Goal: Task Accomplishment & Management: Use online tool/utility

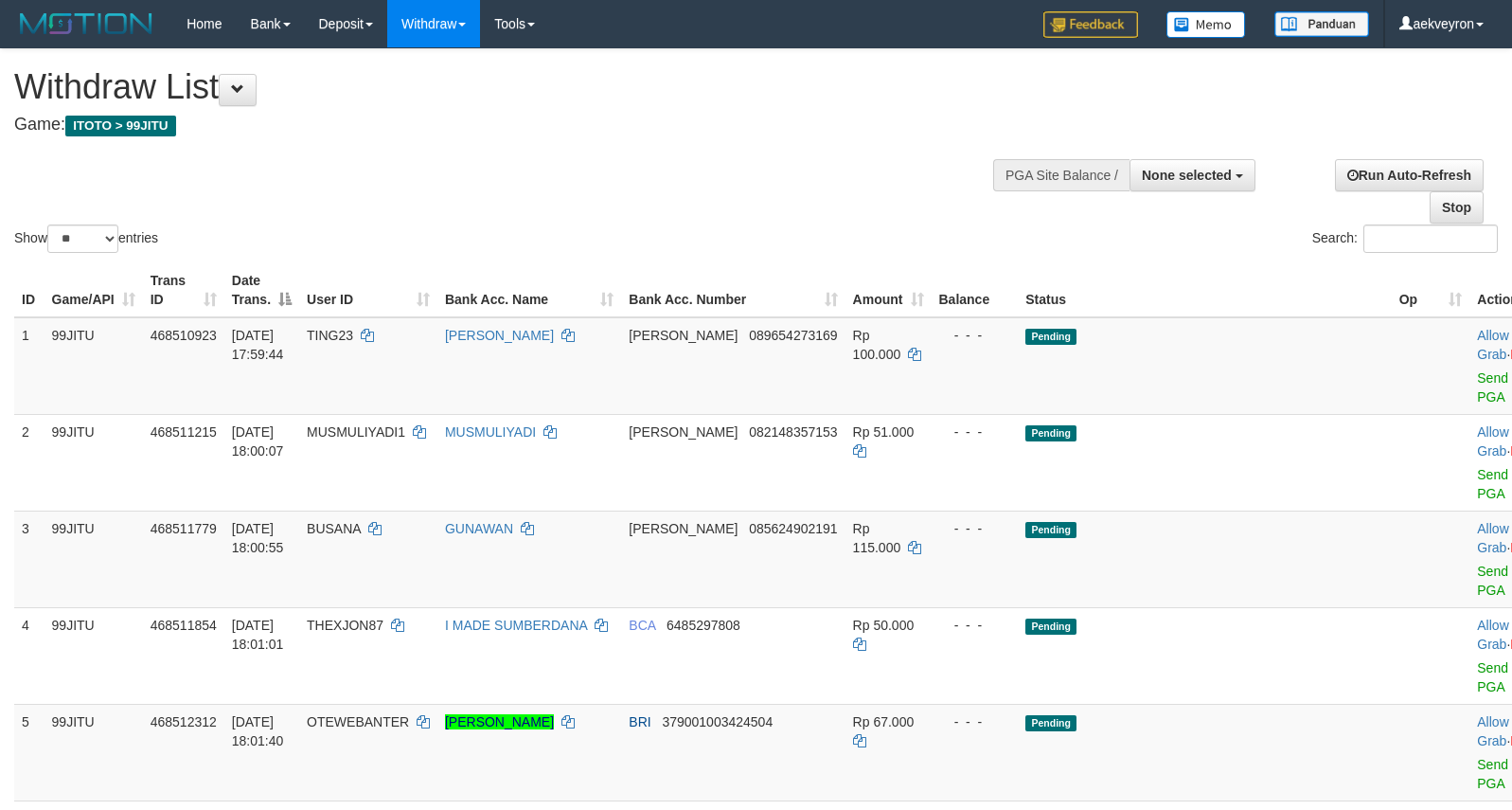
select select
select select "**"
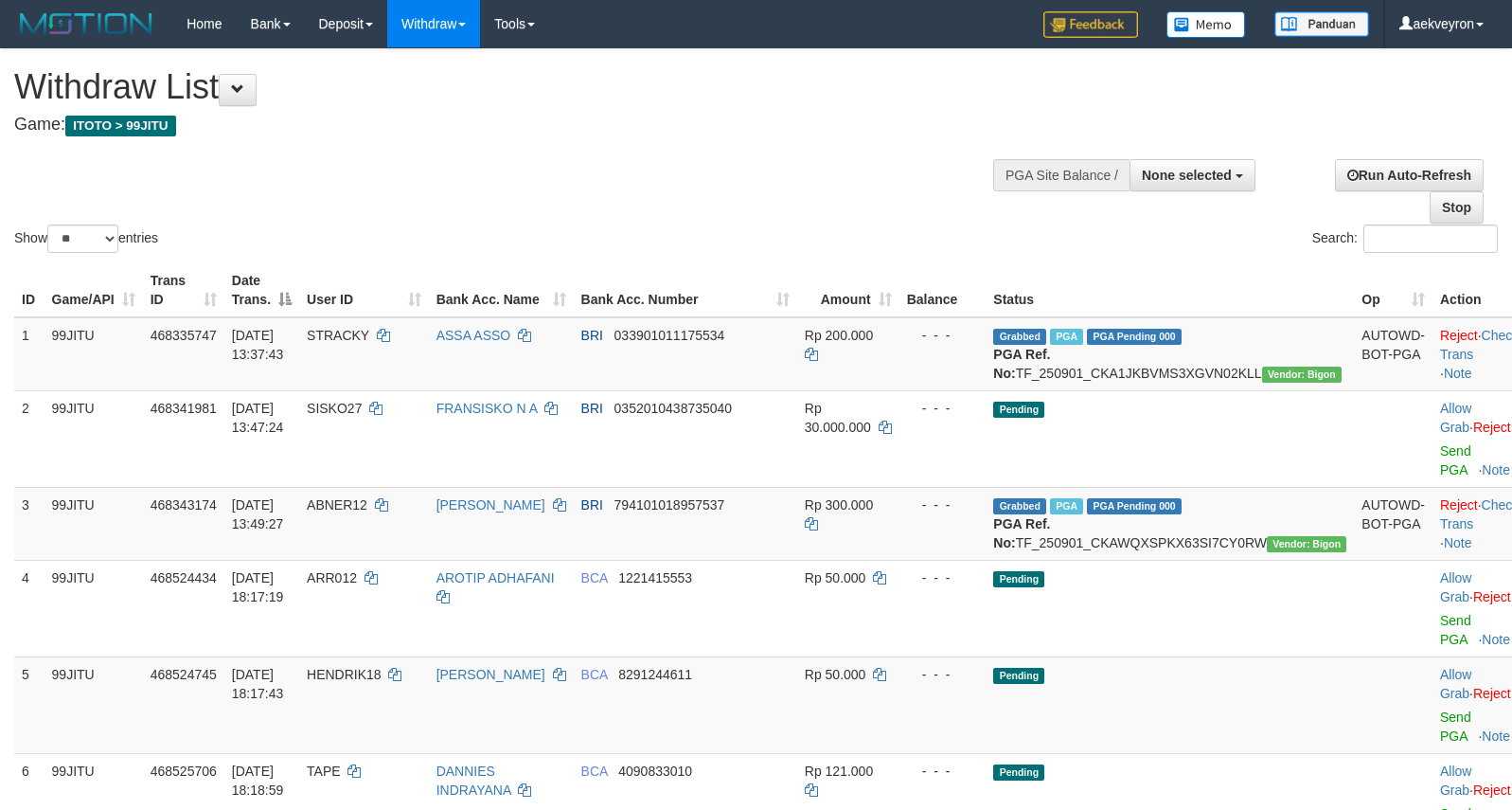
select select
select select "**"
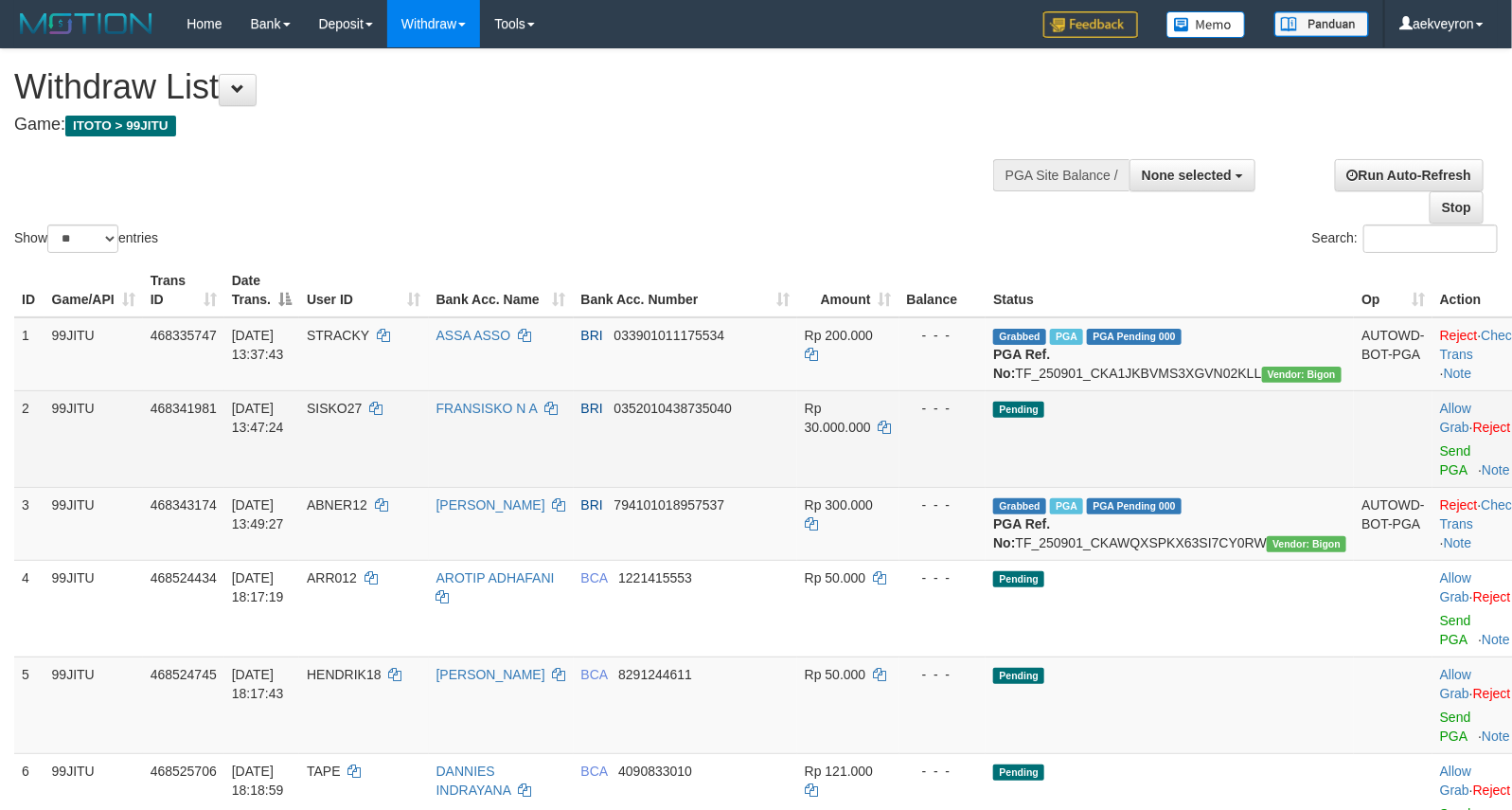
click at [1209, 452] on td "Pending" at bounding box center [1170, 438] width 368 height 97
click at [1203, 462] on td "Pending" at bounding box center [1170, 438] width 368 height 97
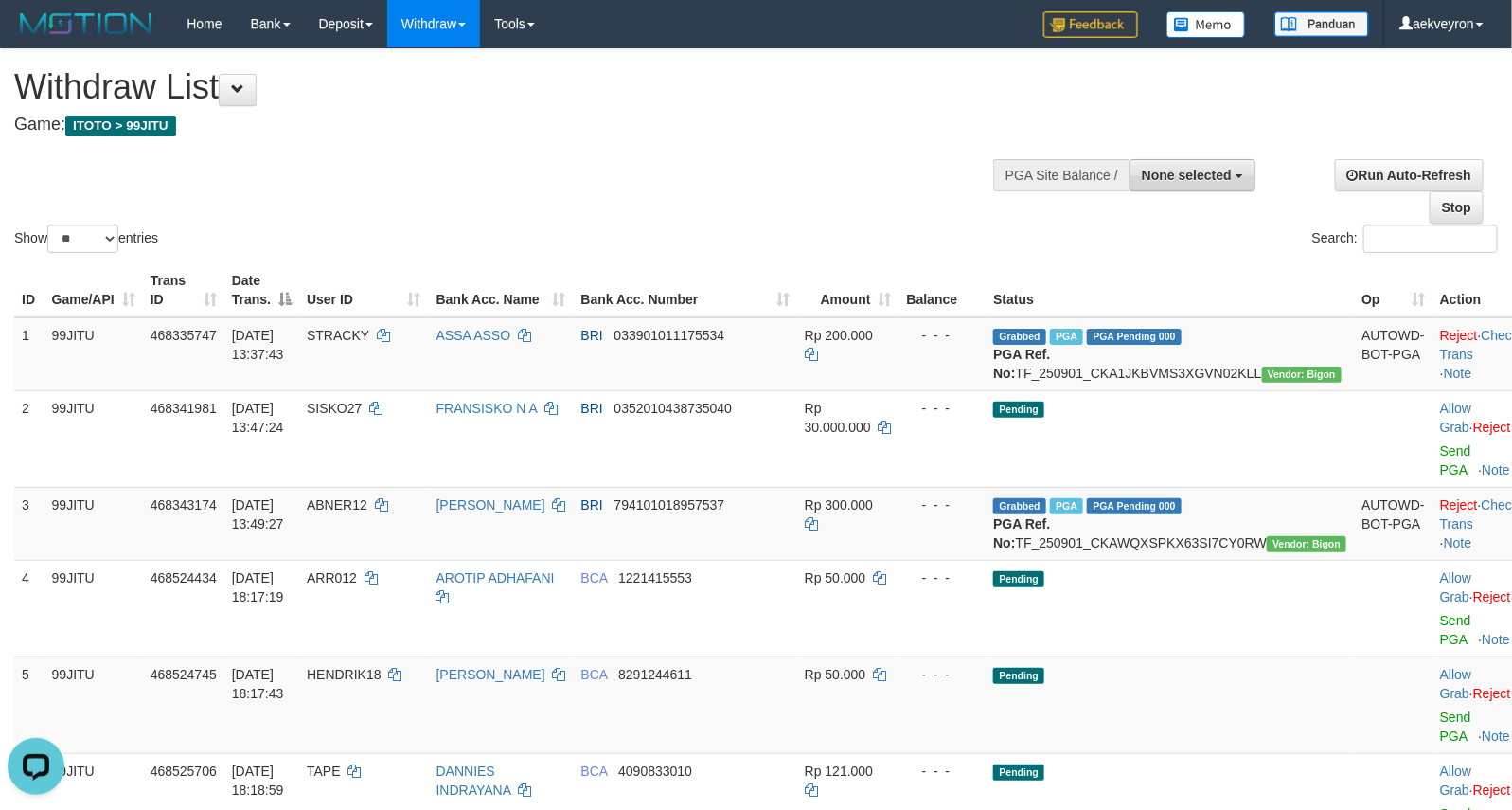
click at [1192, 185] on button "None selected" at bounding box center [1193, 175] width 126 height 33
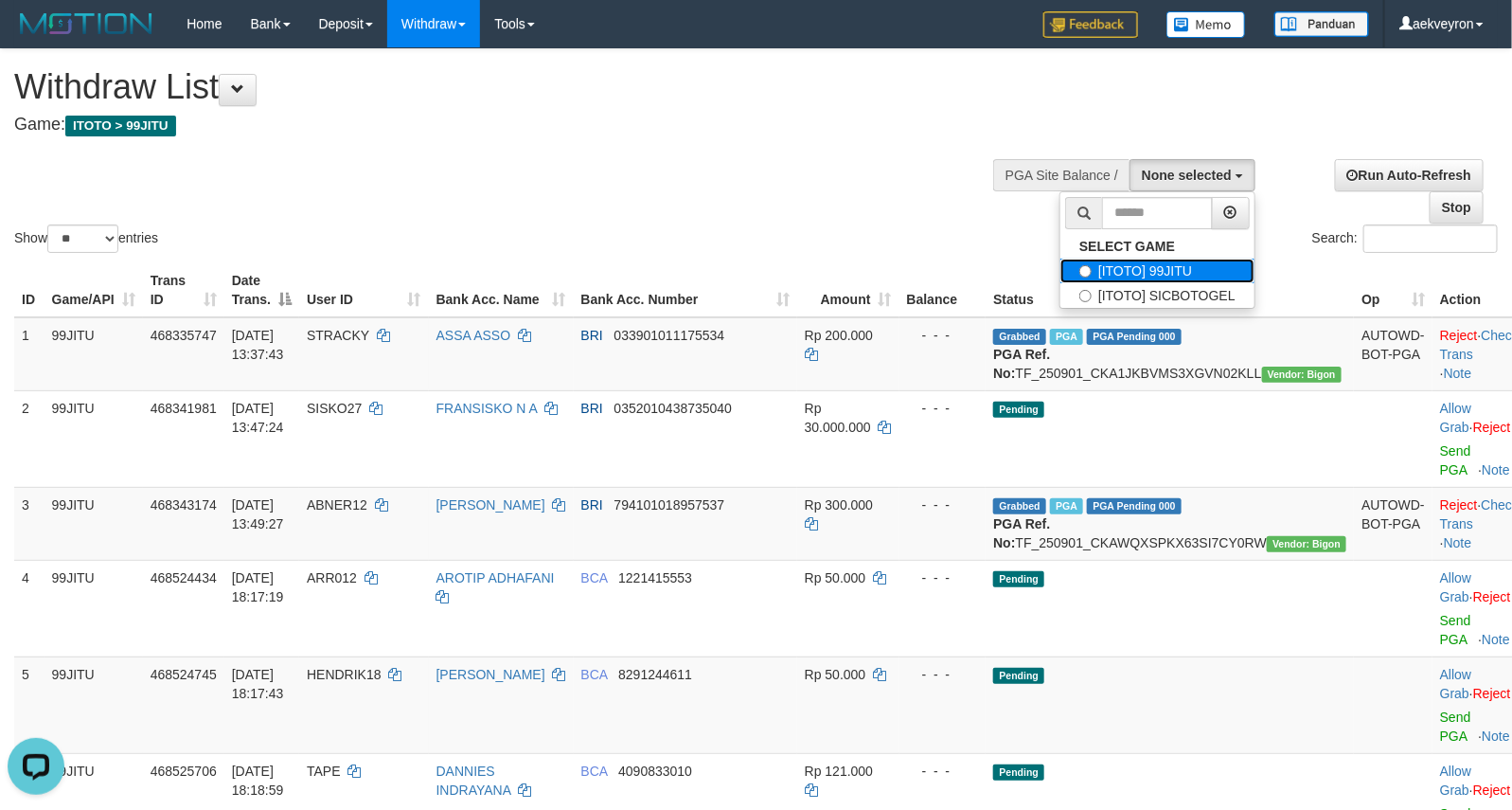
click at [1191, 277] on label "[ITOTO] 99JITU" at bounding box center [1157, 271] width 194 height 25
select select "***"
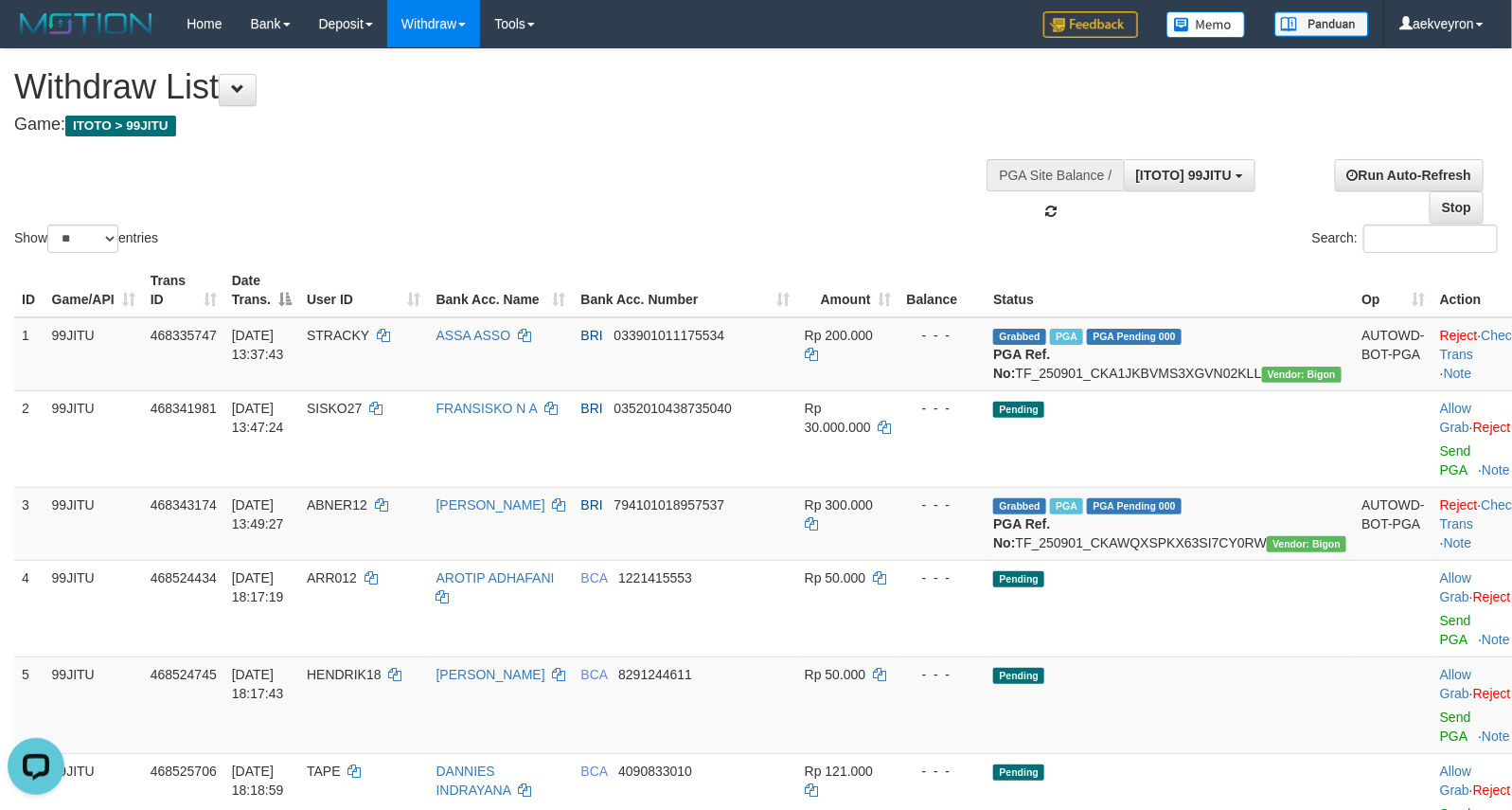
scroll to position [16, 0]
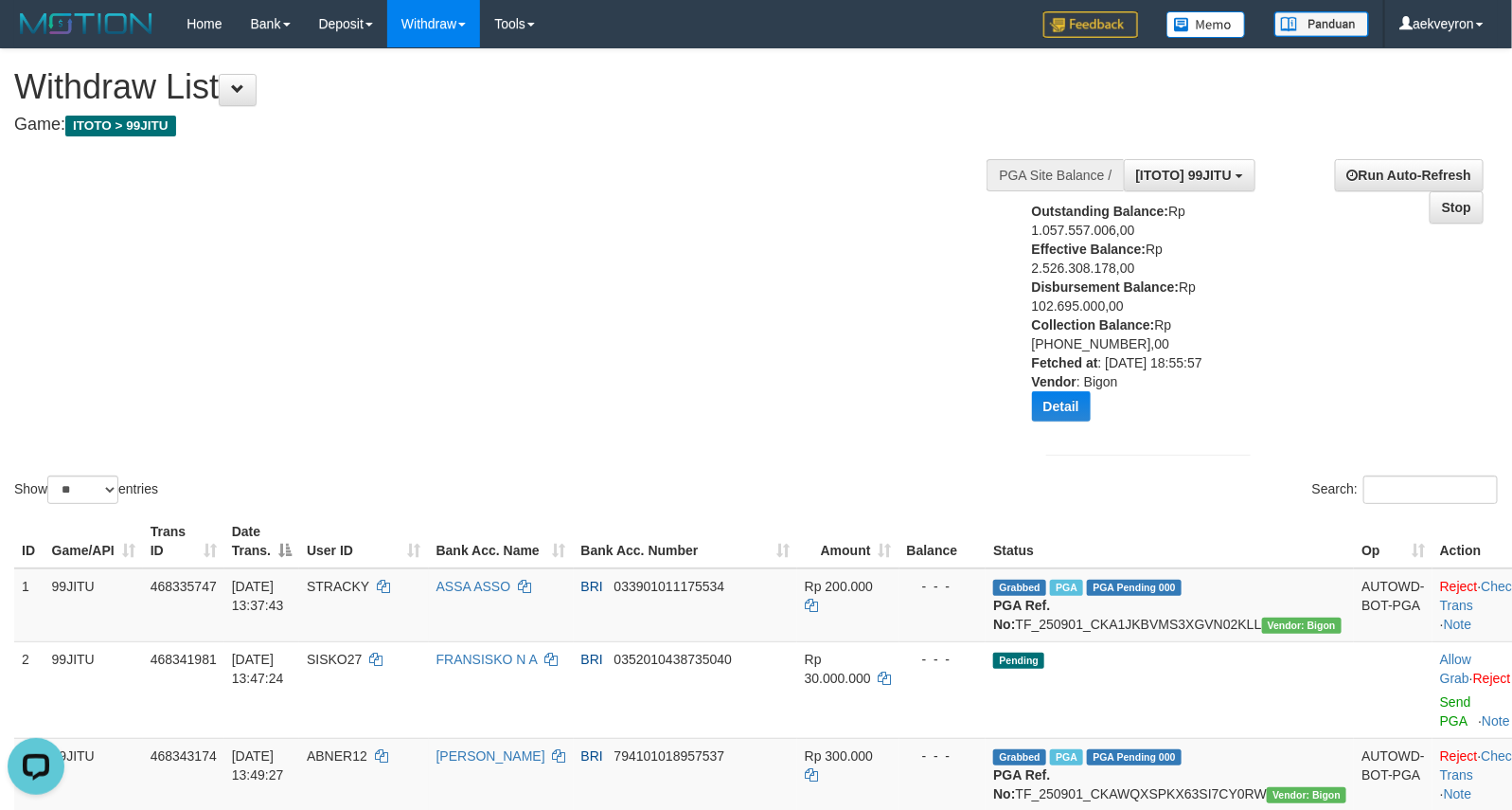
drag, startPoint x: 857, startPoint y: 244, endPoint x: 291, endPoint y: 157, distance: 572.6
click at [849, 244] on div "Show ** ** ** *** entries Search:" at bounding box center [756, 277] width 1512 height 458
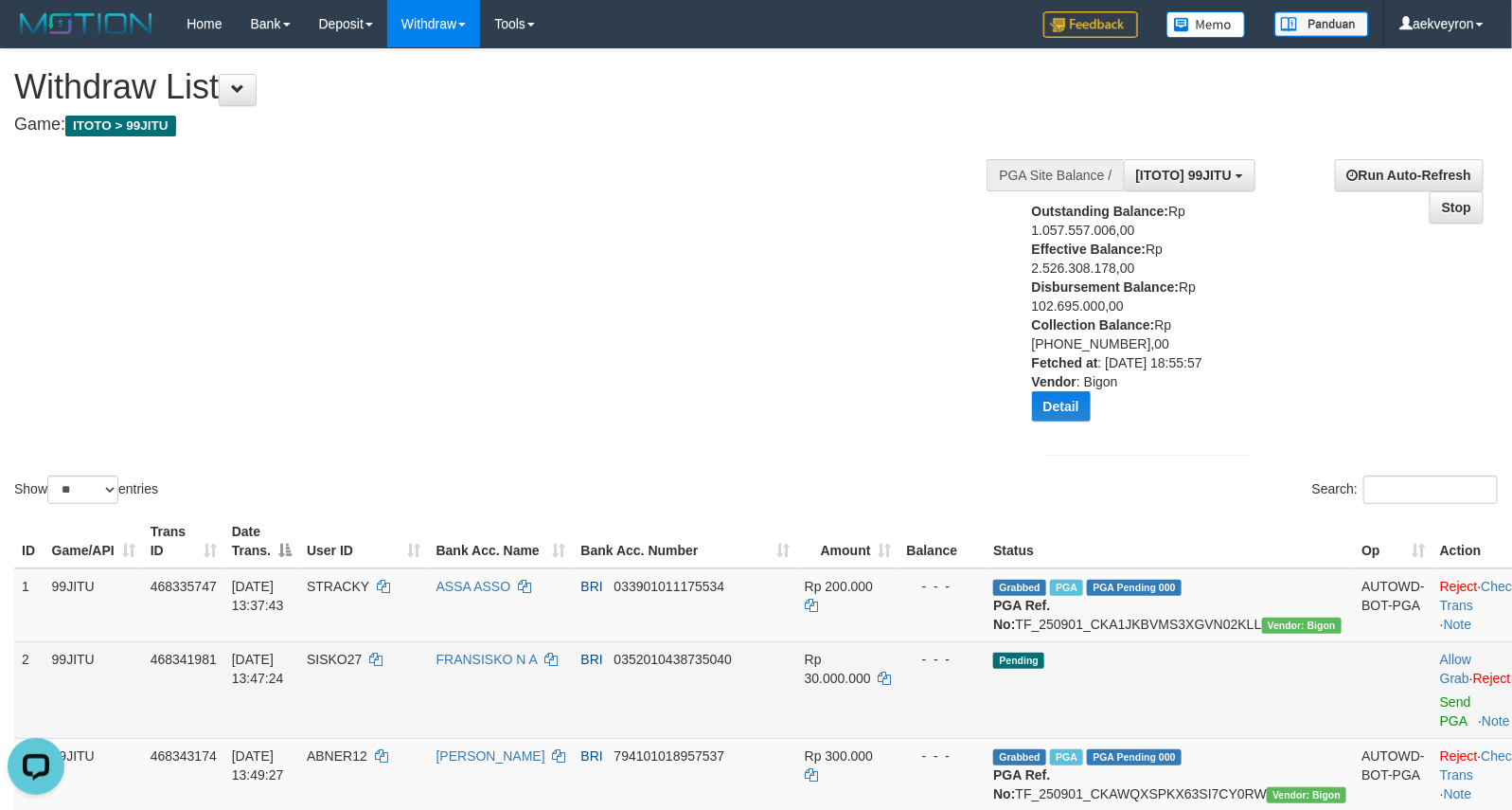
click at [1433, 737] on td "Allow Grab · Reject Send PGA · Note" at bounding box center [1479, 689] width 94 height 97
click at [1440, 728] on link "Send PGA" at bounding box center [1456, 711] width 32 height 34
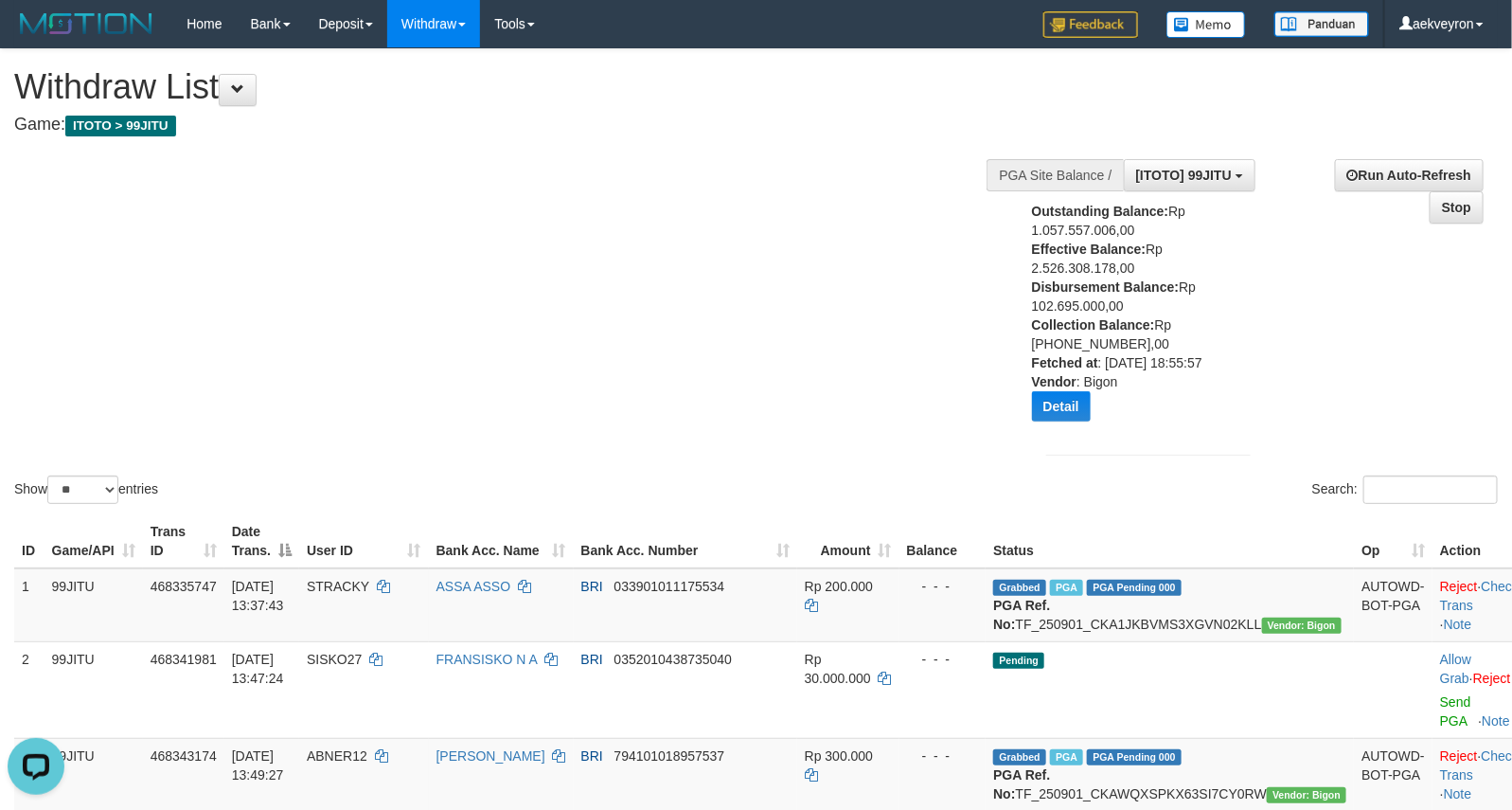
click at [843, 367] on div "Show ** ** ** *** entries Search:" at bounding box center [756, 277] width 1512 height 458
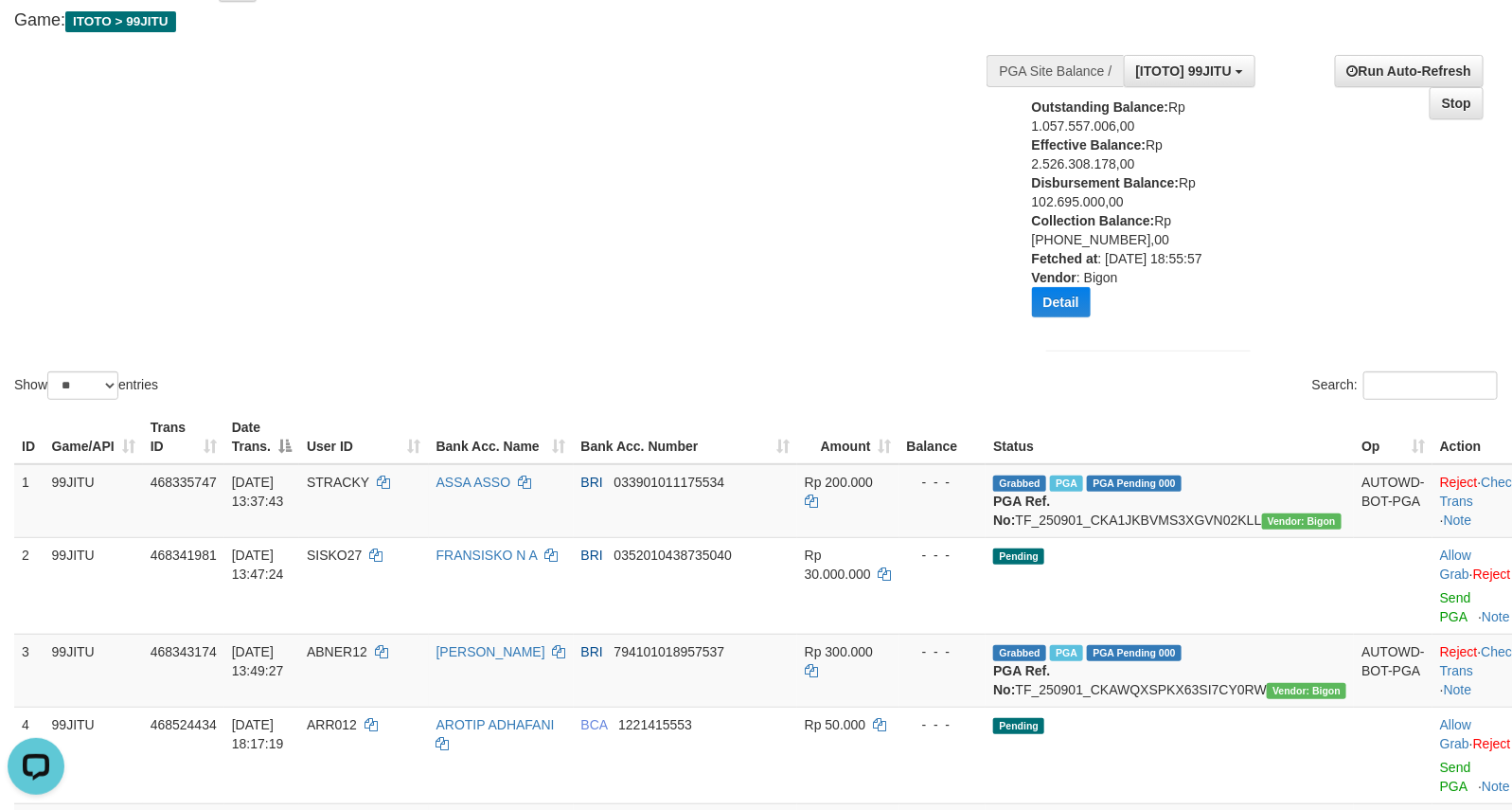
scroll to position [157, 0]
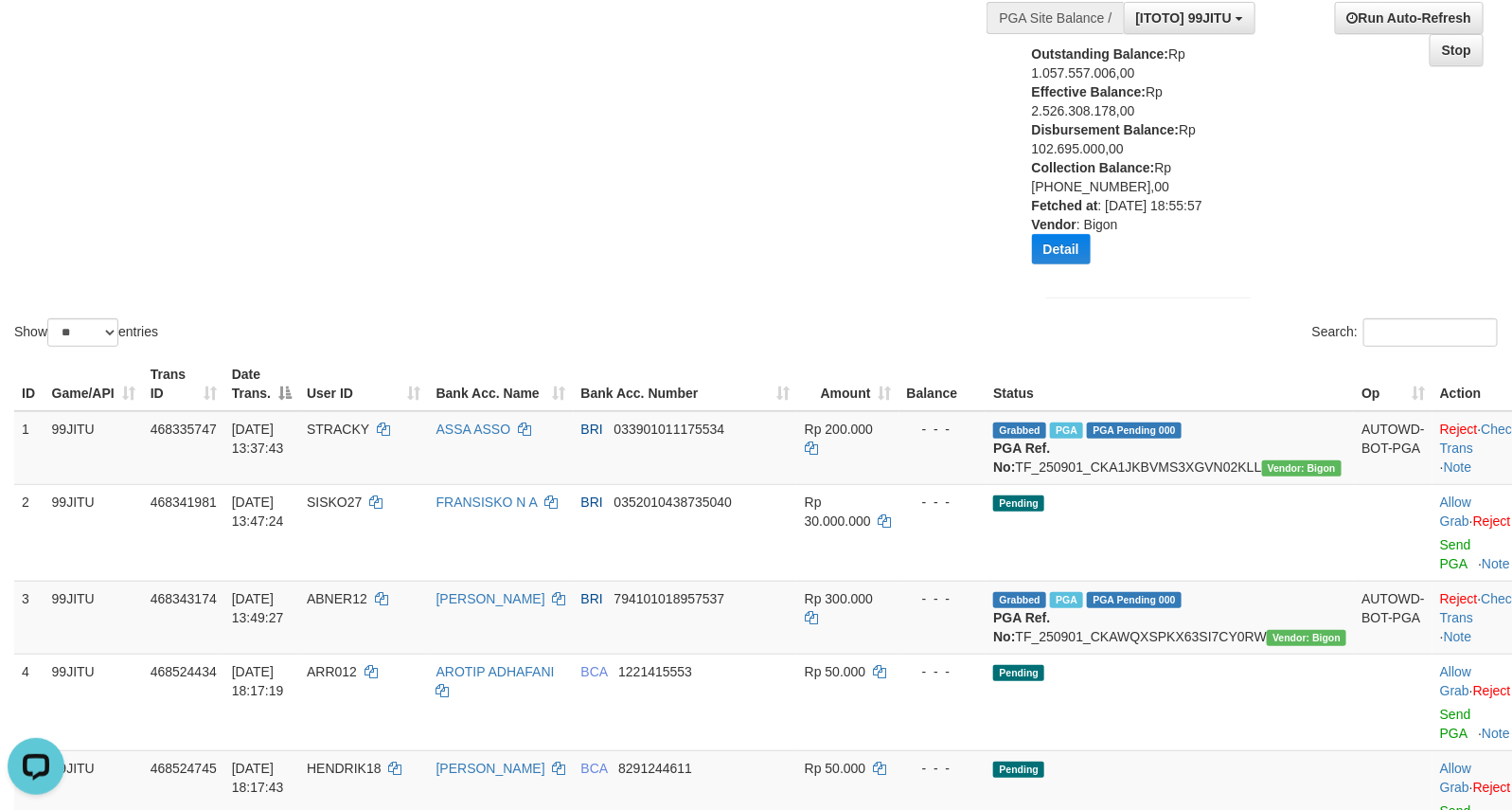
click at [1269, 290] on div "**********" at bounding box center [1264, 152] width 494 height 330
click at [1260, 317] on div "**********" at bounding box center [1149, 152] width 233 height 330
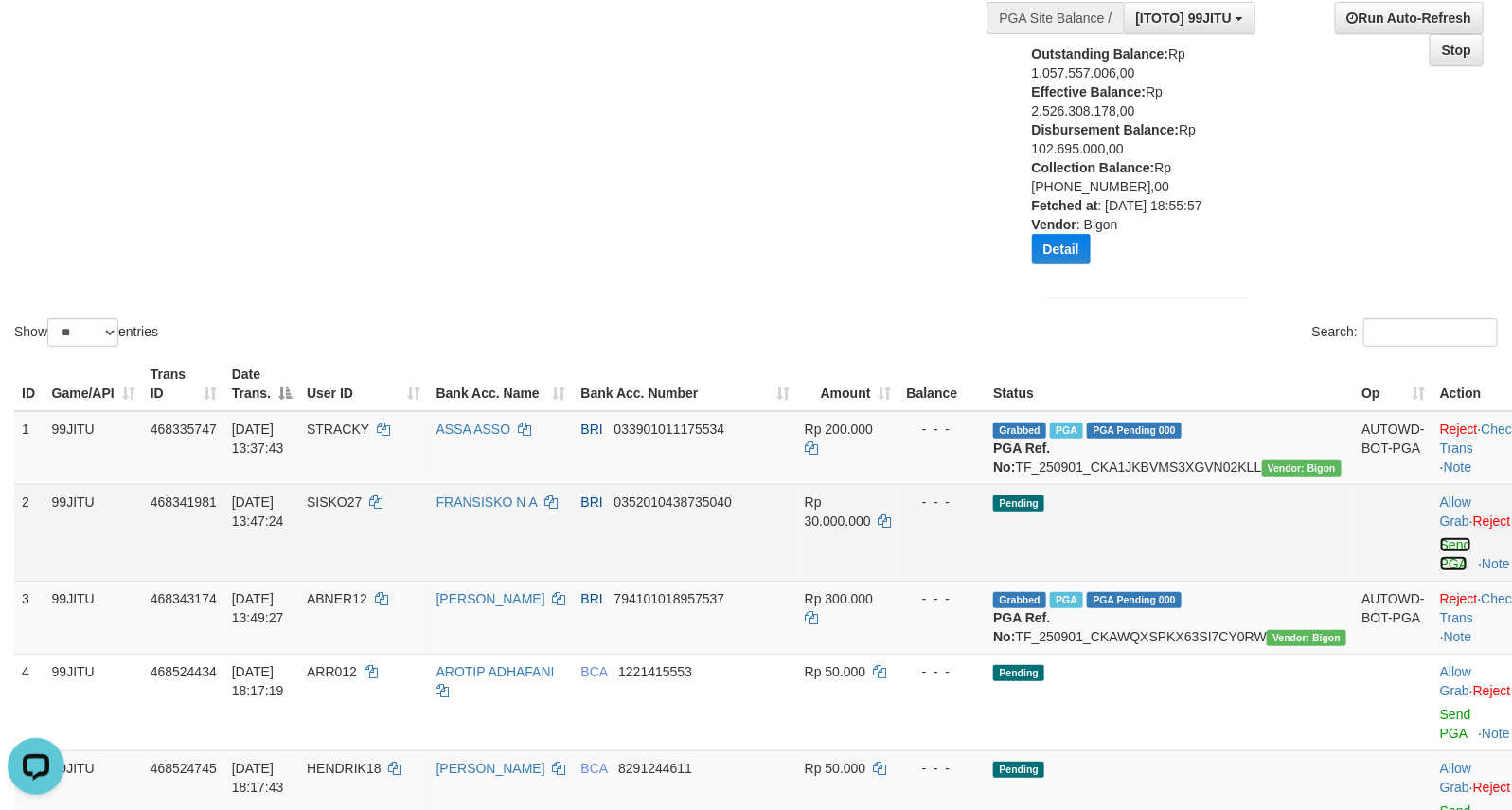
click at [1440, 571] on link "Send PGA" at bounding box center [1456, 554] width 32 height 34
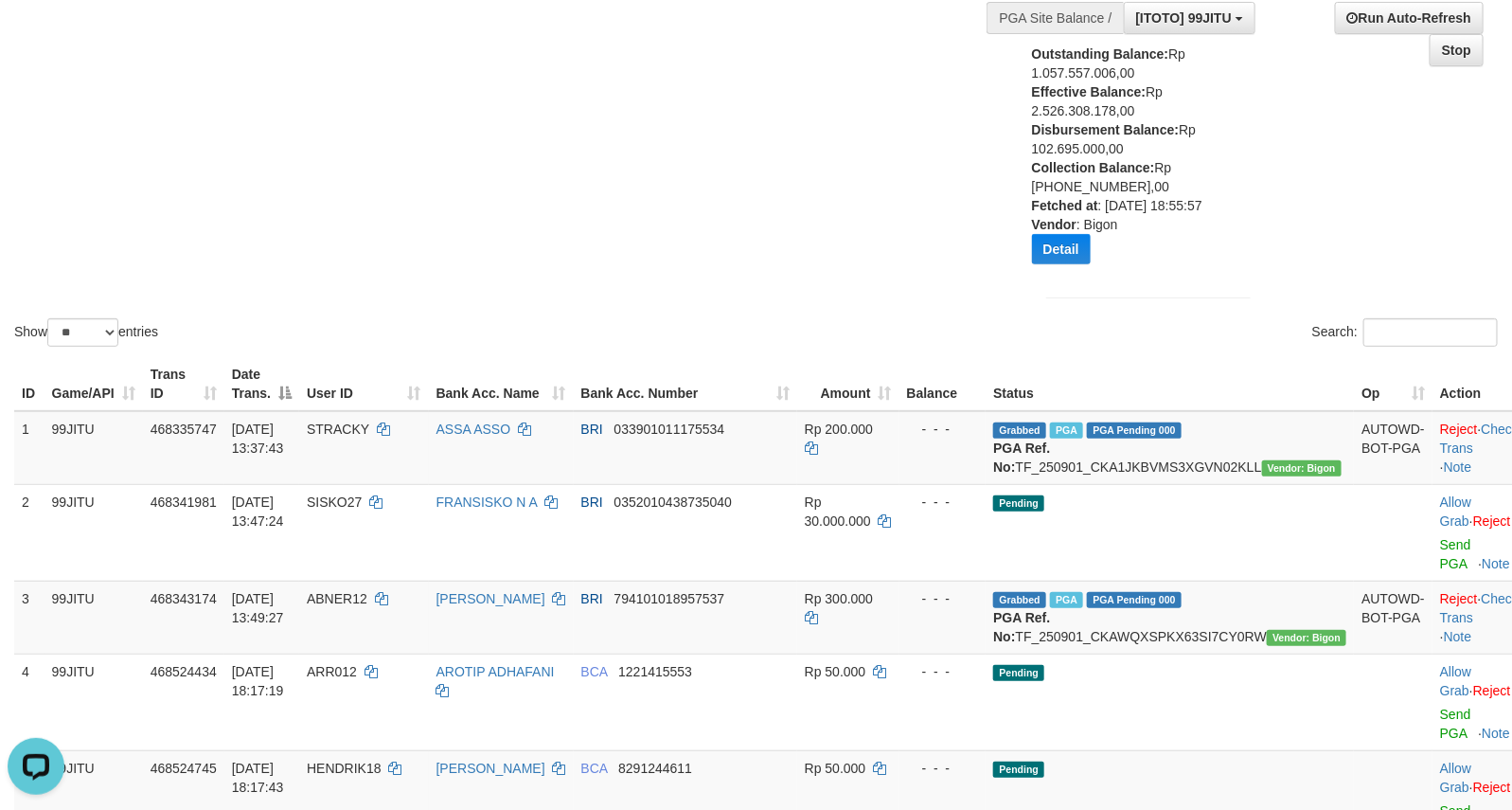
click at [1346, 139] on div "**********" at bounding box center [1264, 152] width 494 height 330
click at [1324, 76] on div "**********" at bounding box center [1264, 152] width 494 height 330
click at [910, 332] on div "Show ** ** ** *** entries Search:" at bounding box center [756, 120] width 1512 height 458
click at [794, 294] on div "Show ** ** ** *** entries Search:" at bounding box center [756, 120] width 1512 height 458
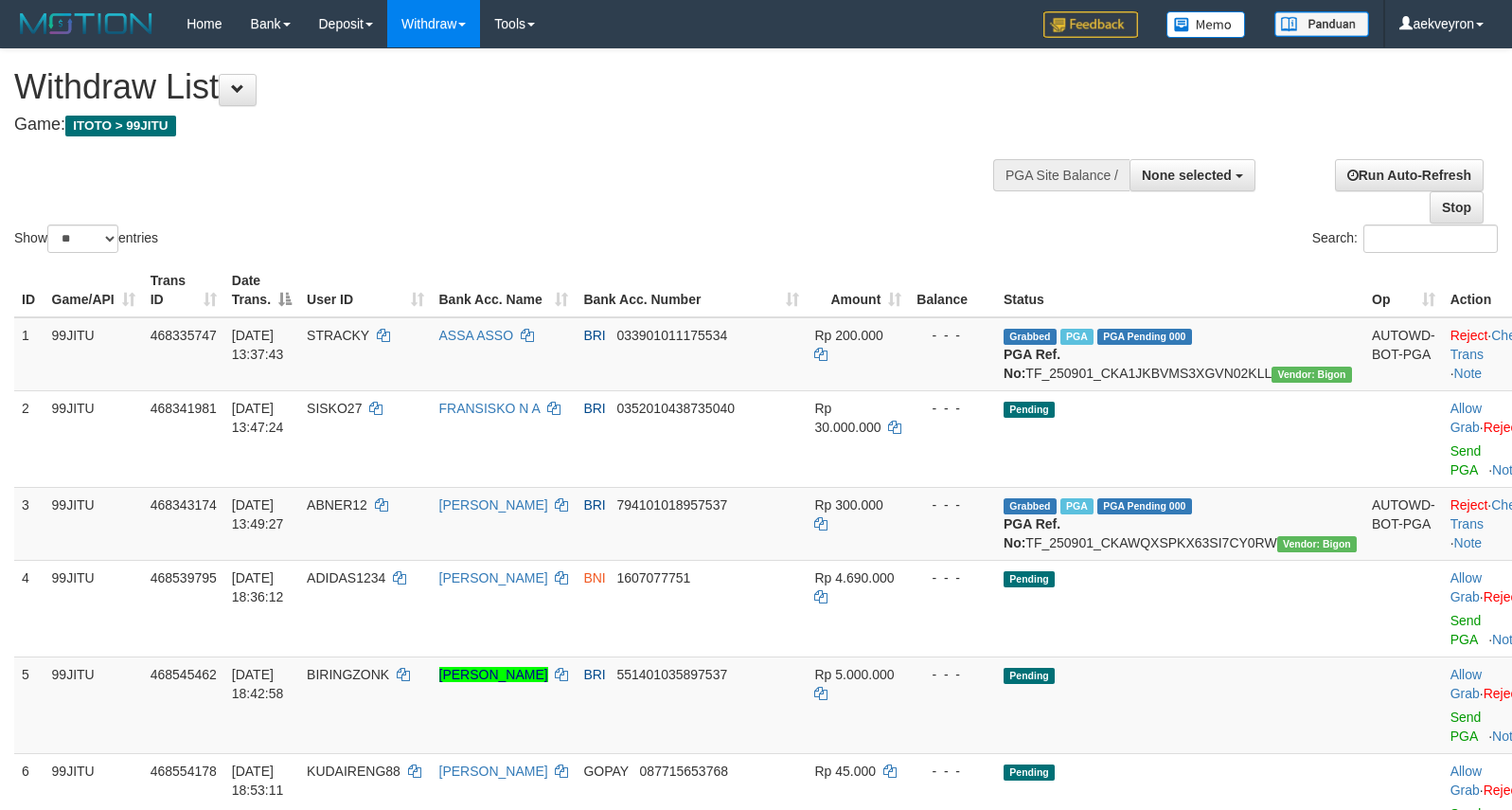
select select
select select "**"
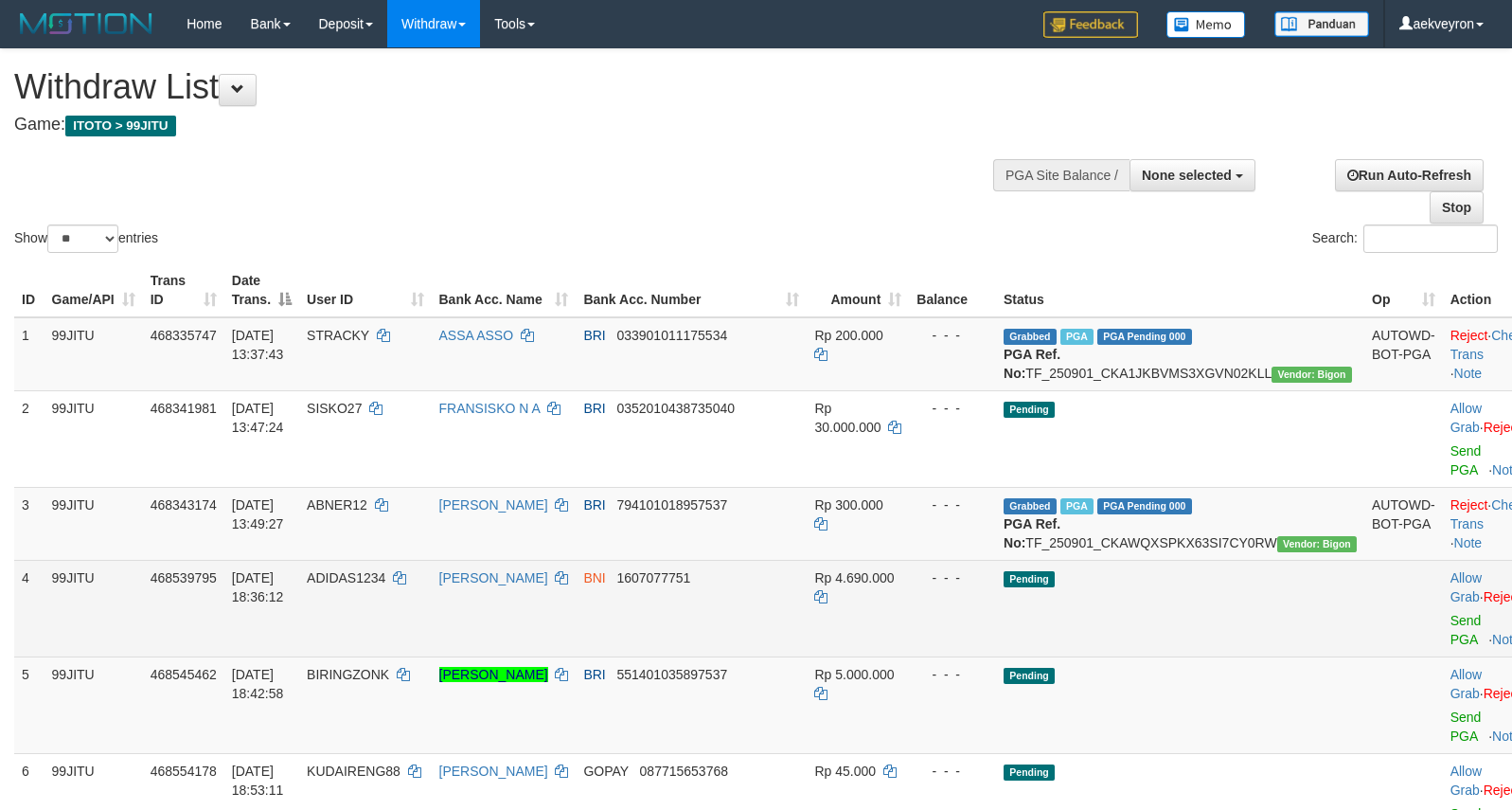
scroll to position [157, 0]
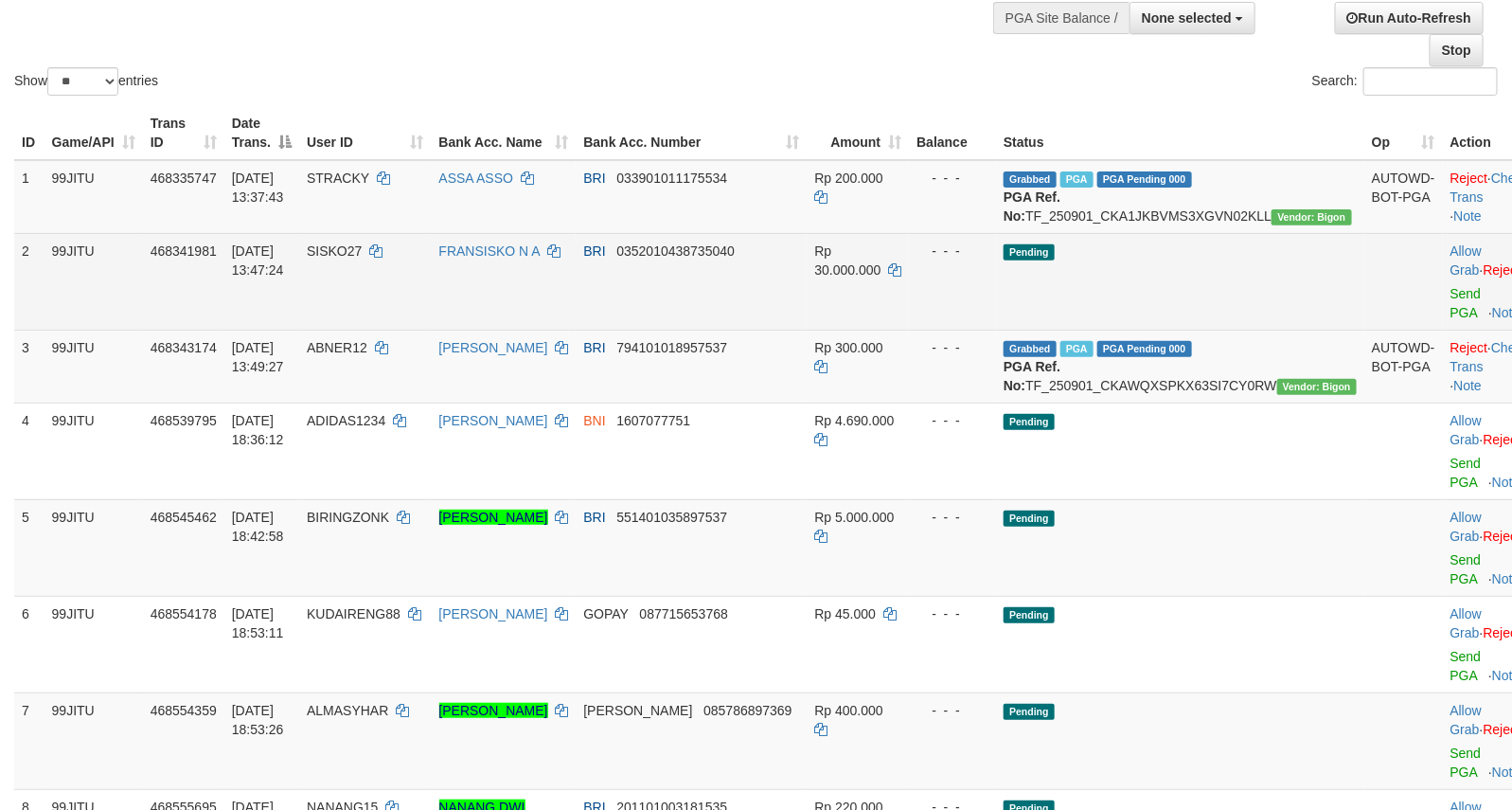
click at [997, 311] on td "- - -" at bounding box center [952, 281] width 87 height 97
click at [1456, 257] on td "Allow Grab · Reject Send PGA · Note" at bounding box center [1490, 281] width 94 height 97
click at [1455, 258] on td "Allow Grab · Reject Send PGA · Note" at bounding box center [1490, 281] width 94 height 97
click at [1449, 258] on td "Allow Grab · Reject Send PGA · Note" at bounding box center [1490, 281] width 94 height 97
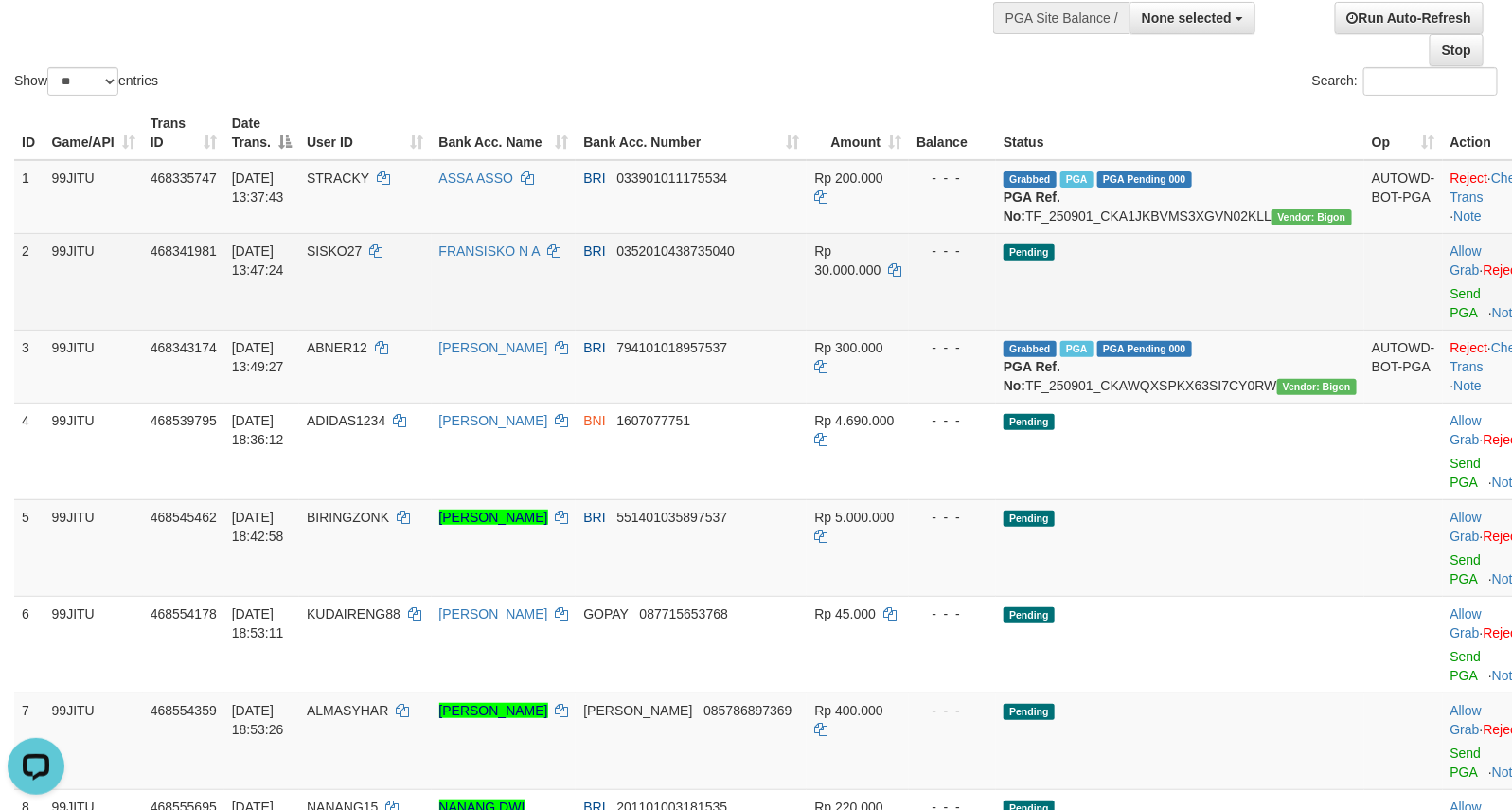
click at [1449, 258] on td "Allow Grab · Reject Send PGA · Note" at bounding box center [1490, 281] width 94 height 97
click at [1171, 289] on td "Pending" at bounding box center [1180, 281] width 368 height 97
click at [1098, 301] on td "Pending" at bounding box center [1180, 281] width 368 height 97
drag, startPoint x: 1238, startPoint y: 313, endPoint x: 1466, endPoint y: 316, distance: 228.0
click at [1240, 311] on td "Pending" at bounding box center [1180, 281] width 368 height 97
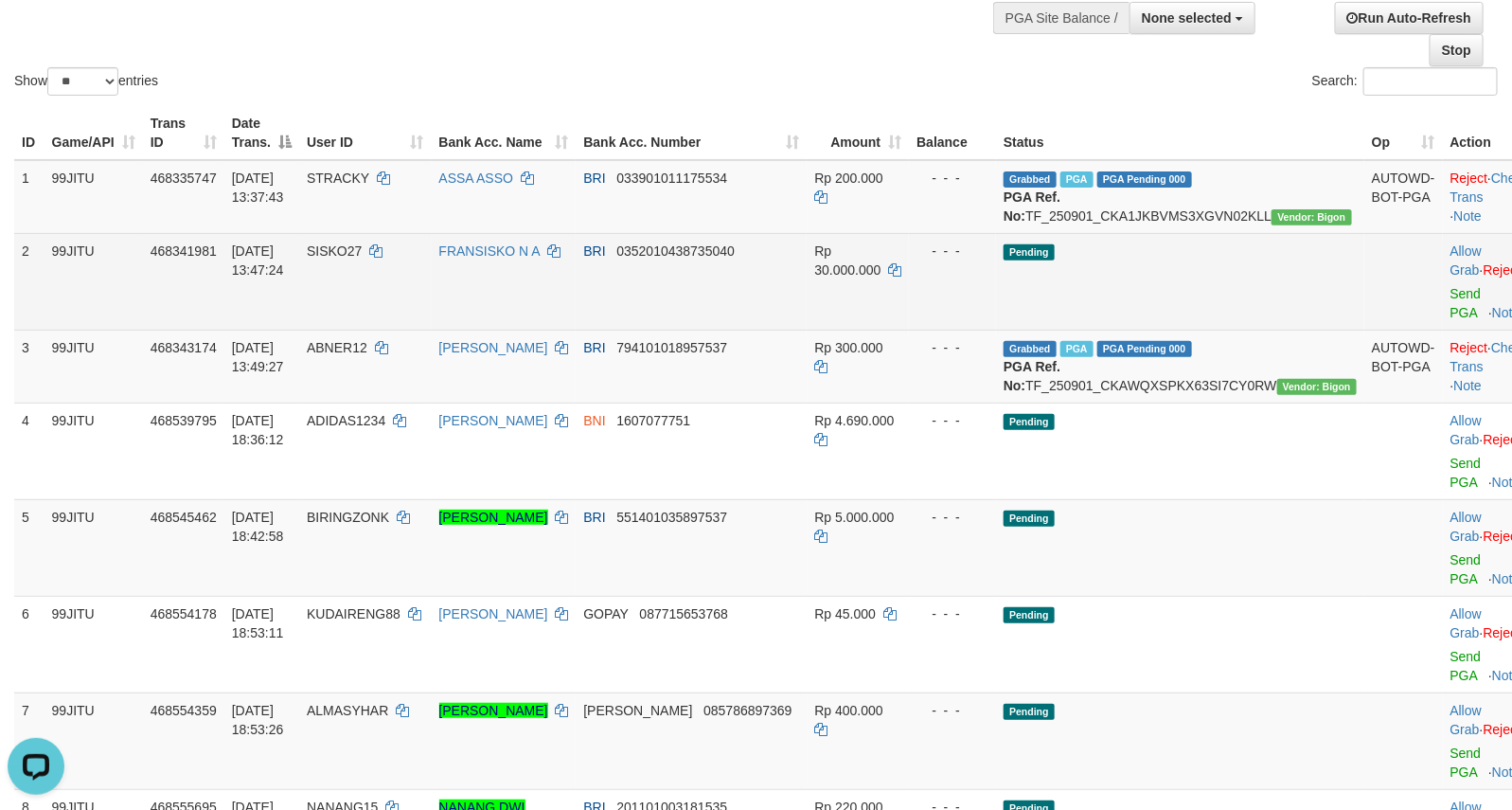
click at [1456, 261] on td "Allow Grab · Reject Send PGA · Note" at bounding box center [1490, 281] width 94 height 97
click at [362, 258] on span "SISKO27" at bounding box center [334, 251] width 55 height 15
copy td "SISKO27"
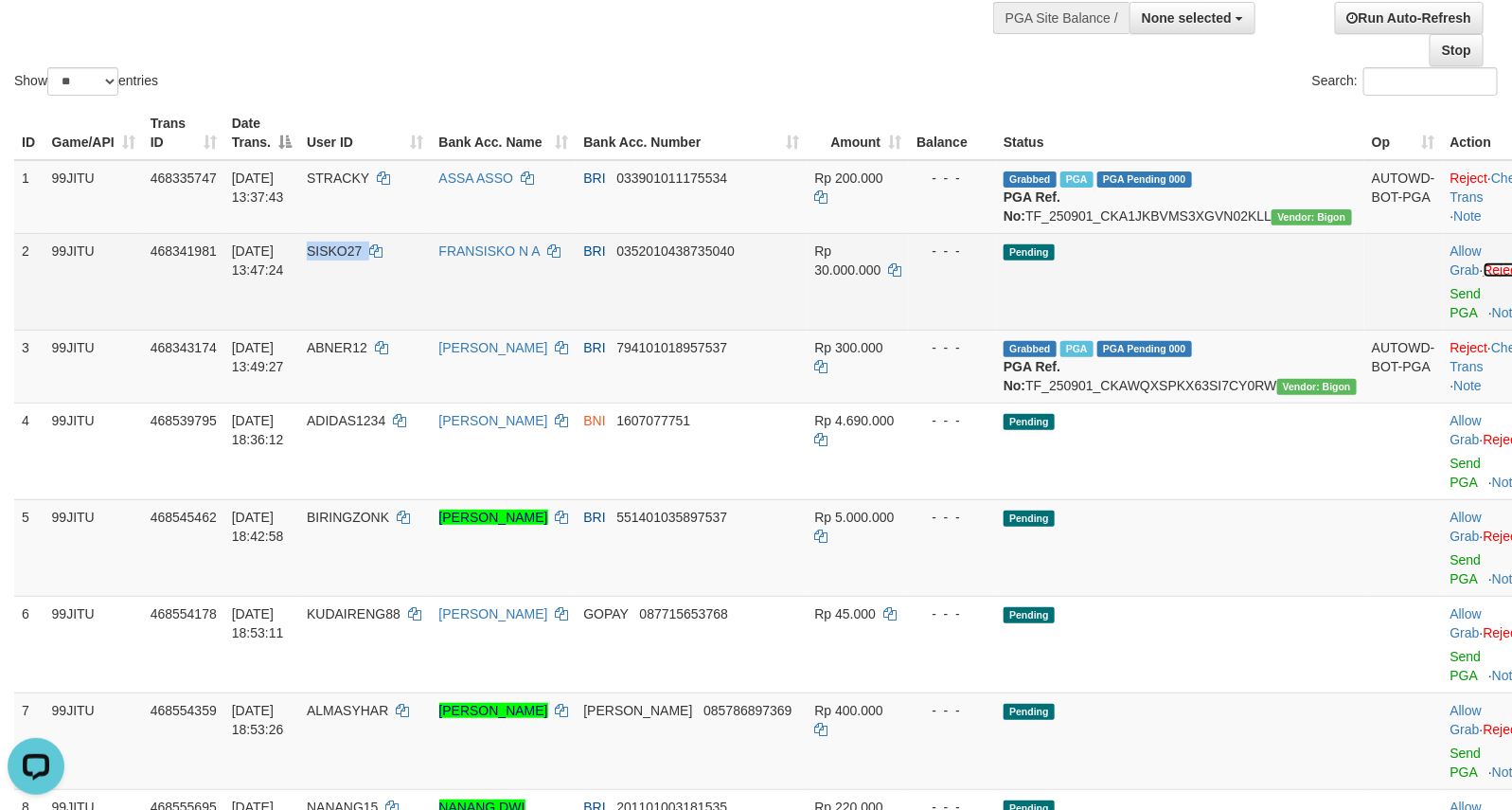
click at [1483, 277] on link "Reject" at bounding box center [1502, 270] width 38 height 15
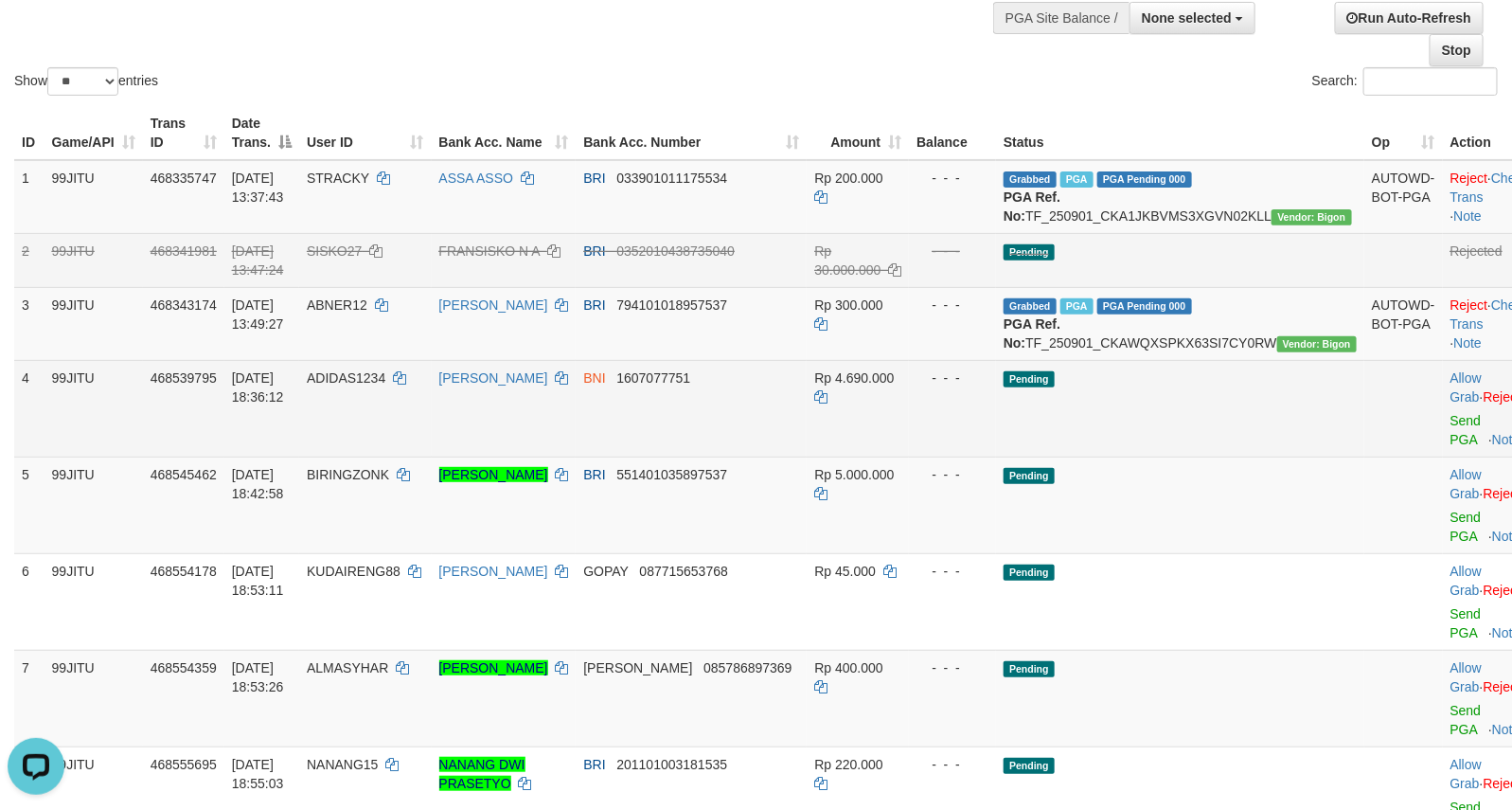
click at [1246, 418] on td "Pending" at bounding box center [1180, 407] width 368 height 97
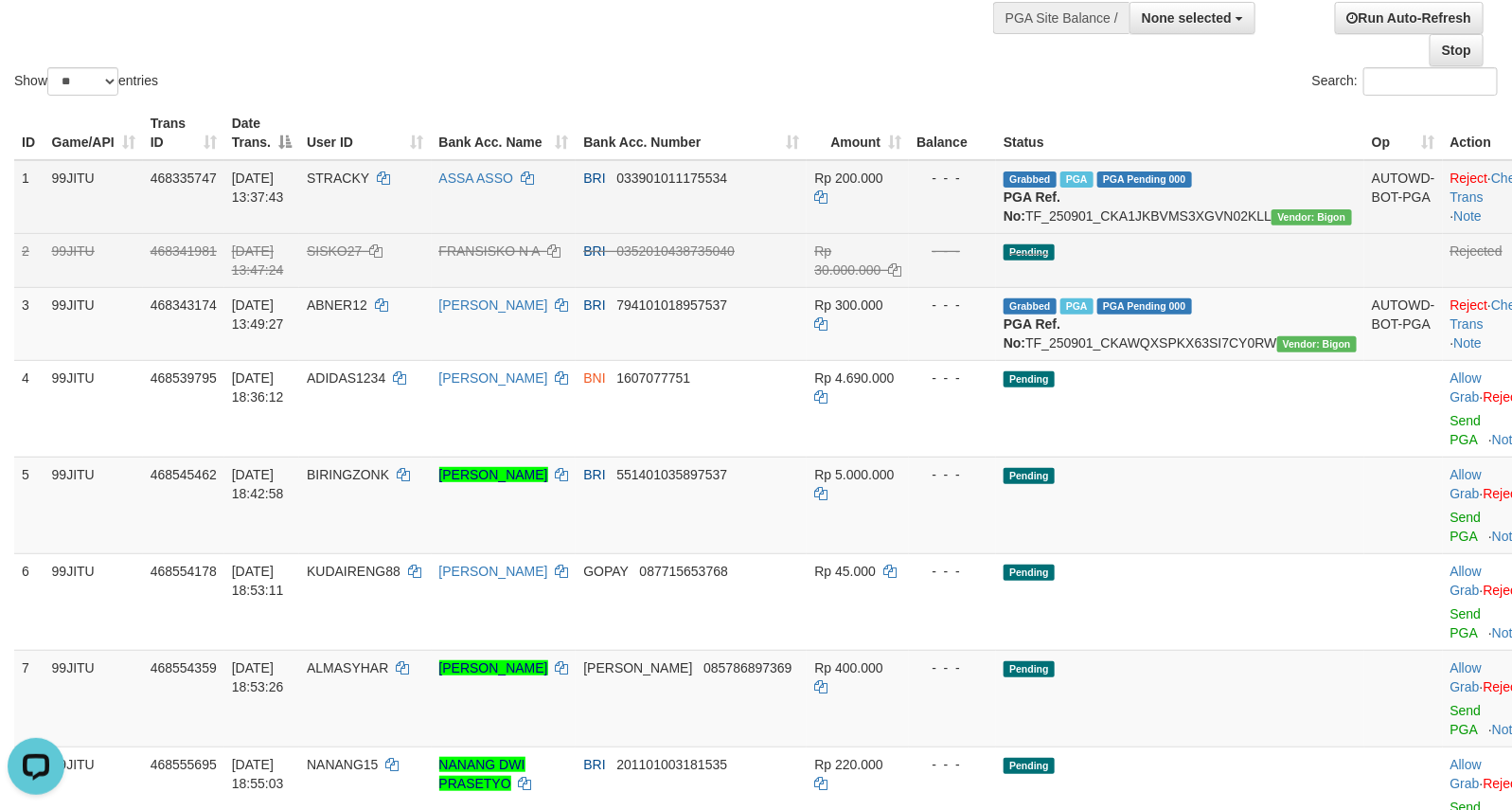
click at [1207, 234] on td "Grabbed PGA PGA Pending 000 {"status":"000","data":{"unique_id":"357-468335747-…" at bounding box center [1180, 196] width 368 height 74
click at [1199, 273] on td "Pending" at bounding box center [1180, 260] width 368 height 54
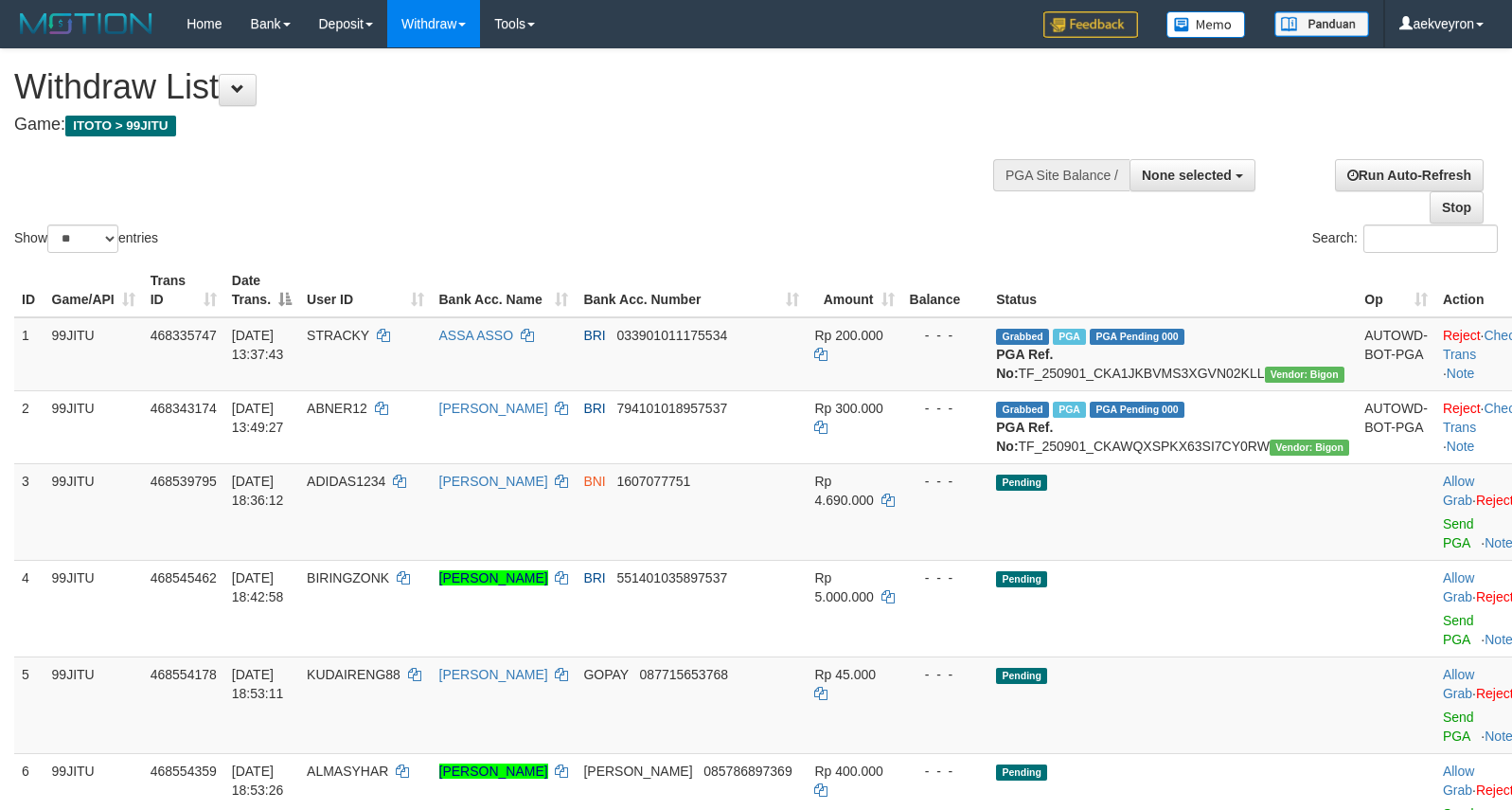
select select
select select "**"
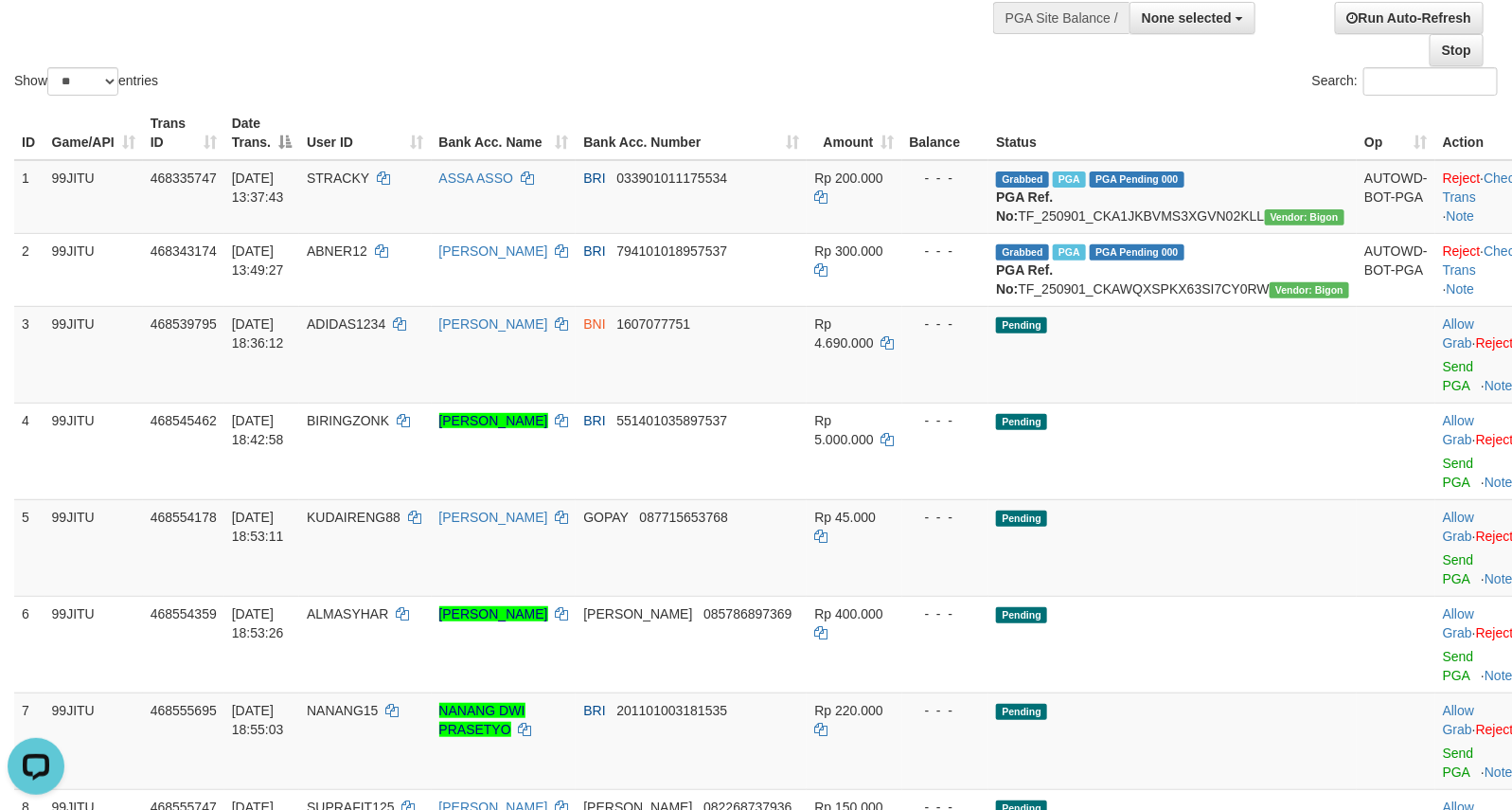
click at [1452, 123] on th "Action" at bounding box center [1482, 133] width 94 height 54
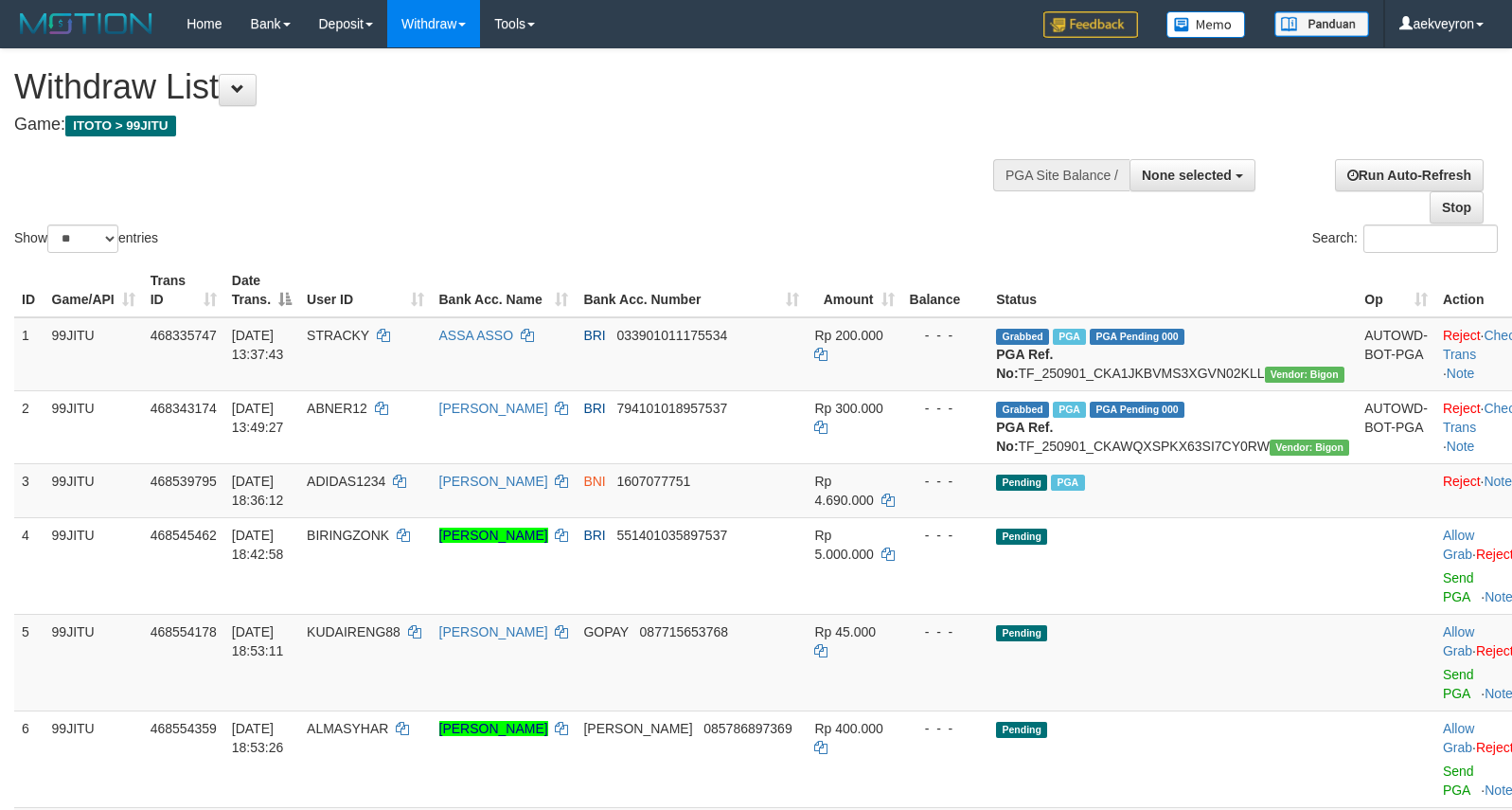
select select
select select "**"
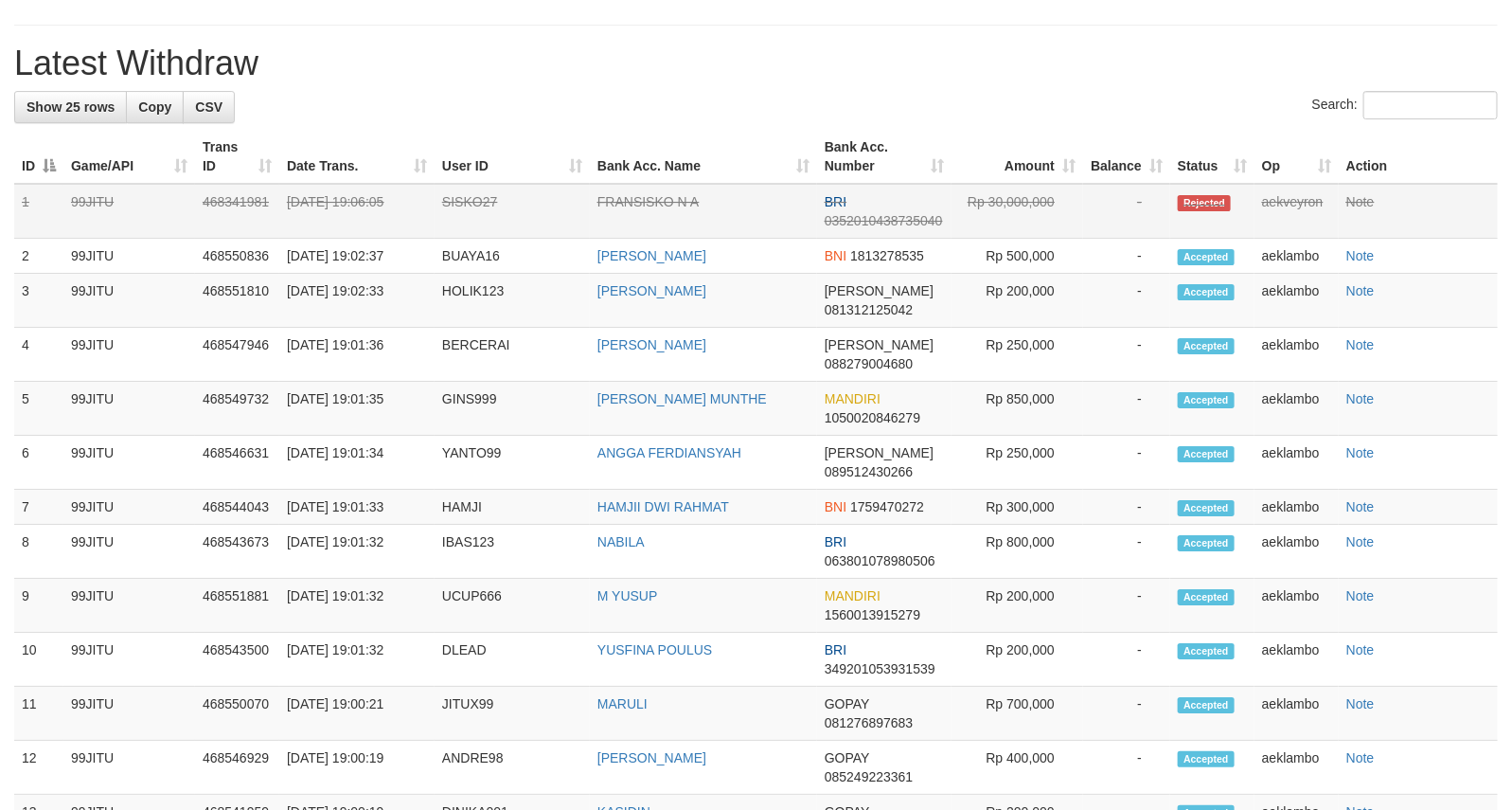
scroll to position [2367, 0]
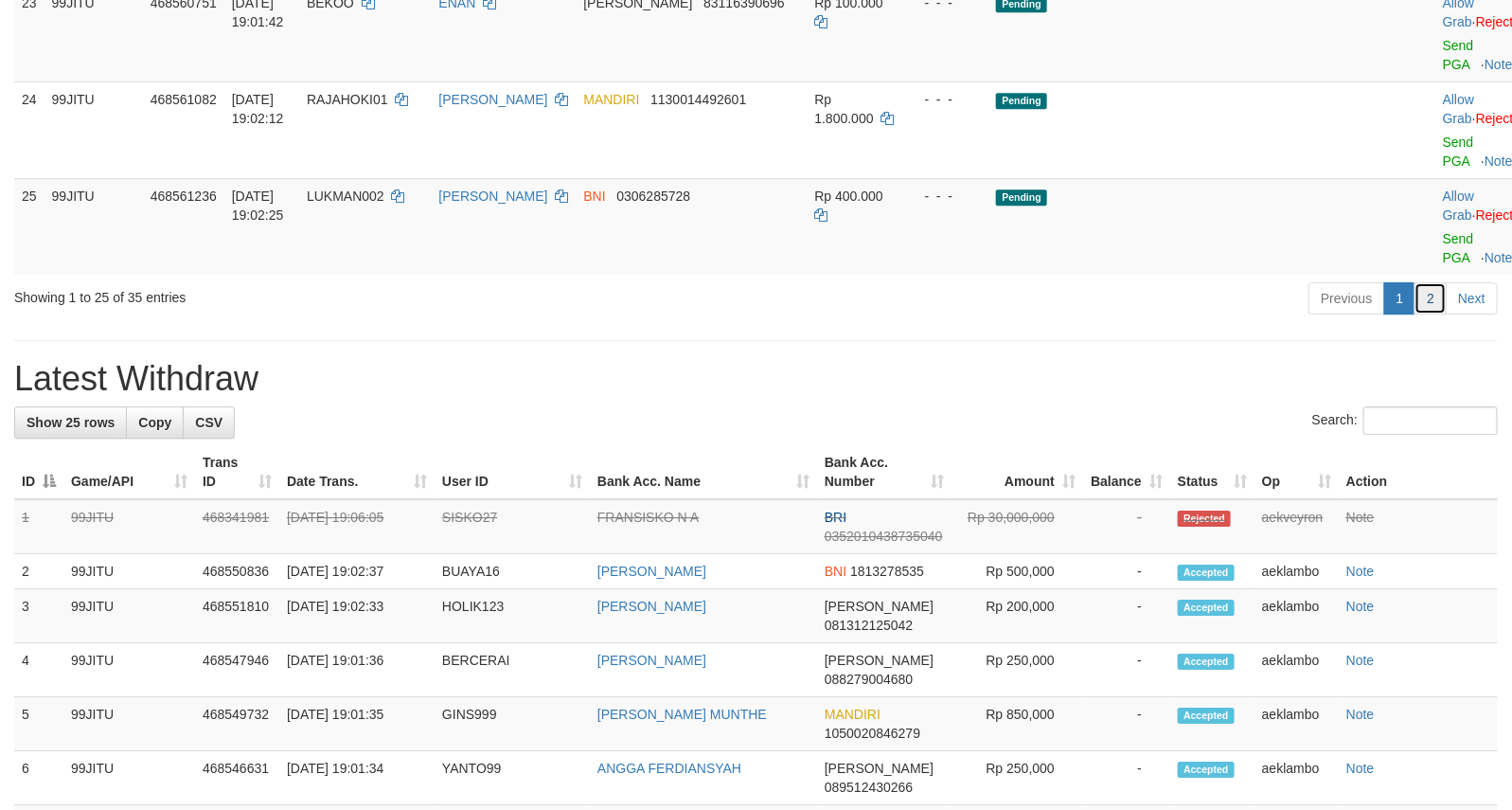
click at [1435, 315] on link "2" at bounding box center [1431, 298] width 33 height 33
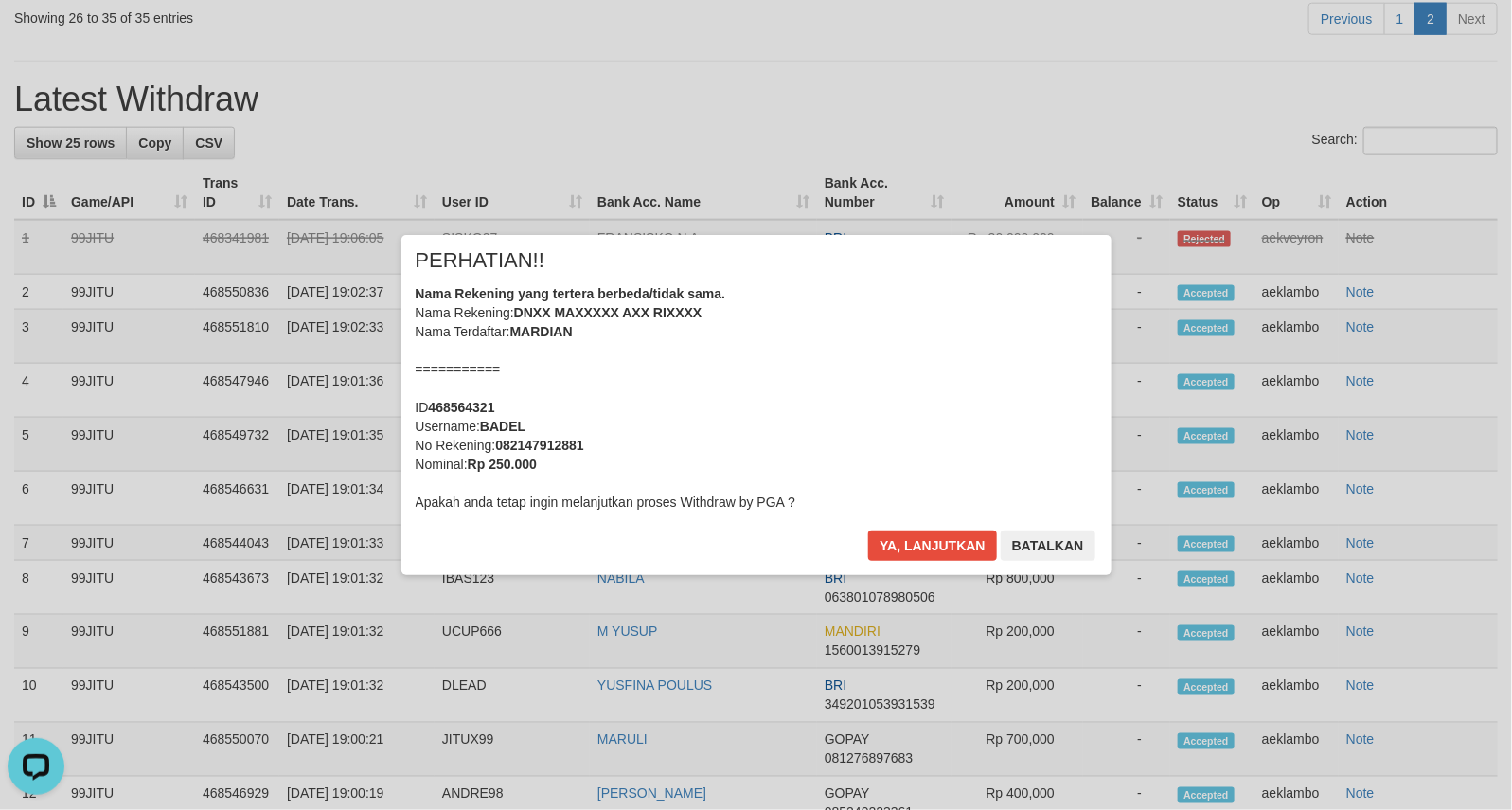
click at [1153, 154] on div "× PERHATIAN!! Nama Rekening yang tertera berbeda/tidak sama. Nama Rekening: DNX…" at bounding box center [756, 405] width 1512 height 810
click at [909, 541] on button "Ya, lanjutkan" at bounding box center [932, 545] width 129 height 31
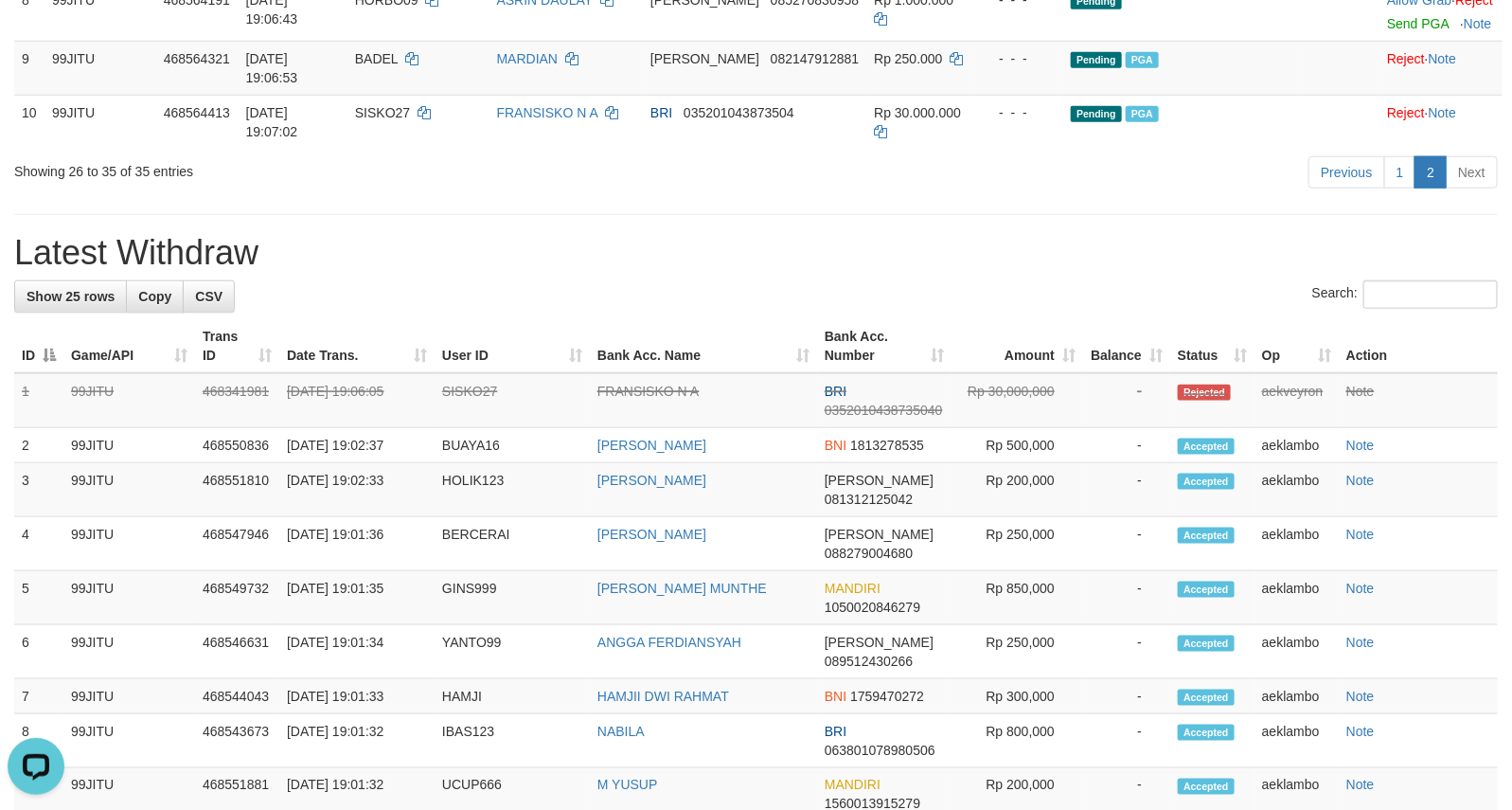
click at [1124, 513] on div "**********" at bounding box center [756, 537] width 1512 height 2470
click at [537, 272] on h1 "Latest Withdraw" at bounding box center [756, 253] width 1483 height 38
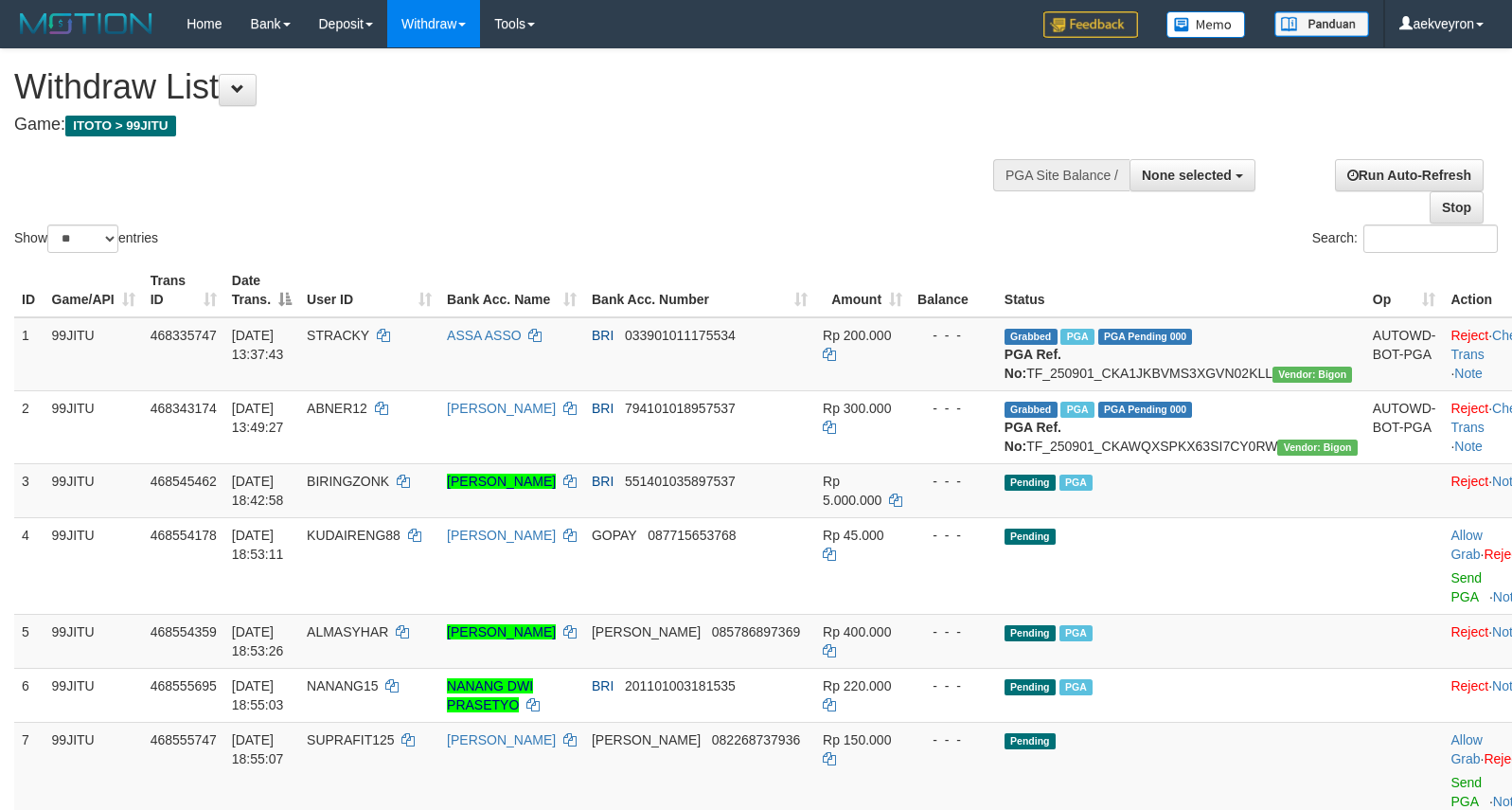
select select
select select "**"
click at [1172, 268] on th "Status" at bounding box center [1181, 290] width 368 height 54
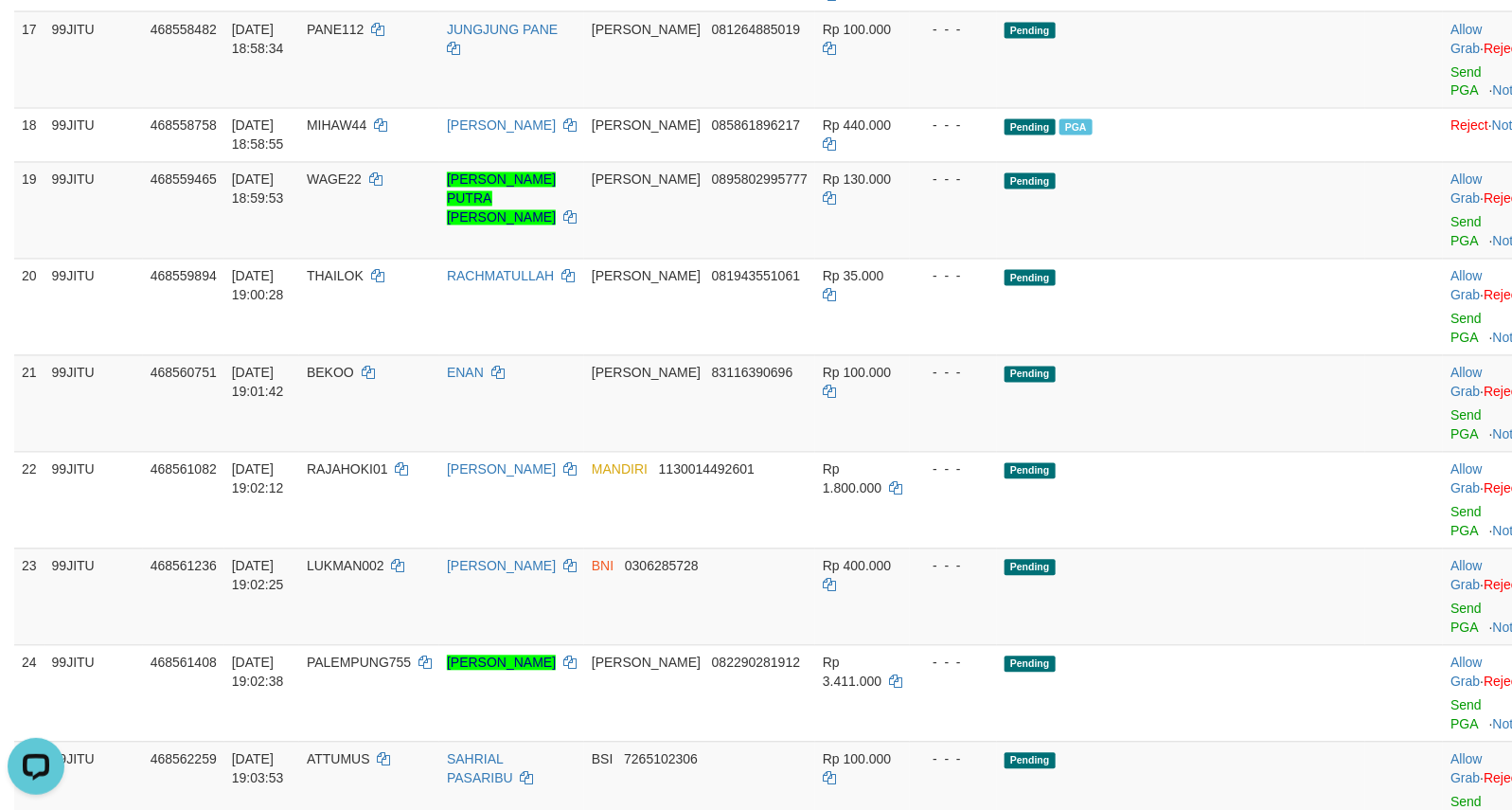
scroll to position [1577, 0]
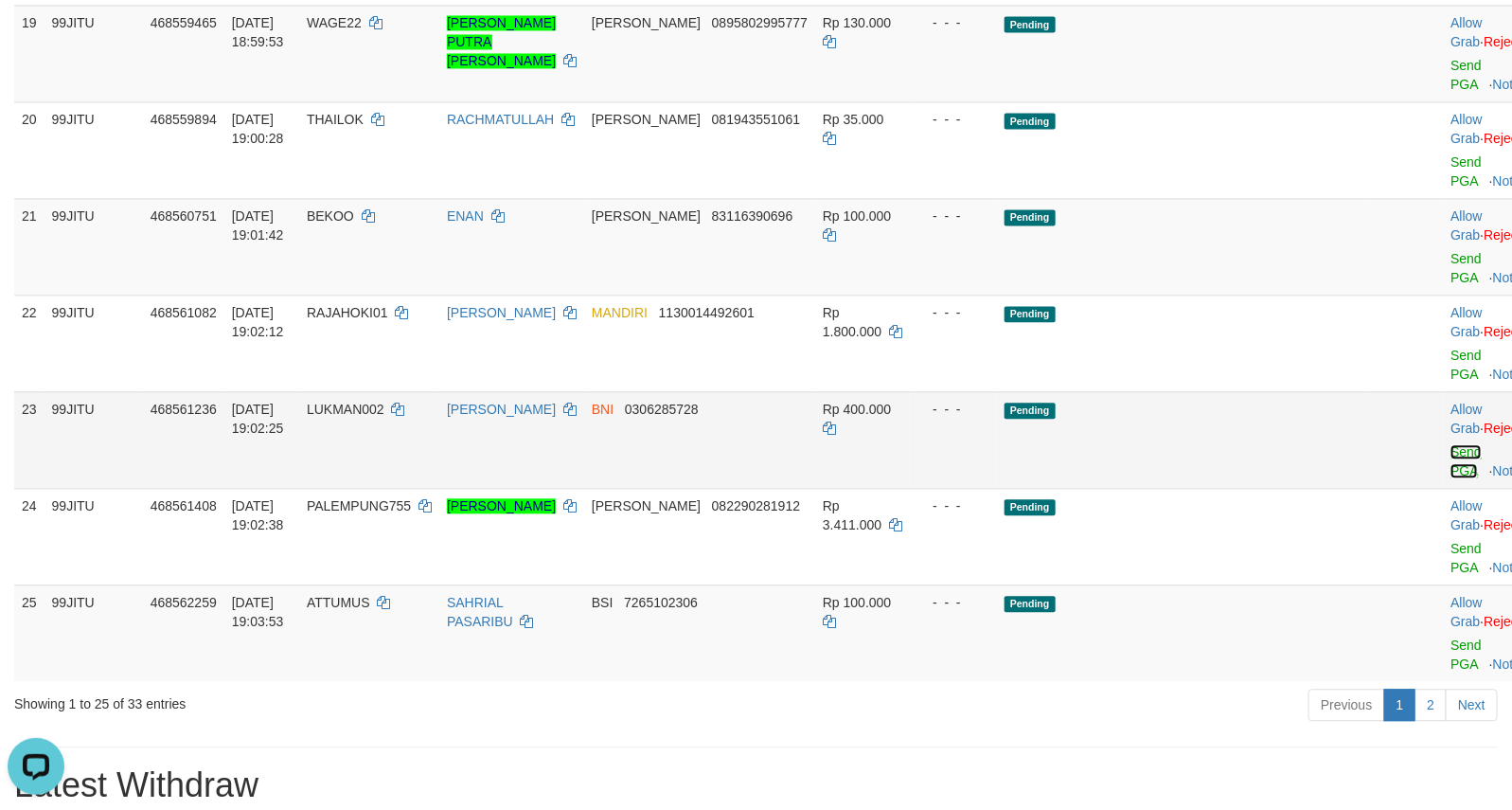
click at [1451, 478] on link "Send PGA" at bounding box center [1466, 461] width 32 height 34
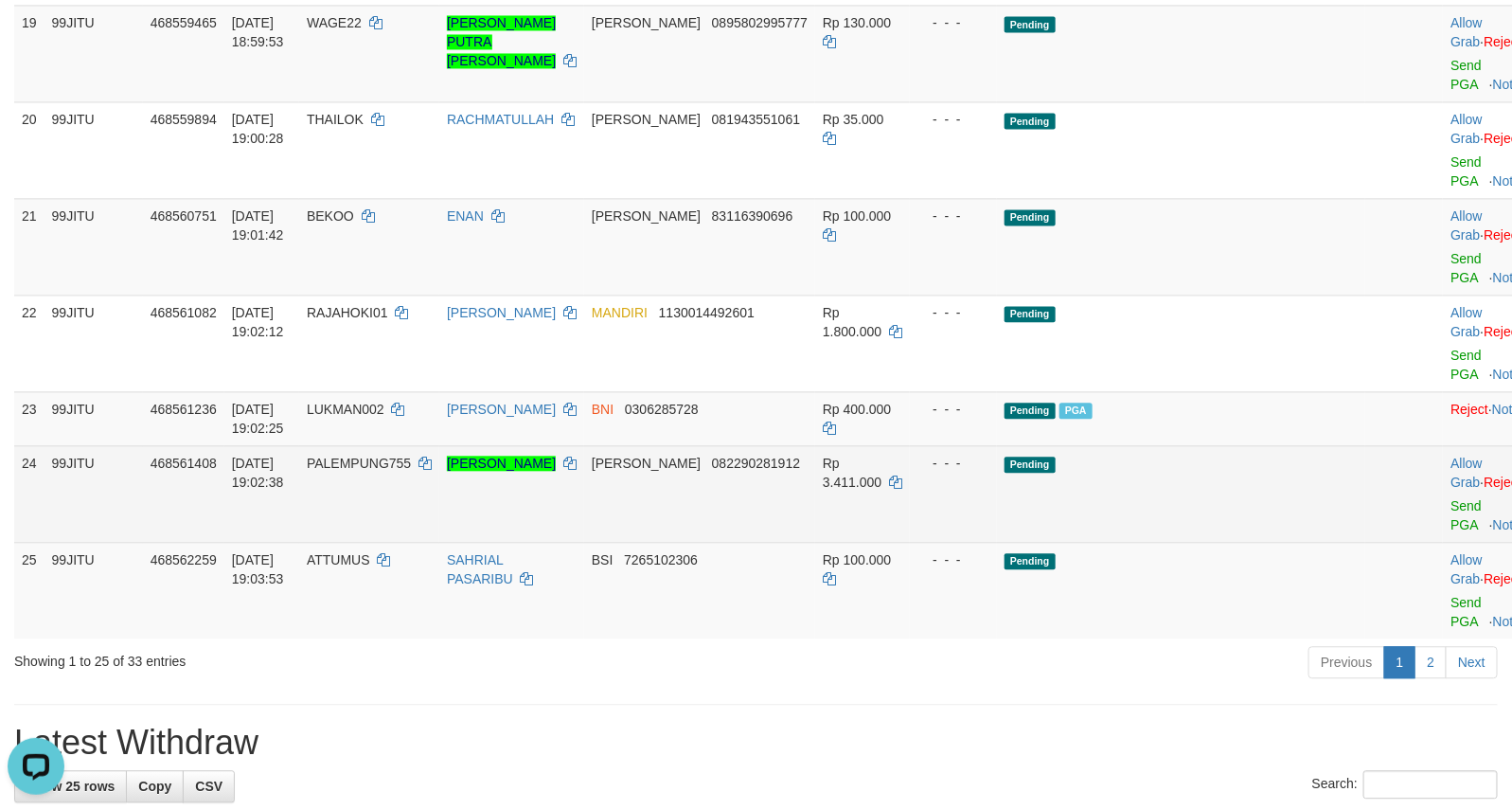
click at [1157, 494] on td "Pending" at bounding box center [1181, 493] width 368 height 97
click at [1451, 532] on link "Send PGA" at bounding box center [1466, 515] width 32 height 34
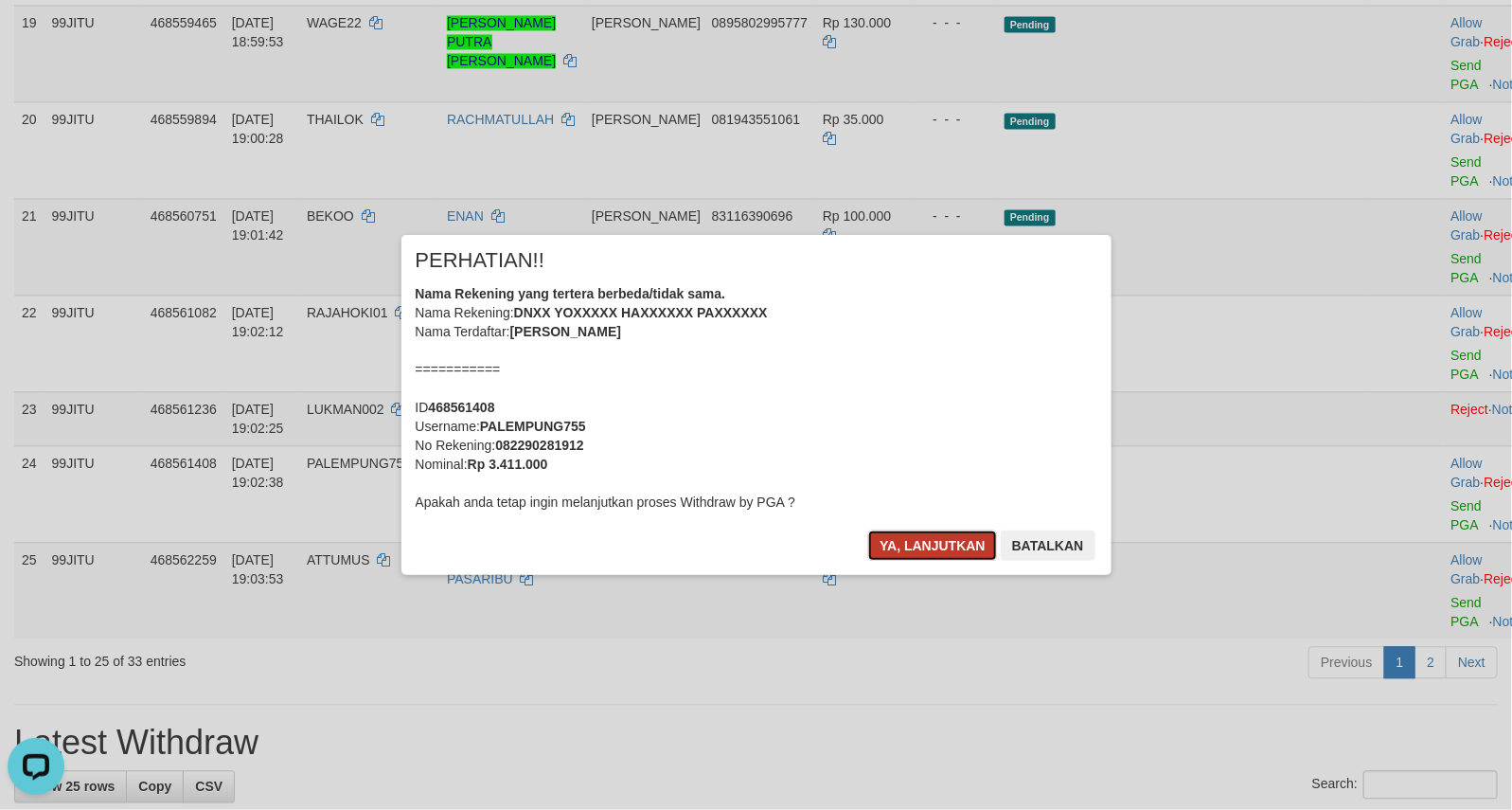
click at [911, 533] on button "Ya, lanjutkan" at bounding box center [932, 545] width 129 height 31
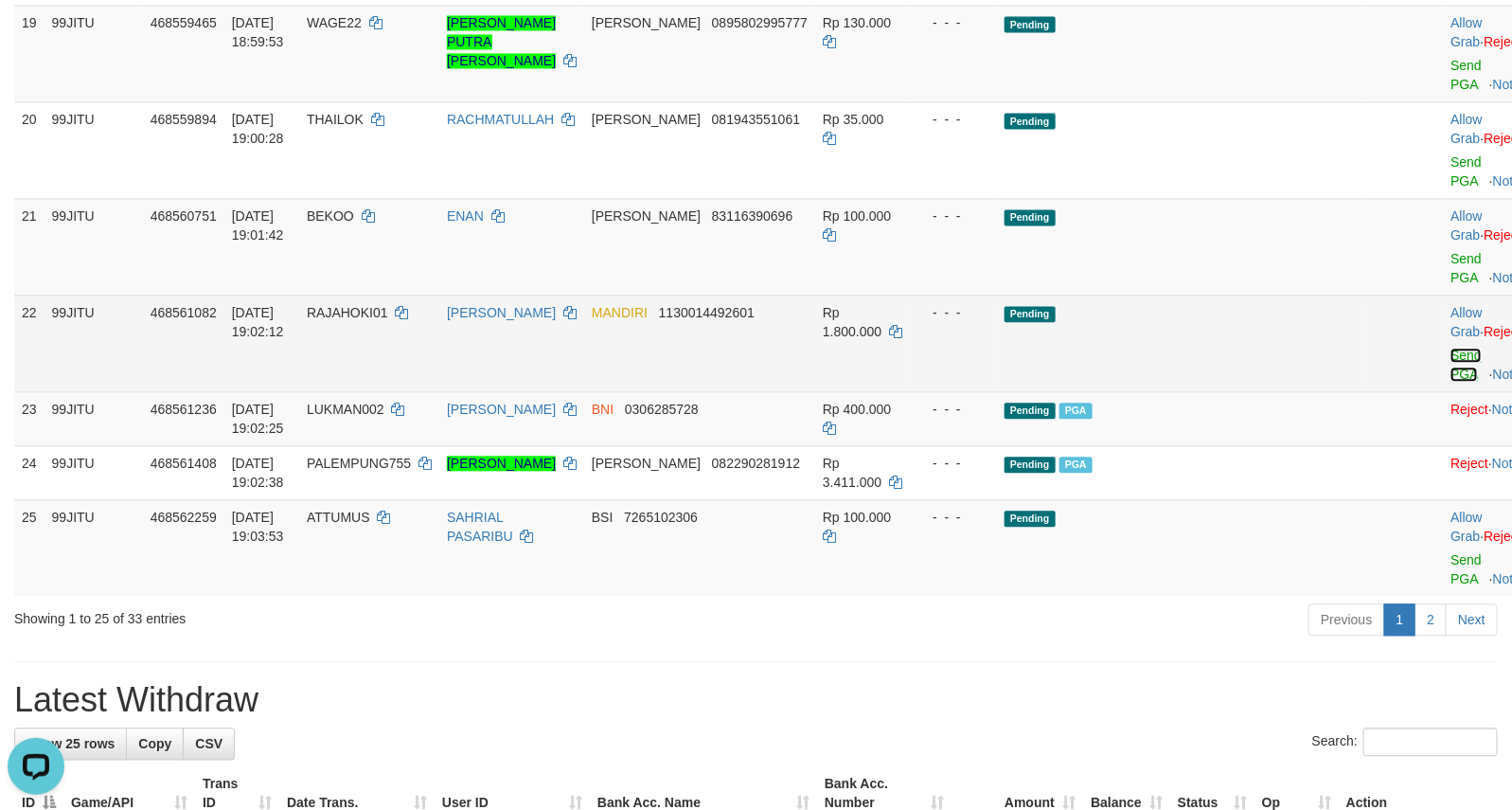
click at [1451, 382] on link "Send PGA" at bounding box center [1466, 364] width 32 height 34
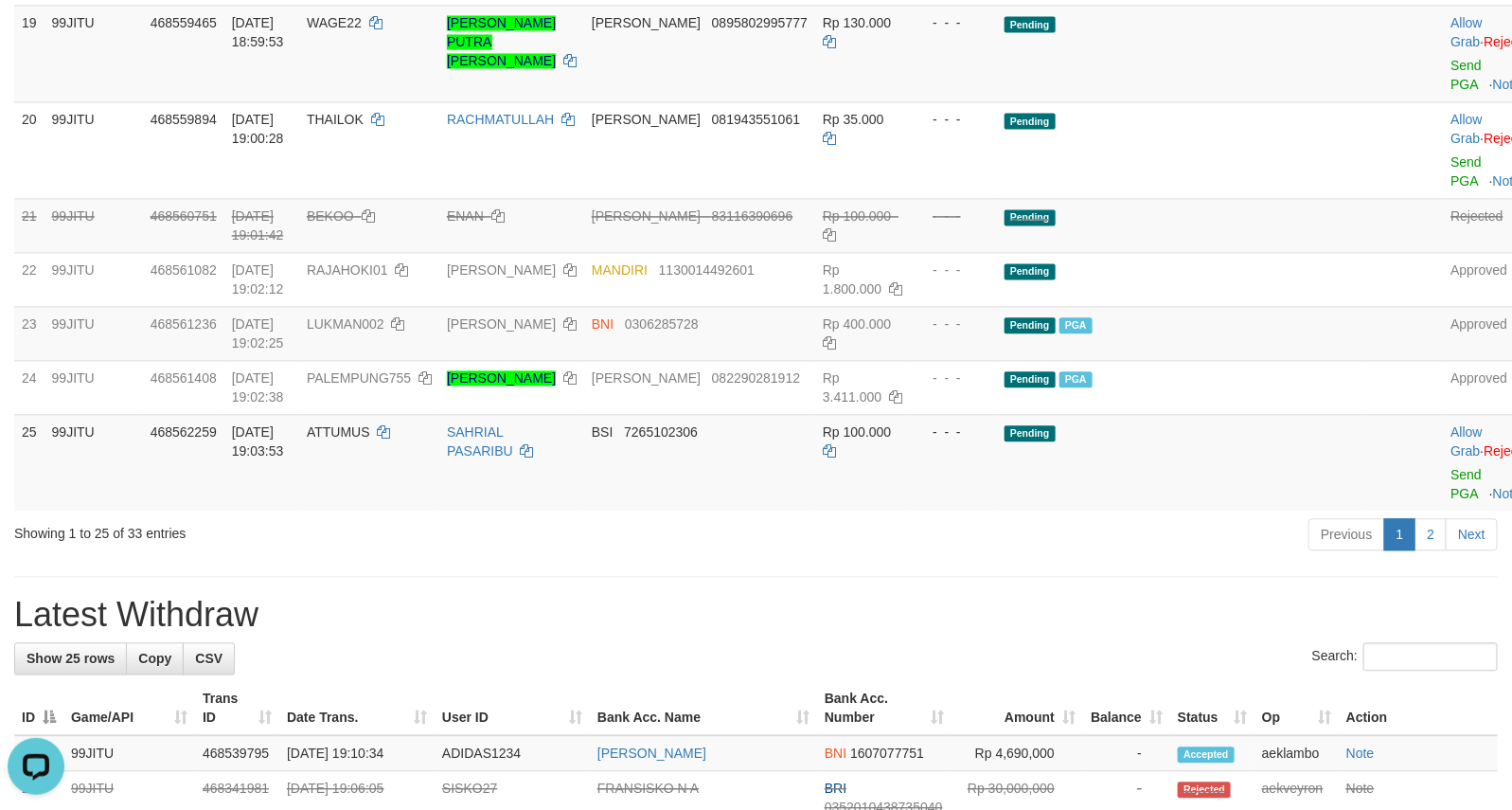
click at [427, 625] on div "**********" at bounding box center [756, 294] width 1512 height 3645
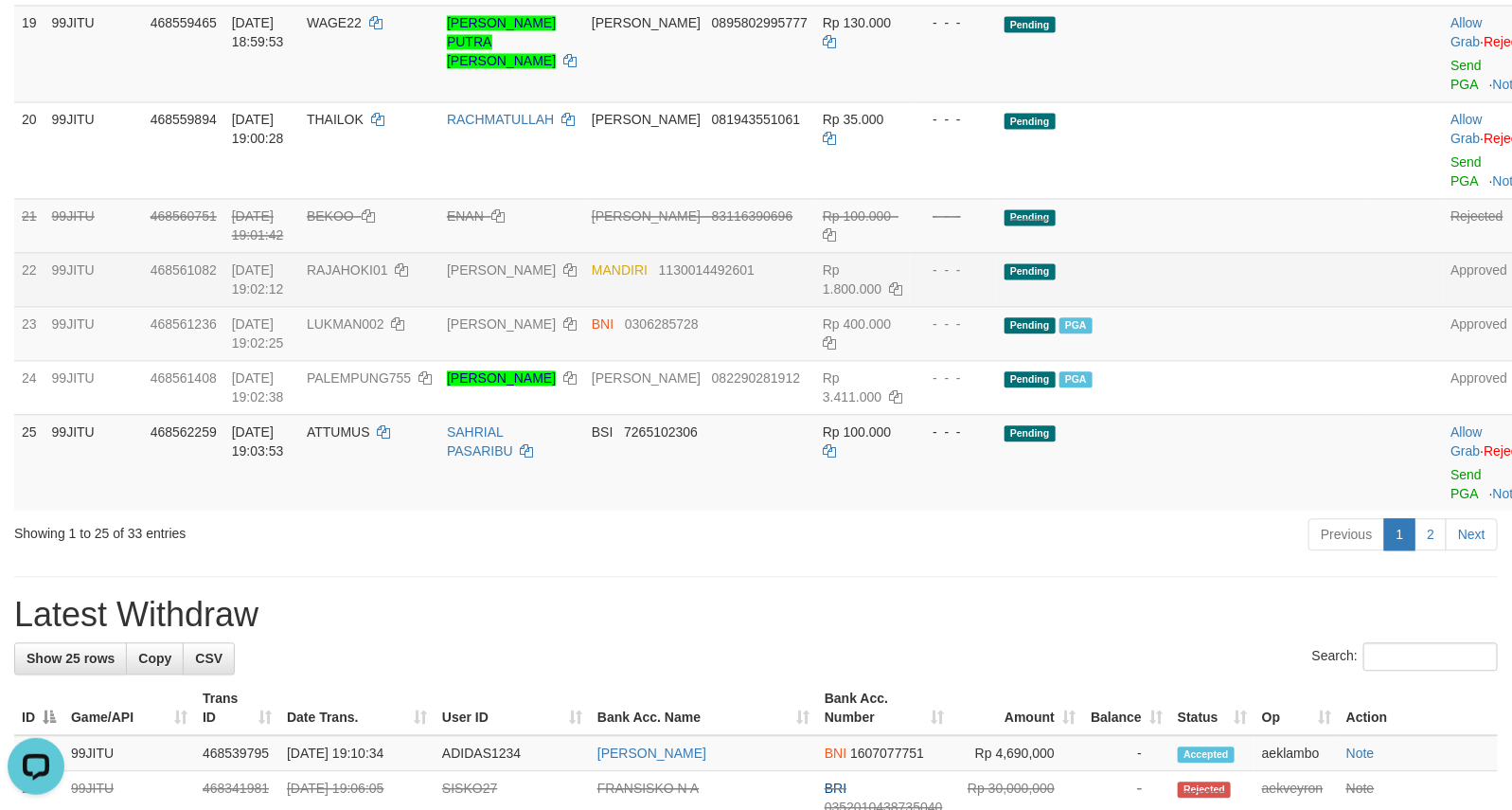
click at [1238, 306] on td "Pending" at bounding box center [1181, 278] width 368 height 54
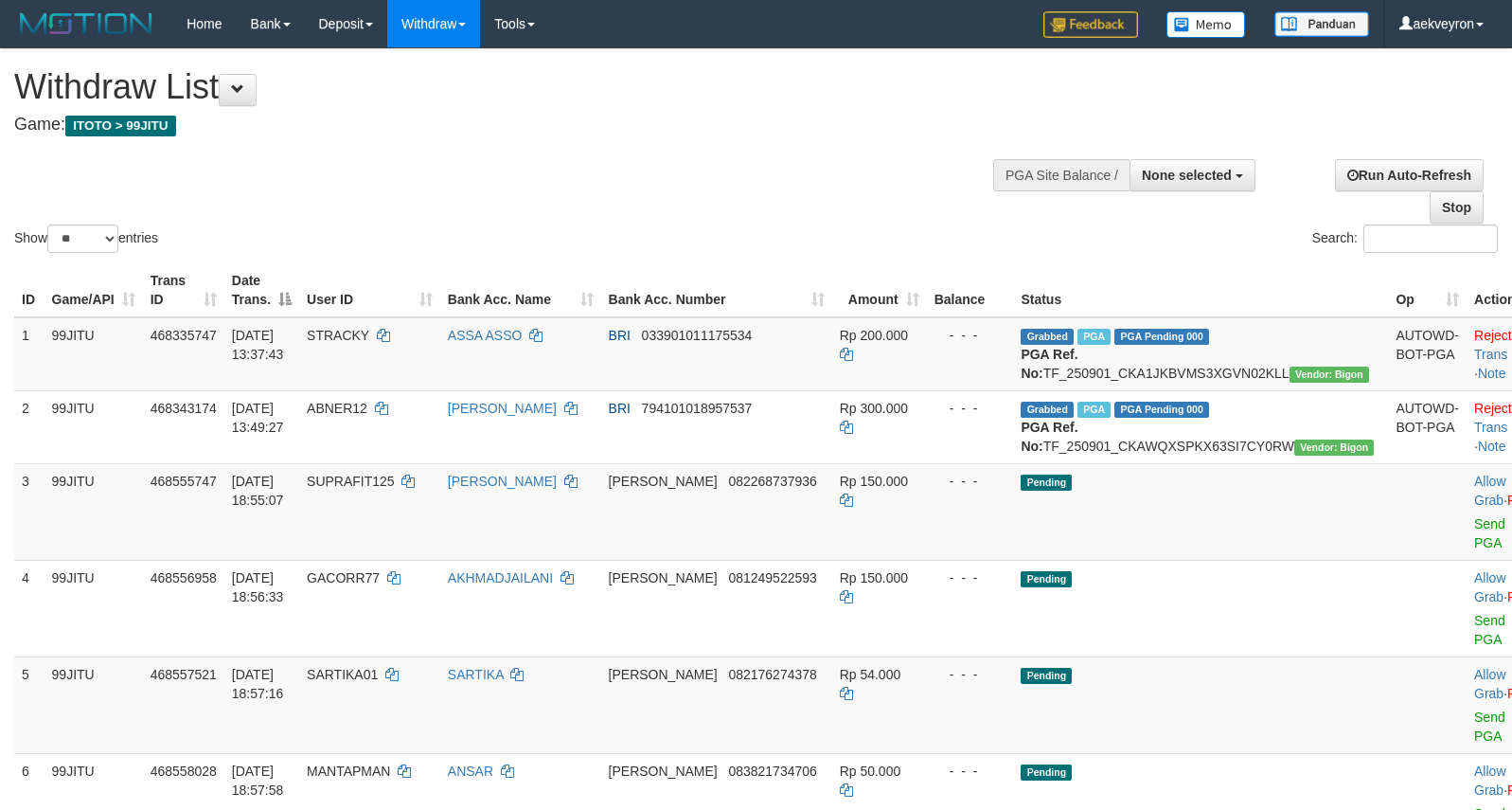
select select
select select "**"
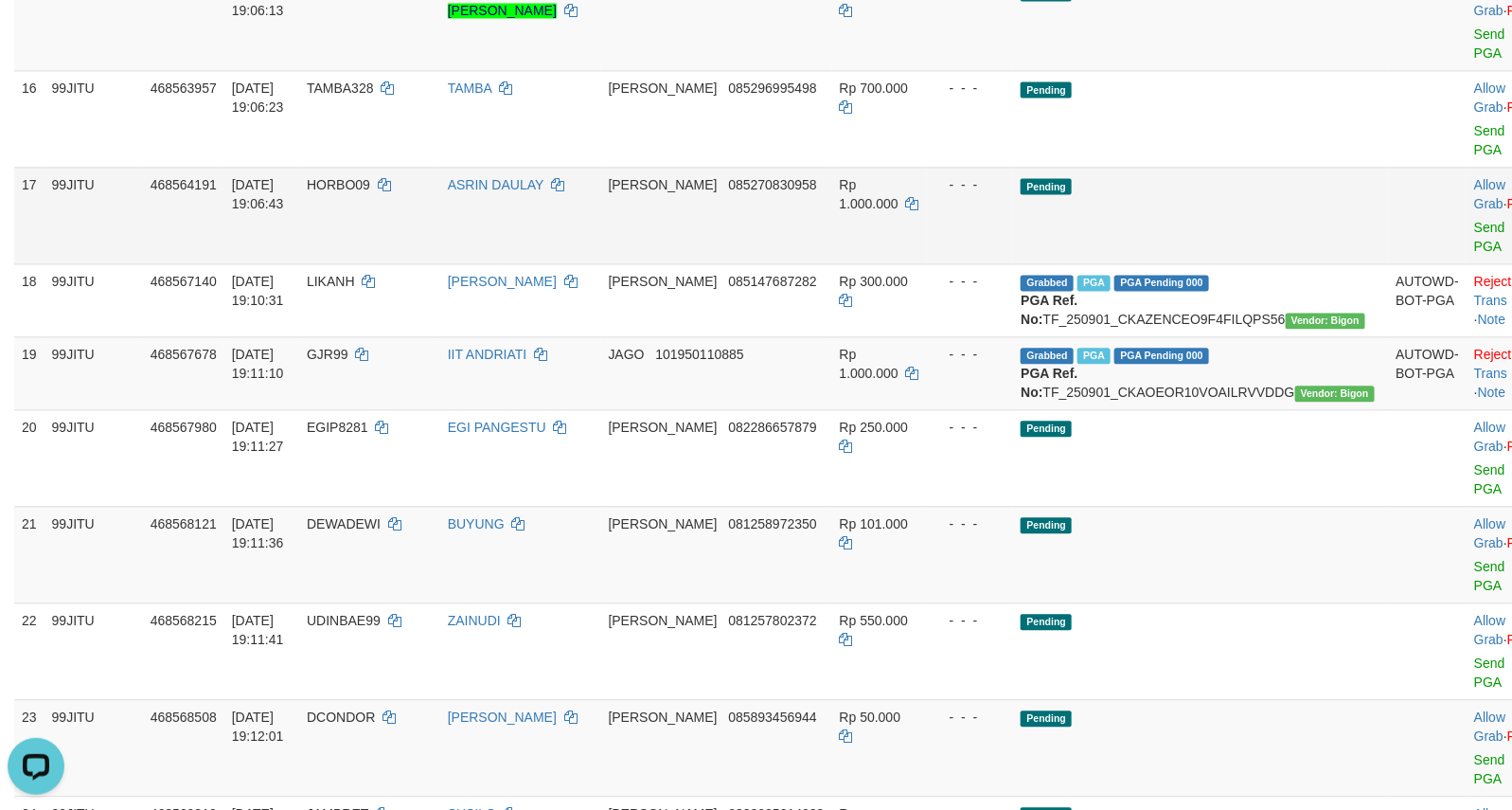
click at [1218, 263] on td "Pending" at bounding box center [1200, 214] width 375 height 97
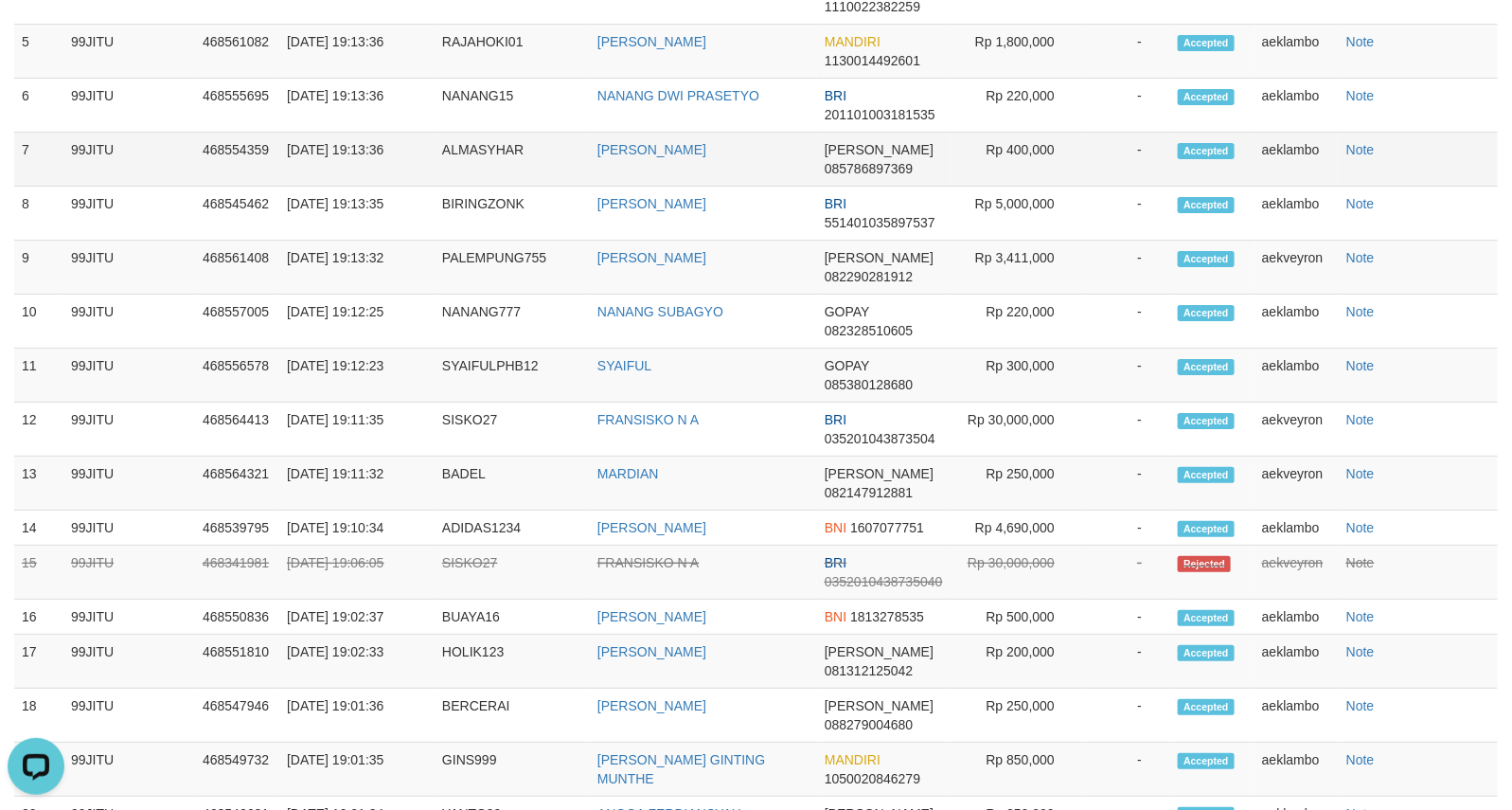
scroll to position [2998, 0]
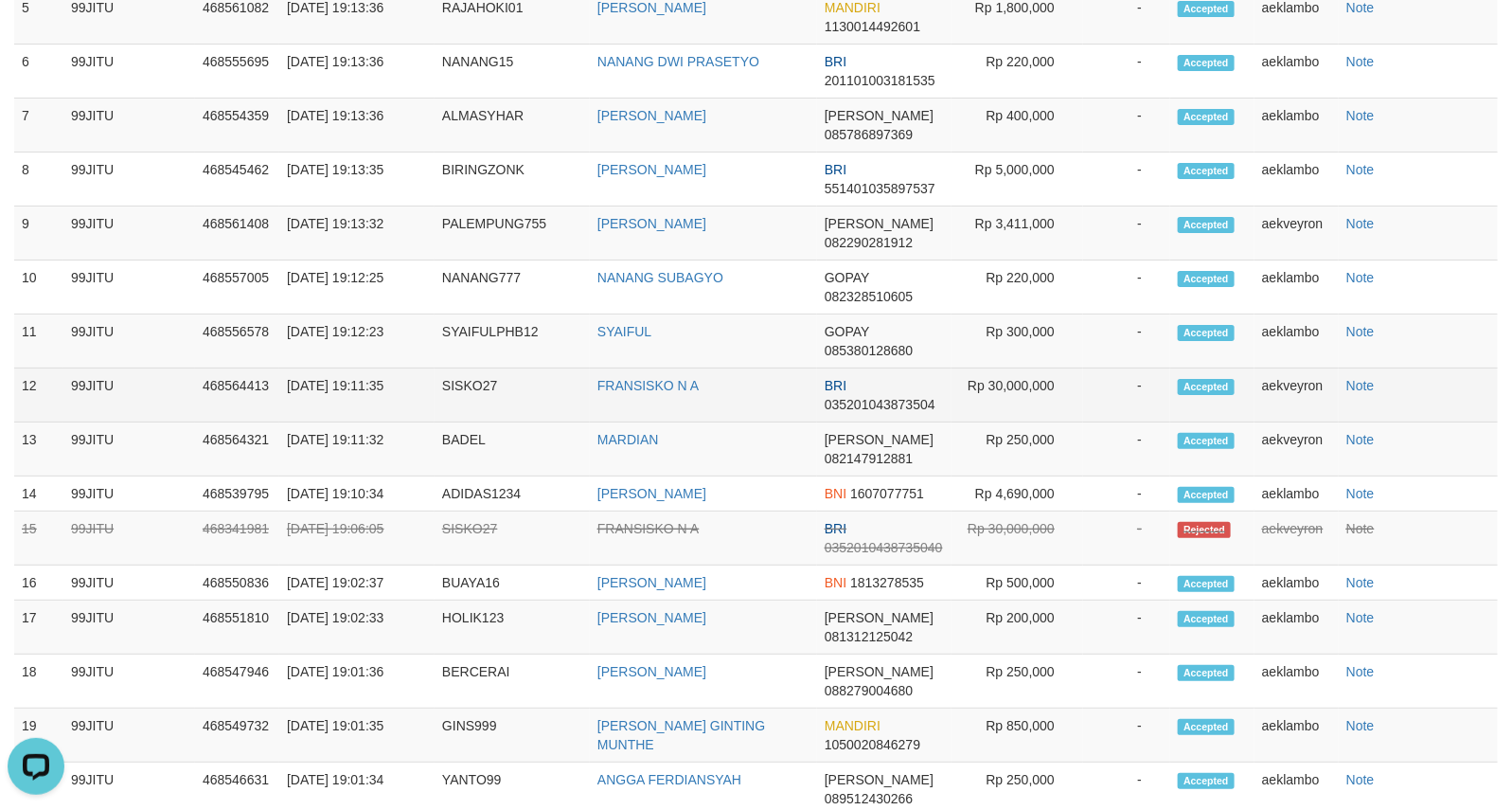
click at [1134, 423] on td "-" at bounding box center [1127, 395] width 87 height 54
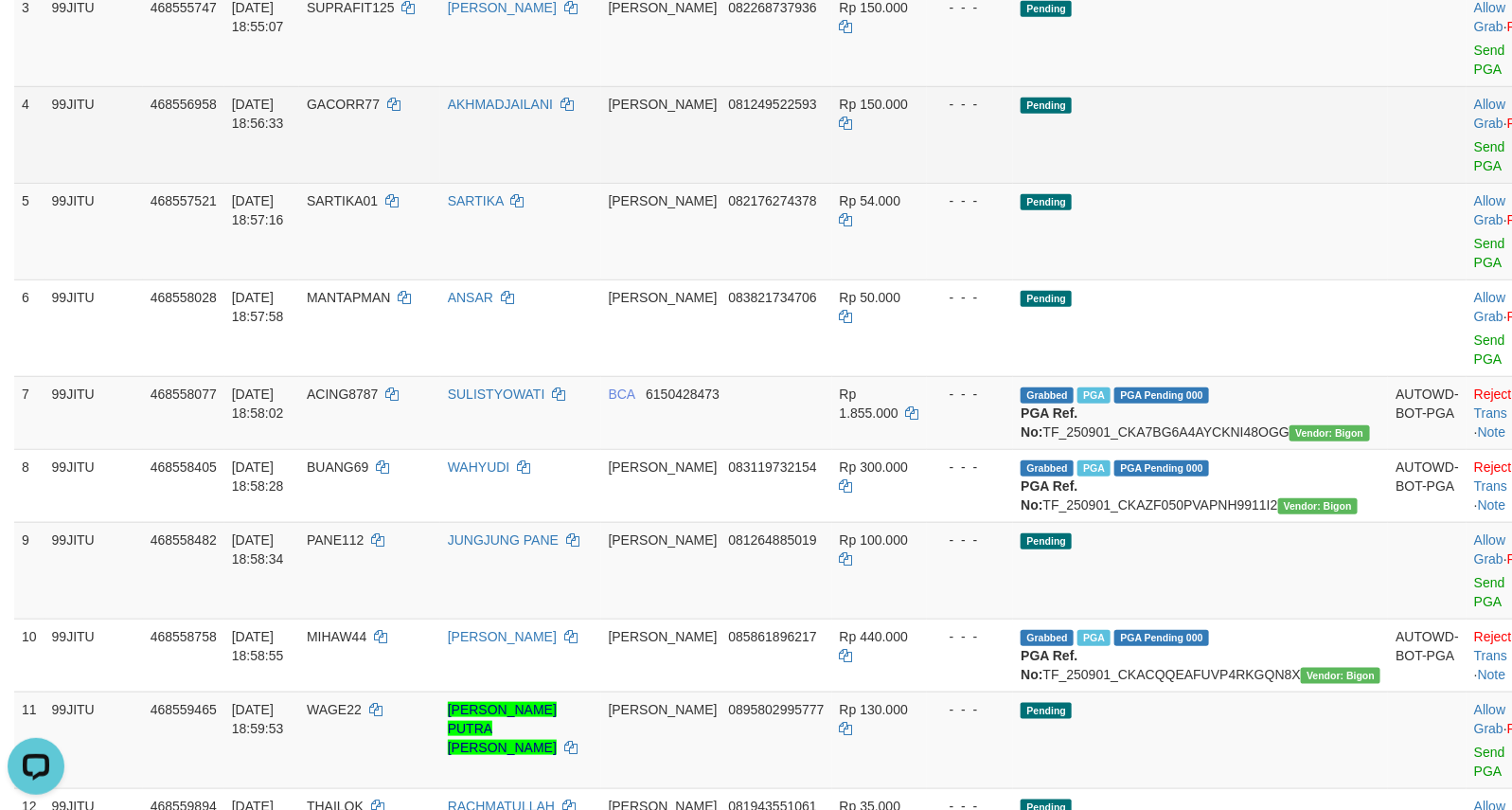
scroll to position [0, 0]
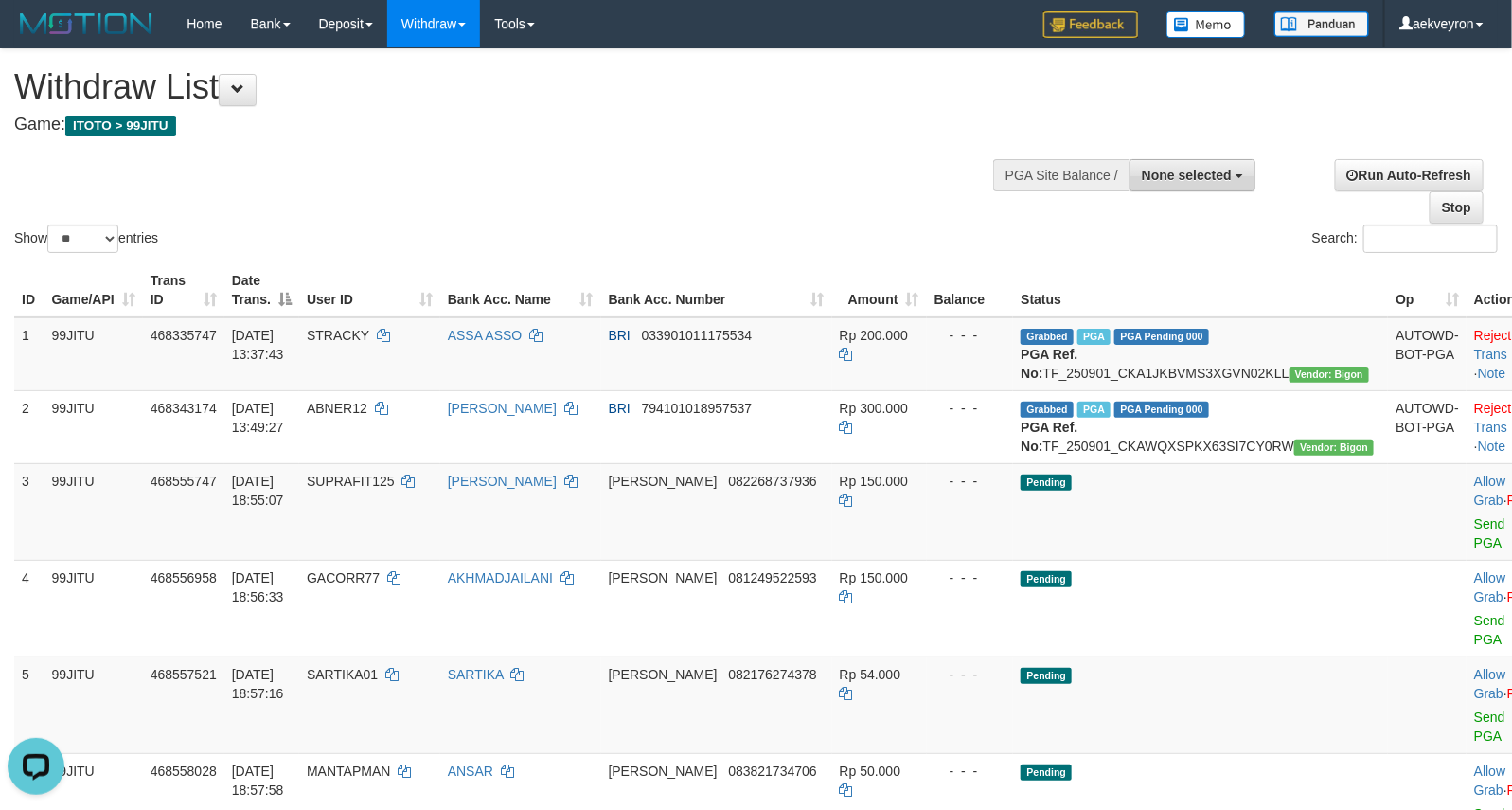
click at [1174, 168] on span "None selected" at bounding box center [1187, 175] width 90 height 15
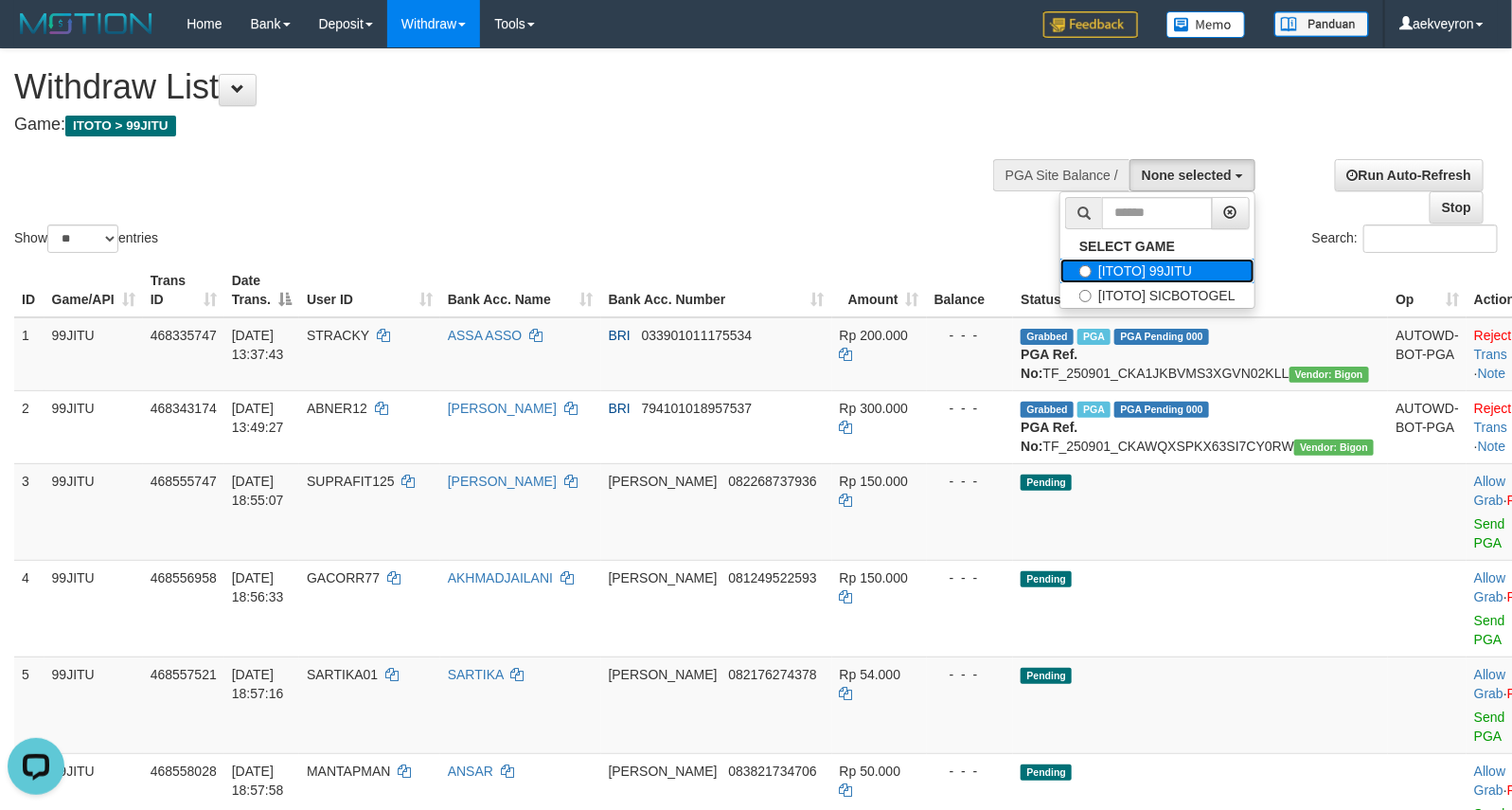
click at [1162, 267] on label "[ITOTO] 99JITU" at bounding box center [1157, 271] width 194 height 25
select select "***"
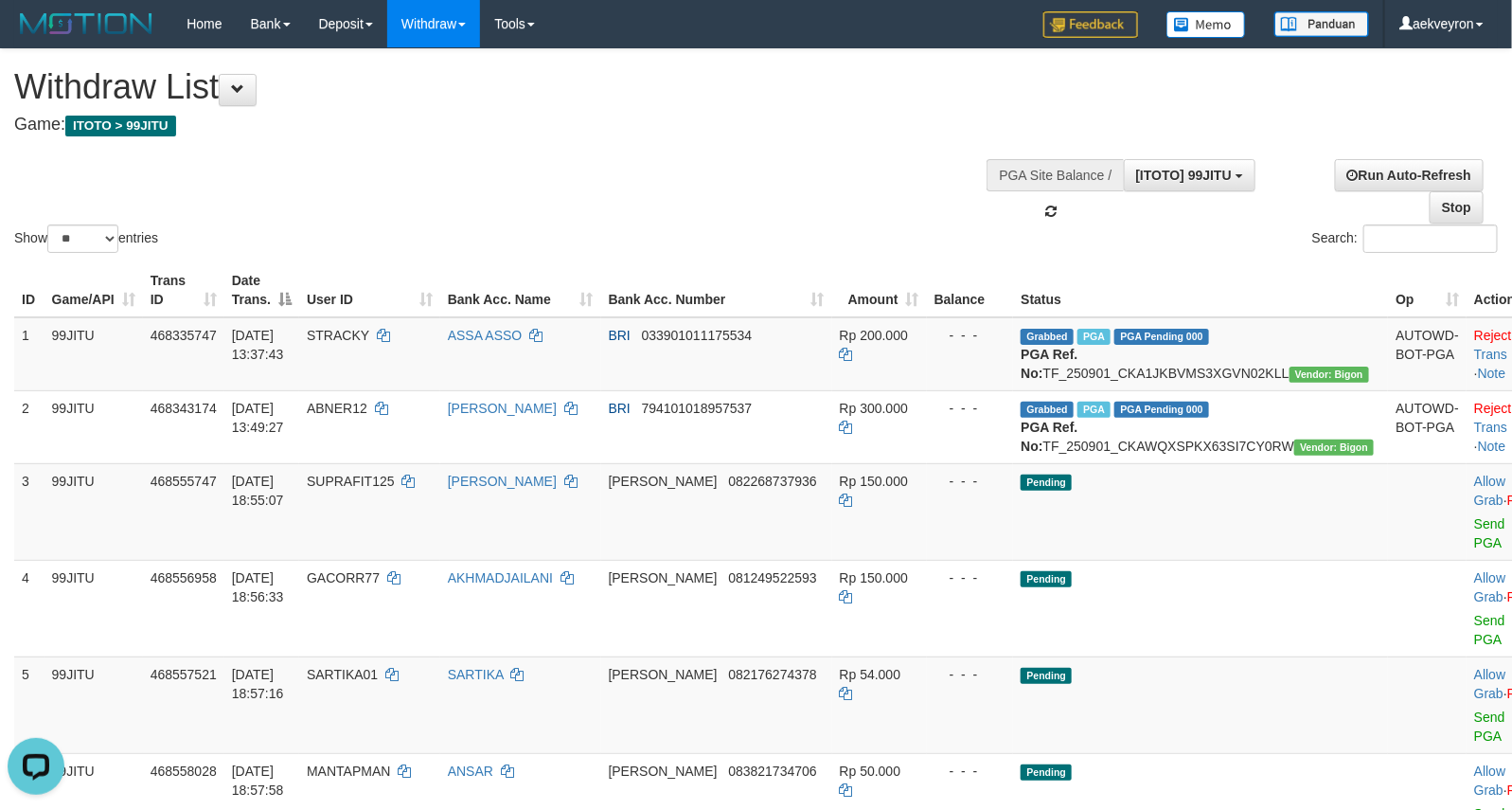
scroll to position [16, 0]
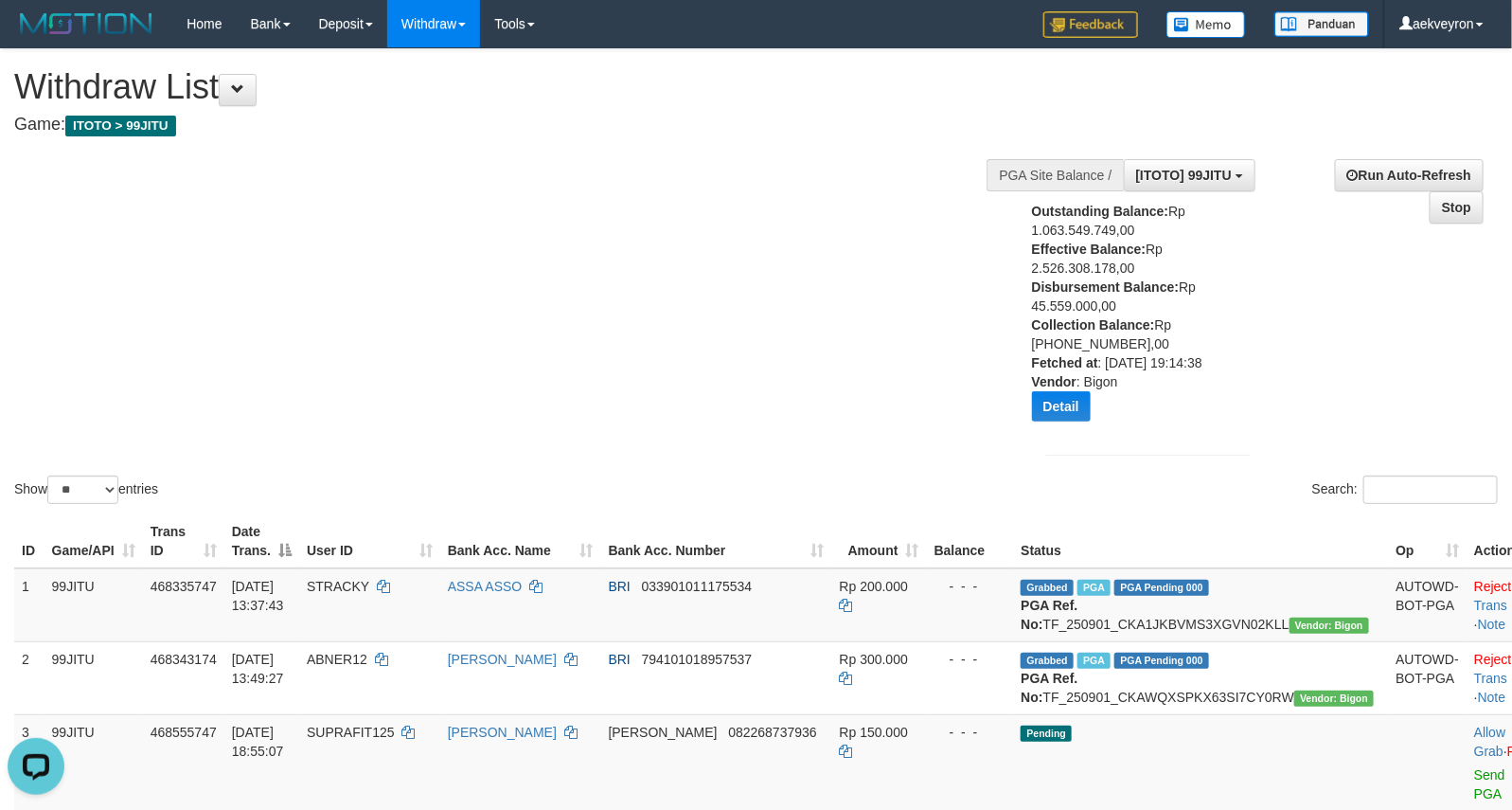
click at [824, 295] on div "Show ** ** ** *** entries Search:" at bounding box center [756, 277] width 1512 height 458
click at [820, 291] on div "Show ** ** ** *** entries Search:" at bounding box center [756, 277] width 1512 height 458
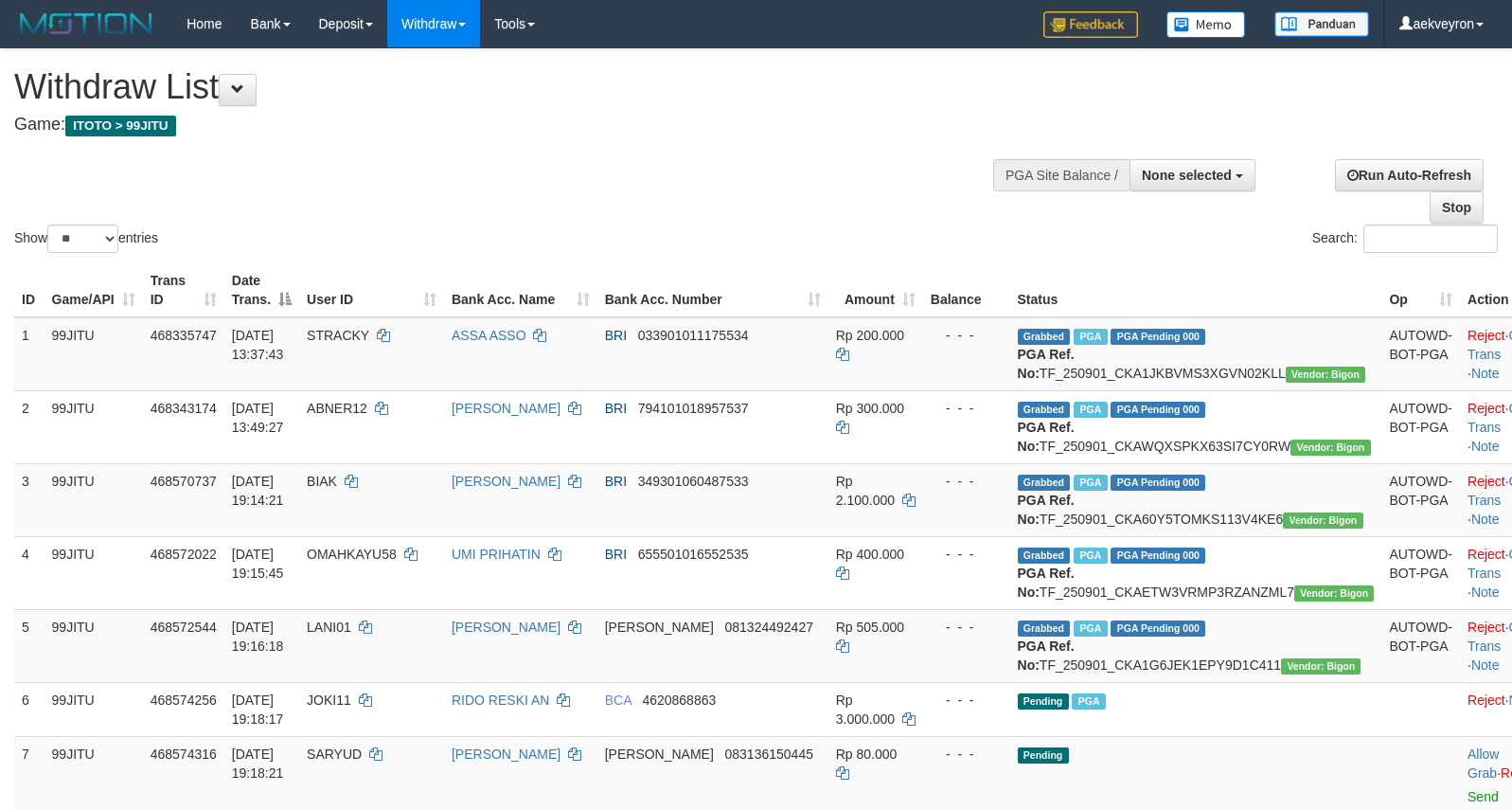
select select
select select "**"
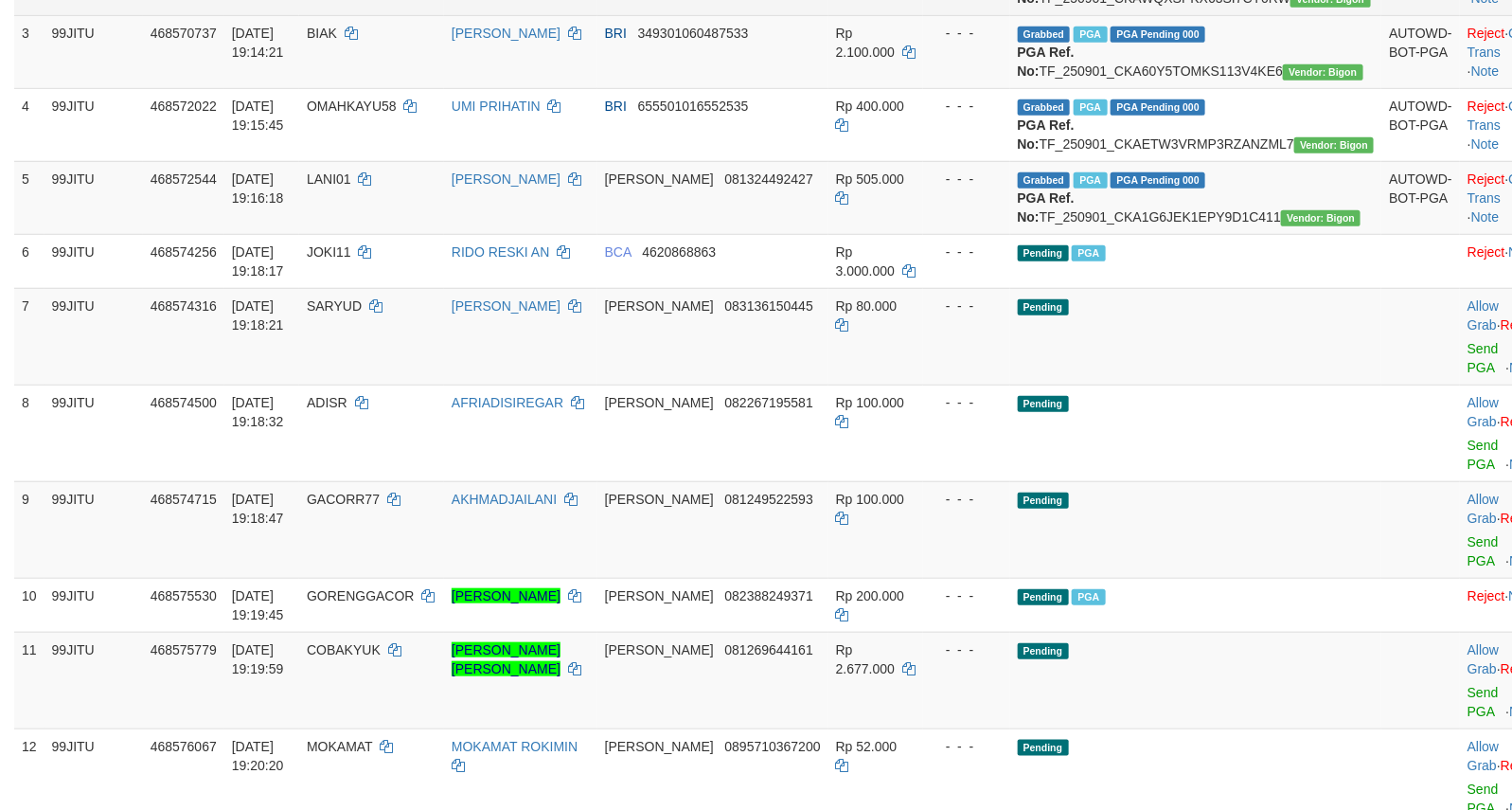
scroll to position [473, 0]
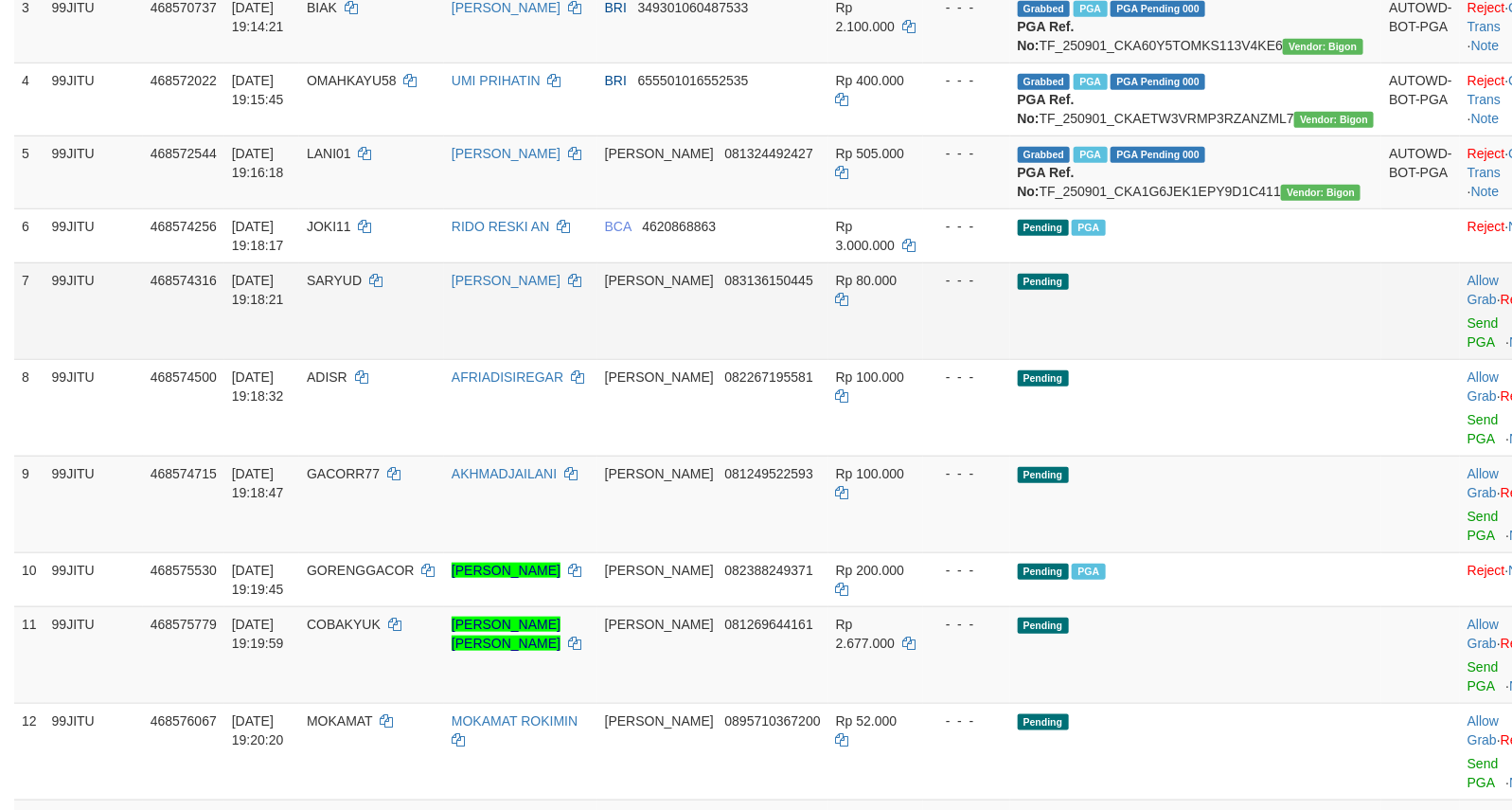
click at [1208, 359] on td "Pending" at bounding box center [1195, 310] width 372 height 97
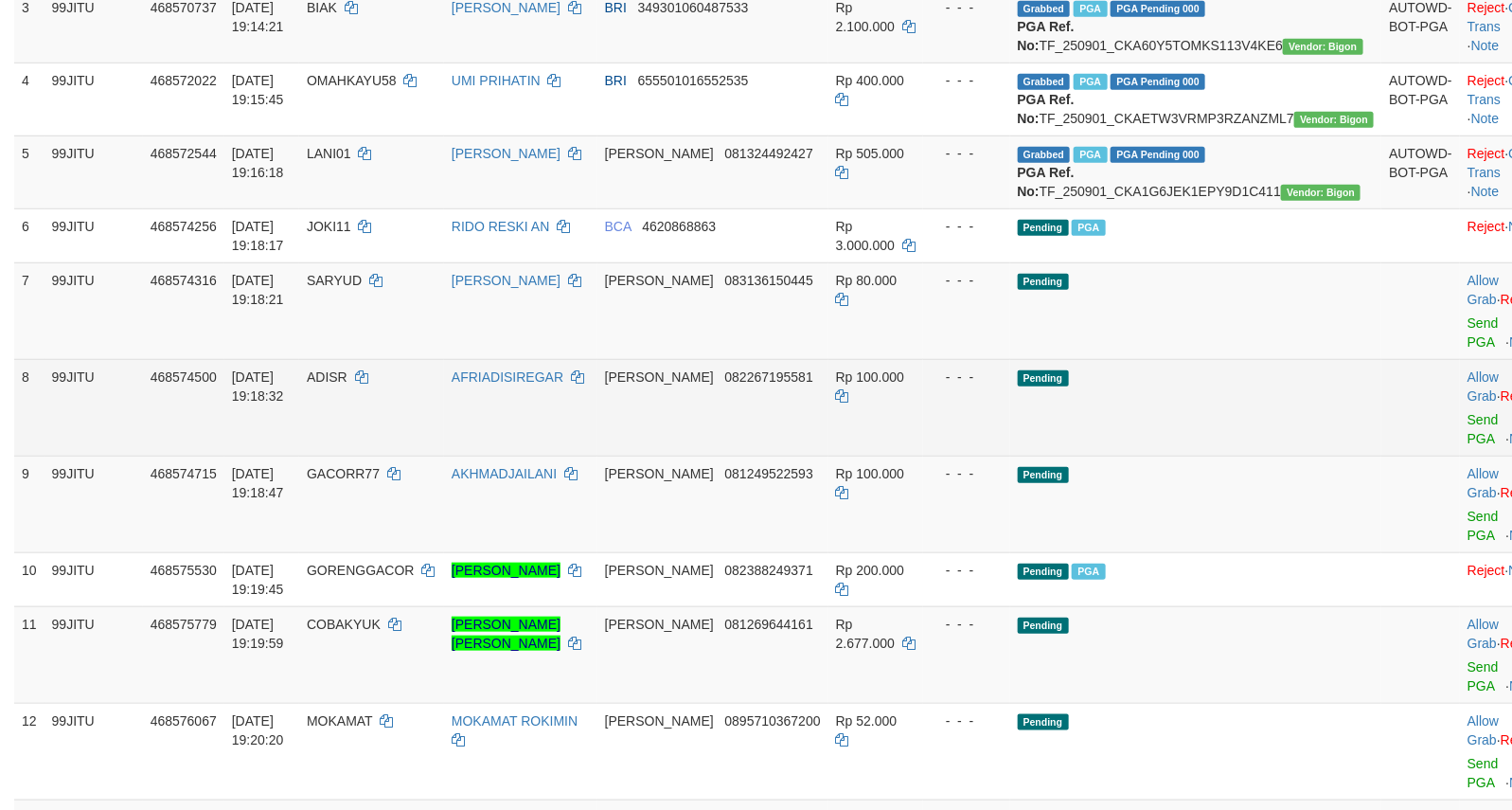
click at [1190, 455] on td "Pending" at bounding box center [1195, 406] width 372 height 97
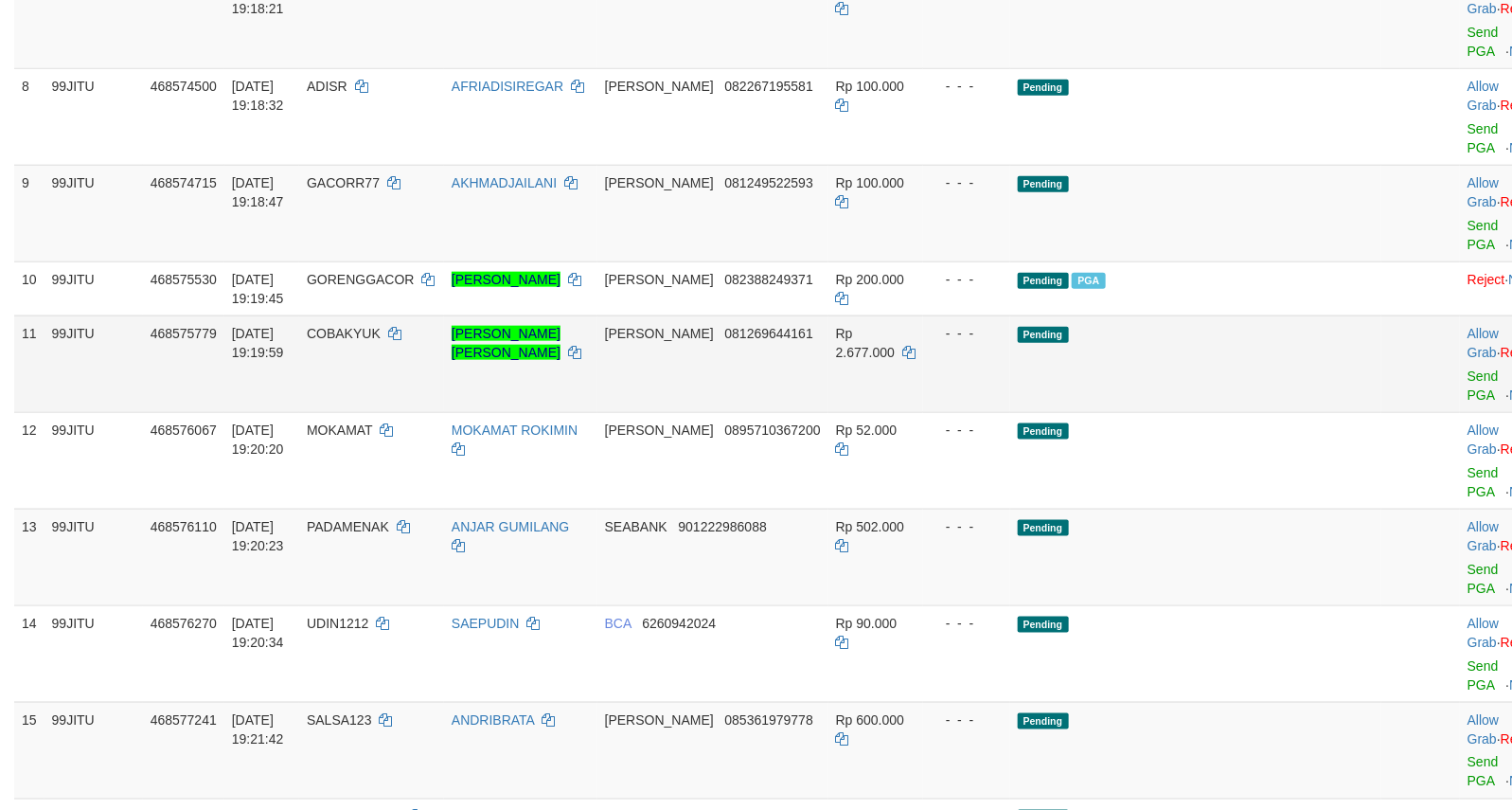
scroll to position [947, 0]
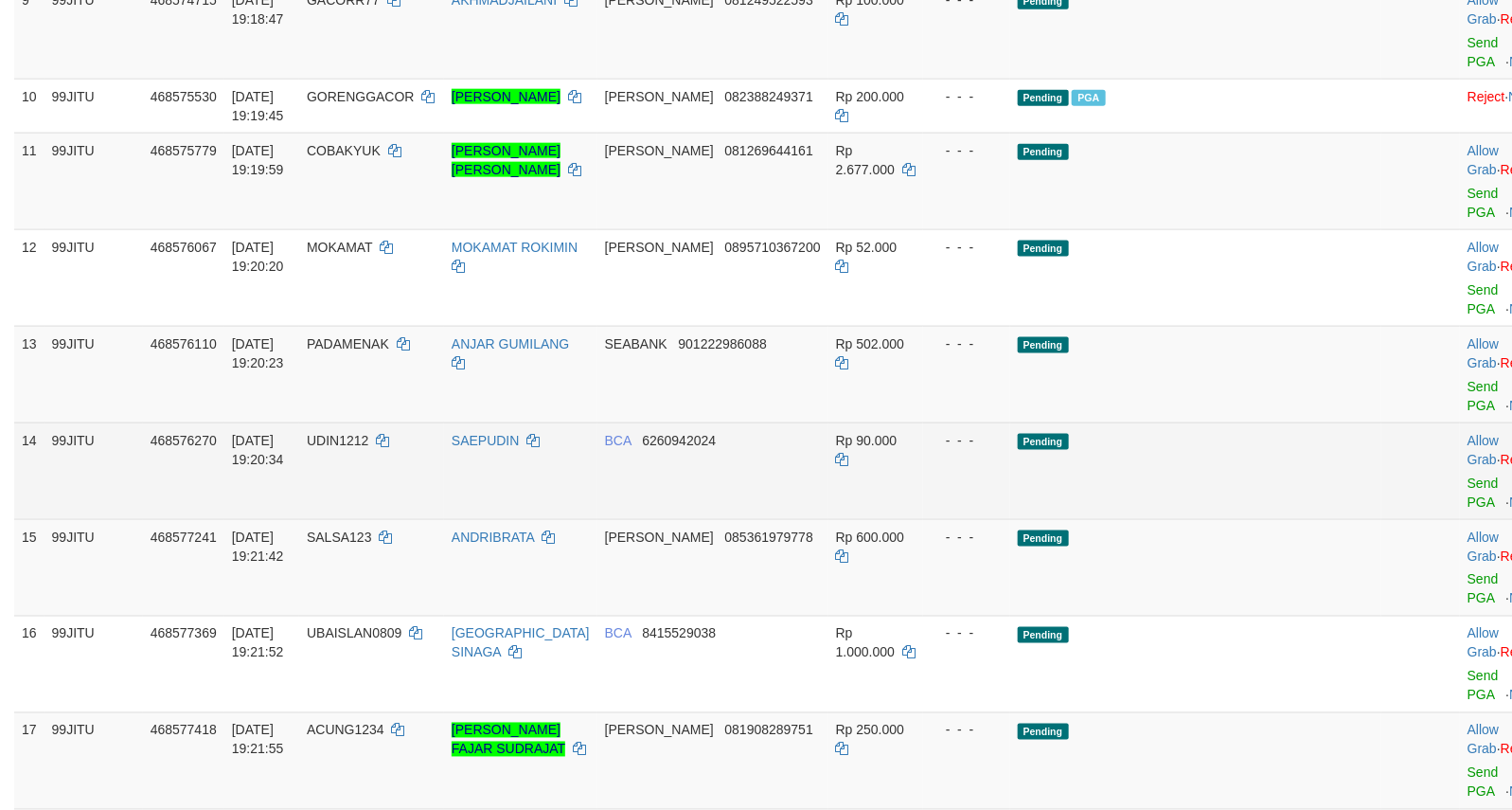
click at [1166, 519] on td "Pending" at bounding box center [1195, 471] width 372 height 97
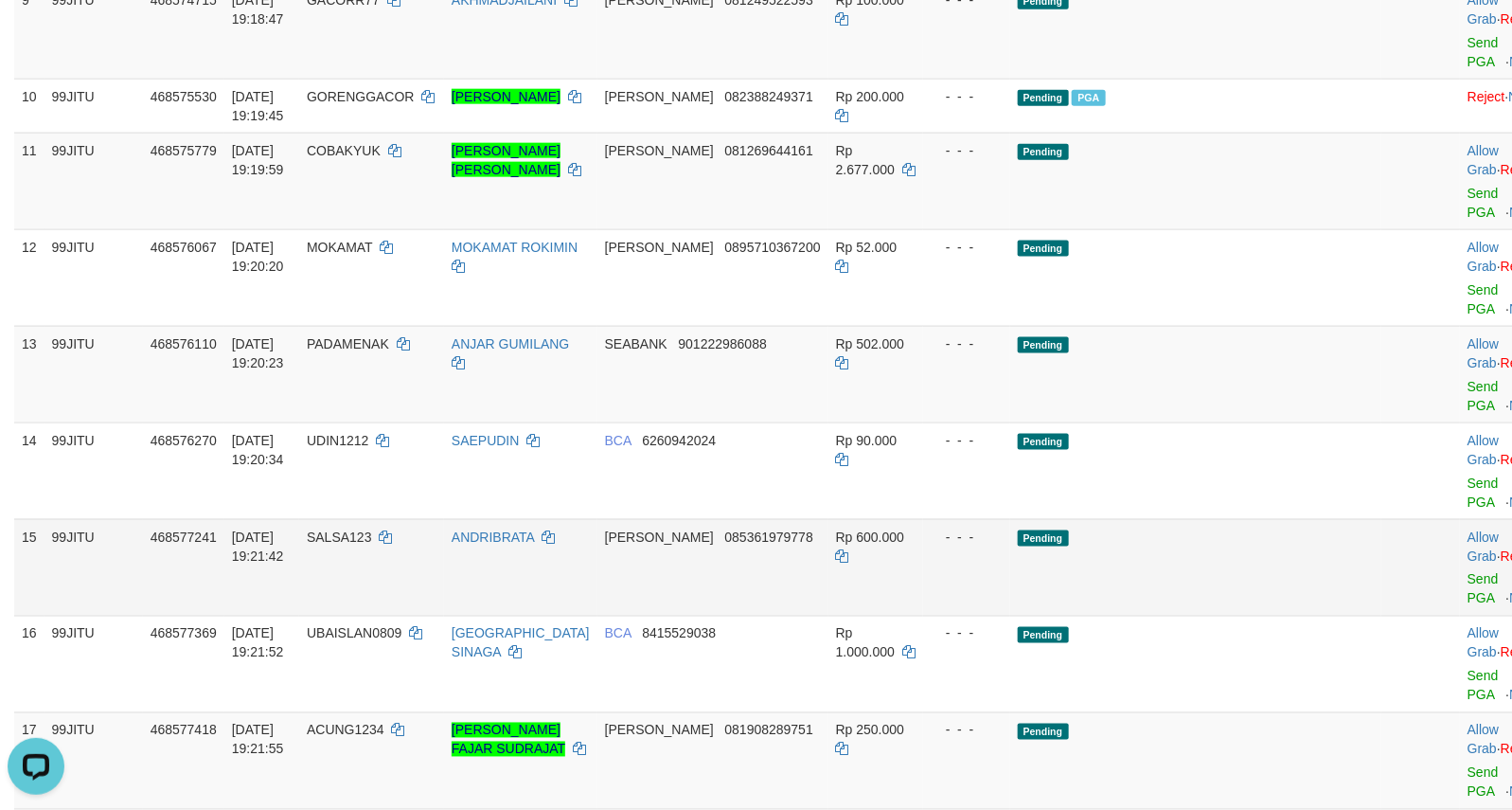
scroll to position [0, 0]
click at [1468, 606] on link "Send PGA" at bounding box center [1483, 589] width 32 height 34
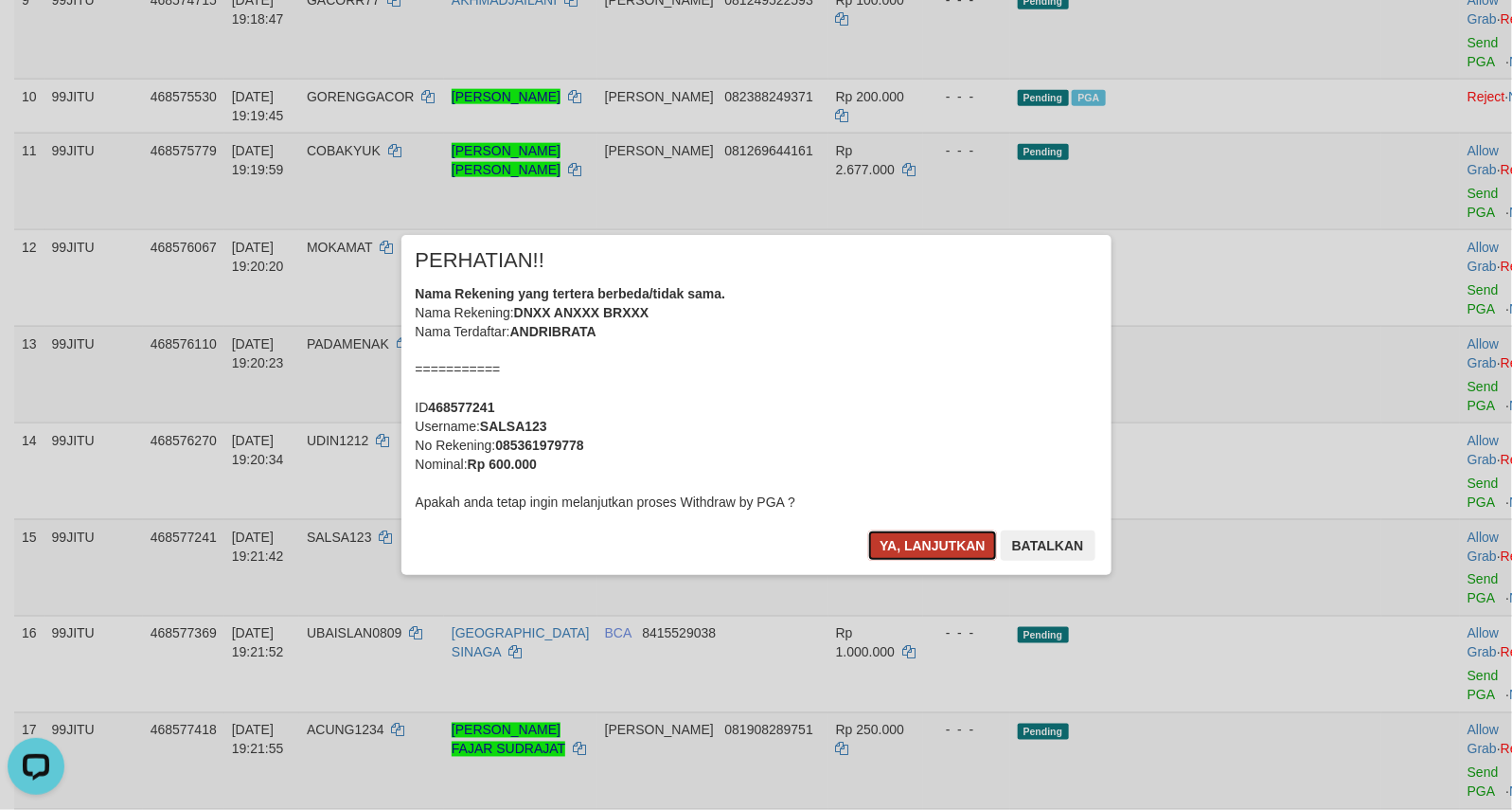
click at [923, 554] on button "Ya, lanjutkan" at bounding box center [932, 545] width 129 height 31
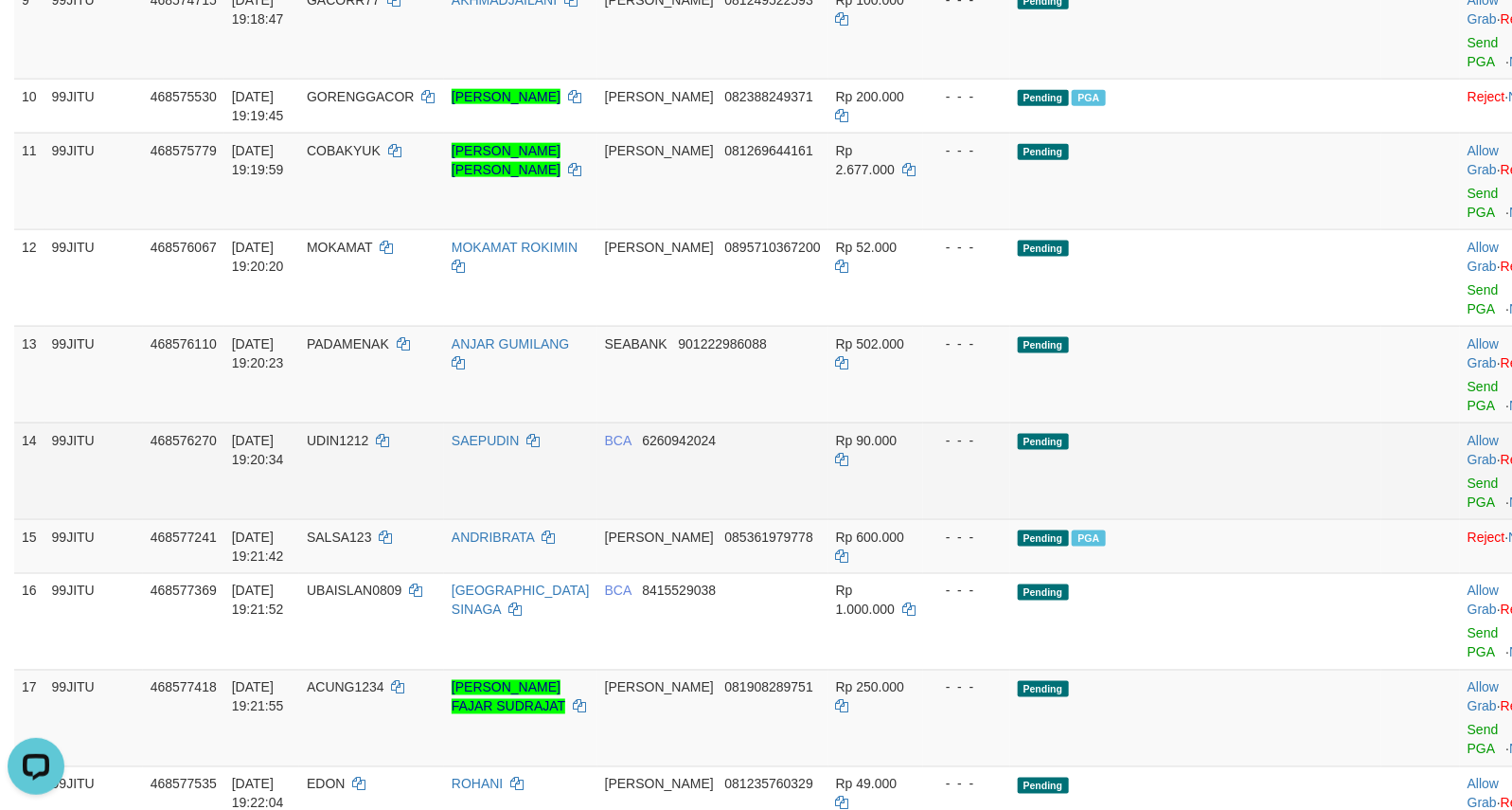
click at [1187, 519] on td "Pending" at bounding box center [1195, 471] width 372 height 97
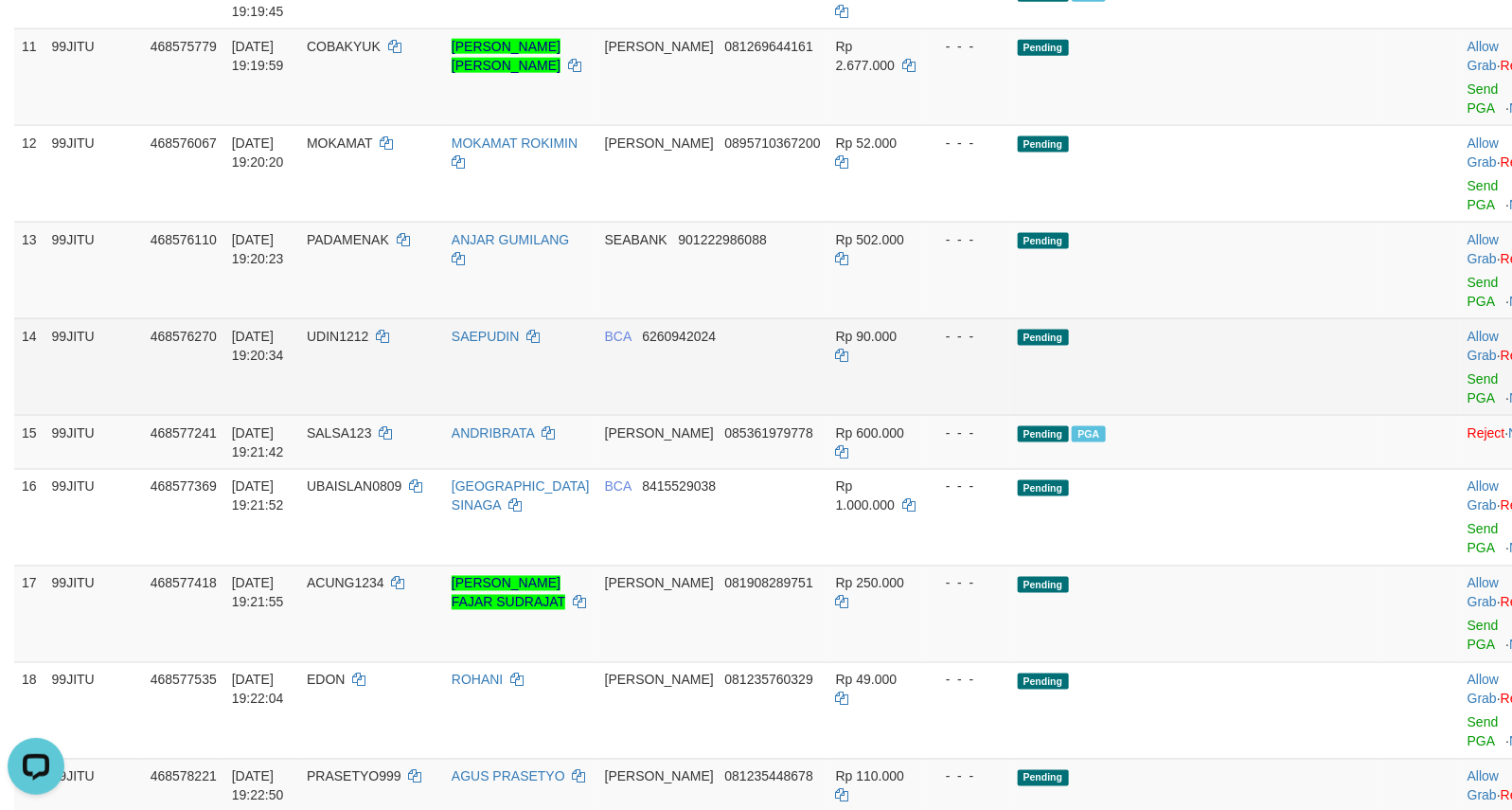
scroll to position [1104, 0]
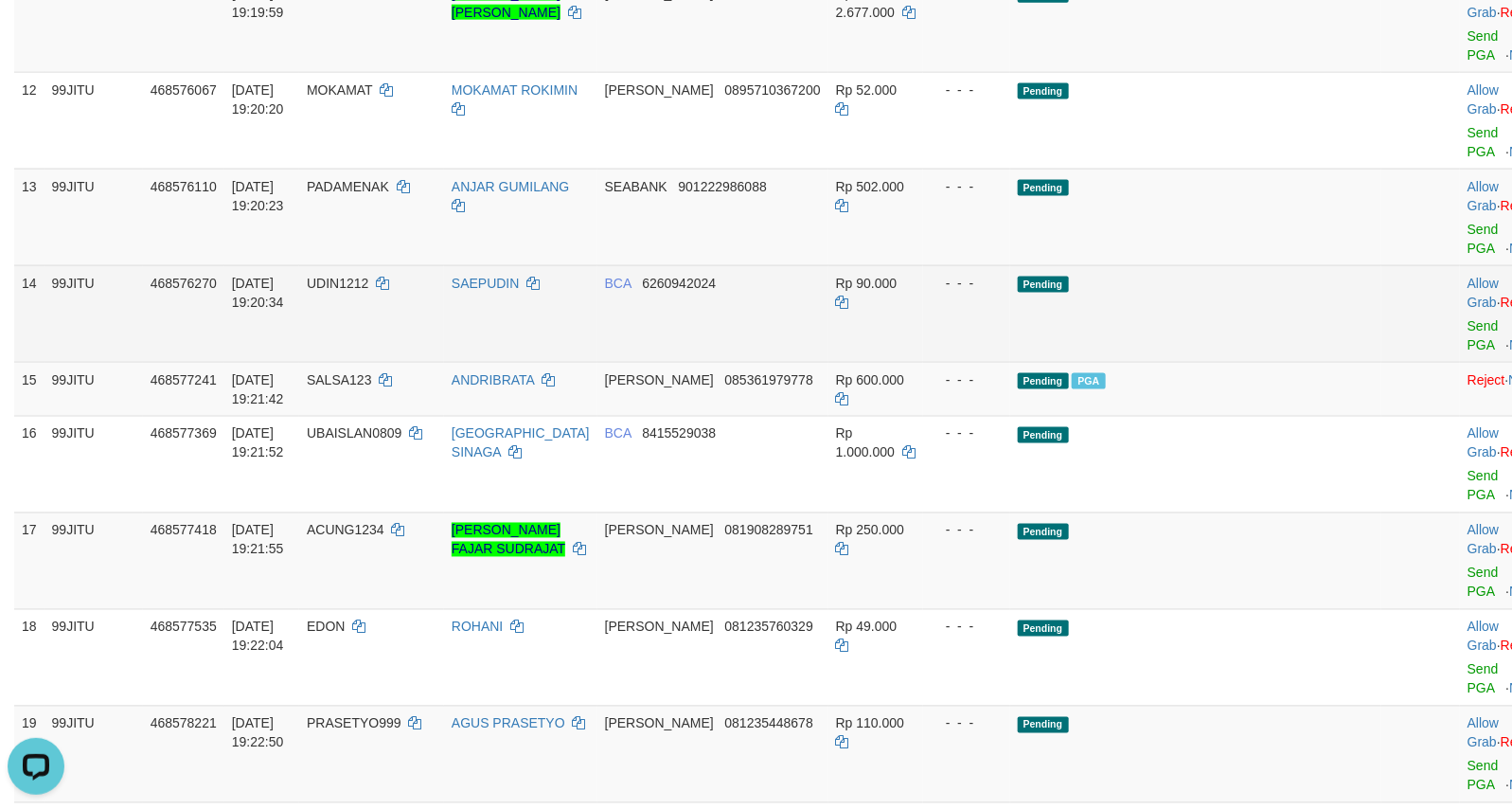
click at [1187, 513] on td "Pending" at bounding box center [1195, 464] width 372 height 97
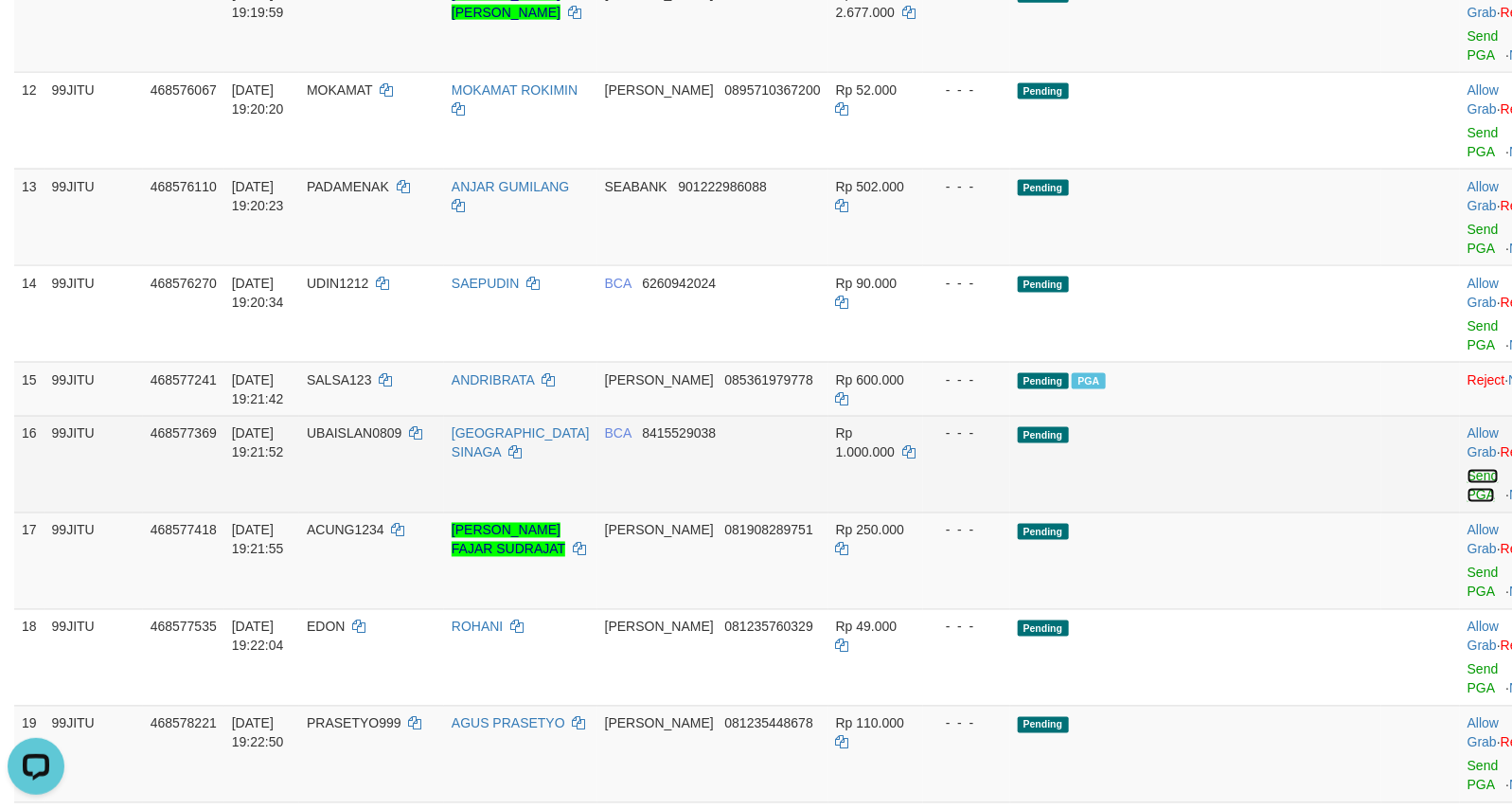
click at [1468, 503] on link "Send PGA" at bounding box center [1483, 486] width 32 height 34
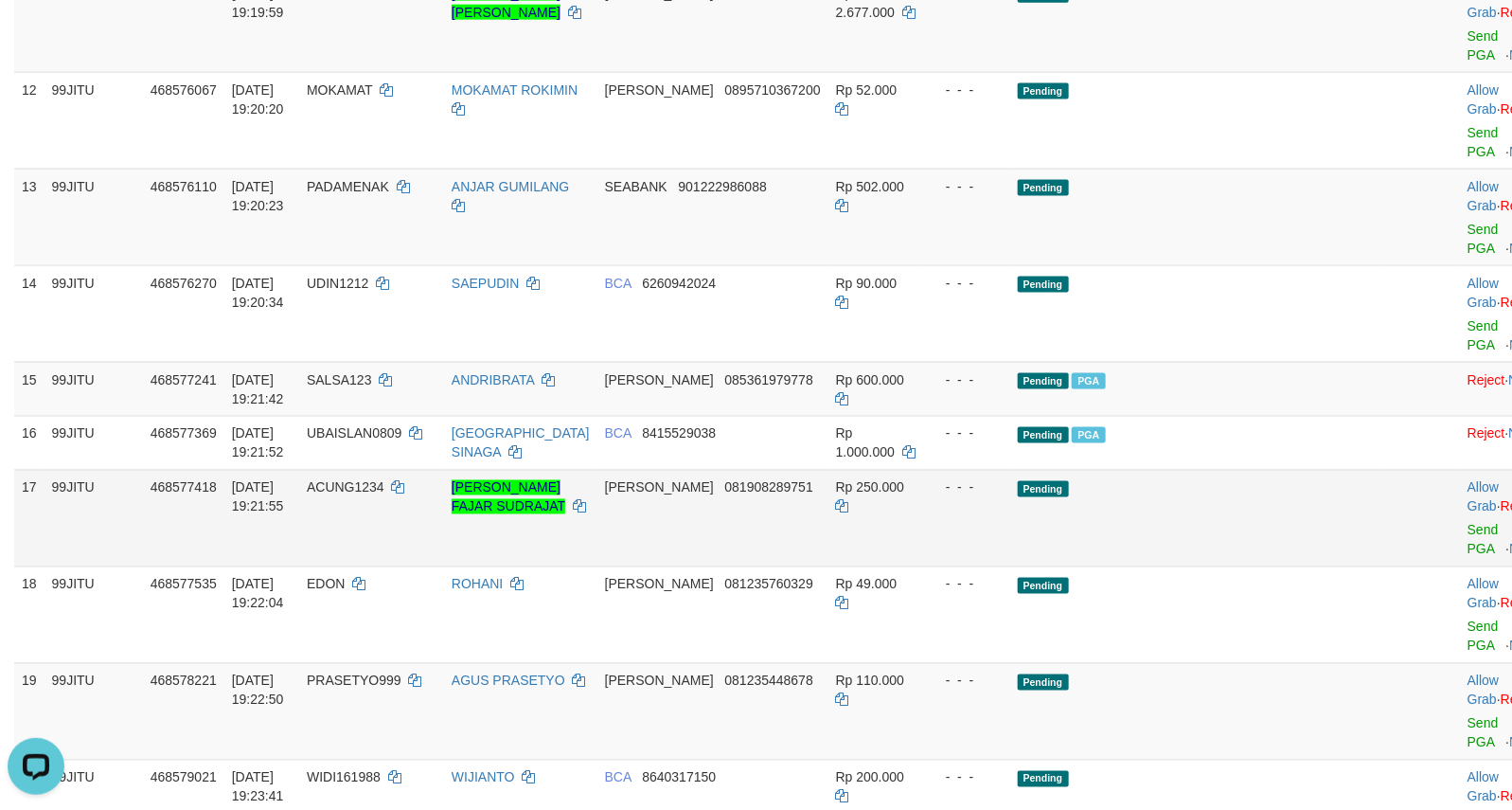
click at [1237, 566] on td "Pending" at bounding box center [1195, 517] width 372 height 97
click at [1468, 557] on link "Send PGA" at bounding box center [1483, 540] width 32 height 34
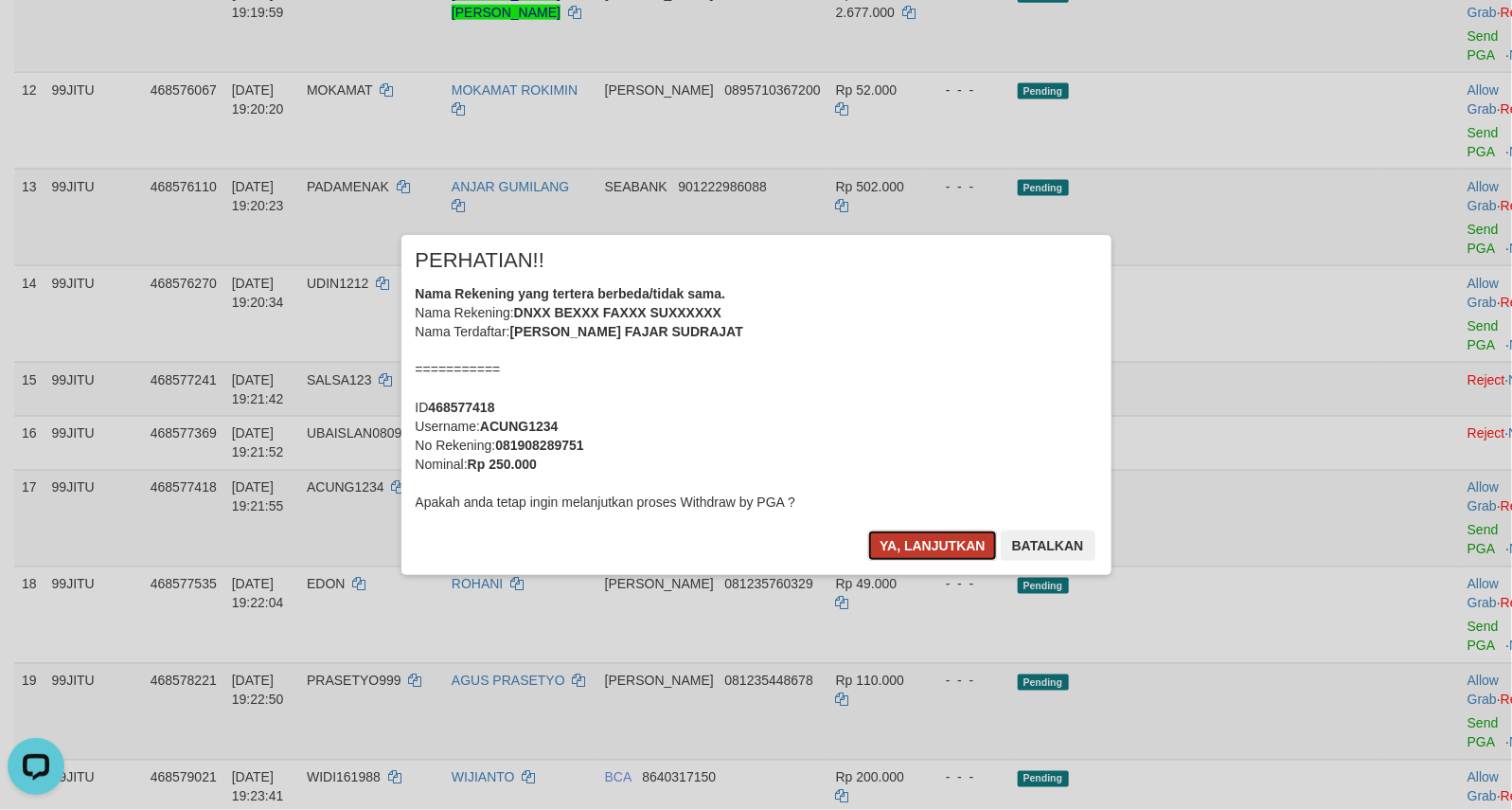
click at [972, 550] on button "Ya, lanjutkan" at bounding box center [932, 545] width 129 height 31
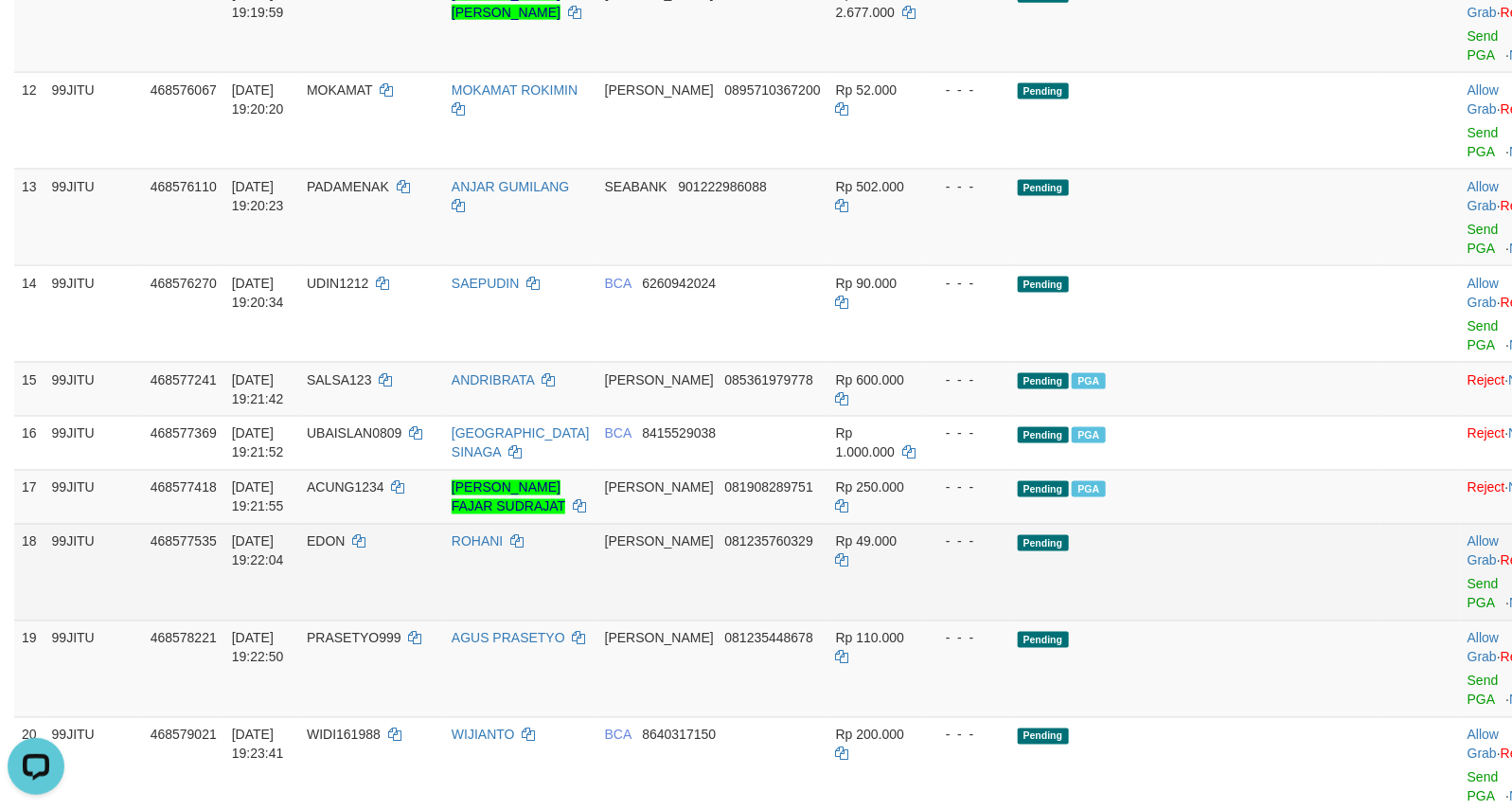
click at [1205, 620] on td "Pending" at bounding box center [1195, 572] width 372 height 97
click at [1193, 620] on td "Pending" at bounding box center [1195, 572] width 372 height 97
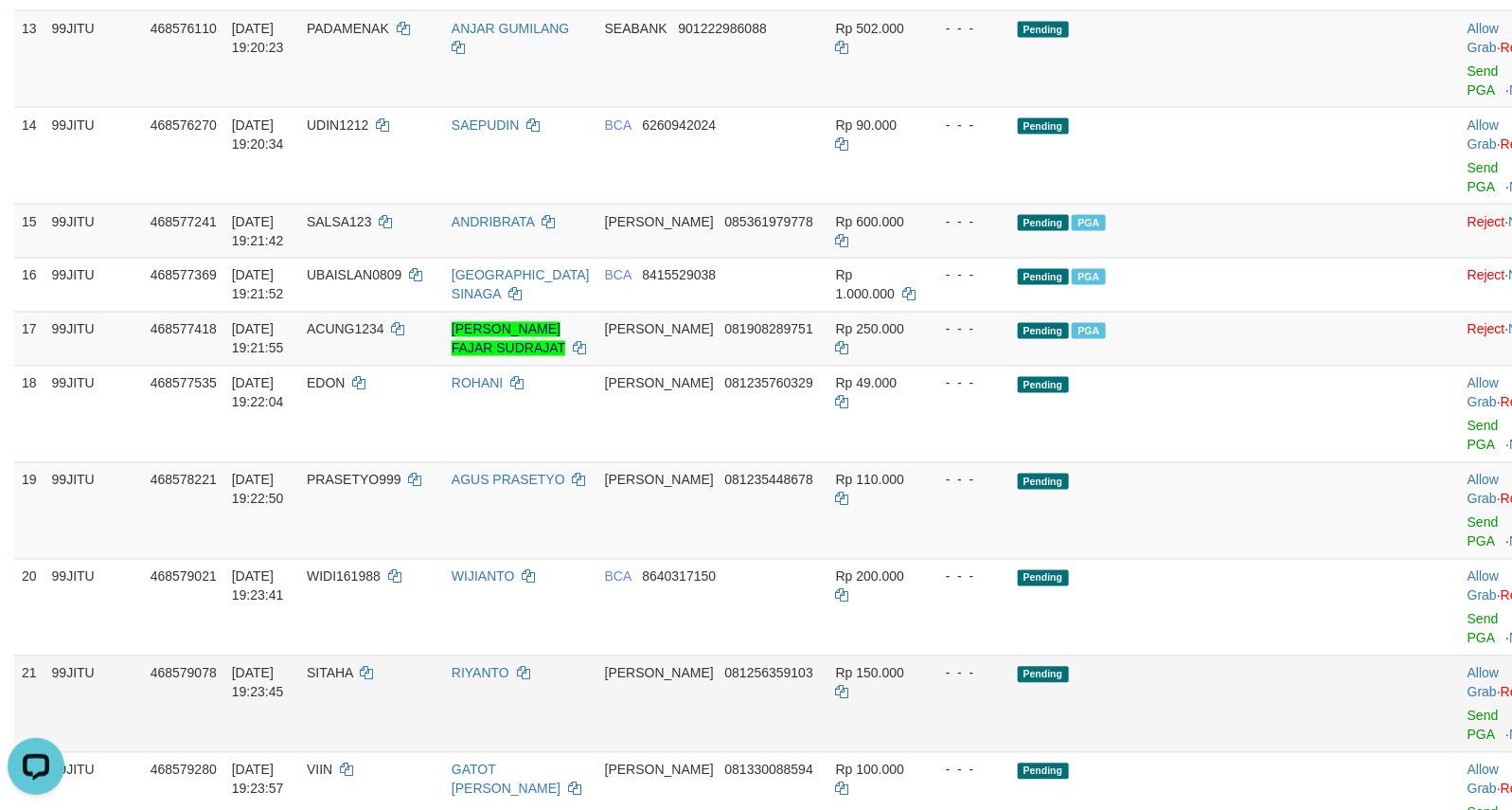
scroll to position [1420, 0]
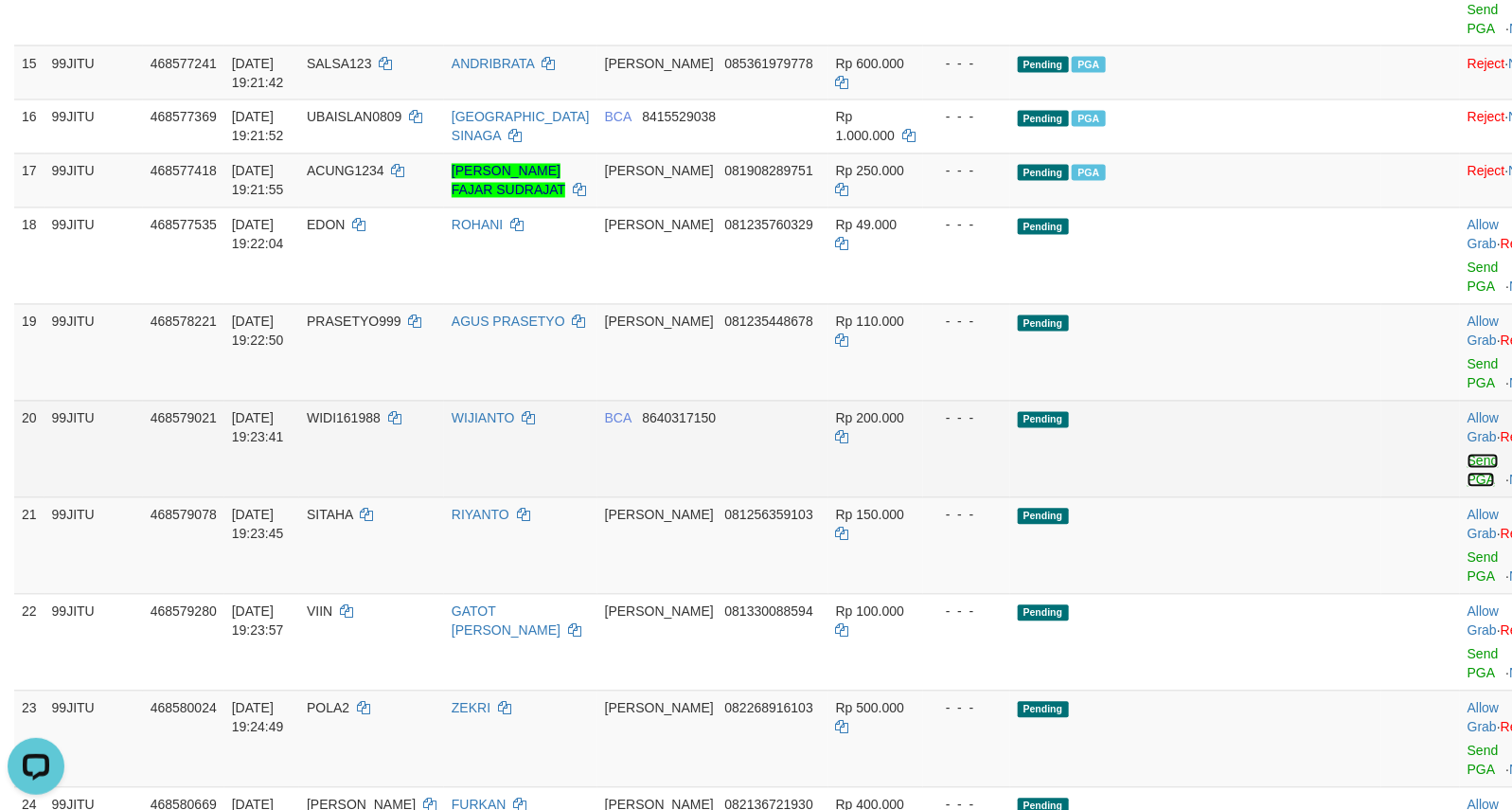
click at [1468, 488] on link "Send PGA" at bounding box center [1483, 471] width 32 height 34
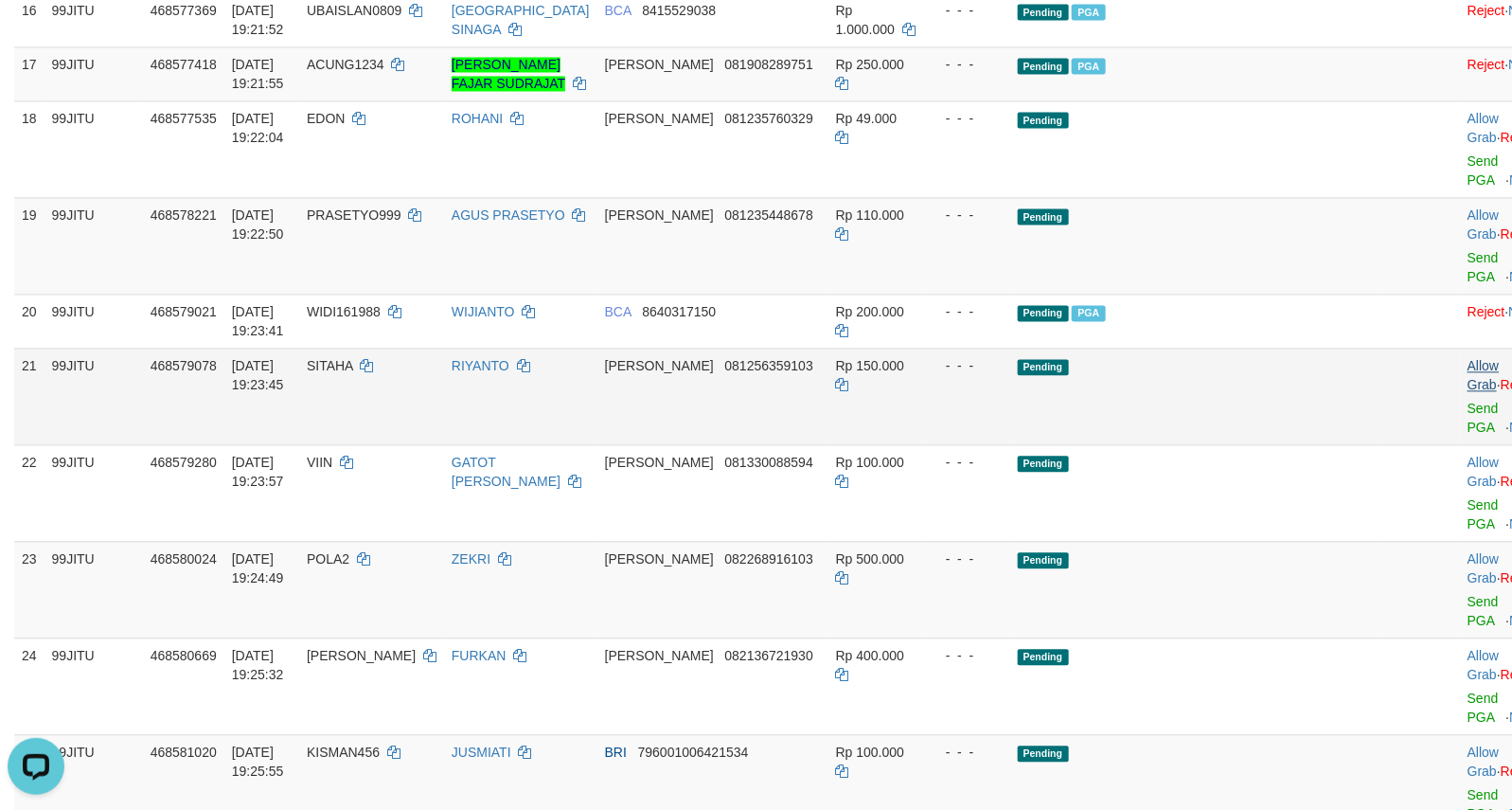
scroll to position [1577, 0]
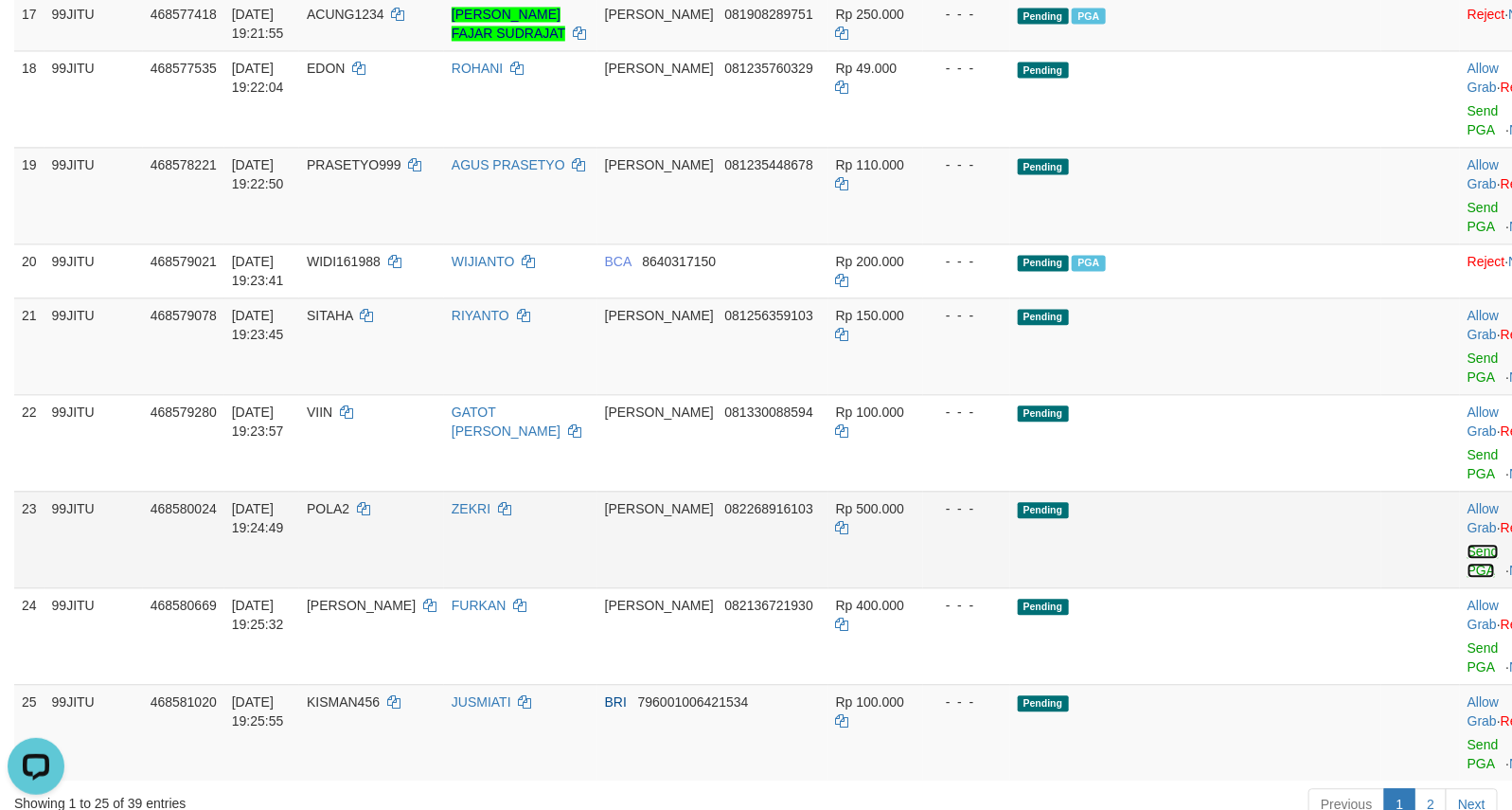
click at [1468, 578] on link "Send PGA" at bounding box center [1483, 560] width 32 height 34
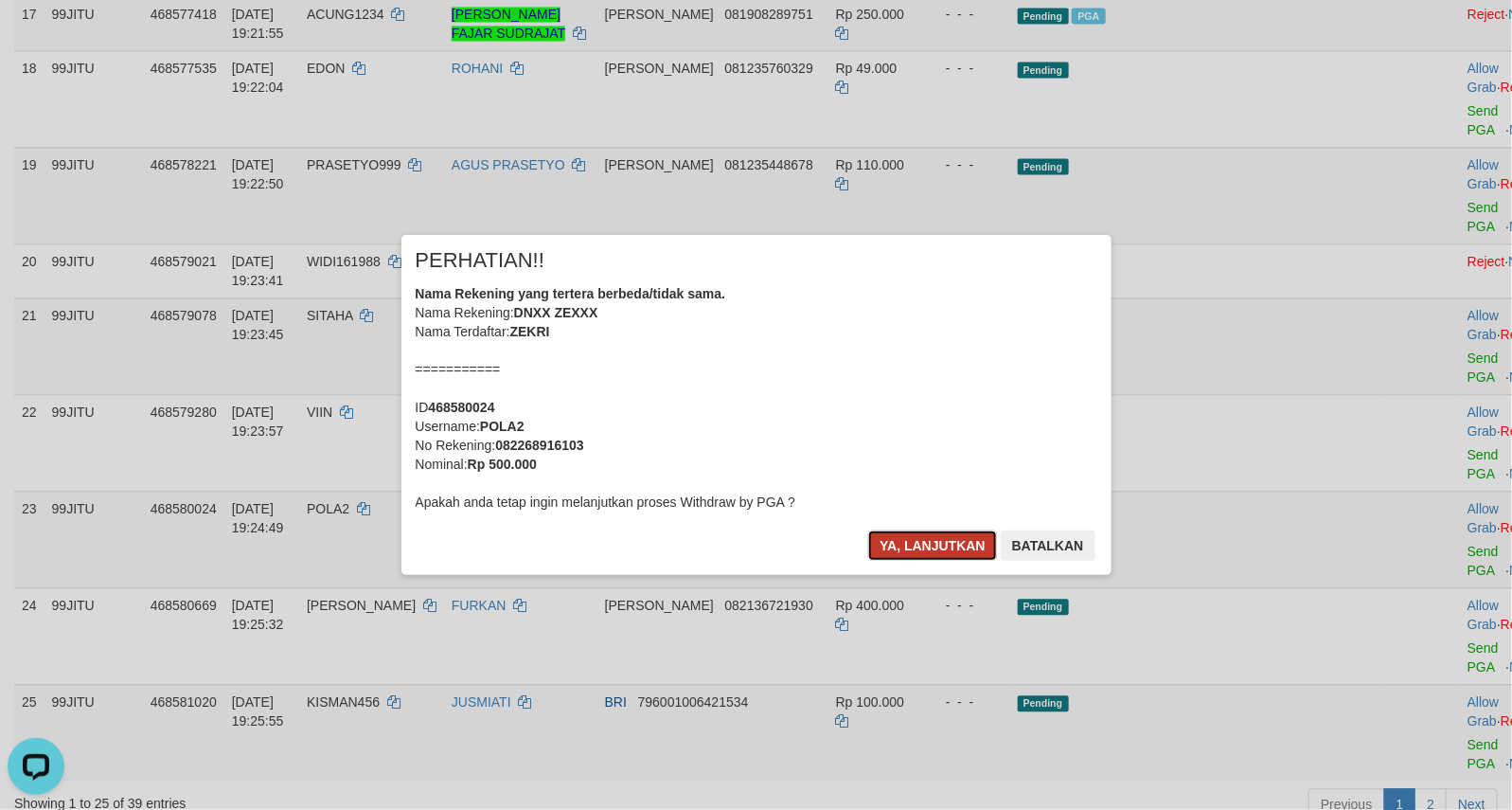
click at [920, 549] on button "Ya, lanjutkan" at bounding box center [932, 545] width 129 height 31
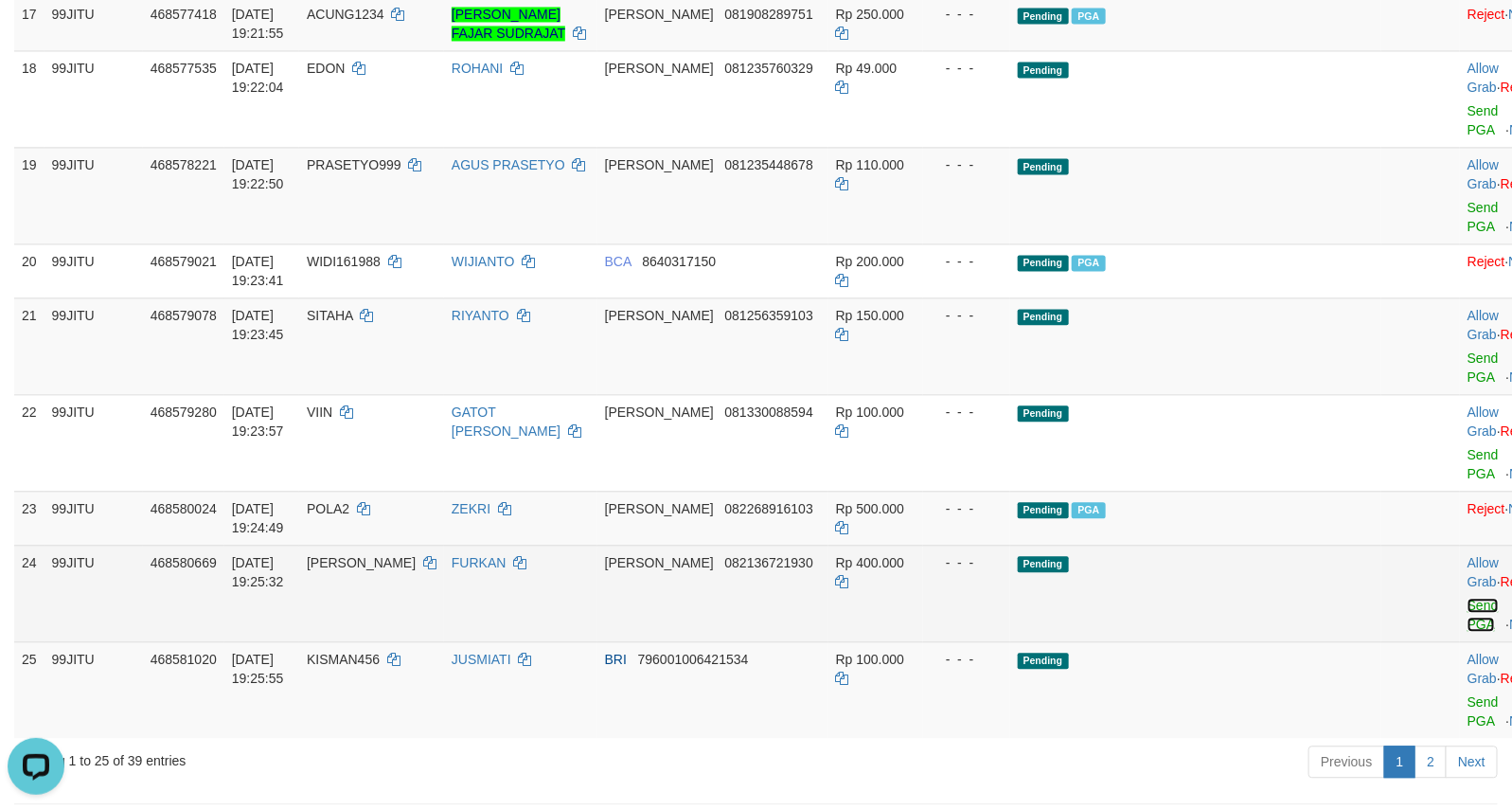
click at [1468, 631] on link "Send PGA" at bounding box center [1483, 615] width 32 height 34
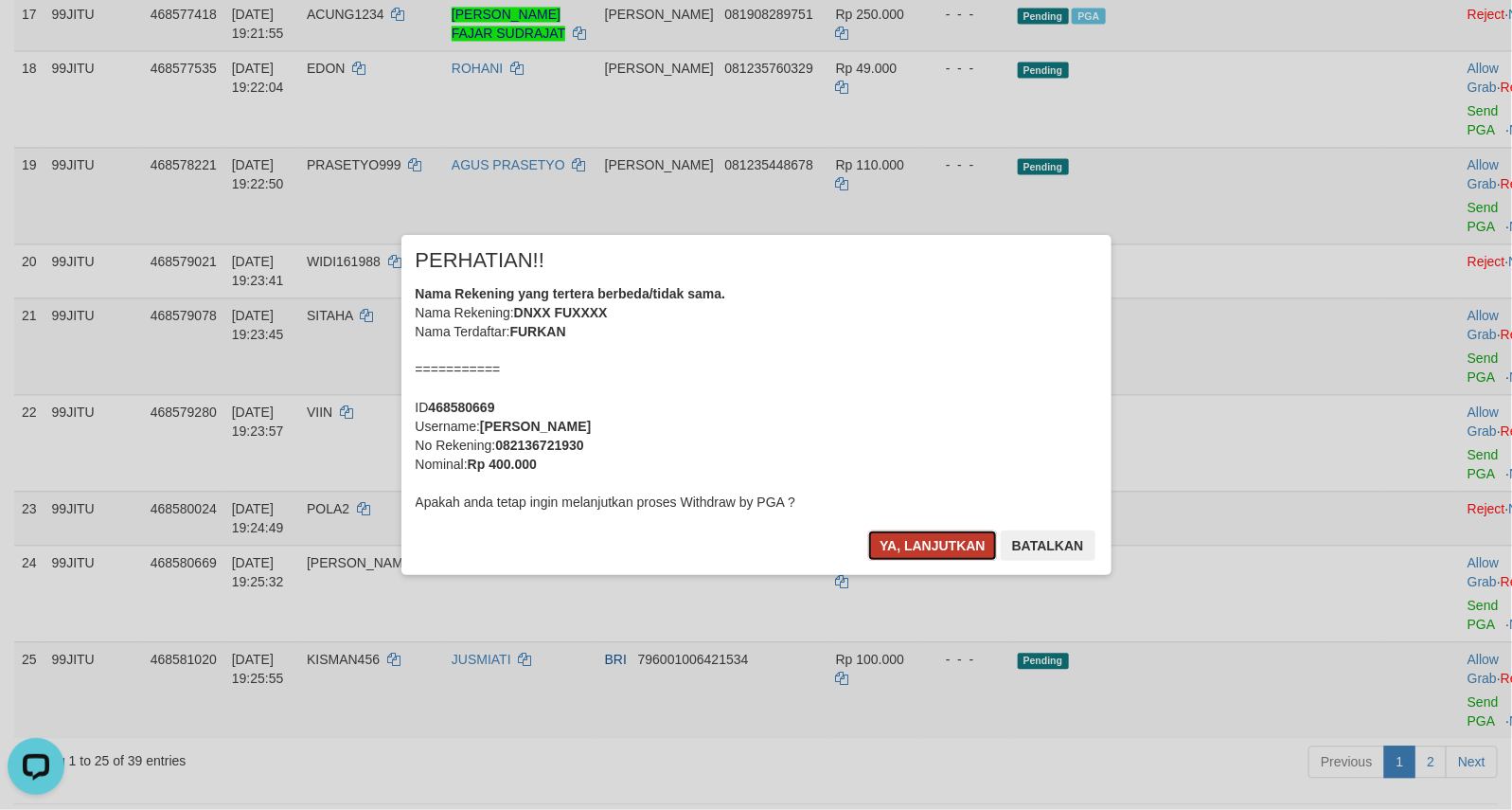
click at [945, 545] on button "Ya, lanjutkan" at bounding box center [932, 545] width 129 height 31
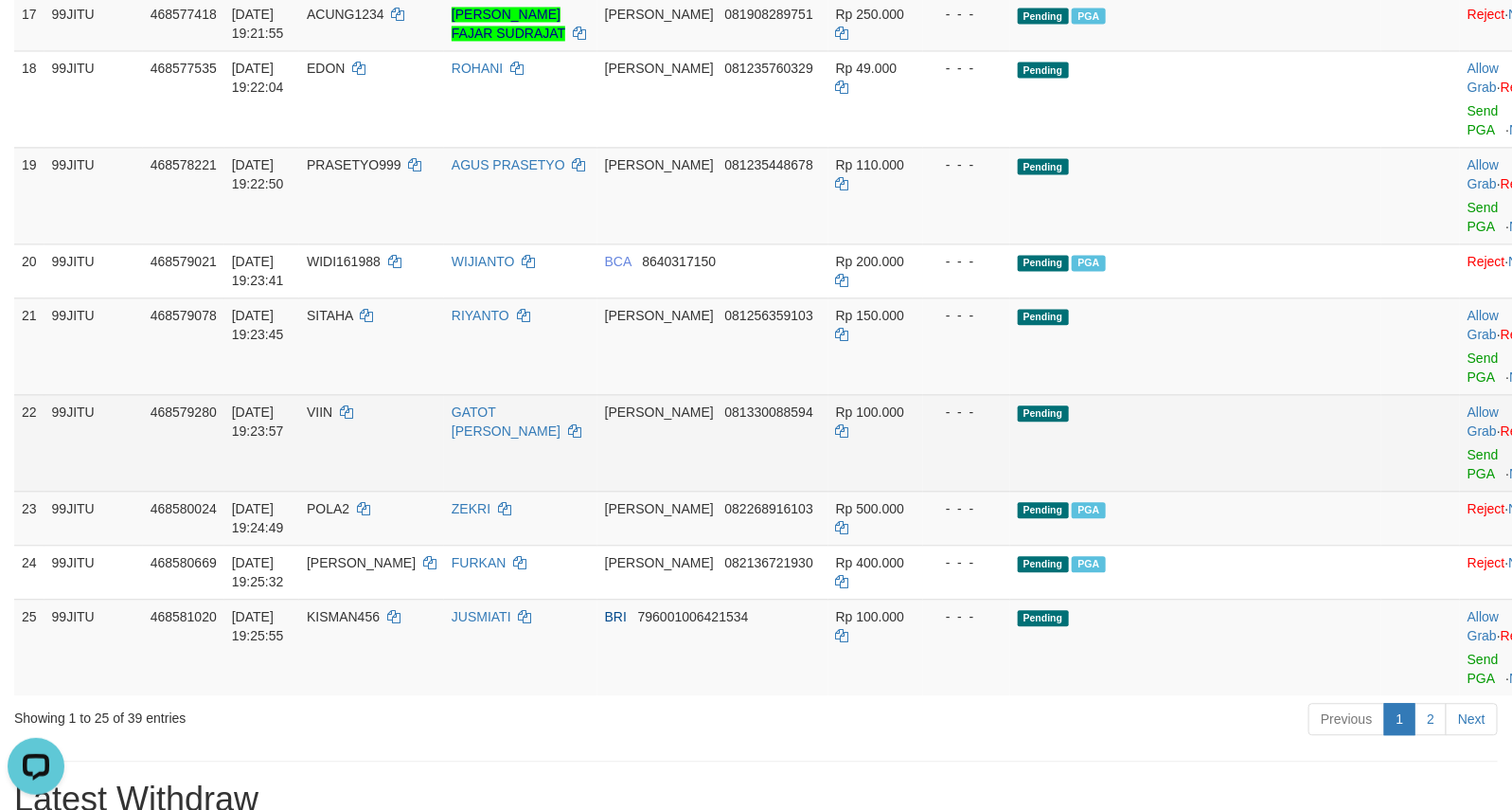
click at [1262, 491] on td "Pending" at bounding box center [1195, 442] width 372 height 97
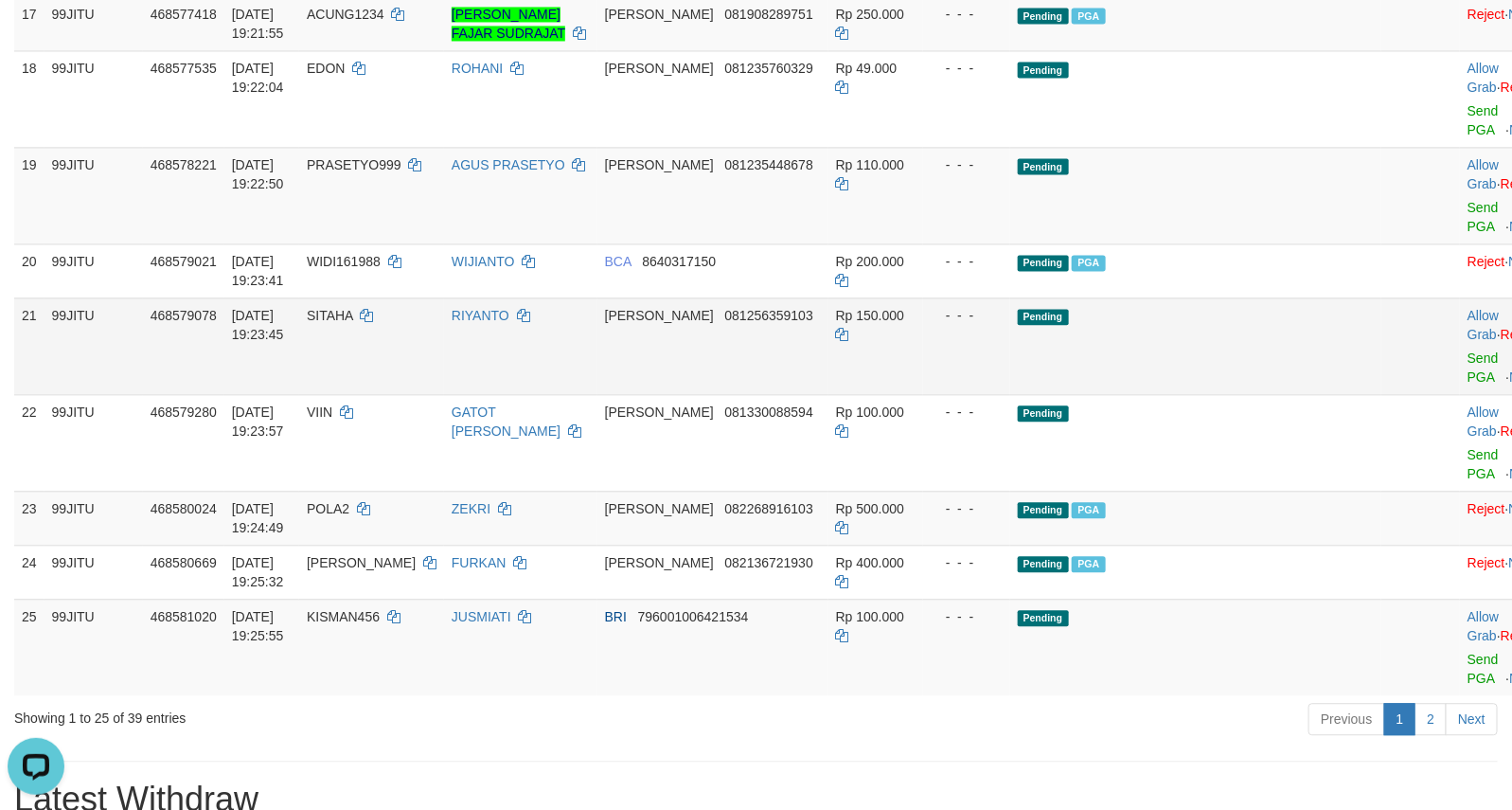
click at [1212, 394] on td "Pending" at bounding box center [1195, 345] width 372 height 97
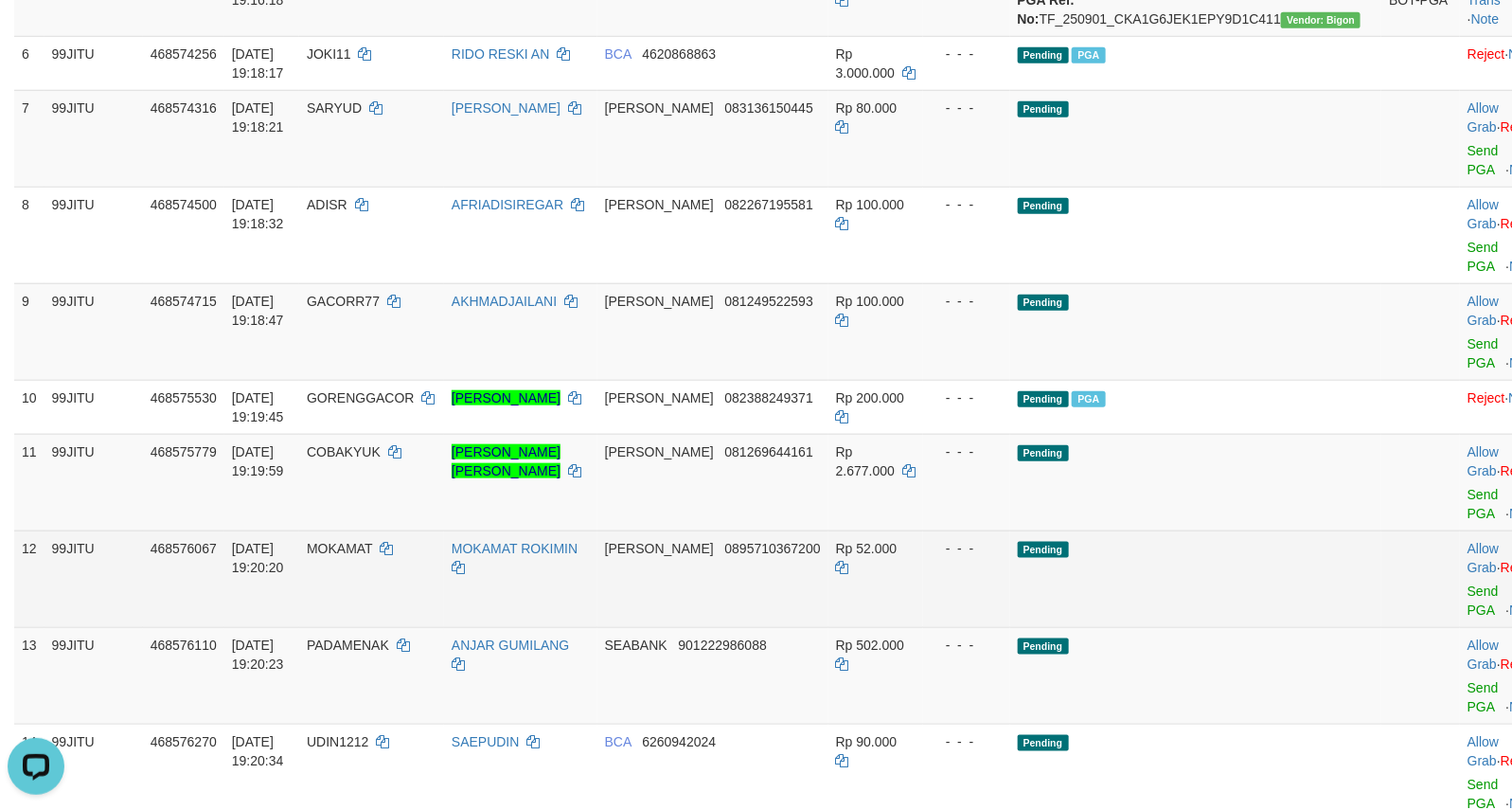
scroll to position [630, 0]
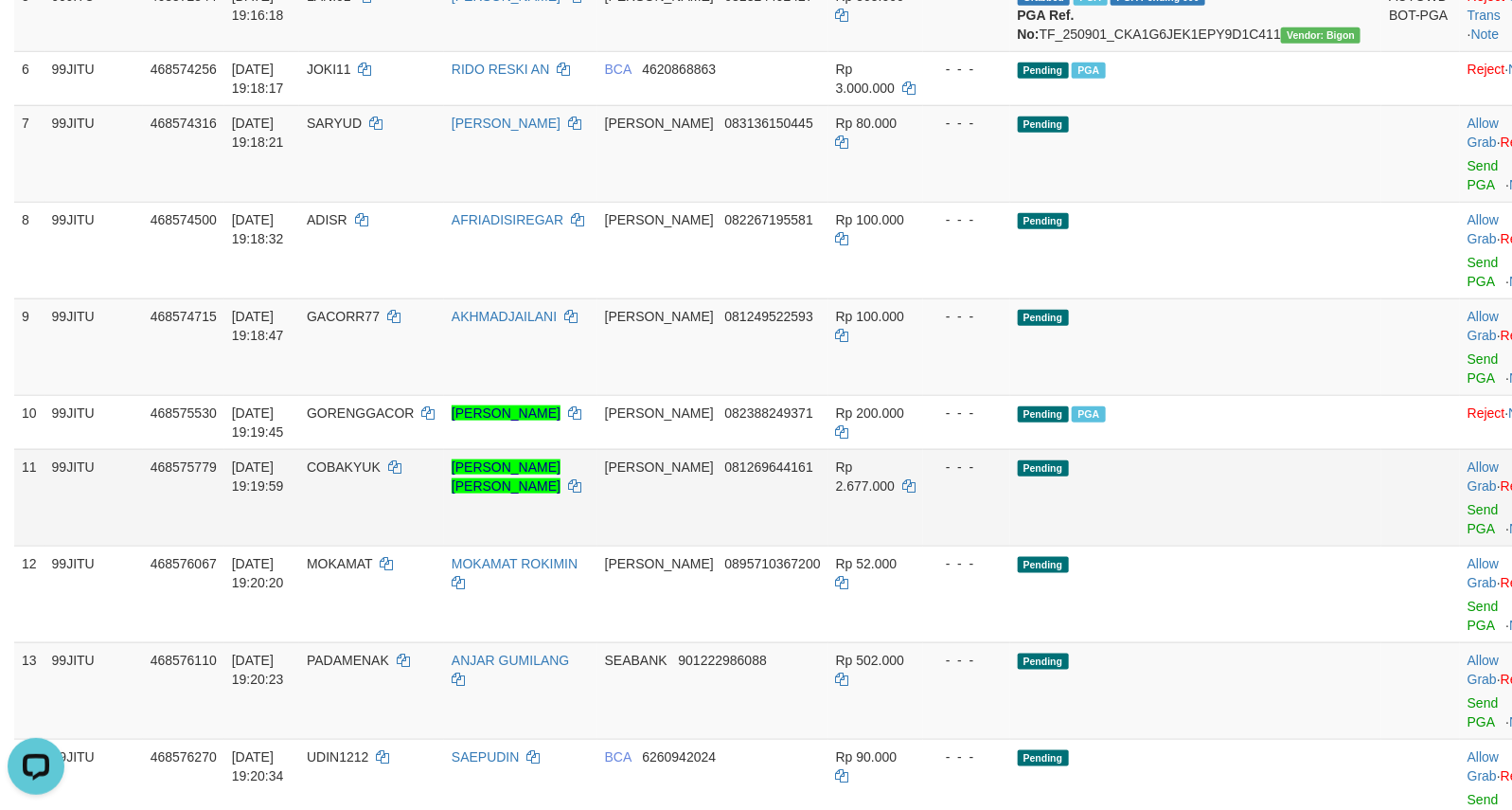
drag, startPoint x: 1202, startPoint y: 593, endPoint x: 1373, endPoint y: 604, distance: 171.4
click at [1215, 545] on td "Pending" at bounding box center [1195, 496] width 372 height 97
click at [1468, 536] on link "Send PGA" at bounding box center [1483, 519] width 32 height 34
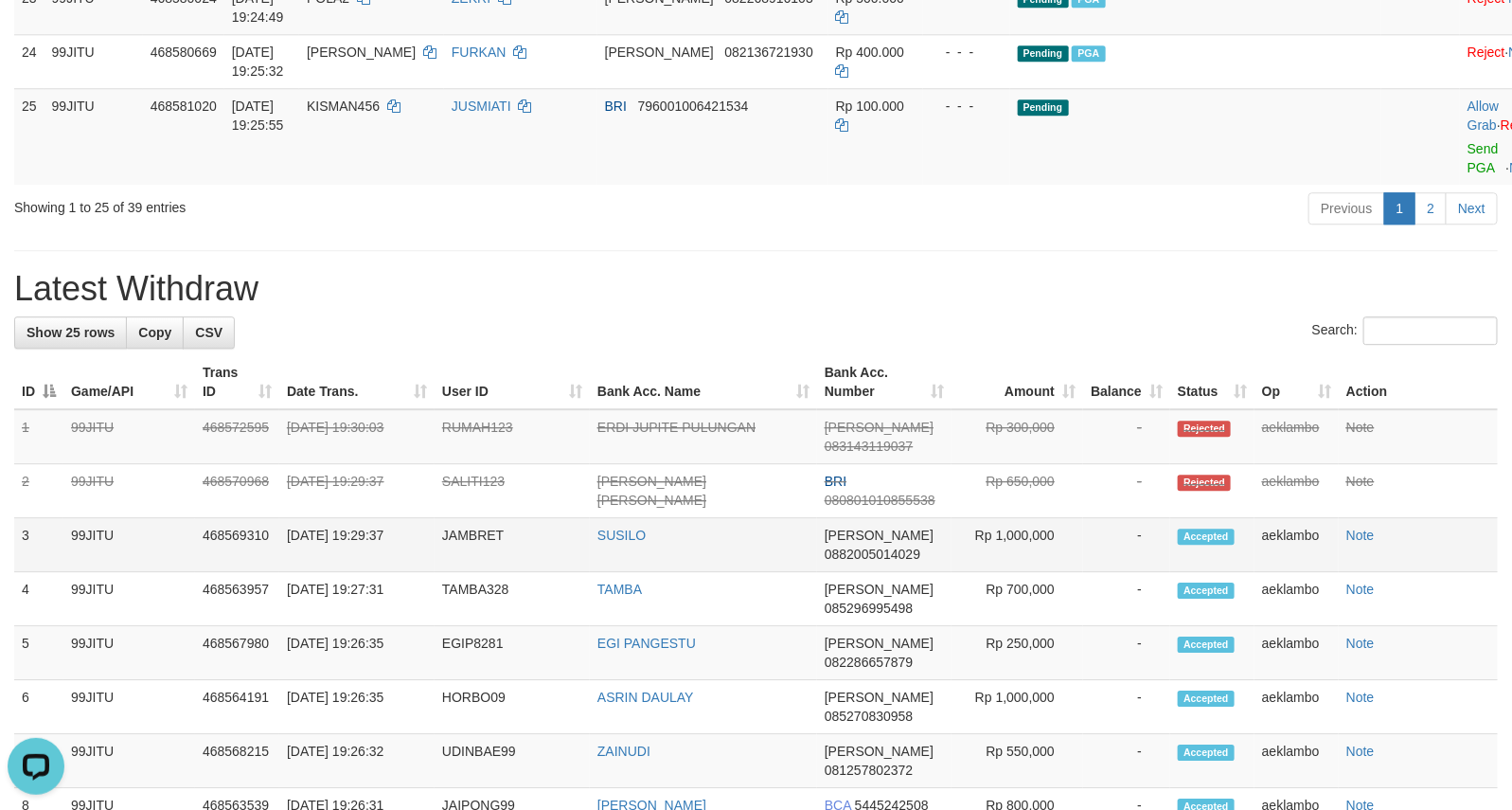
scroll to position [2209, 0]
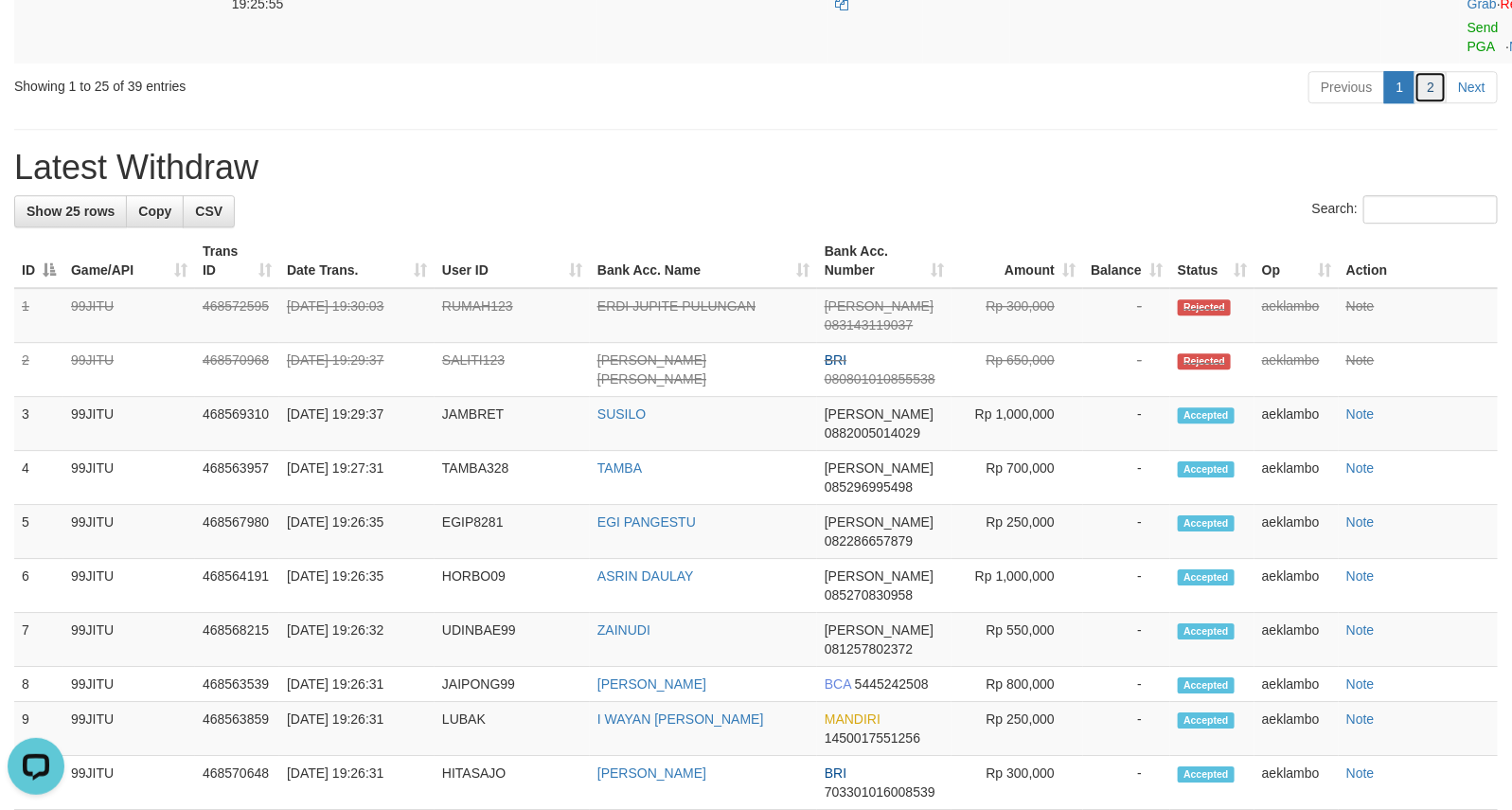
click at [1426, 103] on link "2" at bounding box center [1431, 87] width 33 height 33
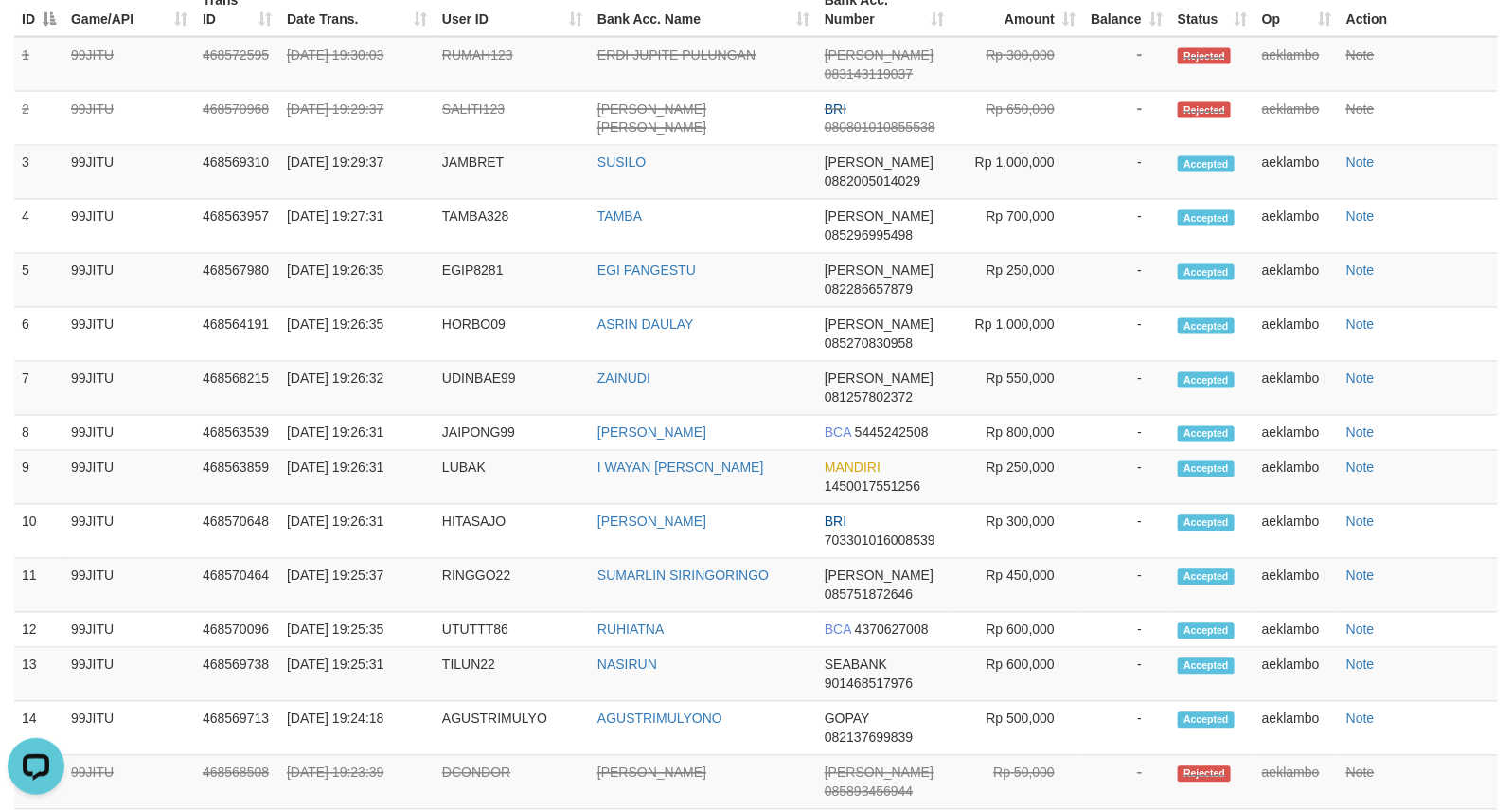
scroll to position [1229, 0]
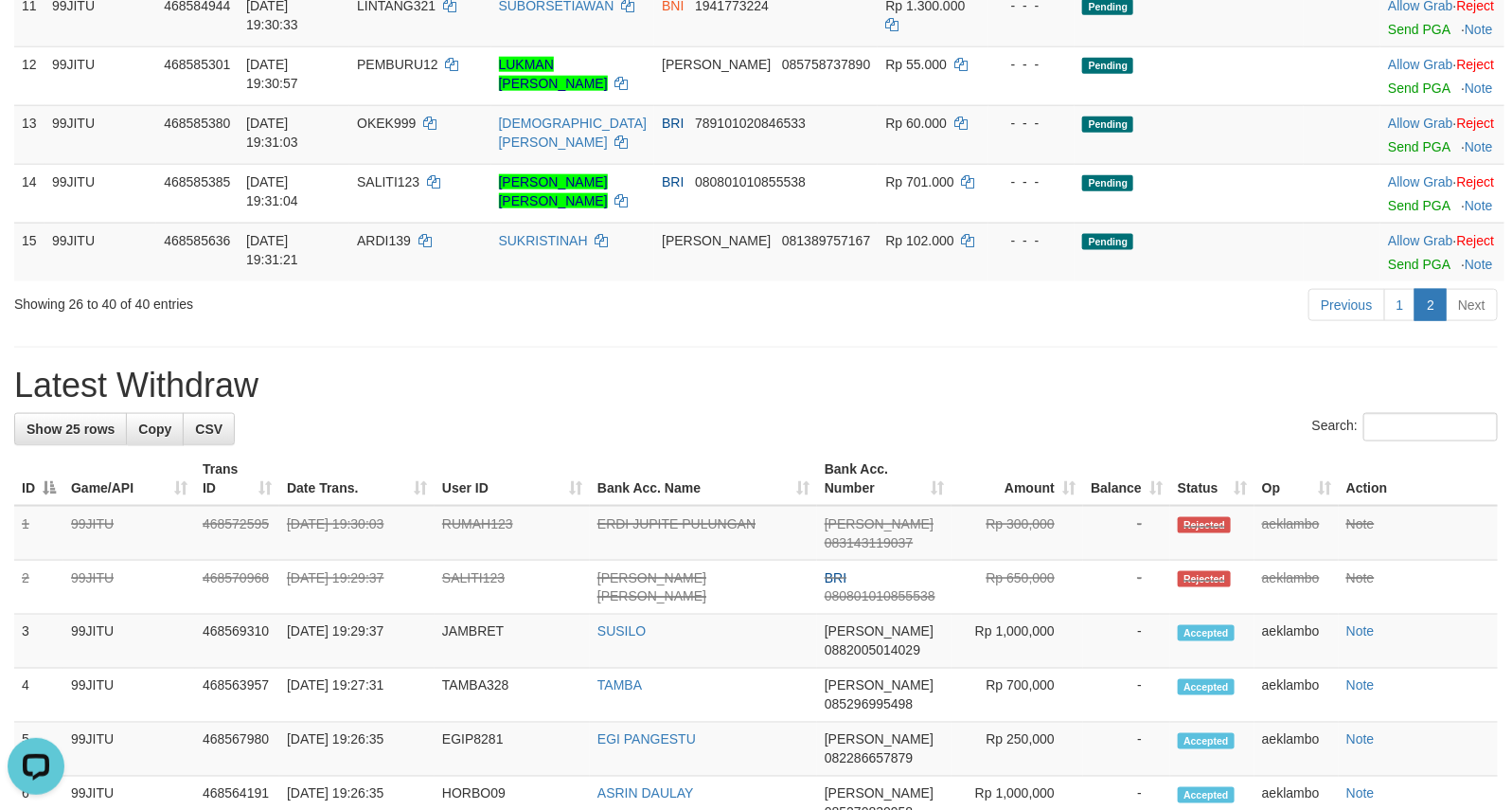
scroll to position [914, 0]
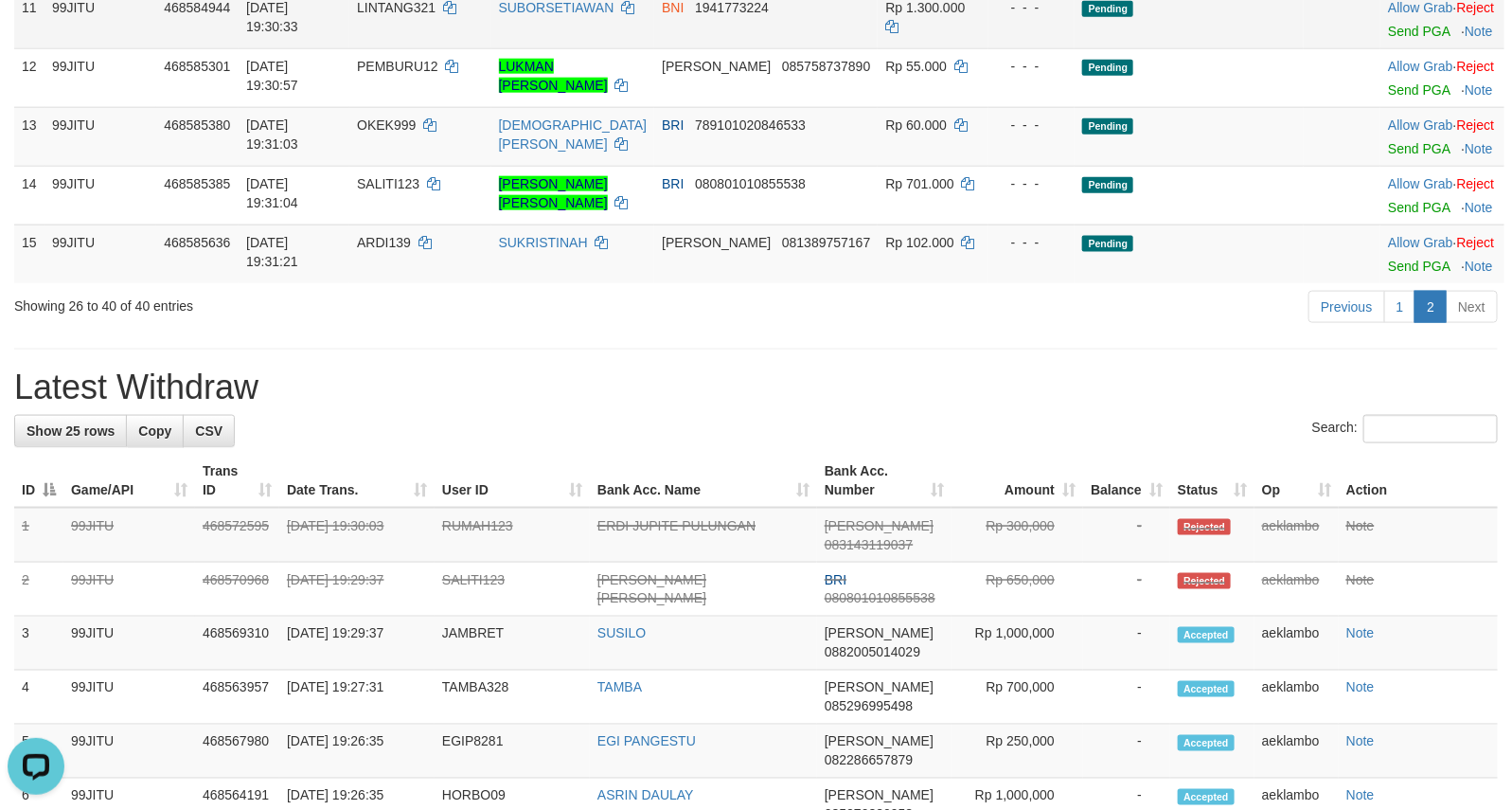
click at [1193, 48] on td "Pending" at bounding box center [1189, 18] width 229 height 58
click at [1390, 39] on link "Send PGA" at bounding box center [1418, 32] width 61 height 15
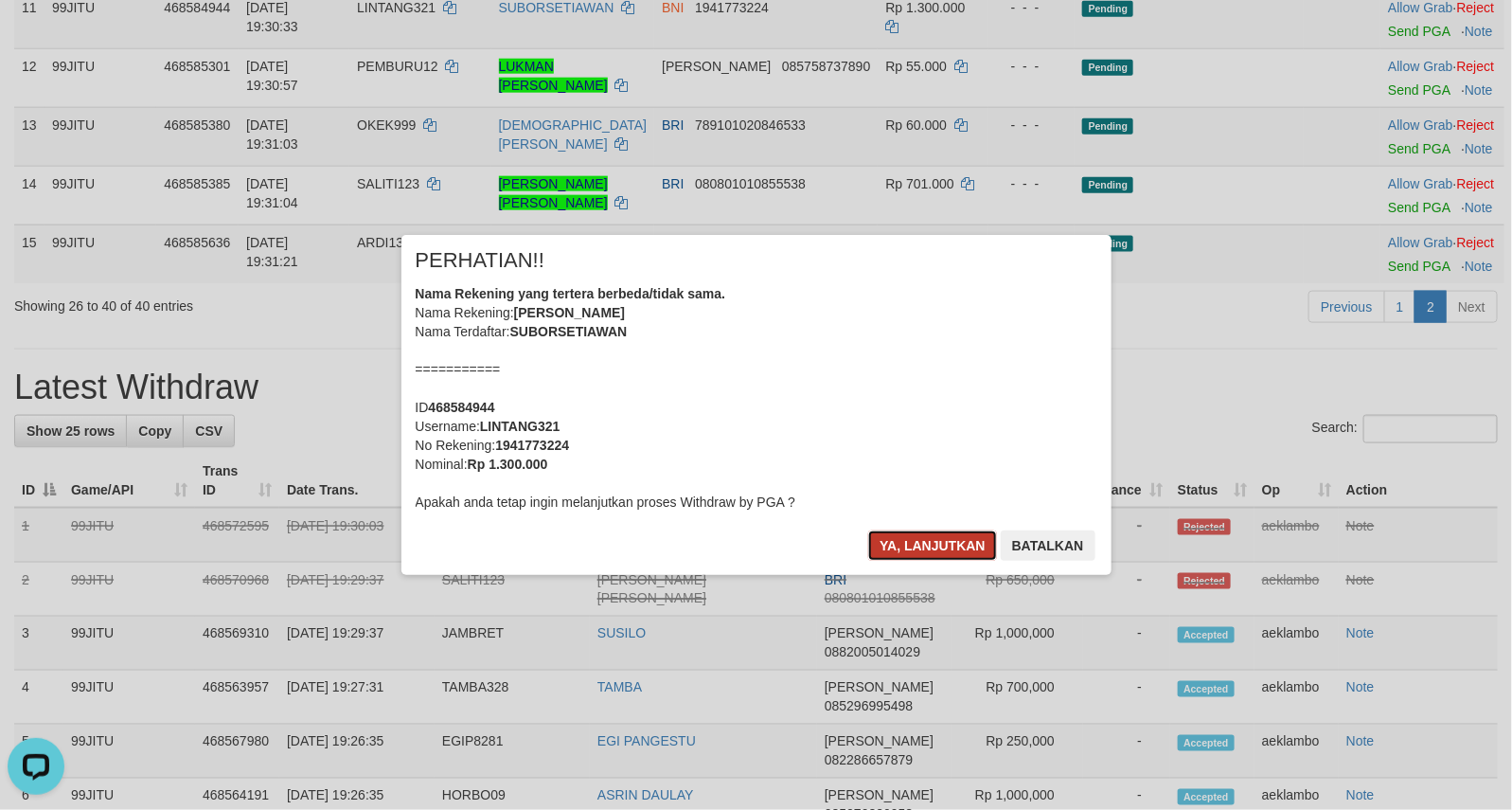
click at [932, 550] on button "Ya, lanjutkan" at bounding box center [932, 545] width 129 height 31
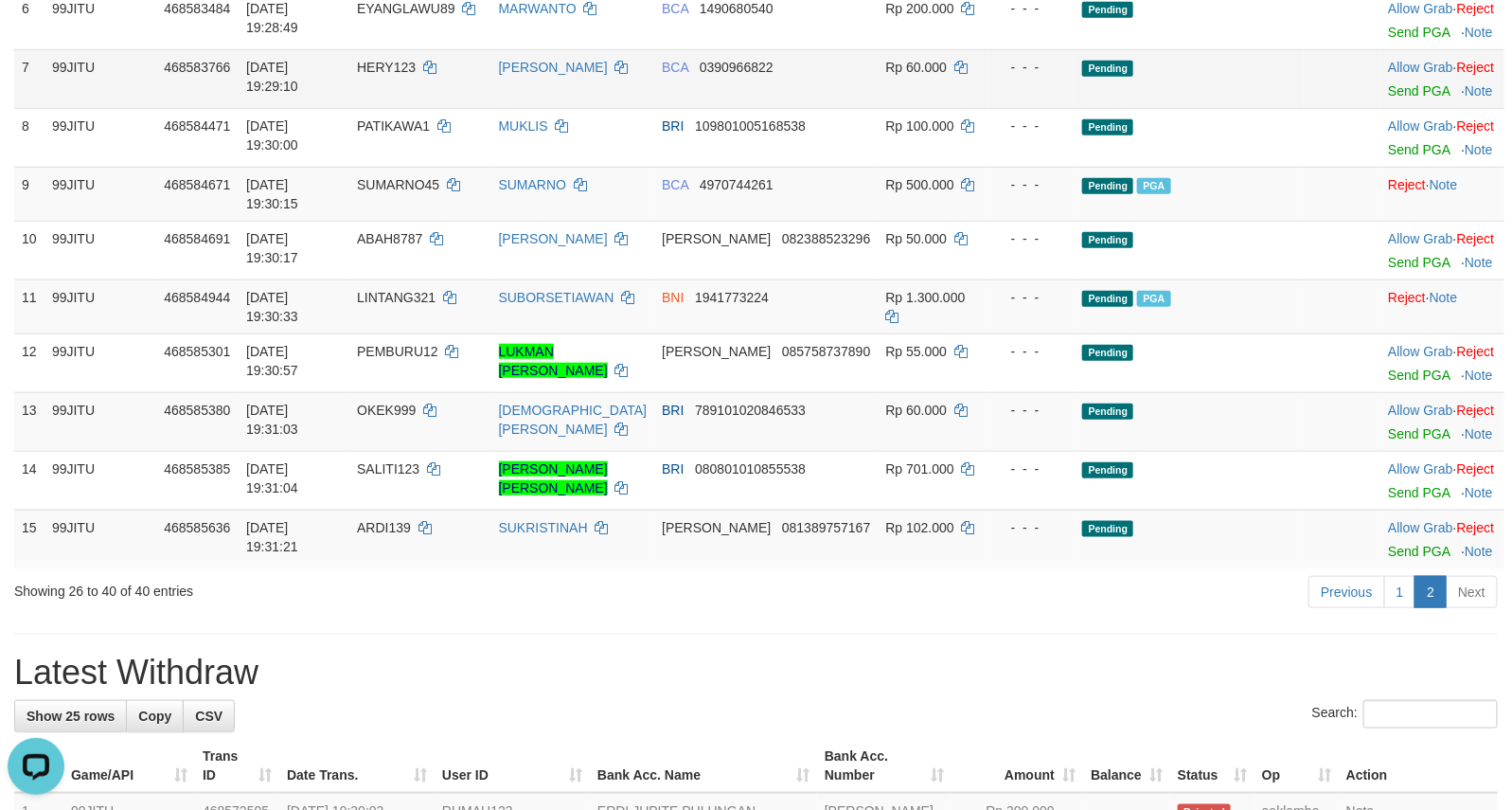
scroll to position [441, 0]
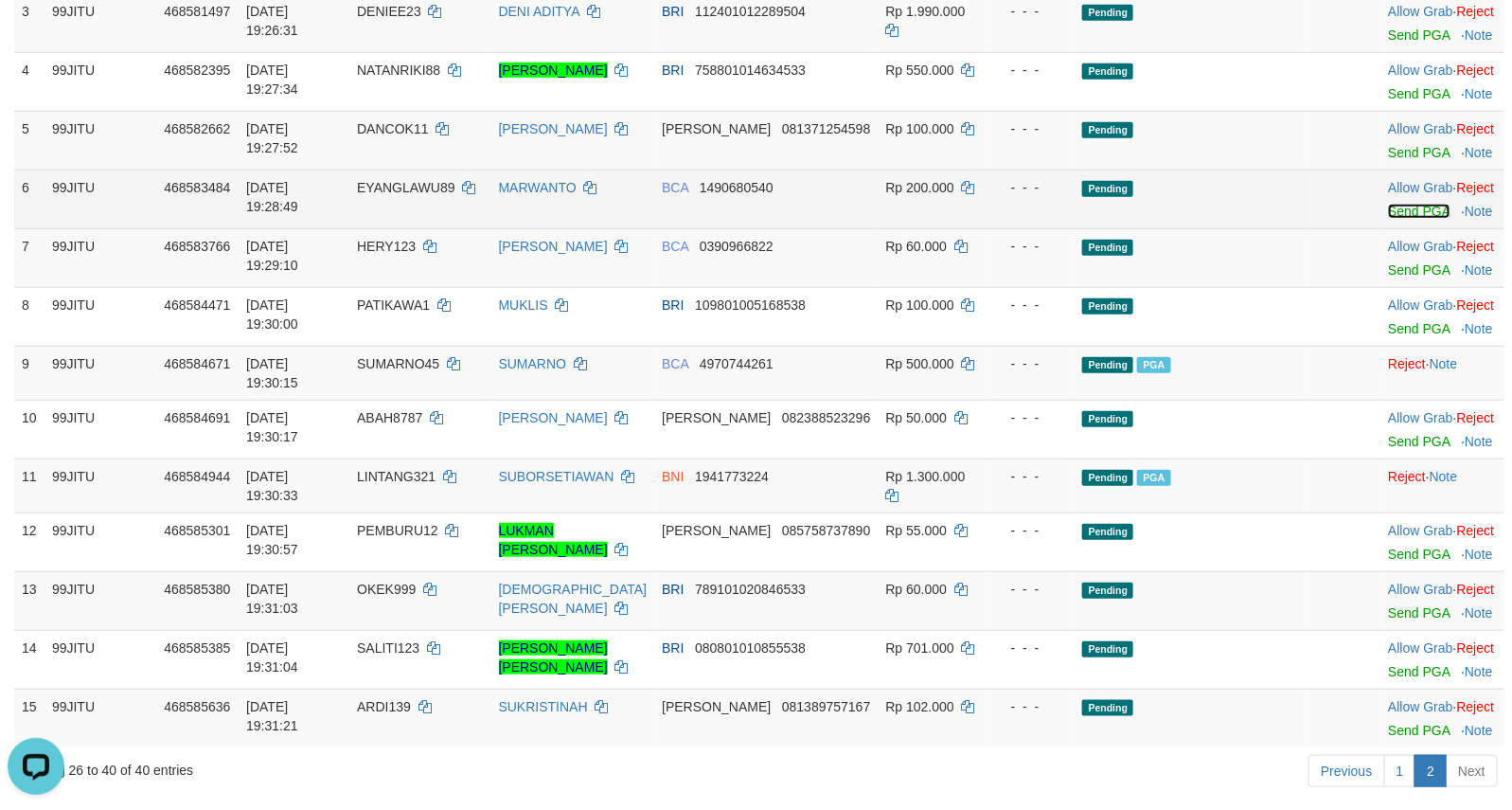
click at [1392, 219] on link "Send PGA" at bounding box center [1418, 211] width 61 height 15
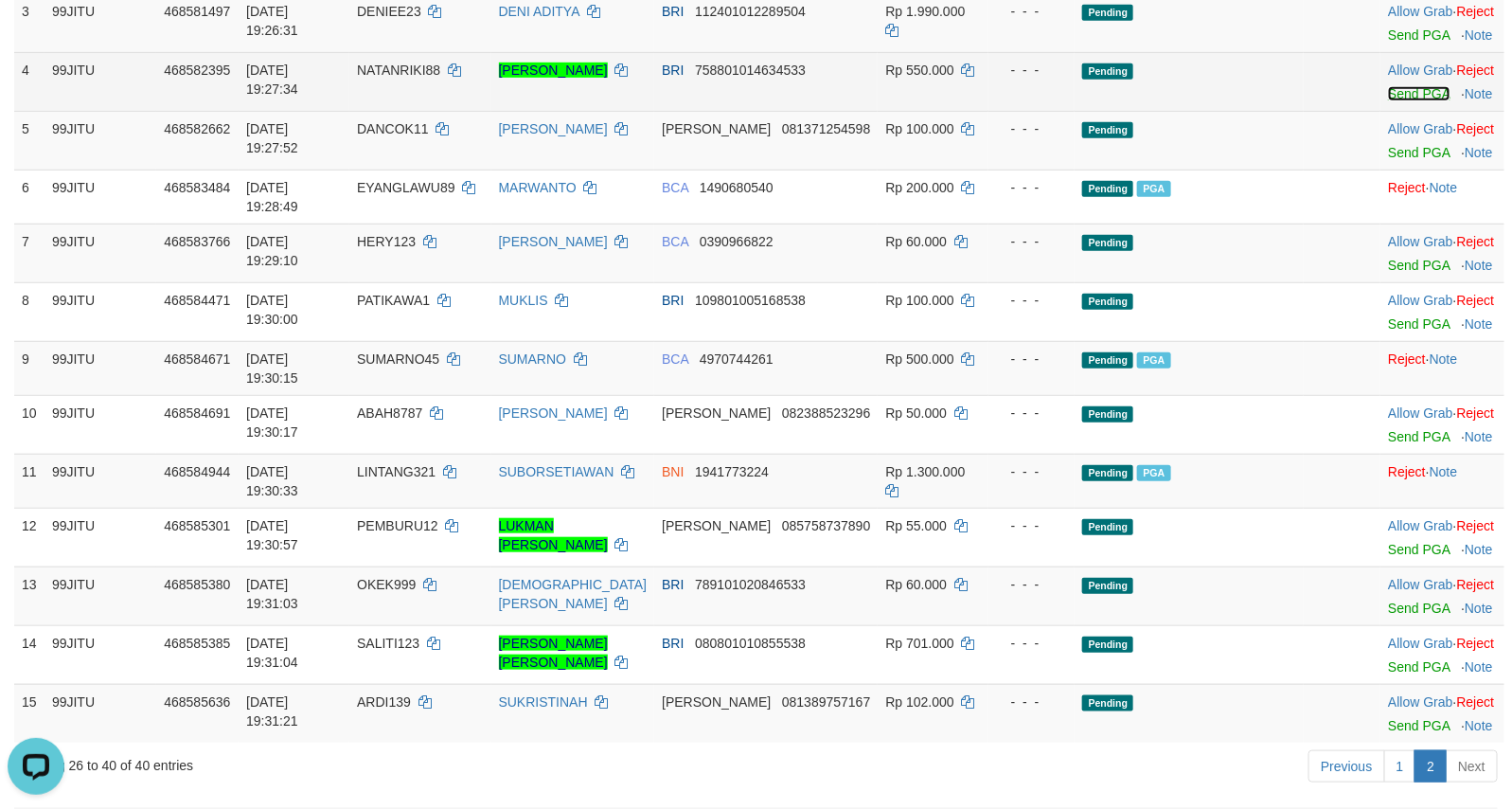
click at [1409, 101] on link "Send PGA" at bounding box center [1418, 94] width 61 height 15
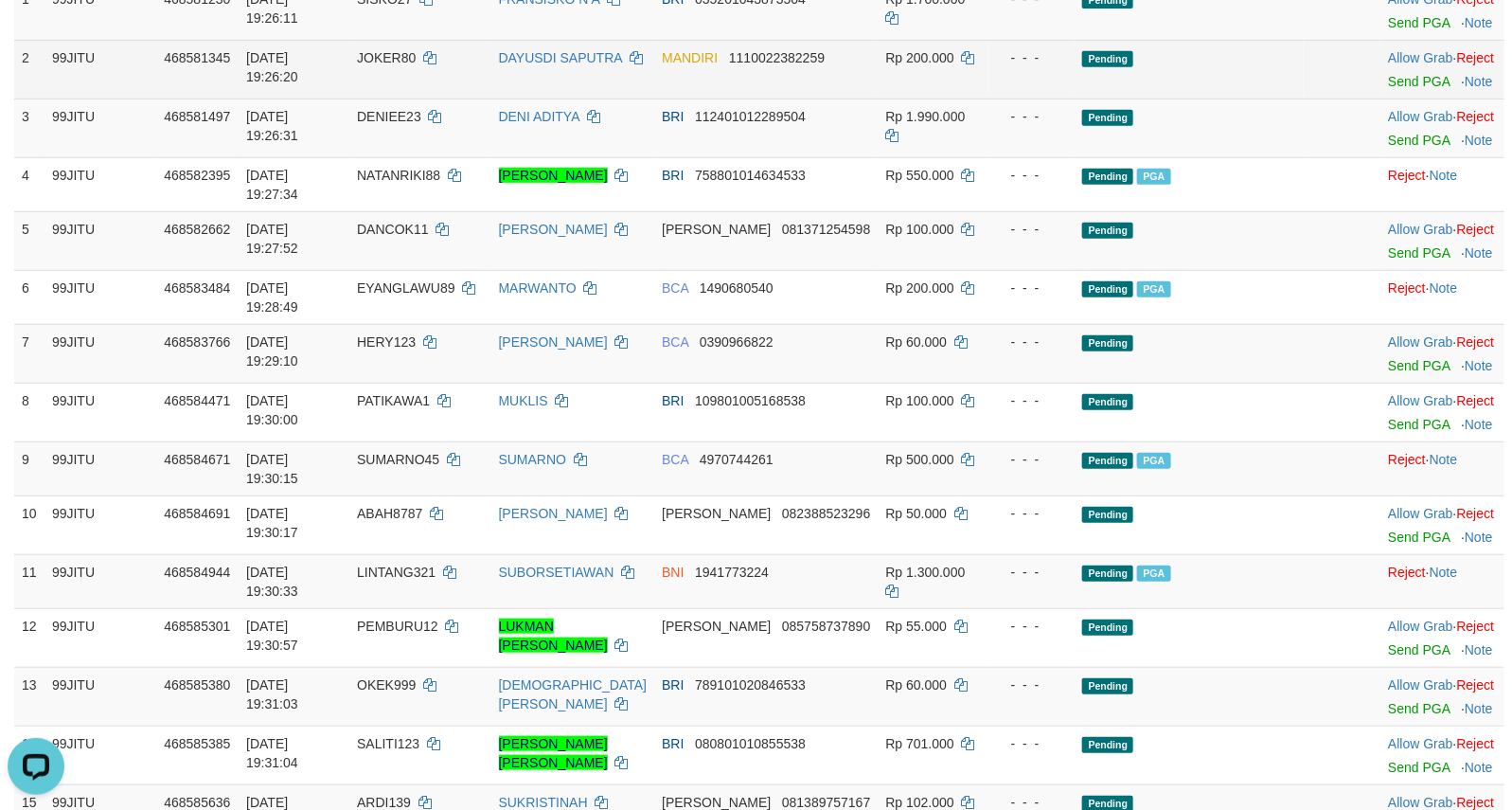
scroll to position [282, 0]
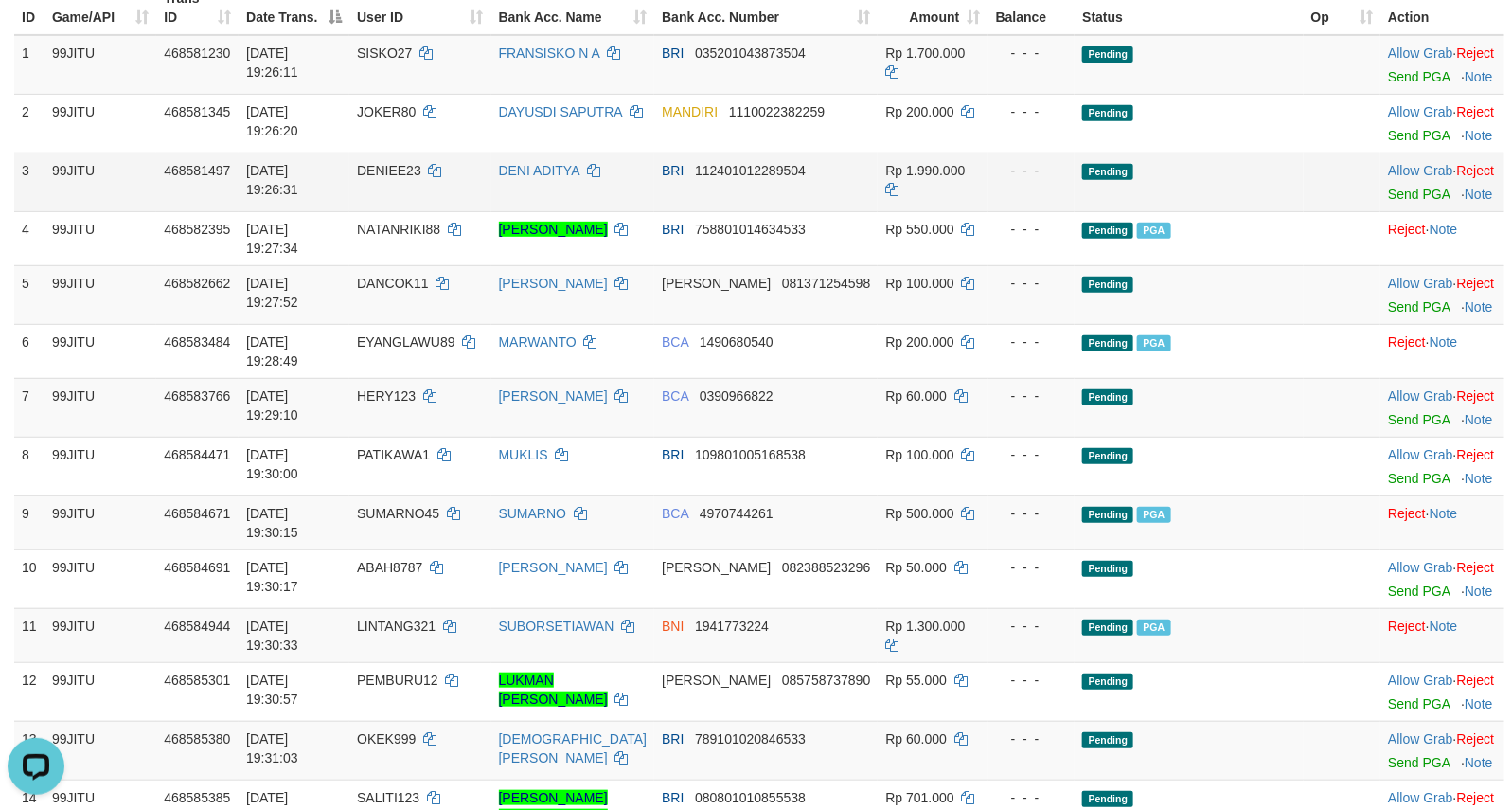
click at [1393, 211] on td "Allow Grab · Reject Send PGA · Note" at bounding box center [1443, 181] width 124 height 58
click at [1393, 202] on link "Send PGA" at bounding box center [1418, 194] width 61 height 15
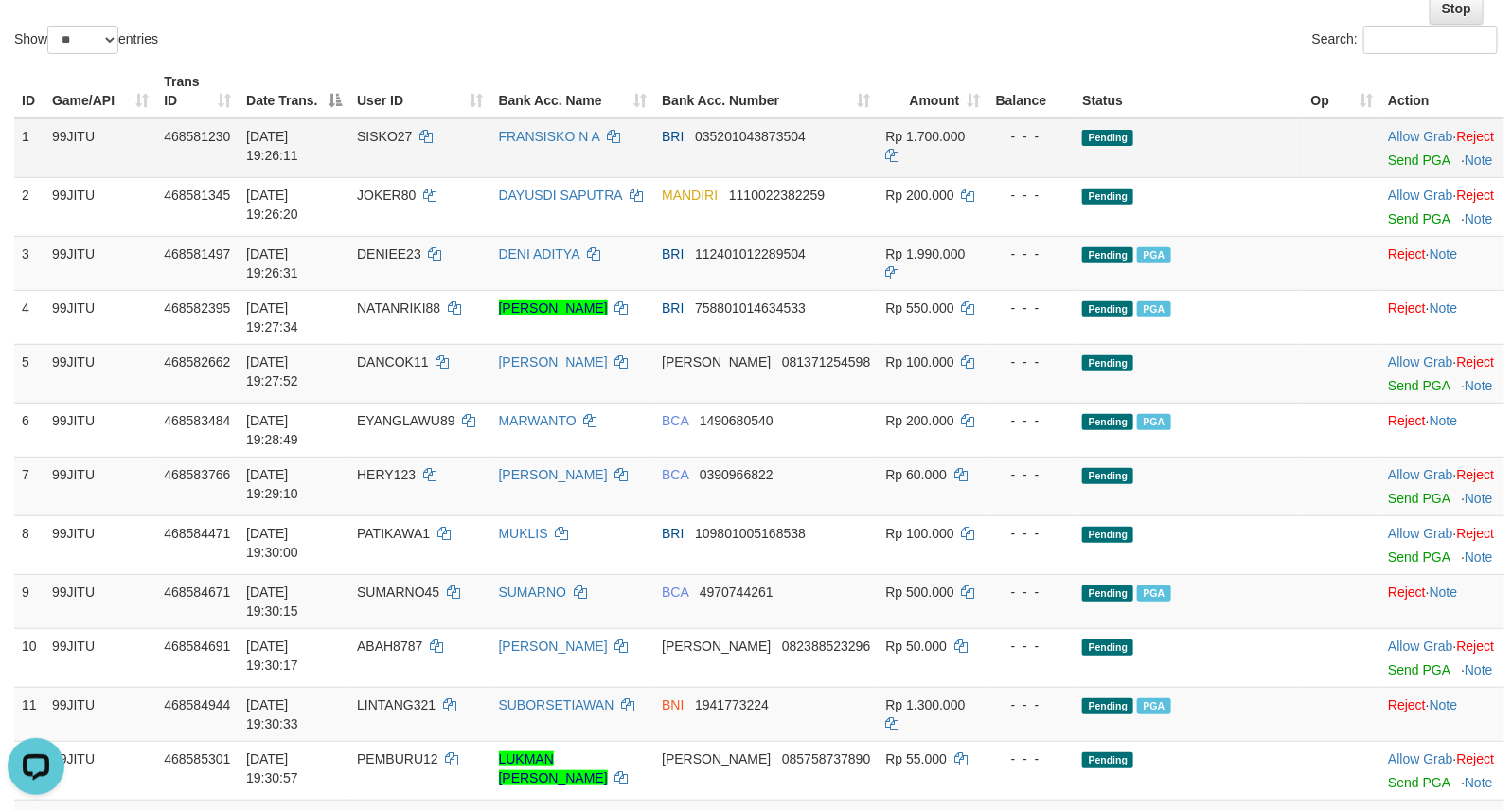
scroll to position [125, 0]
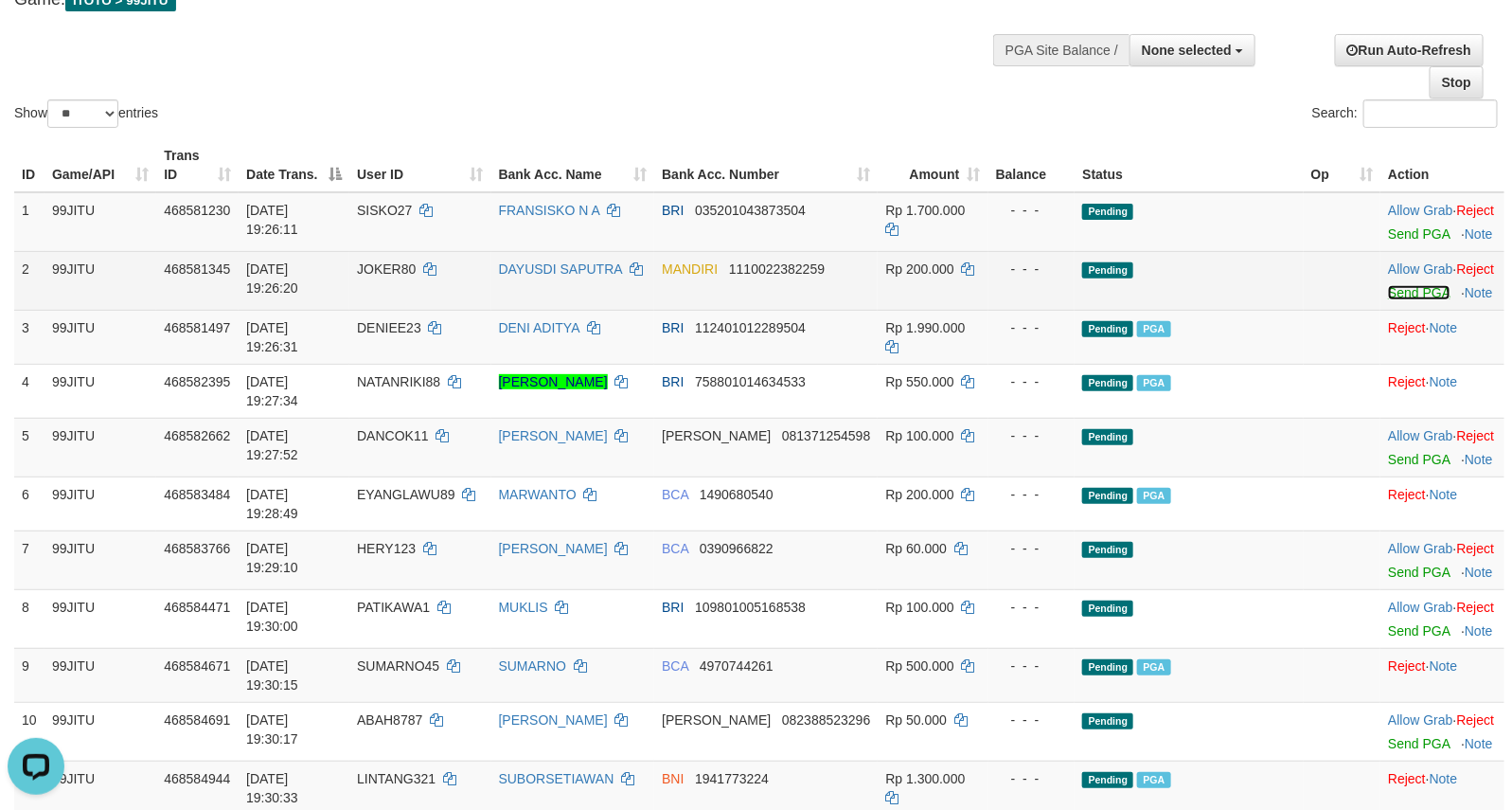
click at [1391, 300] on link "Send PGA" at bounding box center [1418, 293] width 61 height 15
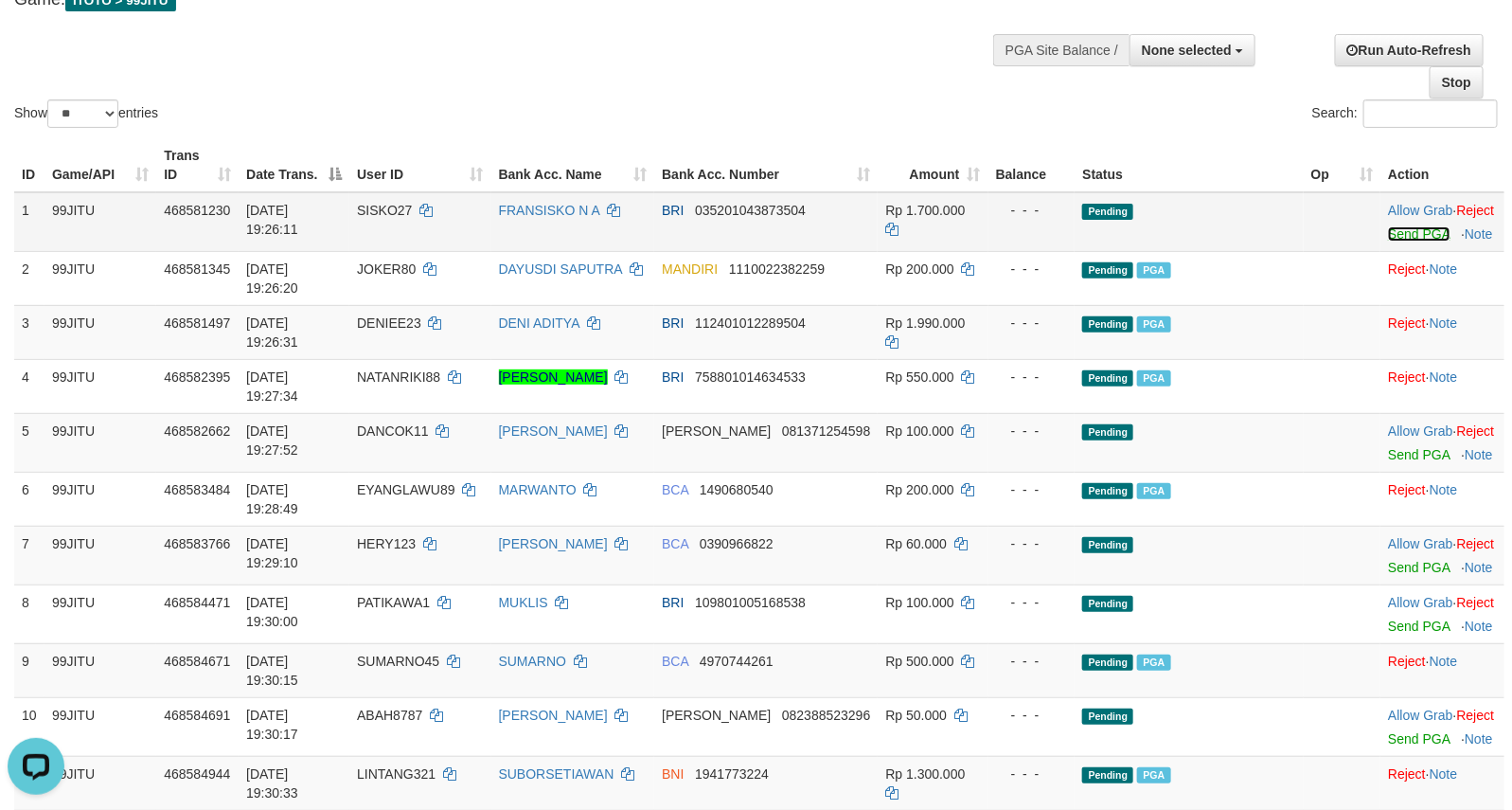
click at [1397, 241] on link "Send PGA" at bounding box center [1418, 234] width 61 height 15
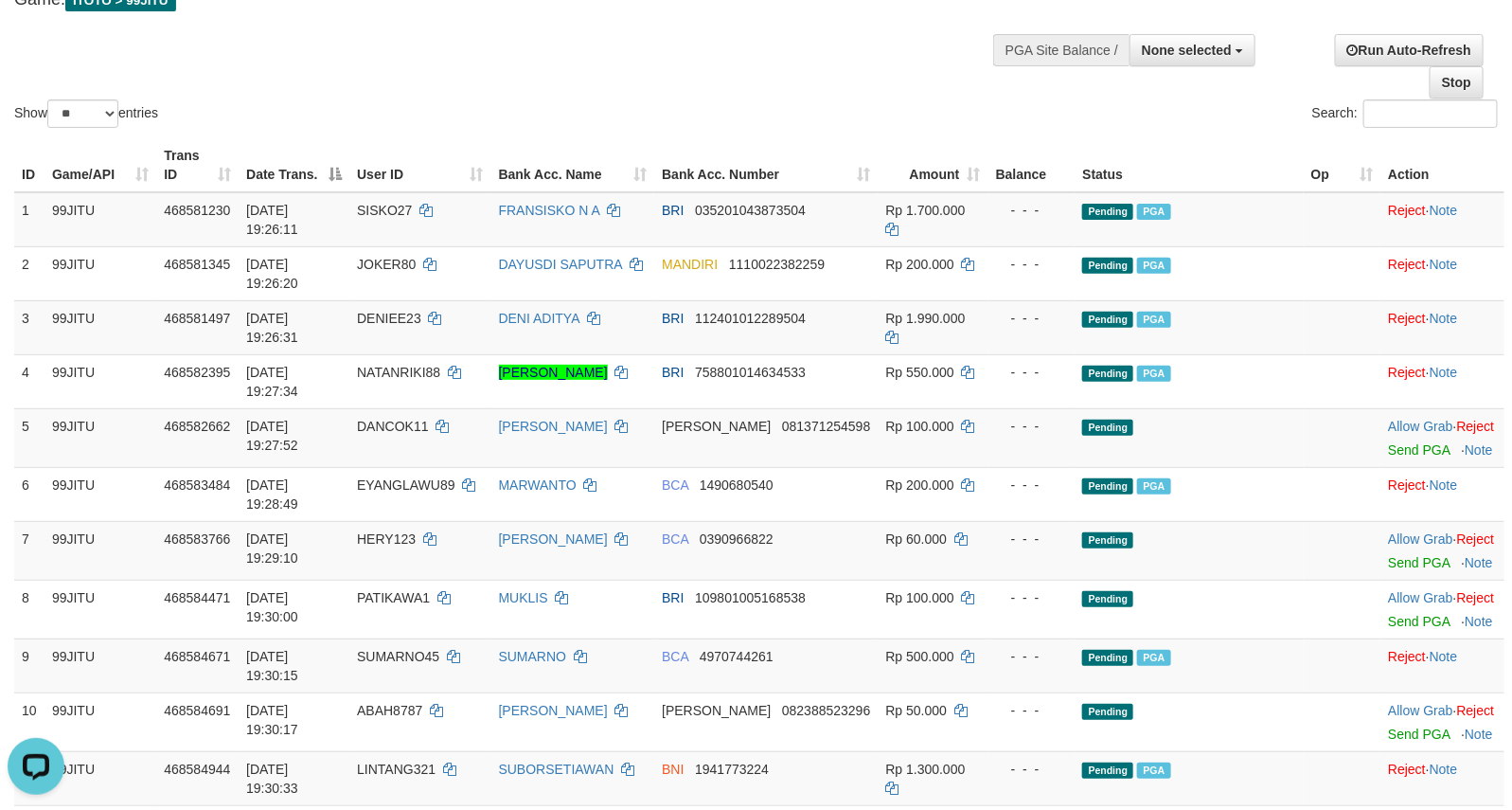
click at [760, 90] on div "Show ** ** ** *** entries Search:" at bounding box center [756, 28] width 1512 height 208
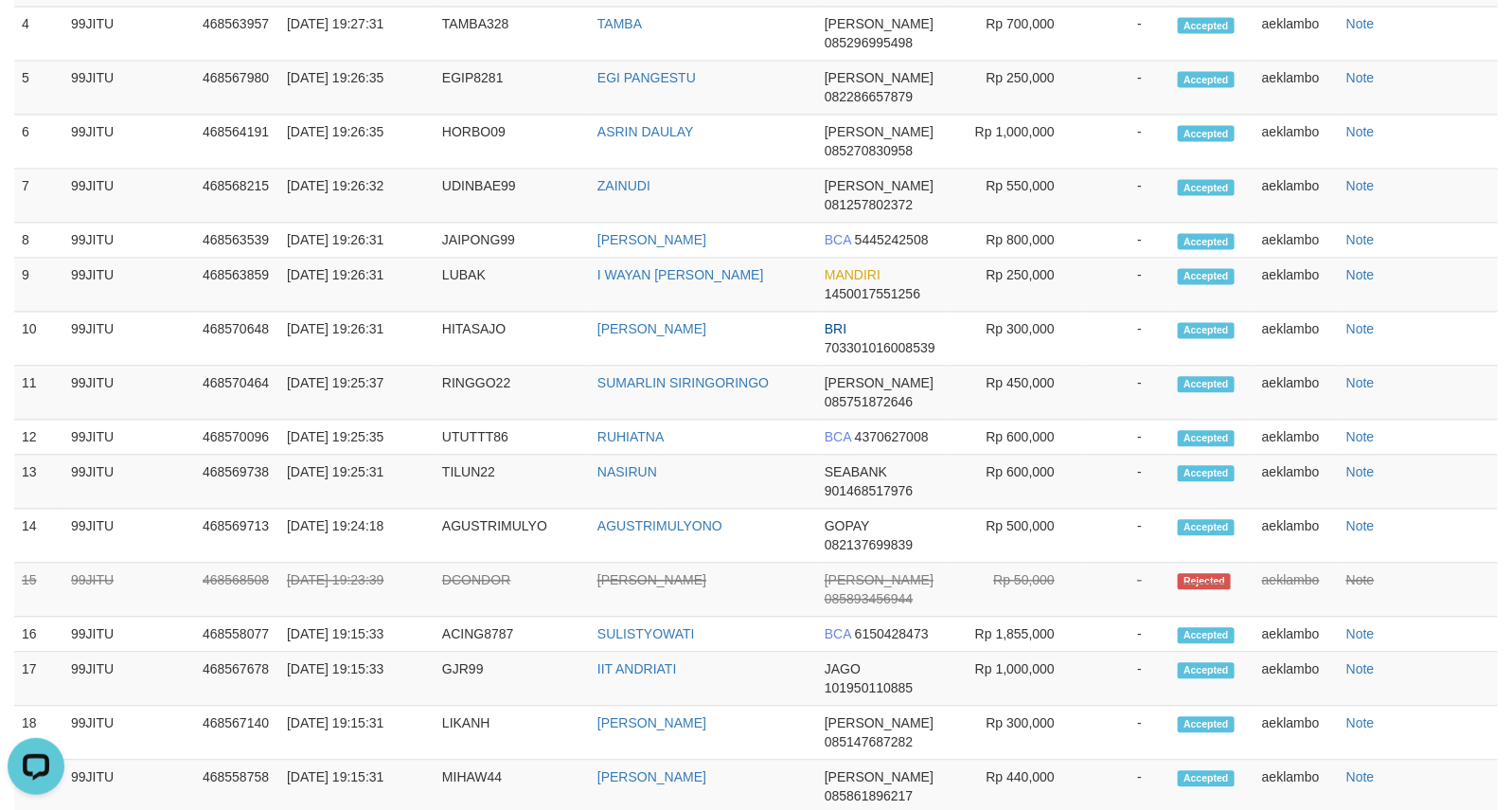
scroll to position [1502, 0]
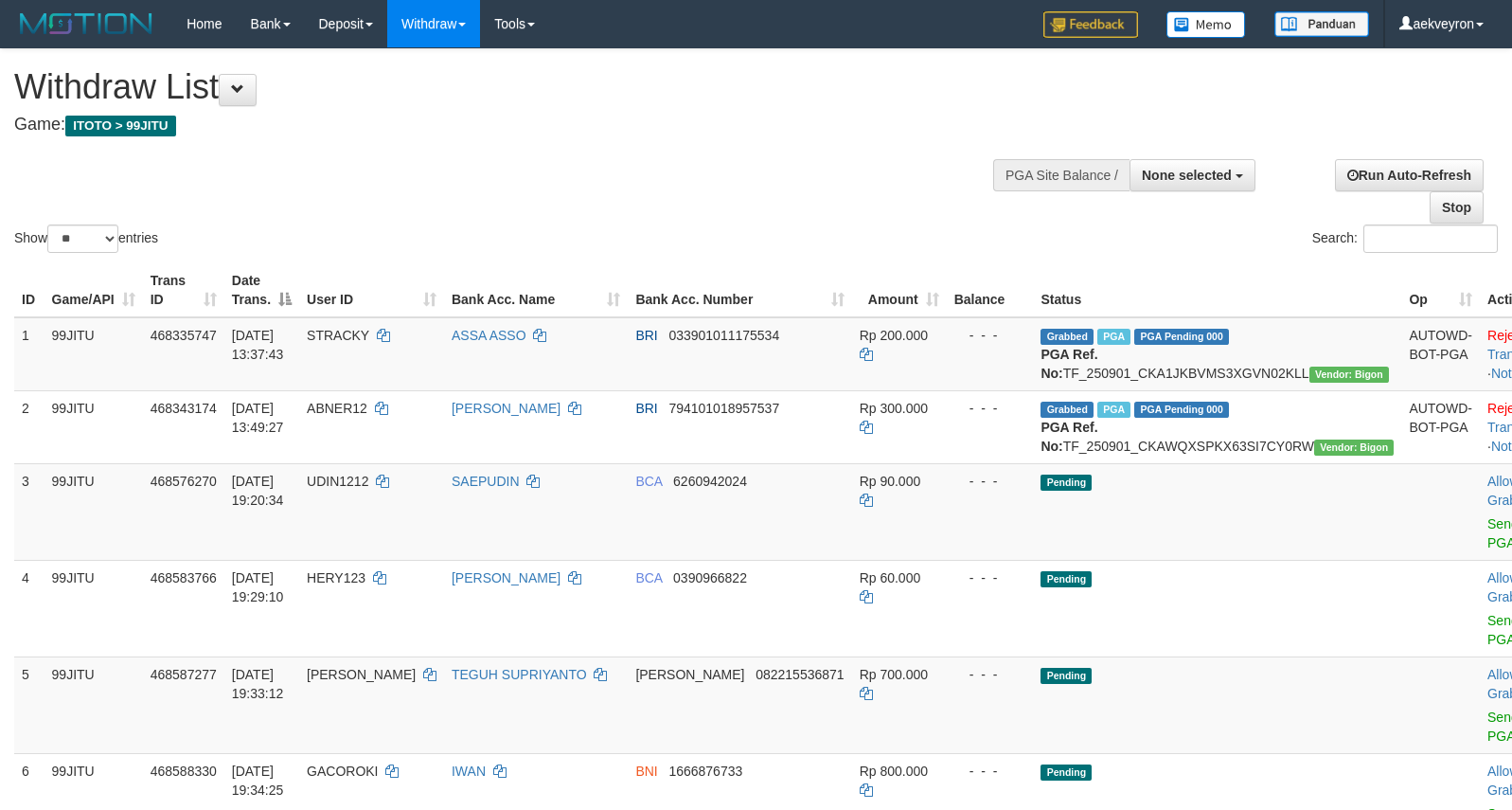
select select
select select "**"
click at [1212, 165] on button "None selected" at bounding box center [1193, 175] width 126 height 33
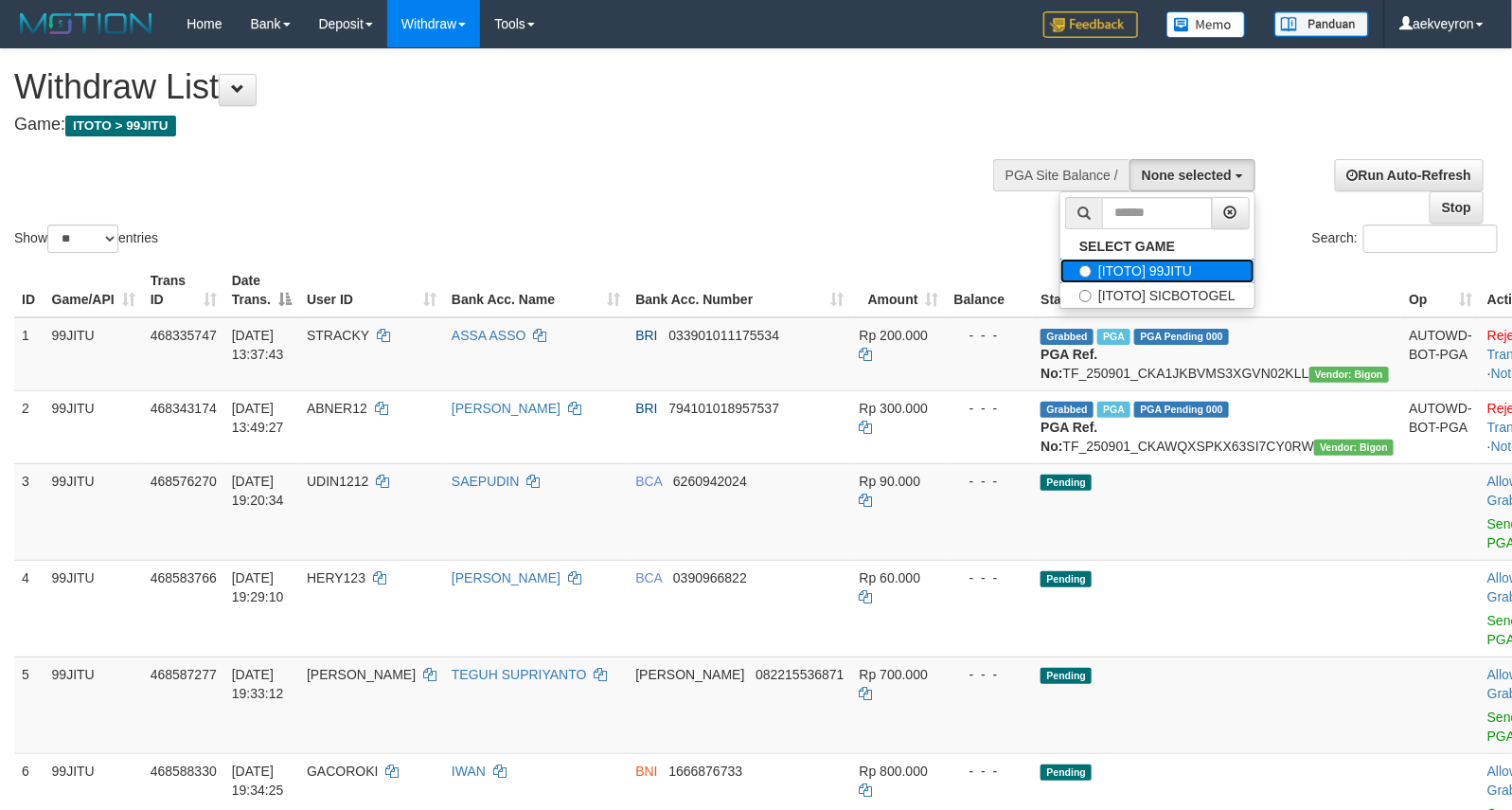
click at [1156, 266] on label "[ITOTO] 99JITU" at bounding box center [1157, 271] width 194 height 25
select select "***"
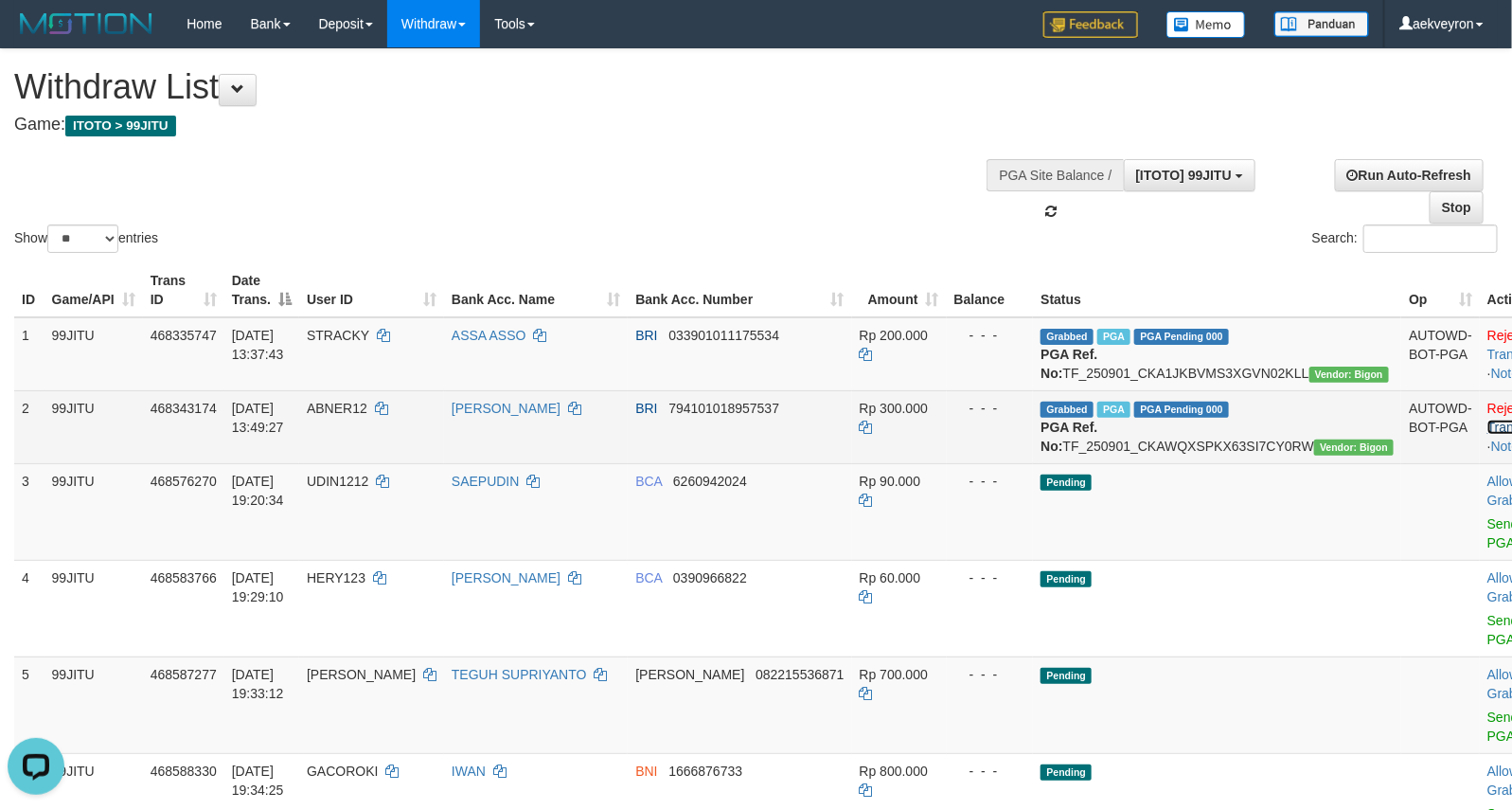
click at [1487, 428] on link "Check Trans" at bounding box center [1526, 418] width 78 height 34
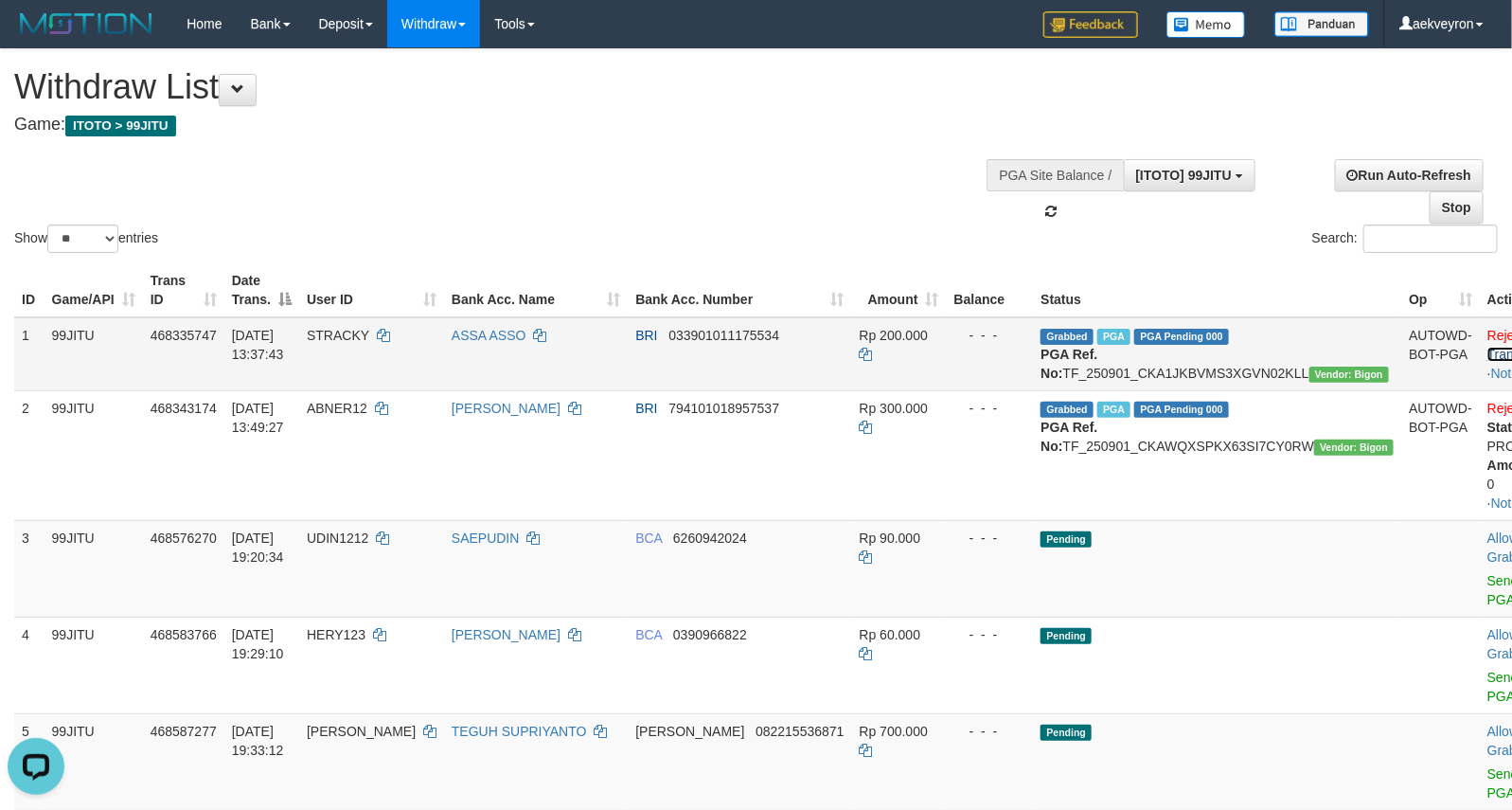
click at [1487, 334] on link "Check Trans" at bounding box center [1526, 345] width 78 height 34
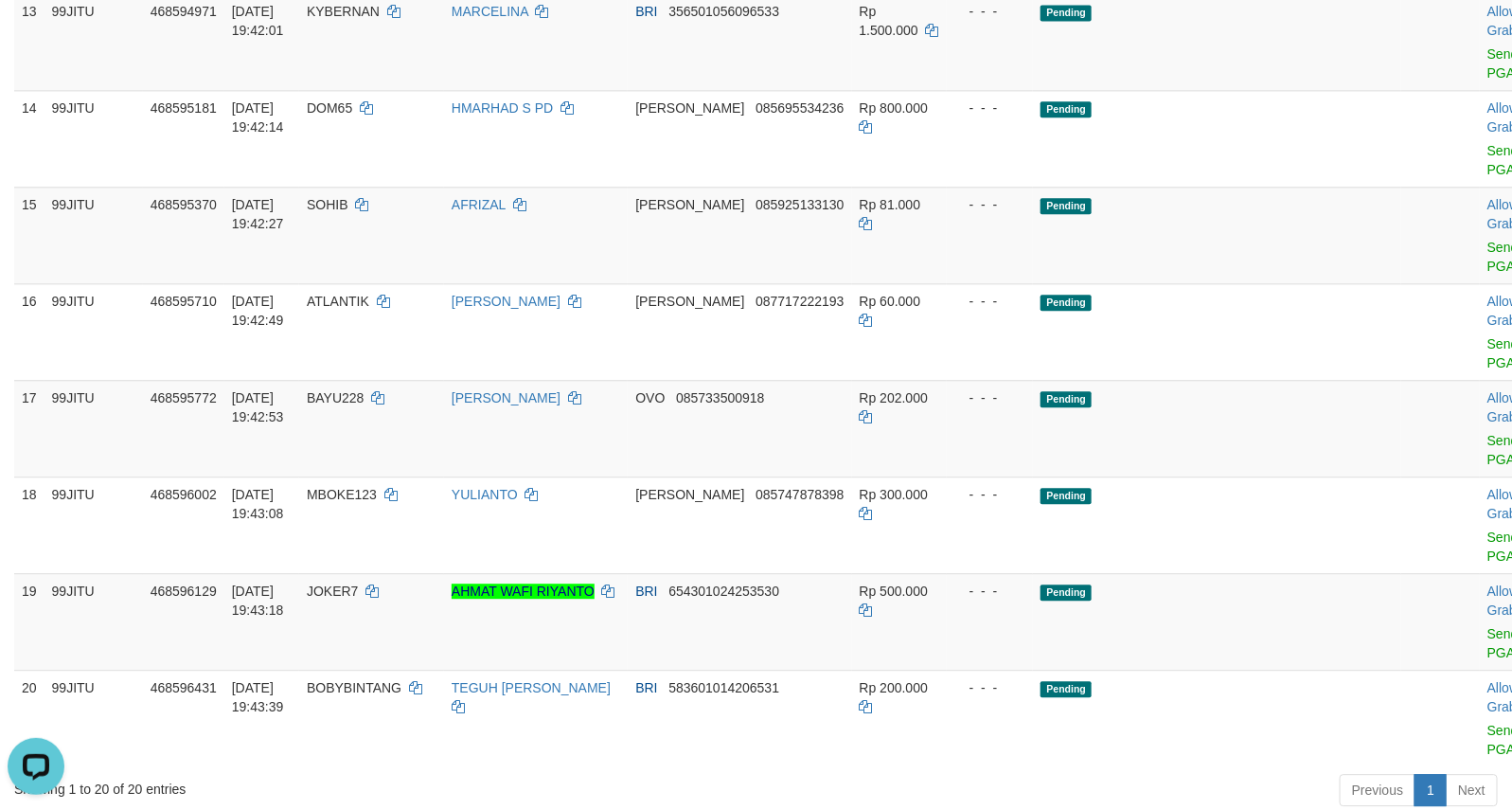
scroll to position [1373, 0]
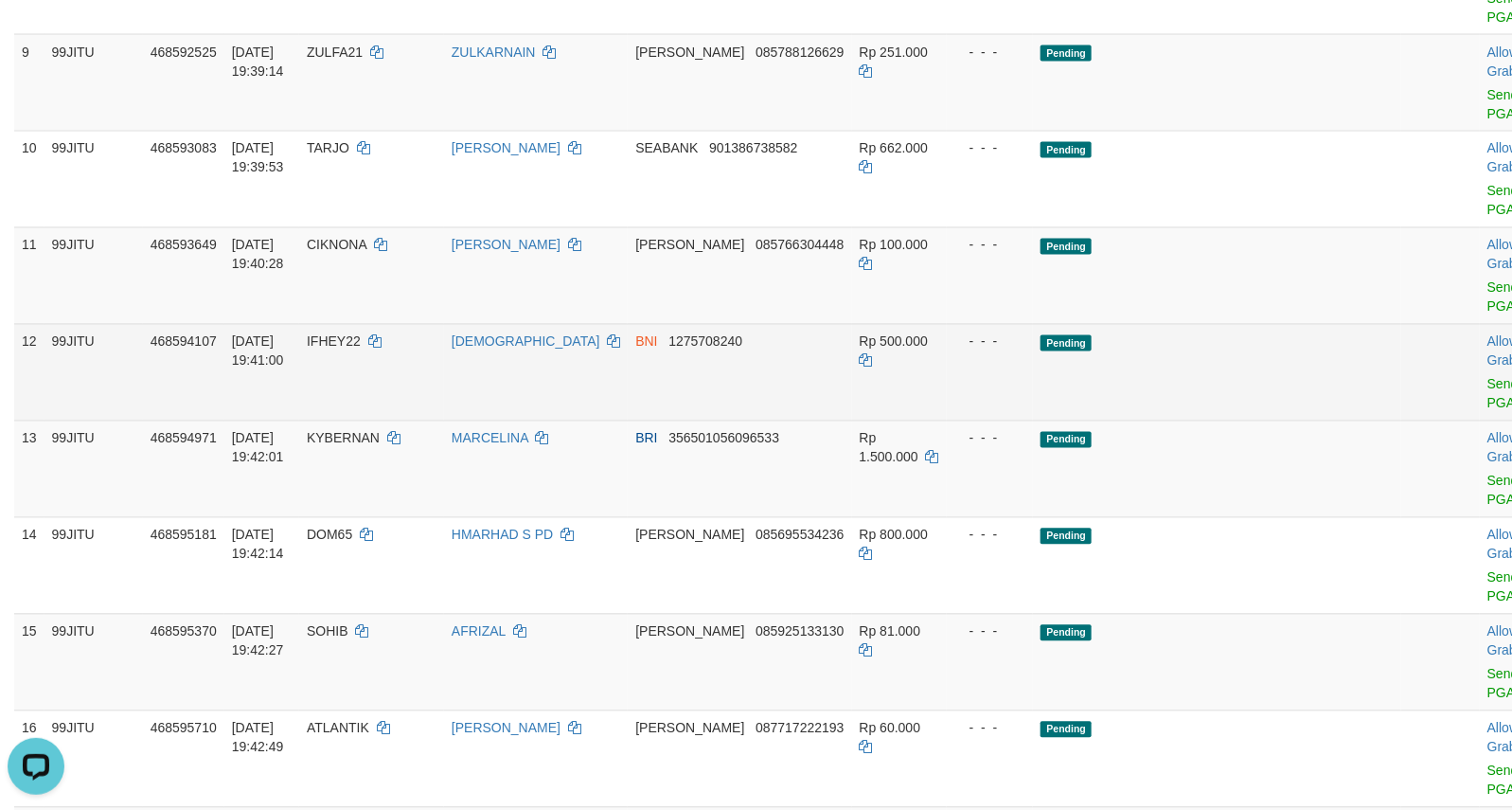
click at [1479, 413] on td "Allow Grab · Reject Send PGA · Note" at bounding box center [1536, 372] width 114 height 97
click at [1487, 405] on link "Send PGA" at bounding box center [1502, 394] width 32 height 34
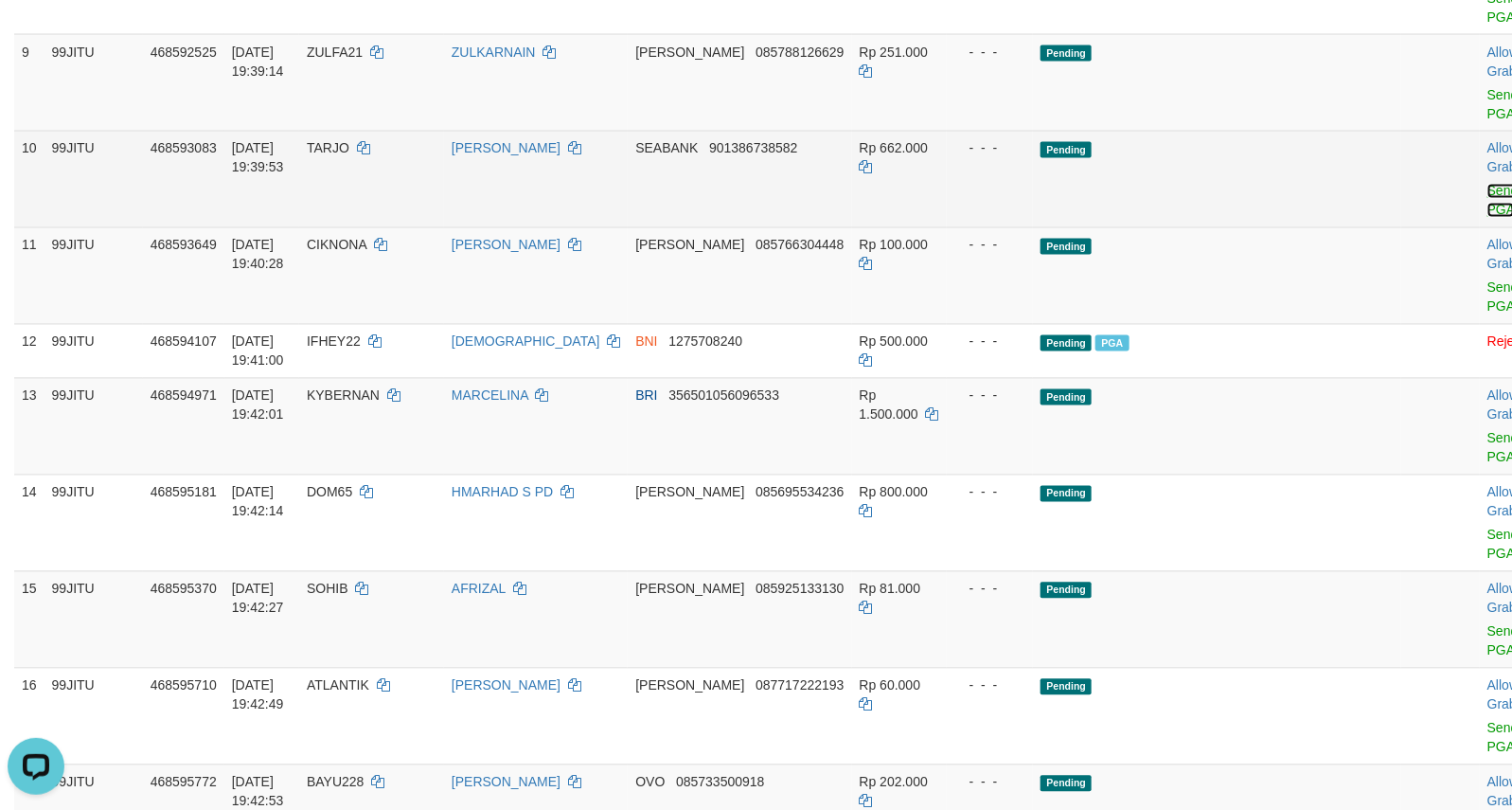
click at [1487, 211] on link "Send PGA" at bounding box center [1502, 201] width 32 height 34
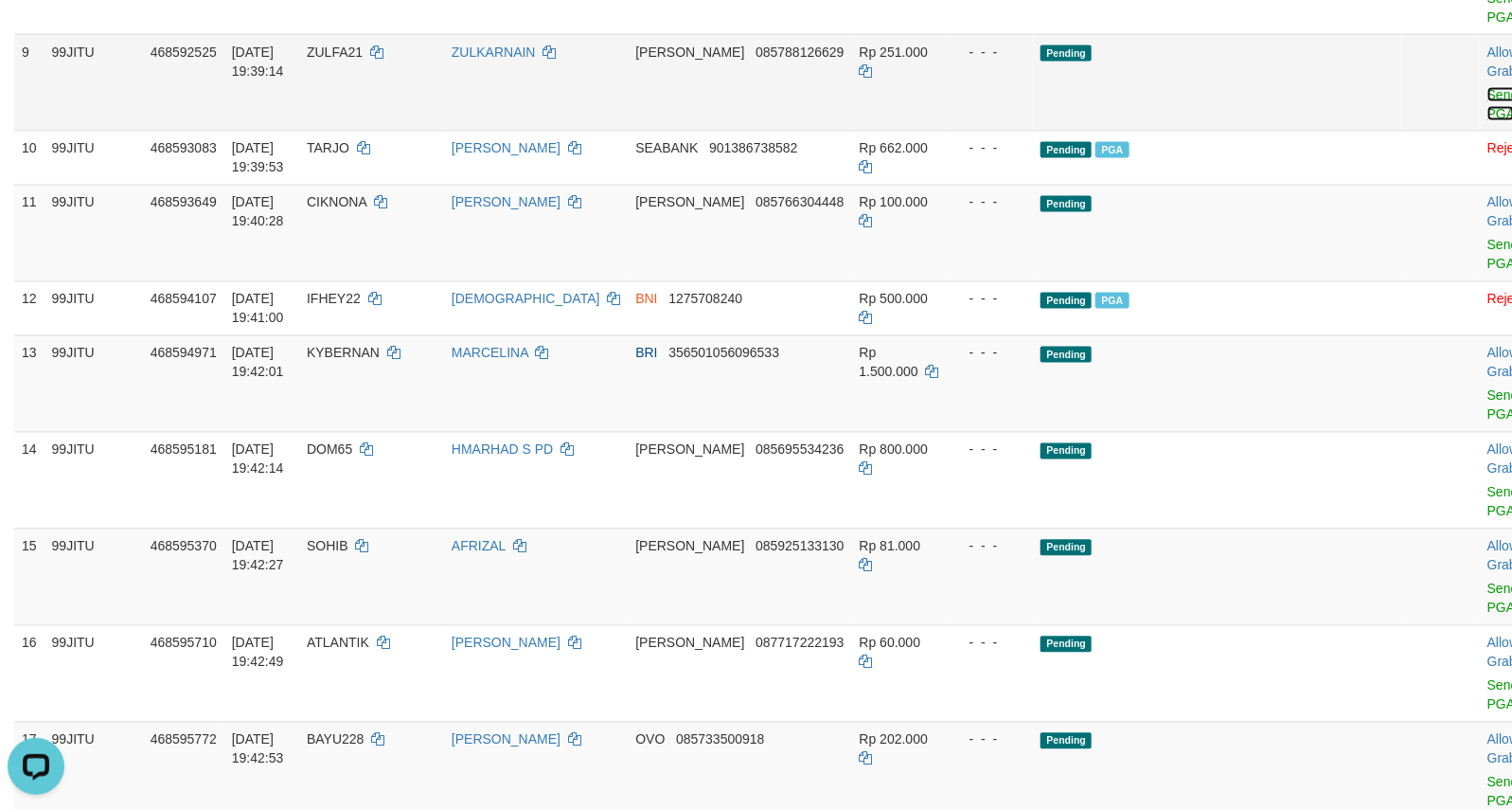
click at [1487, 112] on link "Send PGA" at bounding box center [1502, 104] width 32 height 34
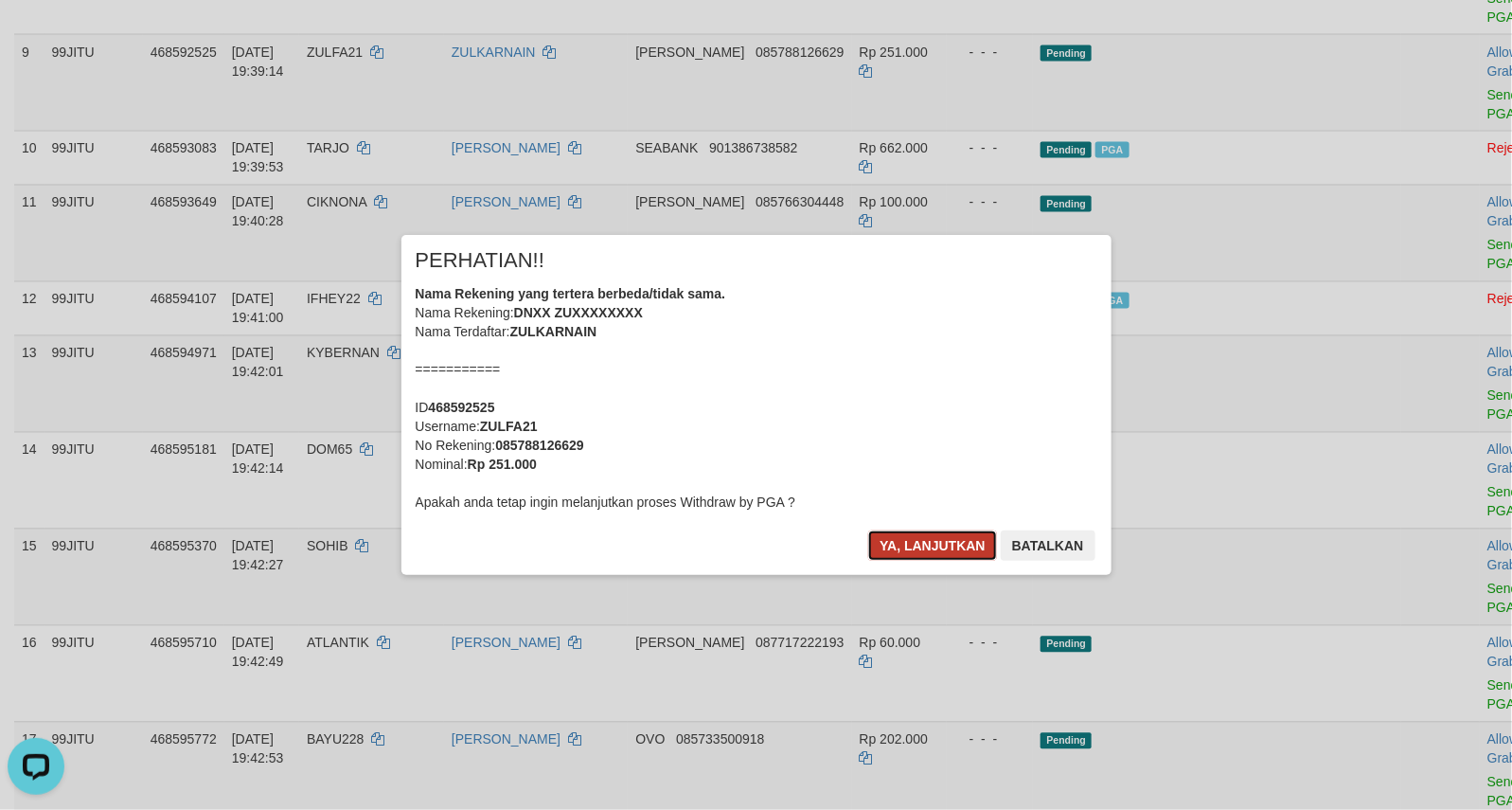
click at [944, 545] on button "Ya, lanjutkan" at bounding box center [932, 545] width 129 height 31
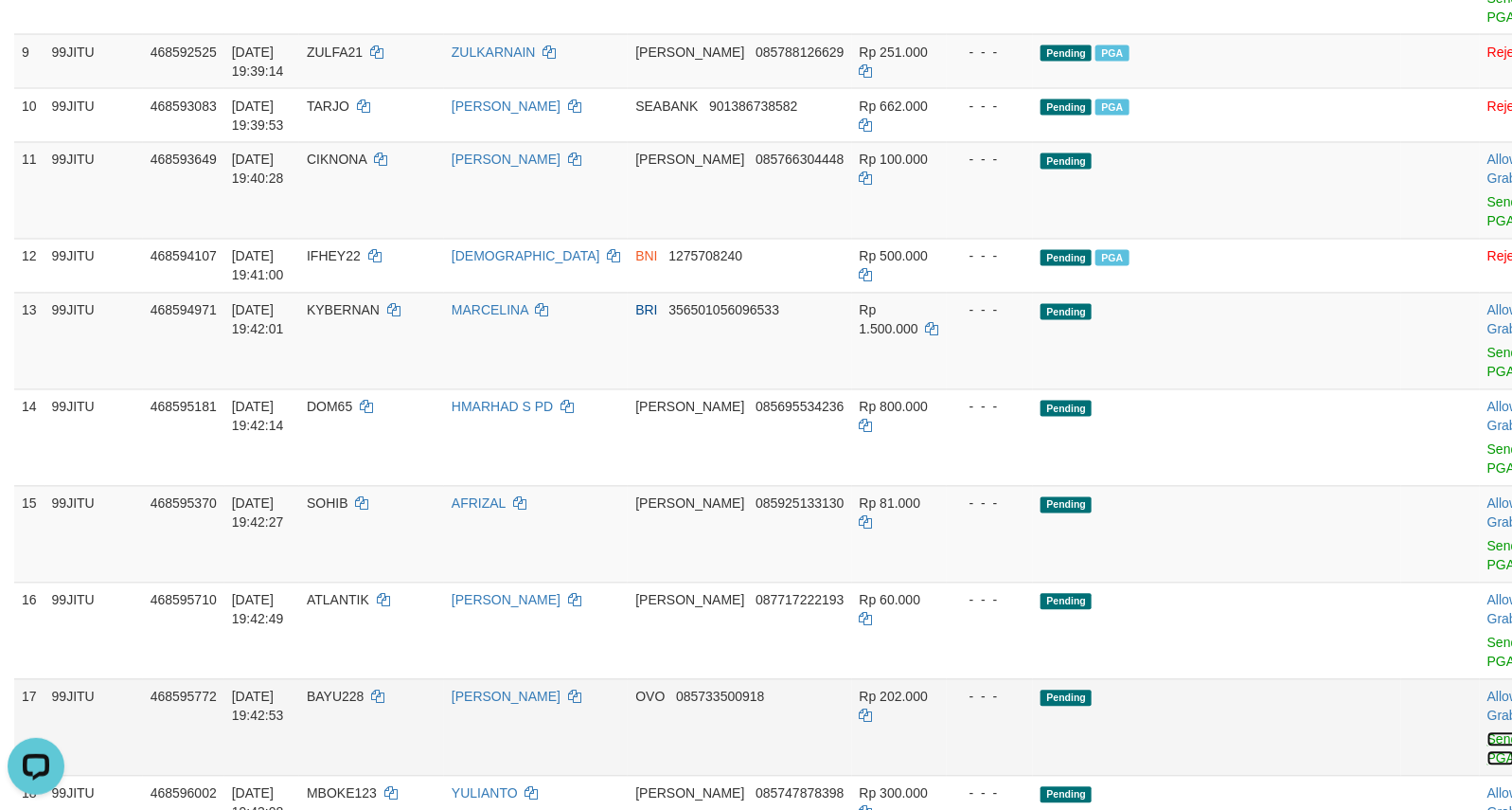
click at [1487, 757] on link "Send PGA" at bounding box center [1502, 749] width 32 height 34
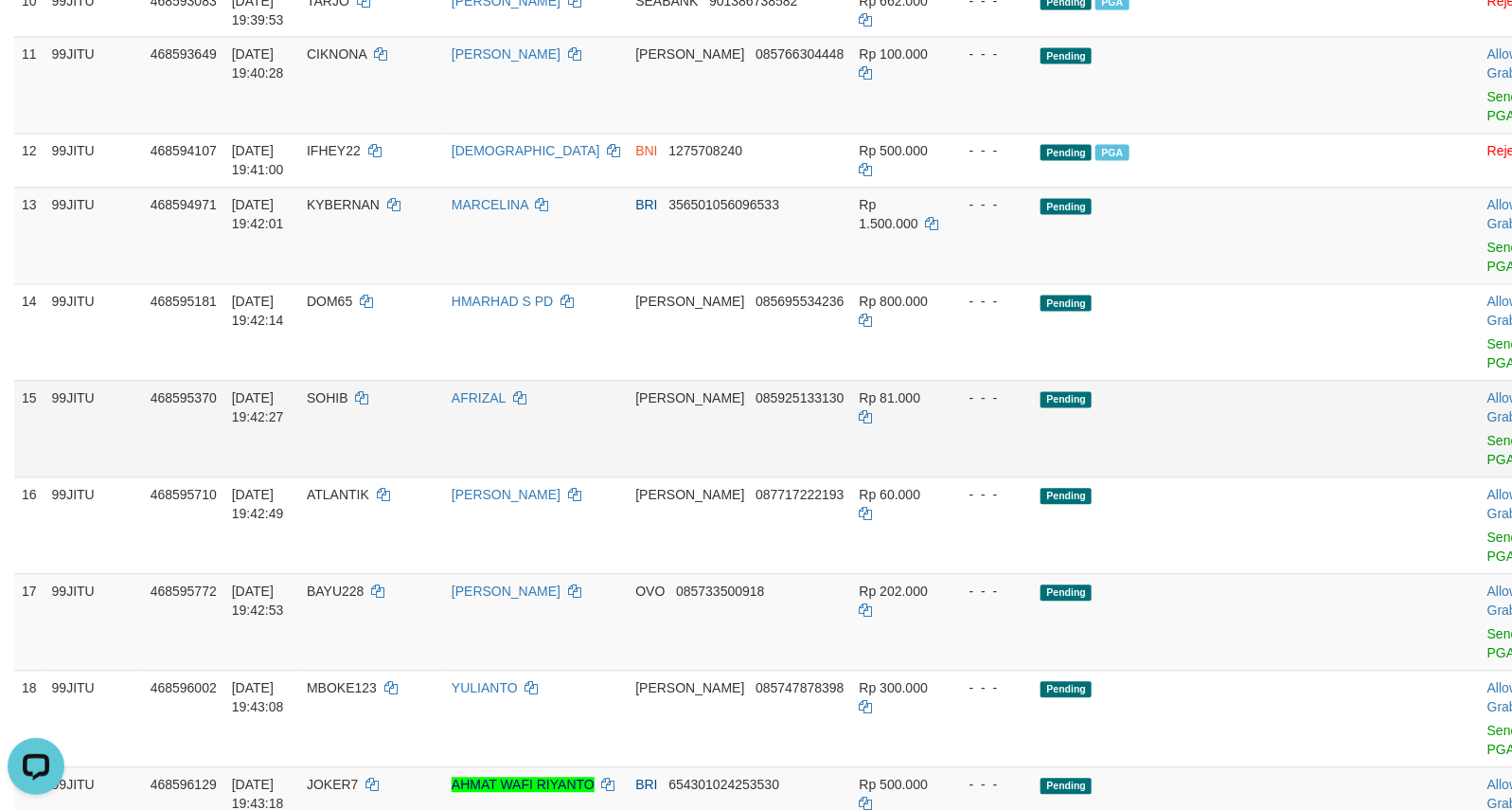
scroll to position [1531, 0]
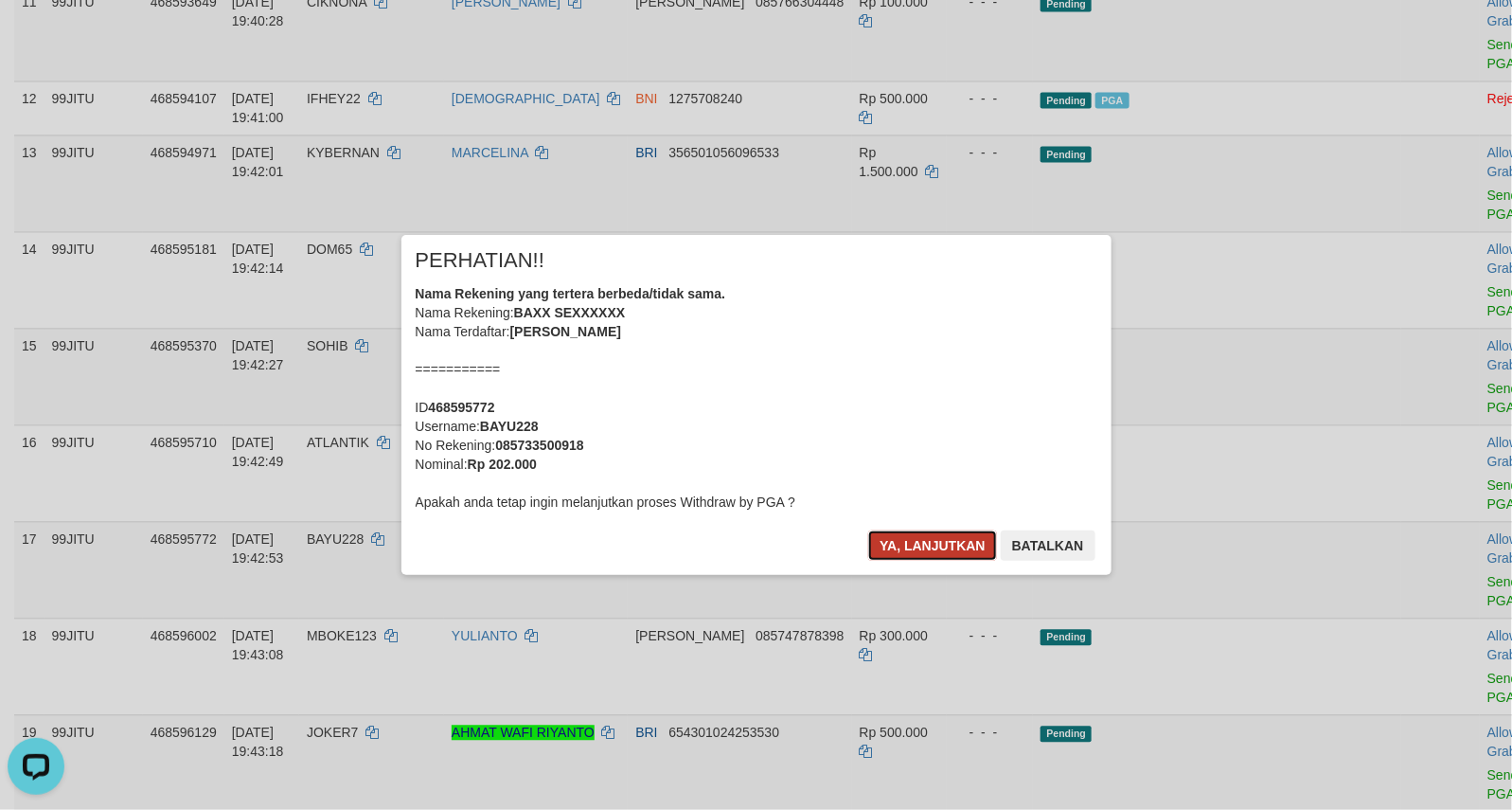
click at [909, 536] on button "Ya, lanjutkan" at bounding box center [932, 545] width 129 height 31
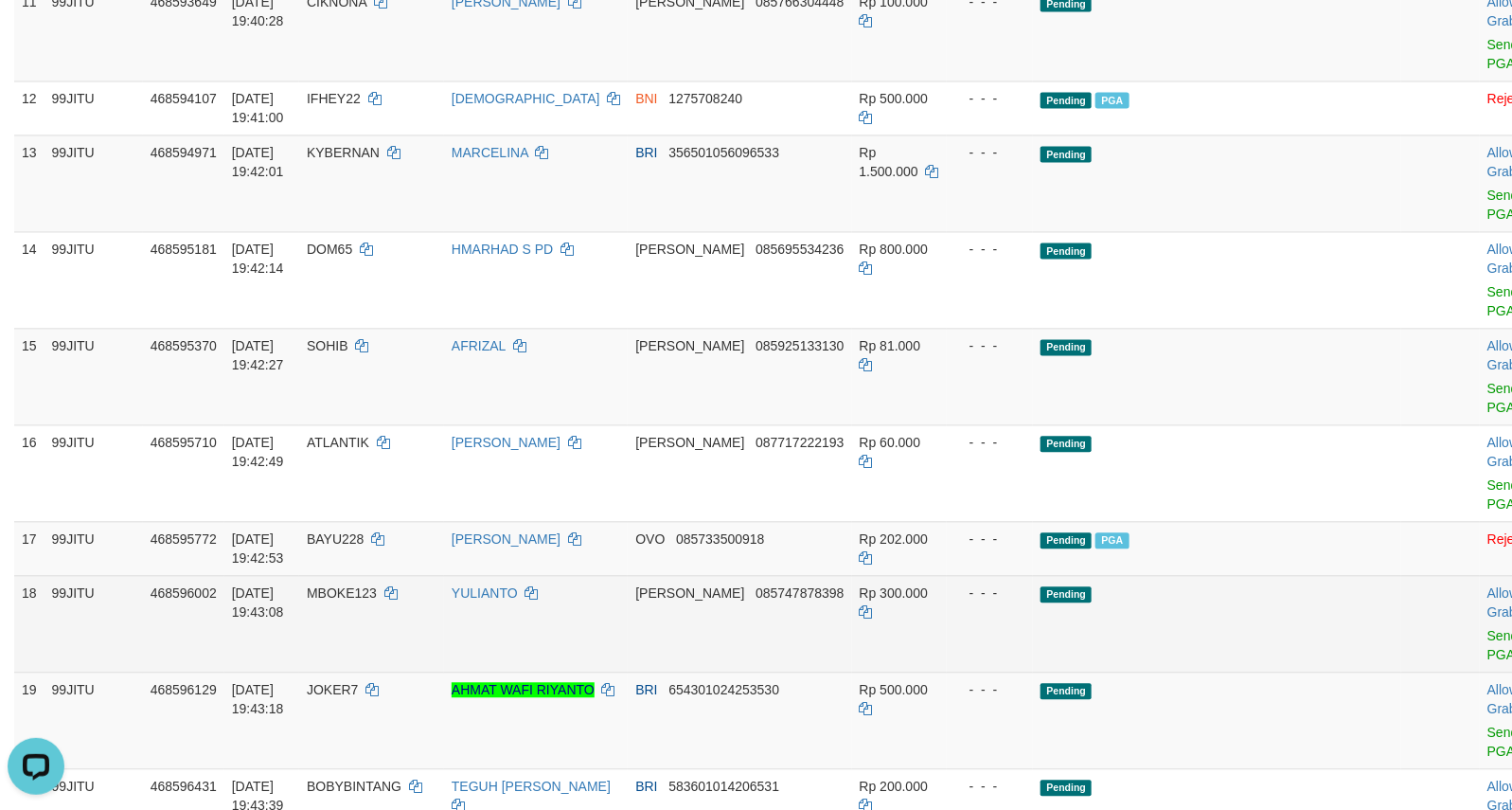
scroll to position [1688, 0]
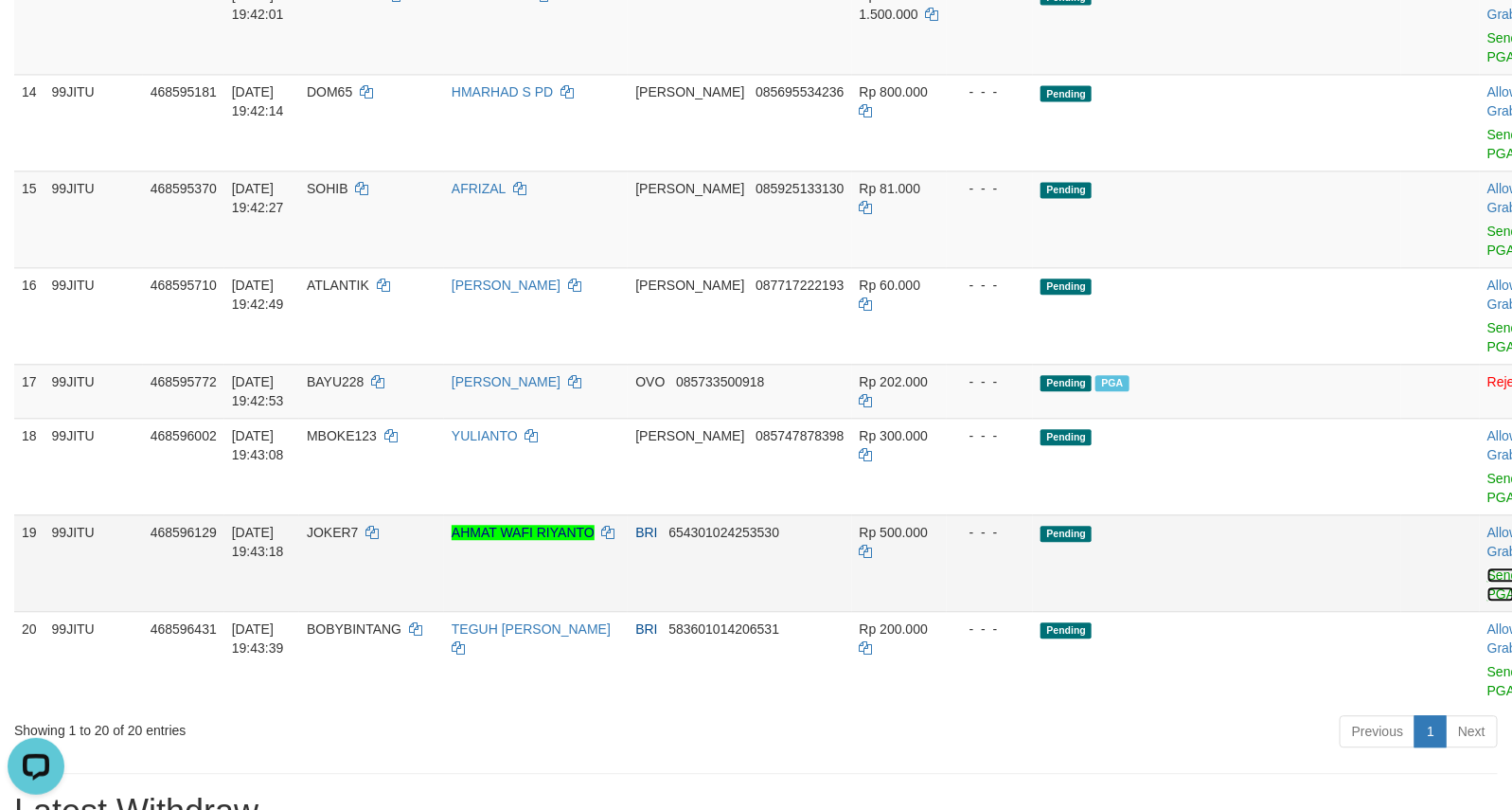
click at [1487, 600] on link "Send PGA" at bounding box center [1502, 584] width 32 height 34
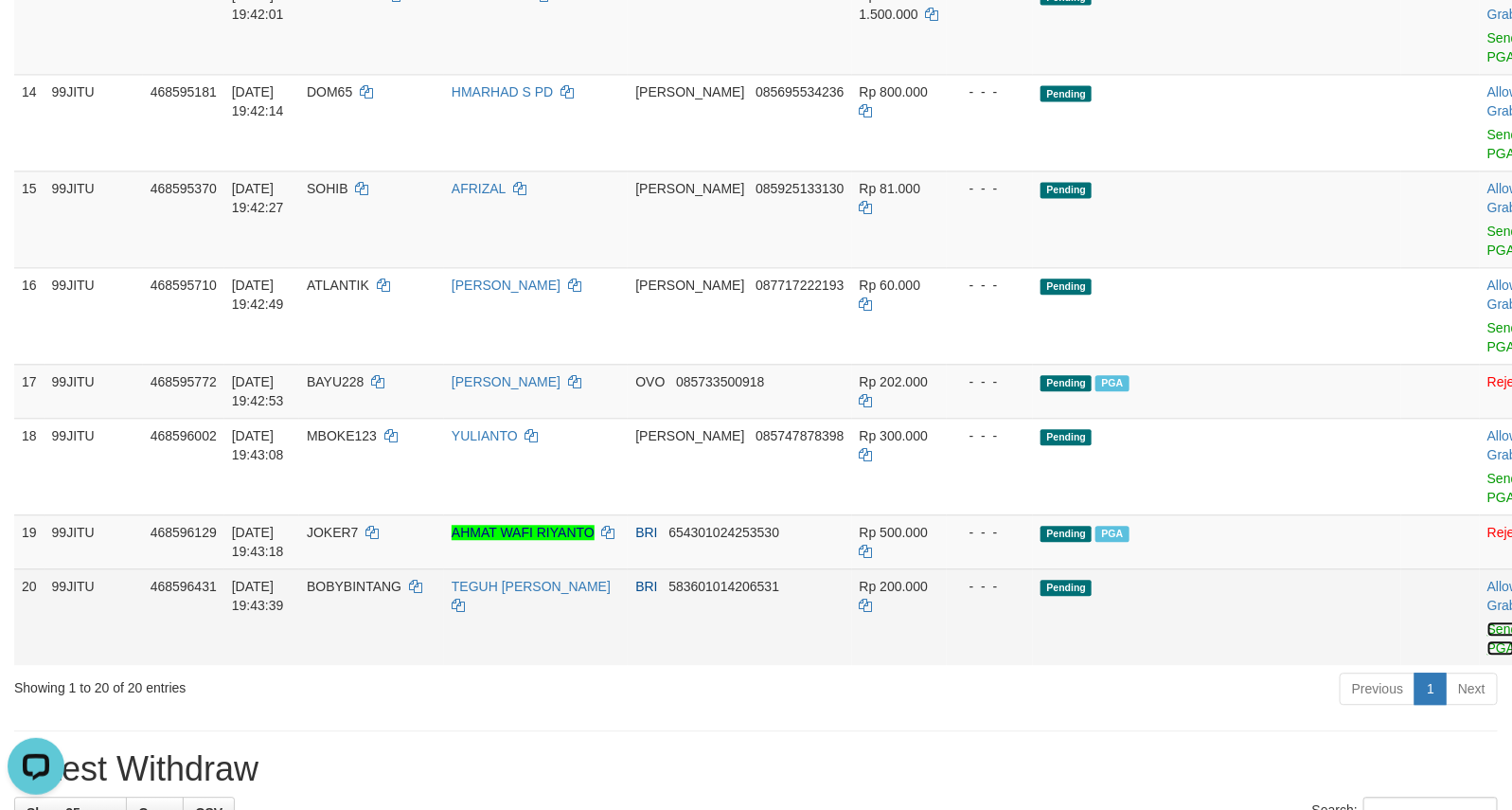
click at [1487, 646] on link "Send PGA" at bounding box center [1502, 638] width 32 height 34
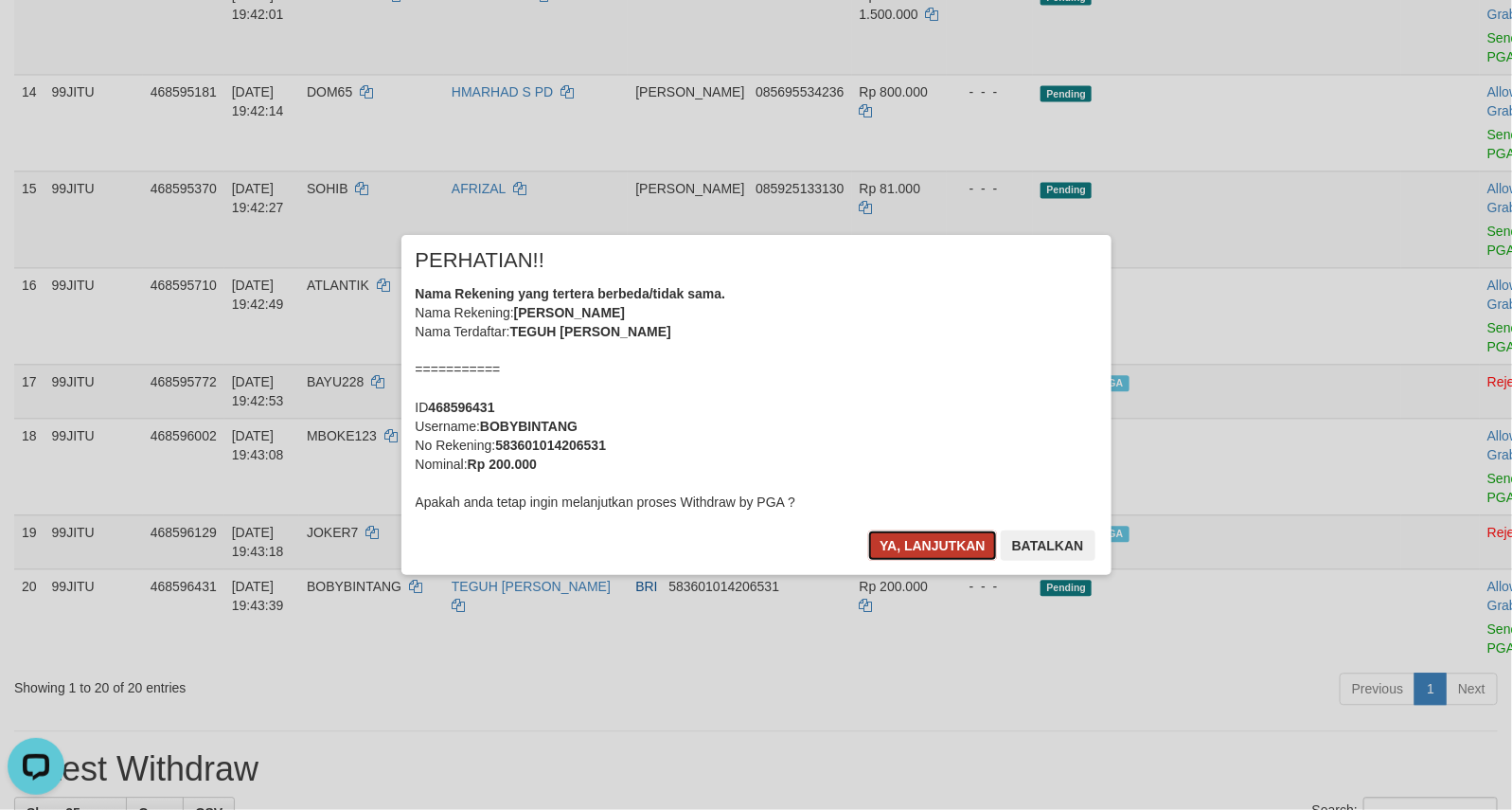
click at [897, 540] on button "Ya, lanjutkan" at bounding box center [932, 545] width 129 height 31
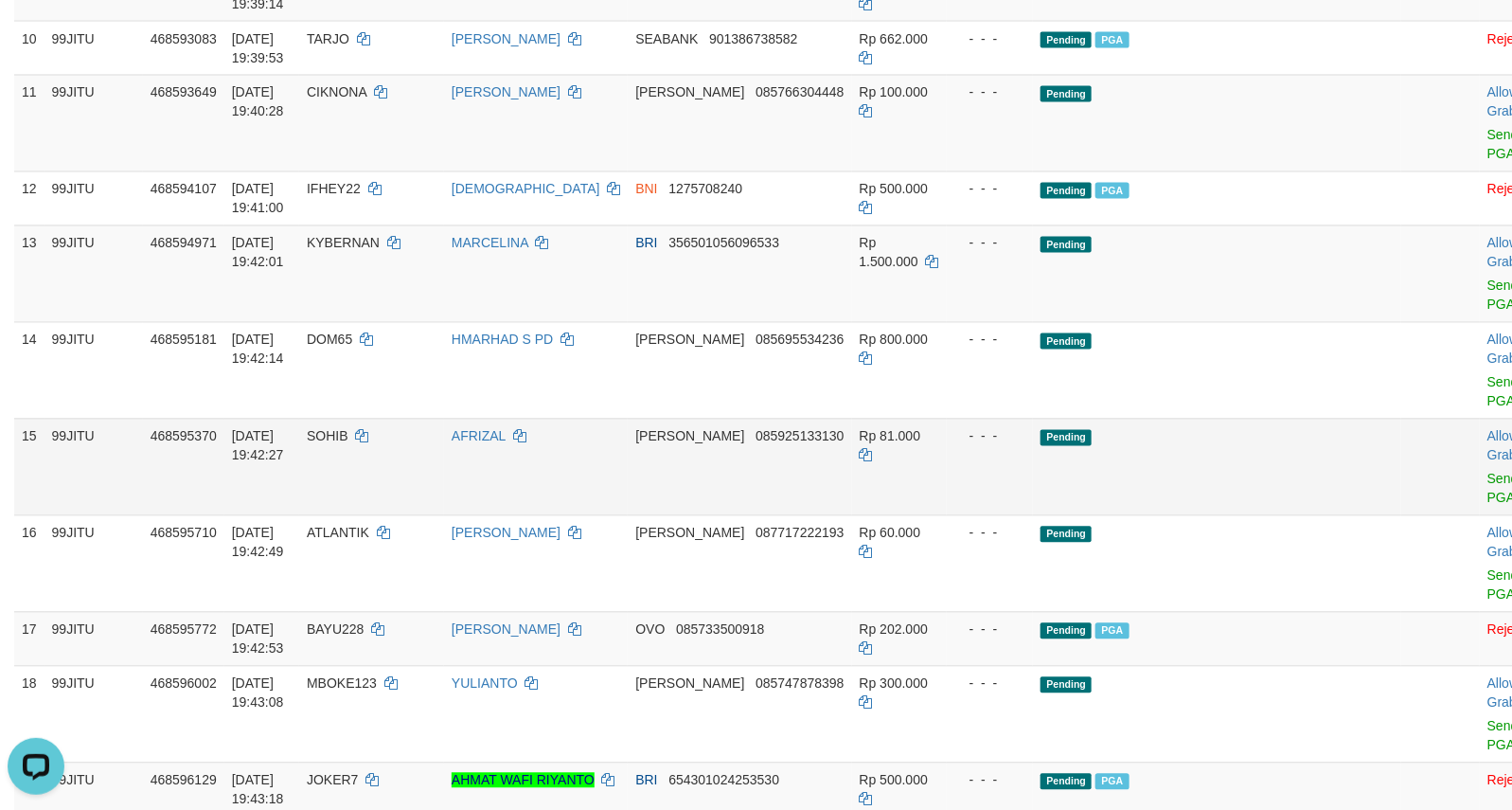
scroll to position [1418, 0]
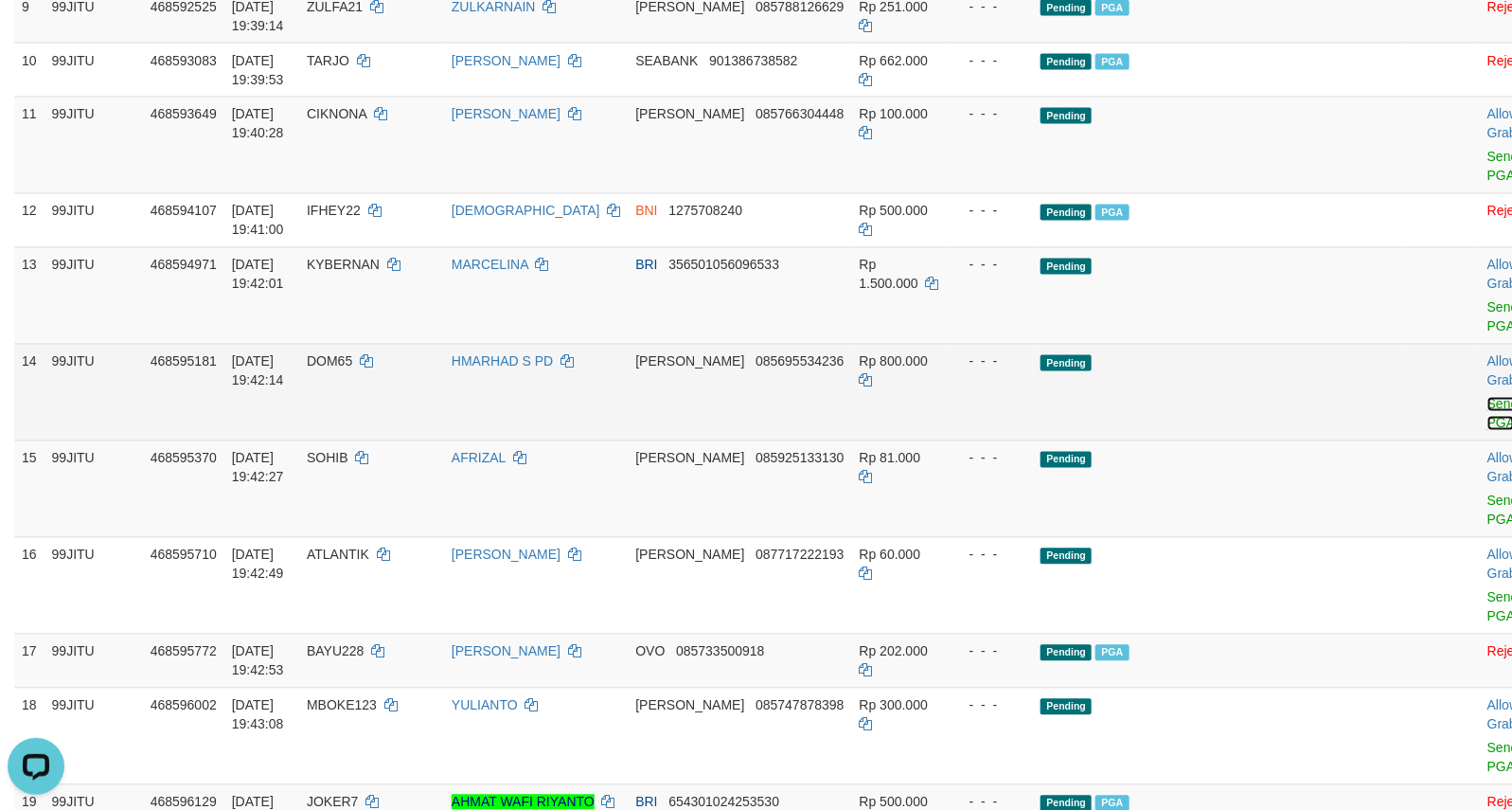
click at [1487, 427] on link "Send PGA" at bounding box center [1502, 414] width 32 height 34
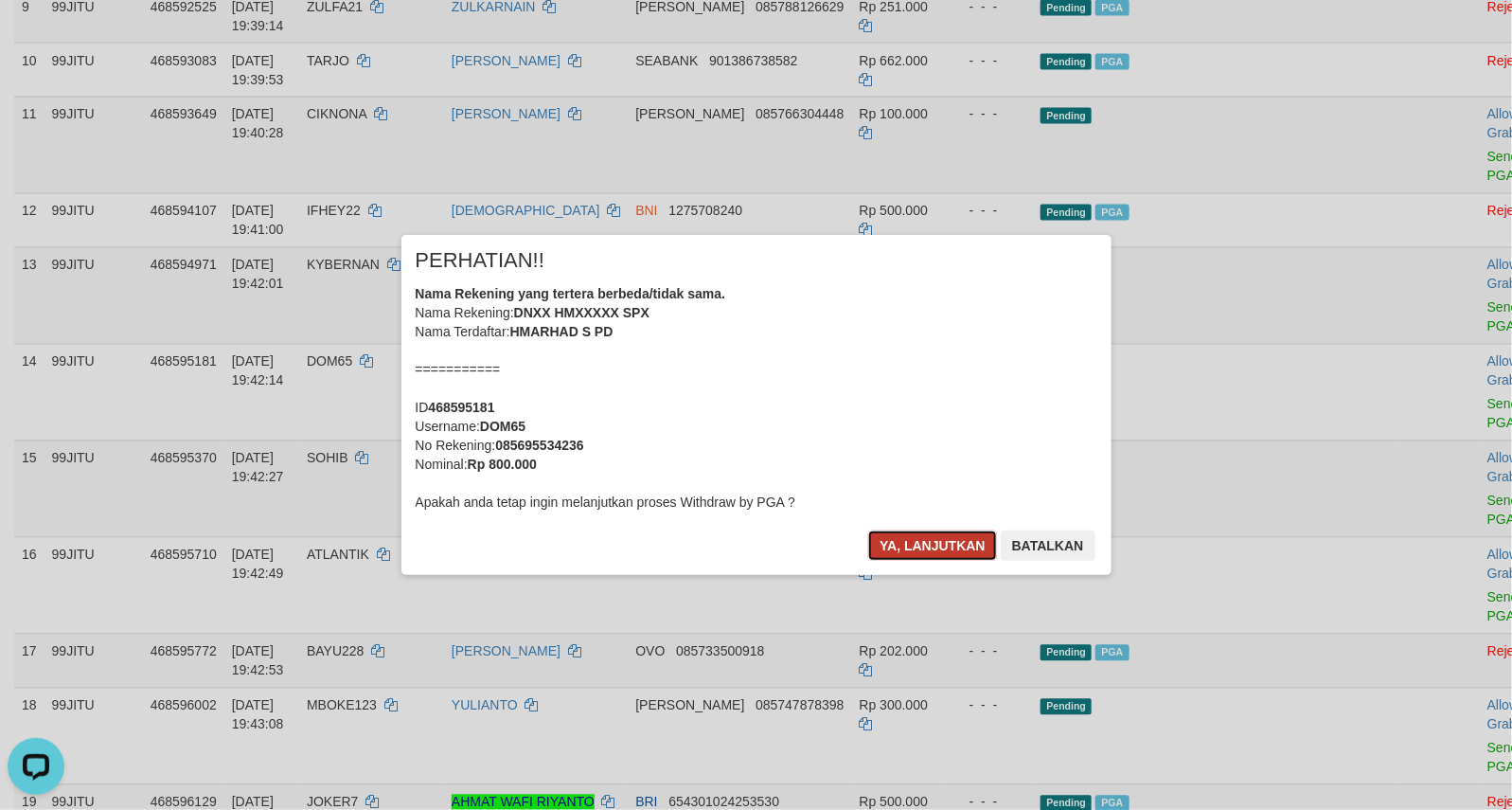
click at [905, 545] on button "Ya, lanjutkan" at bounding box center [932, 545] width 129 height 31
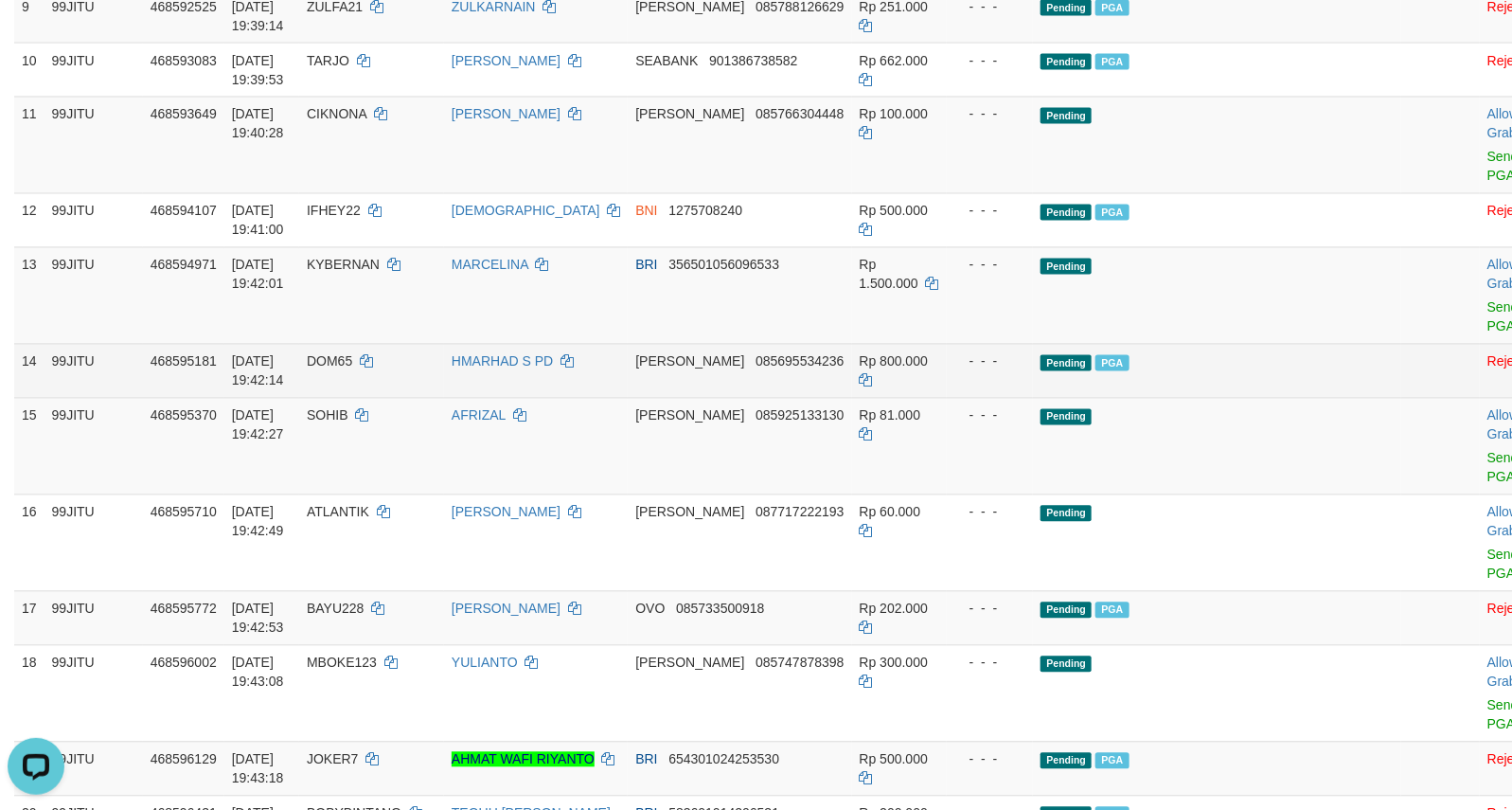
scroll to position [1103, 0]
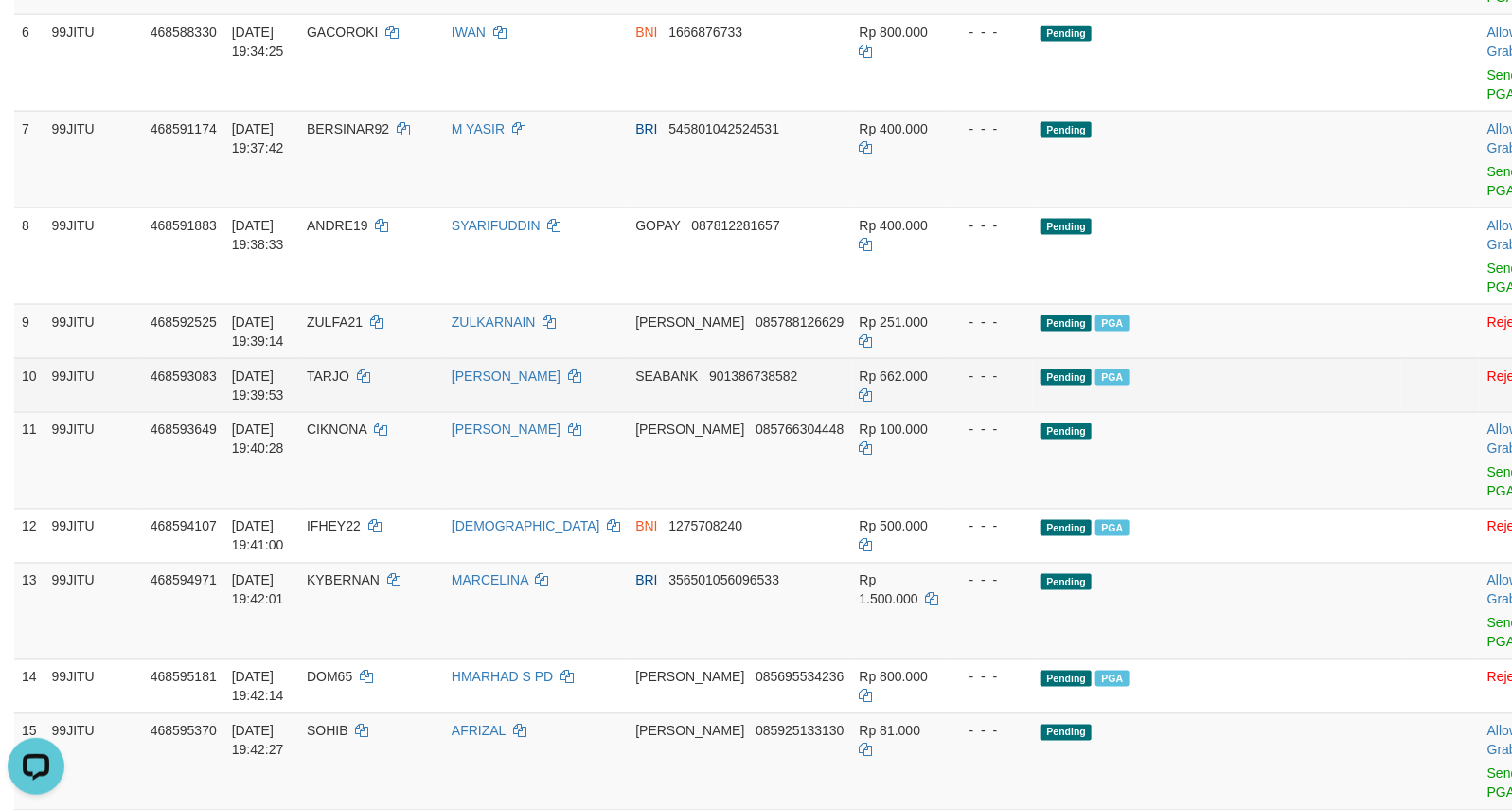
click at [1242, 412] on td "Pending PGA" at bounding box center [1216, 384] width 368 height 54
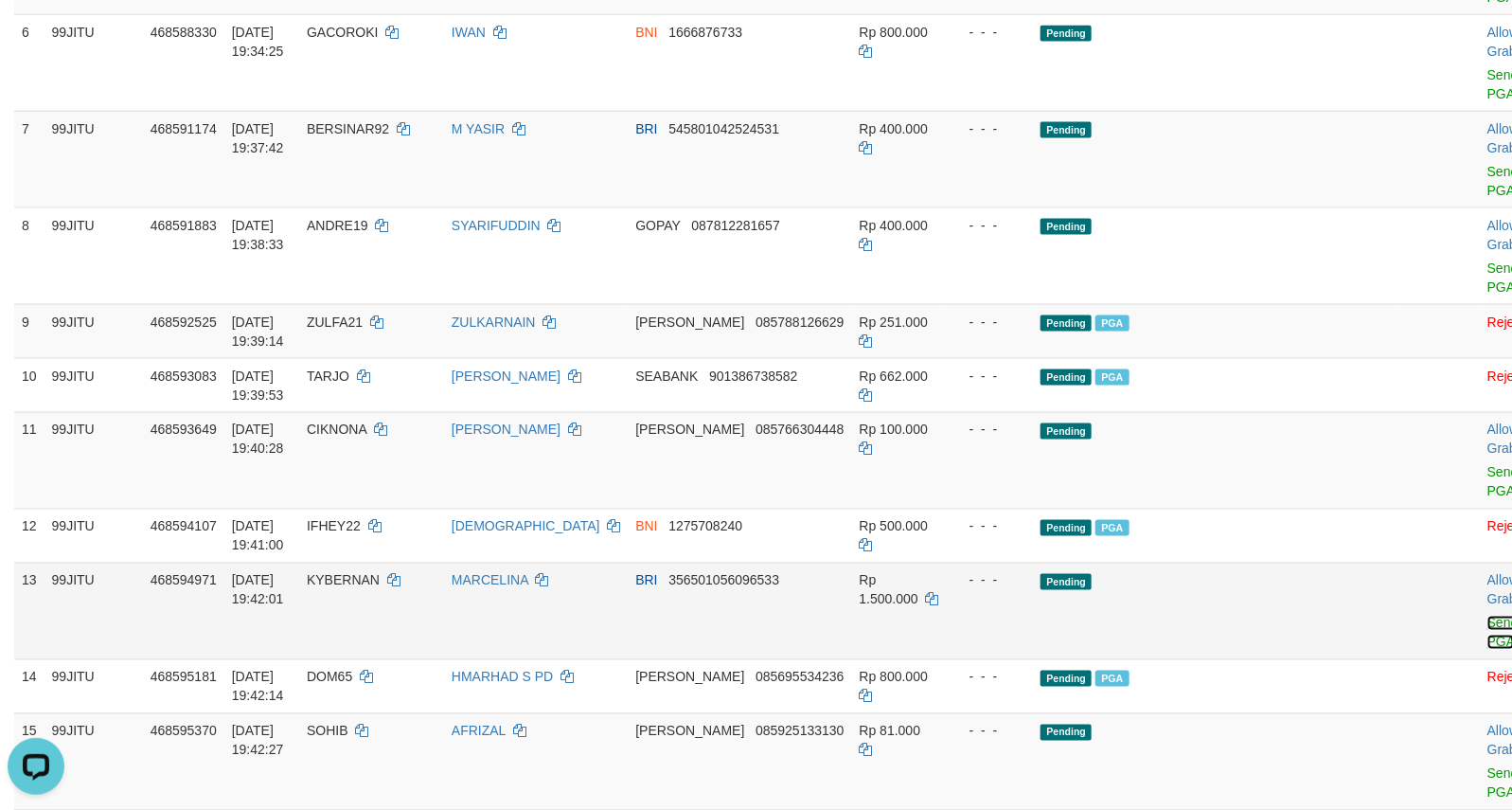
click at [1487, 640] on link "Send PGA" at bounding box center [1502, 633] width 32 height 34
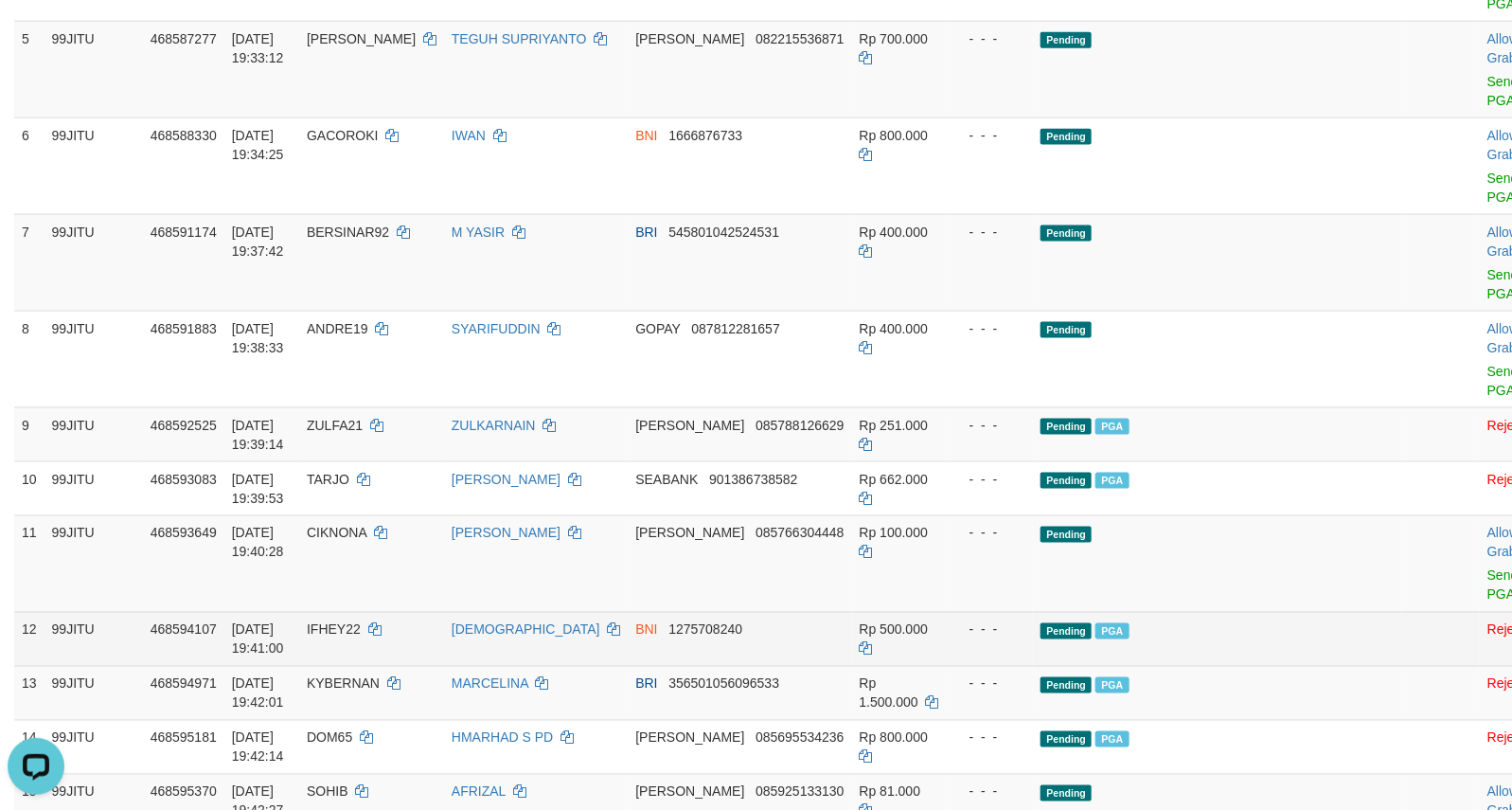
scroll to position [945, 0]
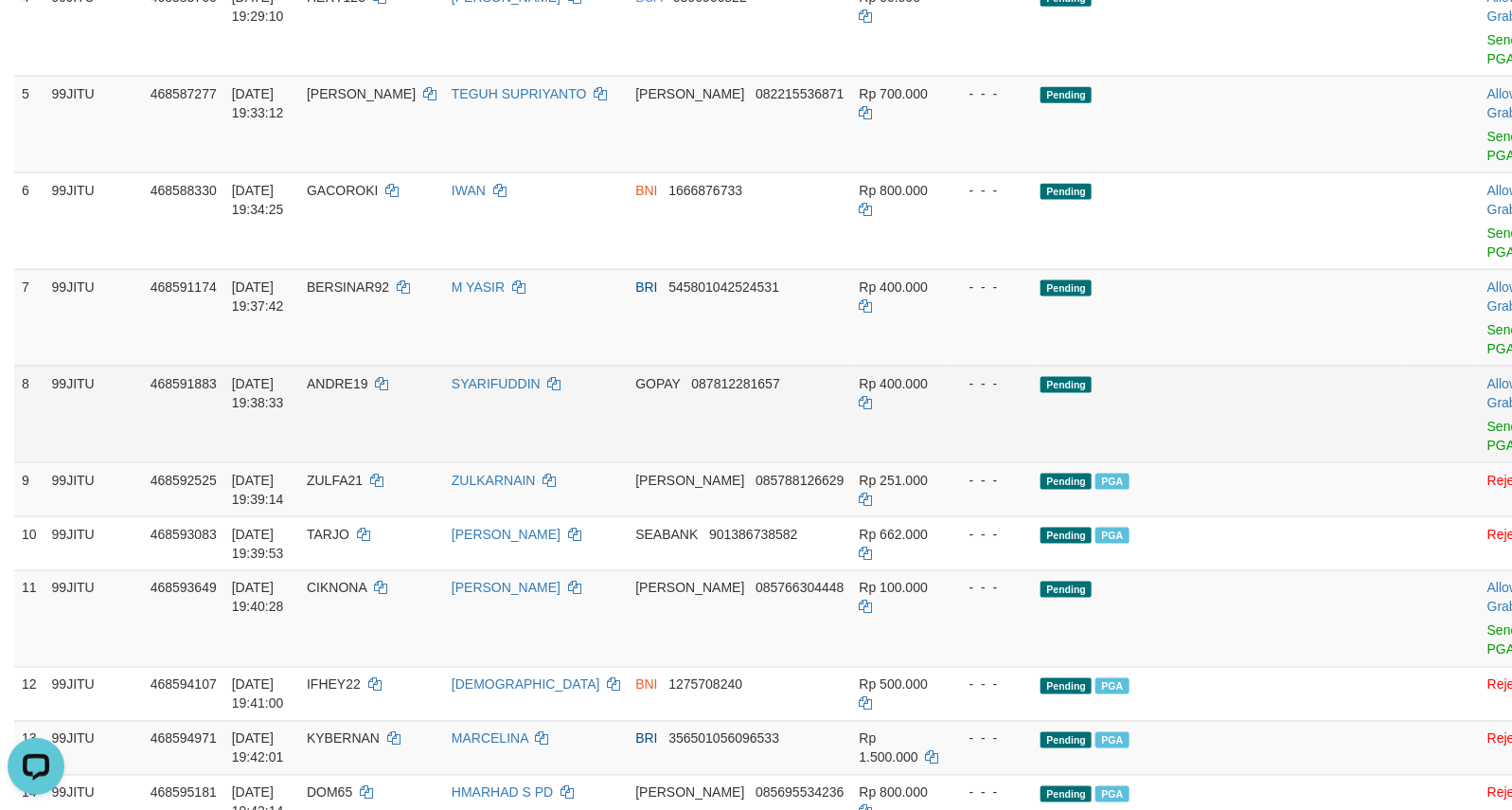
click at [1189, 417] on td "Pending" at bounding box center [1216, 413] width 368 height 97
click at [1487, 449] on link "Send PGA" at bounding box center [1502, 436] width 32 height 34
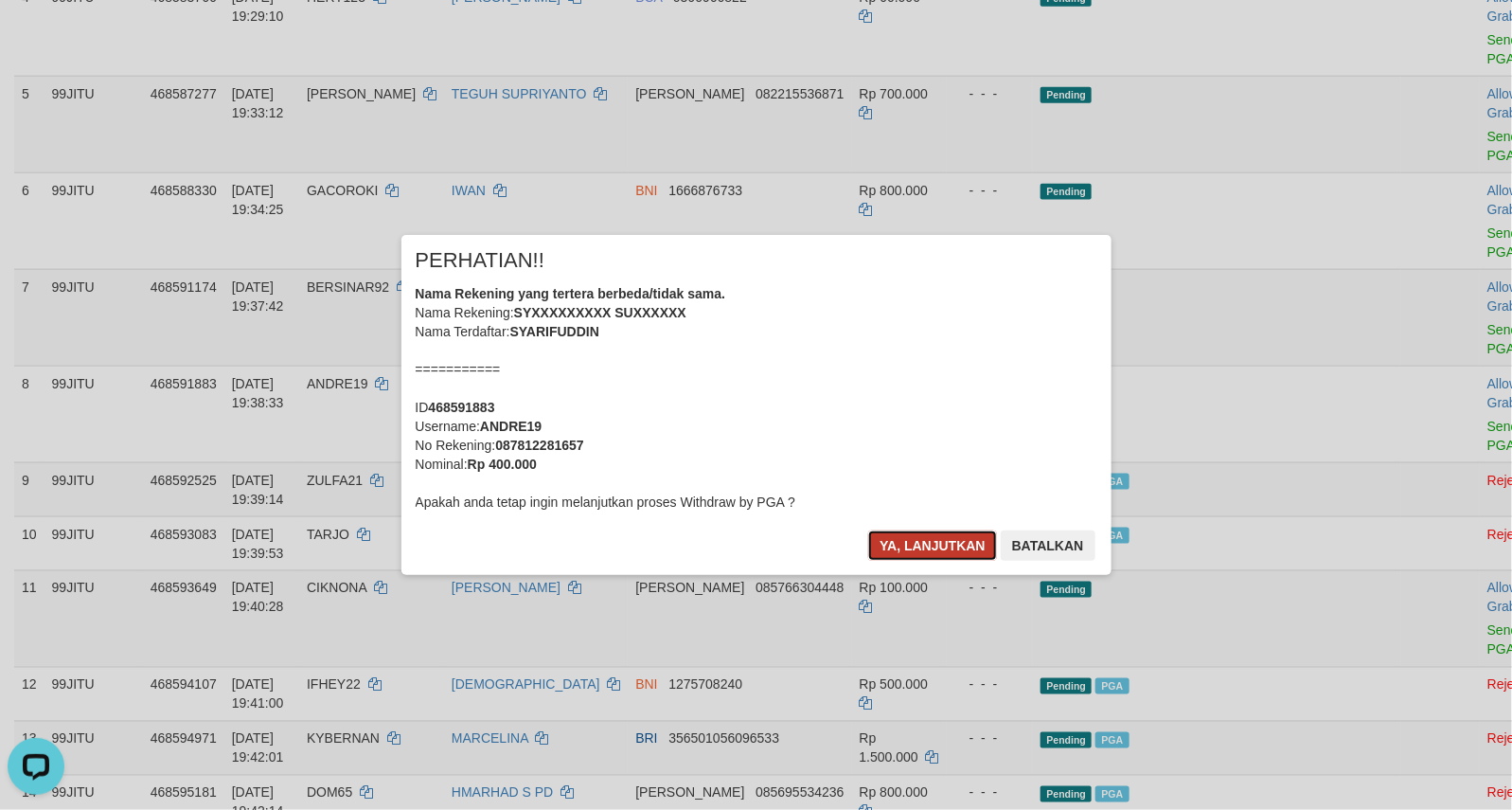
click at [950, 536] on button "Ya, lanjutkan" at bounding box center [932, 545] width 129 height 31
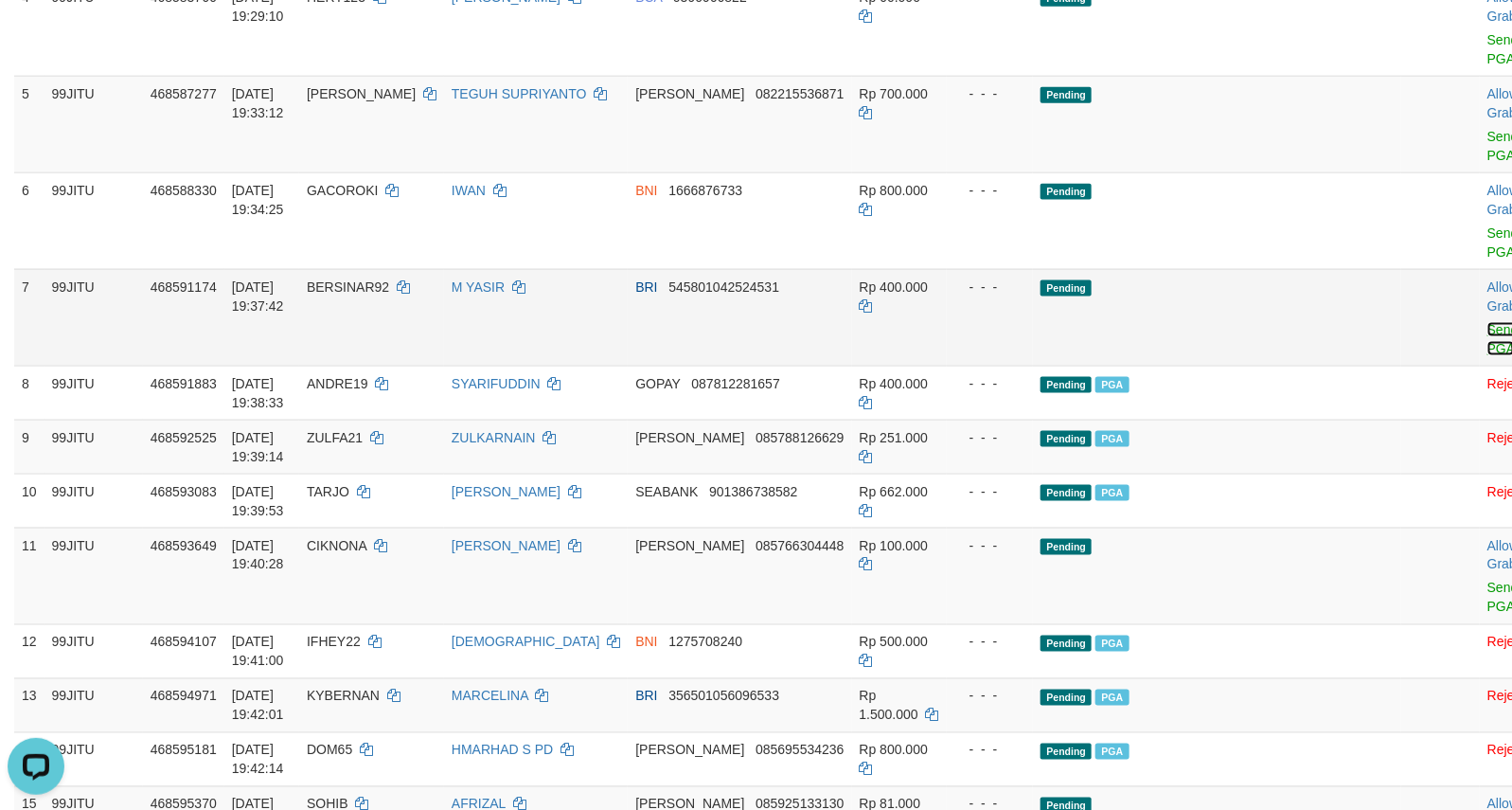
click at [1487, 347] on link "Send PGA" at bounding box center [1502, 339] width 32 height 34
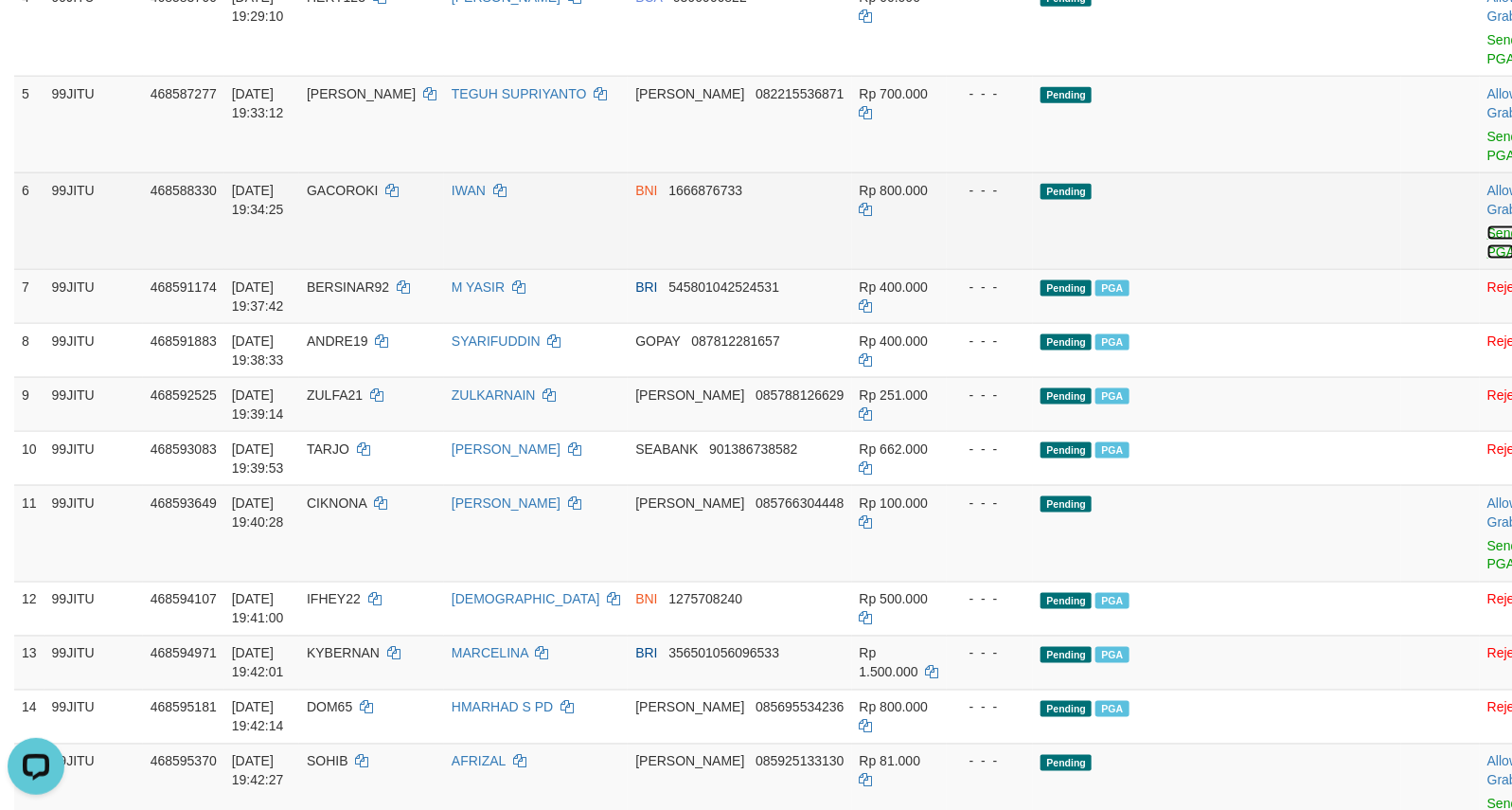
click at [1487, 256] on link "Send PGA" at bounding box center [1502, 243] width 32 height 34
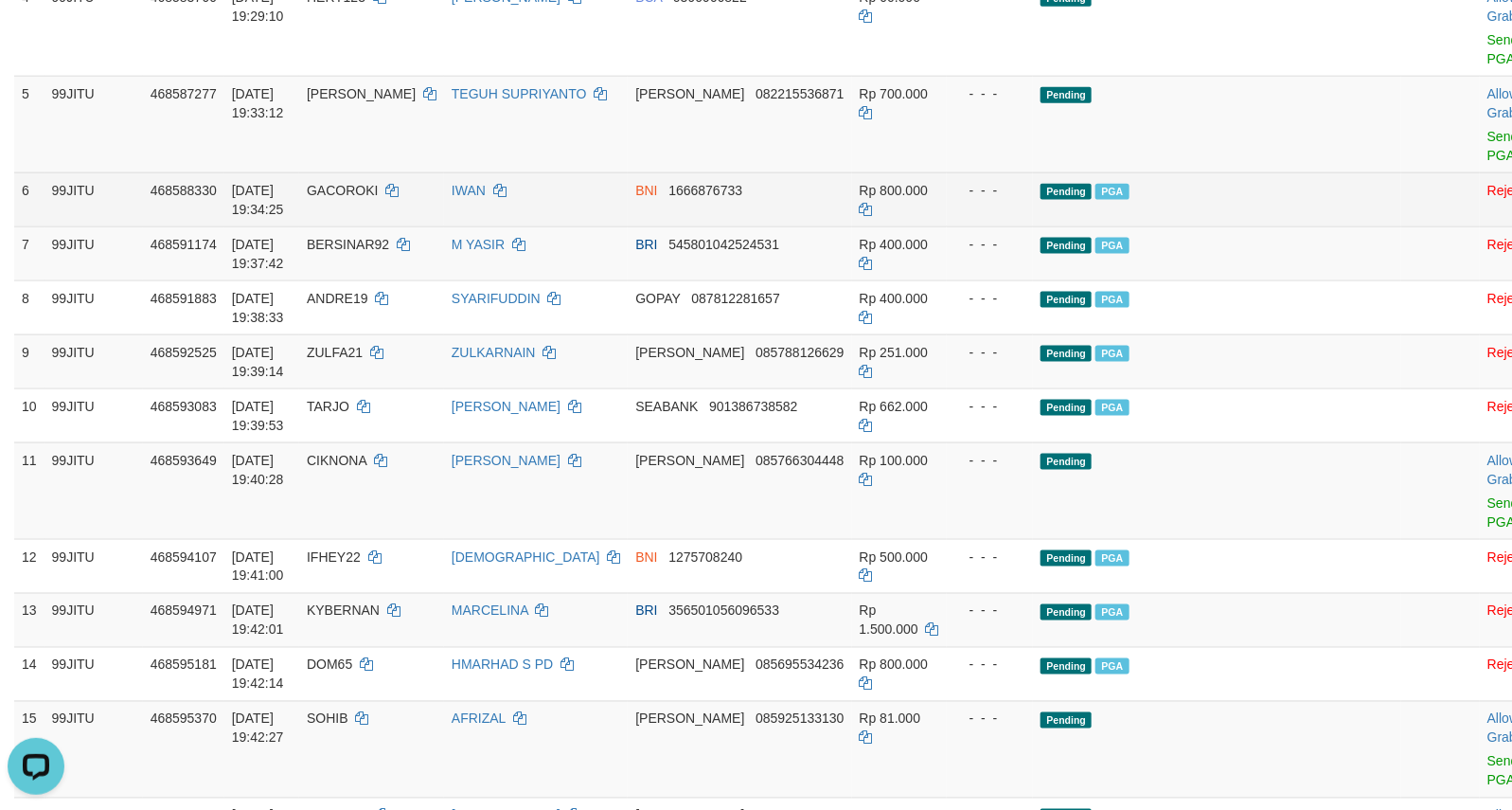
scroll to position [788, 0]
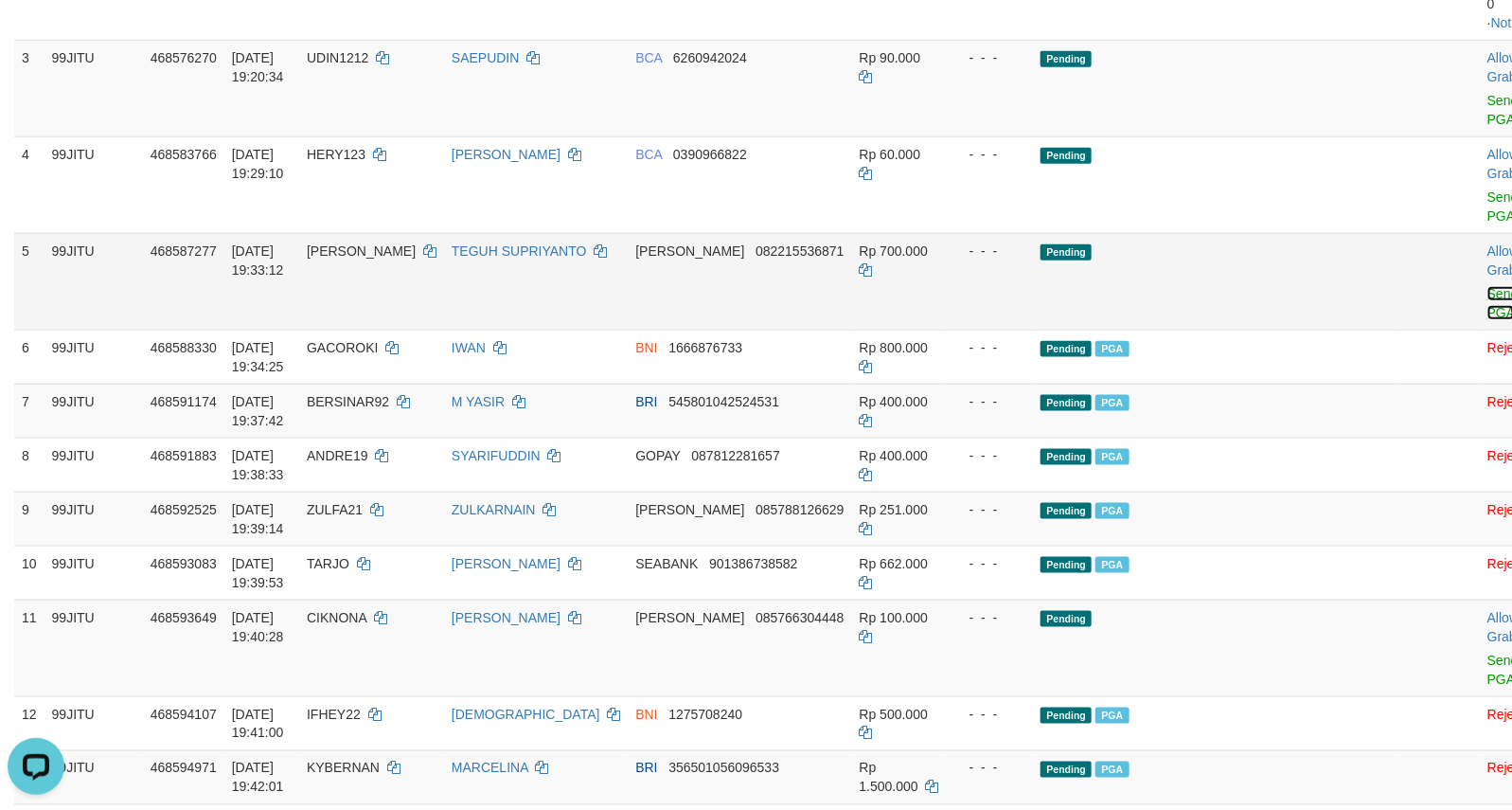
click at [1487, 313] on link "Send PGA" at bounding box center [1502, 303] width 32 height 34
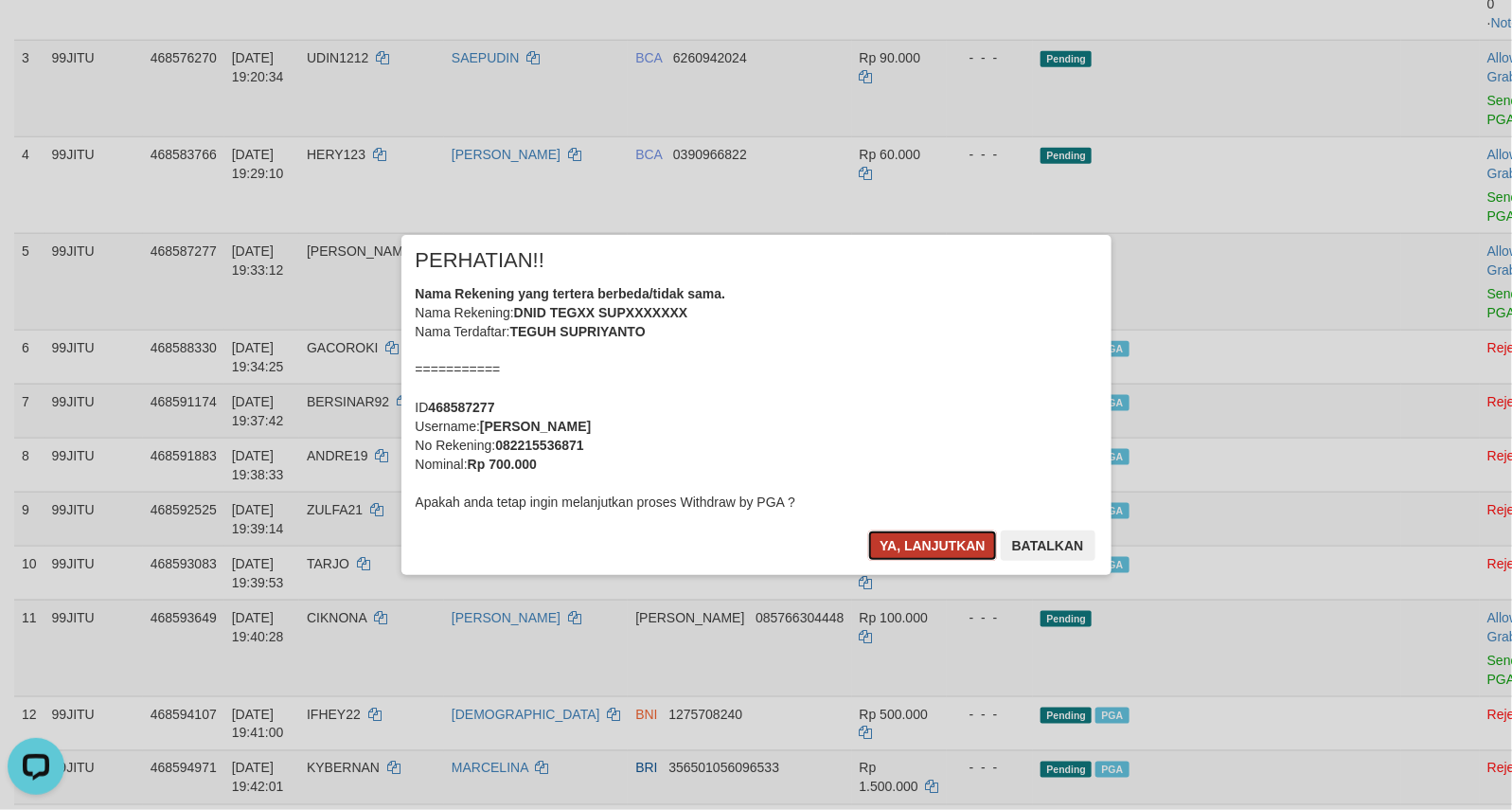
click at [918, 549] on button "Ya, lanjutkan" at bounding box center [932, 545] width 129 height 31
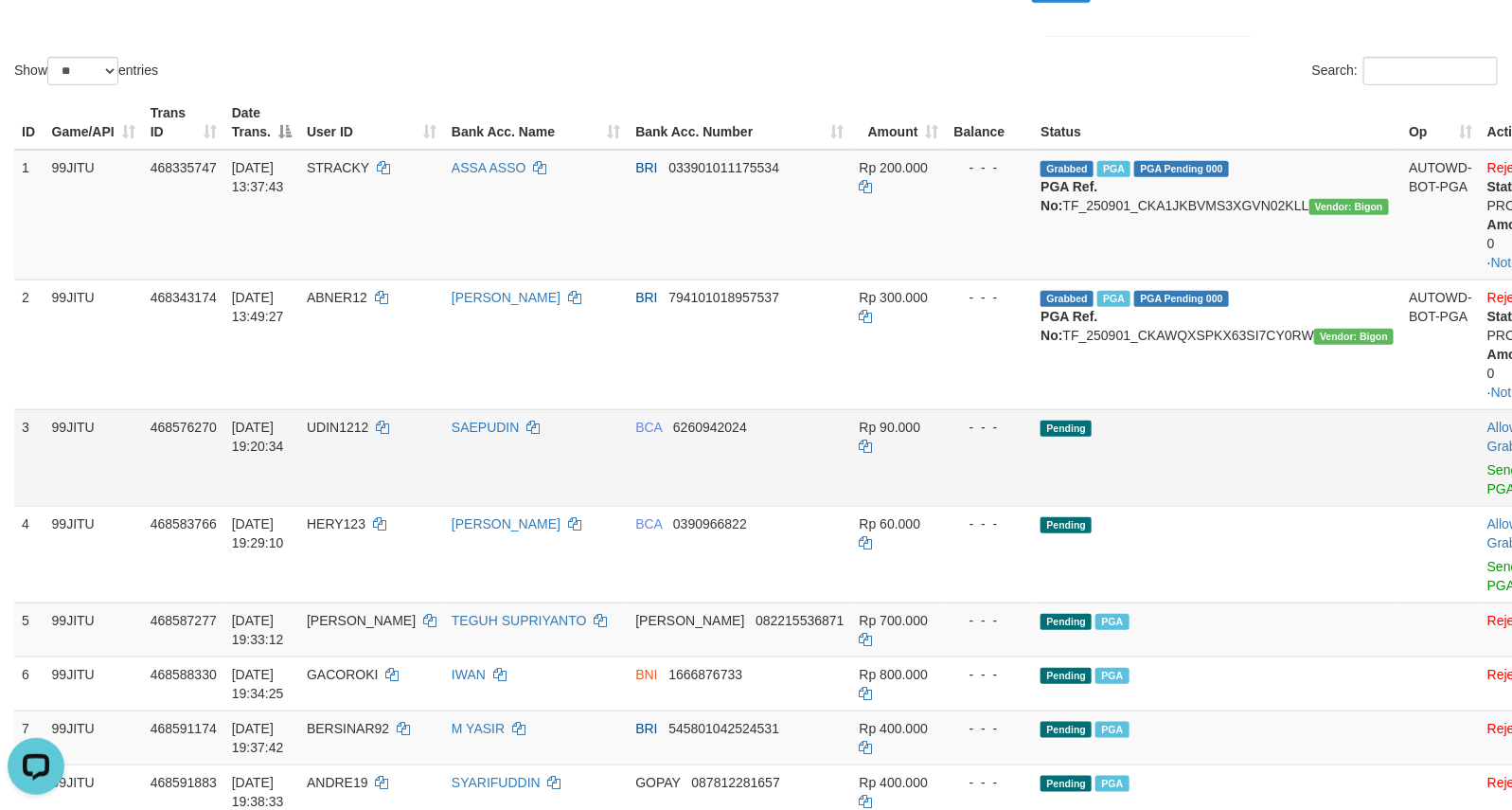
click at [1209, 464] on td "Pending" at bounding box center [1216, 457] width 368 height 97
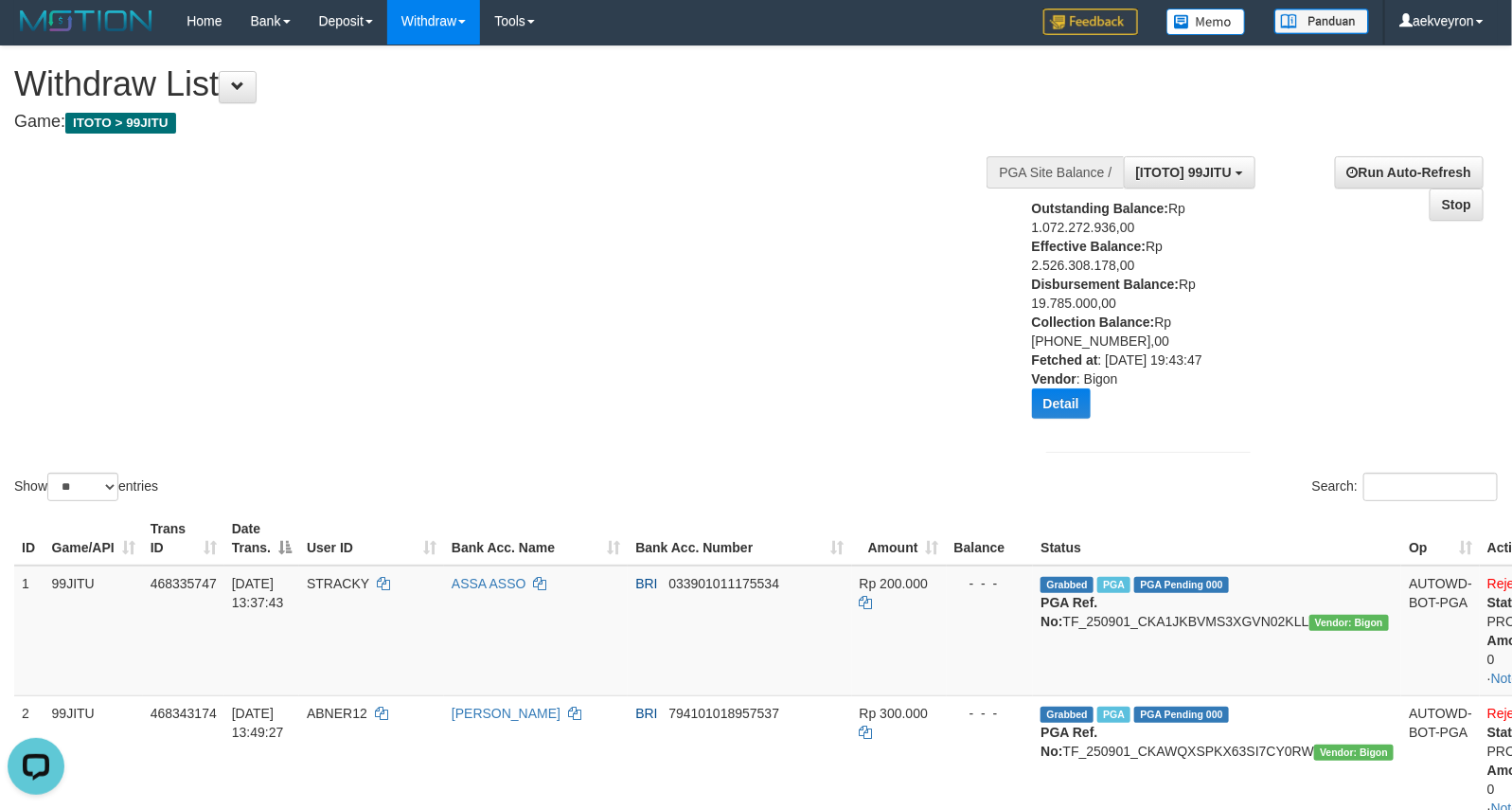
scroll to position [0, 0]
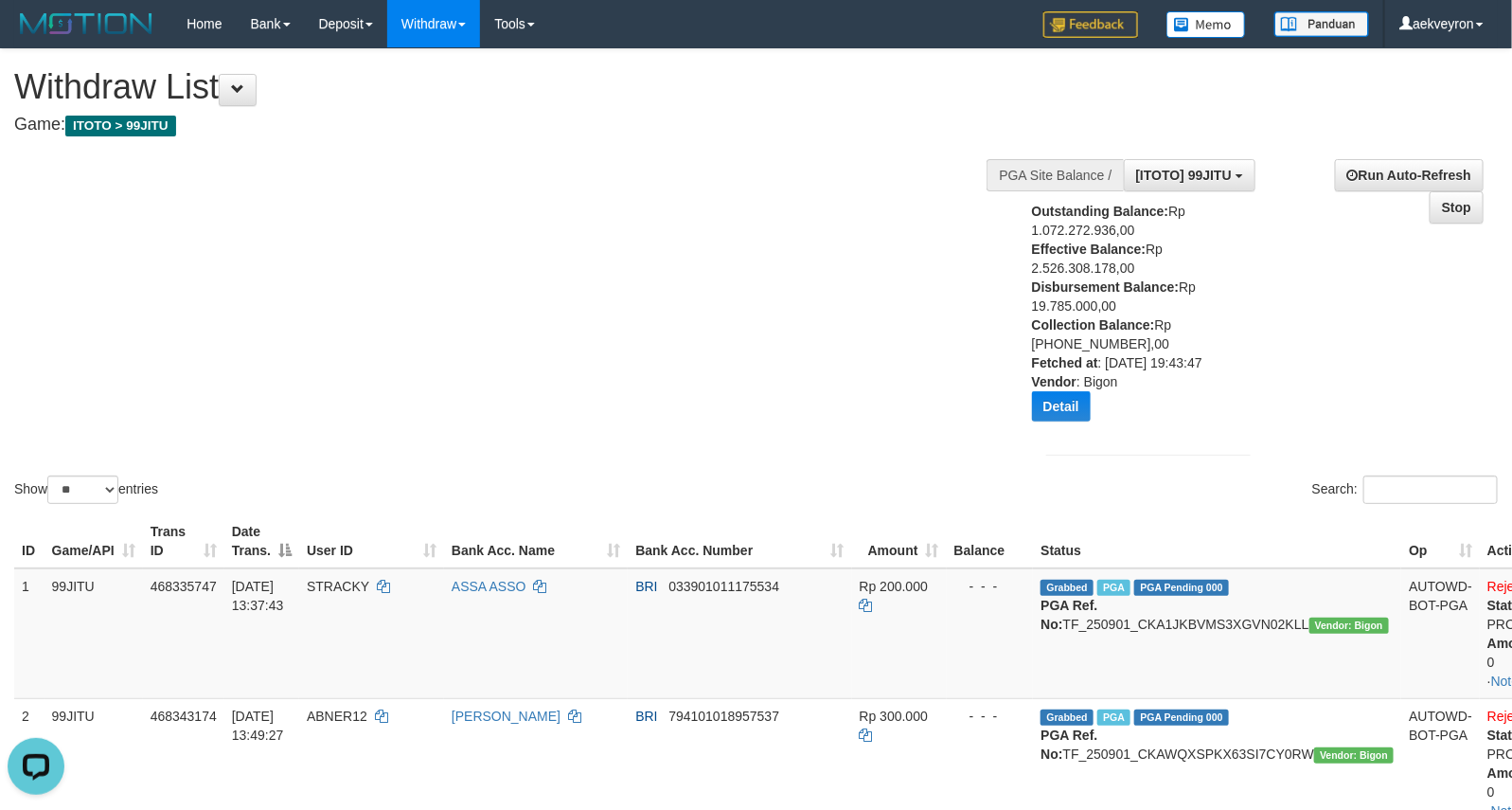
click at [1072, 313] on div "Outstanding Balance: Rp 1.072.272.936,00 Effective Balance: Rp 2.526.308.178,00…" at bounding box center [1129, 318] width 194 height 234
copy div "19.785.000,00"
click at [1180, 500] on div "Search:" at bounding box center [1134, 492] width 728 height 33
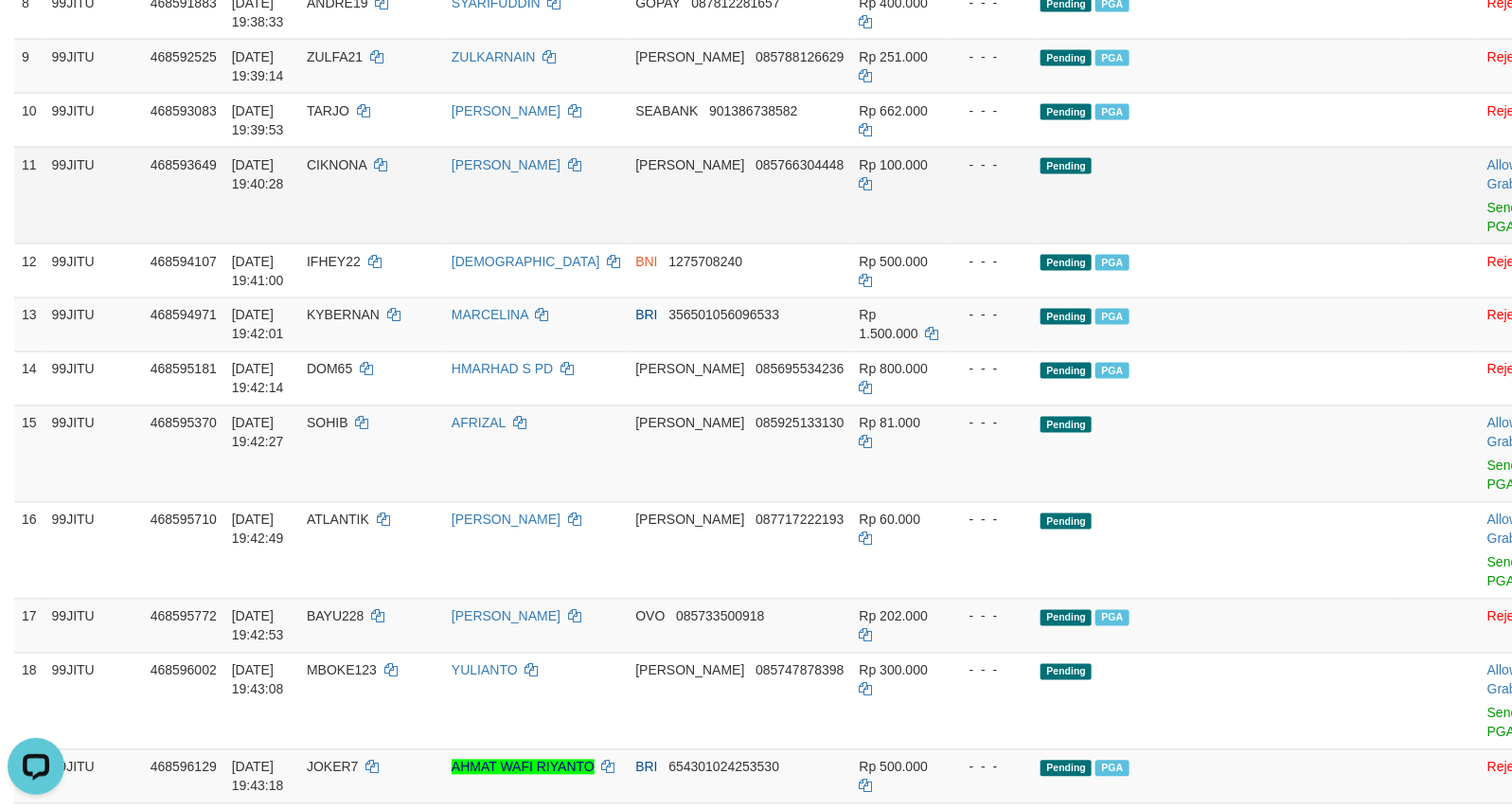
scroll to position [1104, 0]
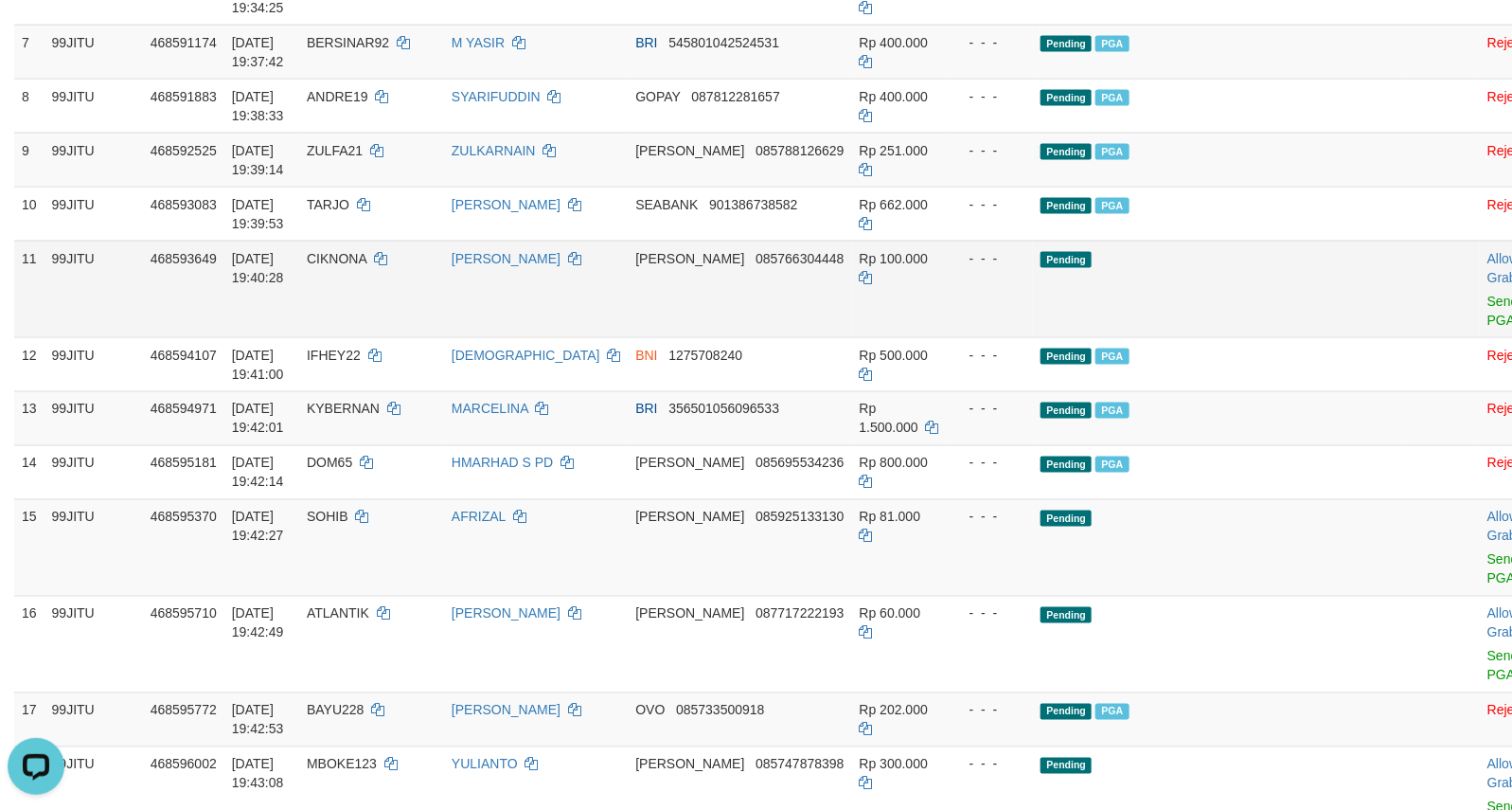
click at [1238, 291] on td "Pending" at bounding box center [1216, 288] width 368 height 97
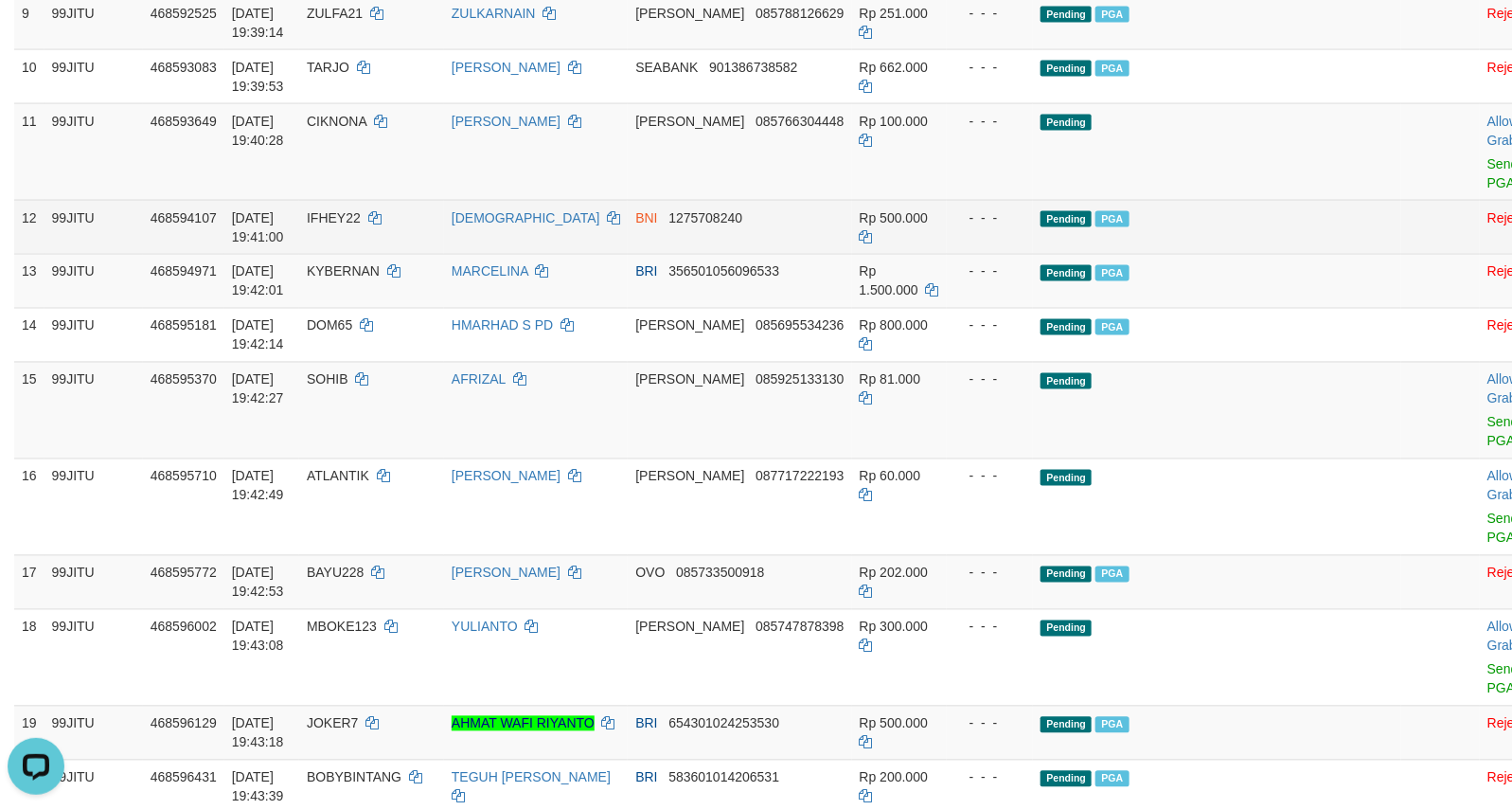
scroll to position [1577, 0]
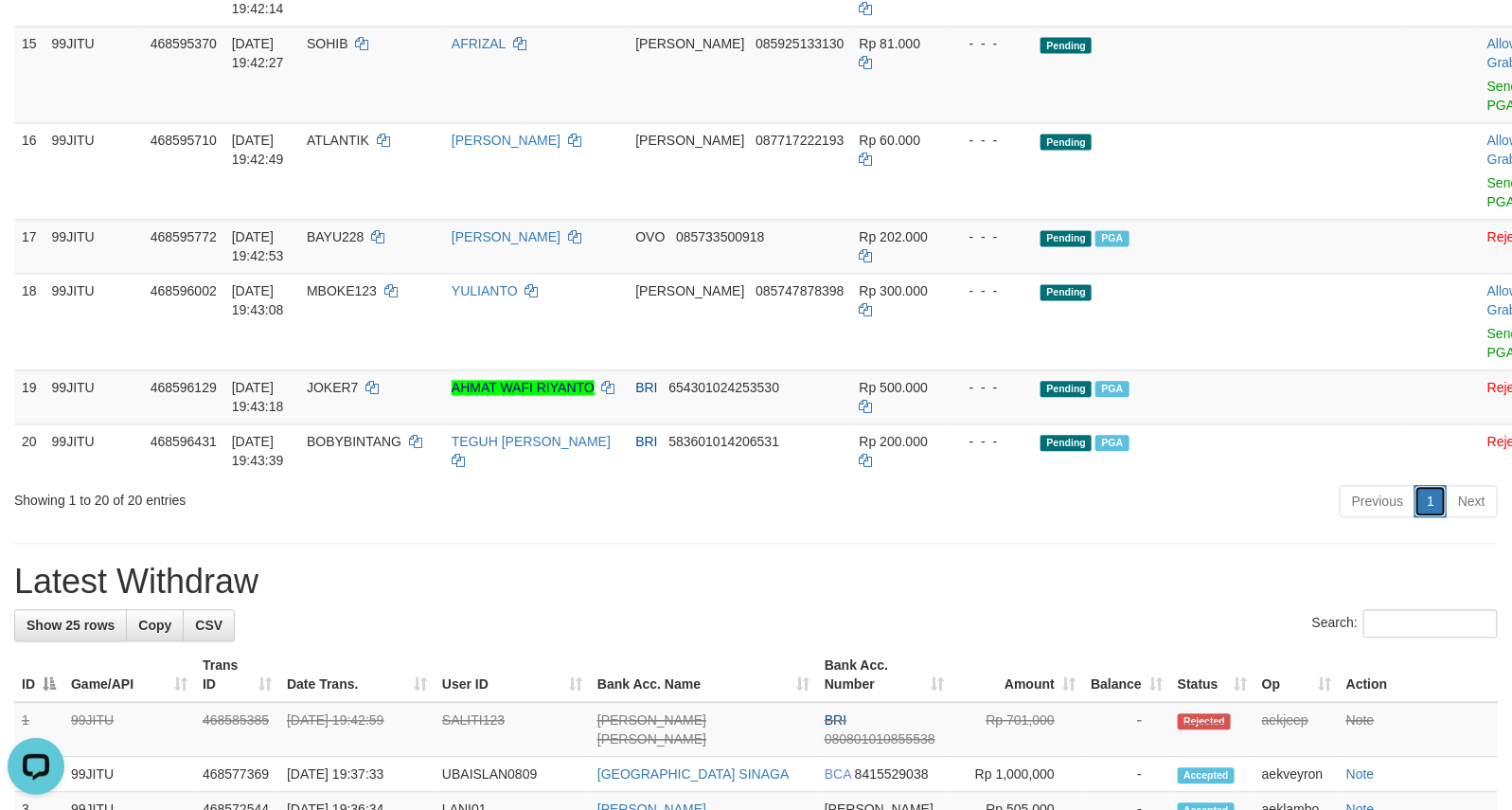
click at [1427, 517] on link "1" at bounding box center [1431, 501] width 33 height 33
click at [1473, 517] on link "Next" at bounding box center [1472, 501] width 52 height 33
click at [1382, 517] on link "Previous" at bounding box center [1377, 501] width 76 height 33
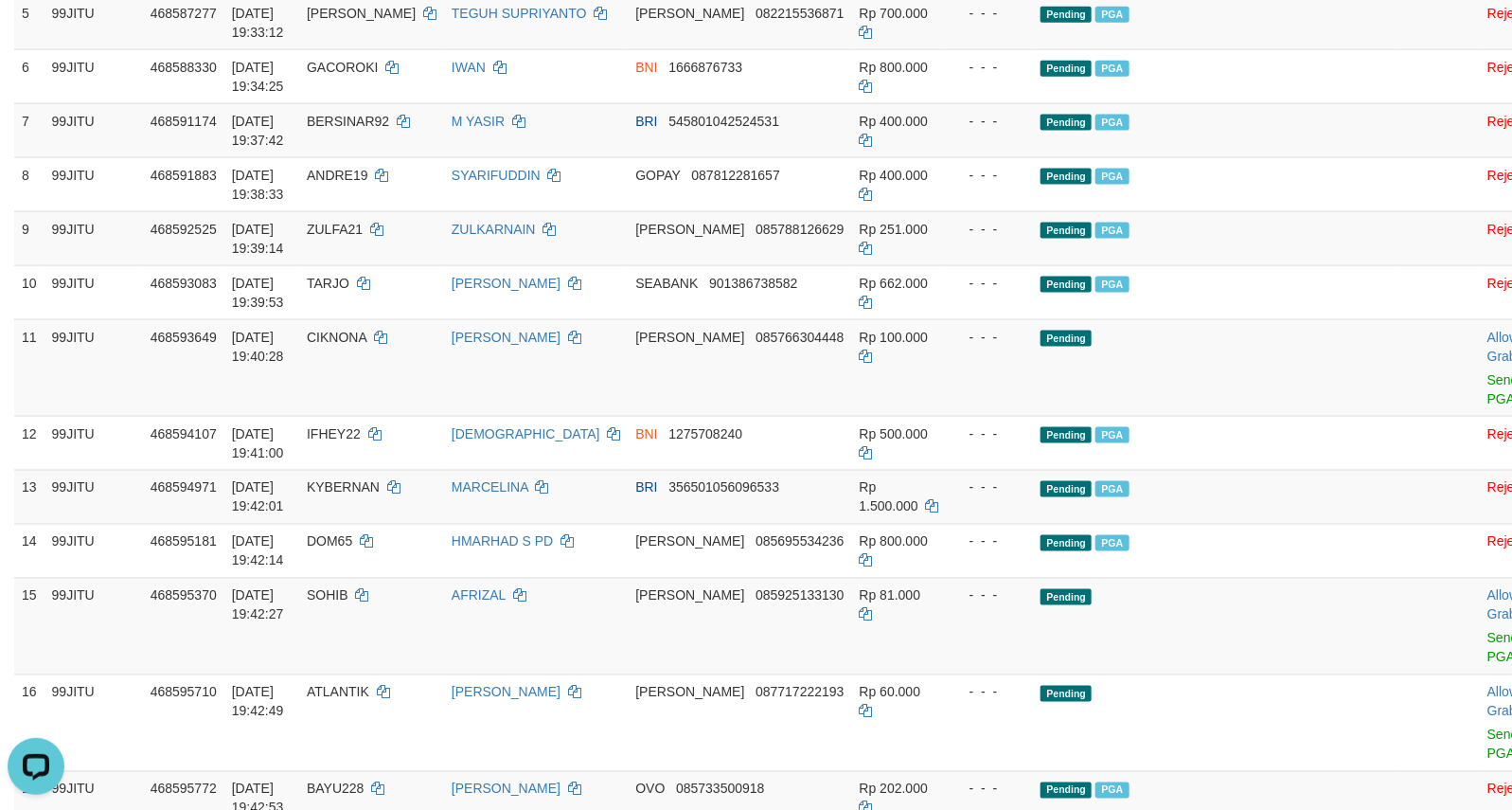
scroll to position [630, 0]
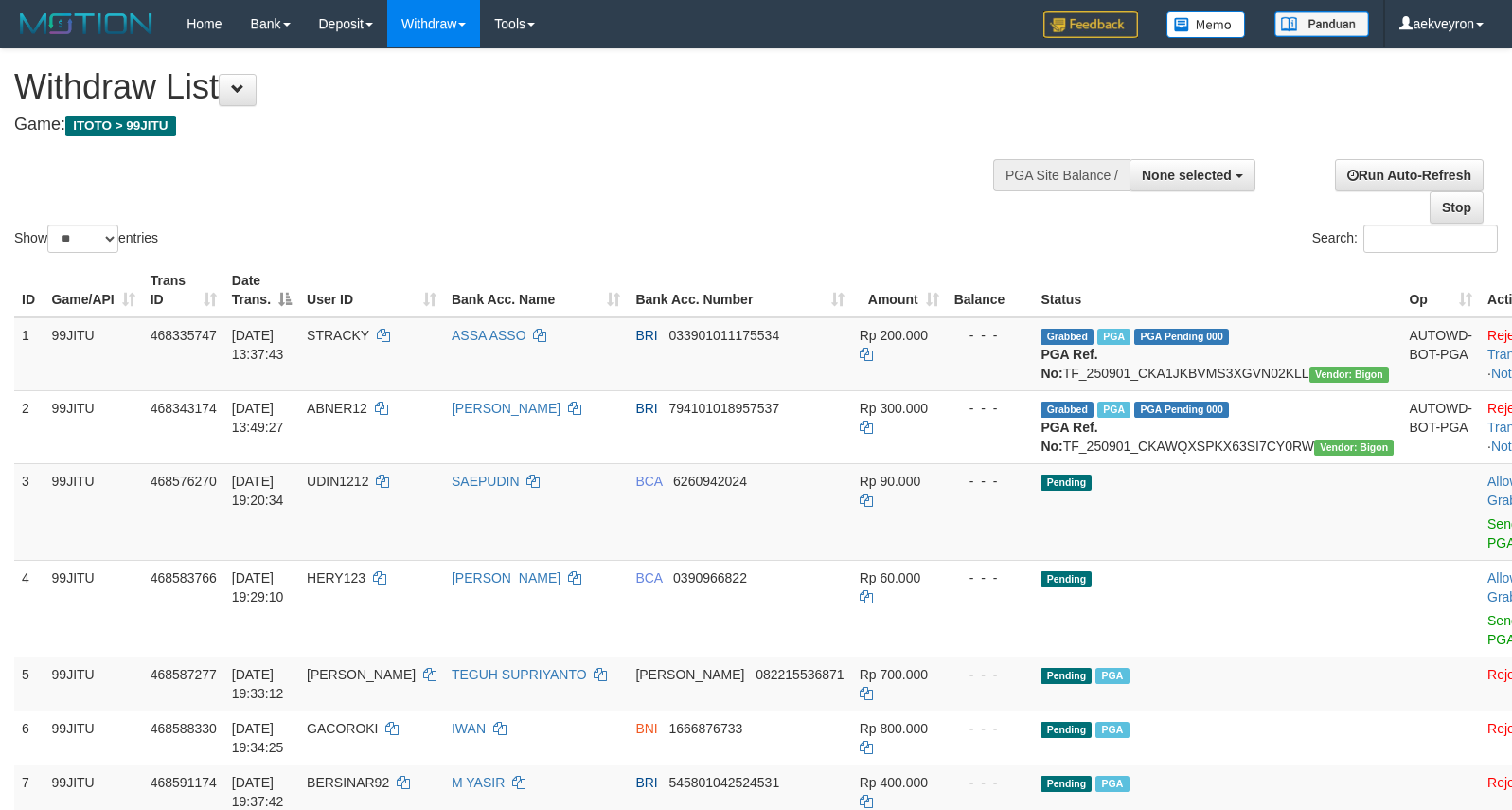
select select
select select "**"
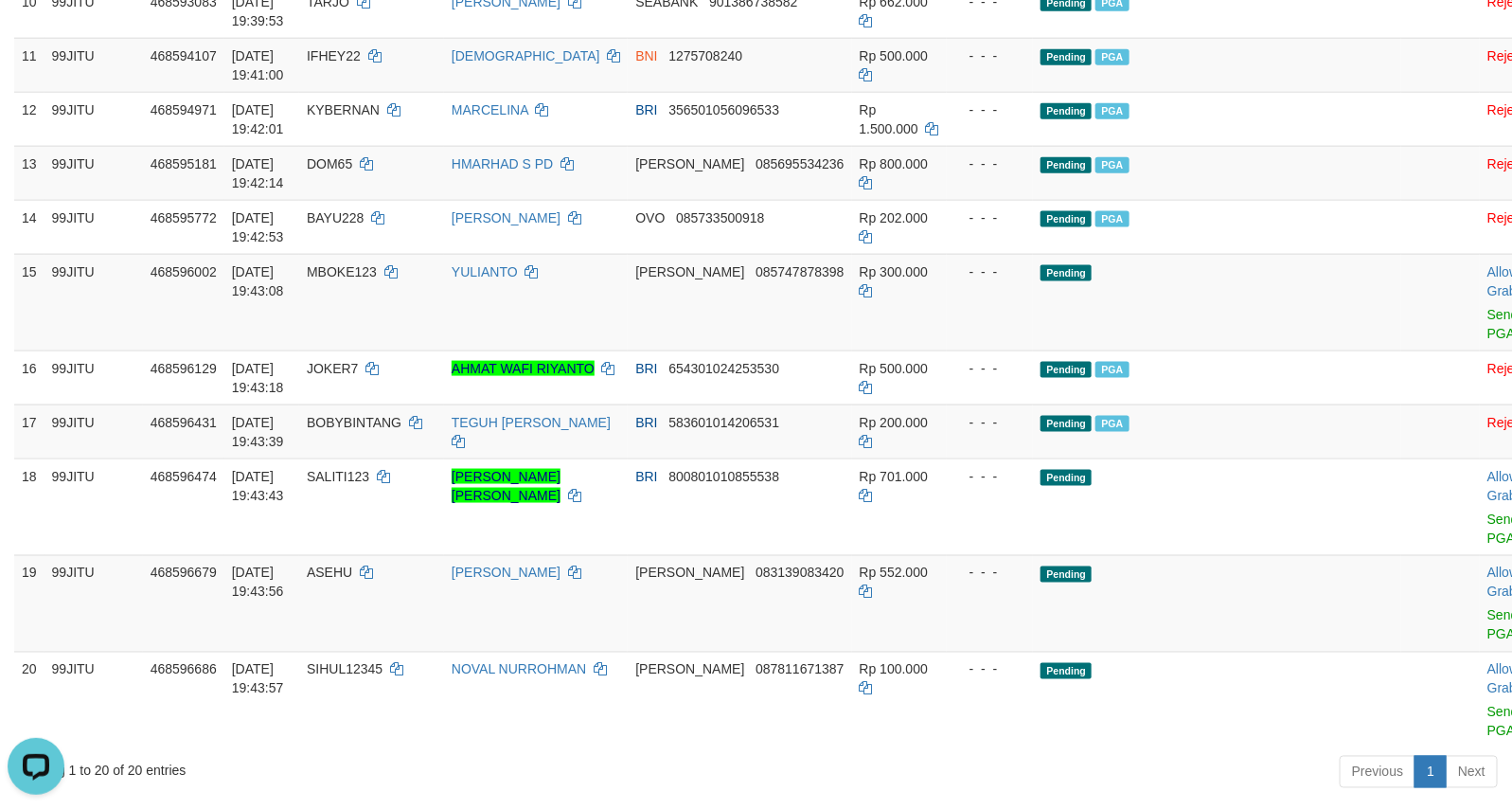
scroll to position [947, 0]
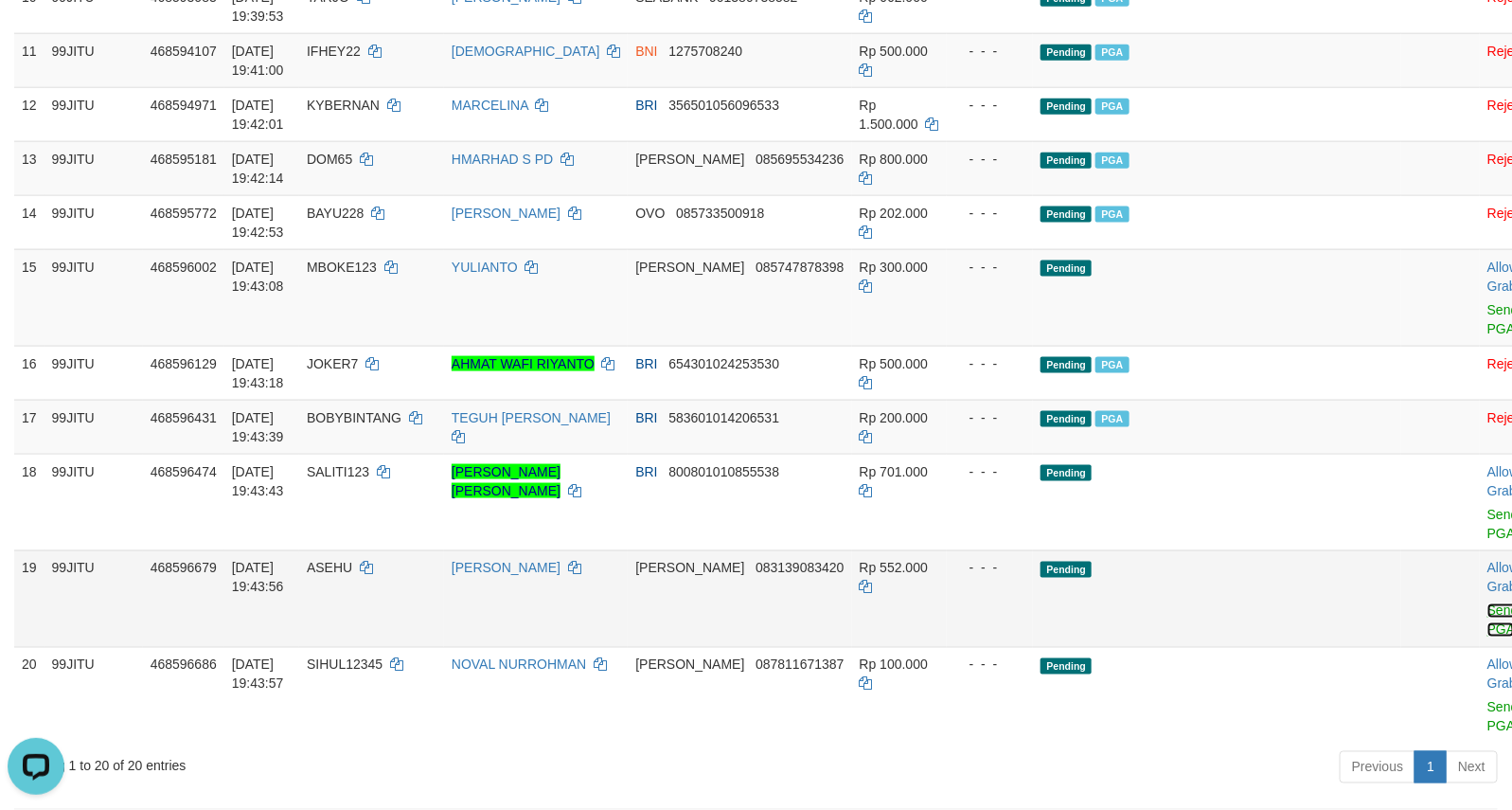
click at [1487, 637] on link "Send PGA" at bounding box center [1502, 621] width 32 height 34
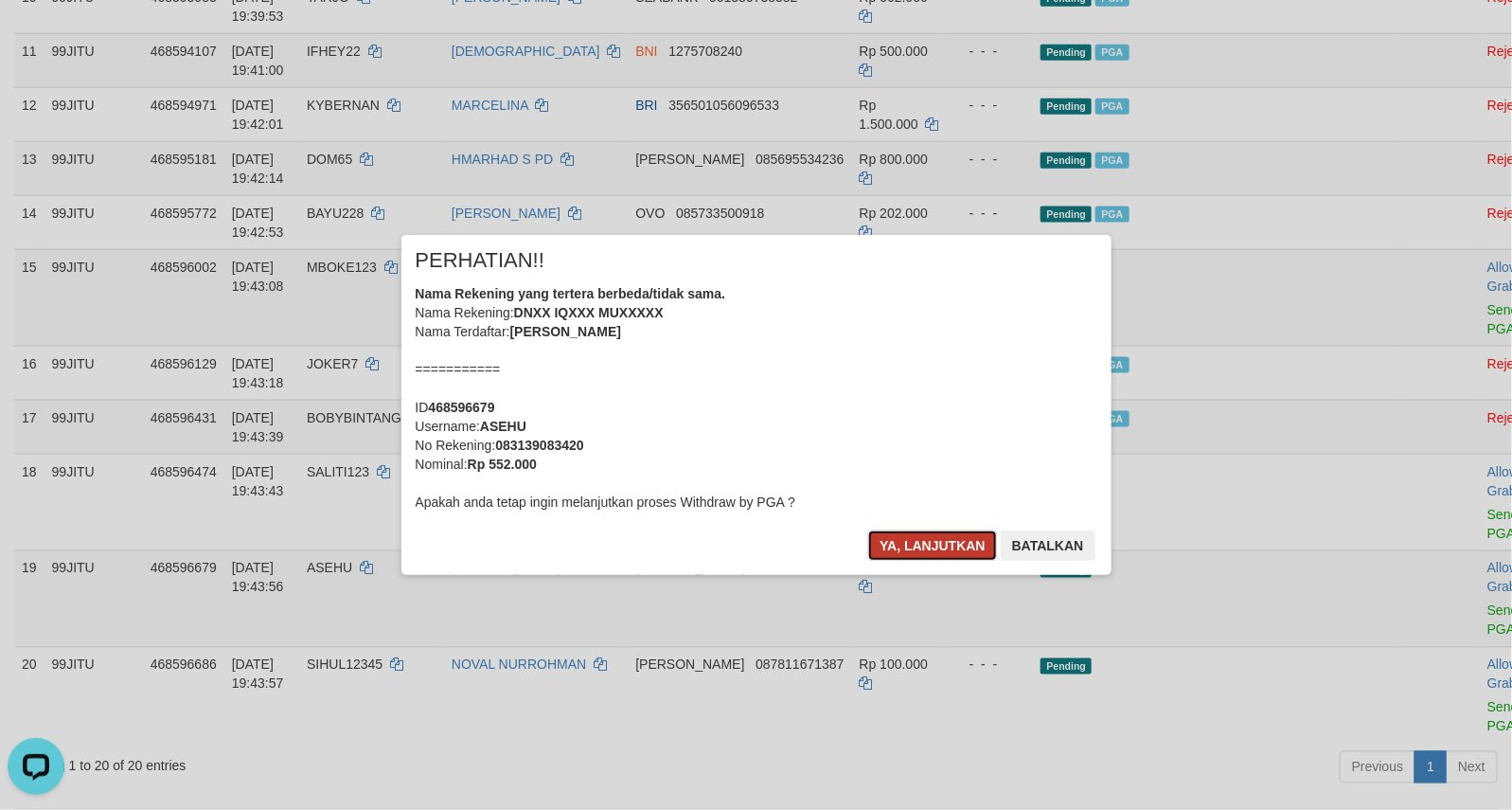
click at [952, 542] on button "Ya, lanjutkan" at bounding box center [932, 545] width 129 height 31
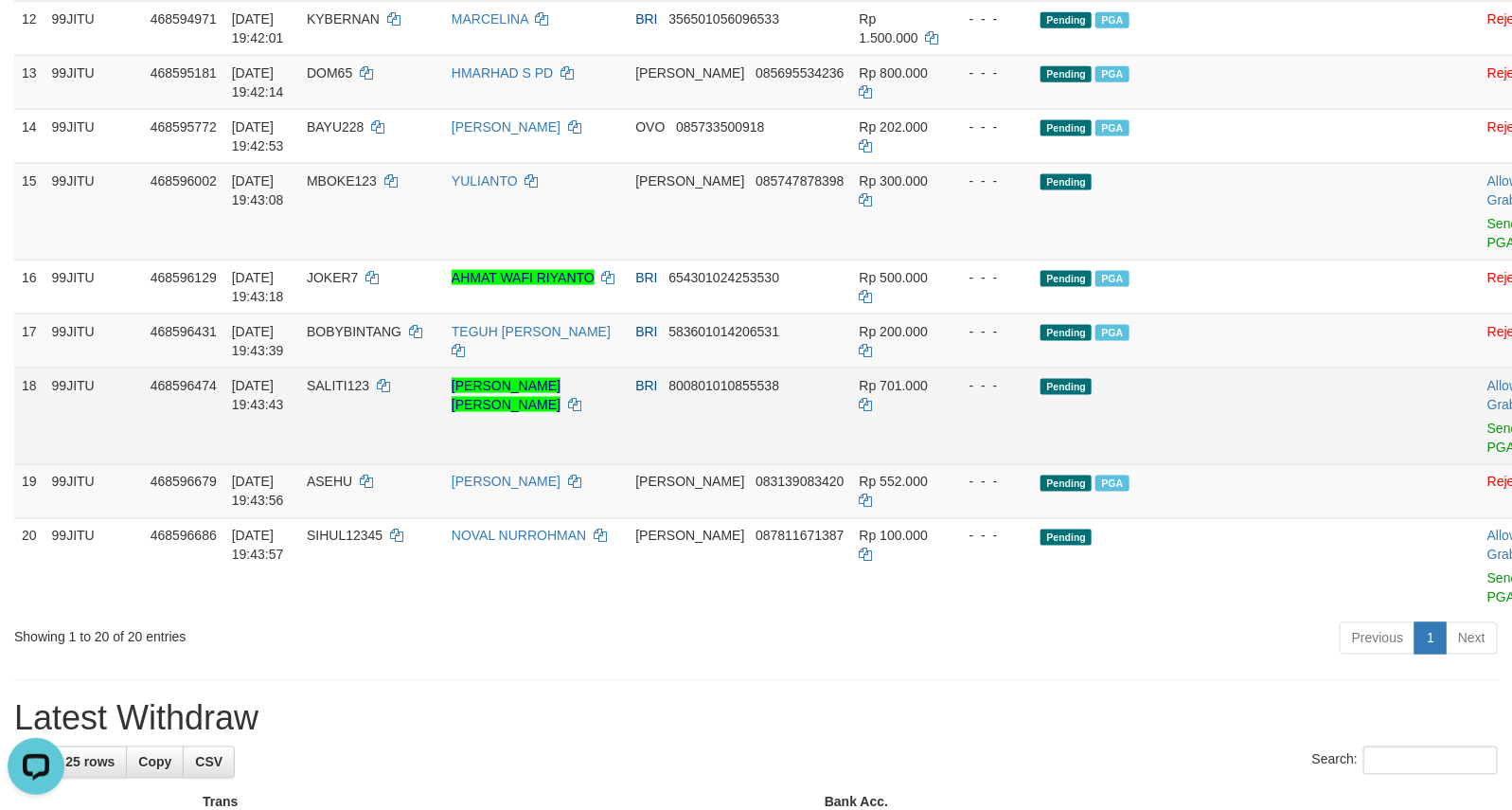
scroll to position [1104, 0]
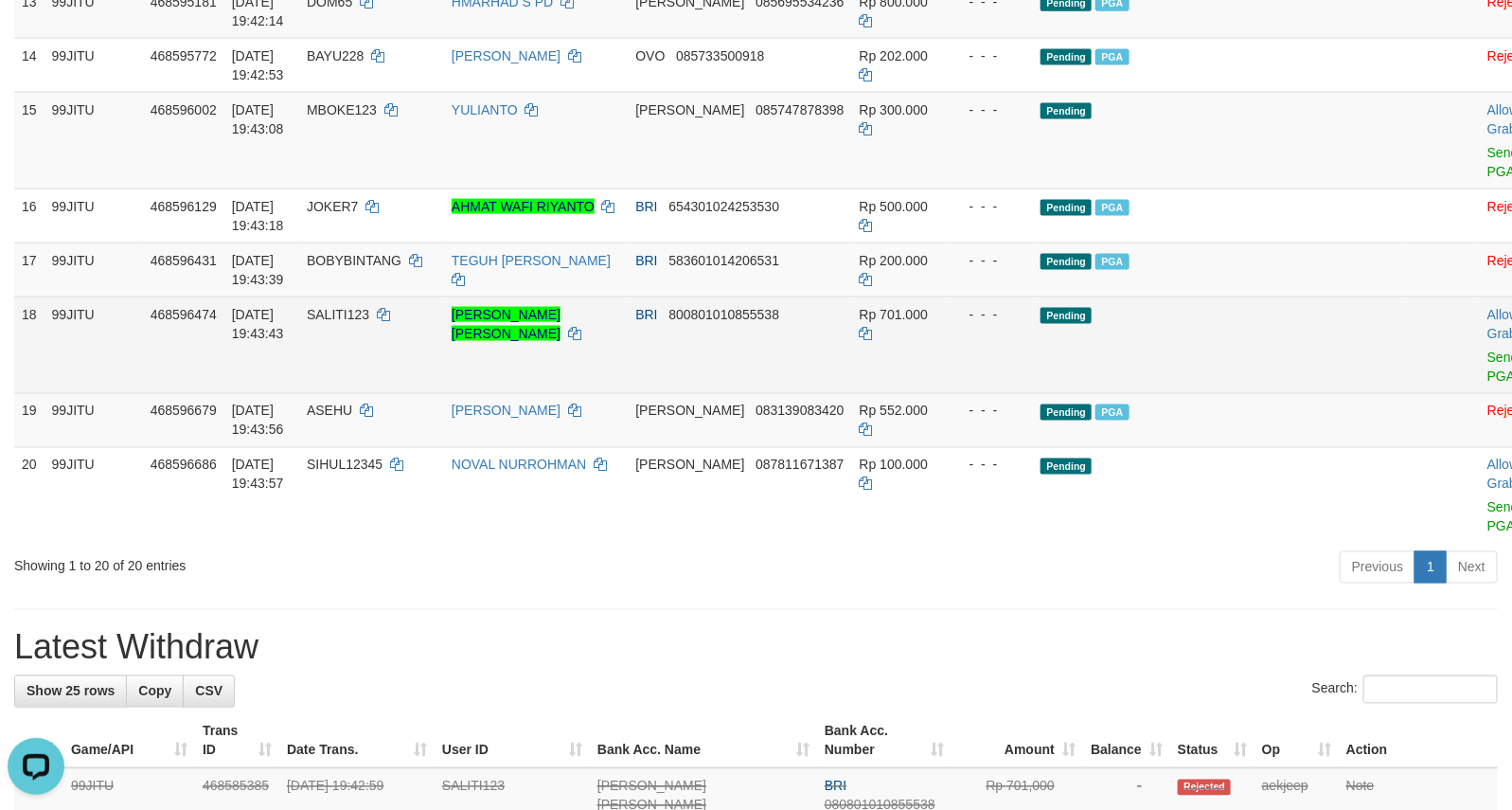
click at [1205, 353] on td "Pending" at bounding box center [1216, 344] width 368 height 97
click at [1487, 383] on link "Send PGA" at bounding box center [1502, 366] width 32 height 34
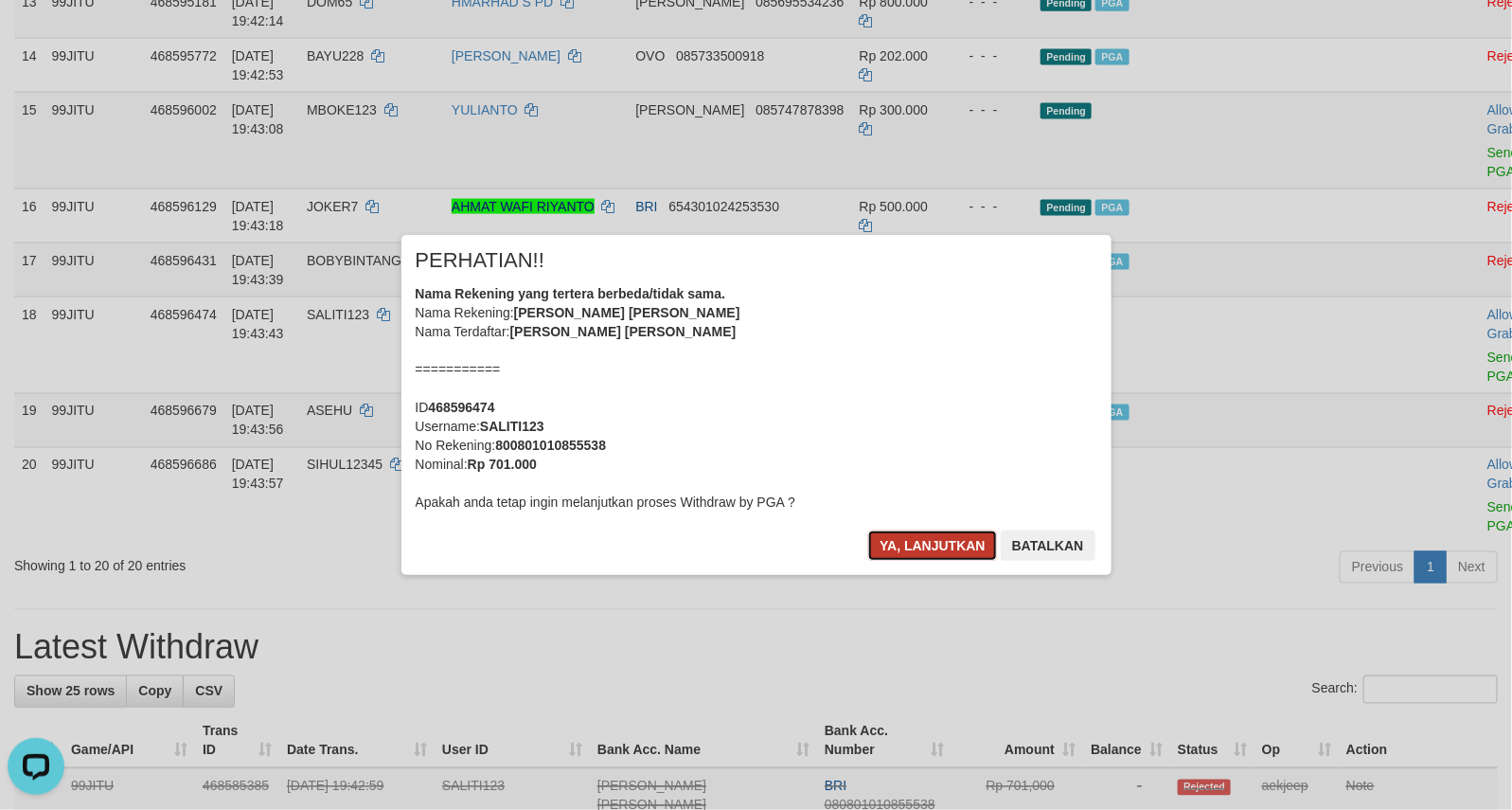
click at [891, 535] on button "Ya, lanjutkan" at bounding box center [932, 545] width 129 height 31
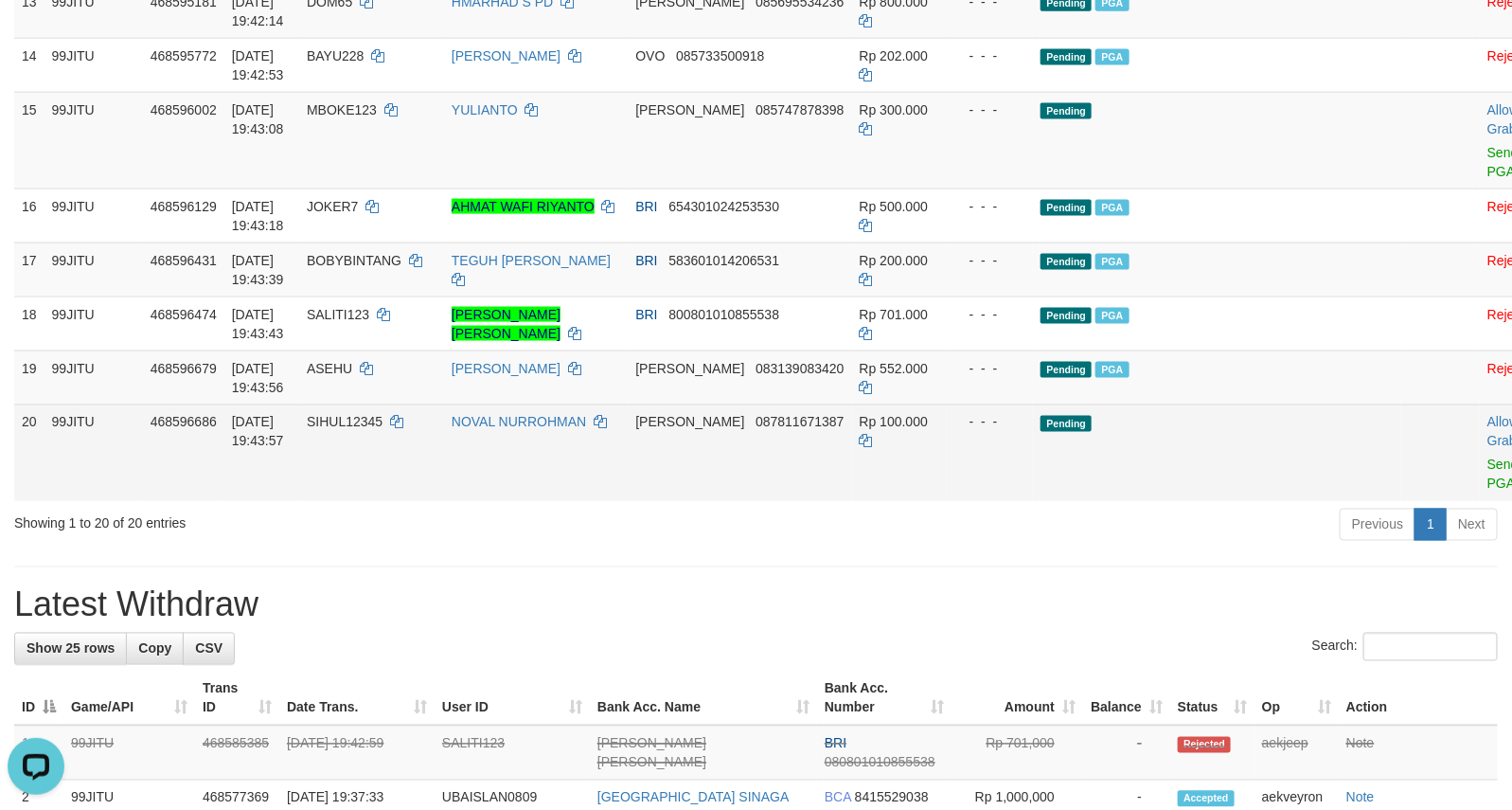
click at [1190, 486] on td "Pending" at bounding box center [1216, 452] width 368 height 97
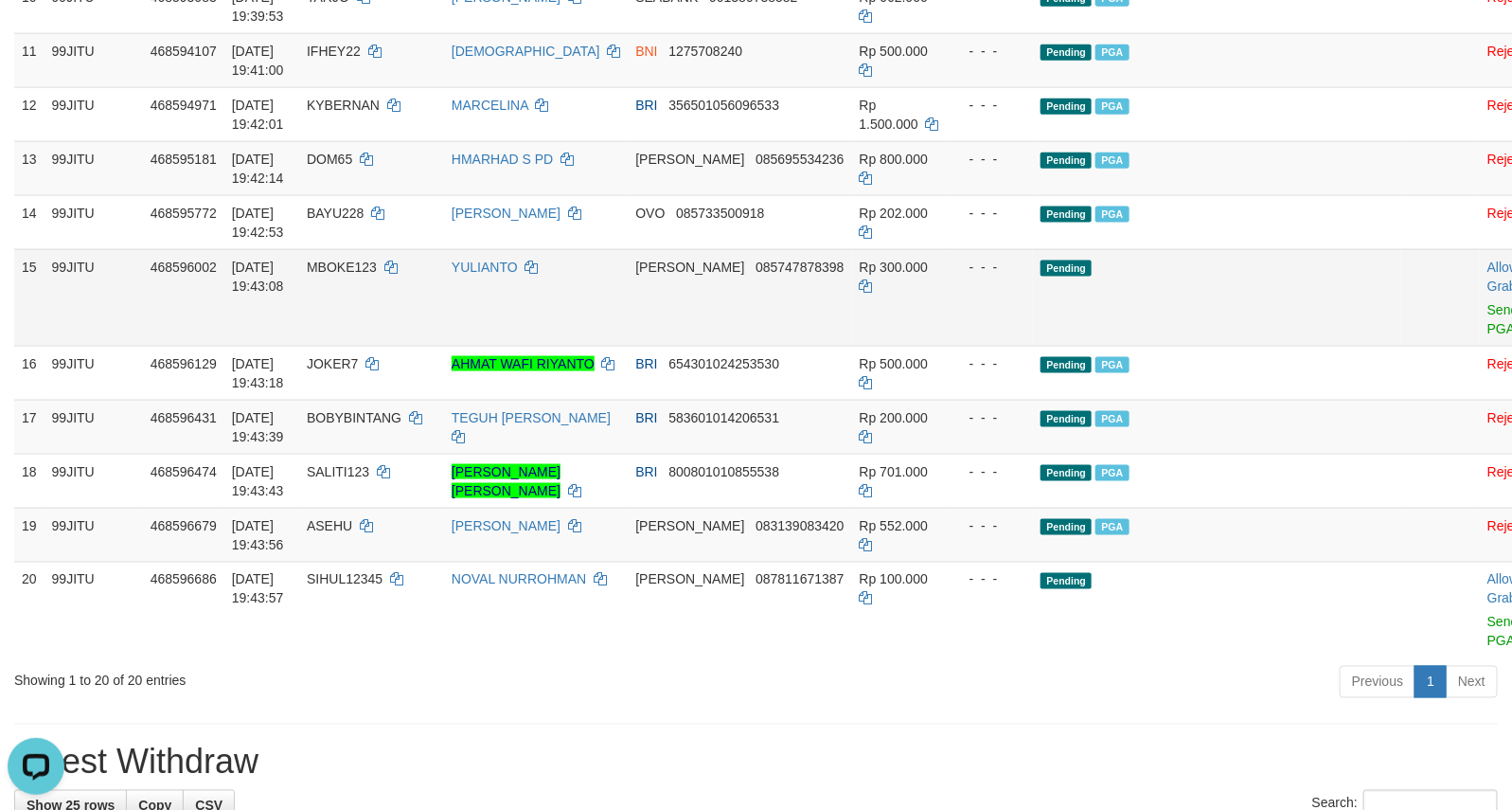
click at [1479, 345] on td "Allow Grab · Reject Send PGA · Note" at bounding box center [1526, 296] width 94 height 97
click at [1487, 336] on link "Send PGA" at bounding box center [1502, 319] width 32 height 34
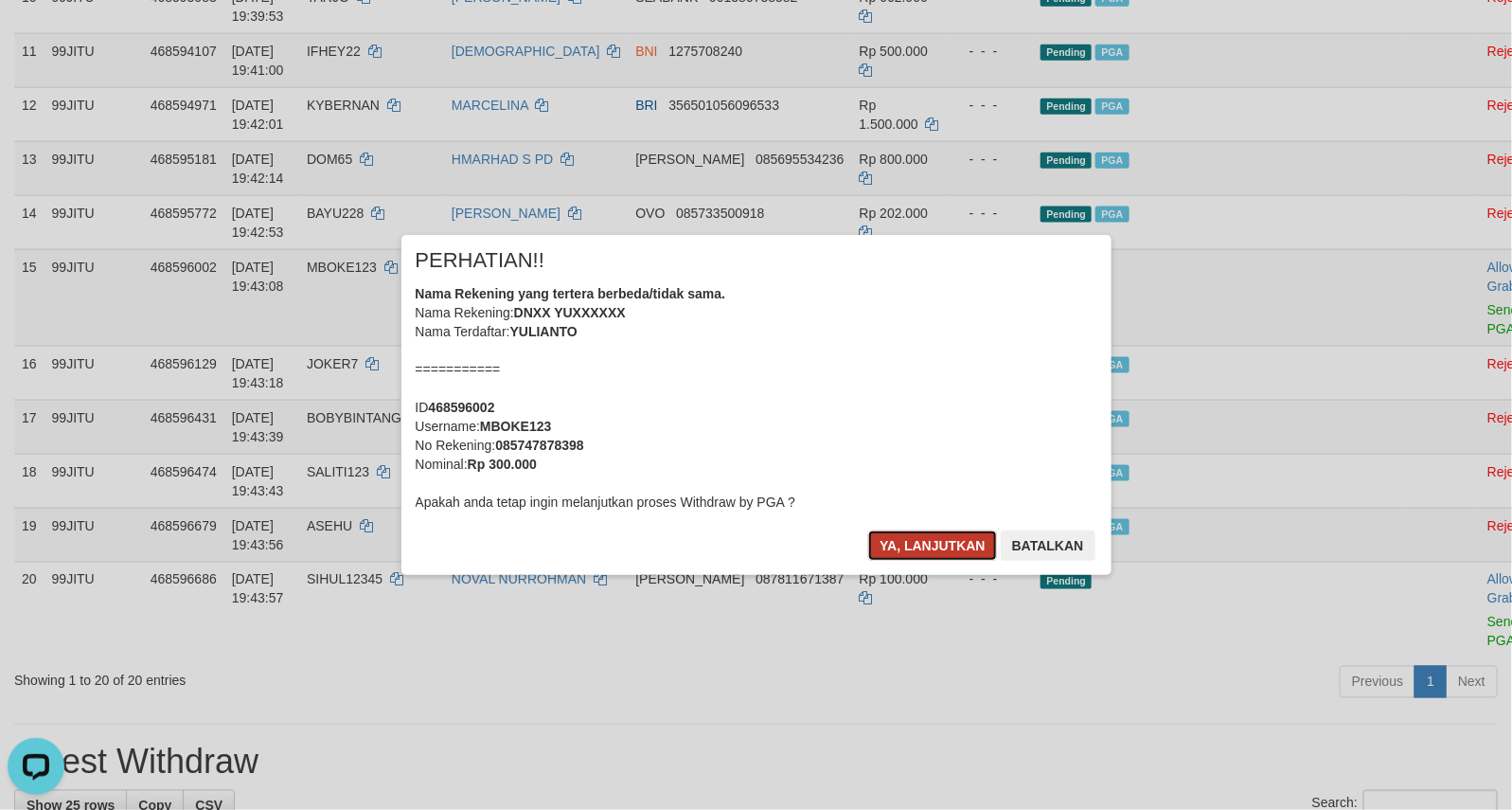
click at [914, 546] on button "Ya, lanjutkan" at bounding box center [932, 545] width 129 height 31
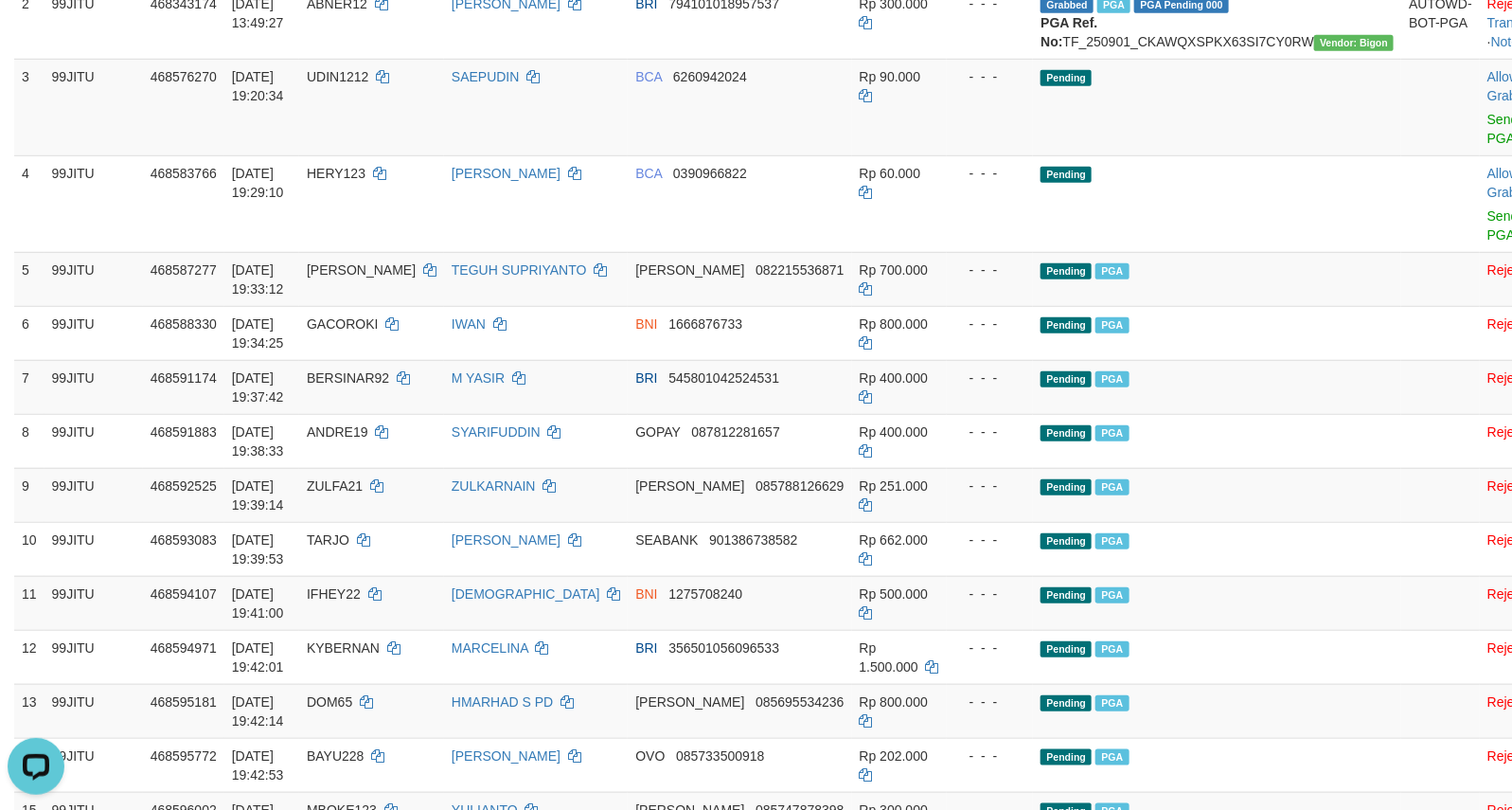
scroll to position [157, 0]
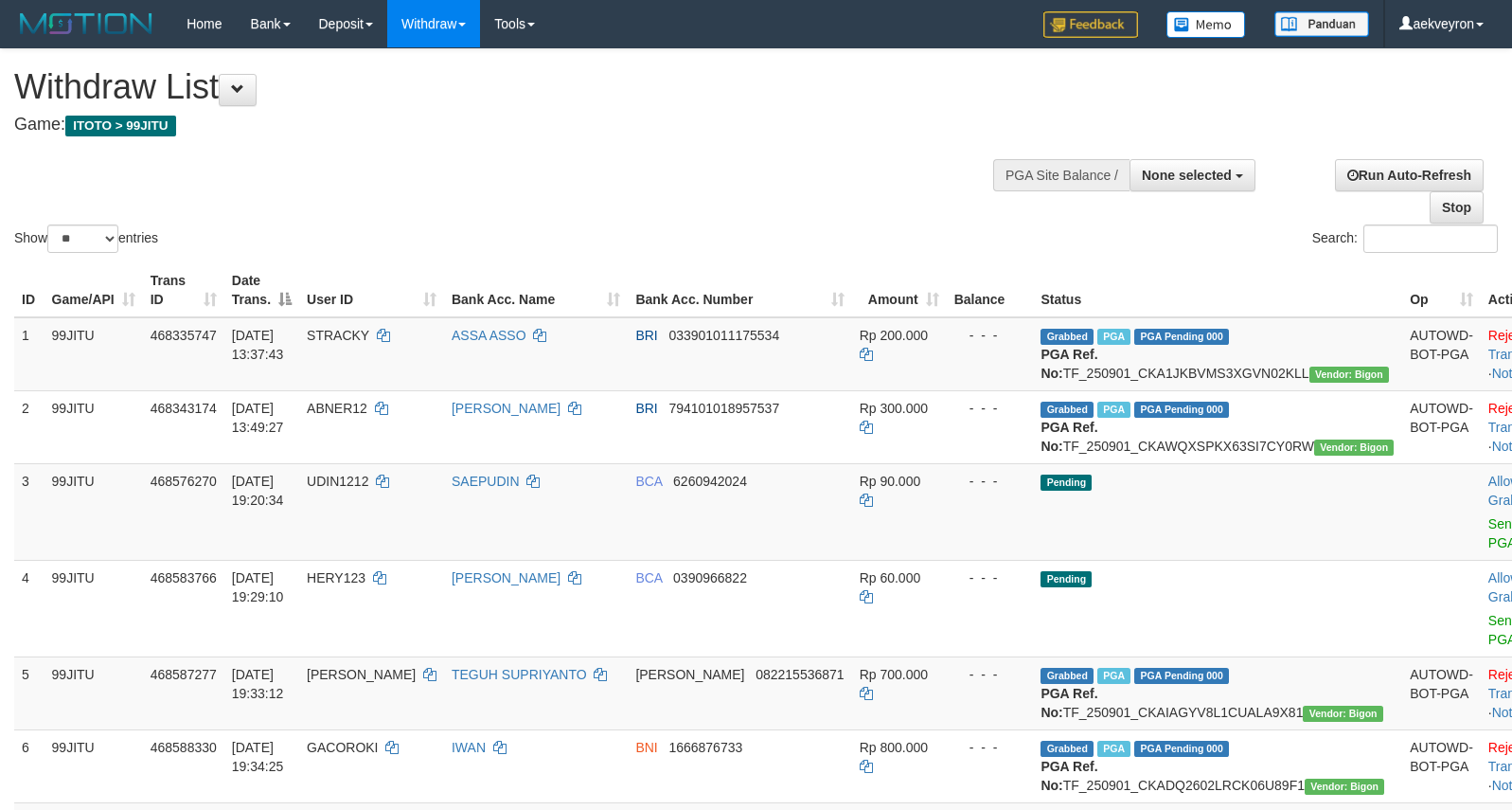
select select
select select "**"
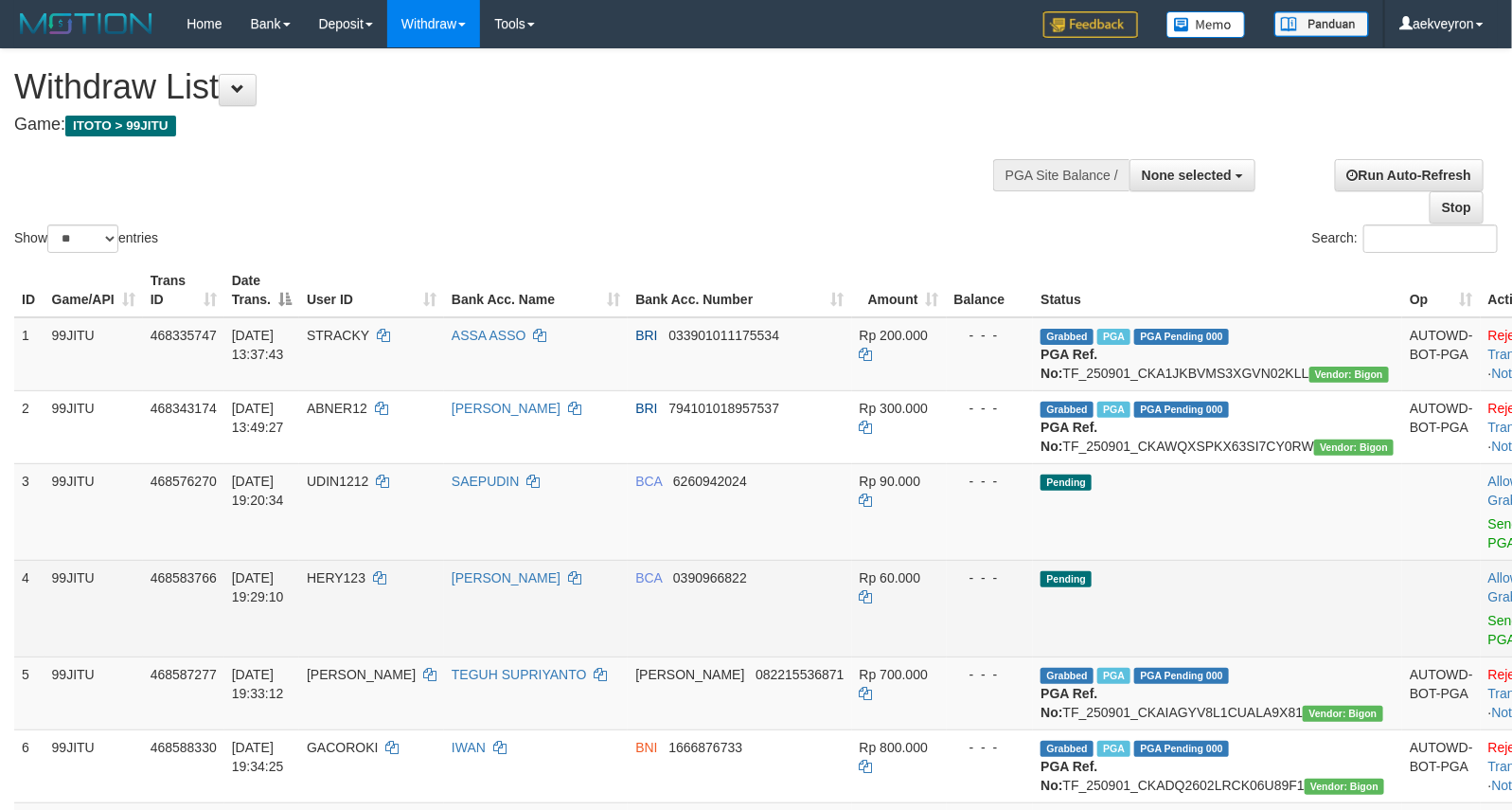
click at [1184, 598] on td "Pending" at bounding box center [1217, 607] width 369 height 97
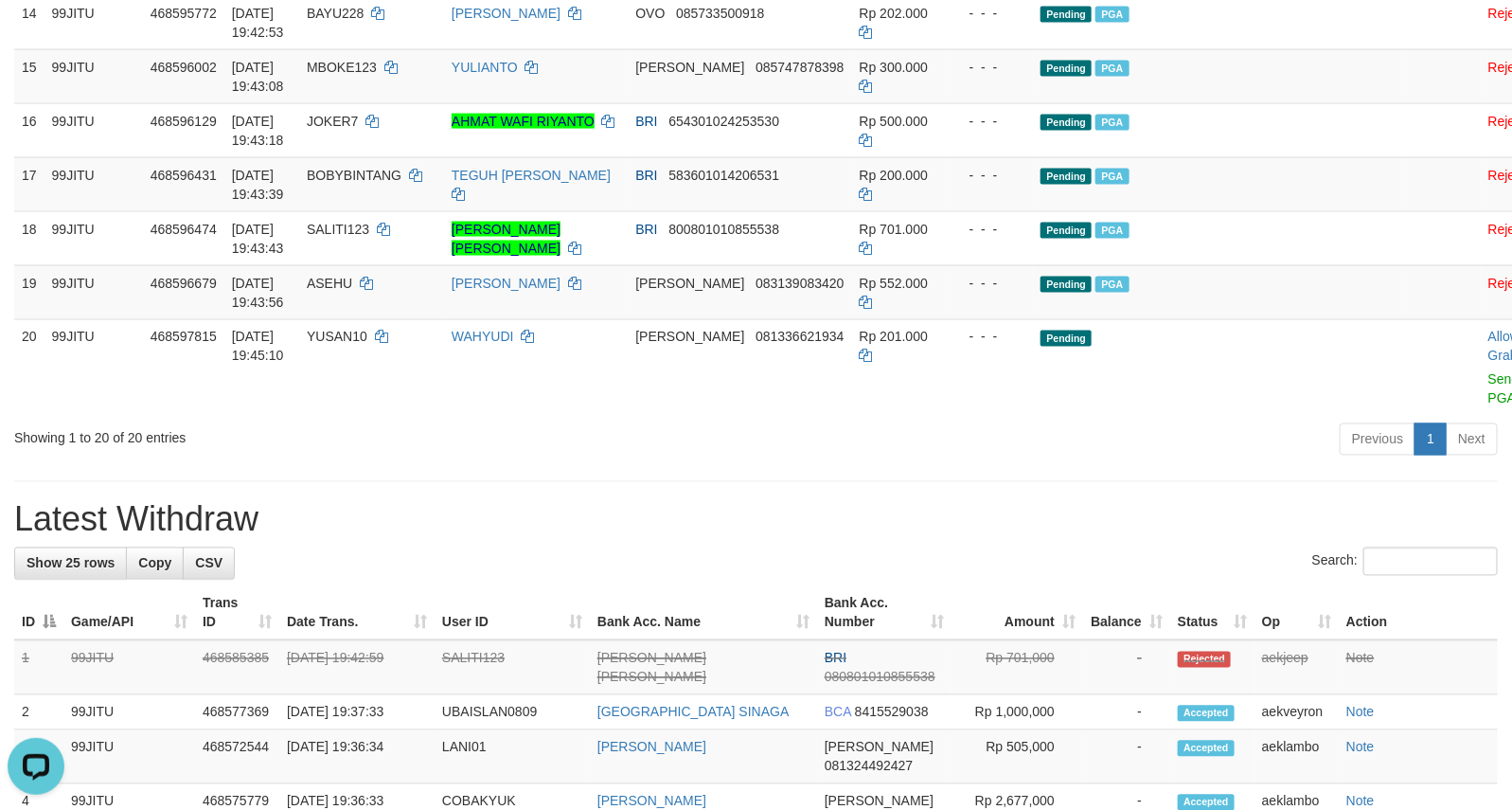
scroll to position [1262, 0]
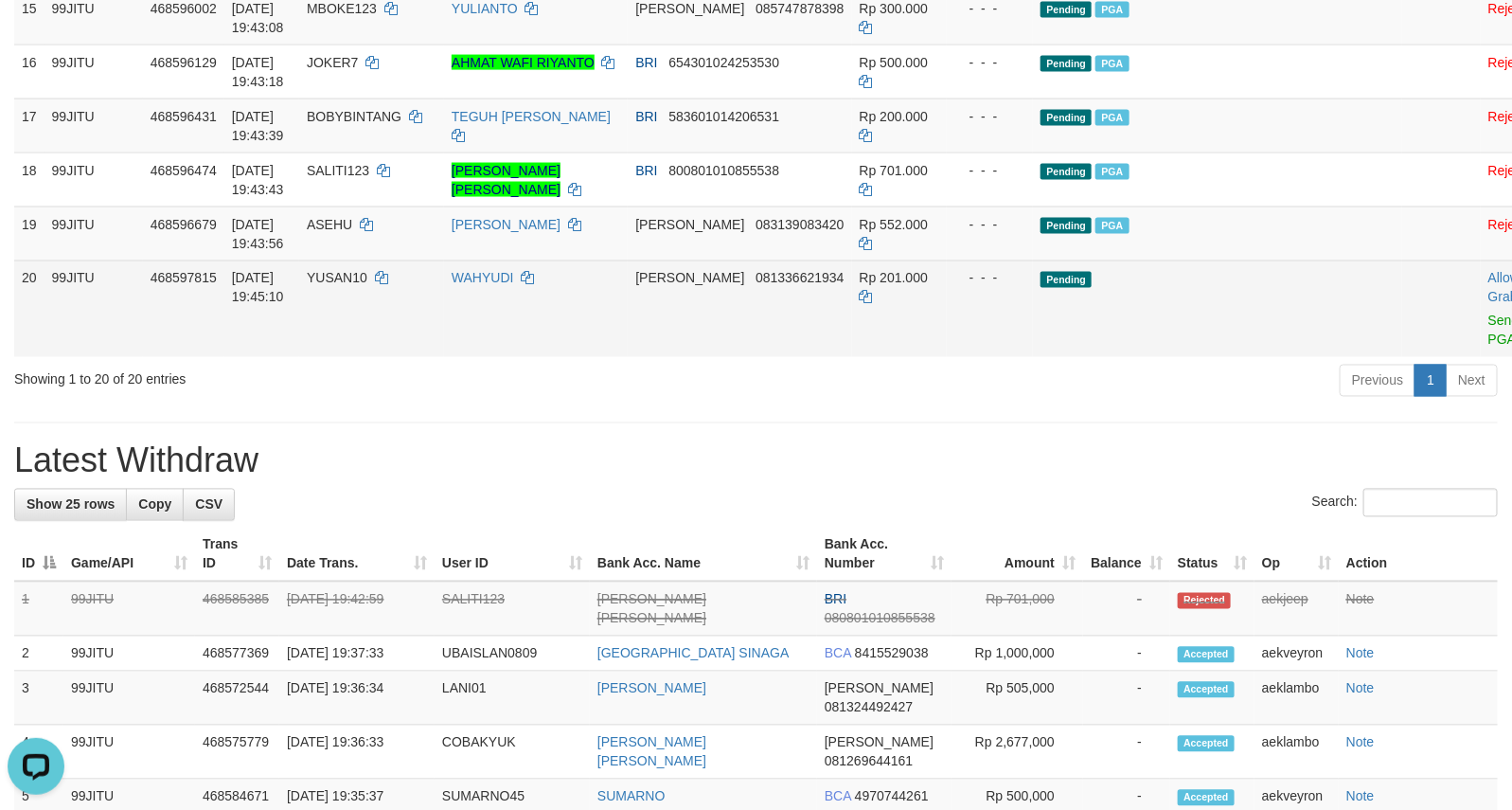
click at [1480, 357] on td "Allow Grab · Reject Send PGA · Note" at bounding box center [1527, 308] width 94 height 97
click at [1488, 347] on link "Send PGA" at bounding box center [1503, 331] width 32 height 34
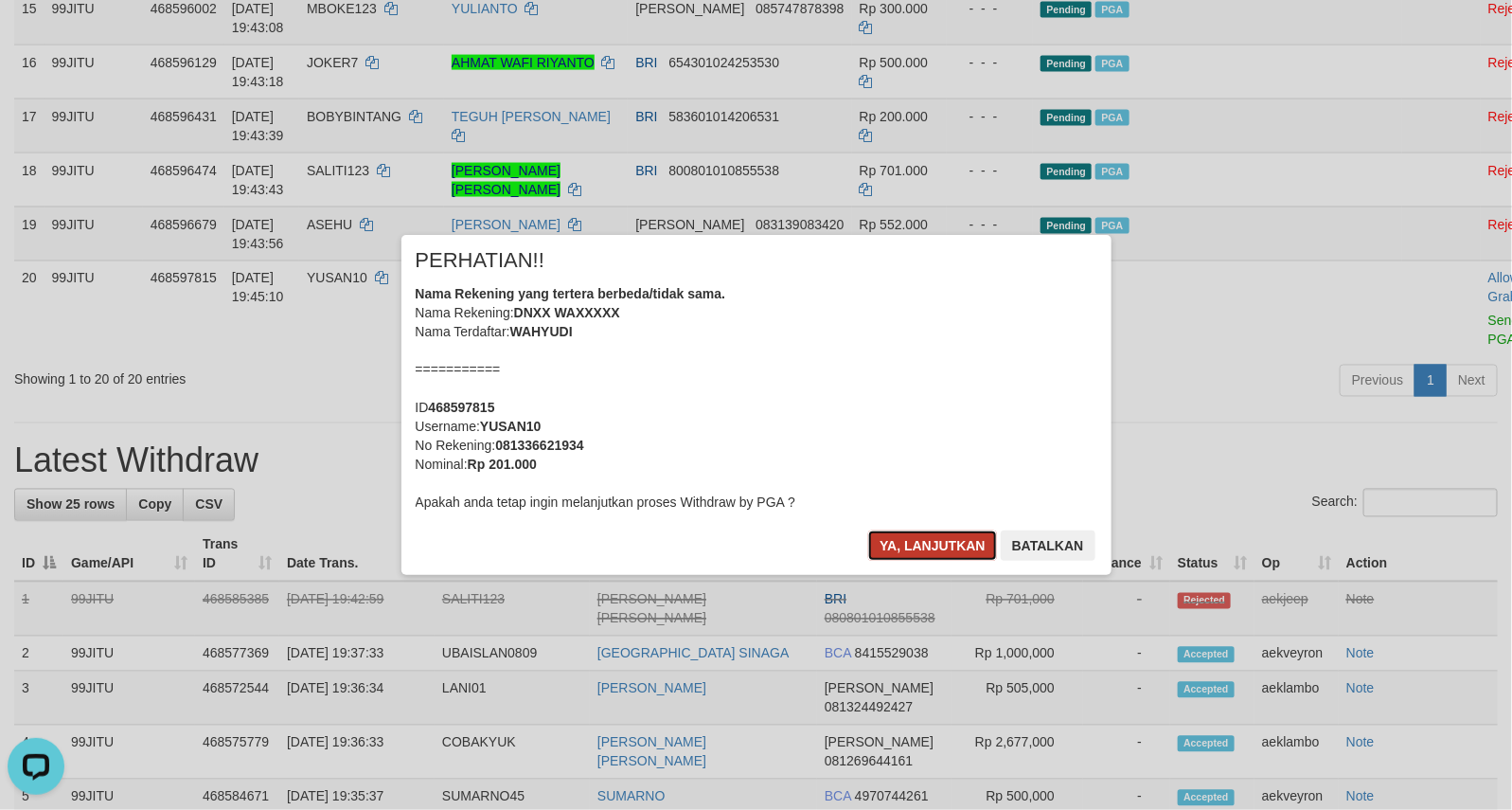
click at [929, 552] on button "Ya, lanjutkan" at bounding box center [932, 545] width 129 height 31
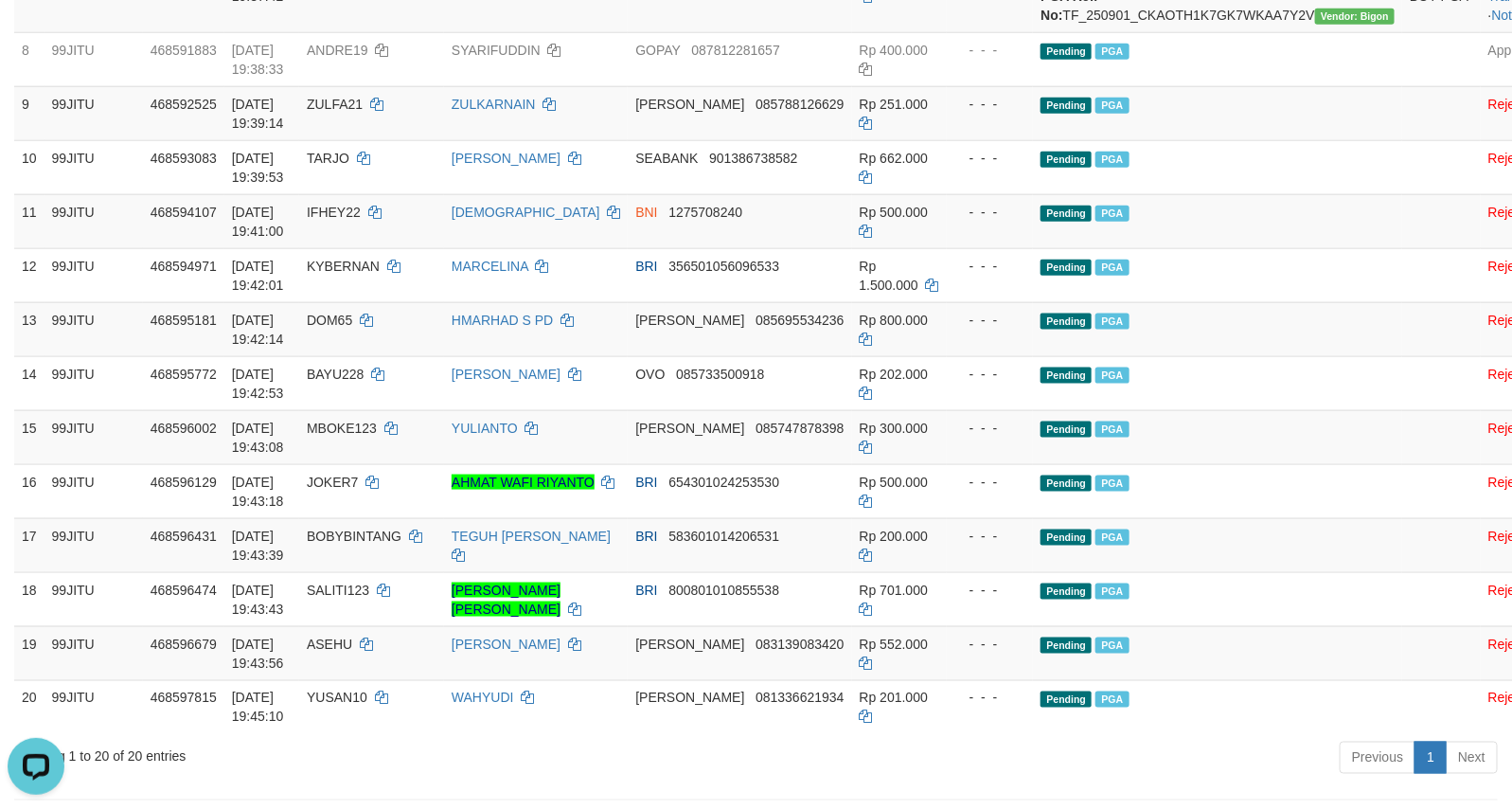
scroll to position [473, 0]
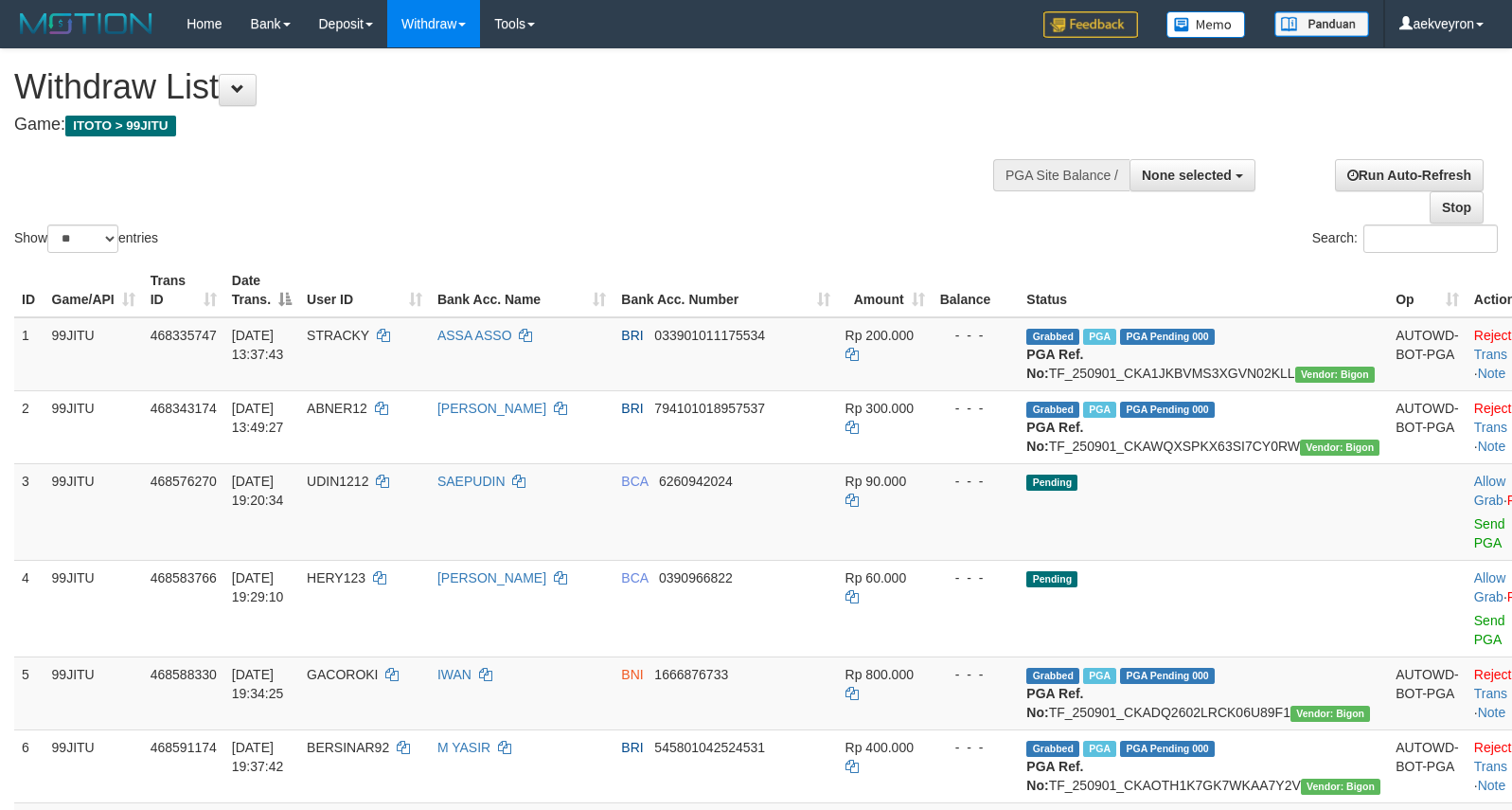
select select
select select "**"
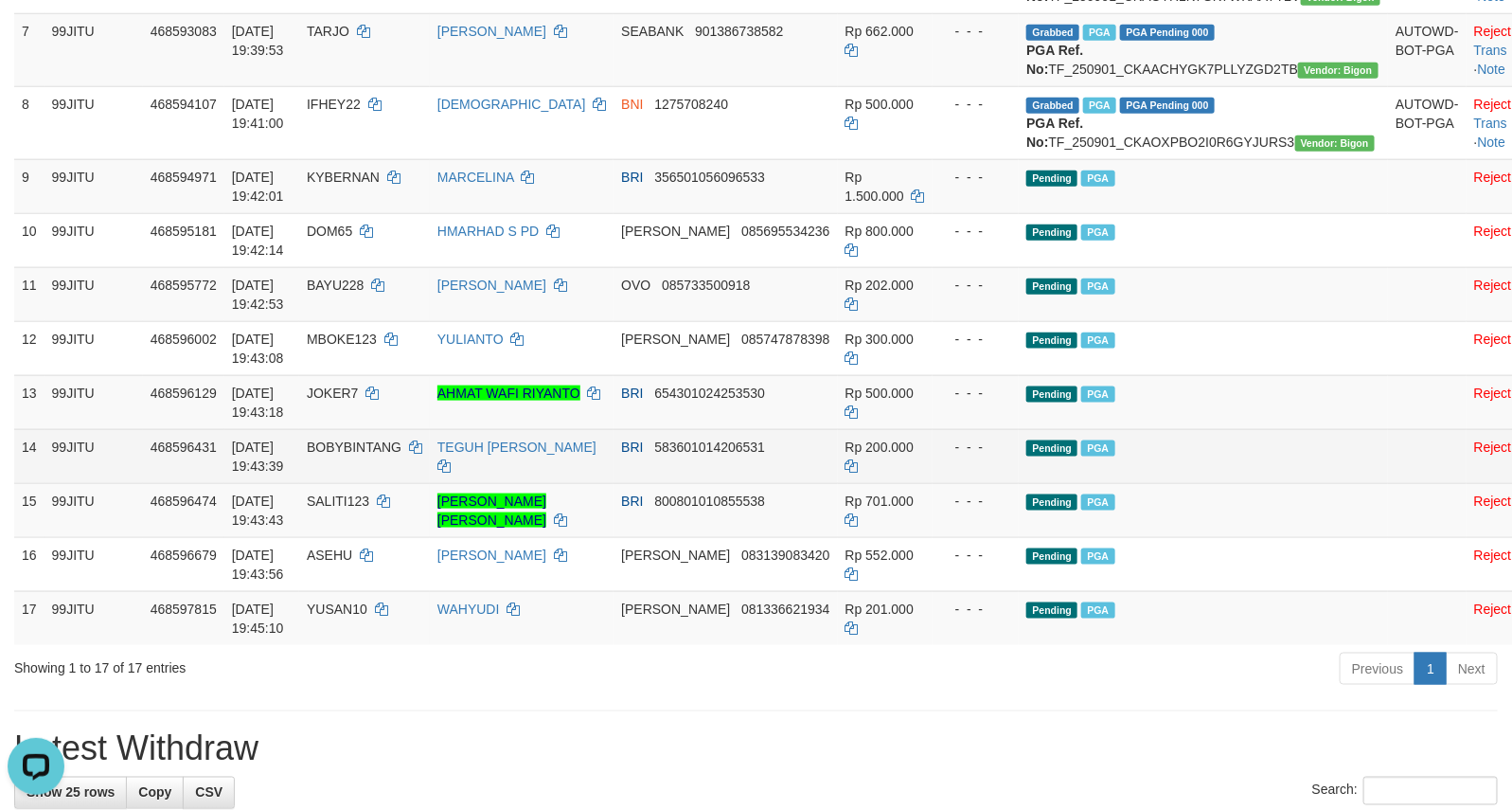
scroll to position [157, 0]
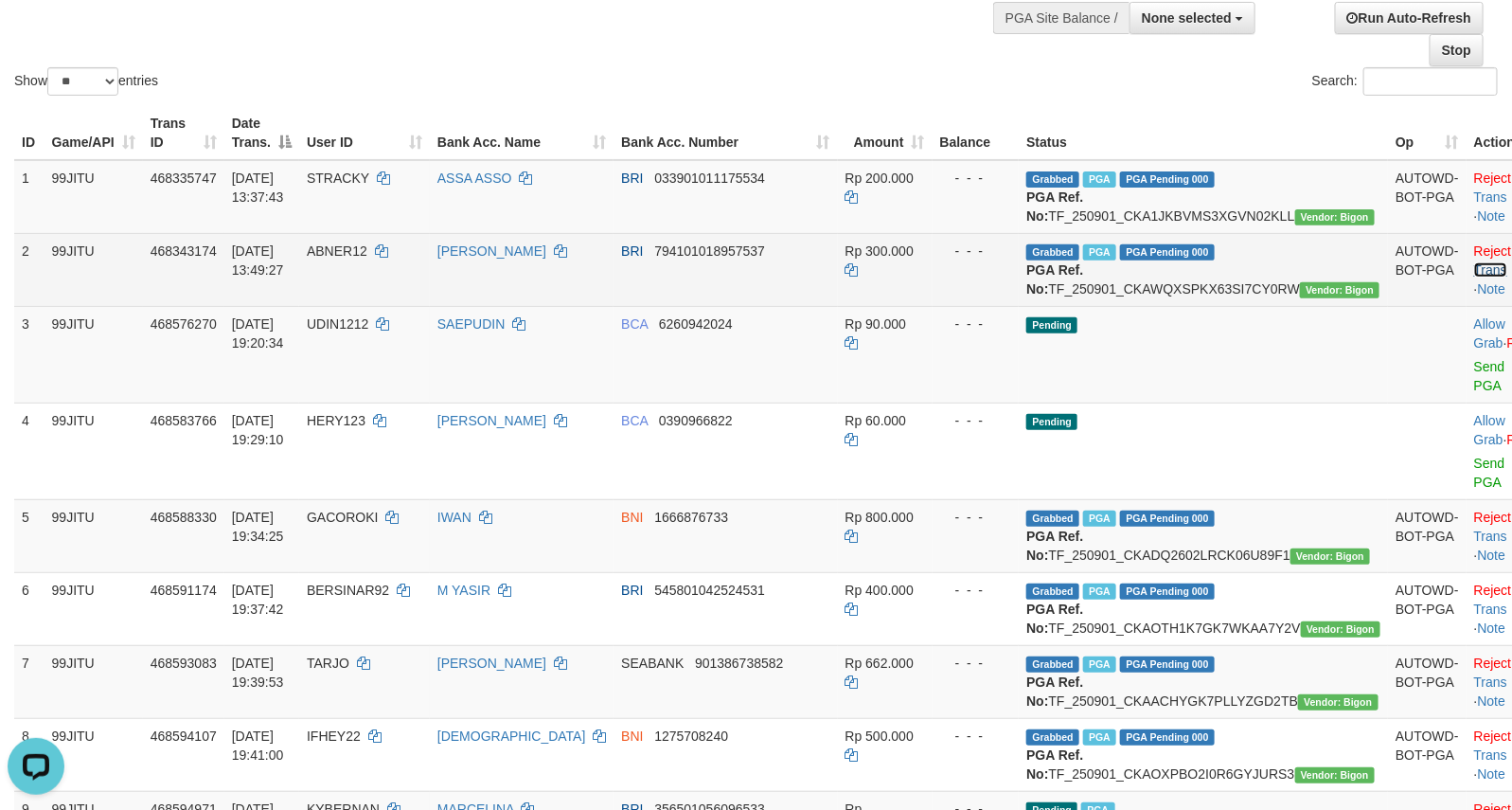
click at [1475, 266] on link "Check Trans" at bounding box center [1514, 260] width 78 height 34
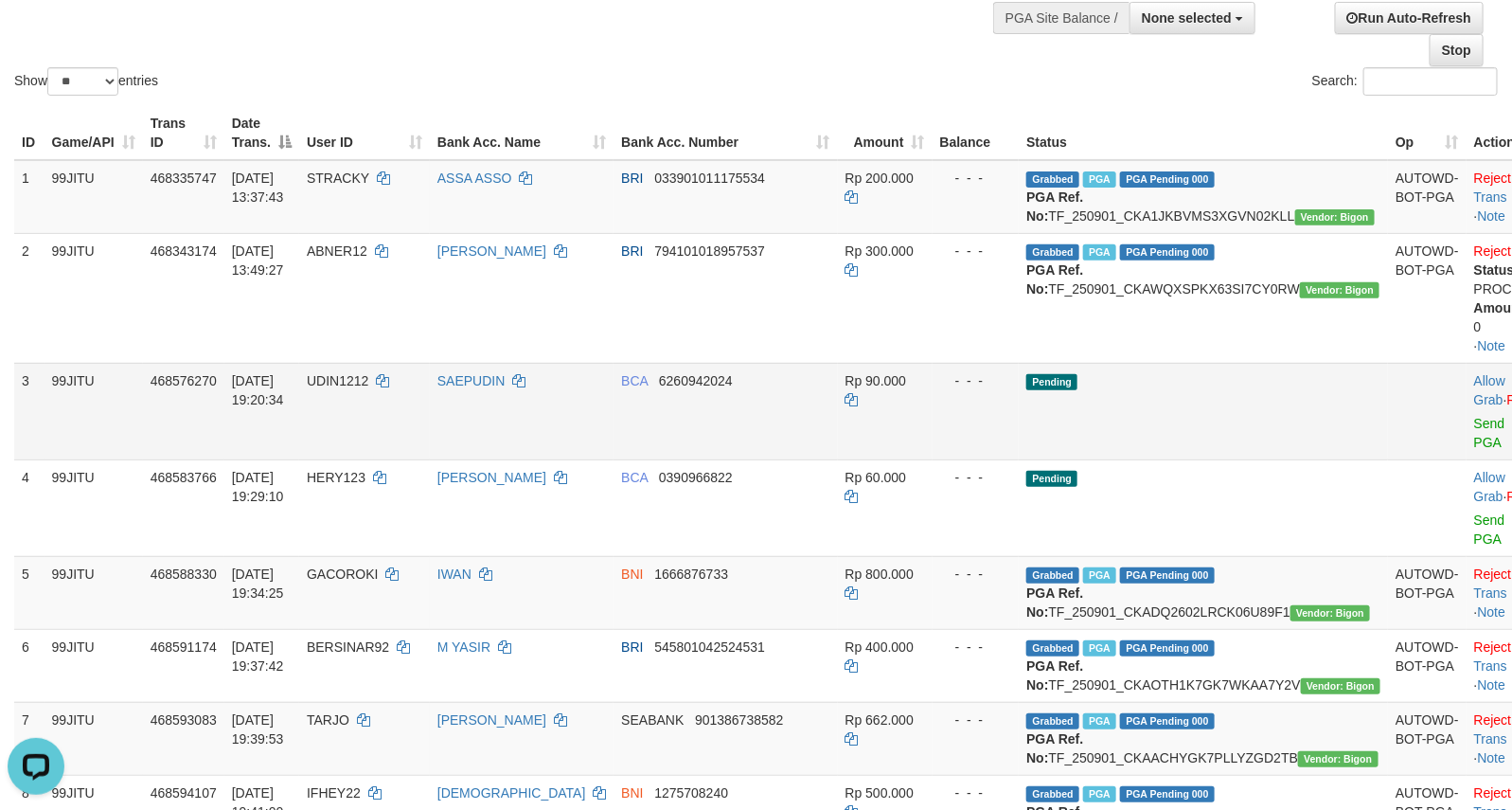
click at [1195, 430] on td "Pending" at bounding box center [1203, 410] width 369 height 97
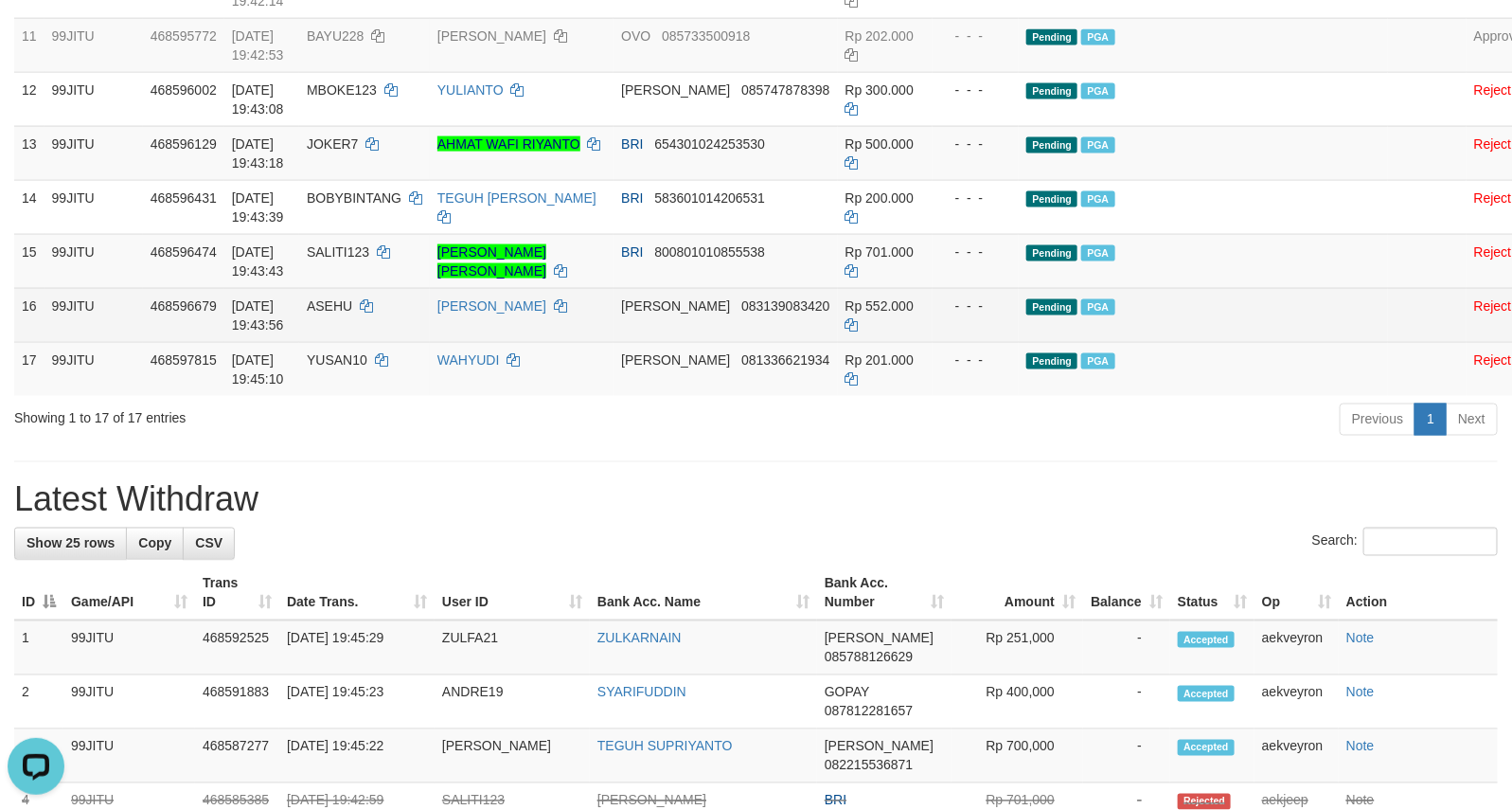
scroll to position [947, 0]
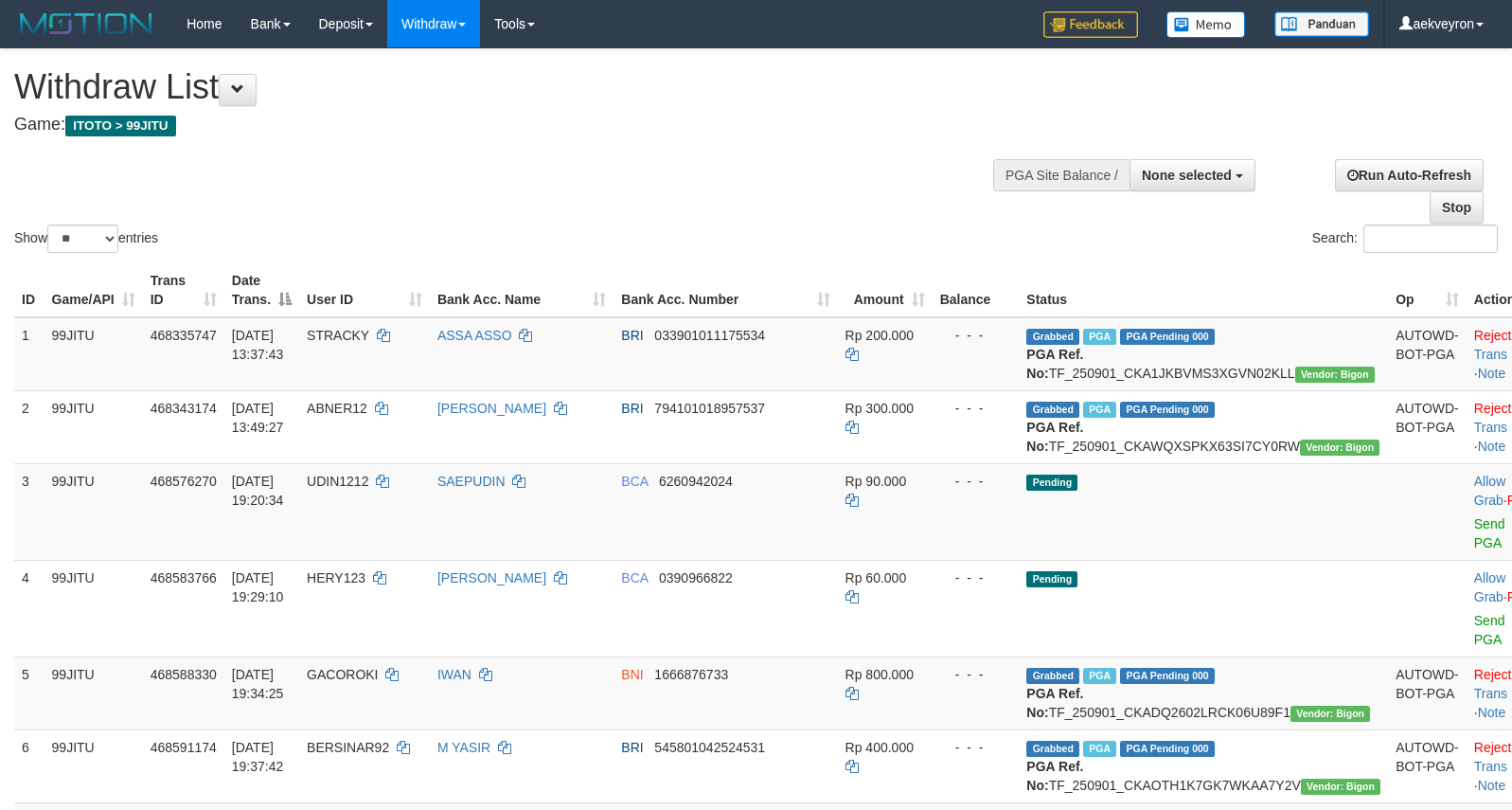
select select
select select "**"
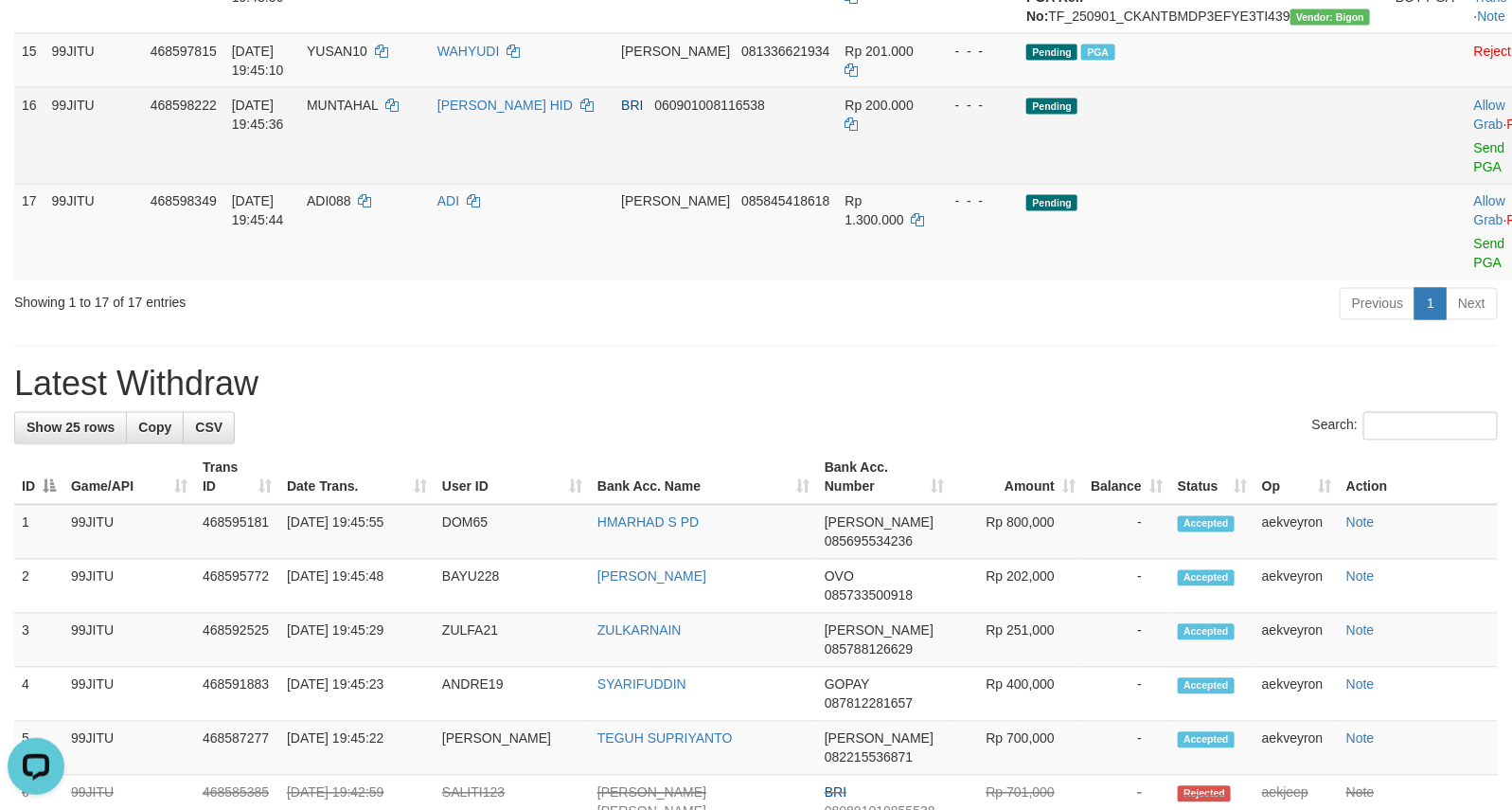
click at [1213, 184] on td "Pending" at bounding box center [1203, 135] width 369 height 97
click at [1475, 174] on link "Send PGA" at bounding box center [1490, 158] width 32 height 34
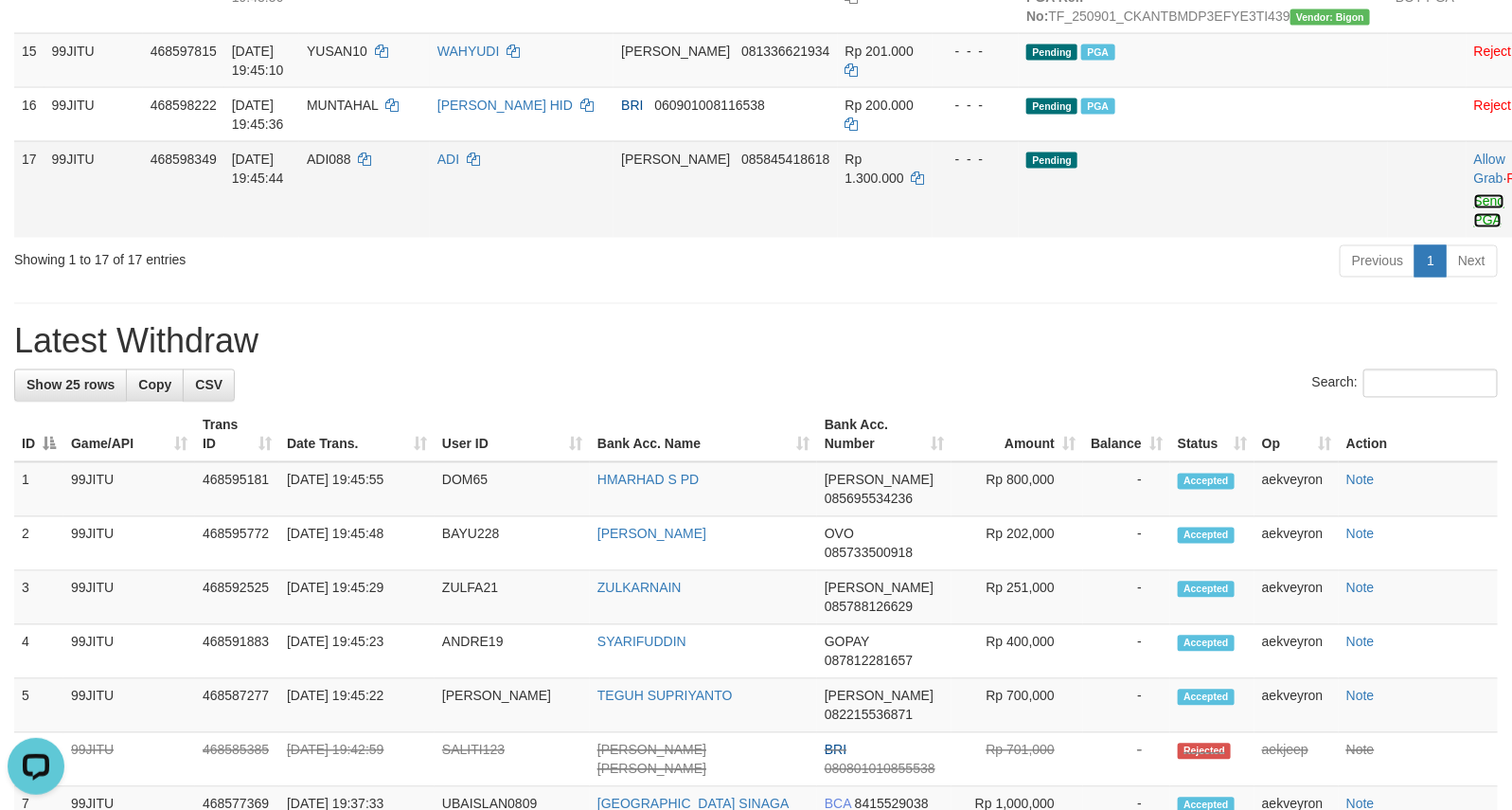
click at [1475, 229] on link "Send PGA" at bounding box center [1490, 211] width 32 height 34
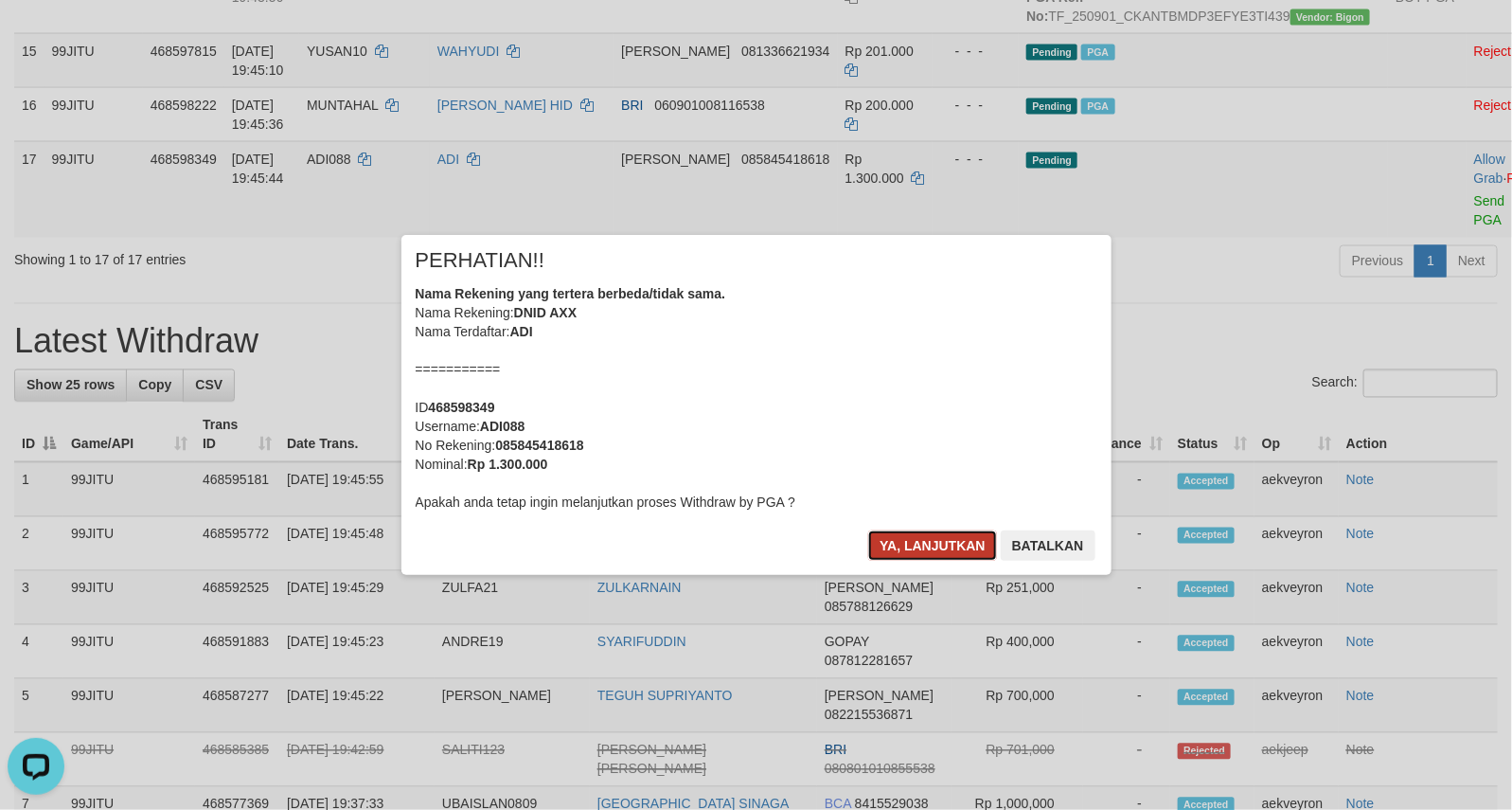
click at [969, 545] on button "Ya, lanjutkan" at bounding box center [932, 545] width 129 height 31
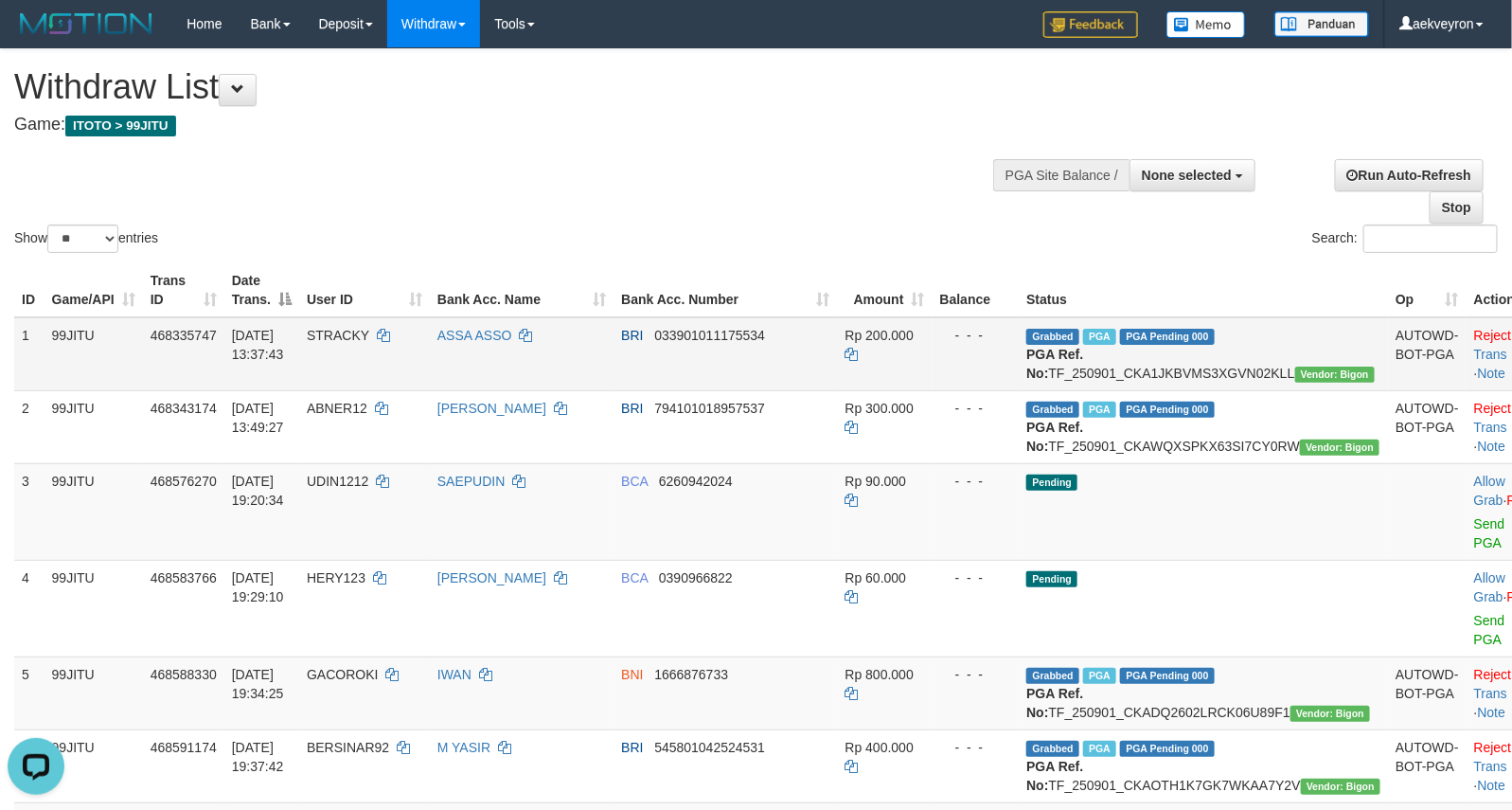
click at [1166, 365] on td "Grabbed PGA PGA Pending 000 {"status":"000","data":{"unique_id":"357-468335747-…" at bounding box center [1203, 354] width 369 height 74
copy td "TF_250901_CKA1JKBVMS3XGVN02KLL"
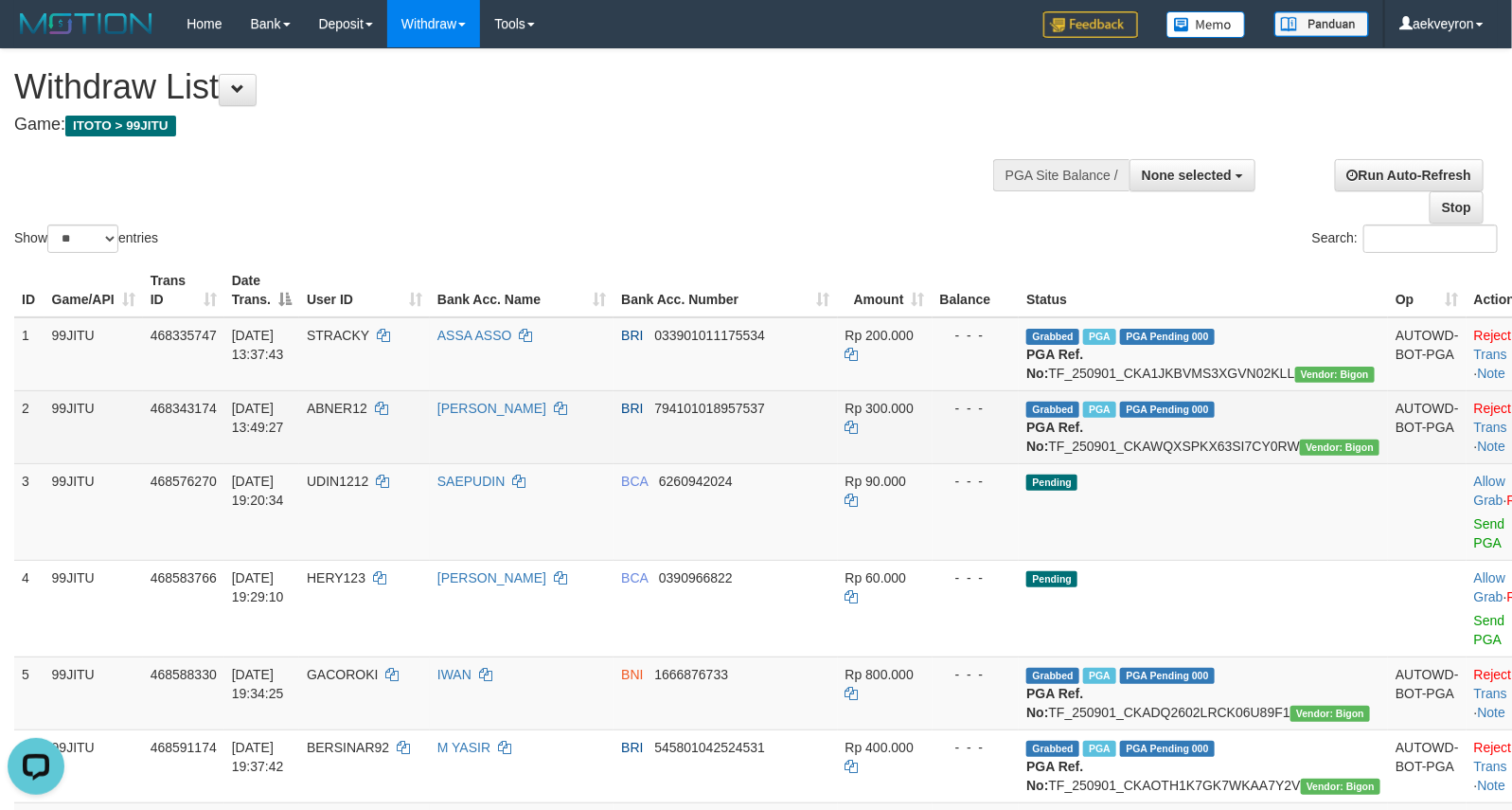
click at [1137, 463] on td "Grabbed PGA PGA Pending 000 {"status":"000","data":{"unique_id":"357-468343174-…" at bounding box center [1203, 427] width 369 height 73
copy td "TF_250901_CKAWQXSPKX63SI7CY0RW"
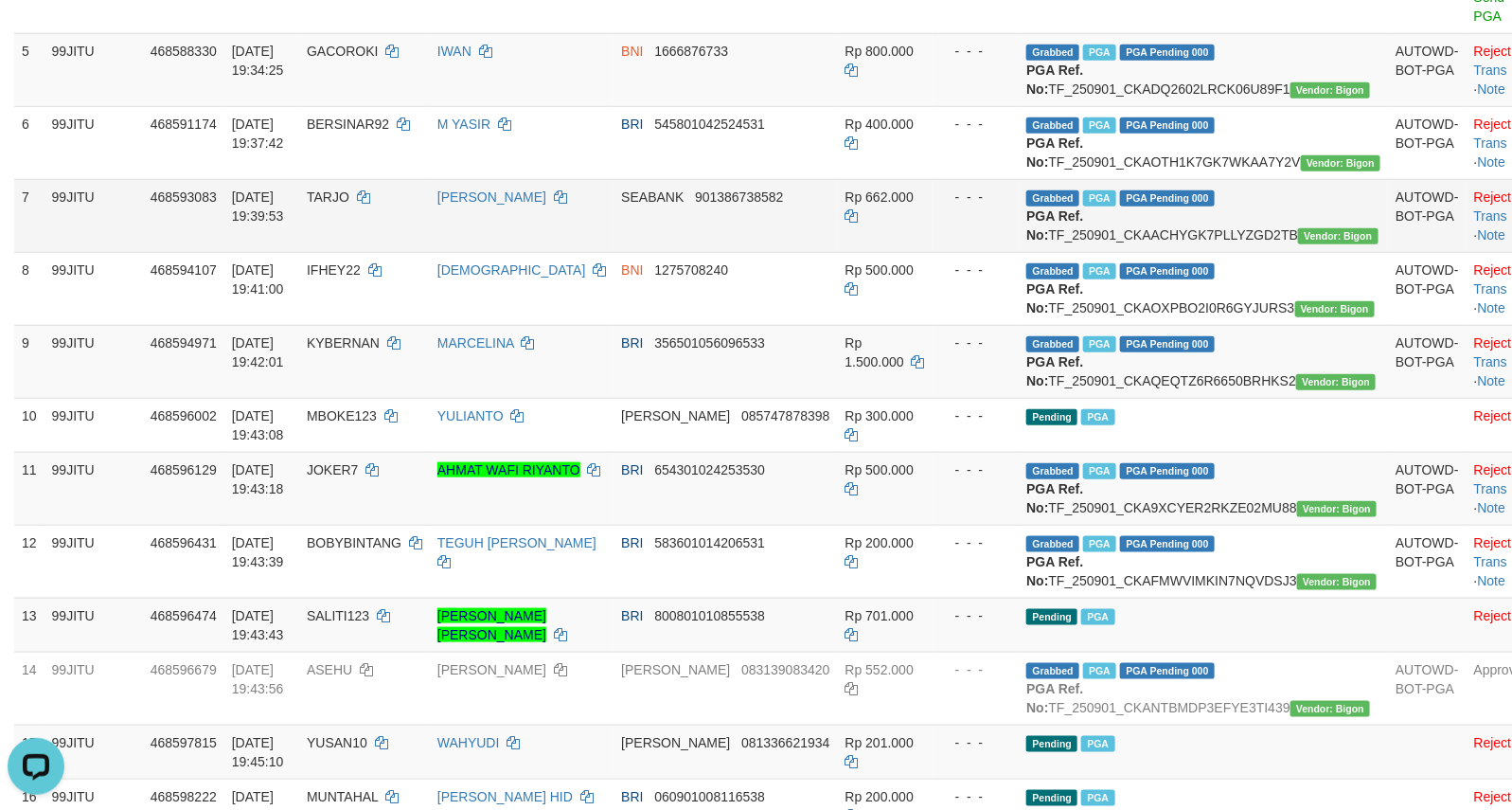
scroll to position [789, 0]
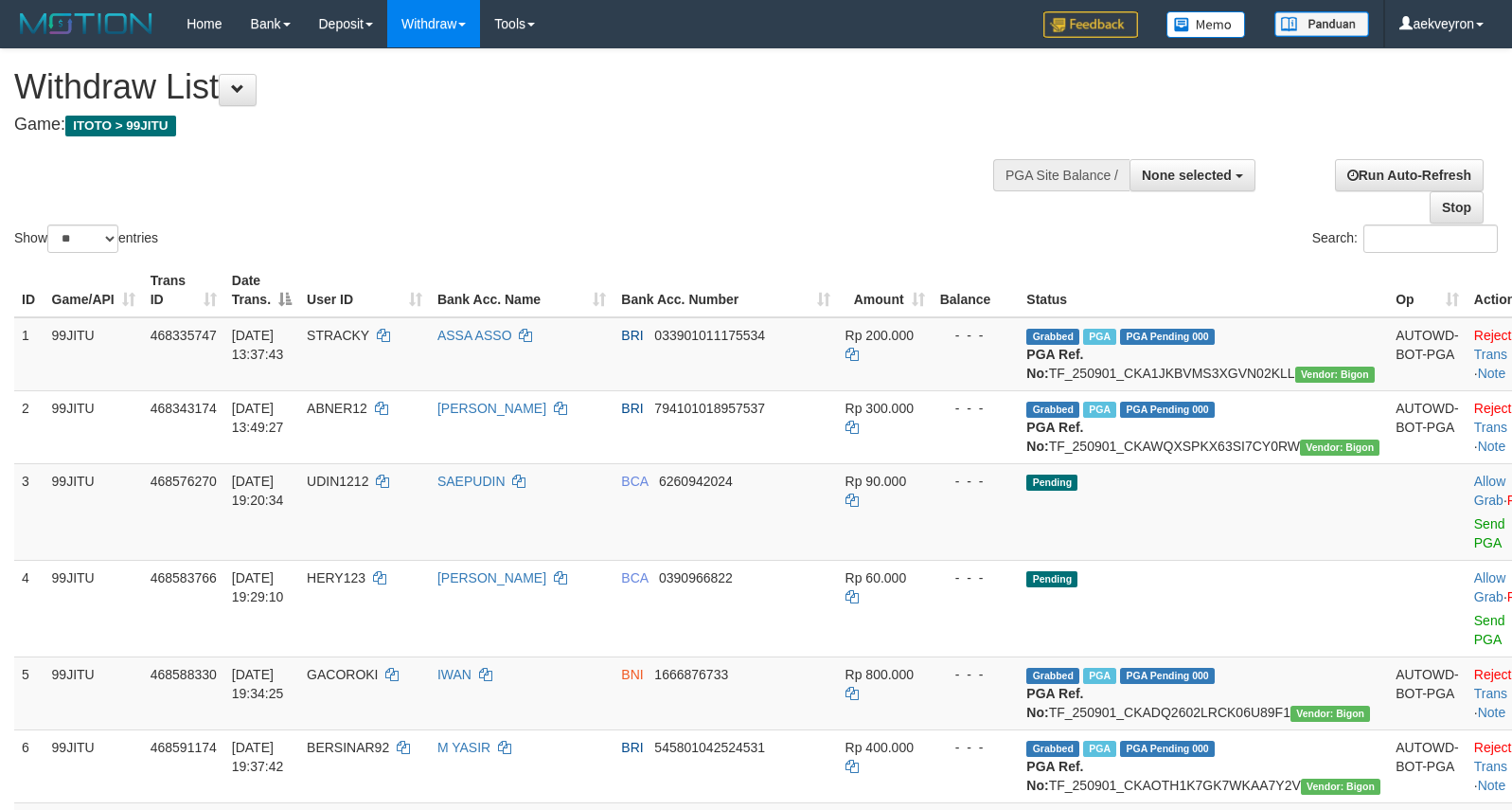
select select
select select "**"
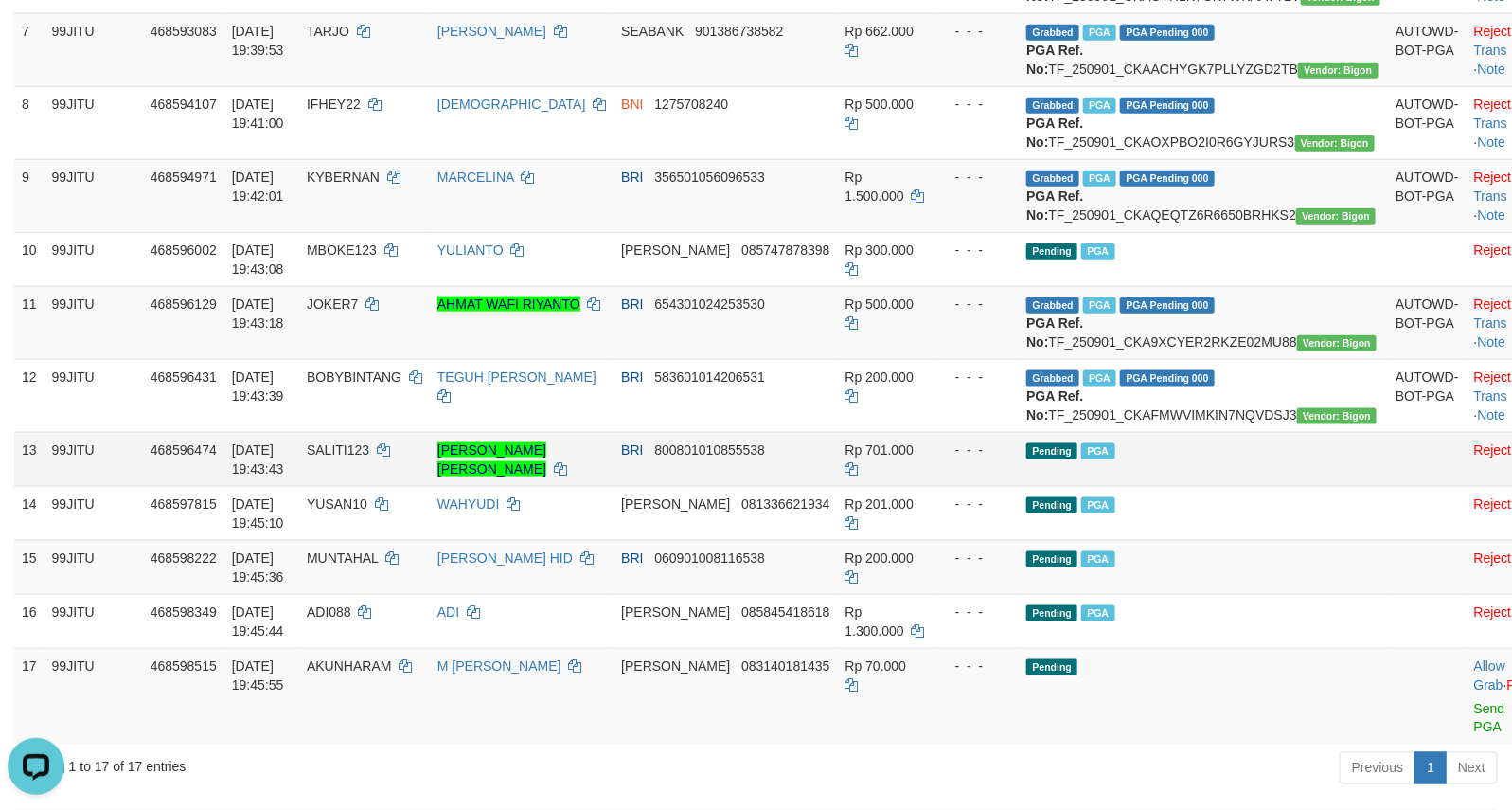
click at [1272, 486] on td "Pending PGA" at bounding box center [1203, 458] width 369 height 54
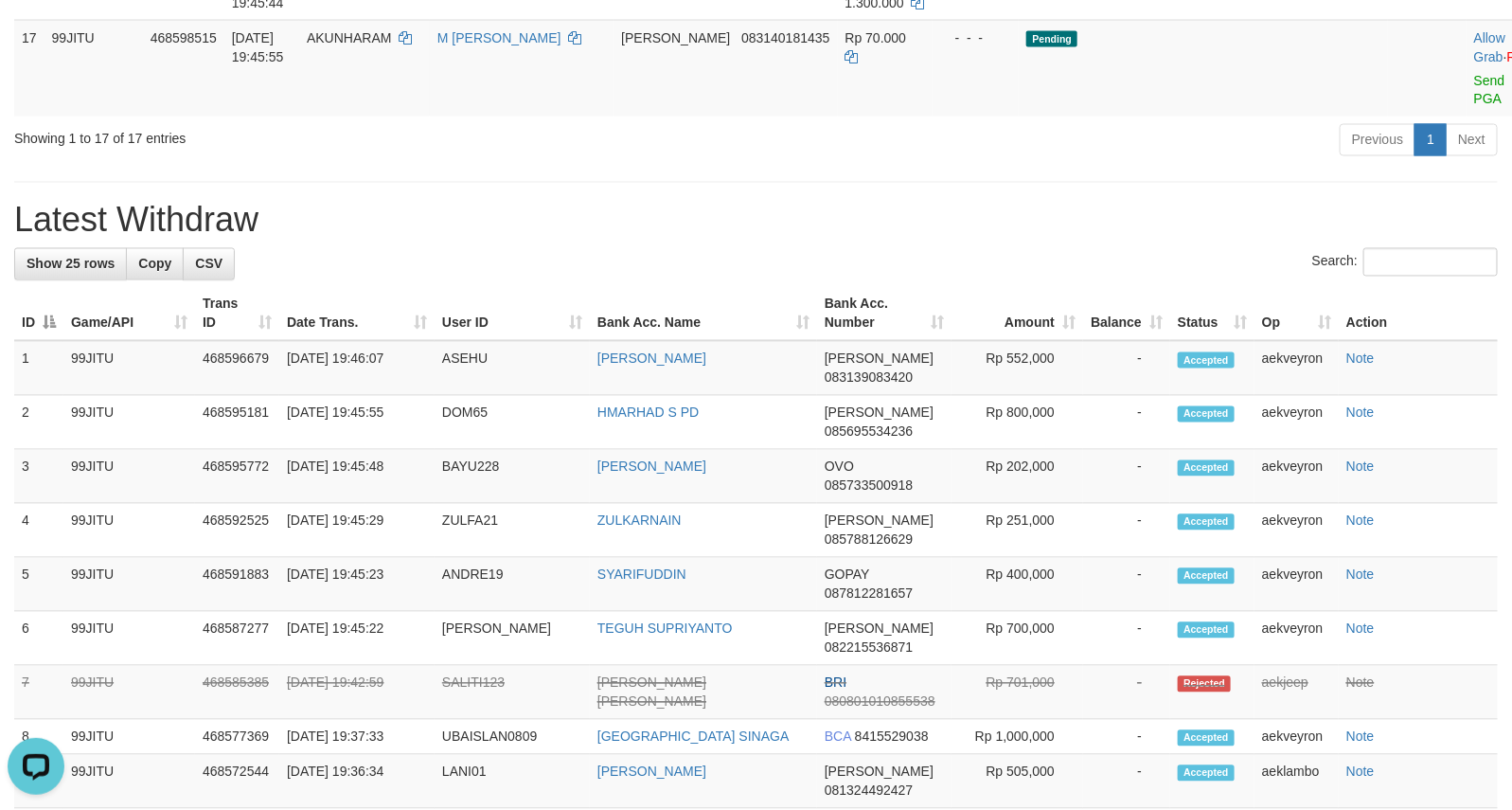
scroll to position [1420, 0]
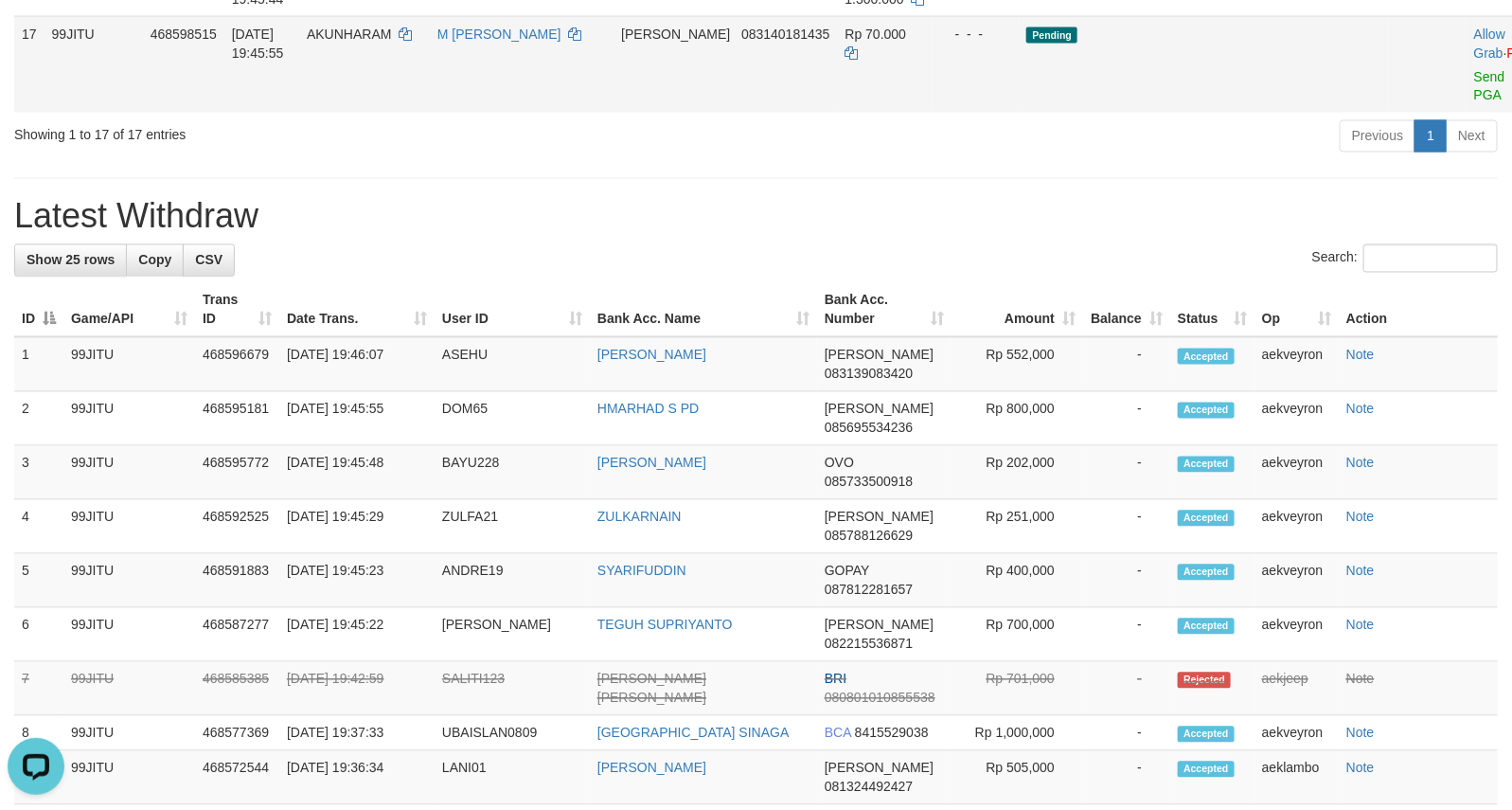
click at [1170, 113] on td "Pending" at bounding box center [1203, 64] width 369 height 97
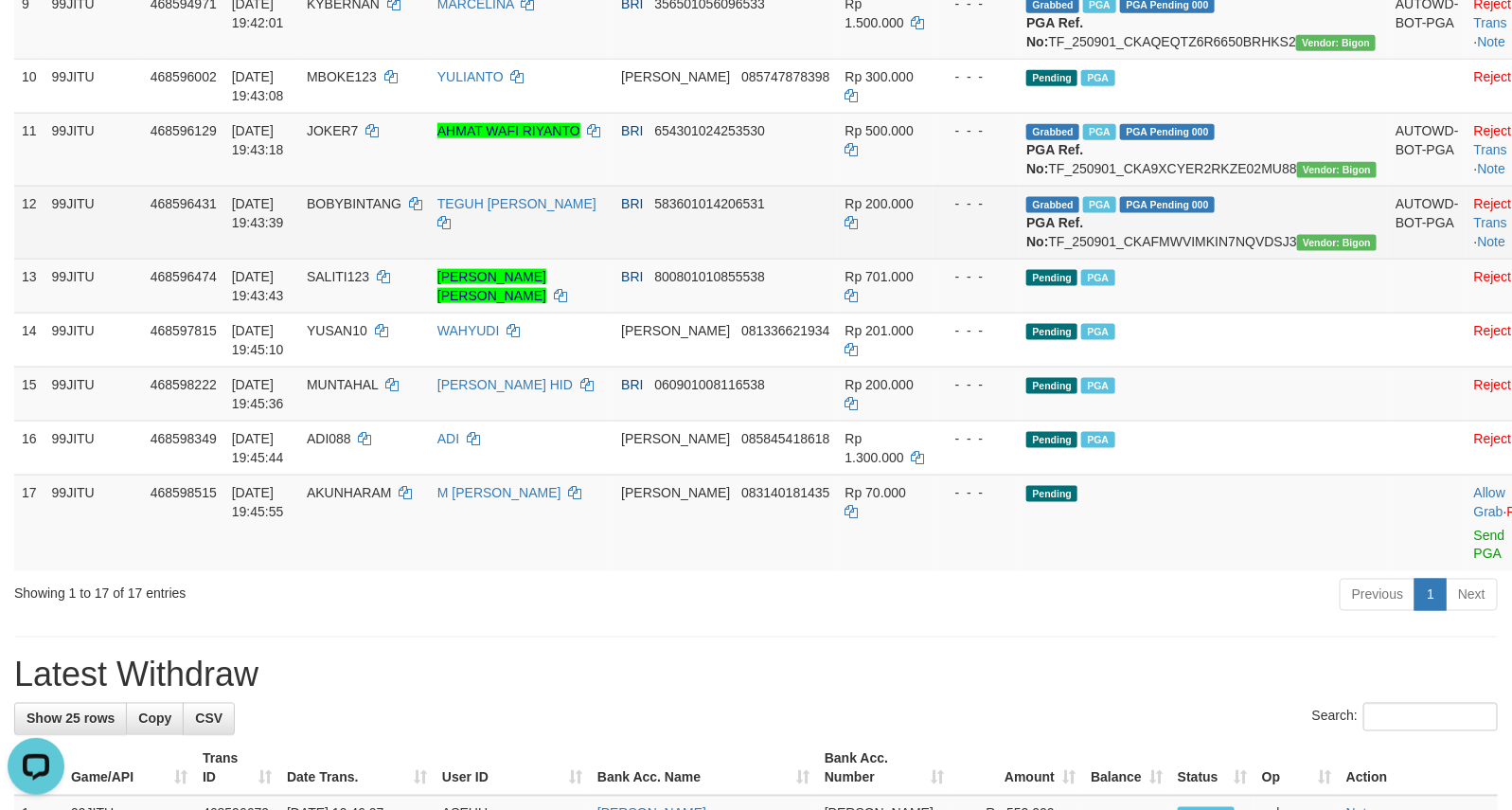
scroll to position [947, 0]
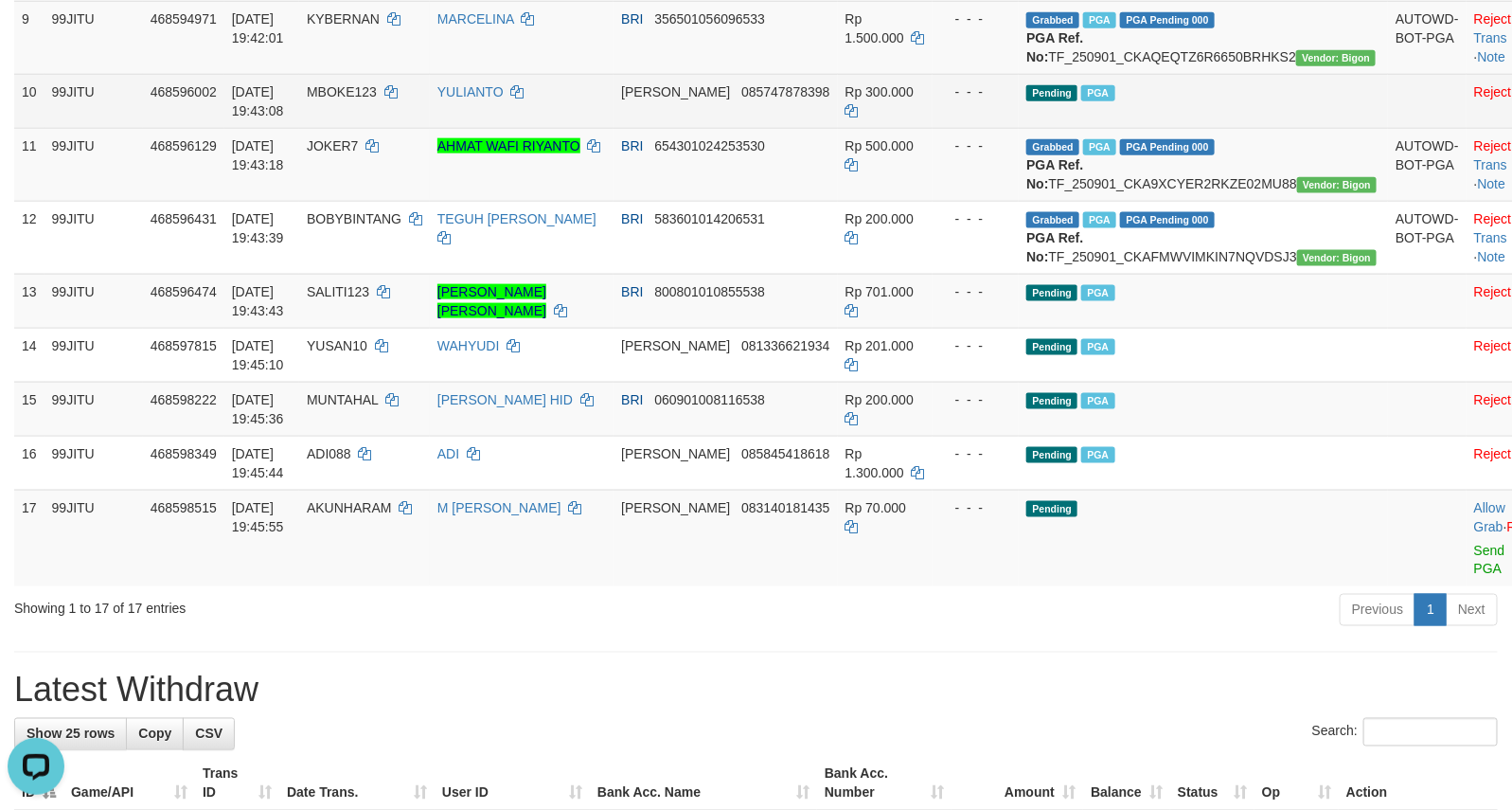
click at [1200, 128] on td "Pending PGA" at bounding box center [1203, 100] width 369 height 54
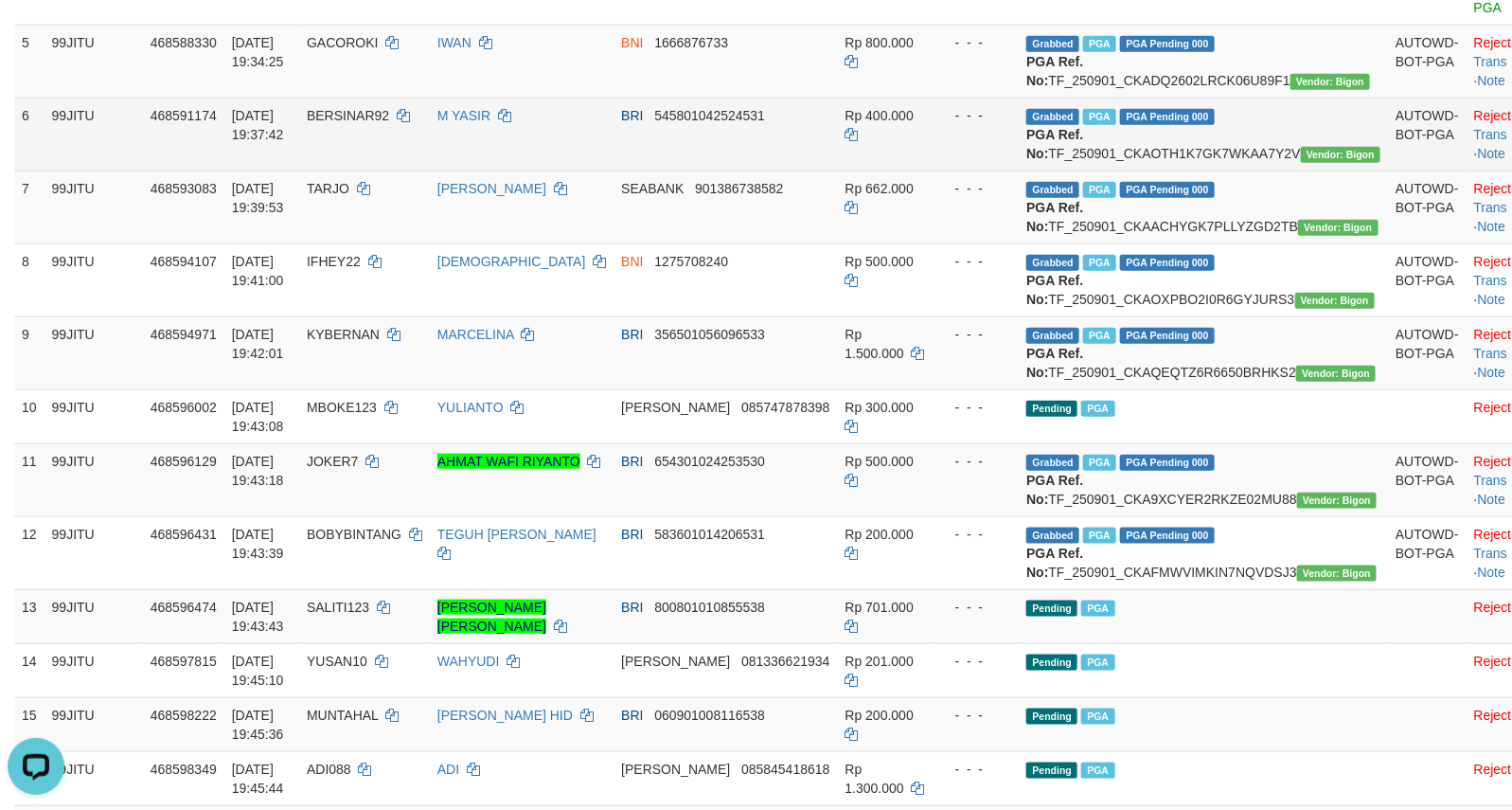
scroll to position [316, 0]
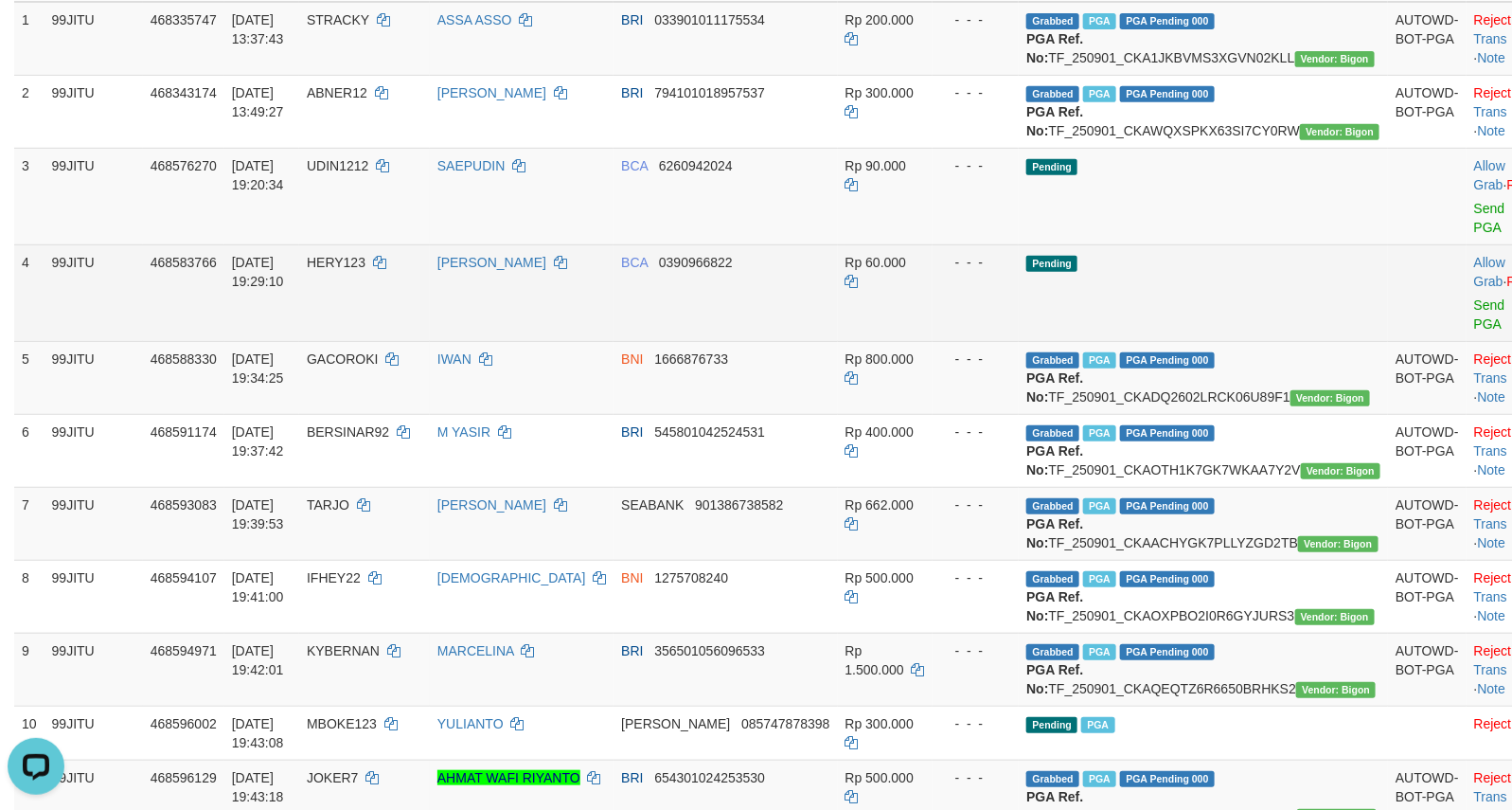
click at [1233, 299] on td "Pending" at bounding box center [1203, 292] width 369 height 97
click at [1197, 310] on td "Pending" at bounding box center [1203, 292] width 369 height 97
click at [1194, 315] on td "Pending" at bounding box center [1203, 292] width 369 height 97
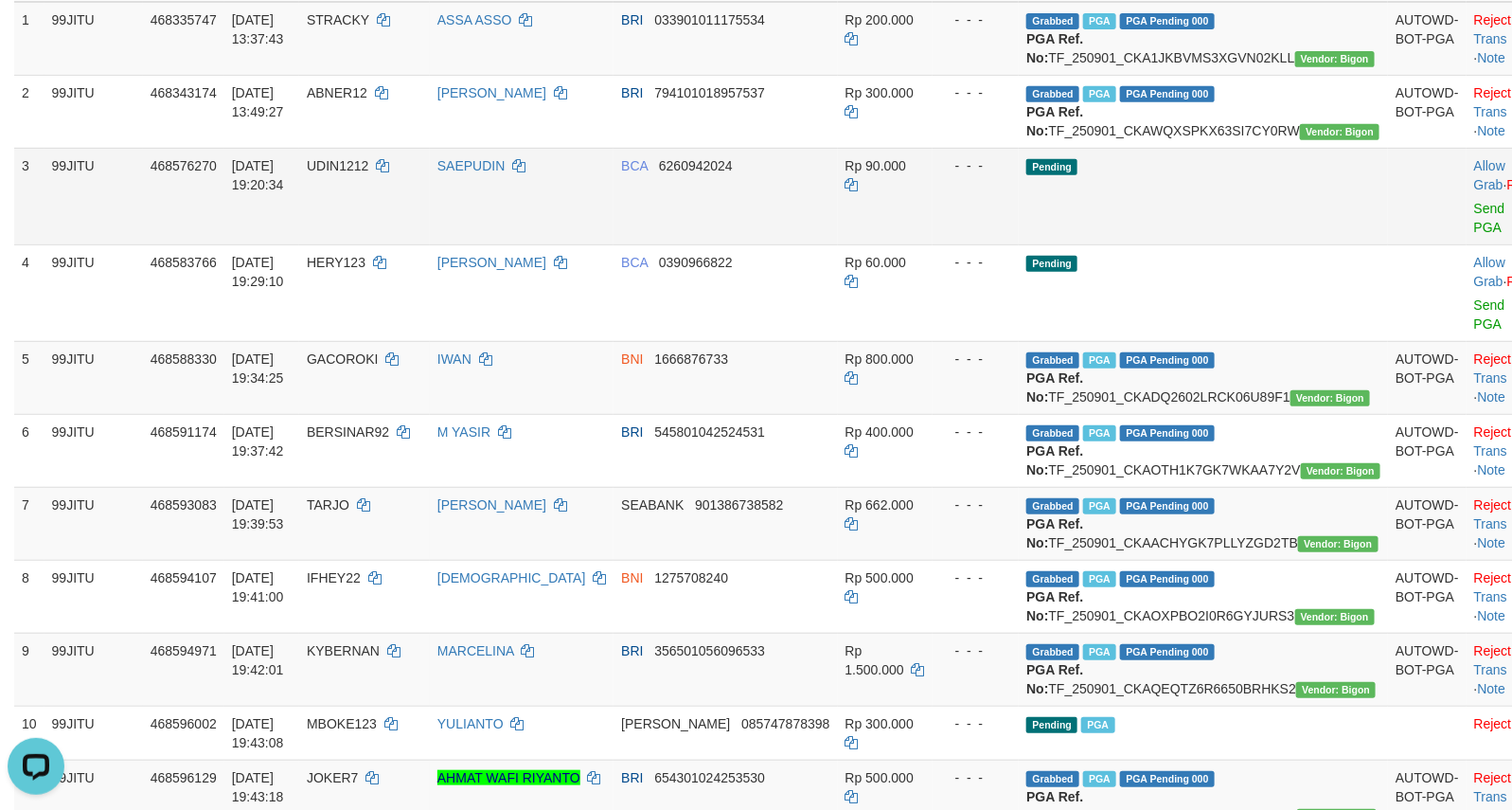
click at [1172, 214] on td "Pending" at bounding box center [1203, 195] width 369 height 97
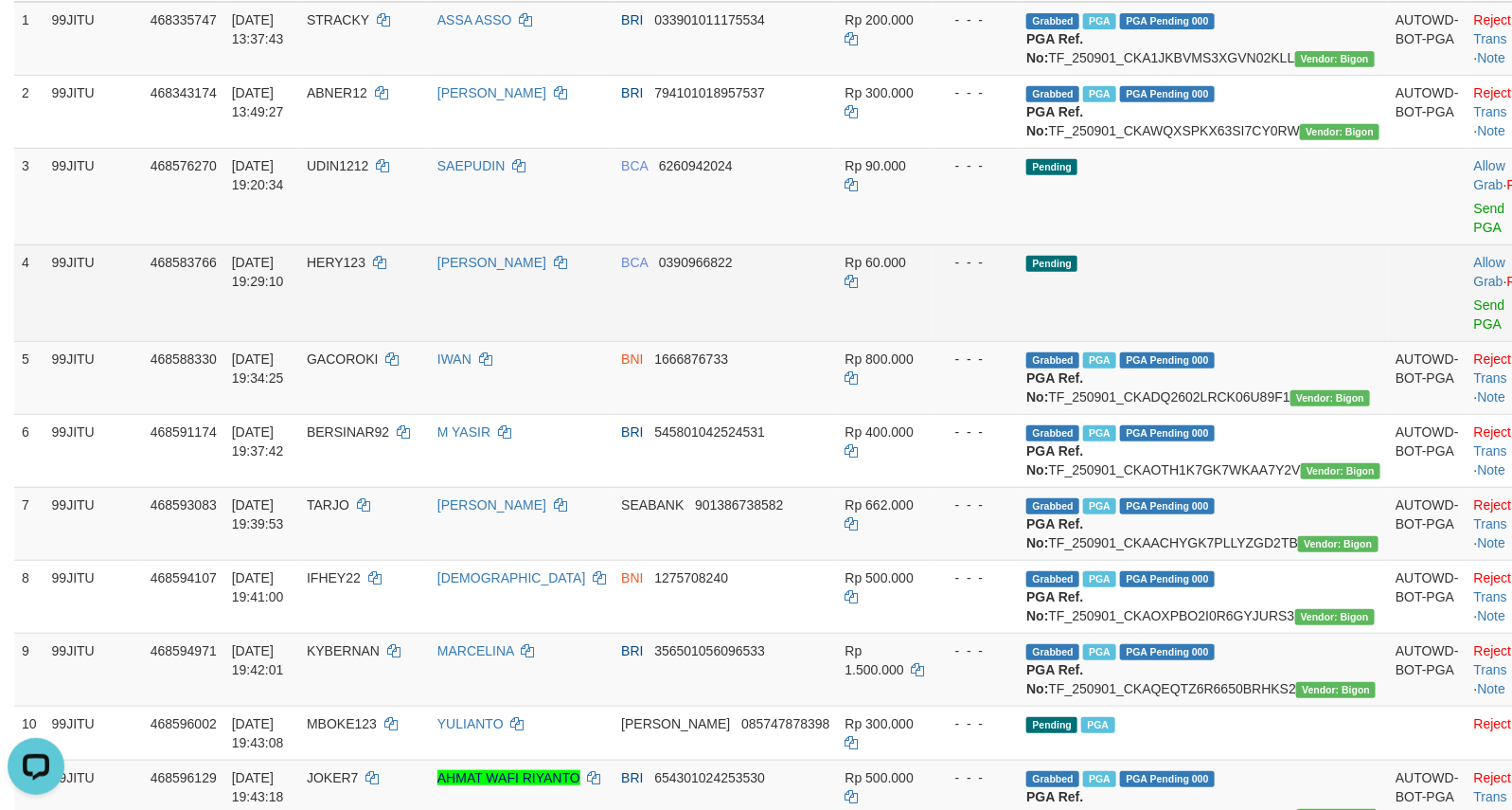
click at [1171, 325] on td "Pending" at bounding box center [1203, 292] width 369 height 97
click at [1057, 332] on td "Pending" at bounding box center [1203, 292] width 369 height 97
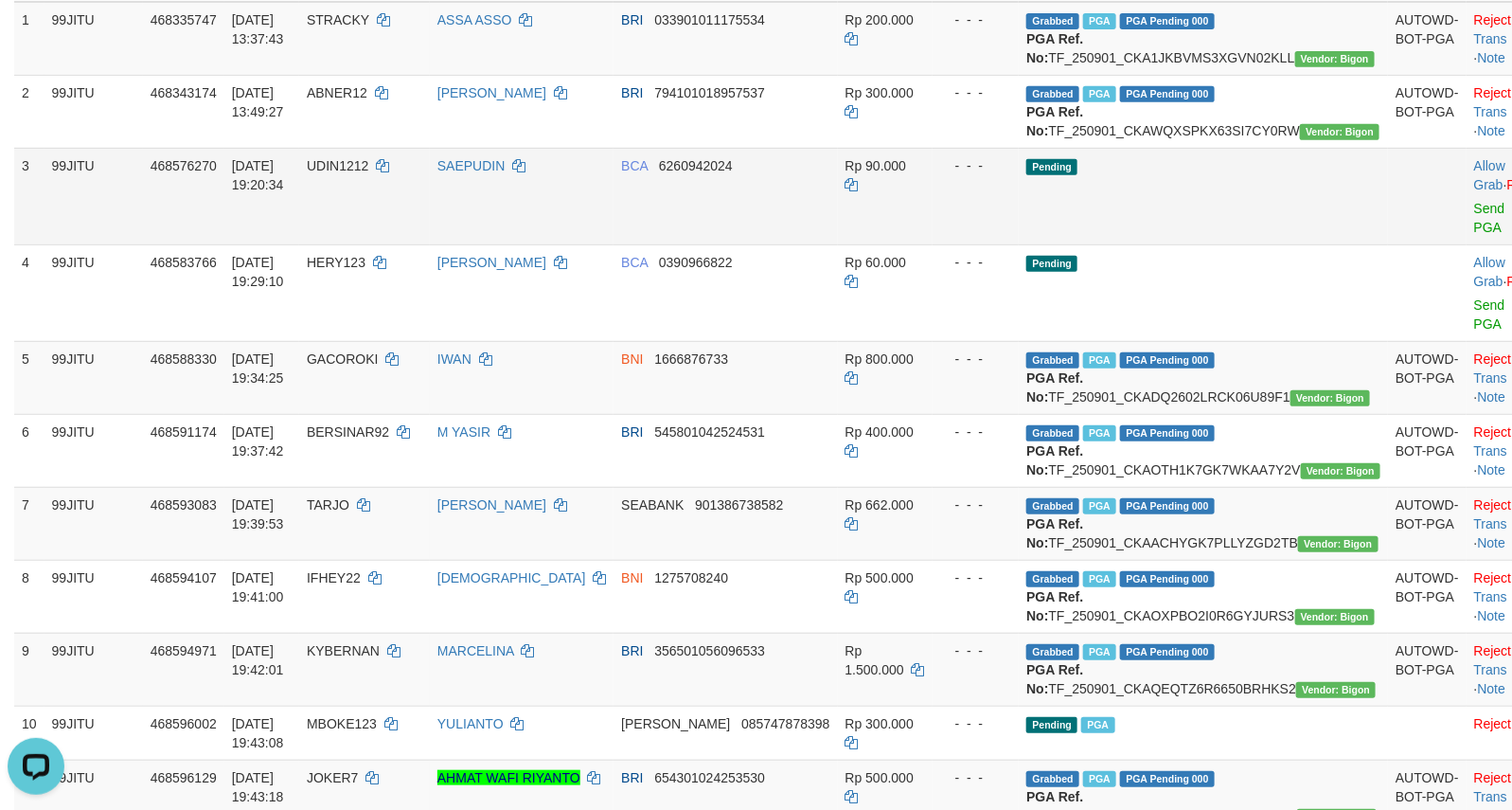
click at [1047, 229] on td "Pending" at bounding box center [1203, 195] width 369 height 97
click at [1056, 230] on td "Pending" at bounding box center [1203, 195] width 369 height 97
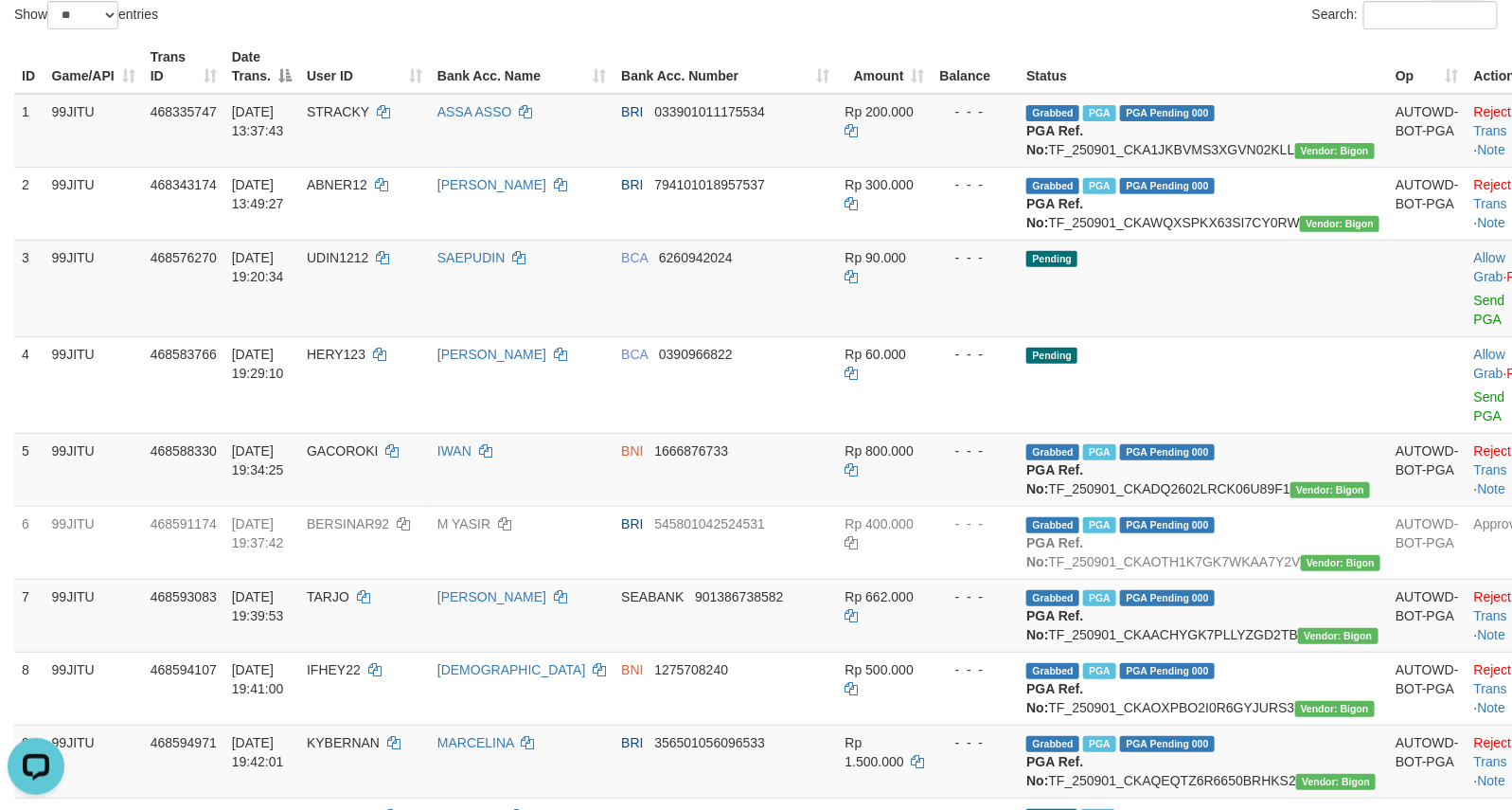
scroll to position [0, 0]
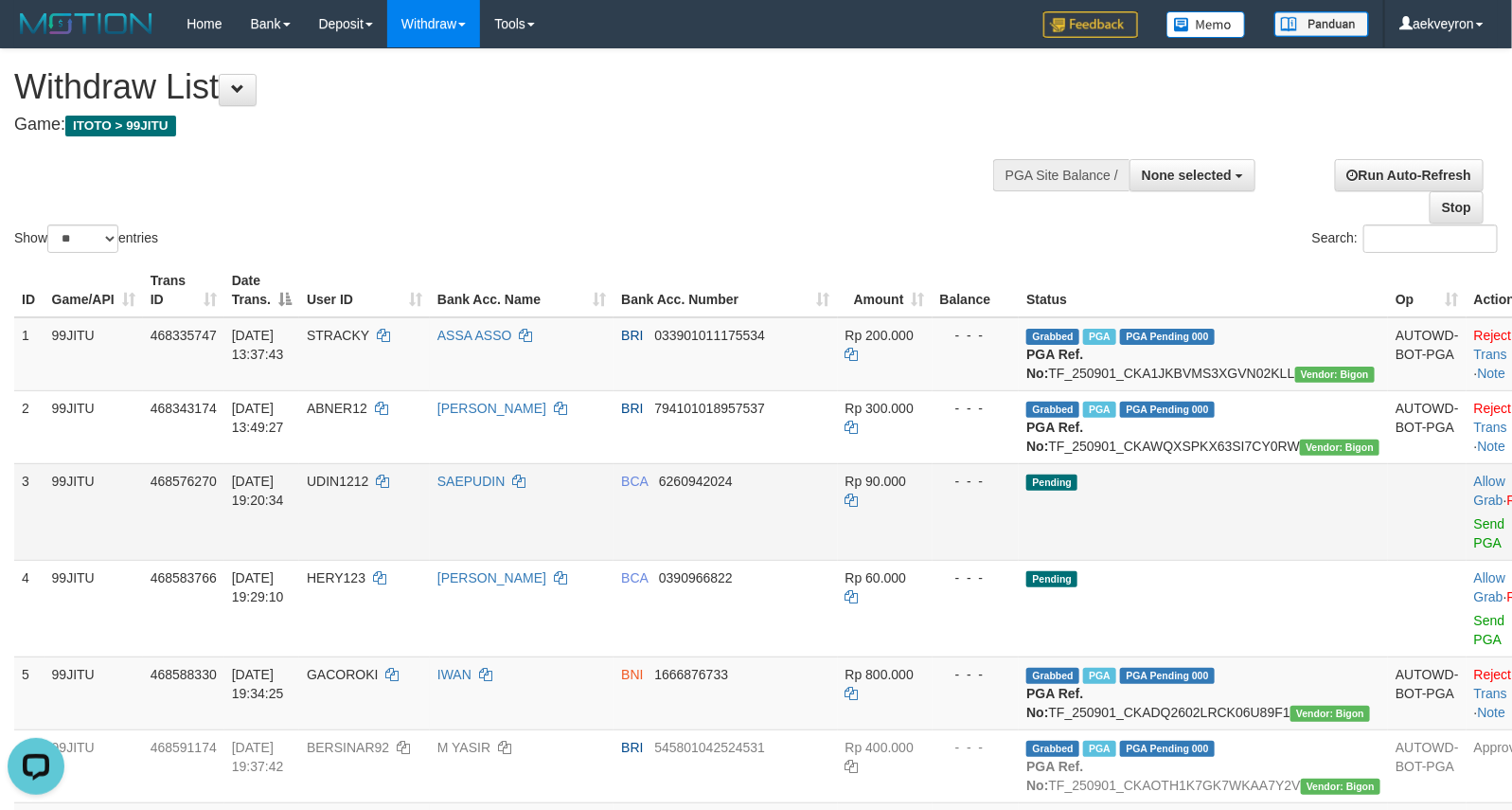
click at [1189, 559] on td "Pending" at bounding box center [1203, 511] width 369 height 97
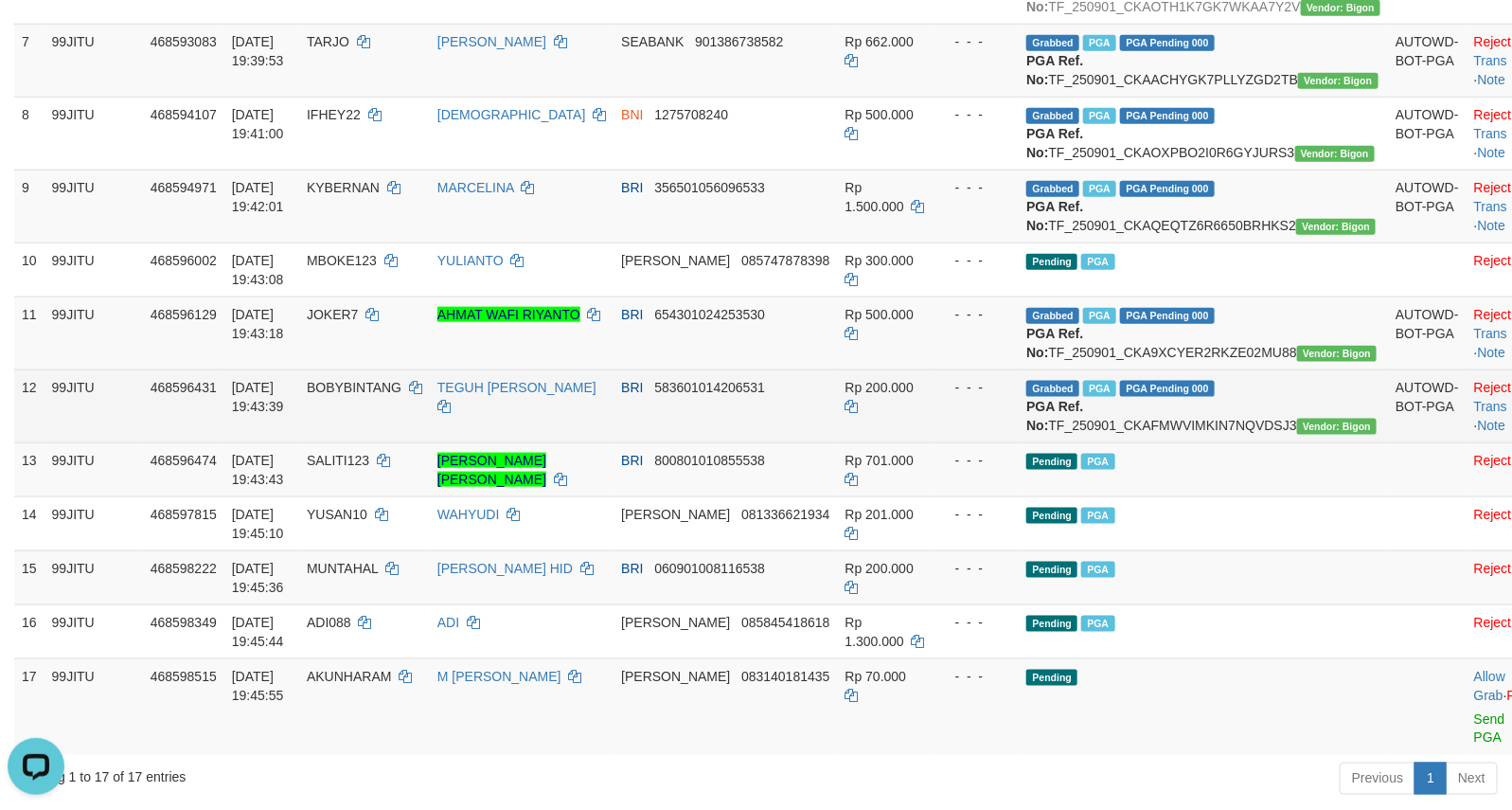
scroll to position [789, 0]
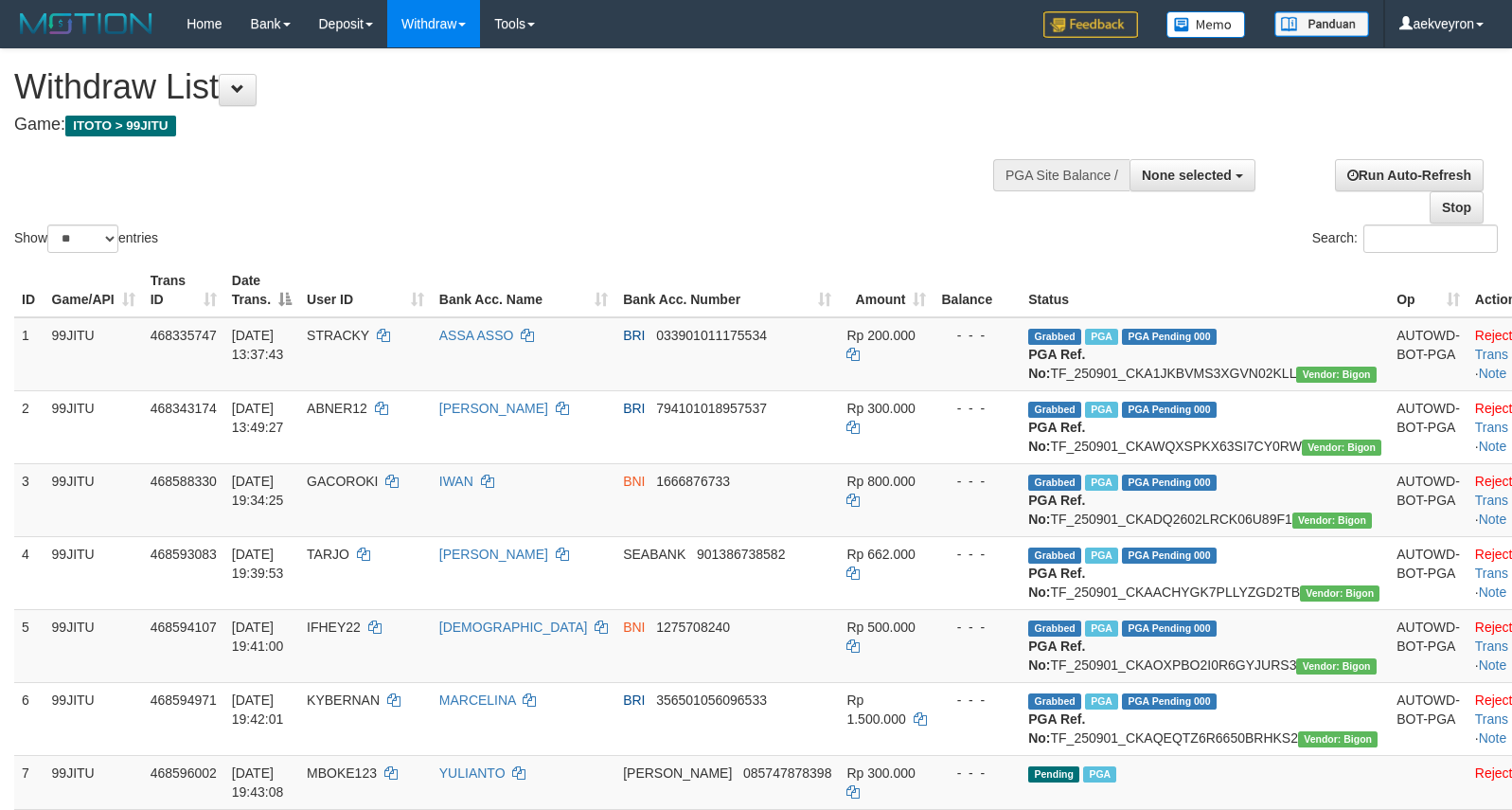
select select
select select "**"
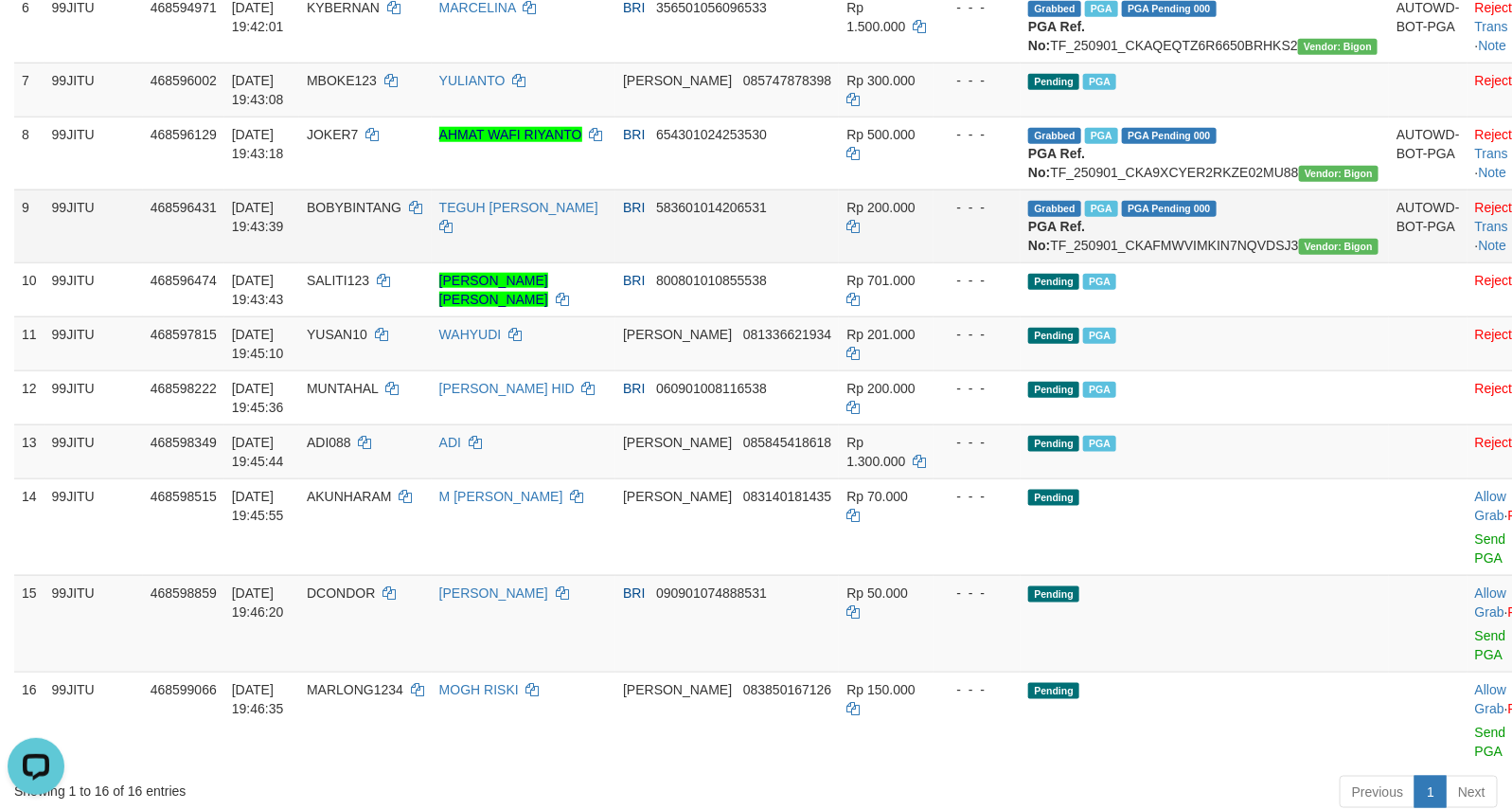
scroll to position [999, 0]
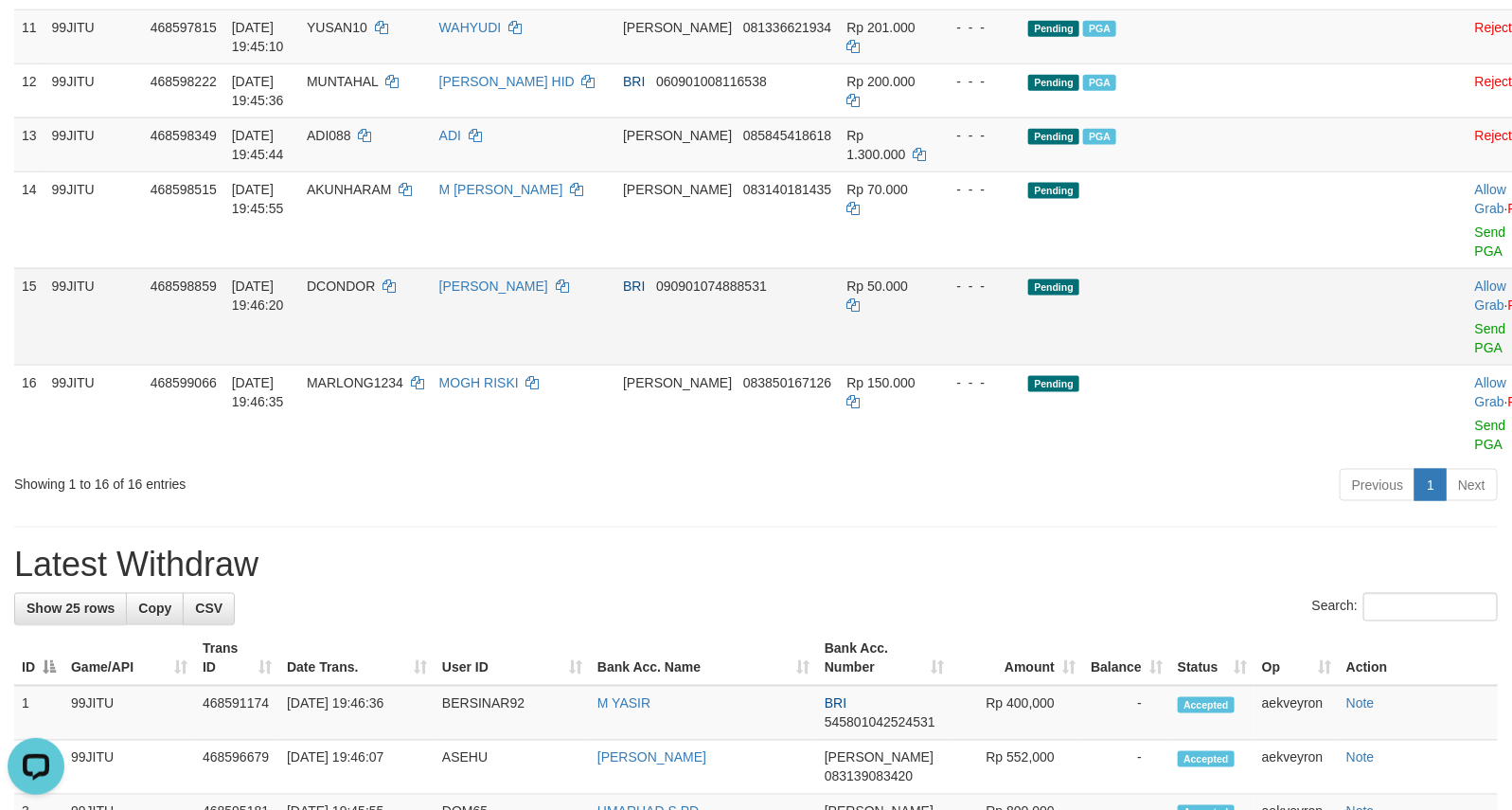
click at [1180, 364] on td "Pending" at bounding box center [1204, 316] width 368 height 97
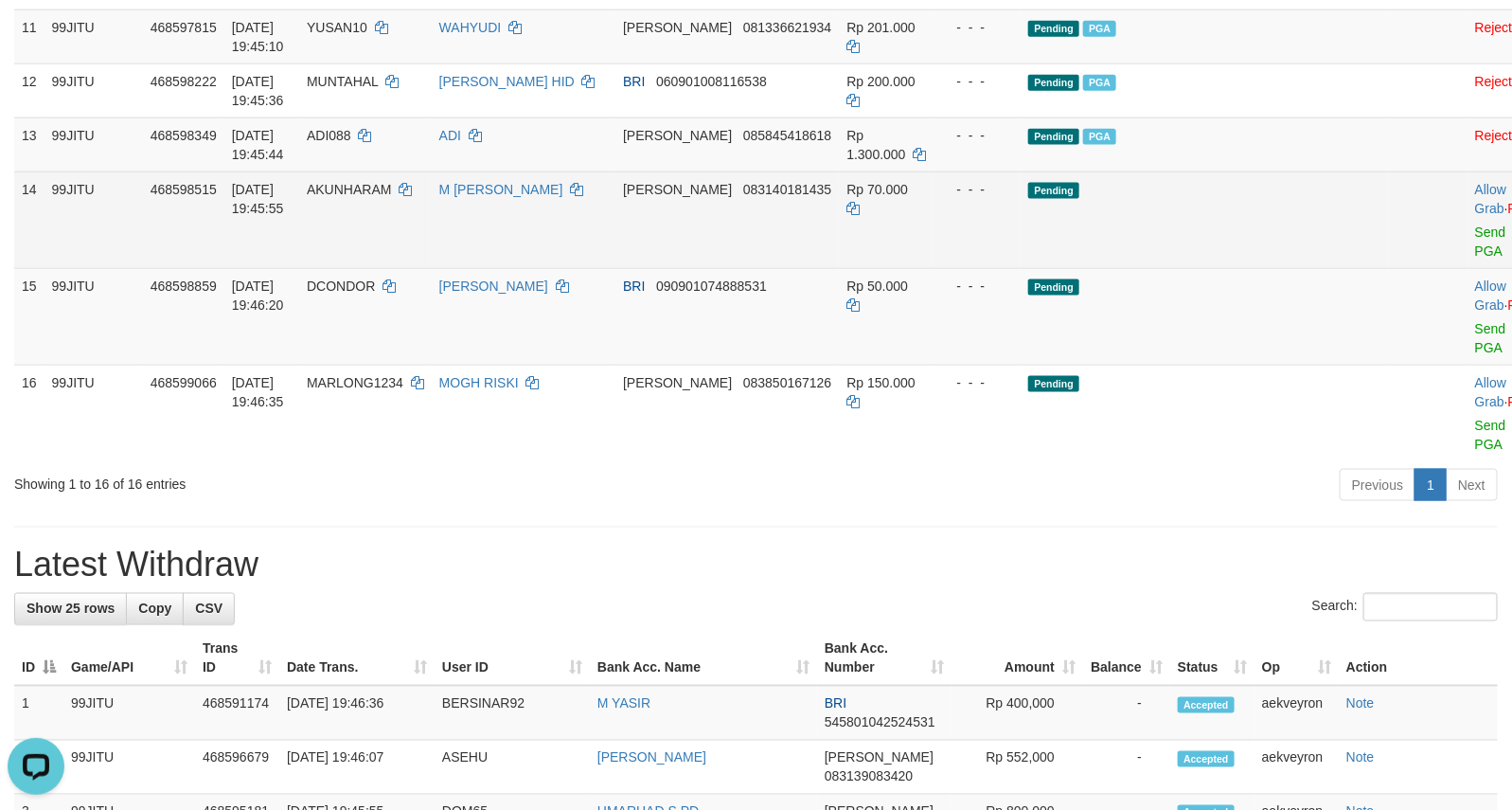
click at [1170, 268] on td "Pending" at bounding box center [1204, 219] width 368 height 97
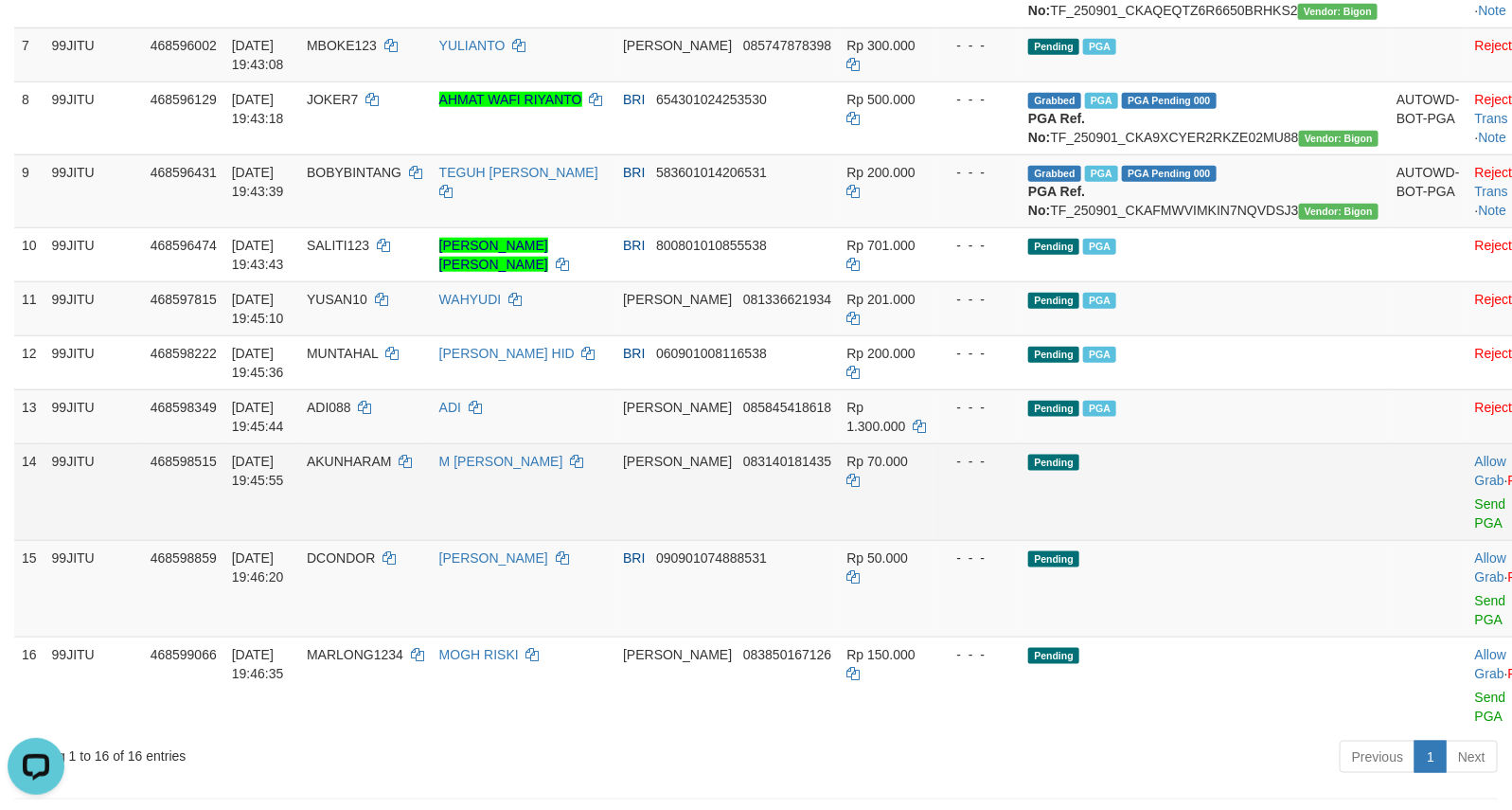
scroll to position [684, 0]
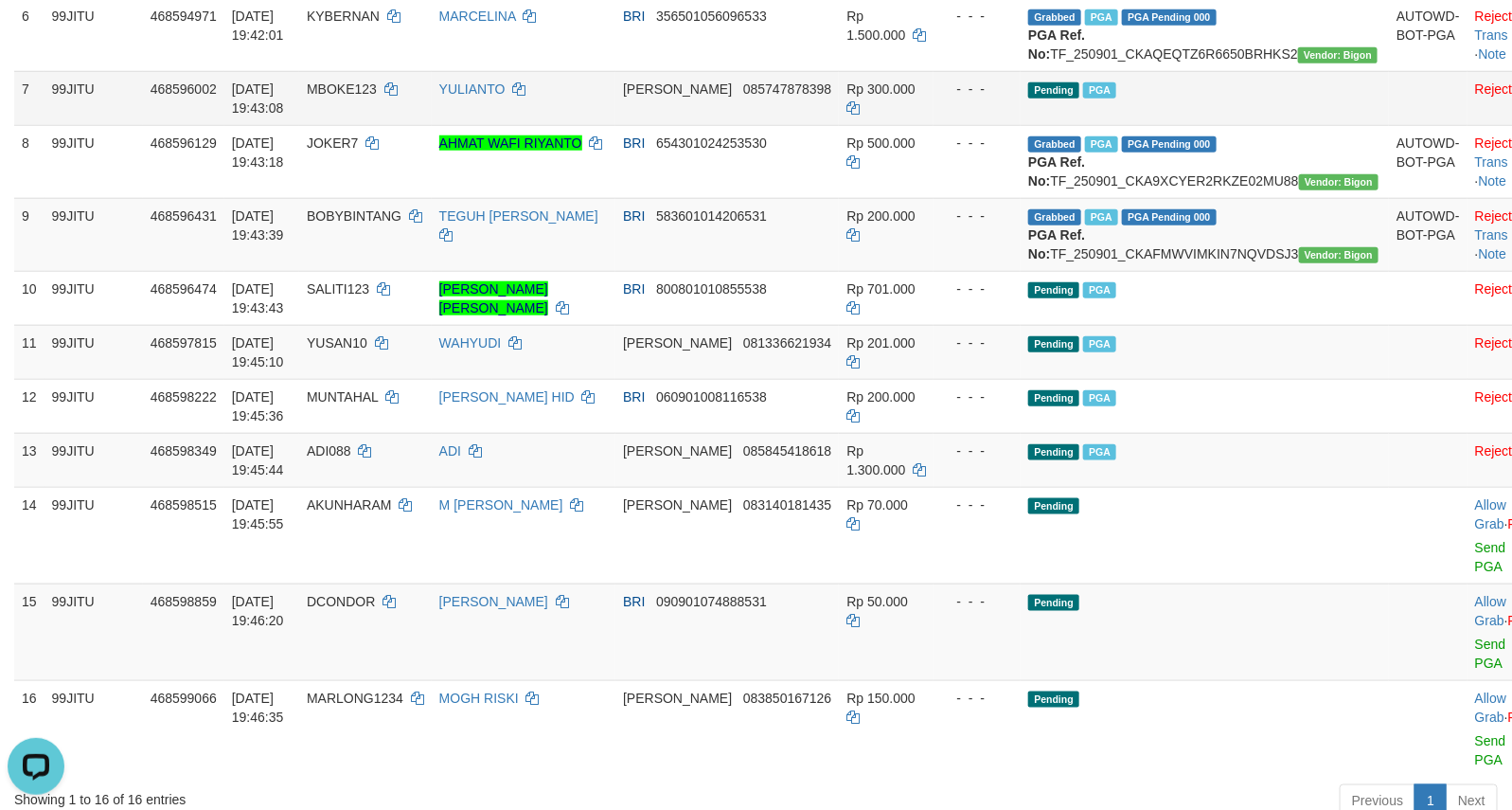
click at [1232, 125] on td "Pending PGA" at bounding box center [1204, 98] width 368 height 54
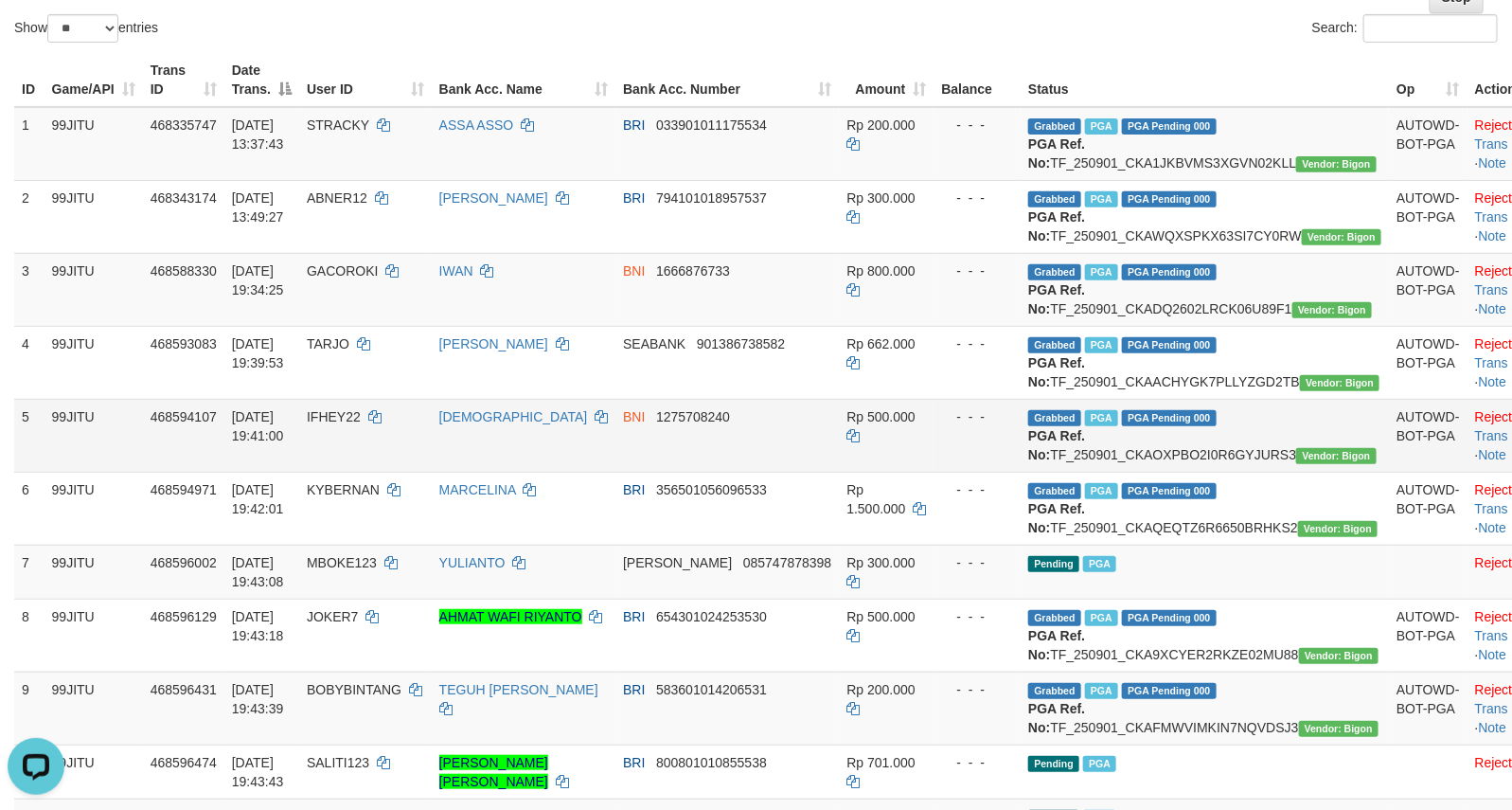
scroll to position [0, 0]
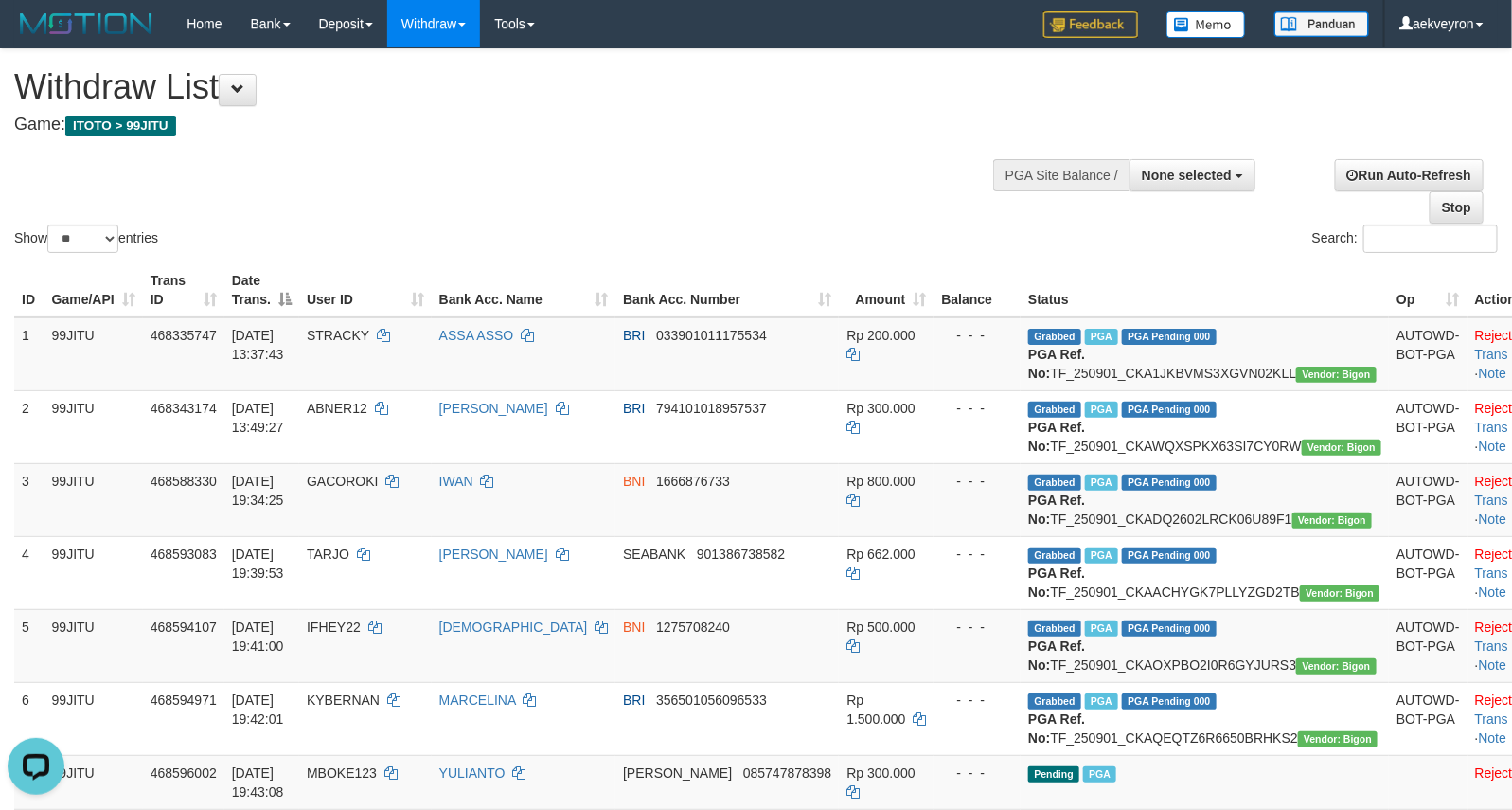
click at [720, 226] on div "Show ** ** ** *** entries" at bounding box center [378, 241] width 728 height 33
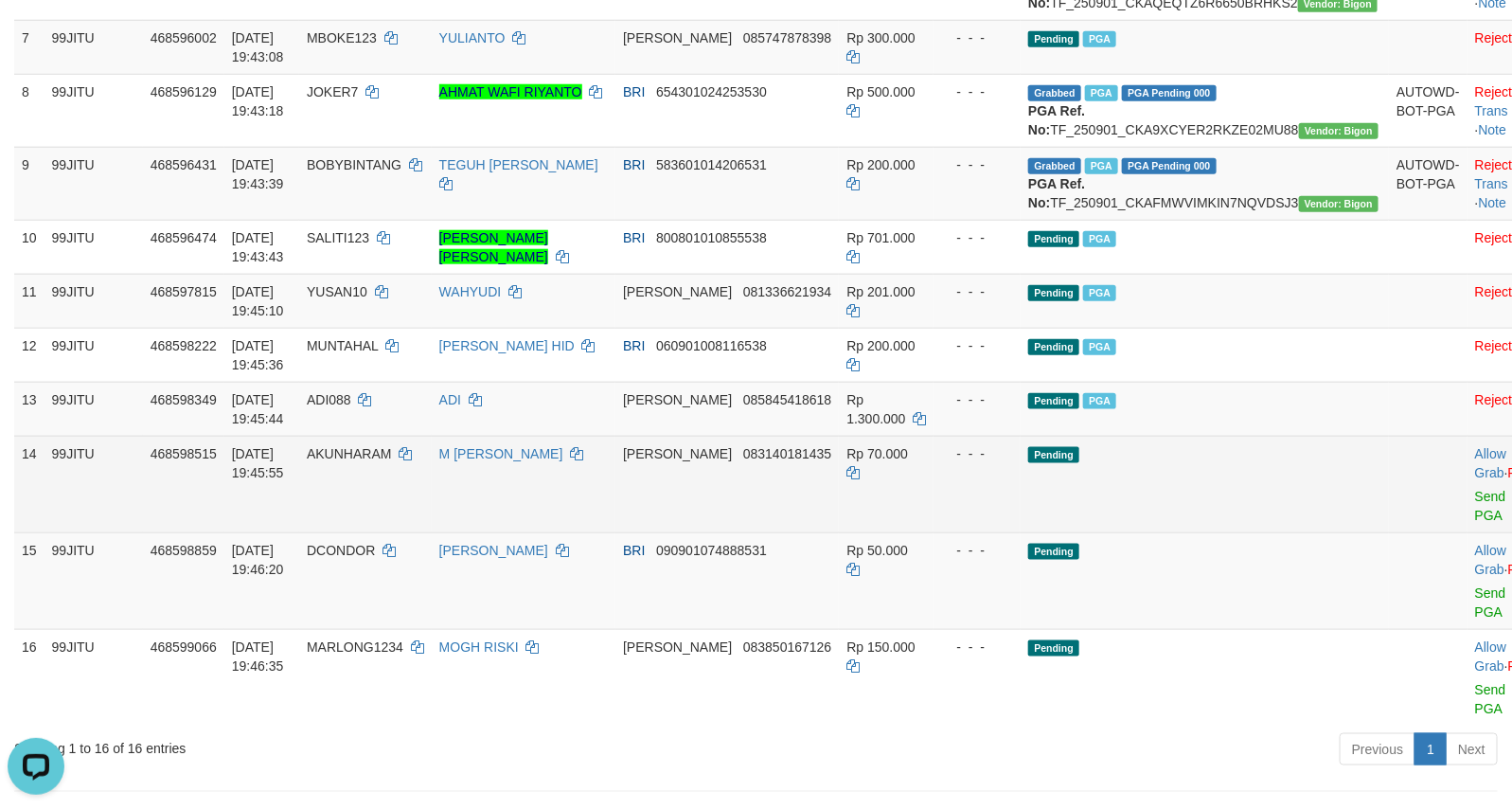
scroll to position [473, 0]
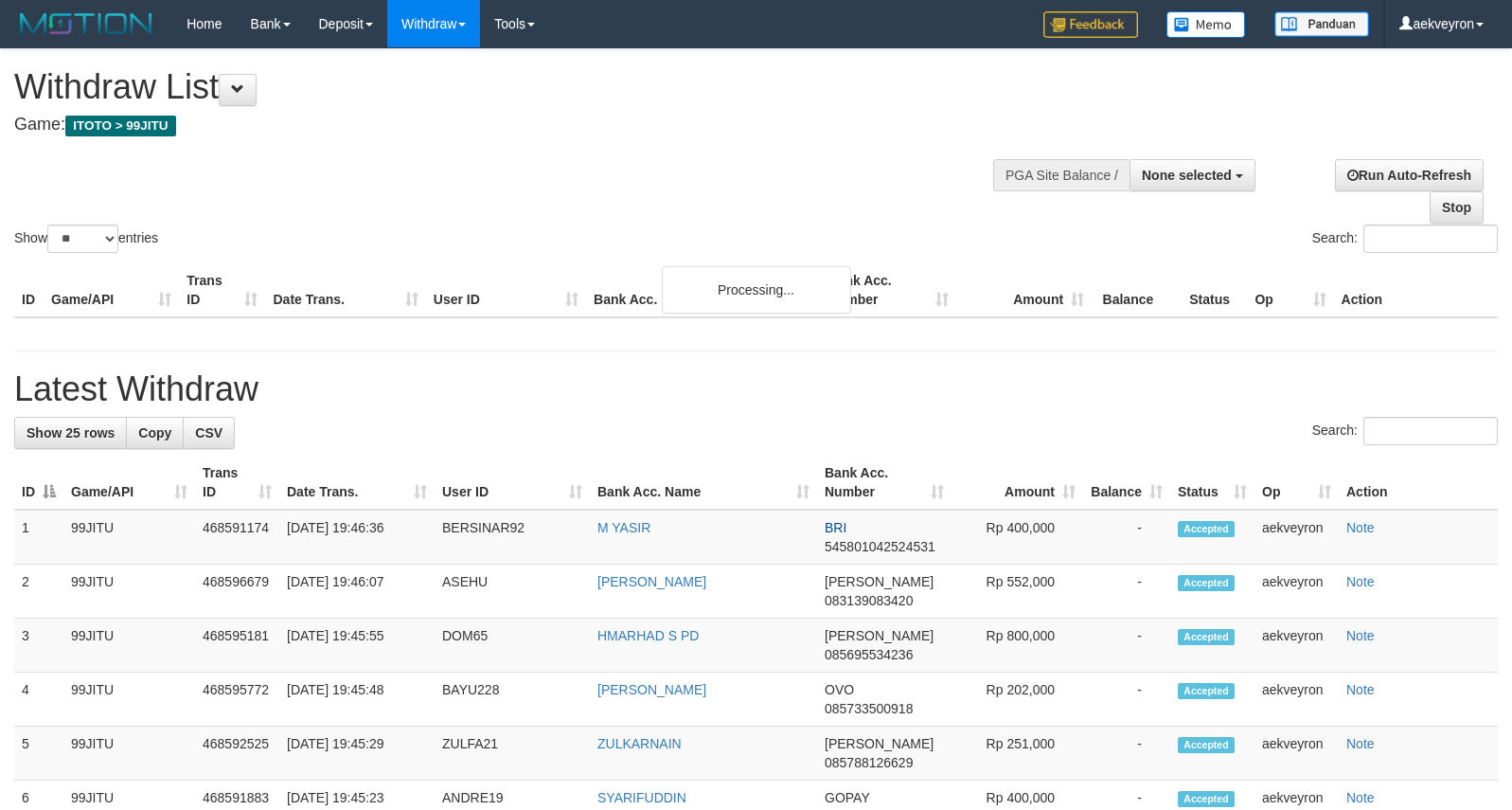
select select
select select "**"
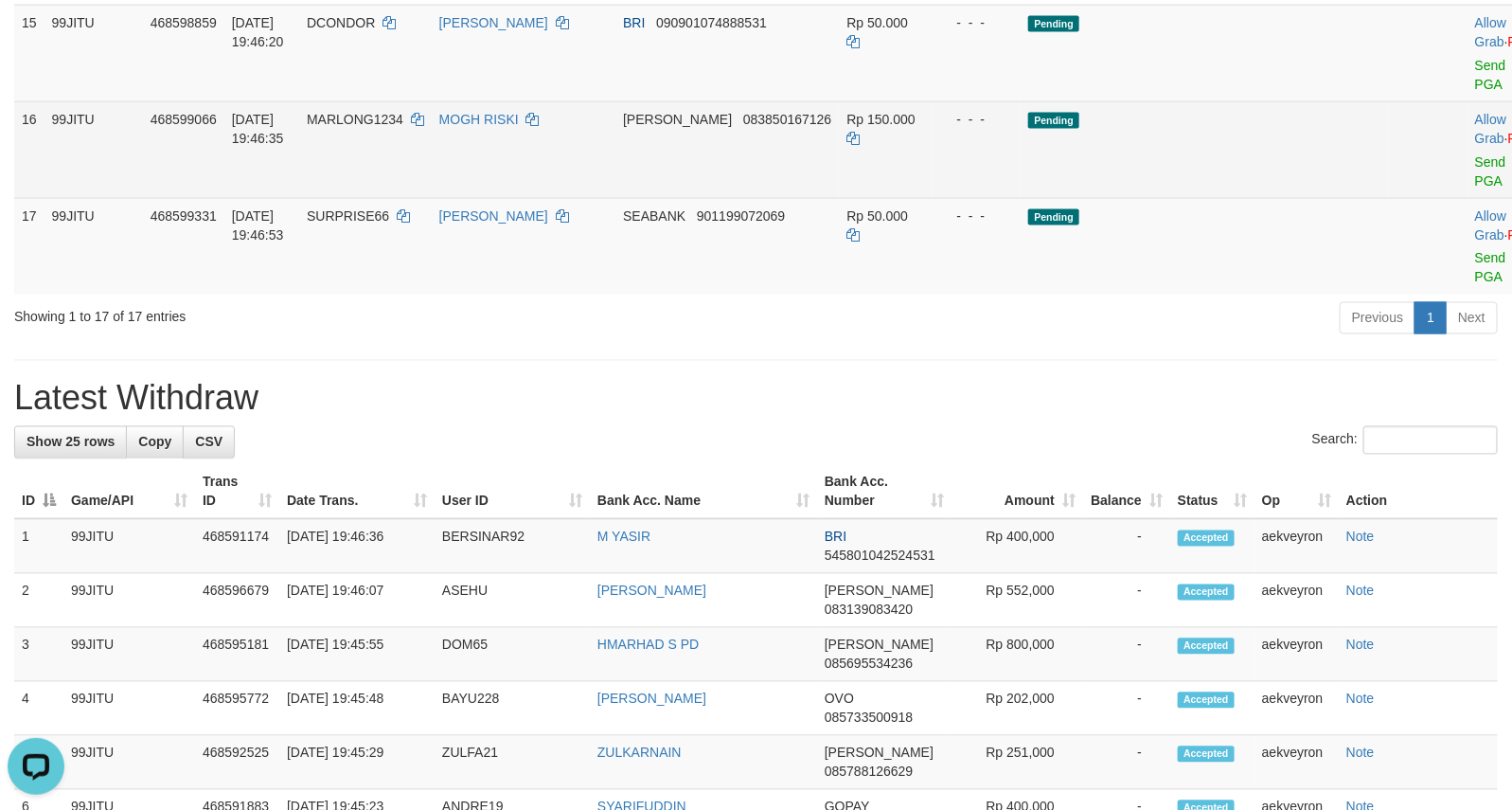
click at [1194, 198] on td "Pending" at bounding box center [1204, 149] width 368 height 97
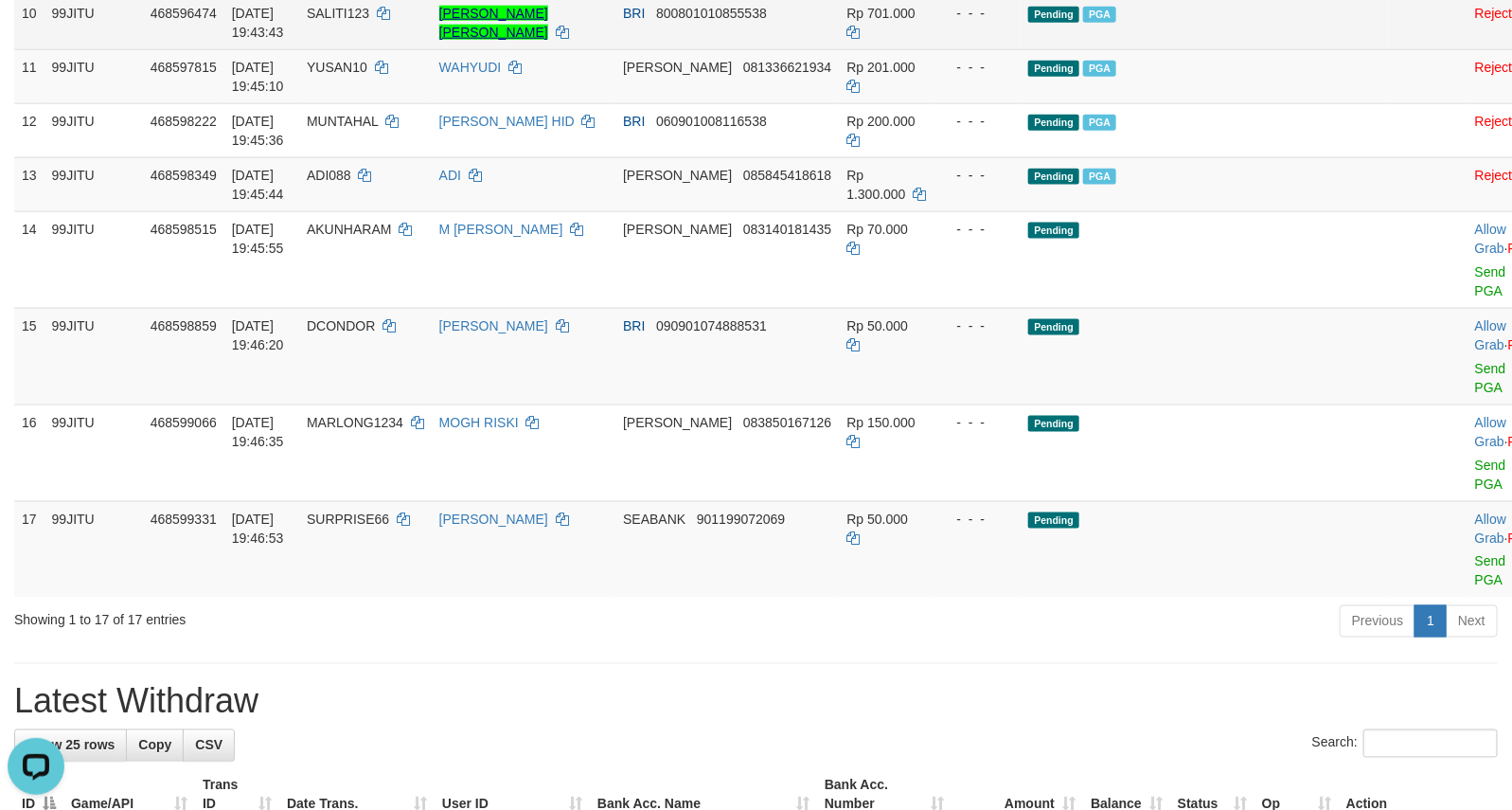
scroll to position [947, 0]
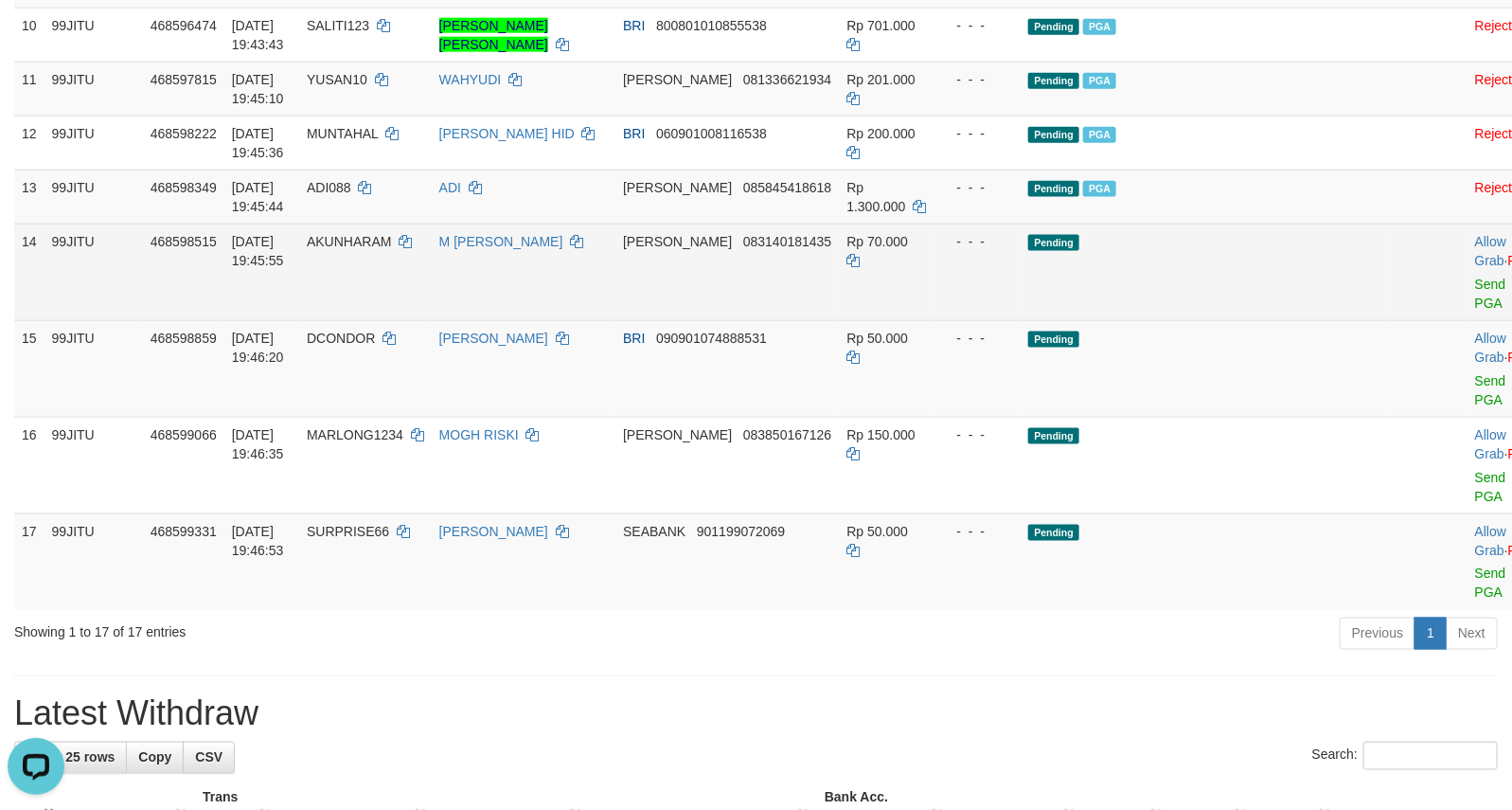
click at [1250, 320] on td "Pending" at bounding box center [1204, 272] width 368 height 97
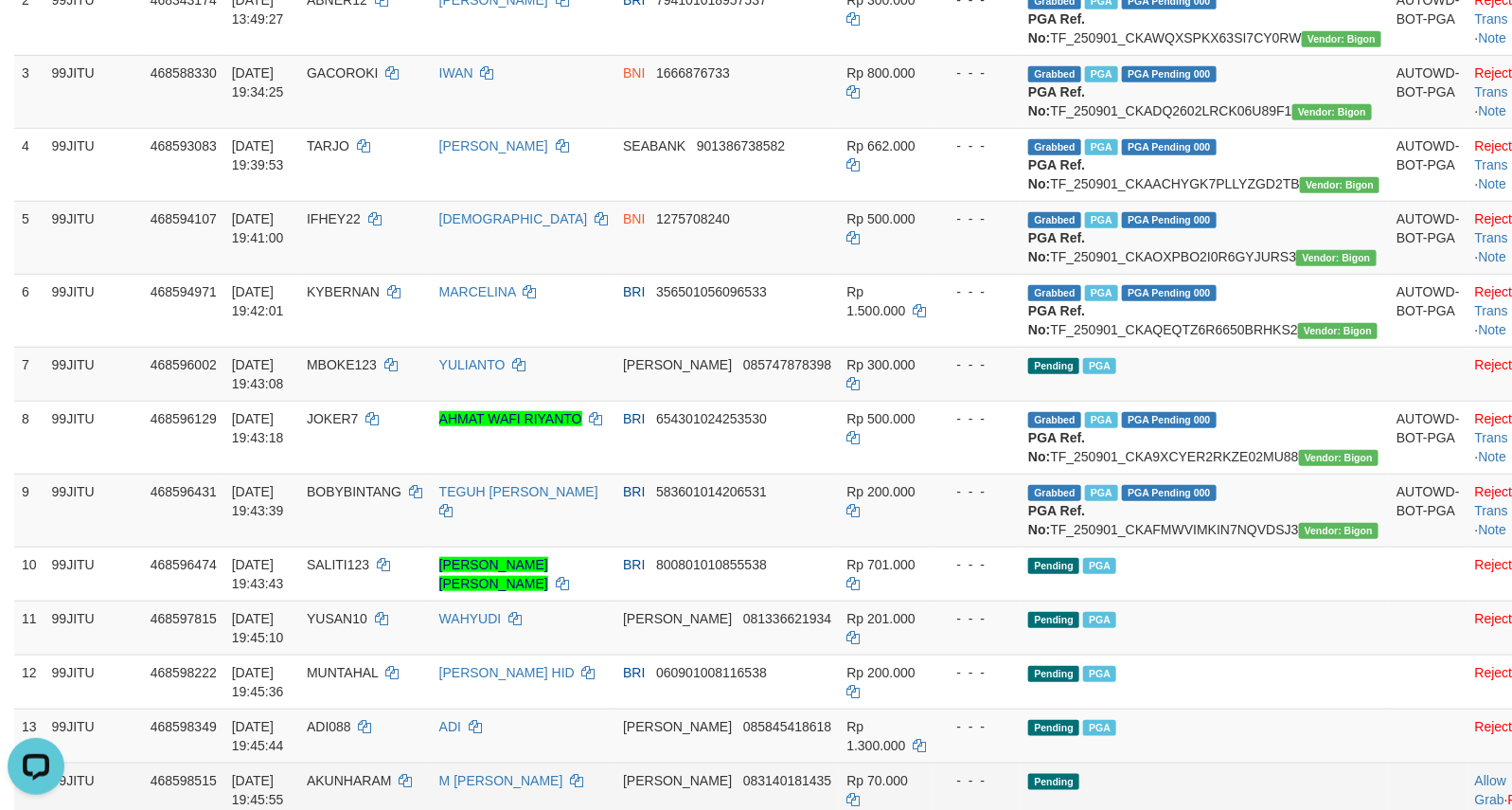
scroll to position [157, 0]
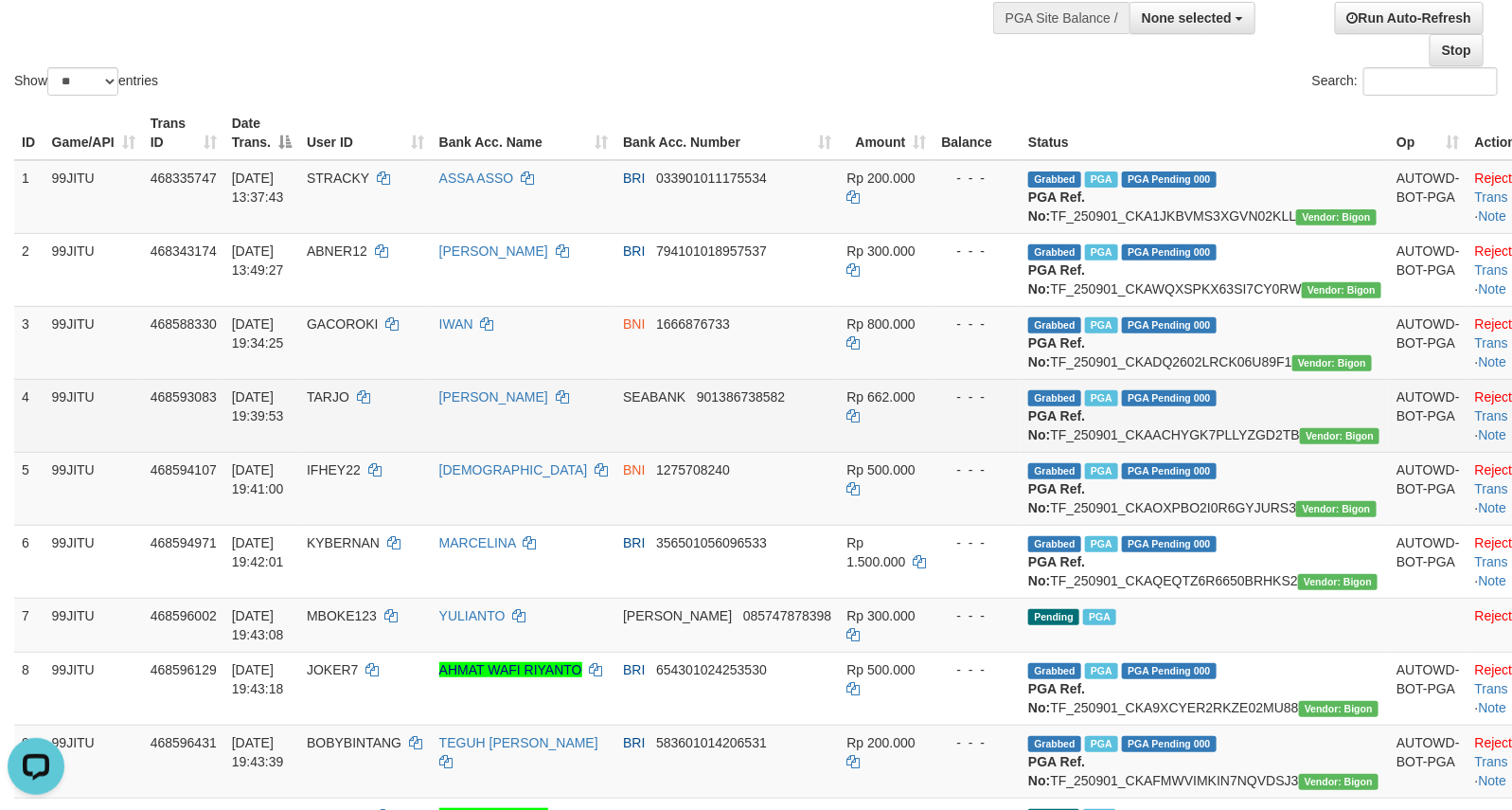
click at [1257, 451] on td "Grabbed PGA PGA Pending 000 {"status":"000","data":{"unique_id":"357-468593083-…" at bounding box center [1204, 415] width 368 height 73
click at [1246, 451] on td "Grabbed PGA PGA Pending 000 {"status":"000","data":{"unique_id":"357-468593083-…" at bounding box center [1204, 415] width 368 height 73
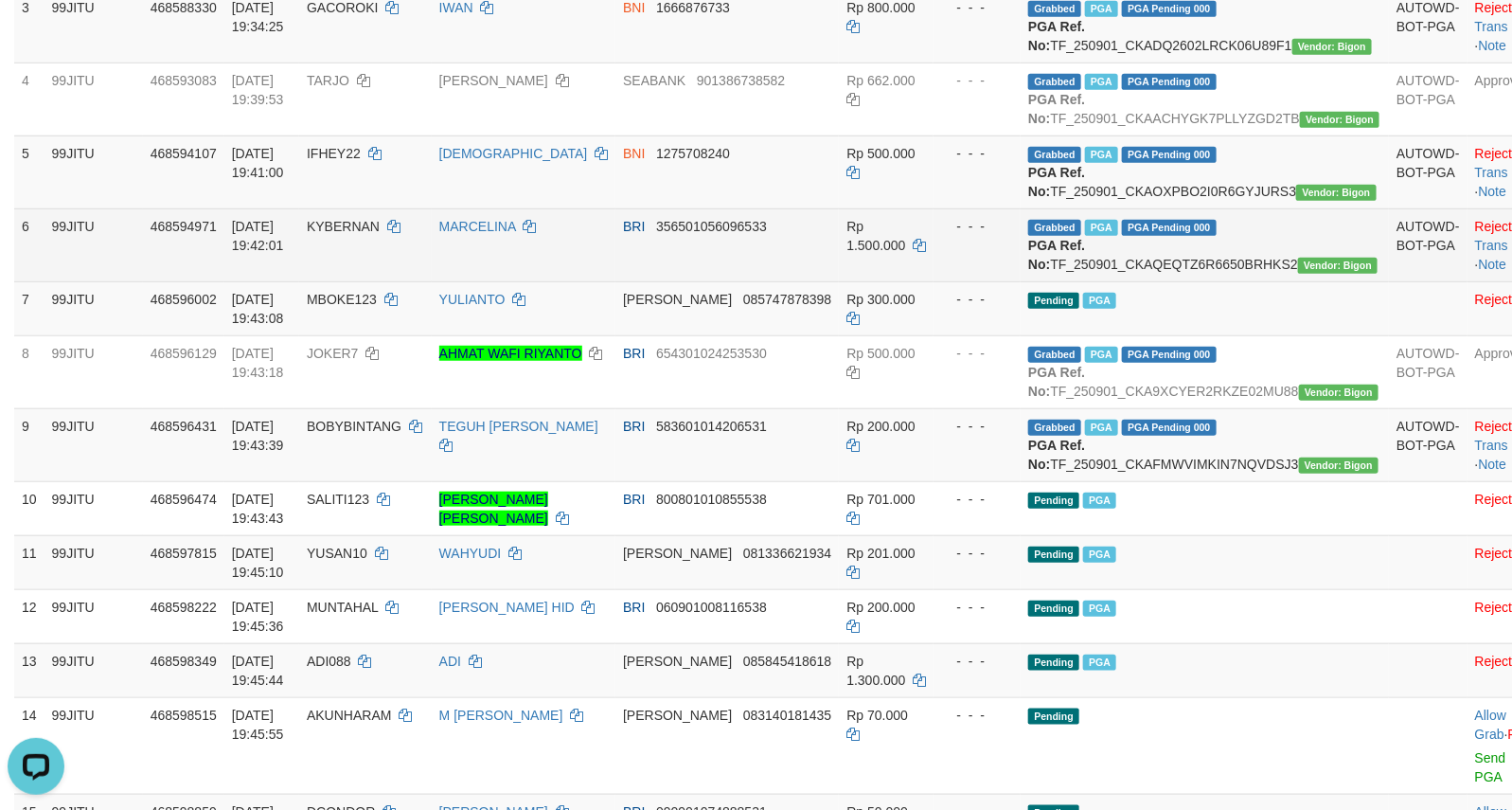
scroll to position [316, 0]
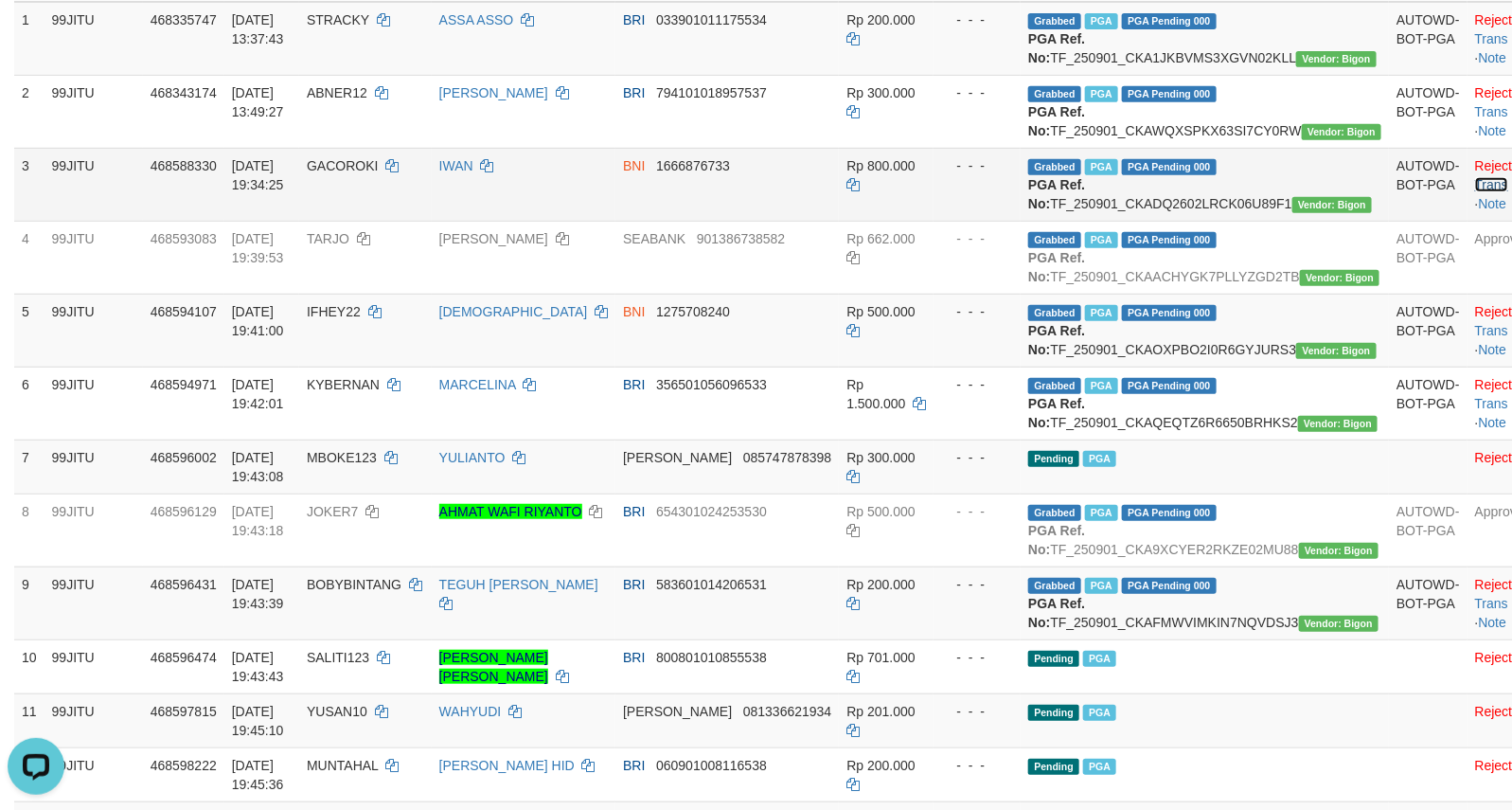
click at [1476, 192] on link "Check Trans" at bounding box center [1515, 175] width 78 height 34
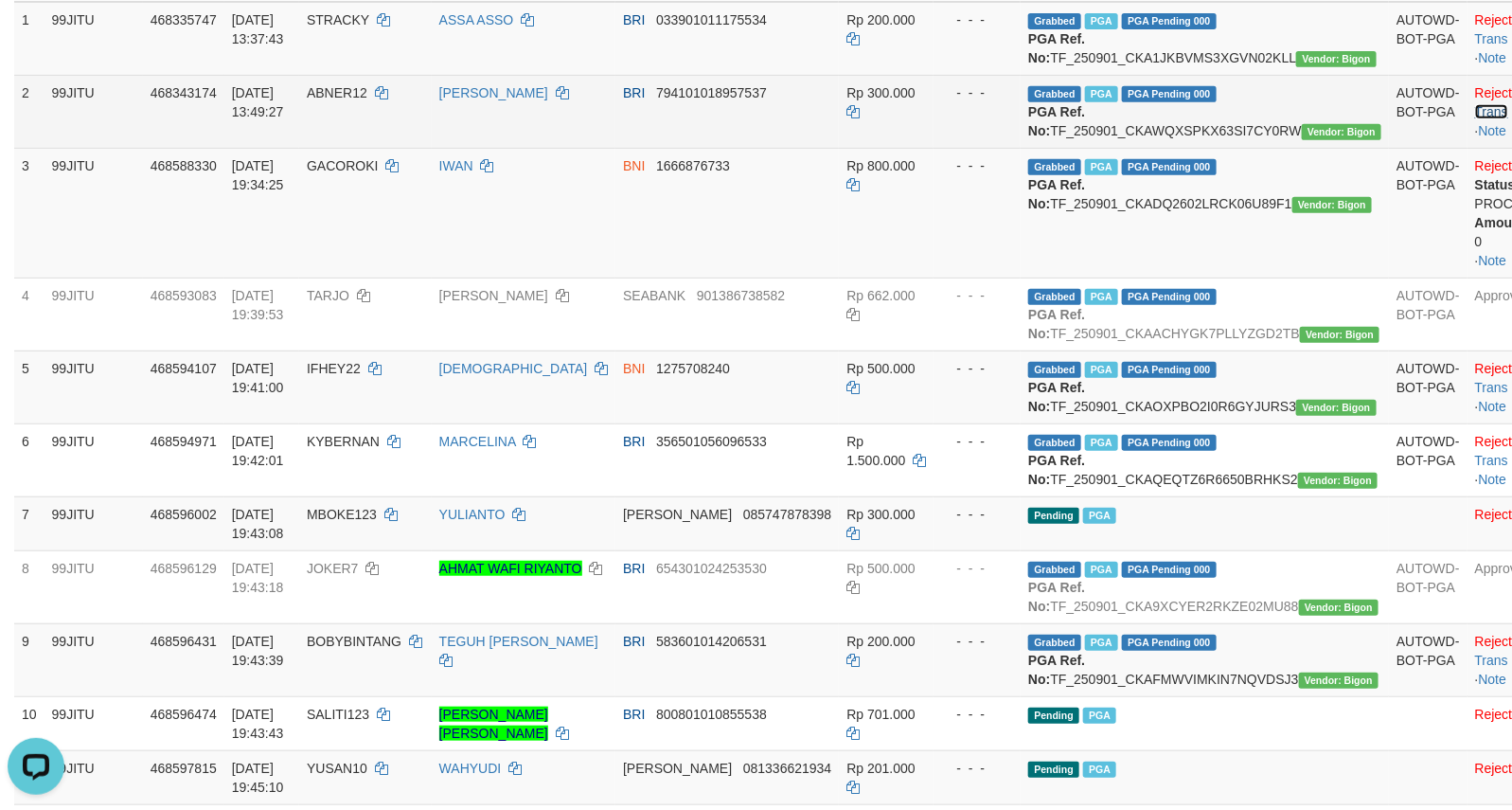
click at [1476, 112] on link "Check Trans" at bounding box center [1515, 102] width 78 height 34
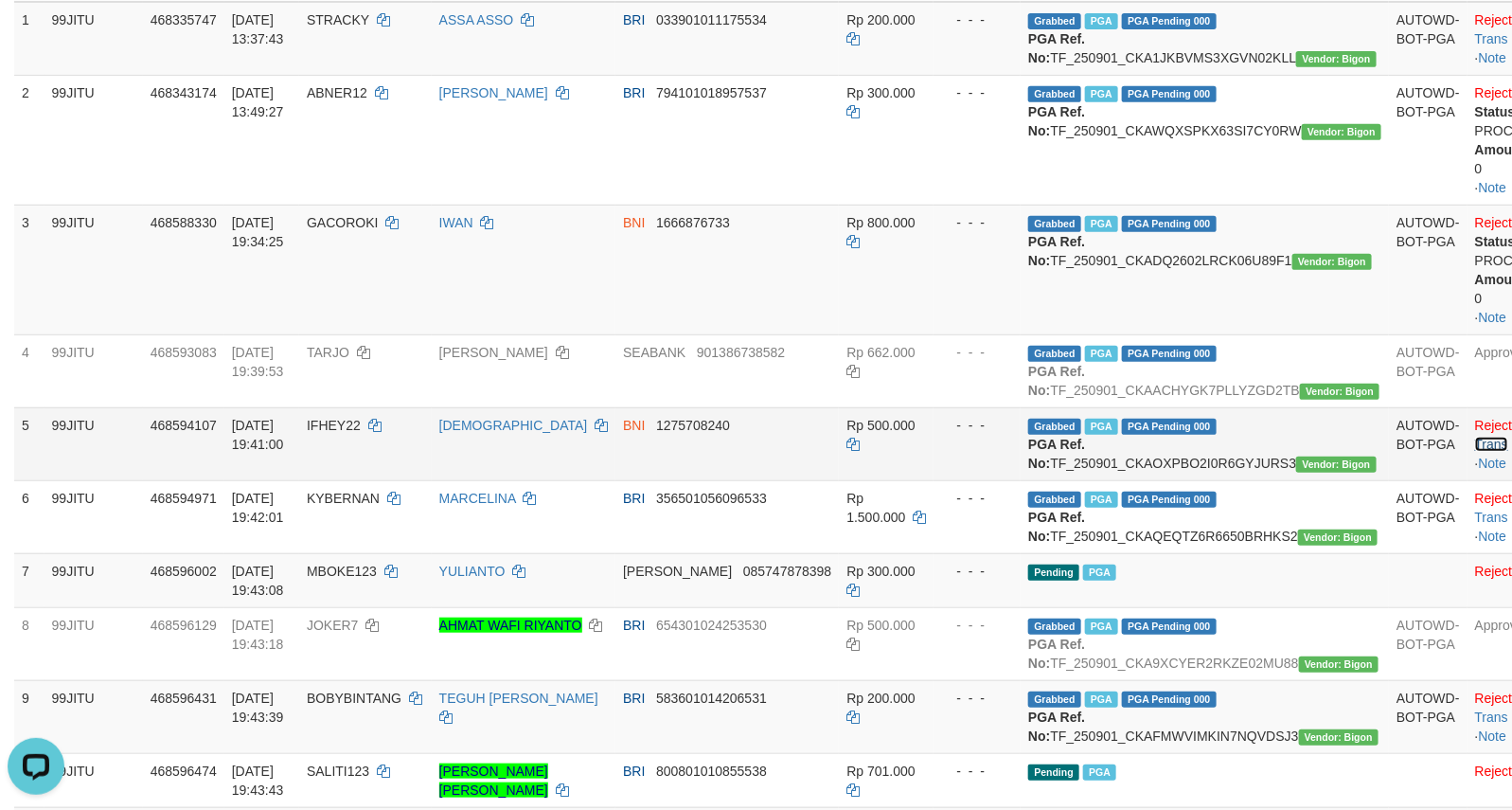
click at [1476, 451] on link "Check Trans" at bounding box center [1515, 435] width 78 height 34
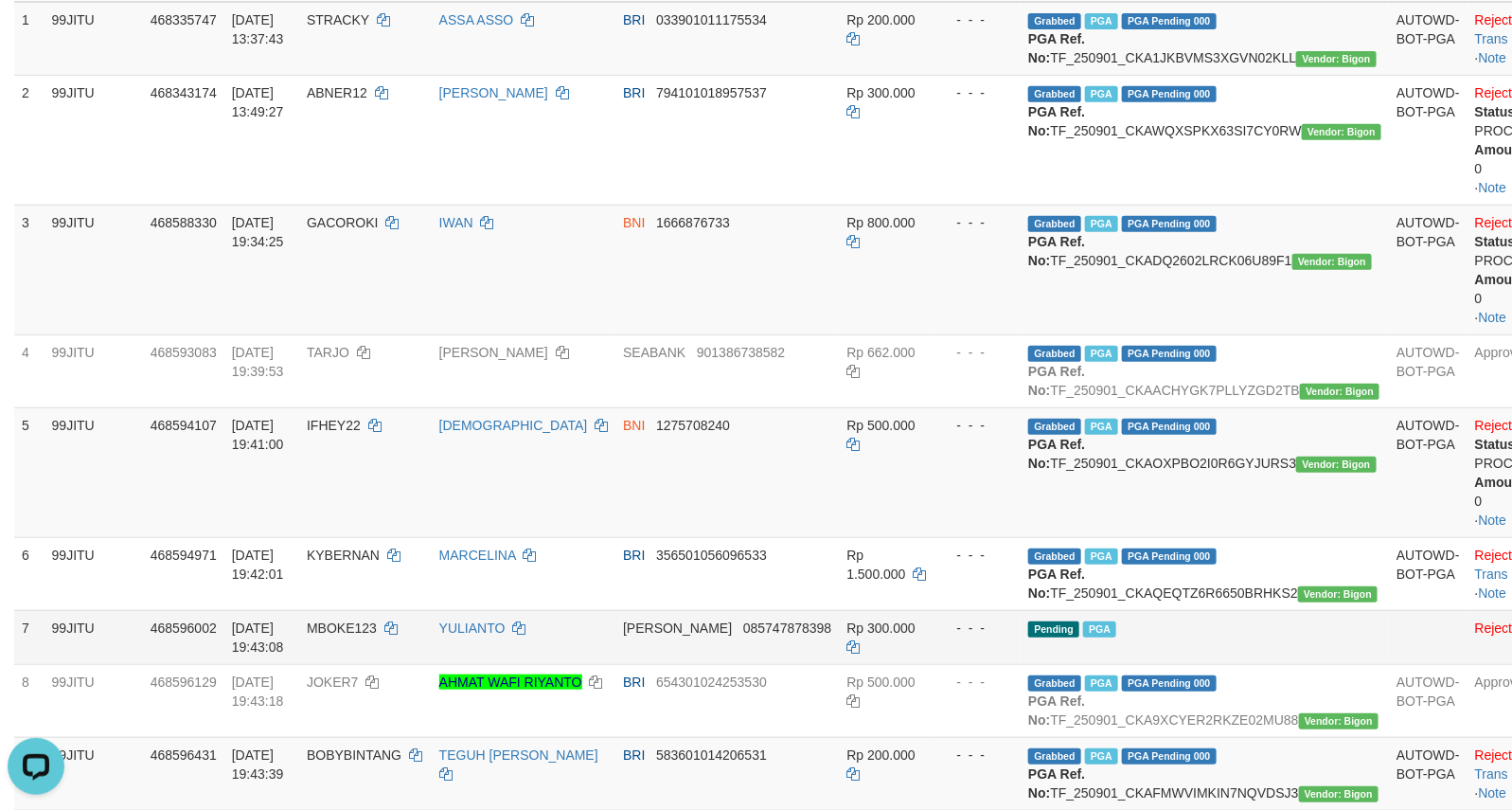
scroll to position [473, 0]
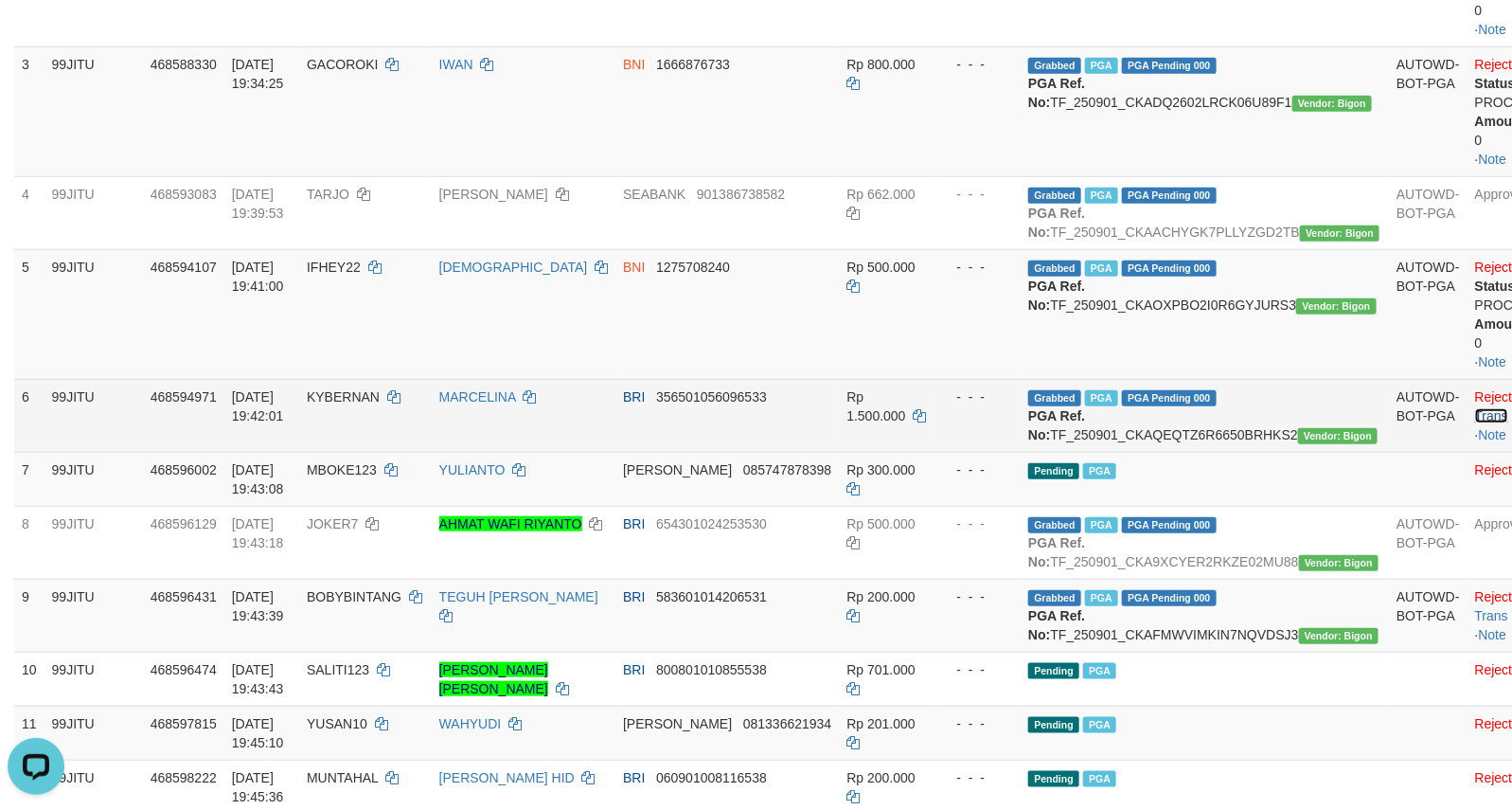
click at [1476, 424] on link "Check Trans" at bounding box center [1515, 406] width 78 height 34
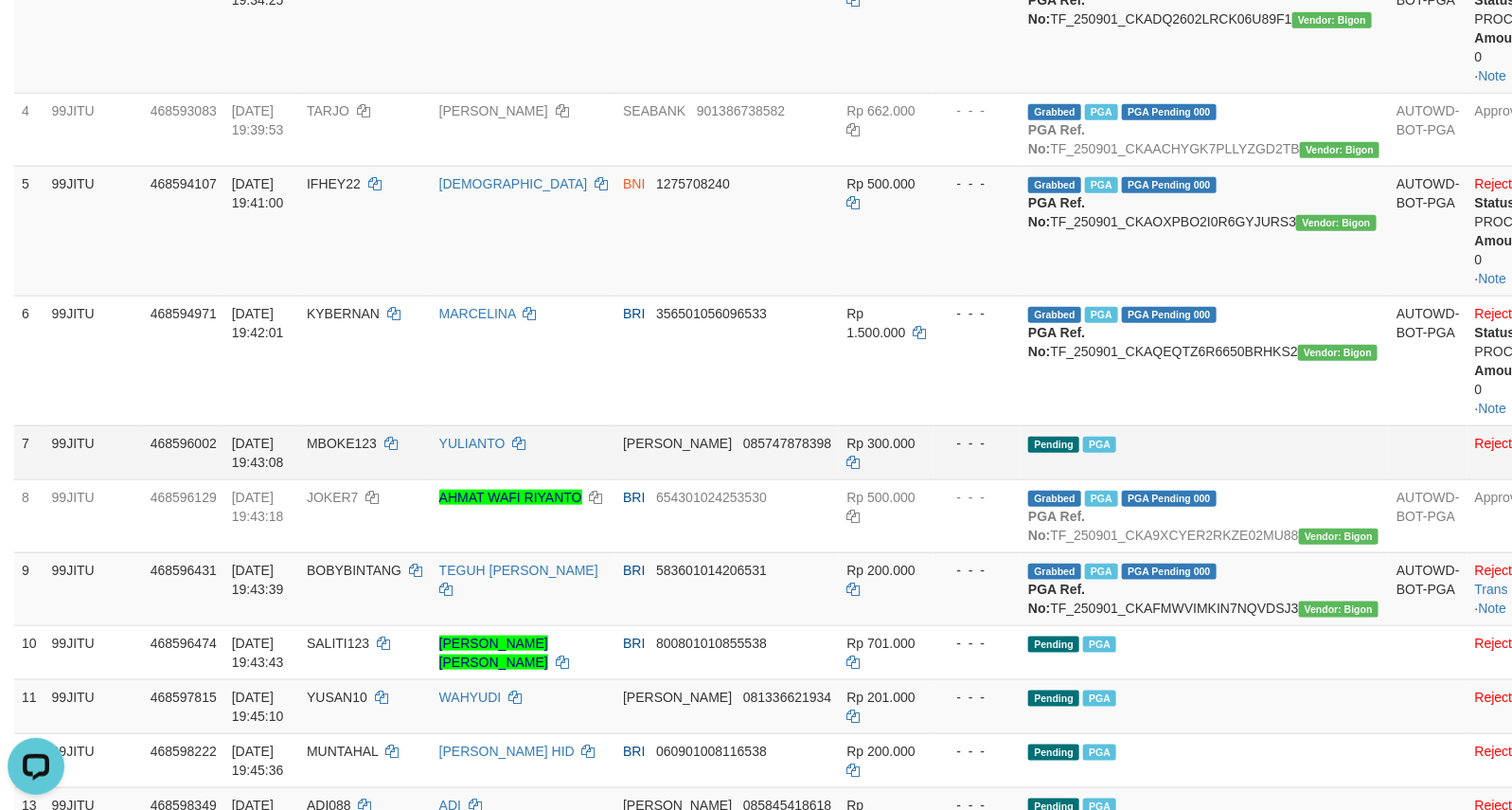
scroll to position [630, 0]
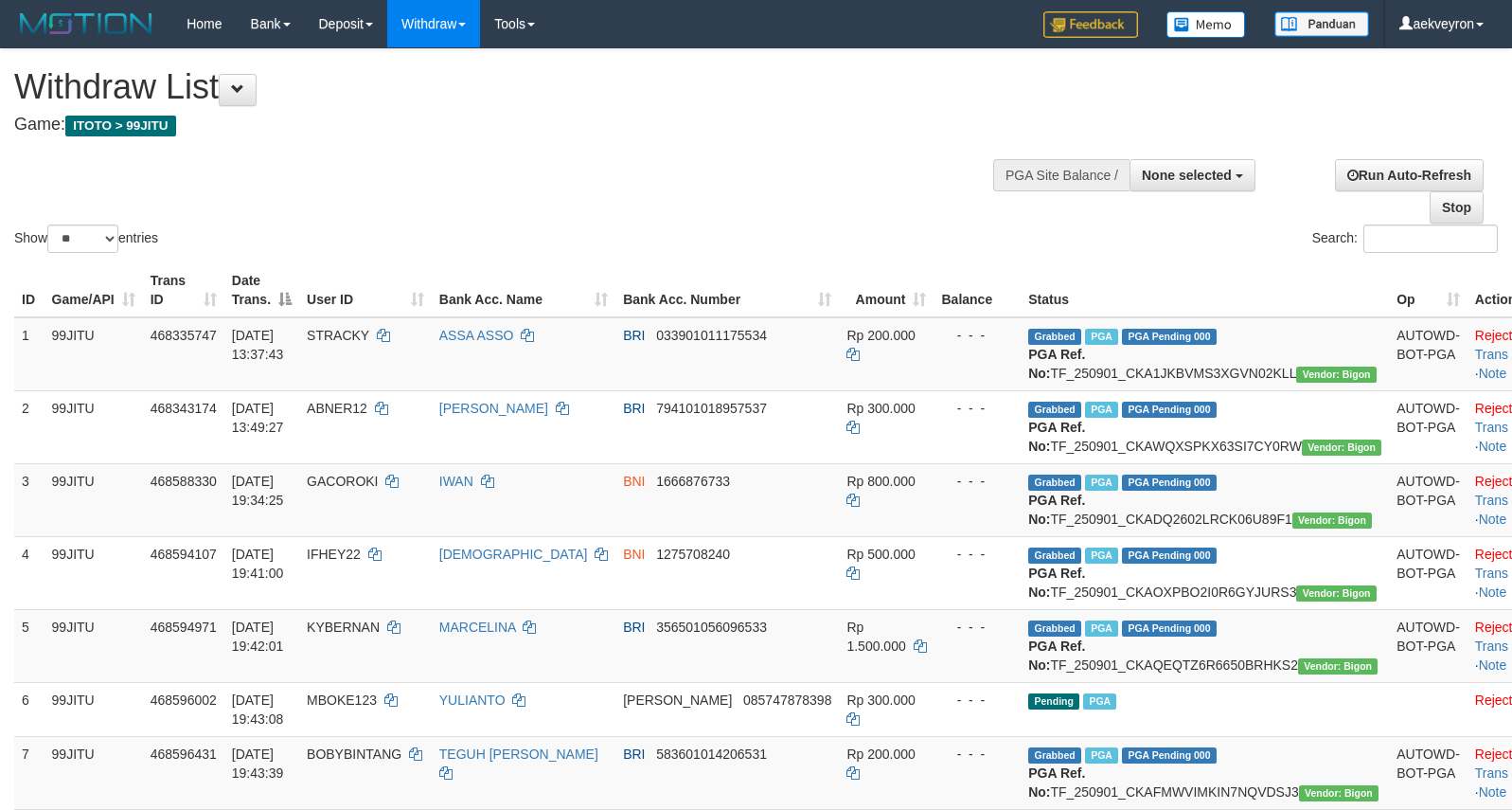
select select
select select "**"
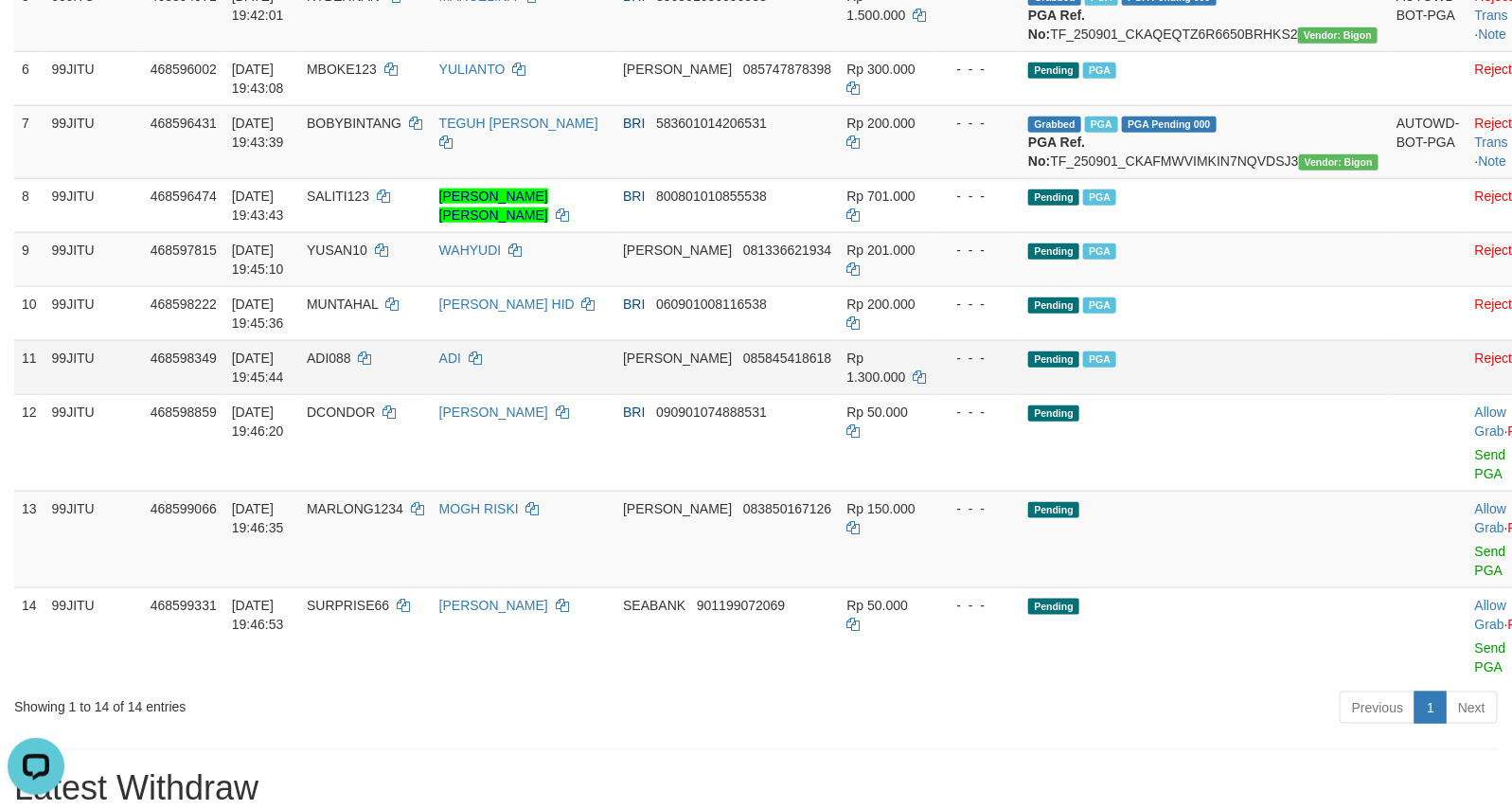
click at [1165, 394] on td "Pending PGA" at bounding box center [1204, 366] width 368 height 54
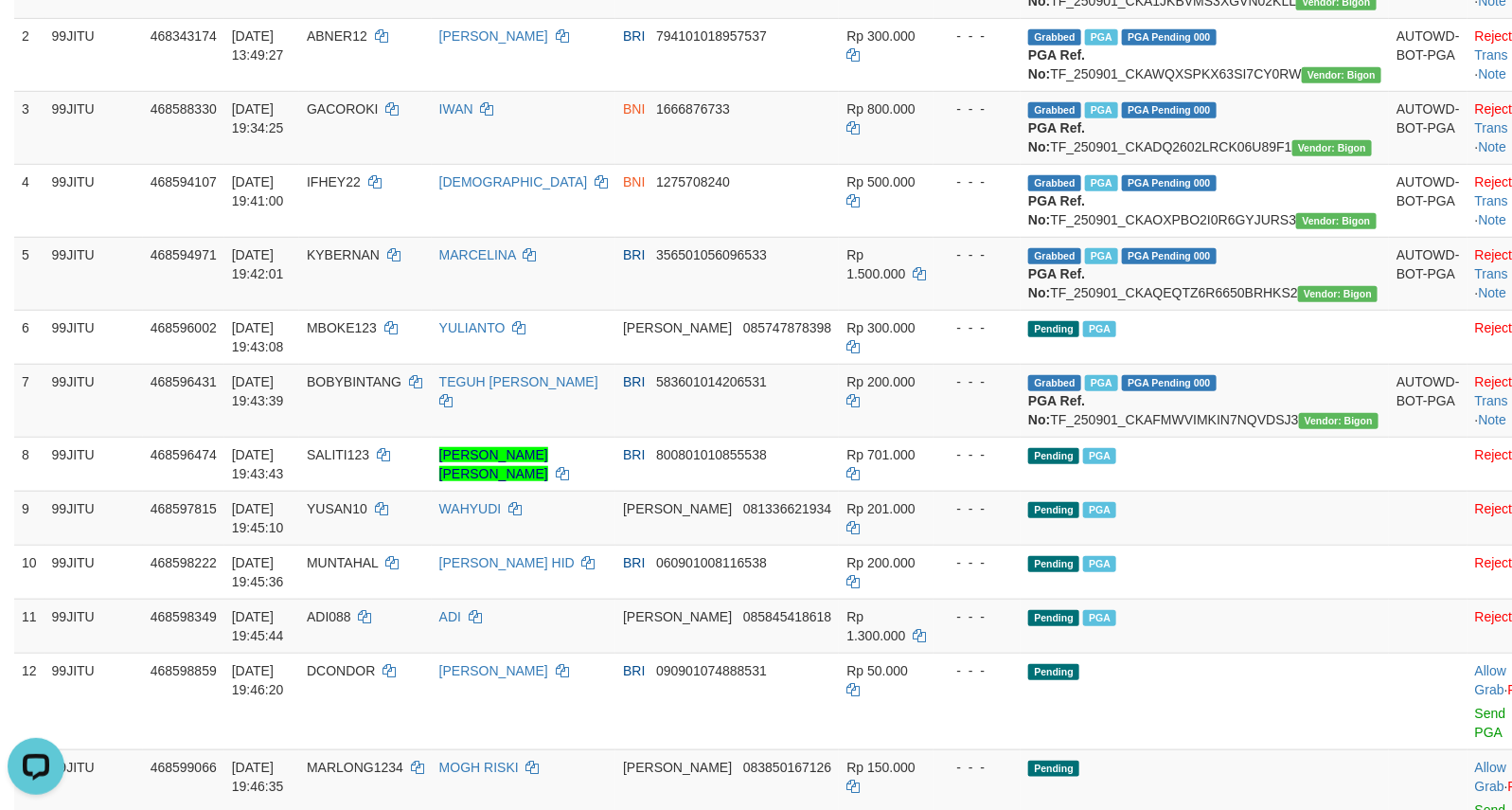
scroll to position [315, 0]
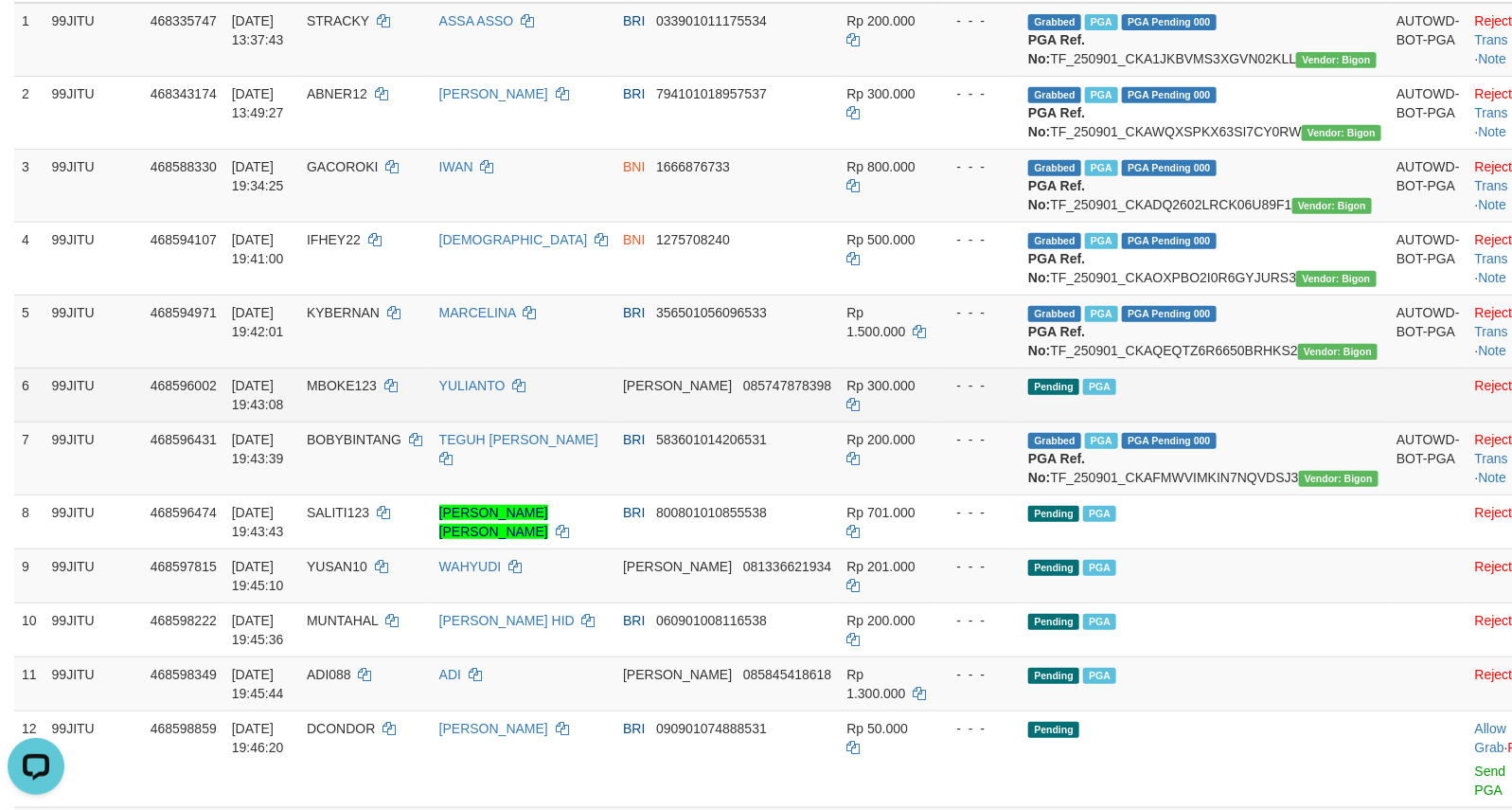
click at [1234, 422] on td "Pending PGA" at bounding box center [1204, 394] width 368 height 54
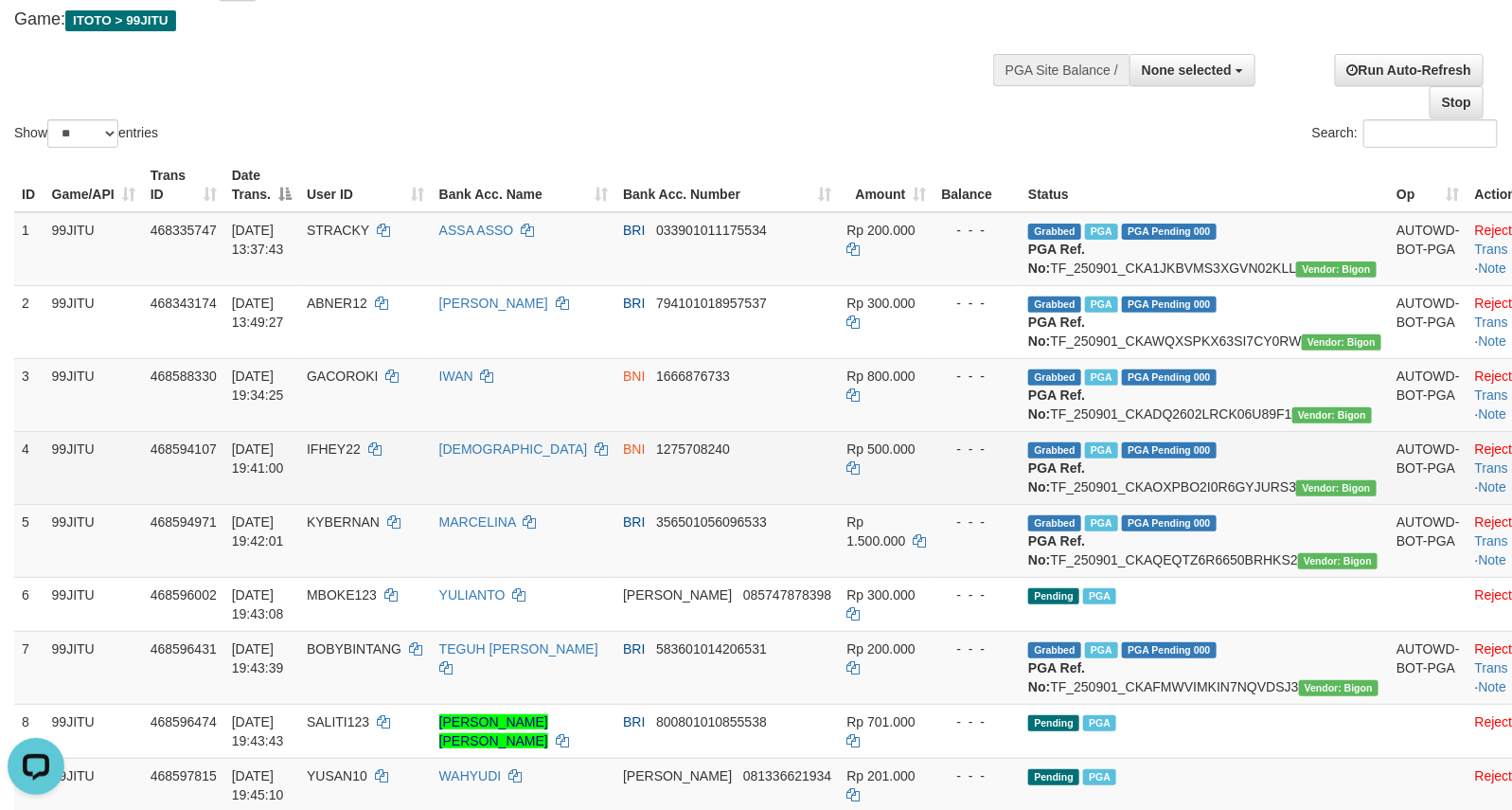
scroll to position [157, 0]
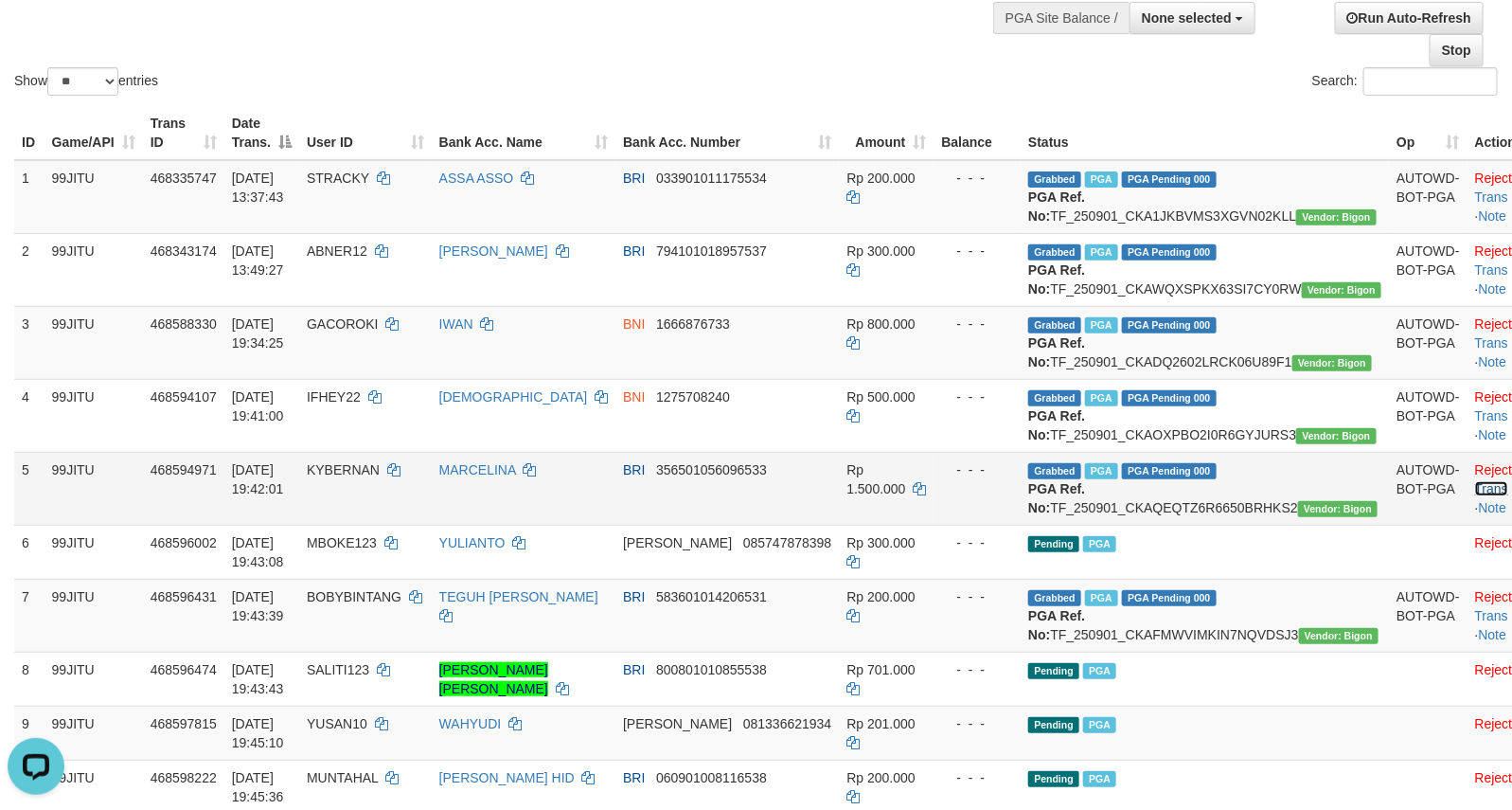
click at [1476, 496] on link "Check Trans" at bounding box center [1515, 479] width 78 height 34
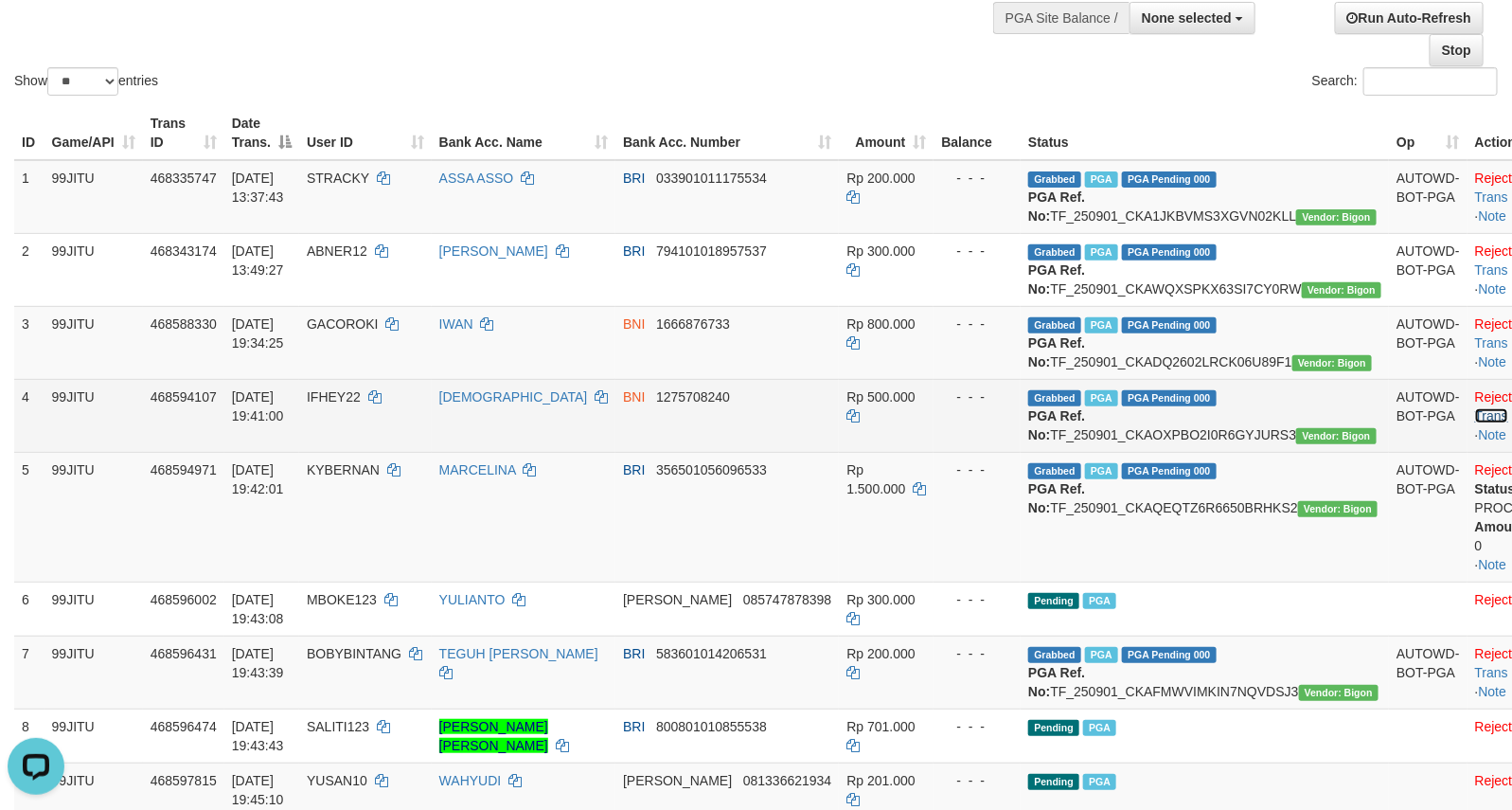
click at [1476, 424] on link "Check Trans" at bounding box center [1515, 406] width 78 height 34
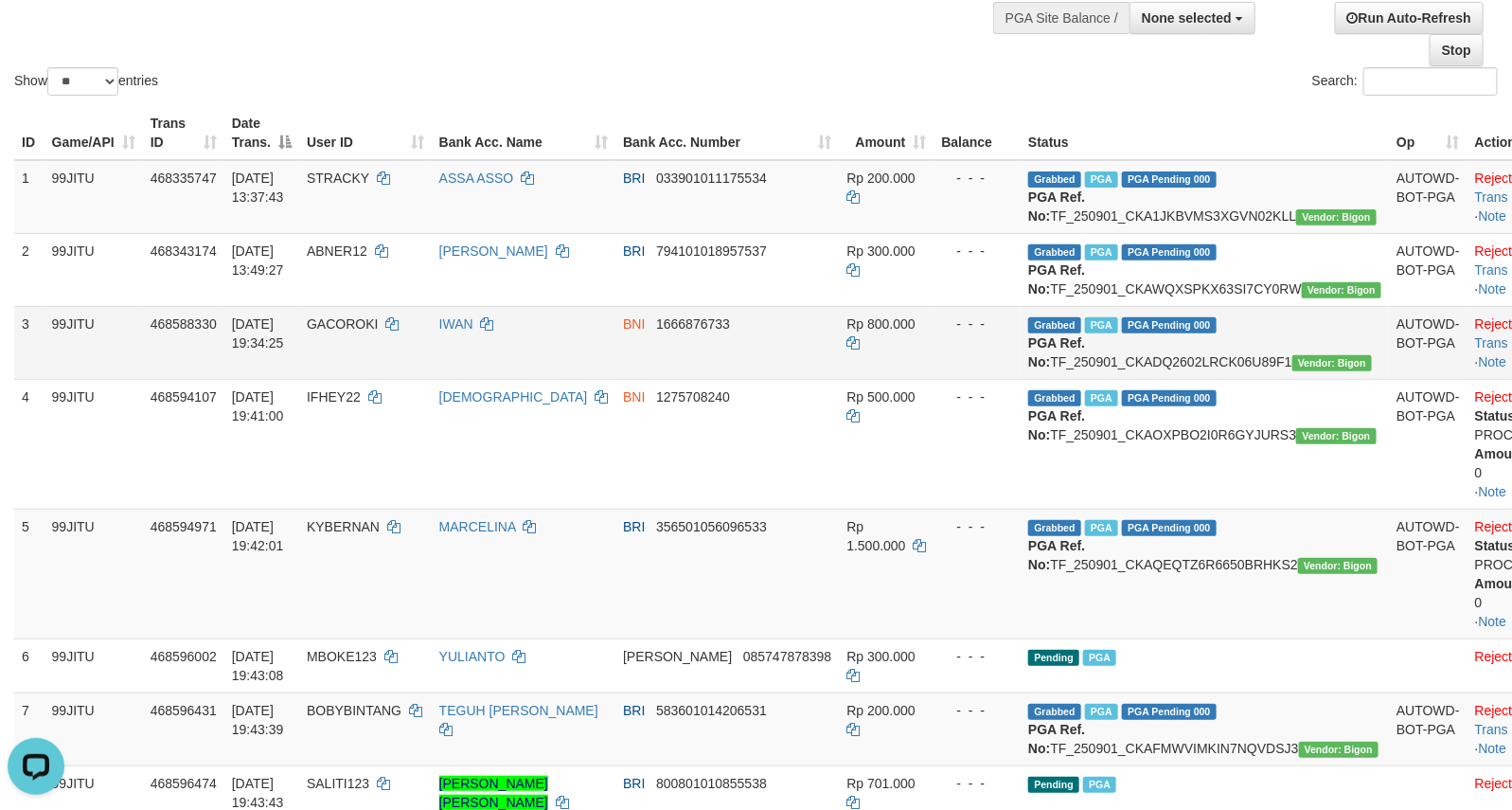
click at [1468, 372] on td "Reject · Check Trans · Note" at bounding box center [1528, 342] width 121 height 73
click at [1476, 350] on link "Check Trans" at bounding box center [1515, 334] width 78 height 34
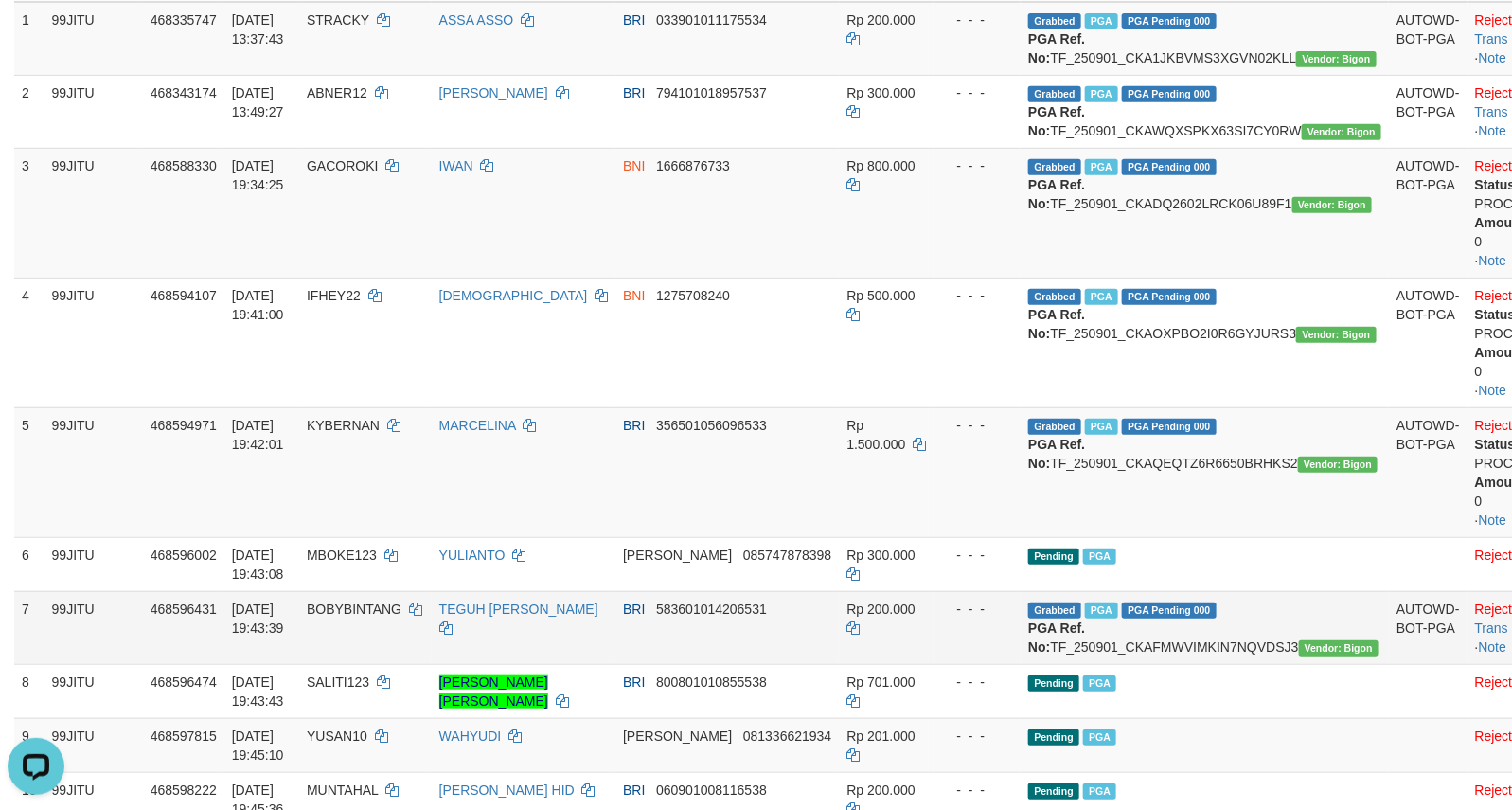
scroll to position [473, 0]
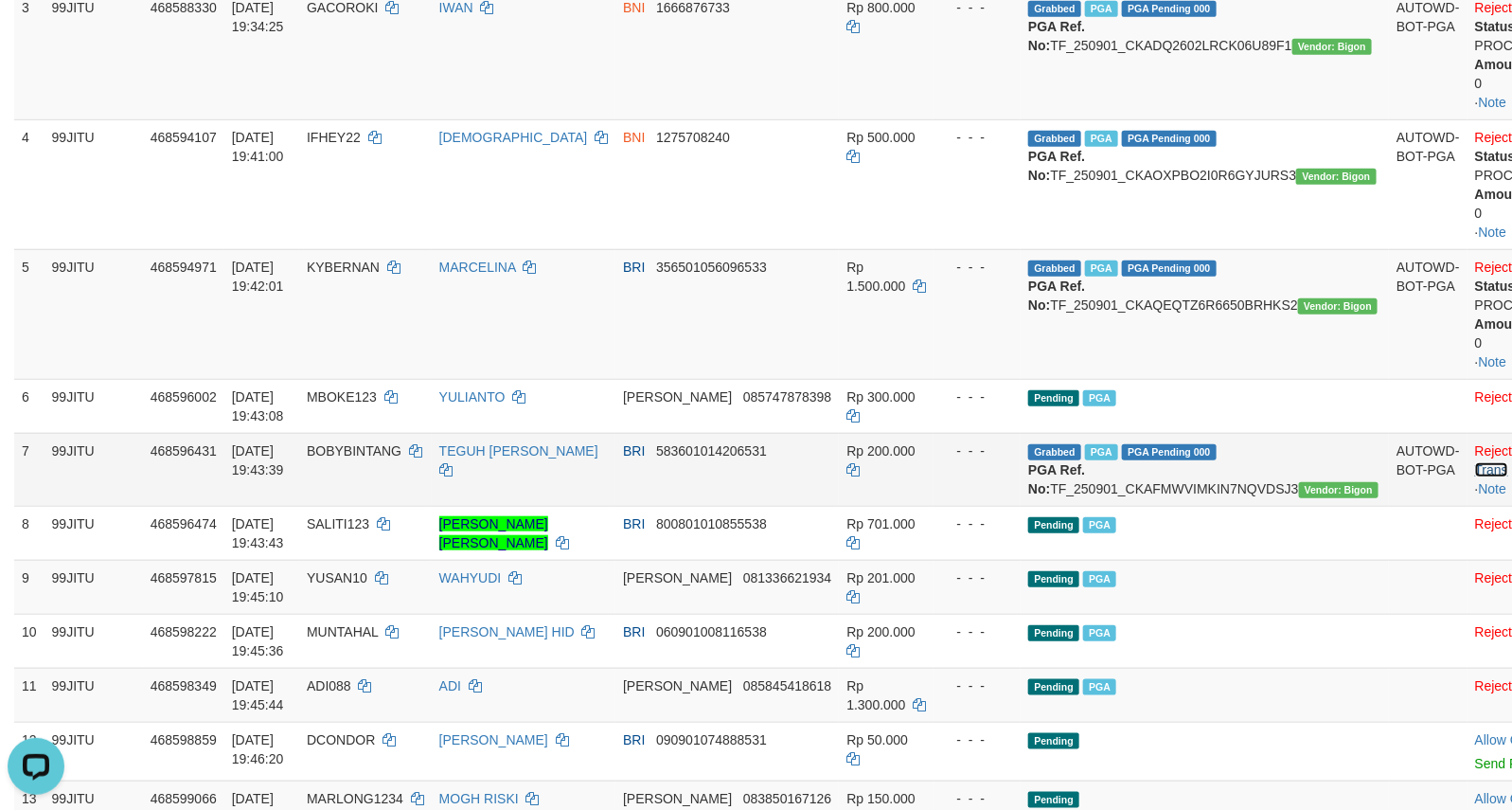
click at [1476, 477] on link "Check Trans" at bounding box center [1515, 460] width 78 height 34
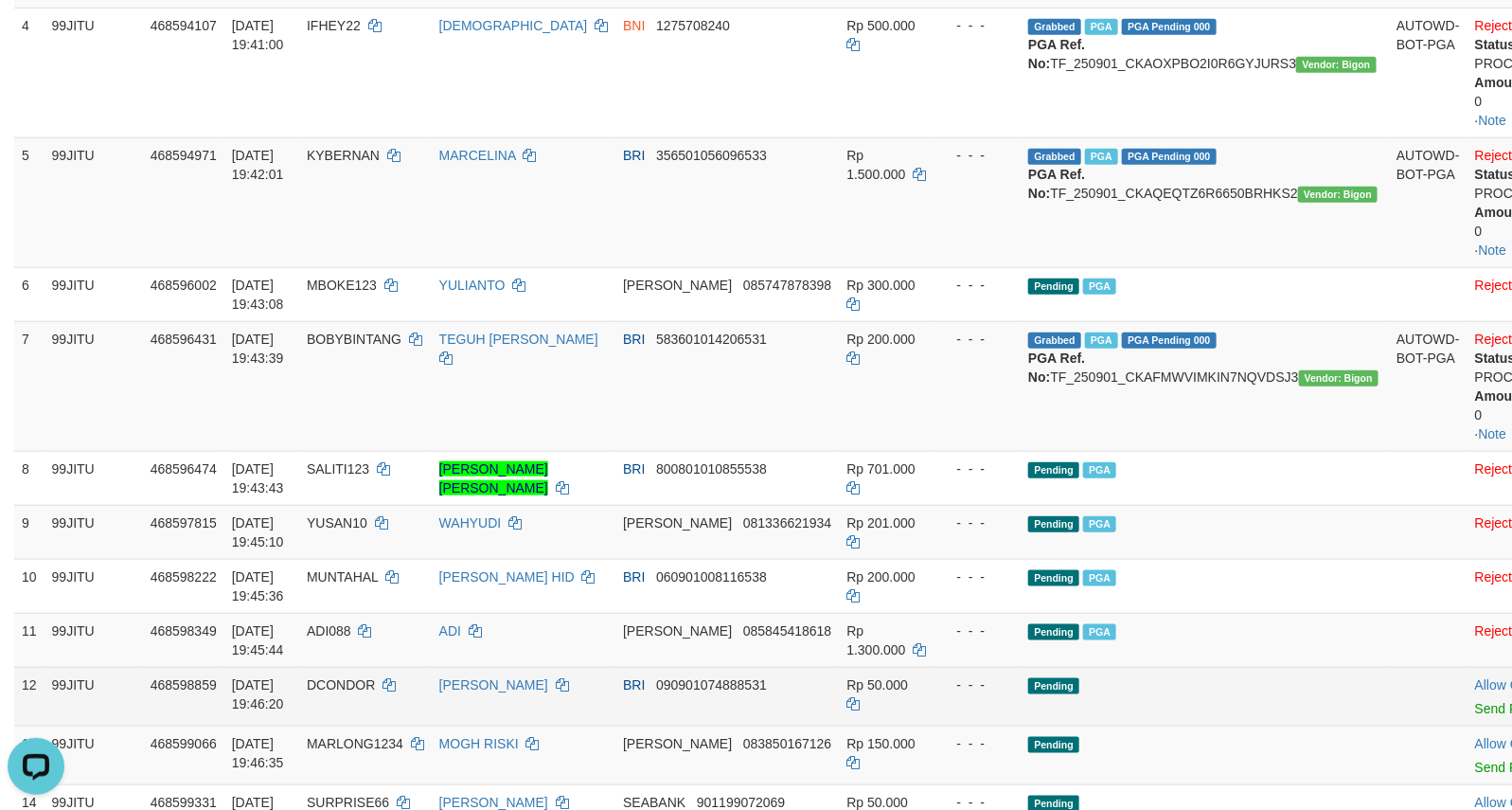
scroll to position [789, 0]
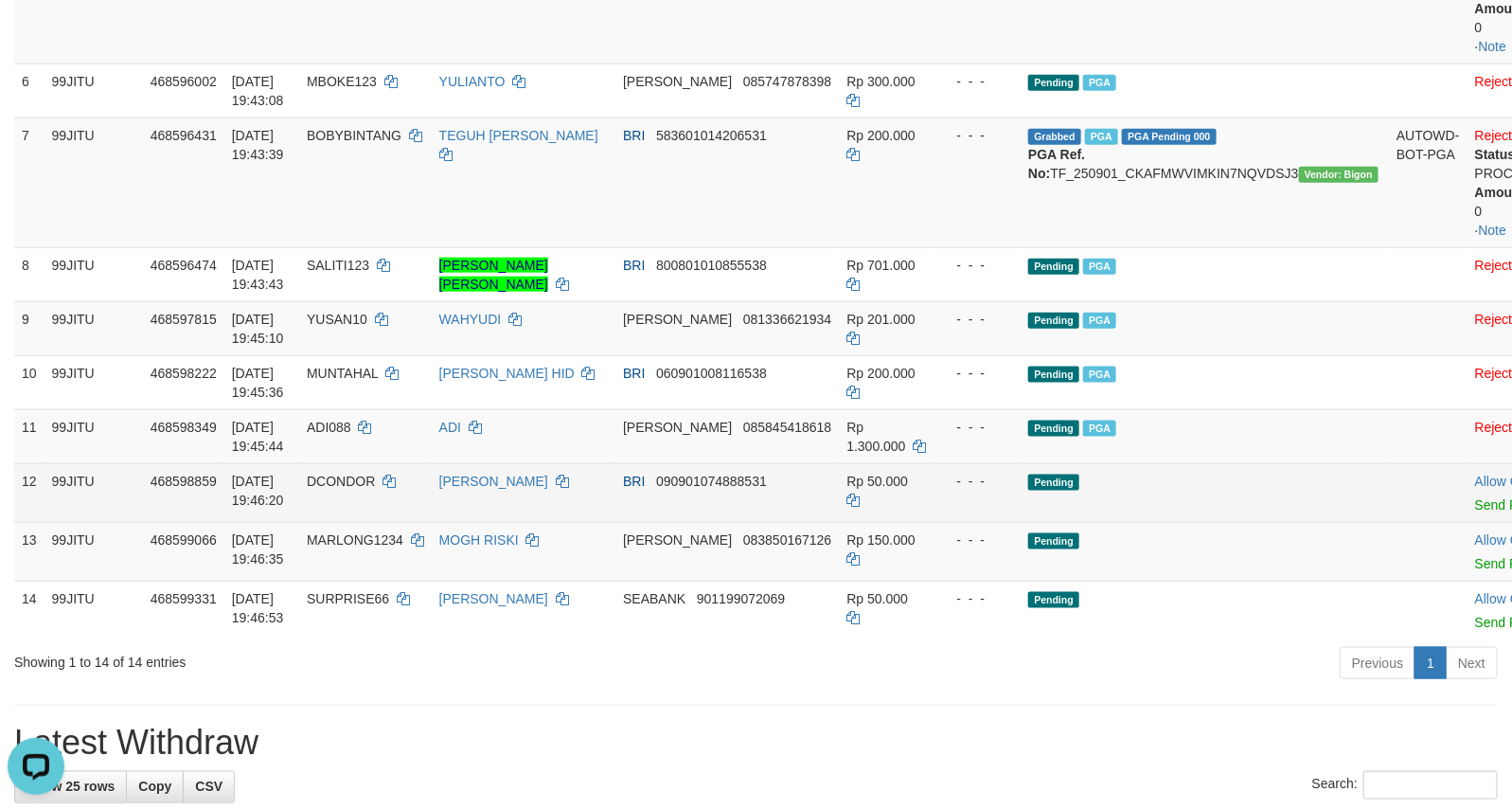
click at [1172, 522] on td "Pending" at bounding box center [1204, 492] width 368 height 58
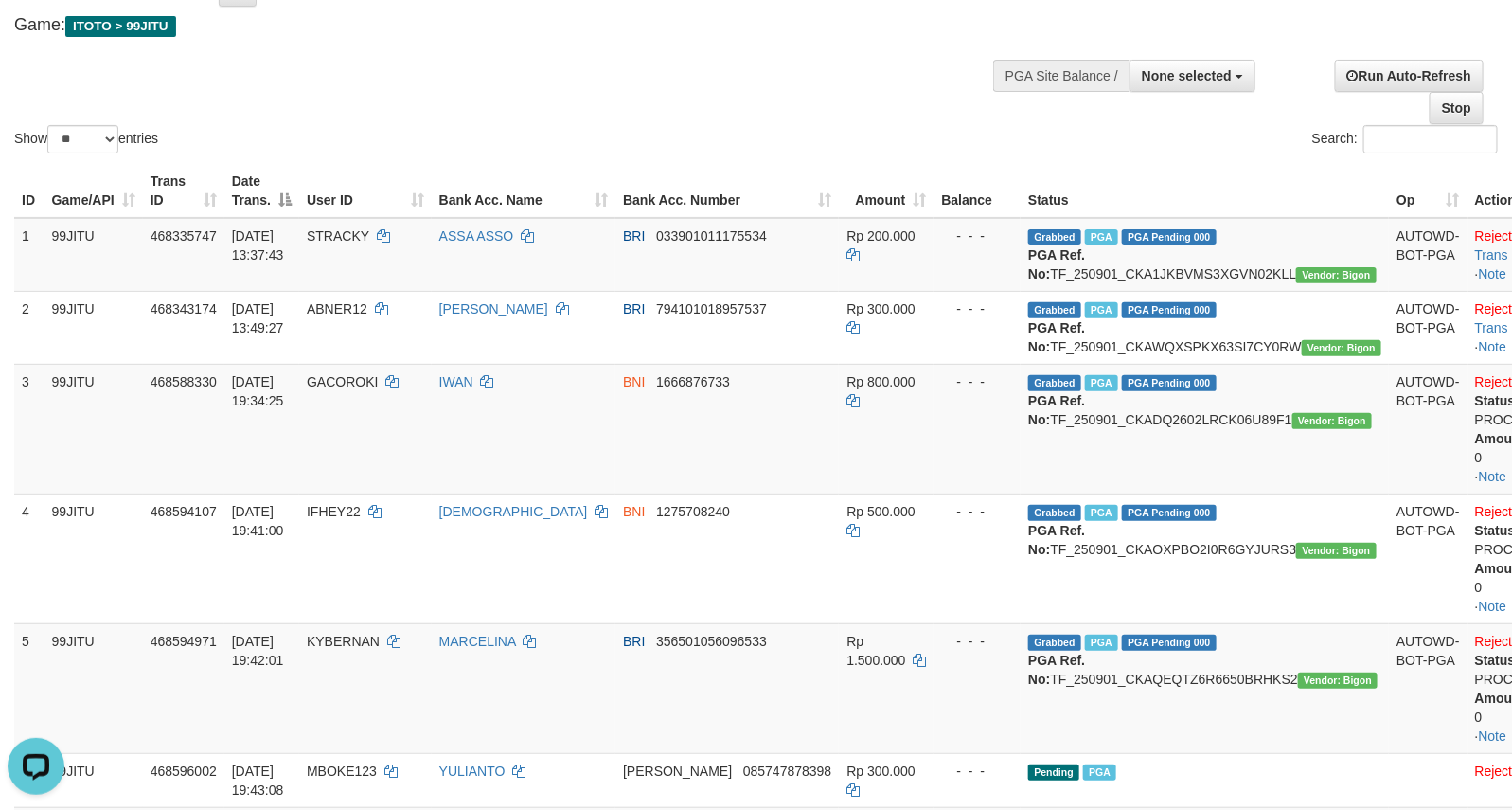
scroll to position [0, 0]
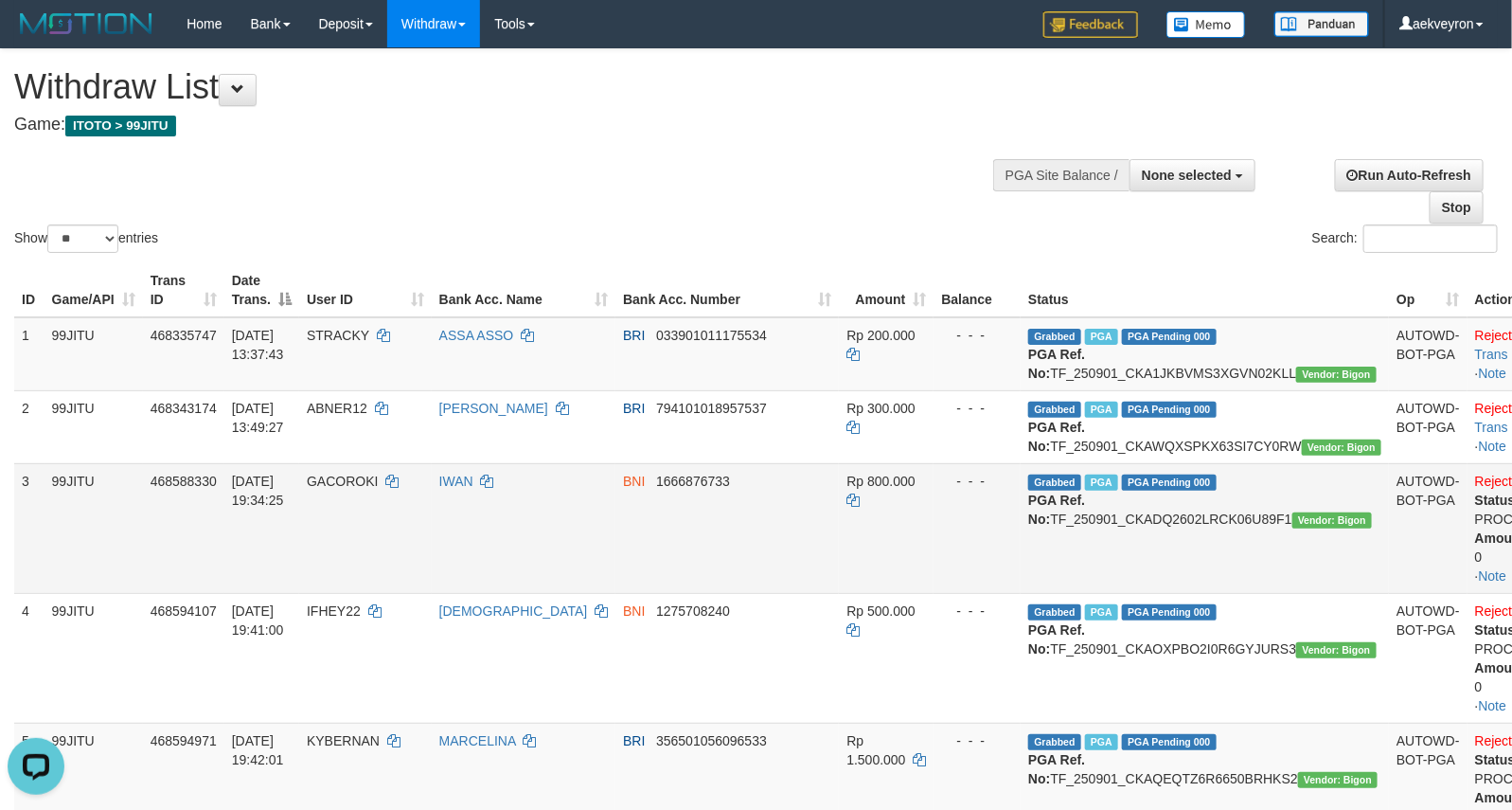
click at [1212, 583] on td "Grabbed PGA PGA Pending 000 {"status":"000","data":{"unique_id":"357-468588330-…" at bounding box center [1204, 528] width 368 height 130
click at [1257, 510] on td "Grabbed PGA PGA Pending 000 {"status":"000","data":{"unique_id":"357-468588330-…" at bounding box center [1204, 528] width 368 height 130
click at [609, 557] on td "IWAN" at bounding box center [523, 528] width 184 height 130
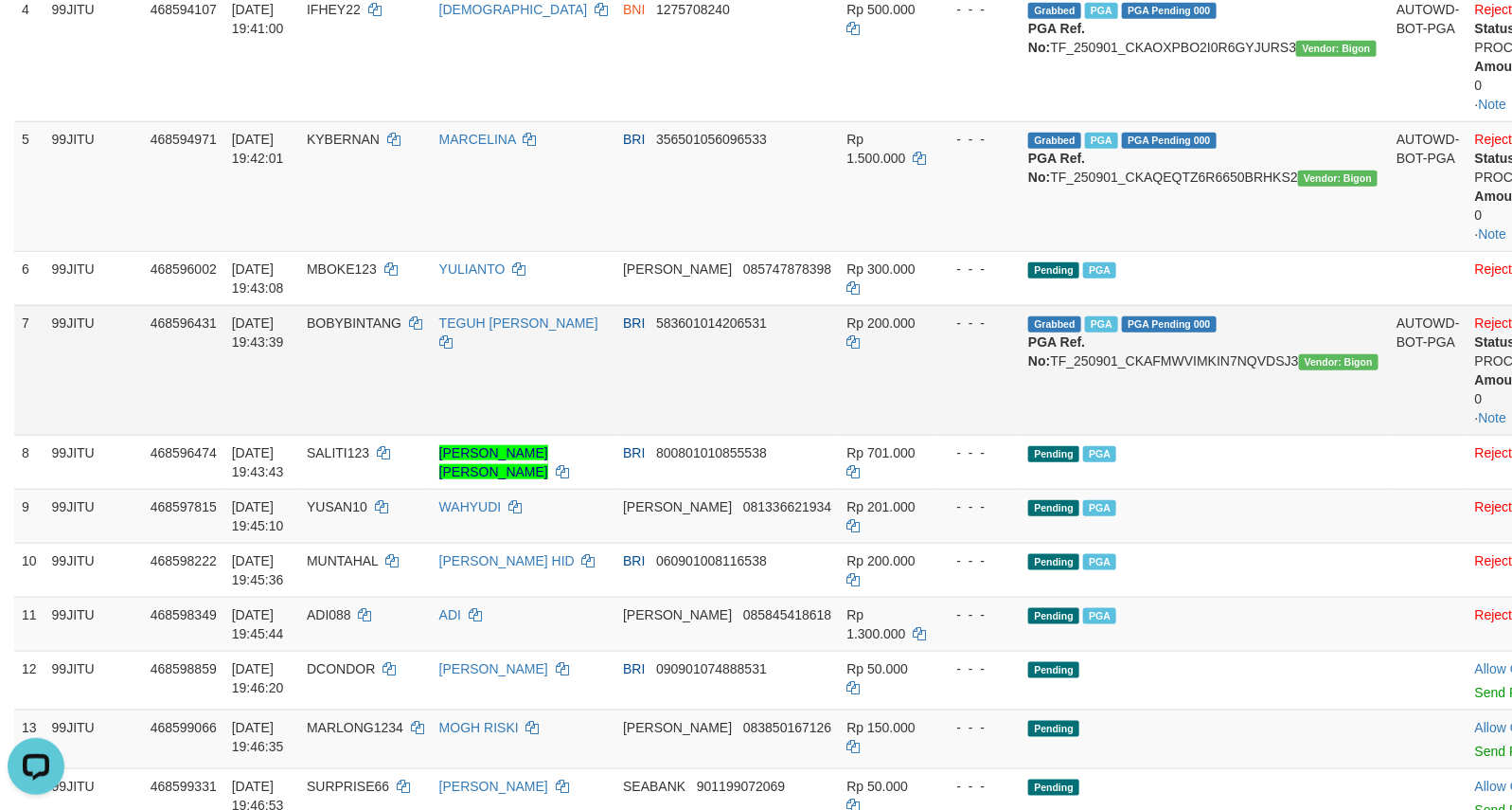
scroll to position [789, 0]
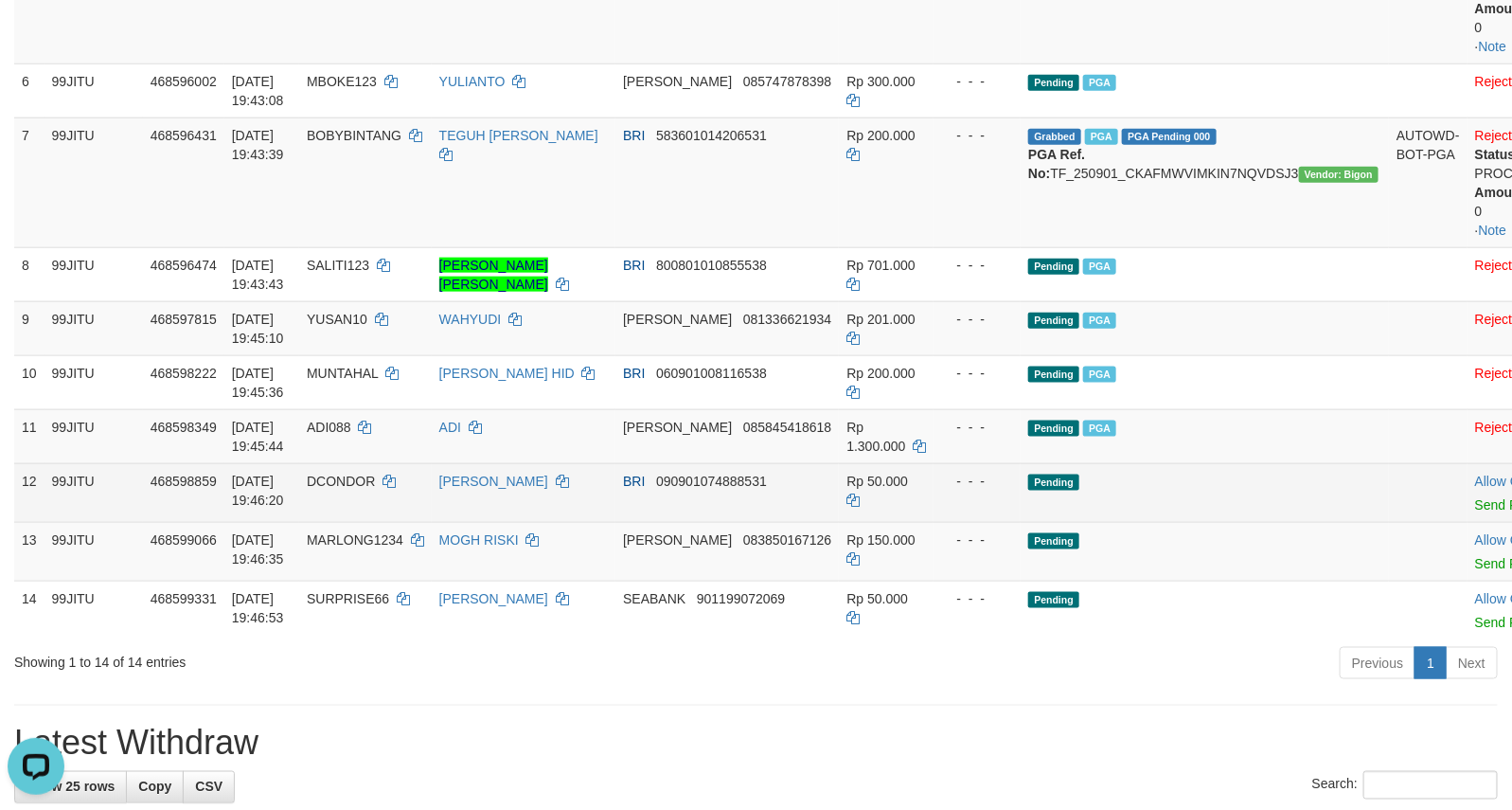
click at [1141, 522] on td "Pending" at bounding box center [1204, 492] width 368 height 58
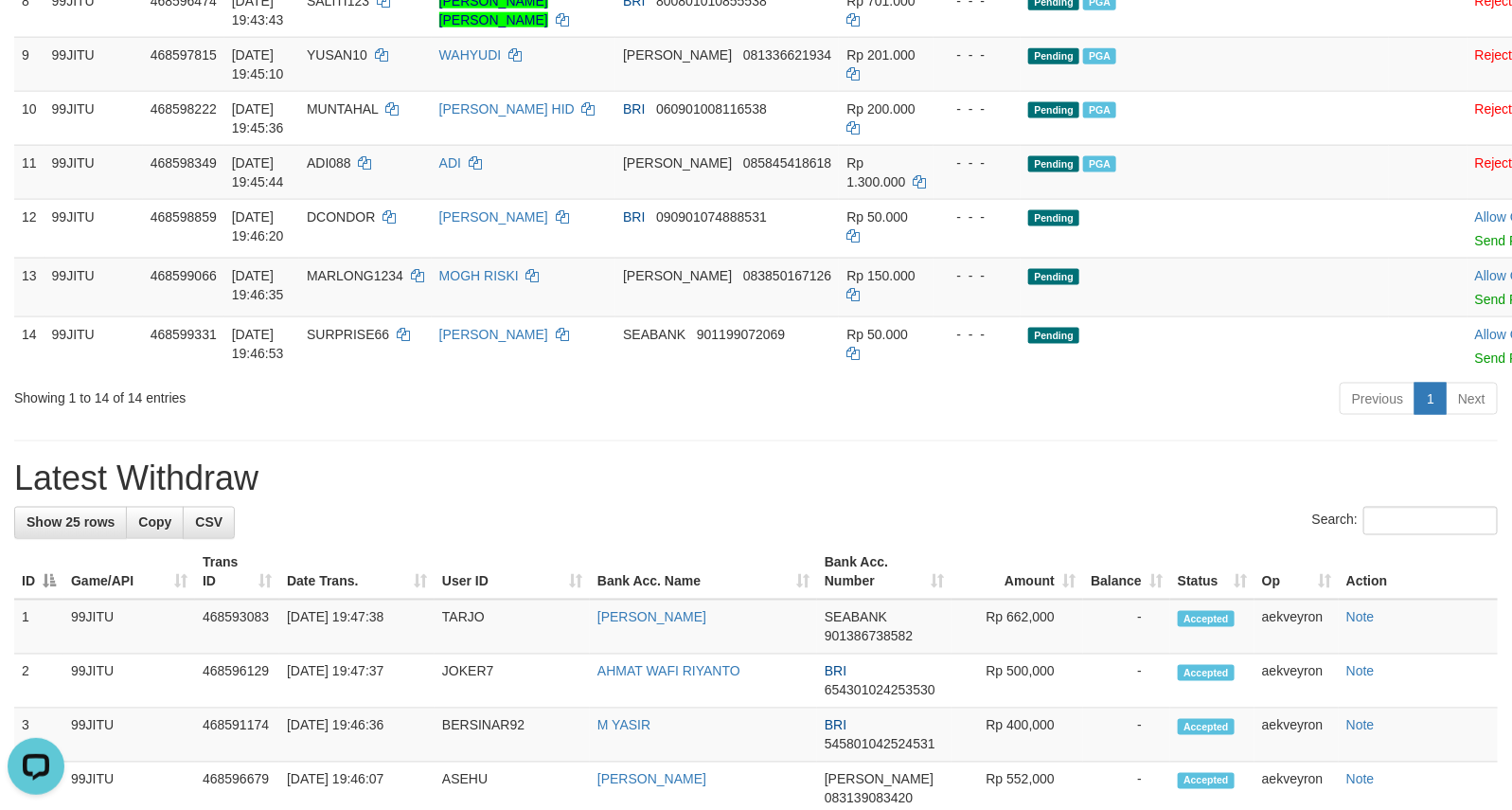
scroll to position [1104, 0]
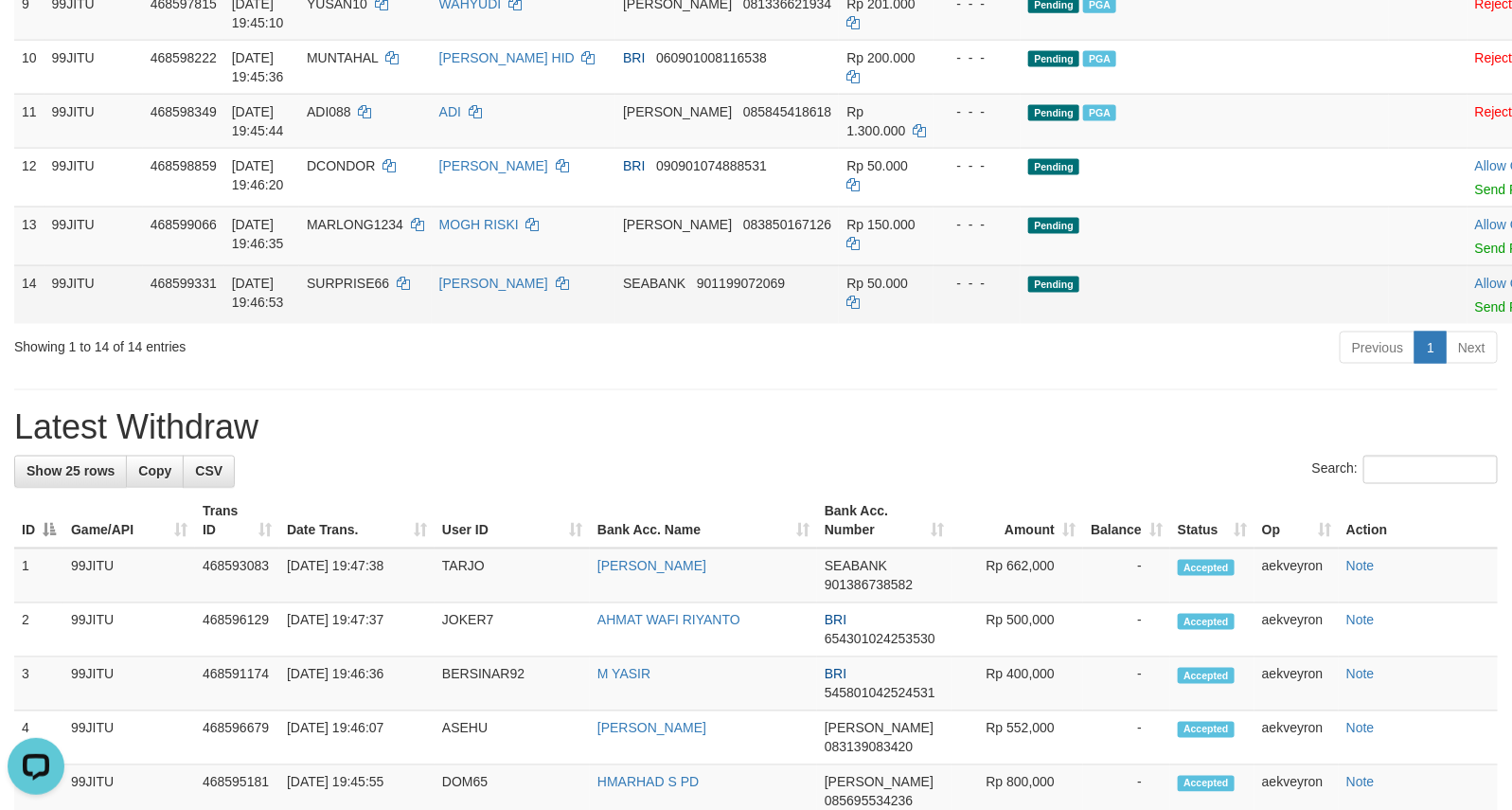
click at [1170, 324] on td "Pending" at bounding box center [1204, 294] width 368 height 58
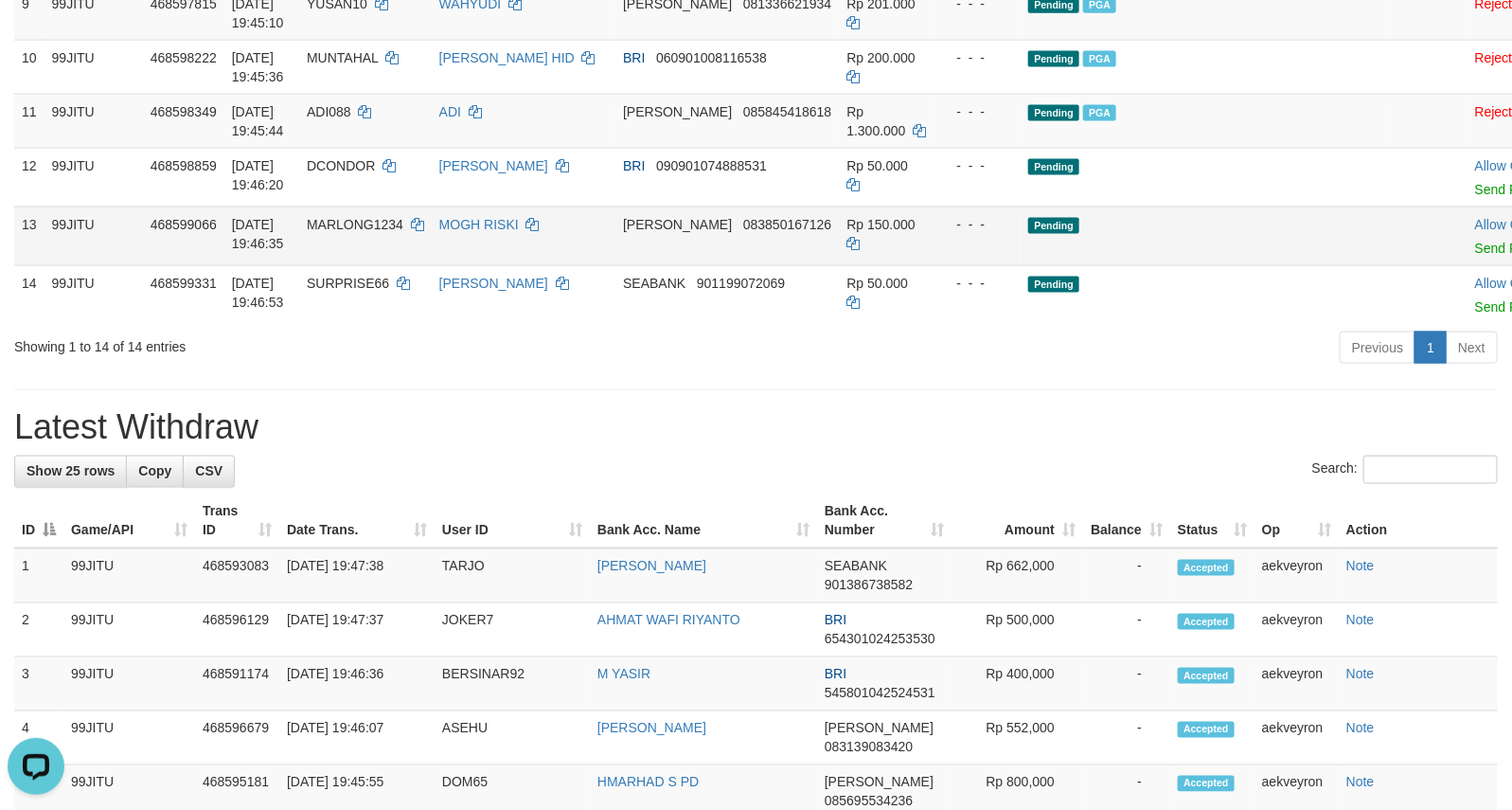
click at [1204, 265] on td "Pending" at bounding box center [1204, 235] width 368 height 58
click at [1085, 265] on td "Pending" at bounding box center [1204, 235] width 368 height 58
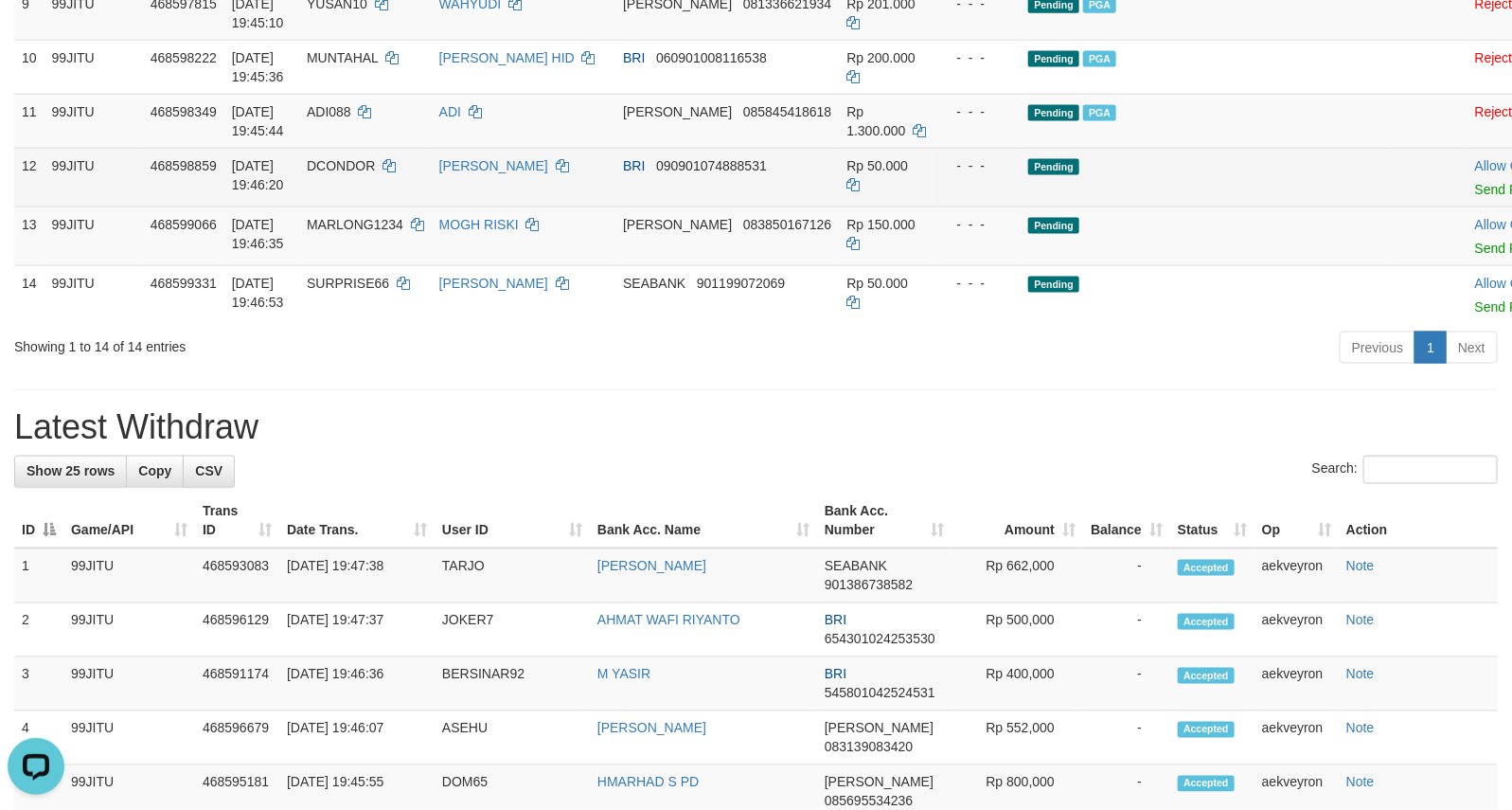
click at [1035, 207] on td "Pending" at bounding box center [1204, 176] width 368 height 58
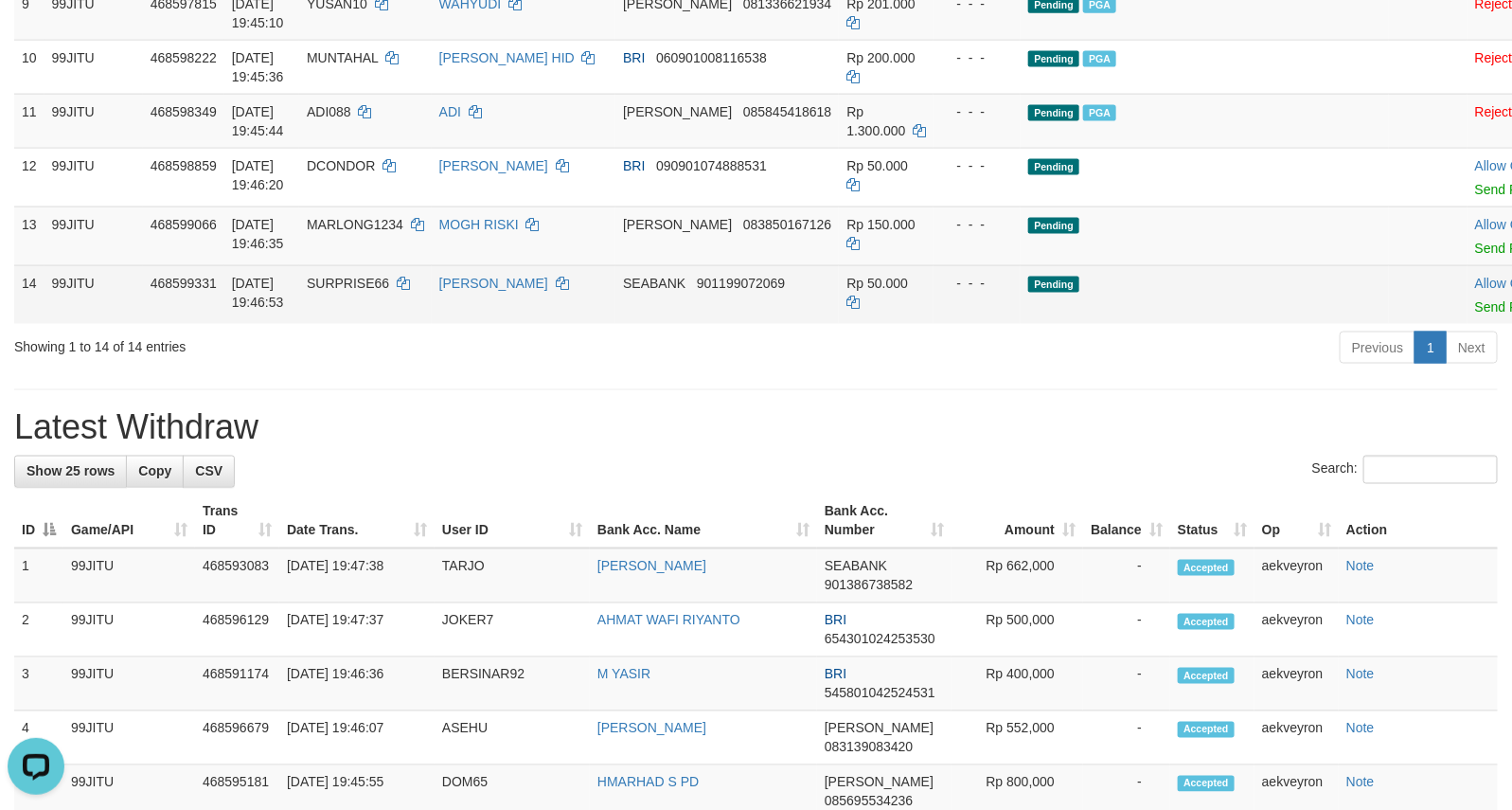
click at [1172, 324] on td "Pending" at bounding box center [1204, 294] width 368 height 58
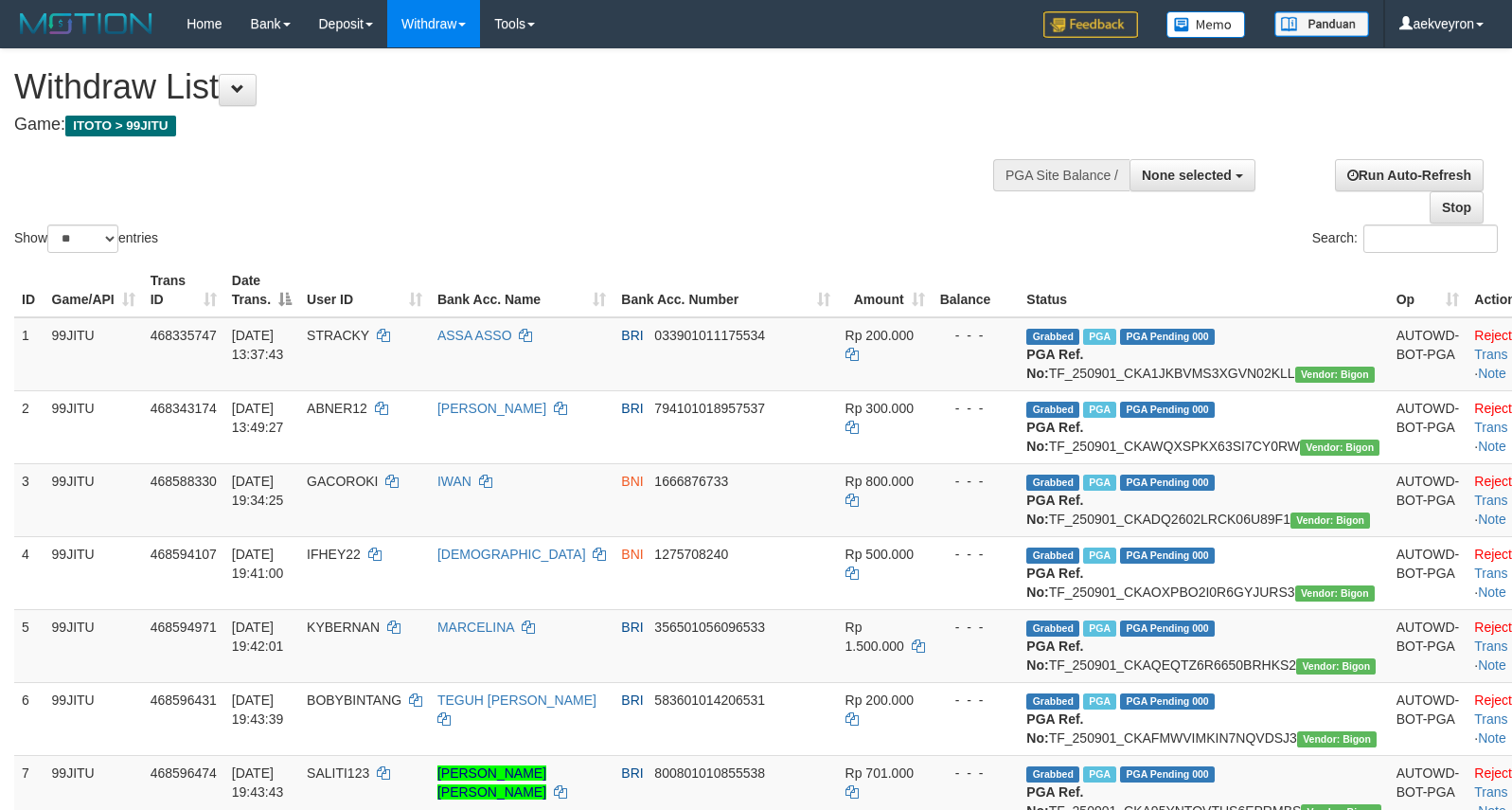
select select
select select "**"
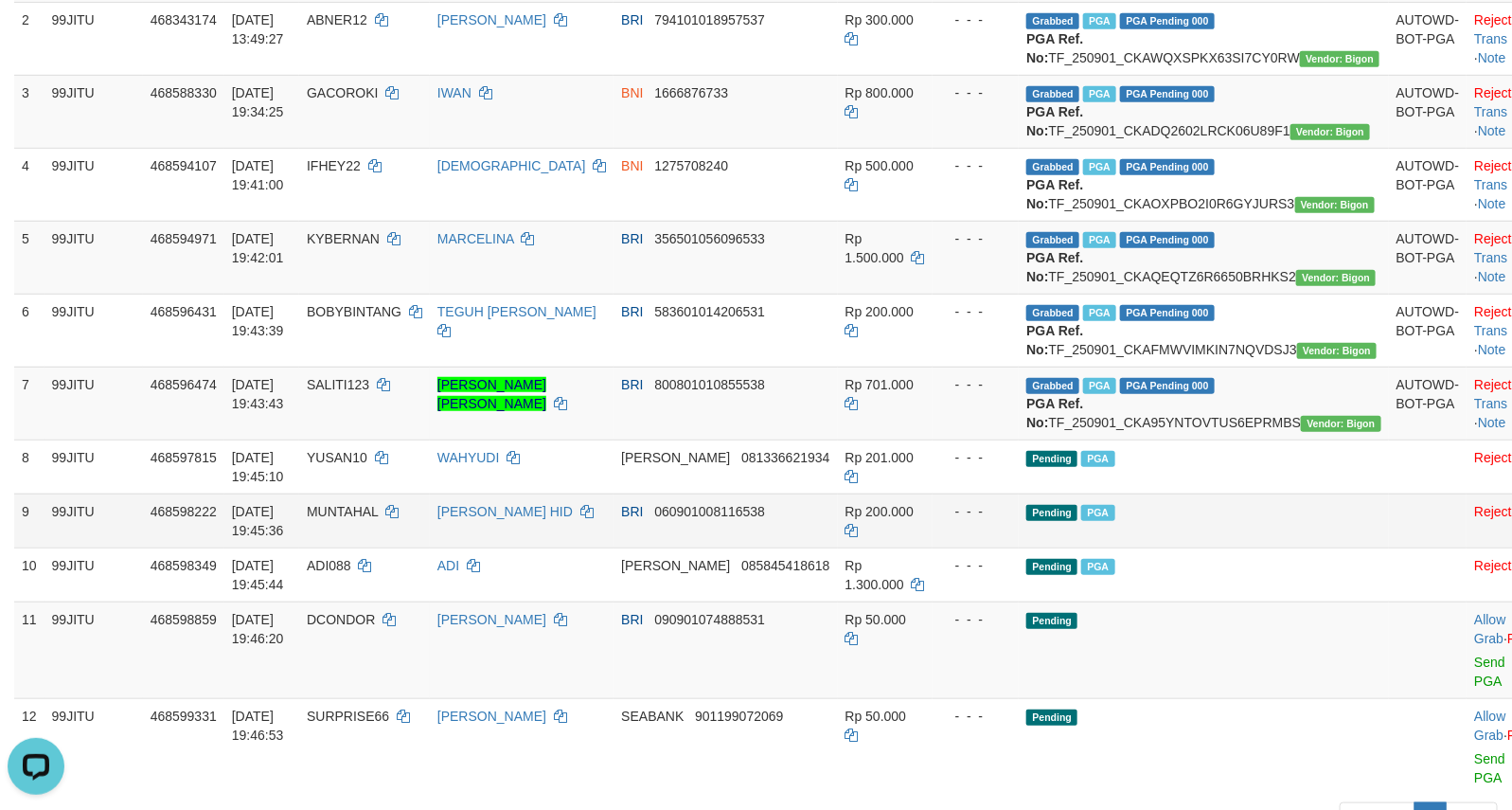
scroll to position [630, 0]
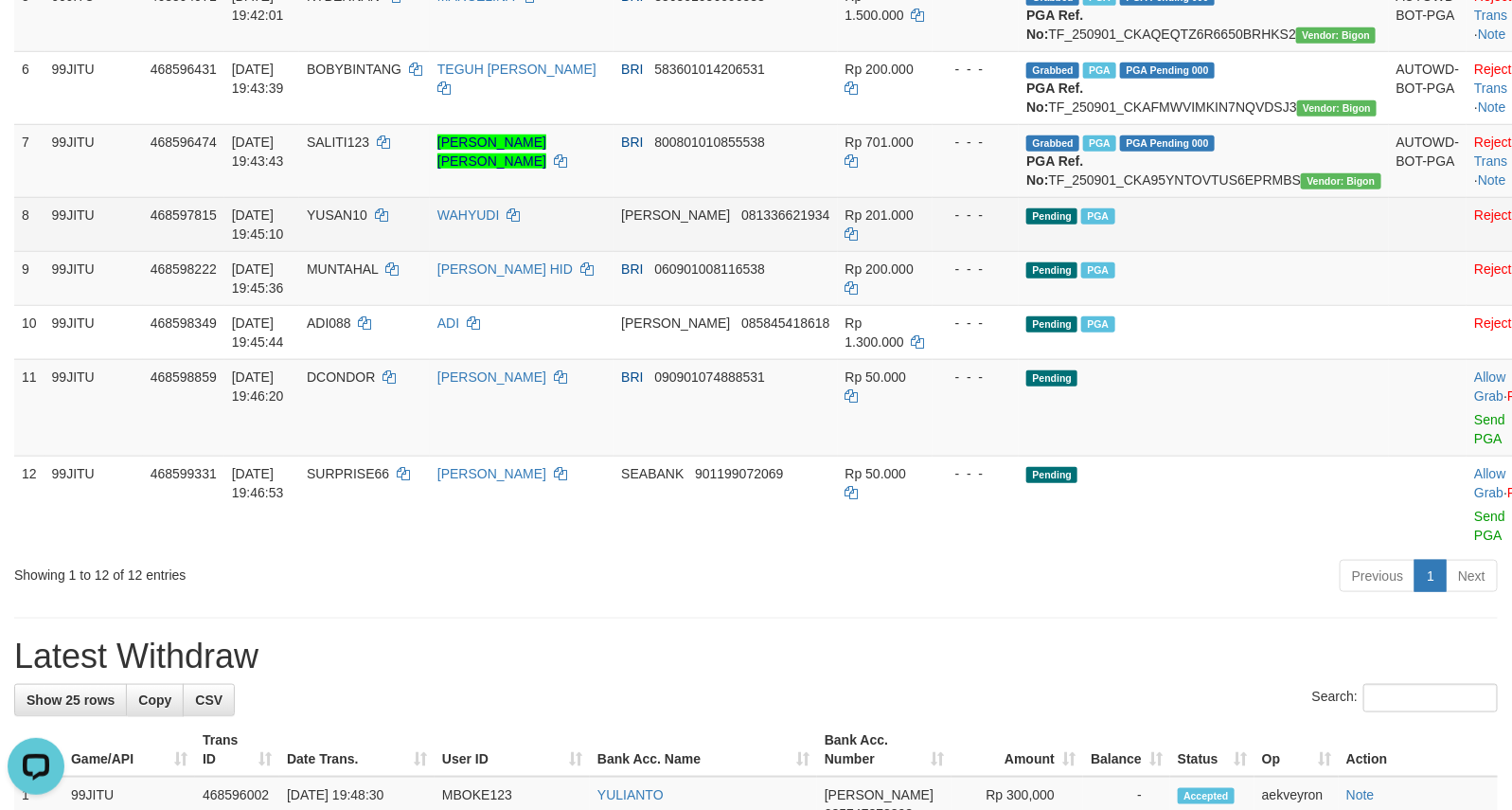
click at [1212, 251] on td "Pending PGA" at bounding box center [1203, 224] width 369 height 54
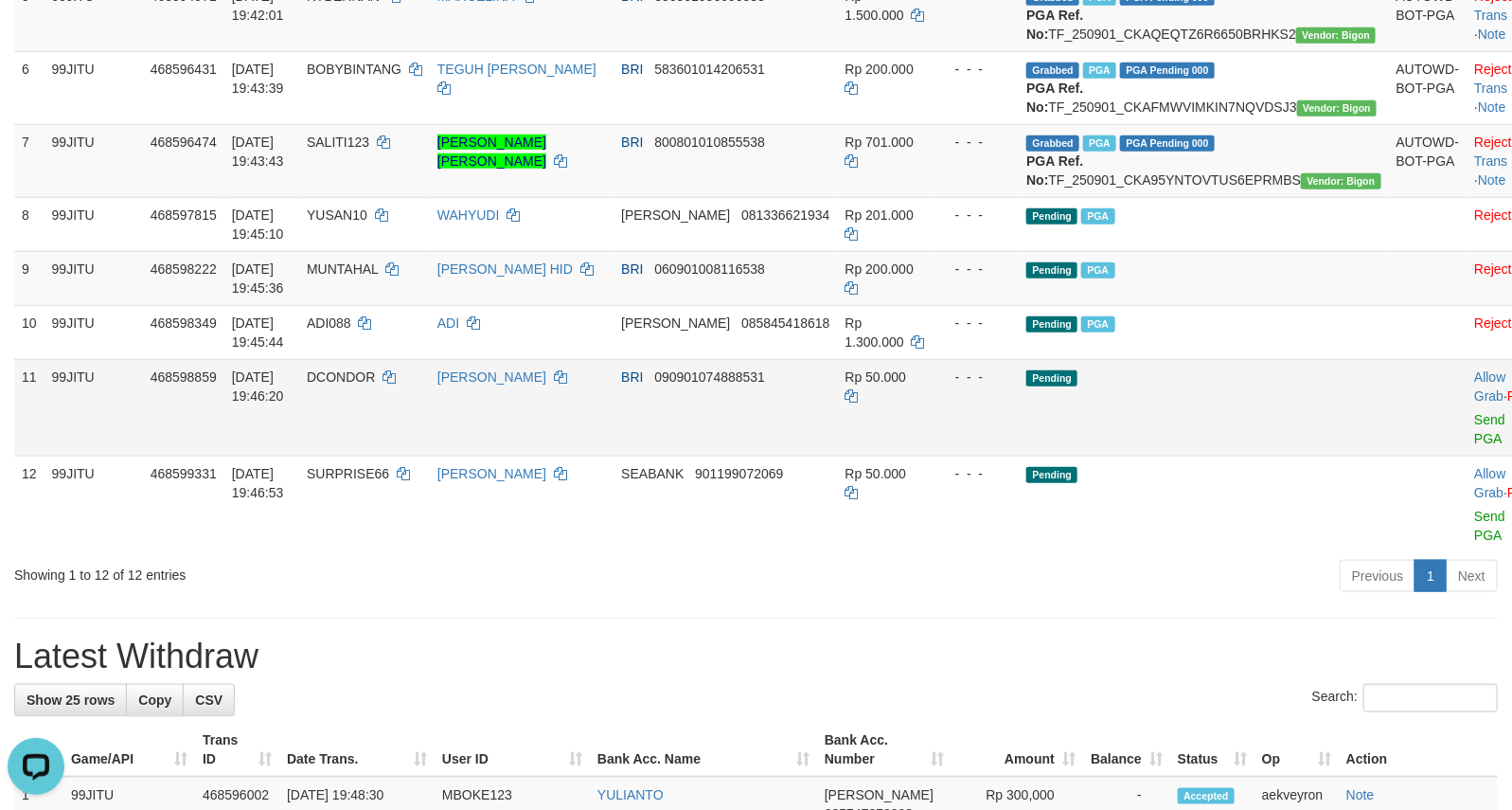
click at [1216, 455] on td "Pending" at bounding box center [1203, 406] width 369 height 97
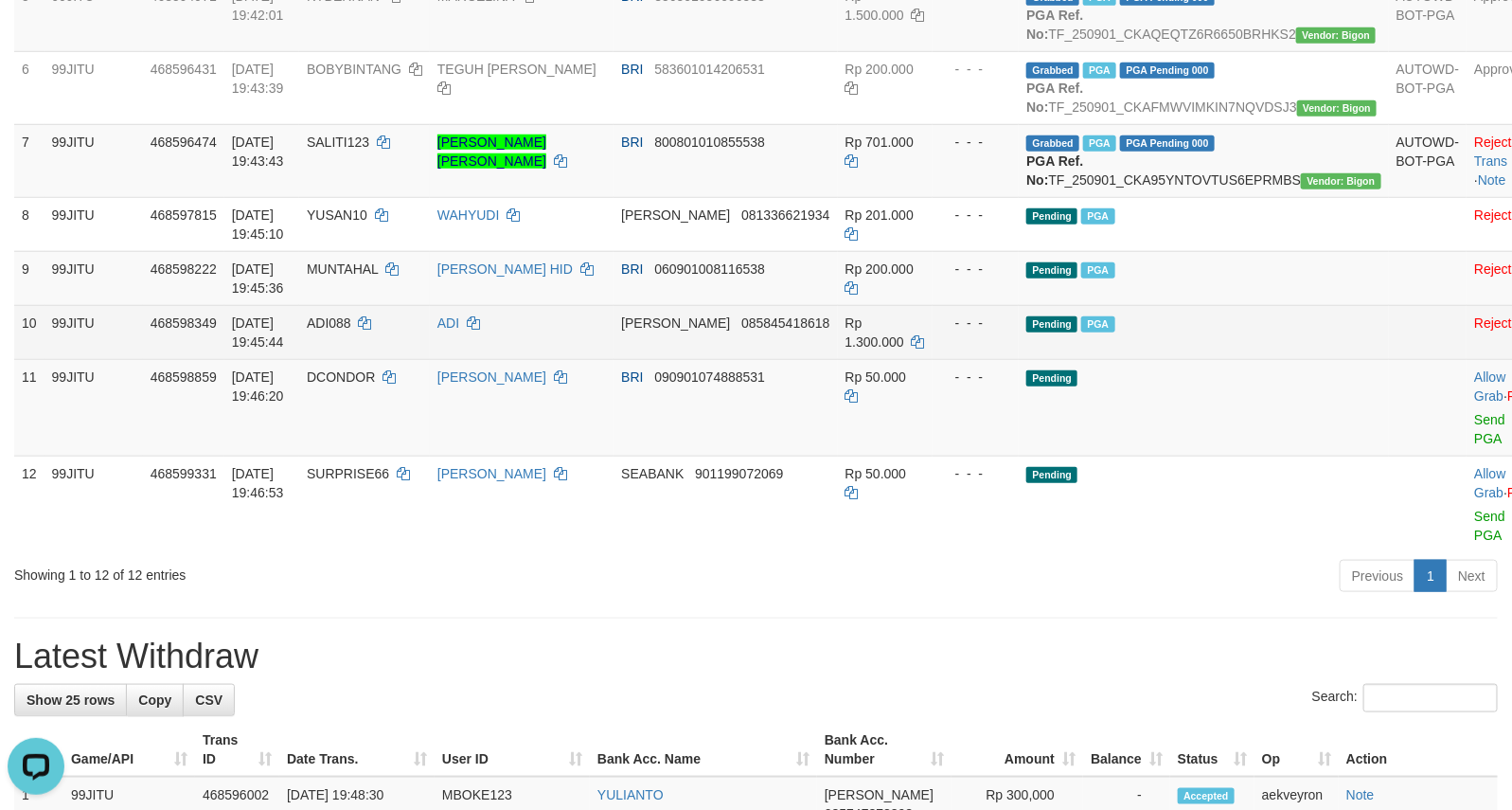
click at [1241, 359] on td "Pending PGA" at bounding box center [1203, 332] width 369 height 54
click at [1245, 359] on td "Pending PGA" at bounding box center [1203, 332] width 369 height 54
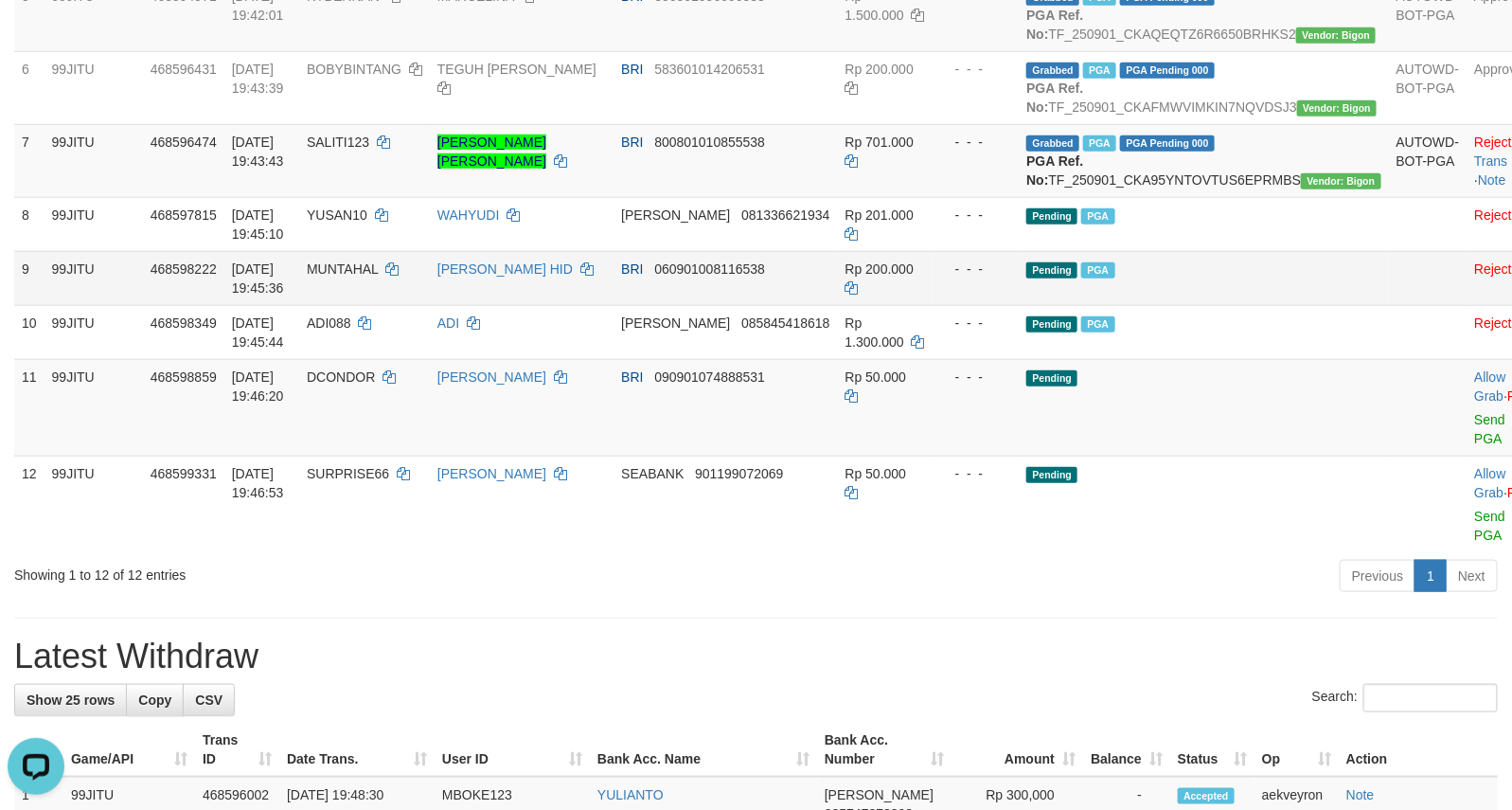
click at [1245, 305] on td "Pending PGA" at bounding box center [1203, 277] width 369 height 54
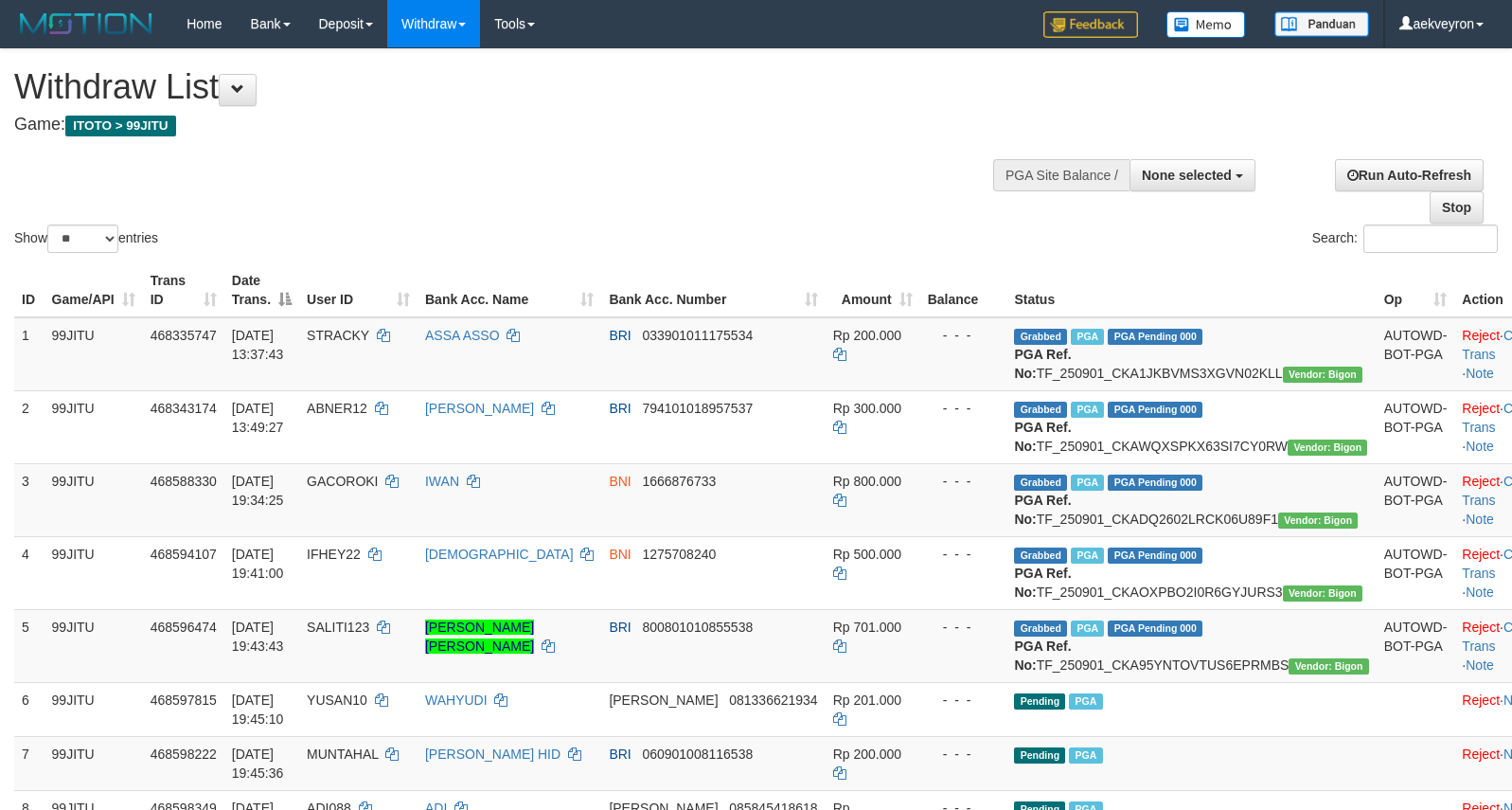
select select
select select "**"
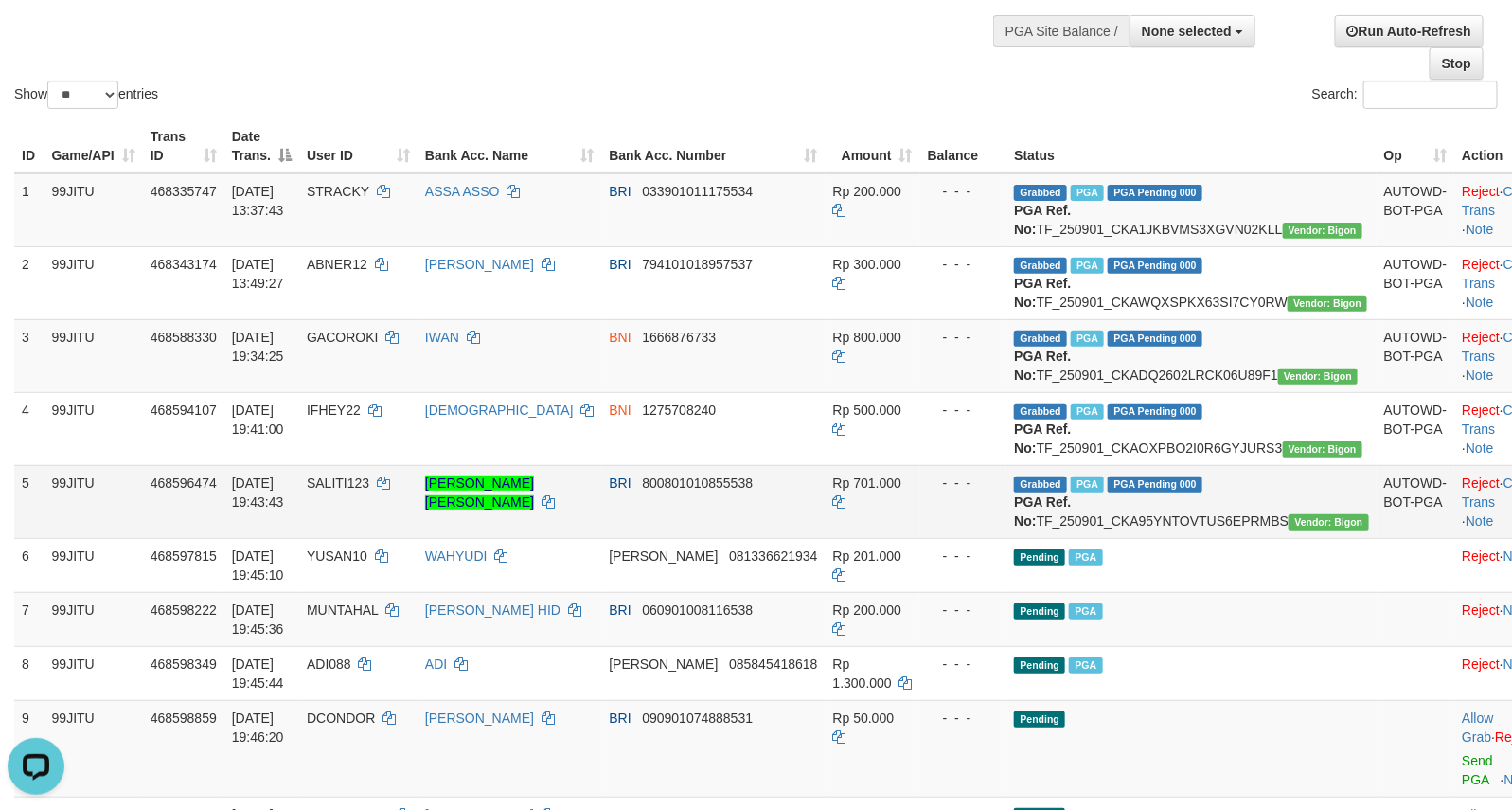
scroll to position [473, 0]
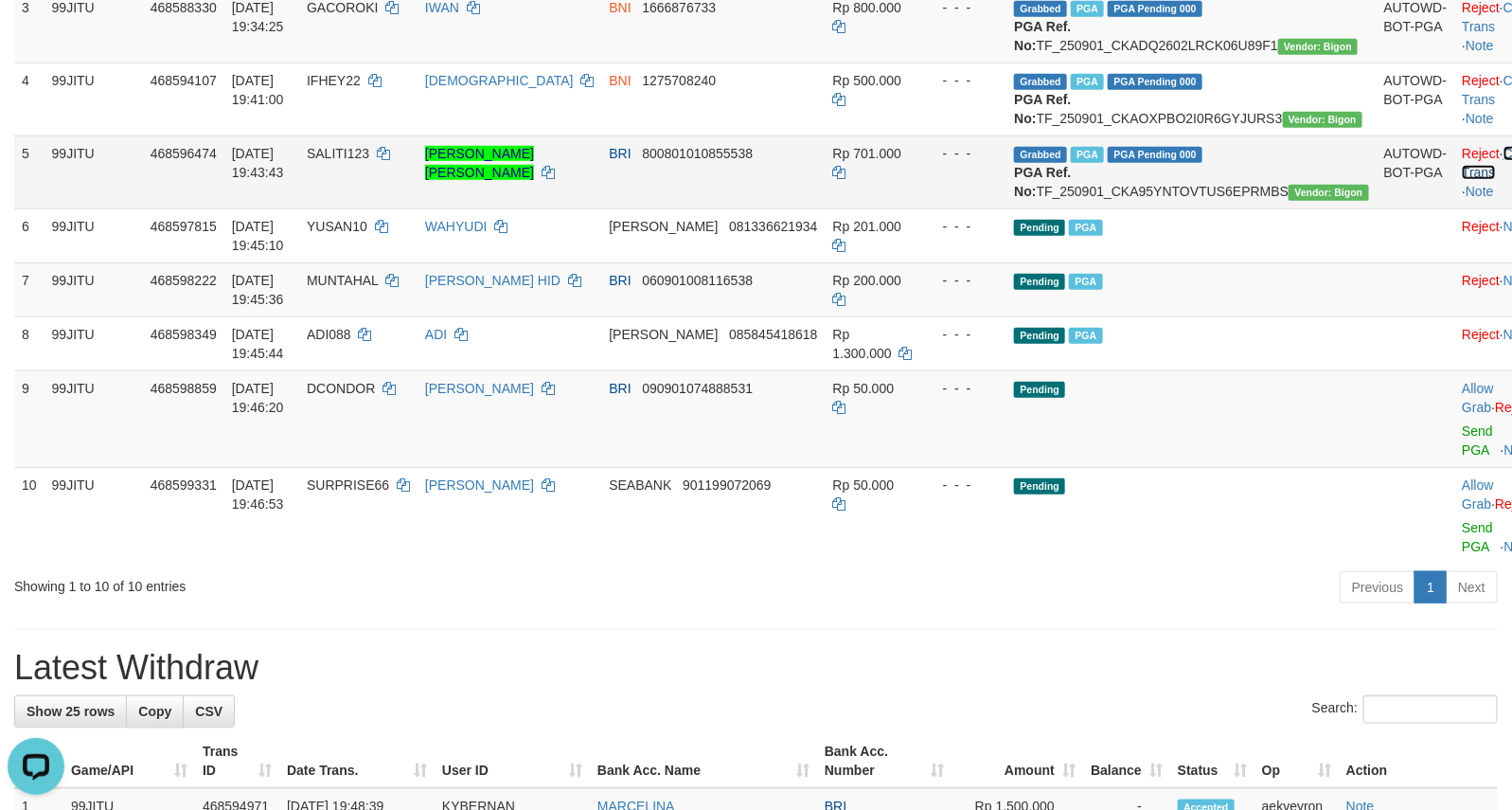
click at [1462, 180] on link "Check Trans" at bounding box center [1501, 163] width 78 height 34
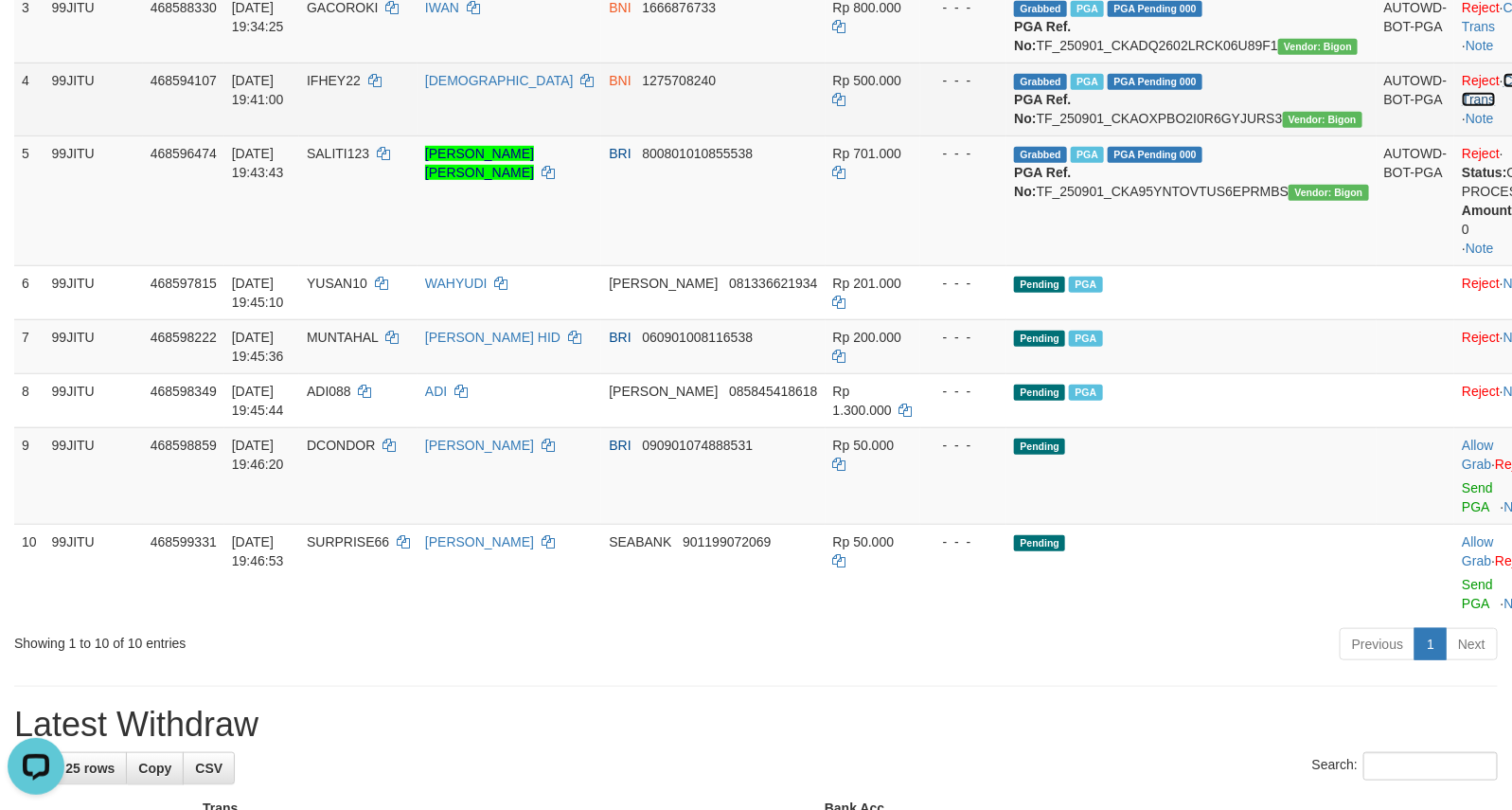
click at [1466, 107] on link "Check Trans" at bounding box center [1501, 90] width 78 height 34
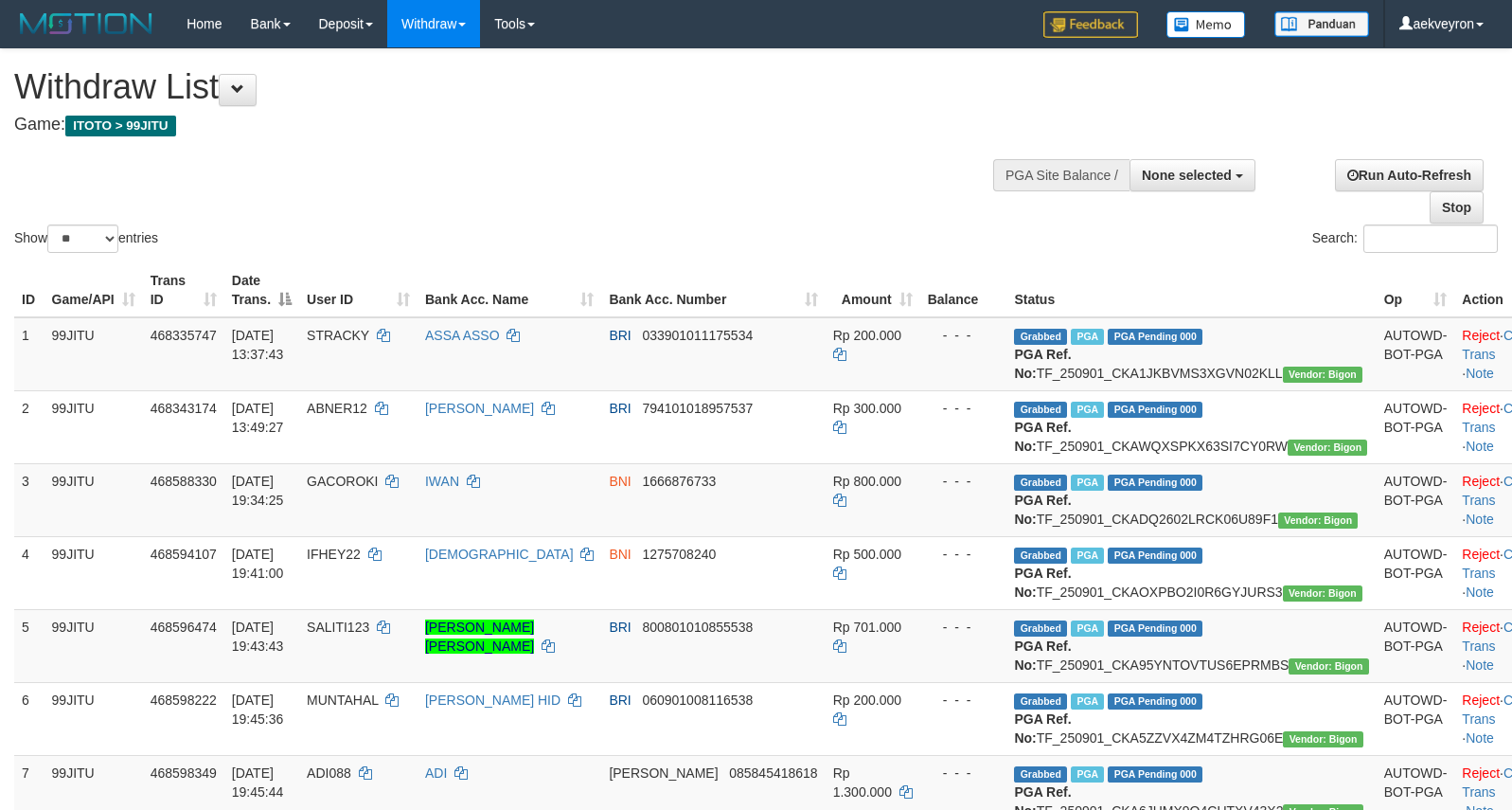
select select
select select "**"
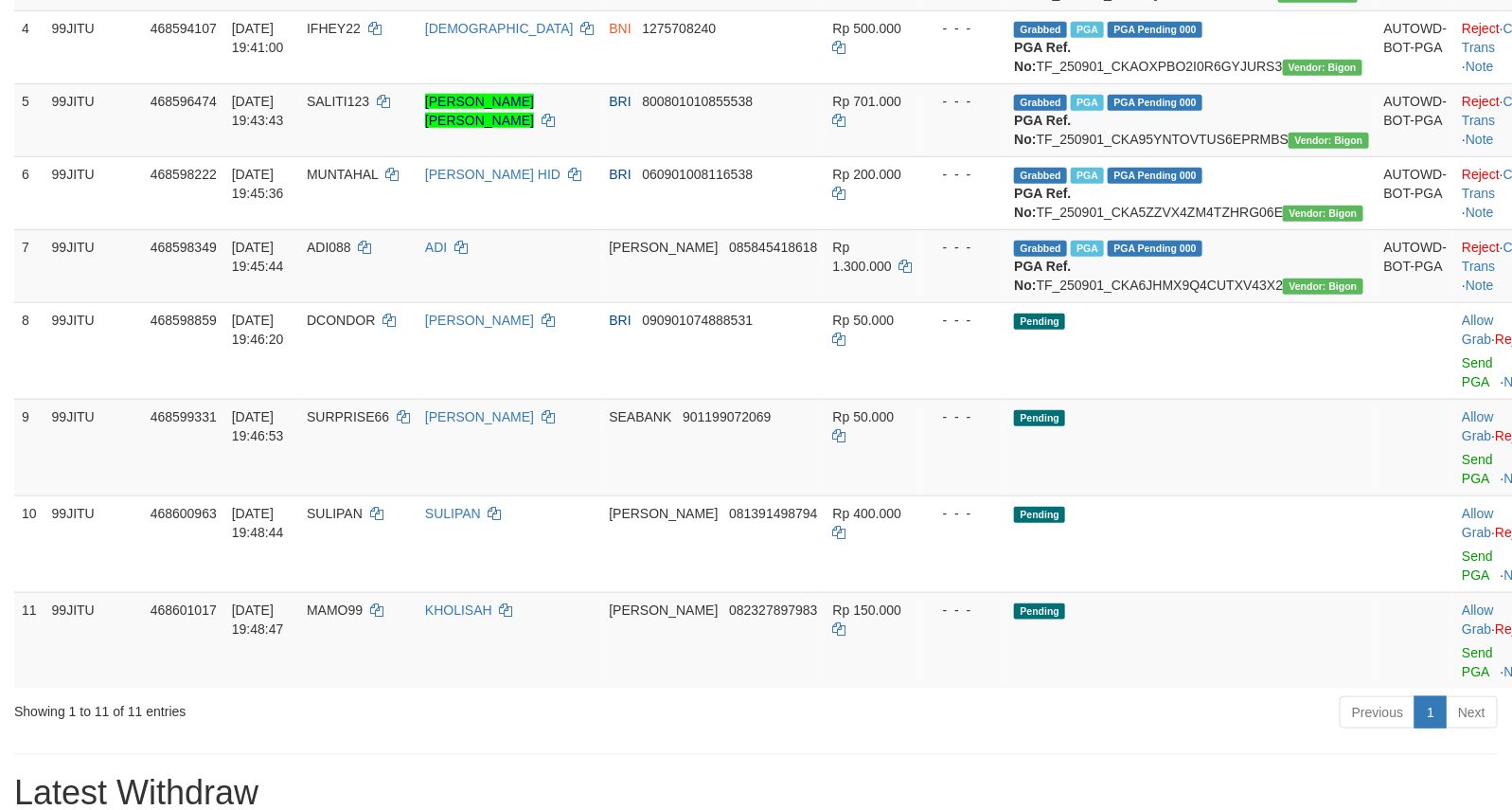
scroll to position [473, 0]
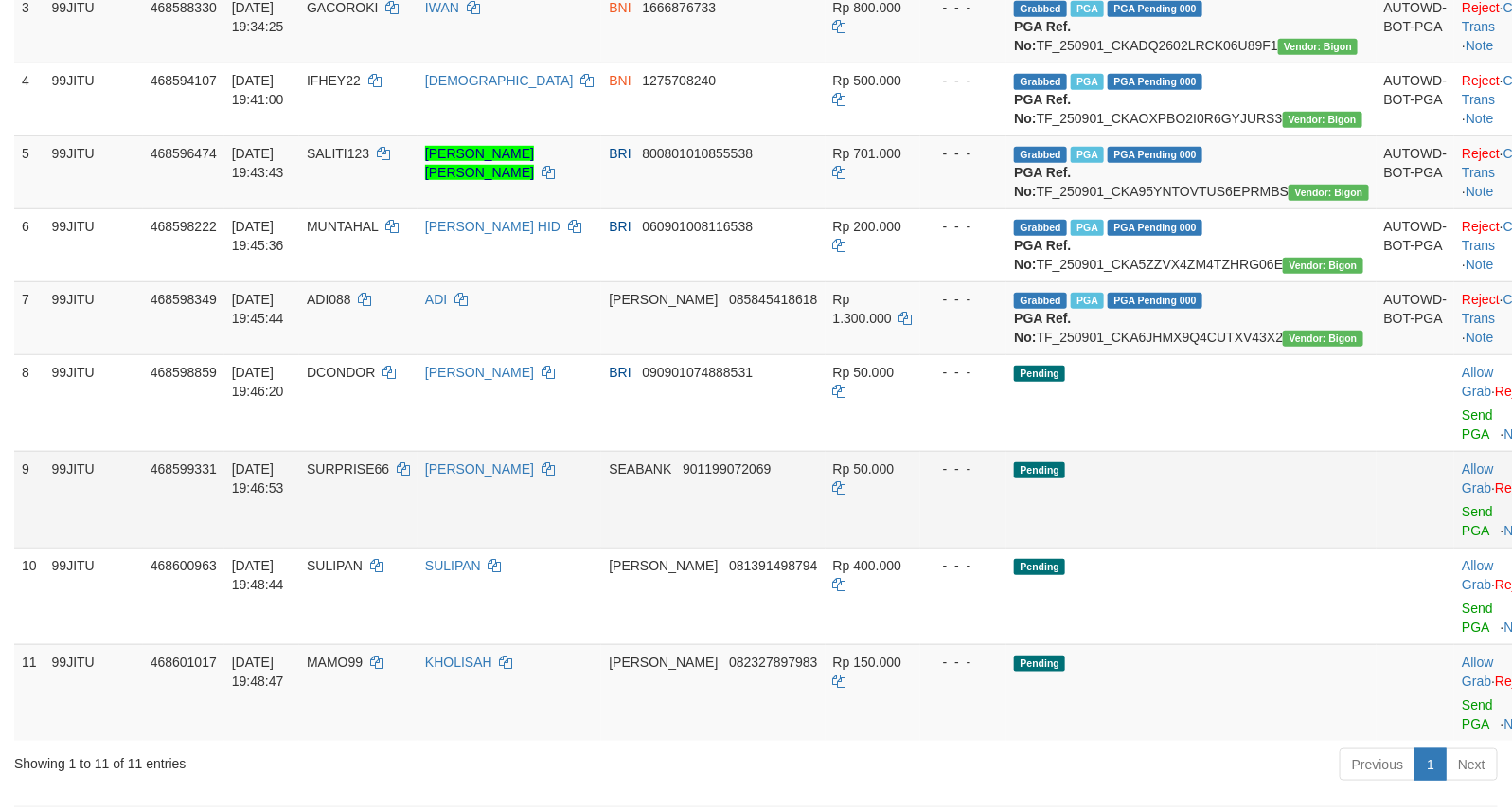
click at [1177, 547] on td "Pending" at bounding box center [1191, 498] width 369 height 97
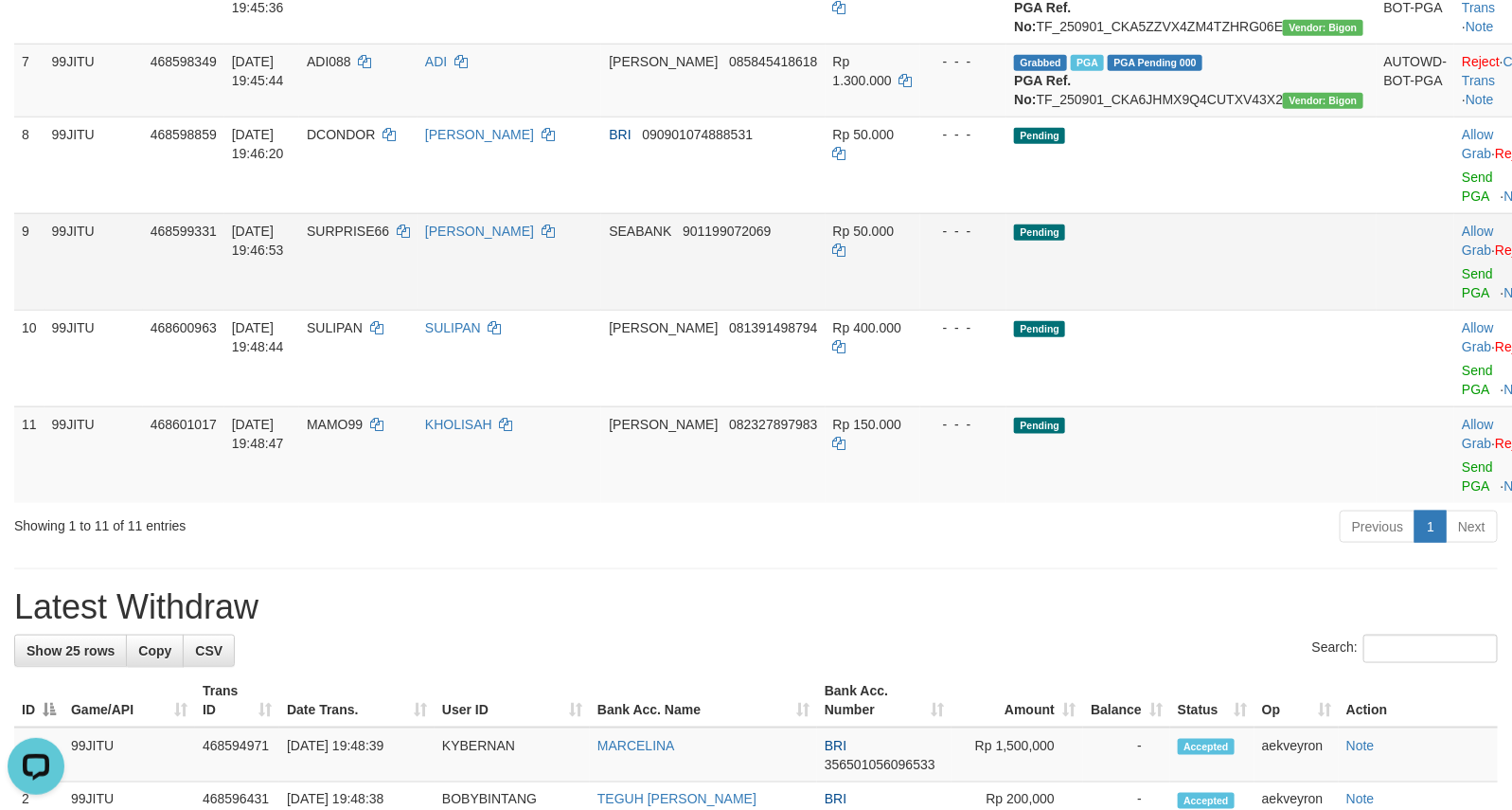
scroll to position [789, 0]
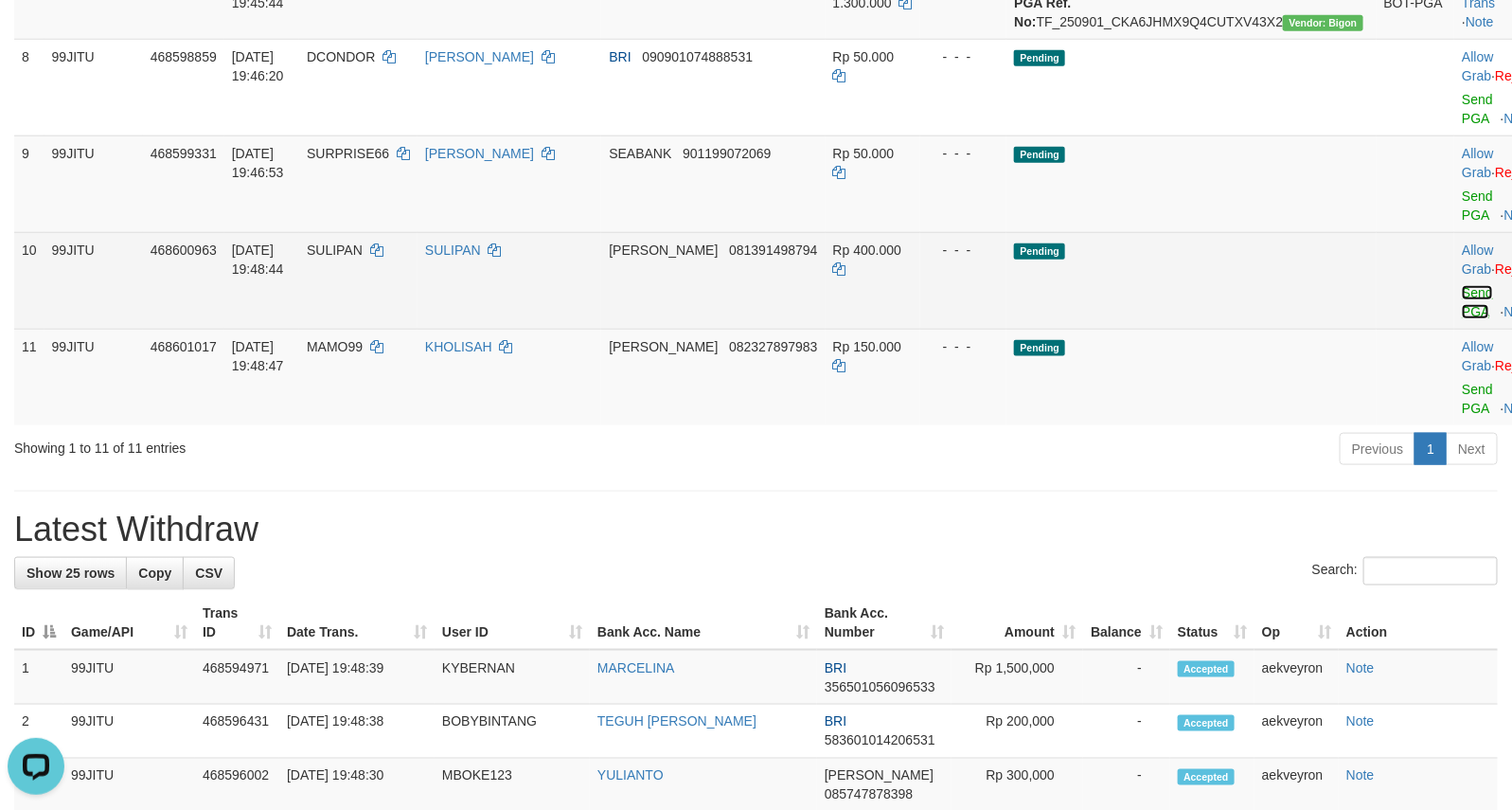
click at [1462, 319] on link "Send PGA" at bounding box center [1478, 302] width 32 height 34
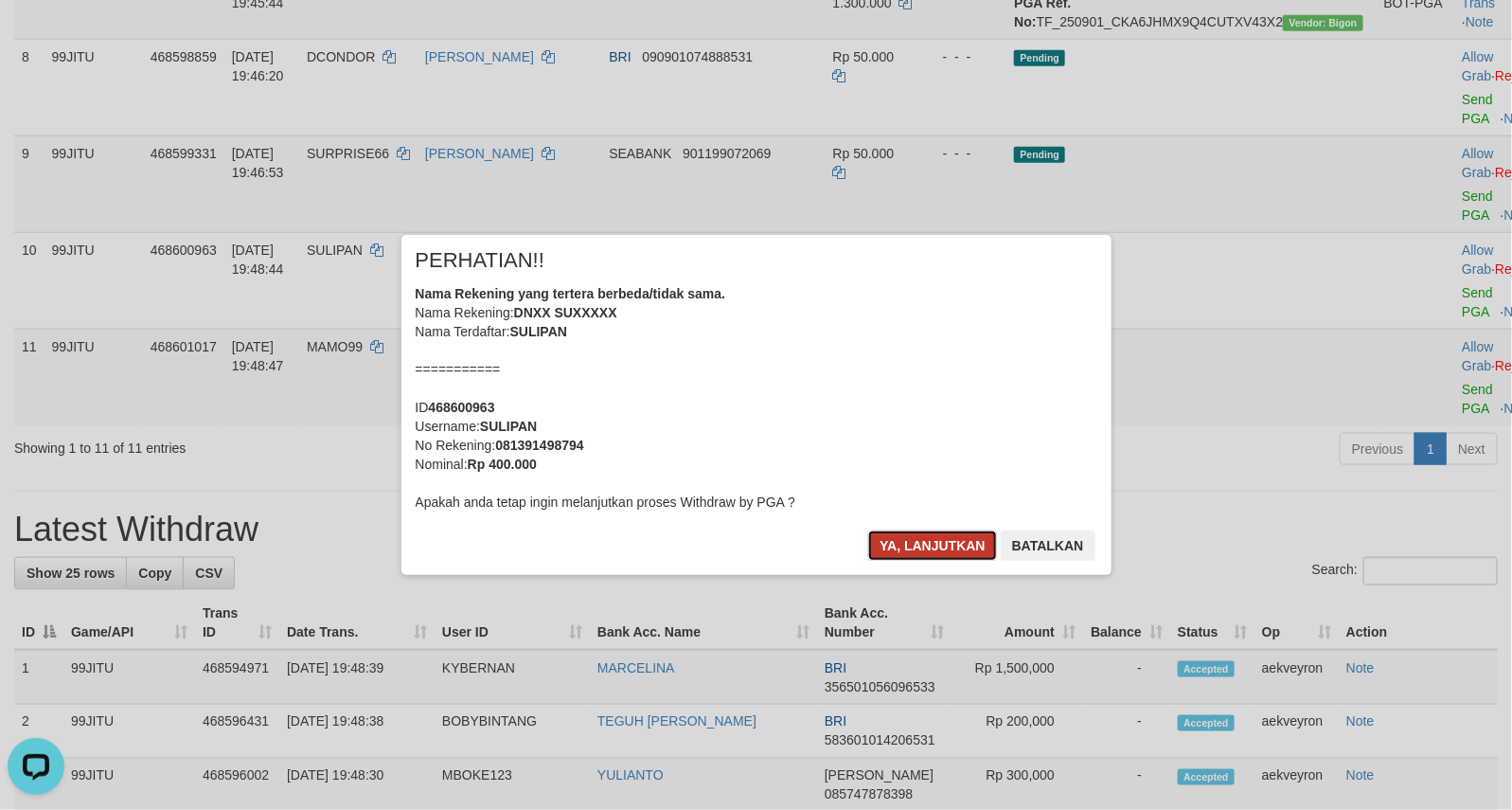
click at [905, 541] on button "Ya, lanjutkan" at bounding box center [932, 545] width 129 height 31
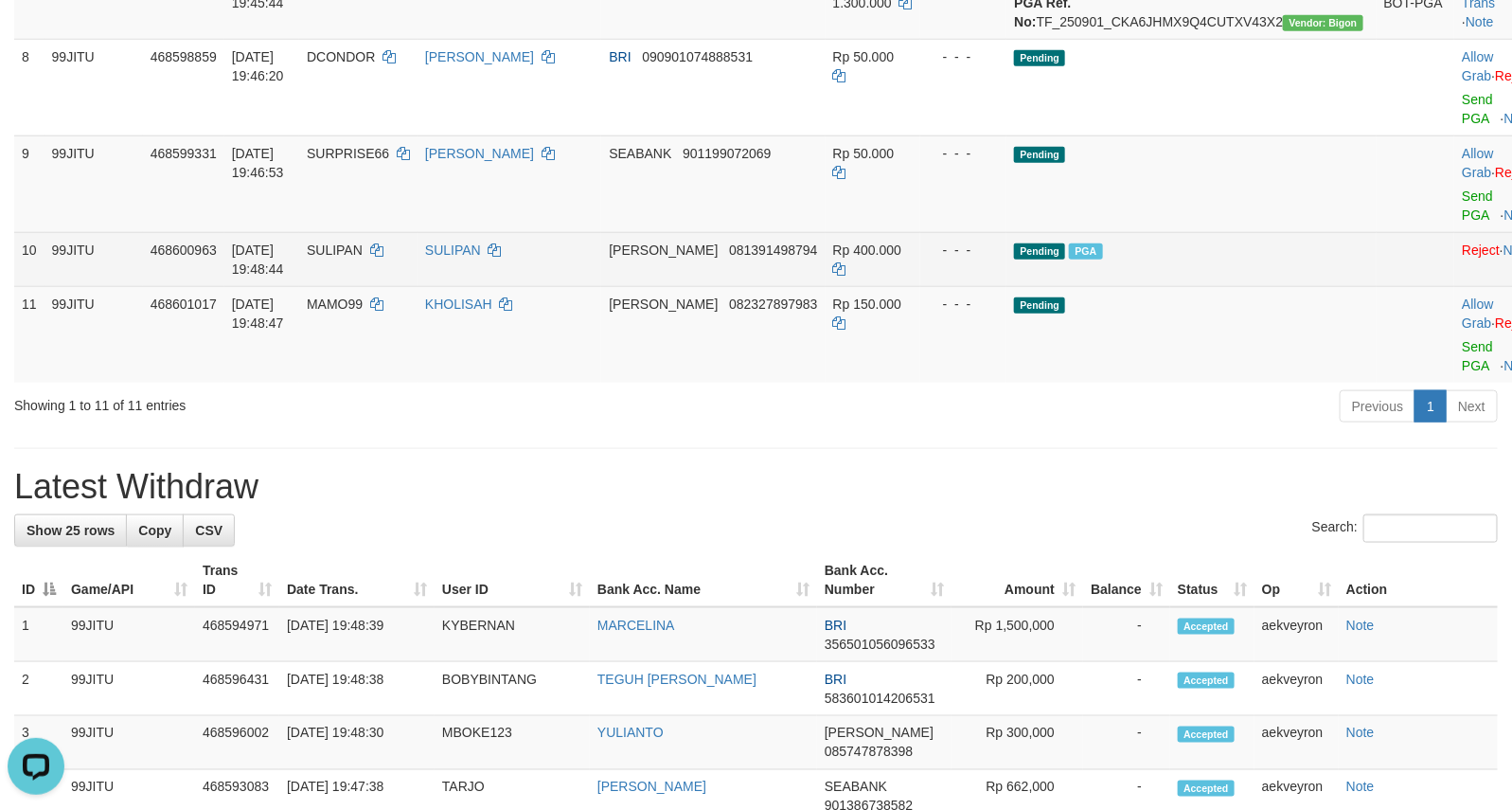
scroll to position [630, 0]
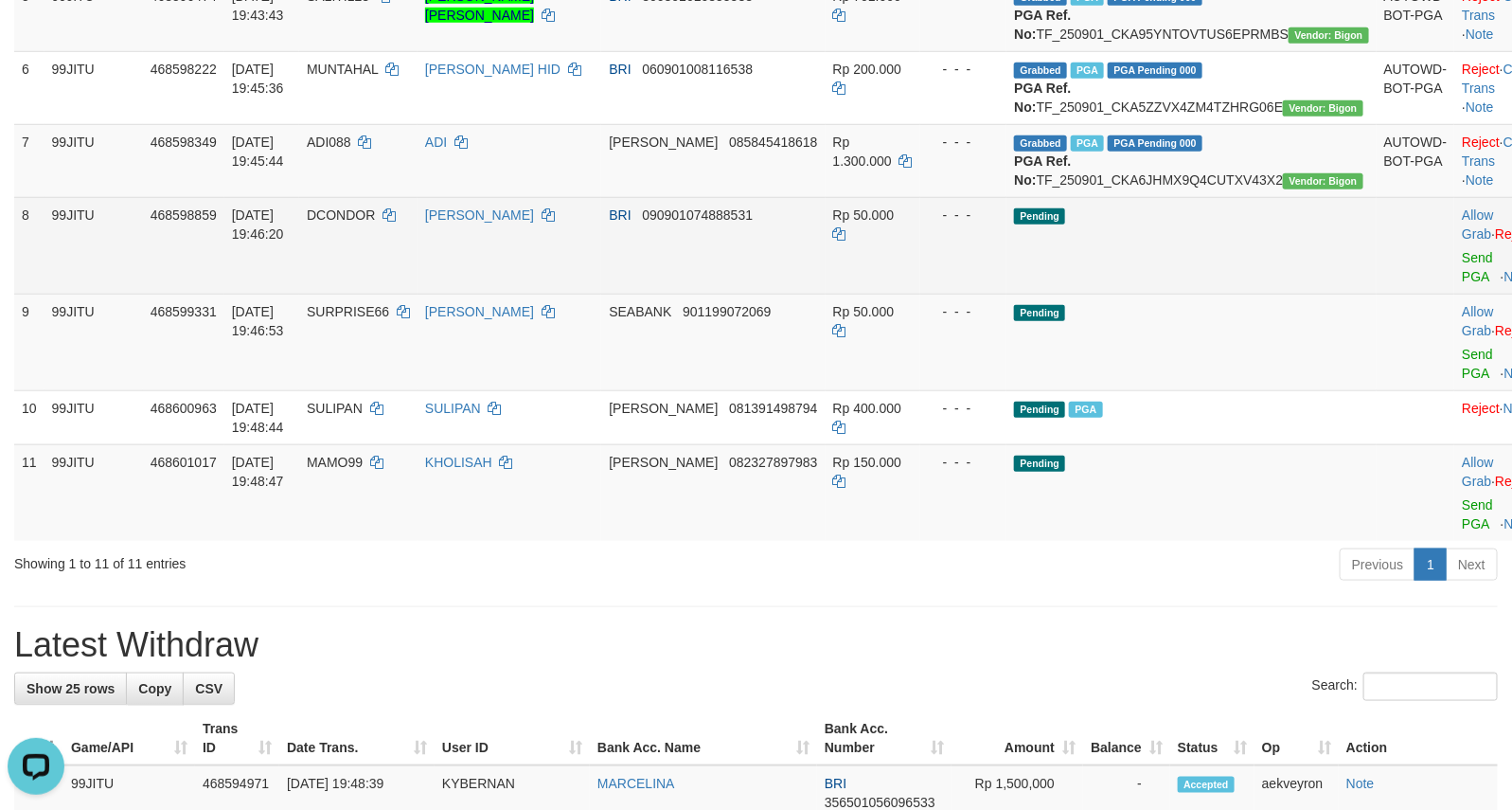
click at [1172, 294] on td "Pending" at bounding box center [1191, 245] width 369 height 97
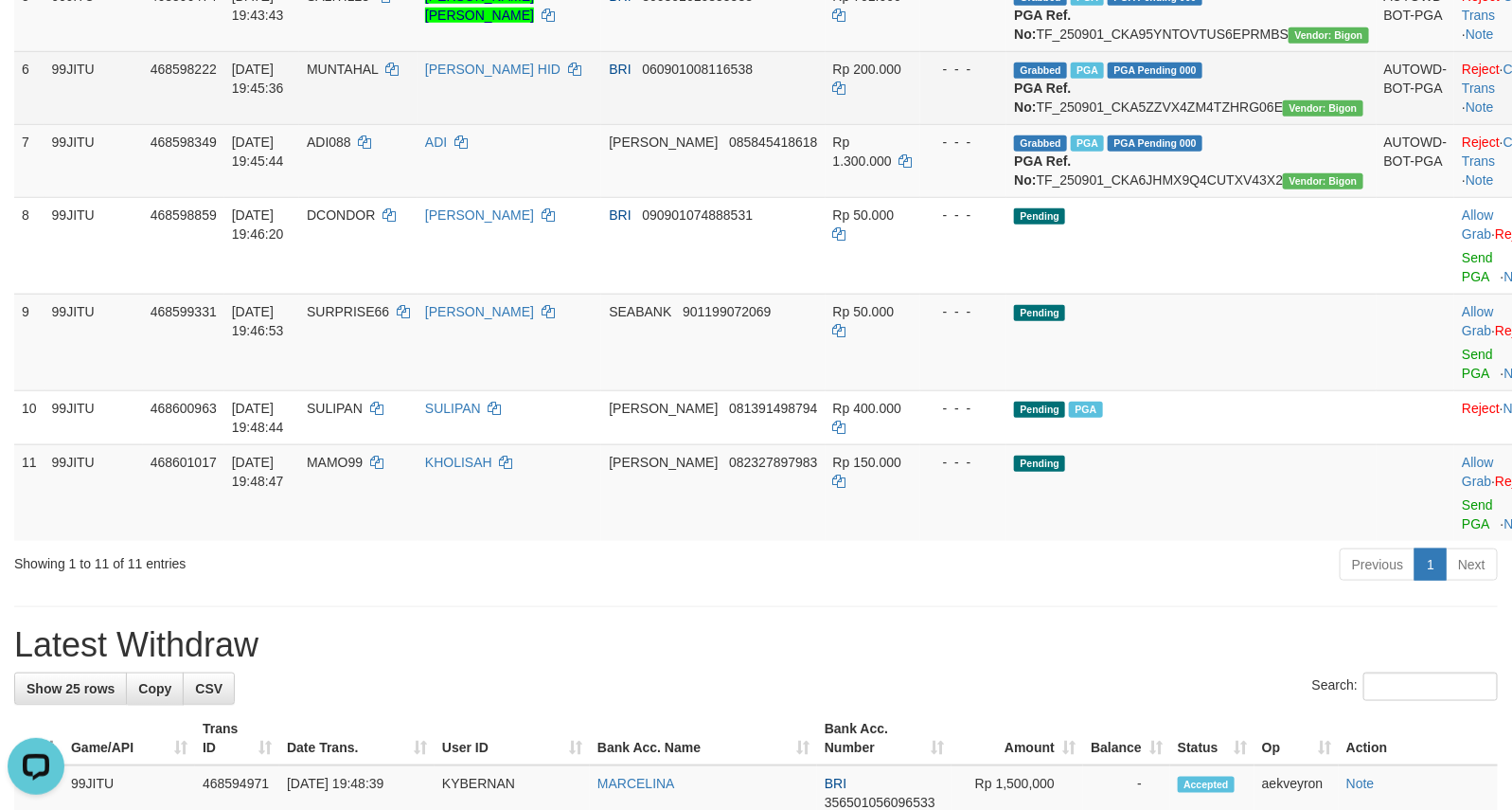
click at [1261, 124] on td "Grabbed PGA PGA Pending 000 {"status":"000","data":{"unique_id":"357-468598222-…" at bounding box center [1191, 87] width 369 height 73
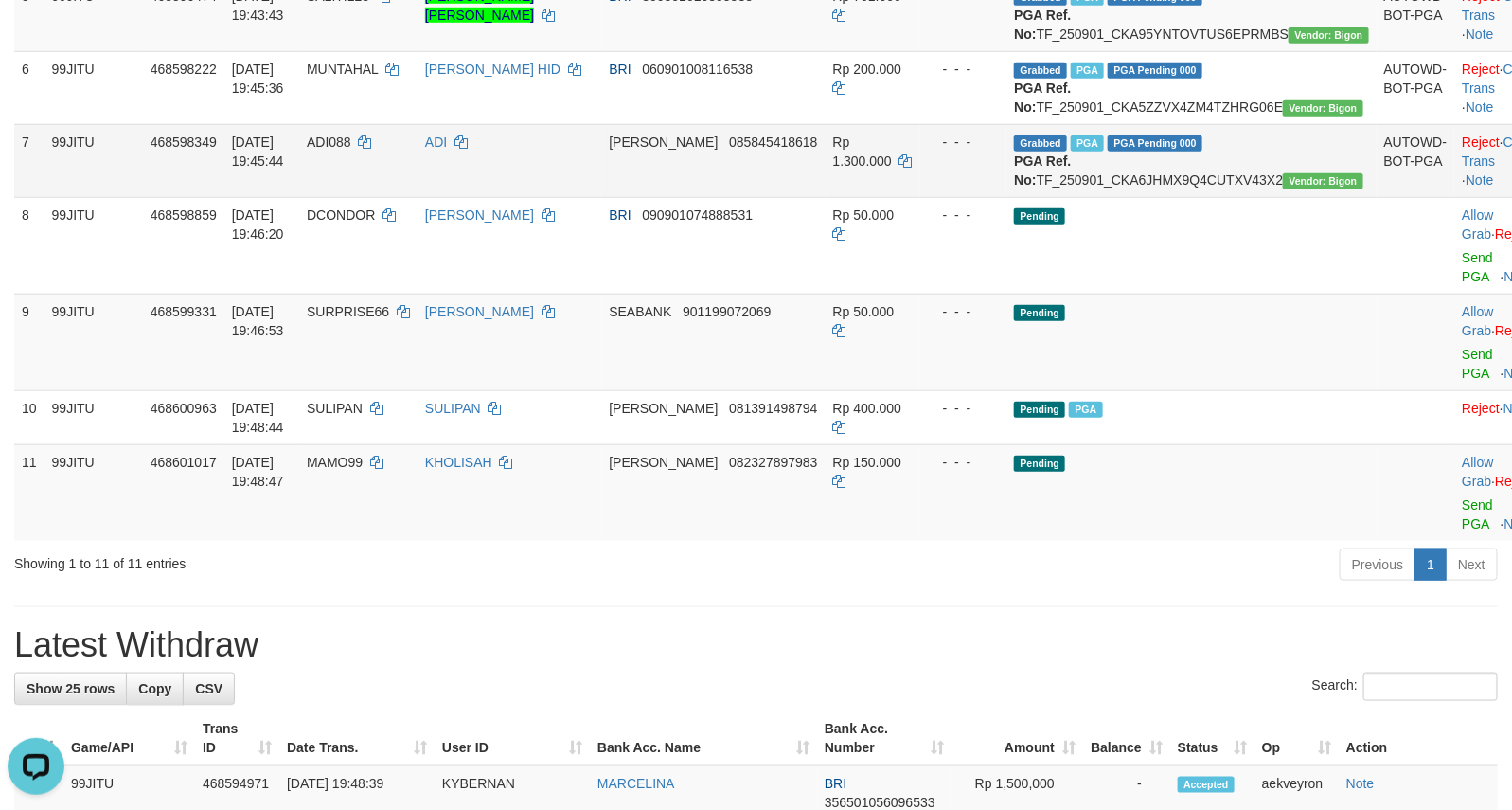
click at [1250, 197] on td "Grabbed PGA PGA Pending 000 {"status":"000","data":{"unique_id":"357-468598349-…" at bounding box center [1191, 161] width 369 height 73
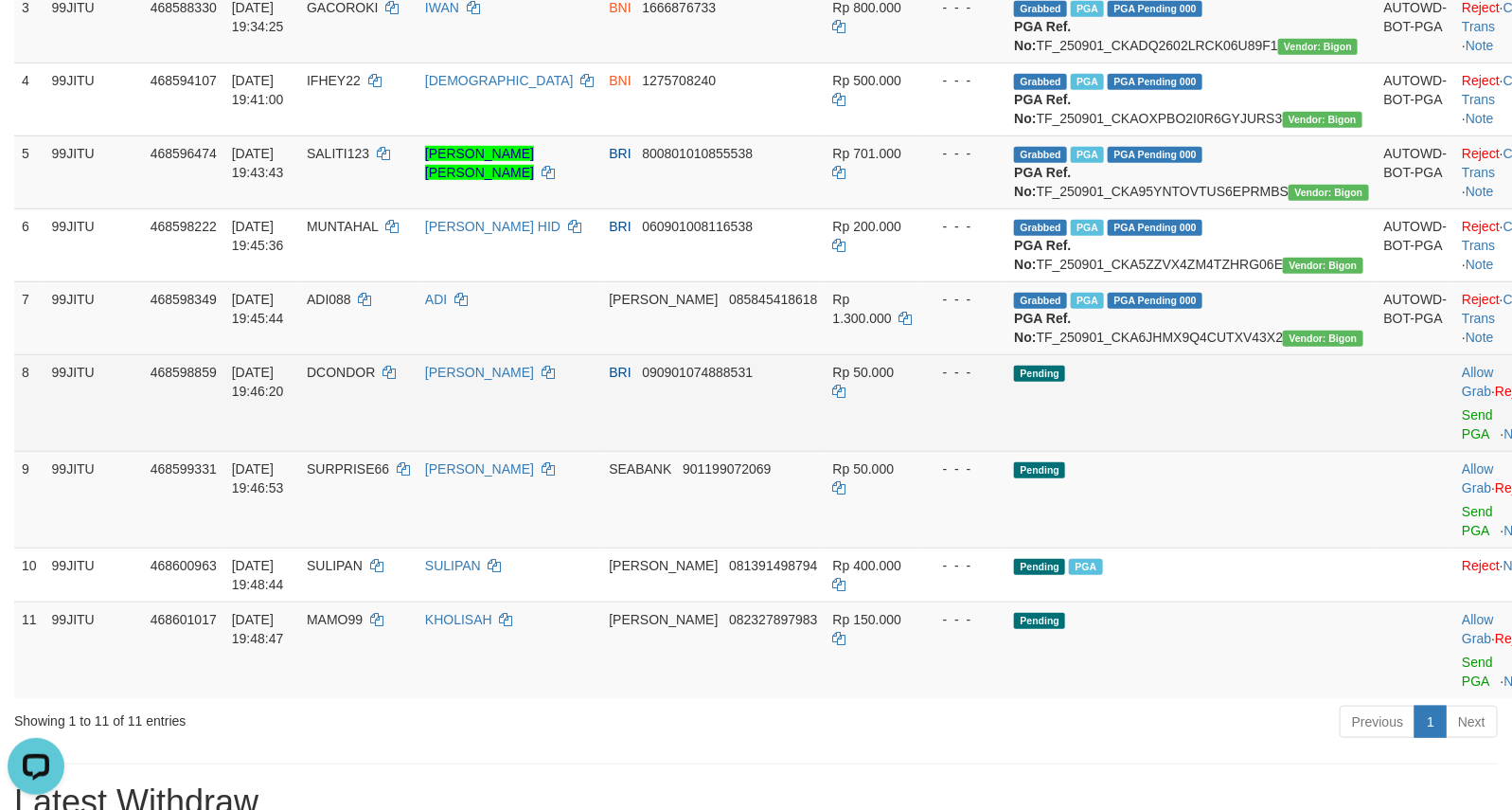
click at [1219, 450] on td "Pending" at bounding box center [1191, 402] width 369 height 97
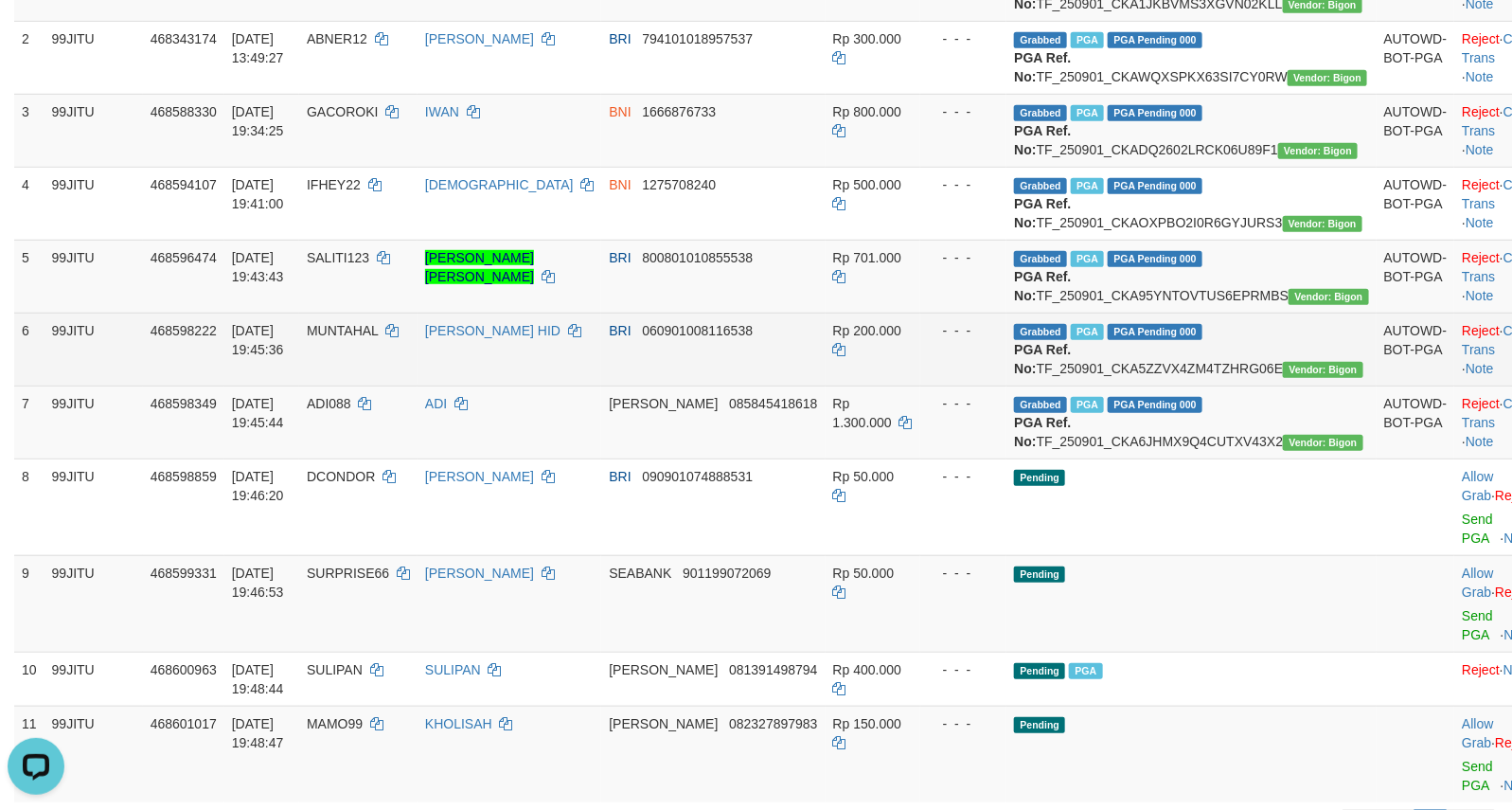
scroll to position [316, 0]
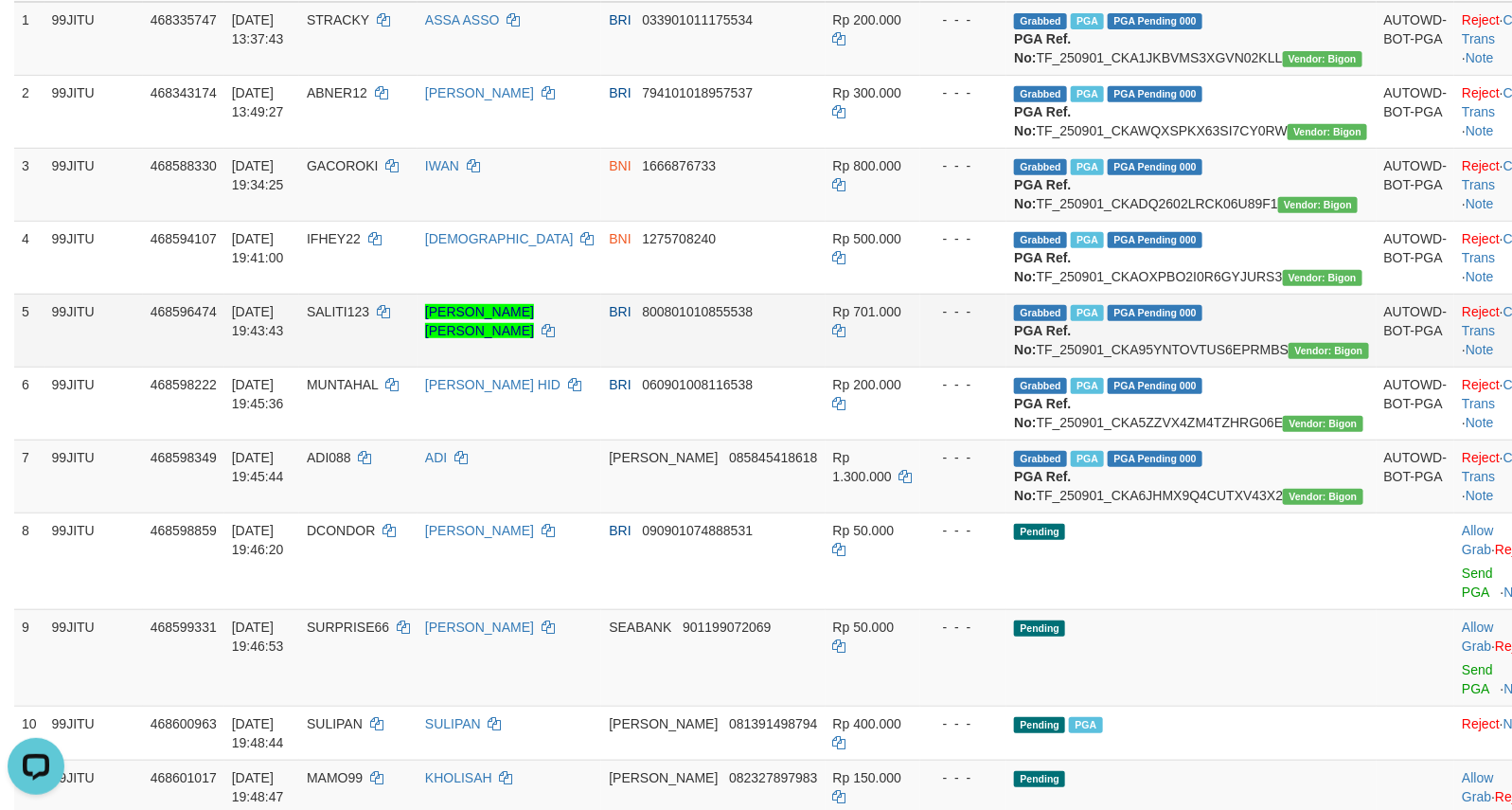
click at [1238, 366] on td "Grabbed PGA PGA Pending 000 {"status":"000","data":{"unique_id":"357-468596474-…" at bounding box center [1191, 330] width 369 height 73
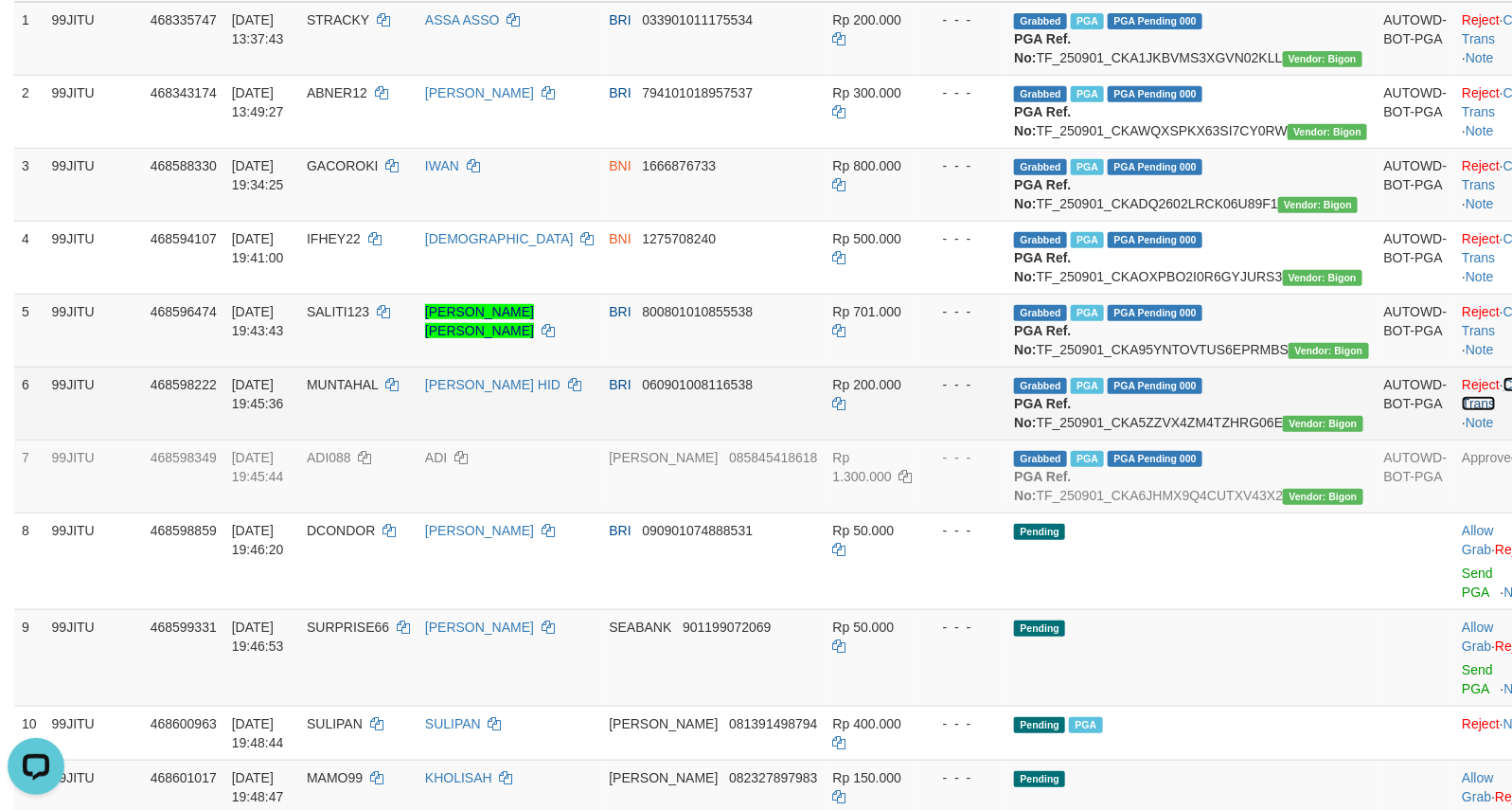
click at [1462, 411] on link "Check Trans" at bounding box center [1501, 394] width 78 height 34
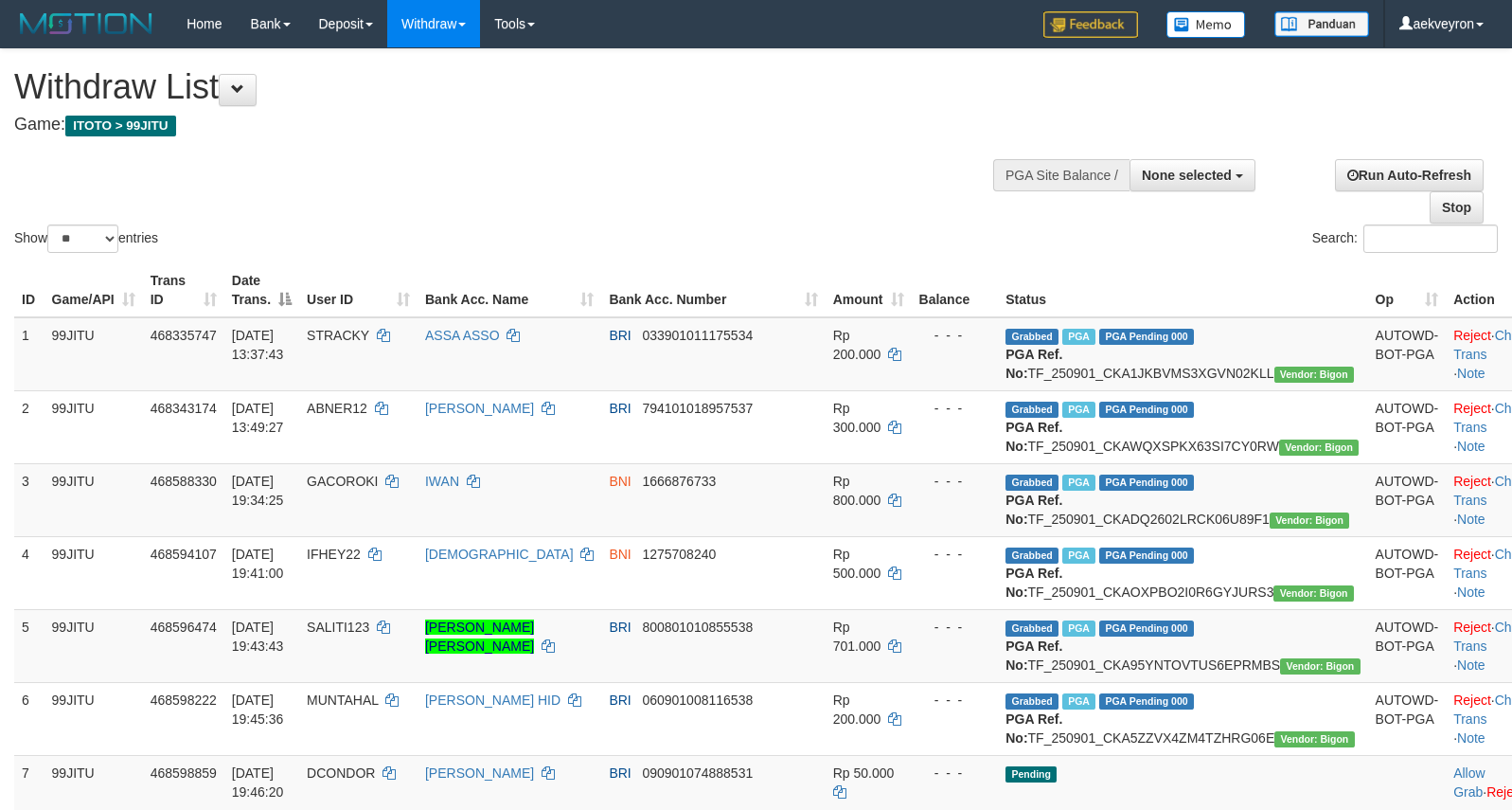
select select
select select "**"
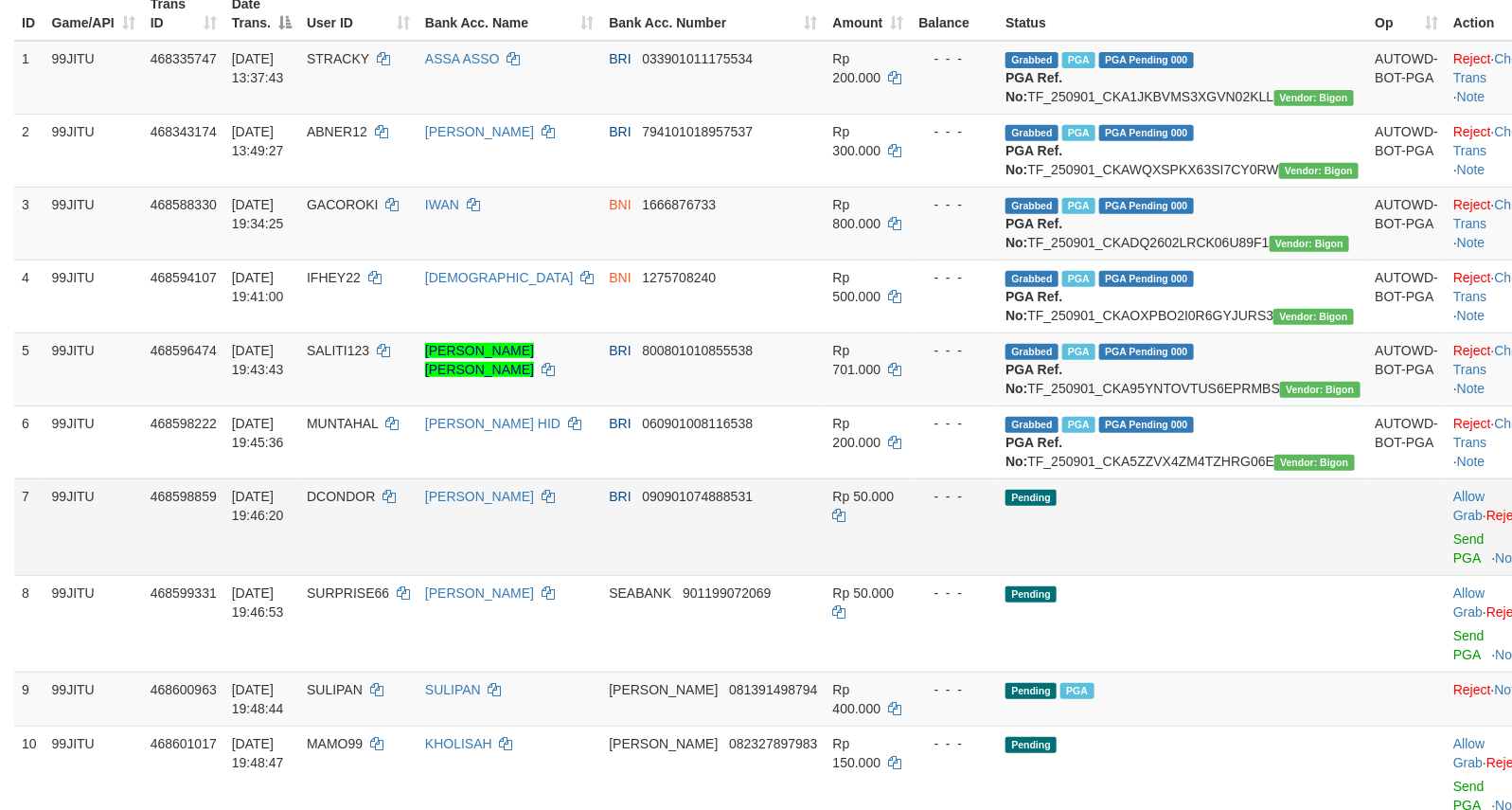
click at [1212, 575] on td "Pending" at bounding box center [1183, 526] width 369 height 97
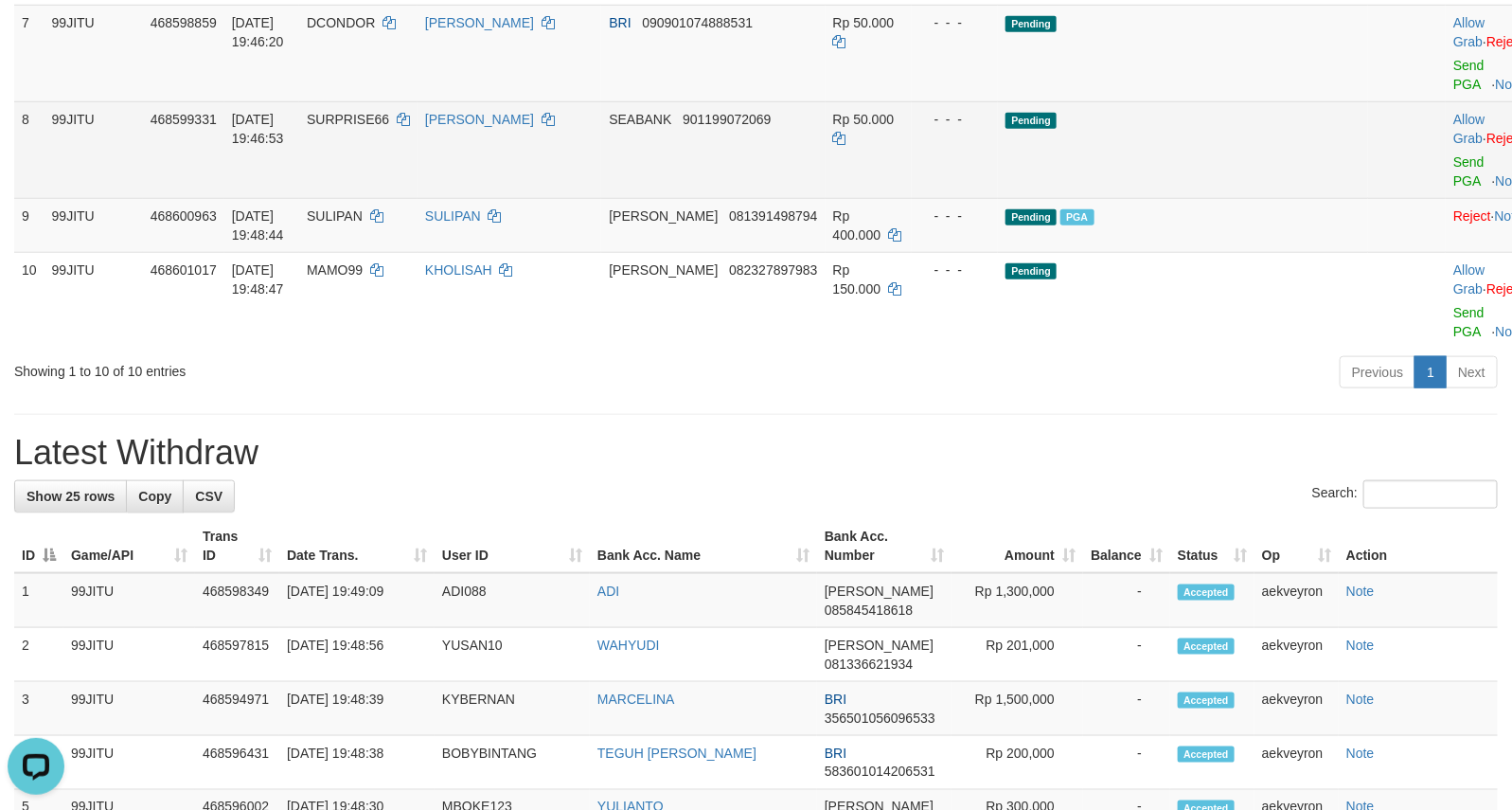
click at [1207, 198] on td "Pending" at bounding box center [1183, 149] width 369 height 97
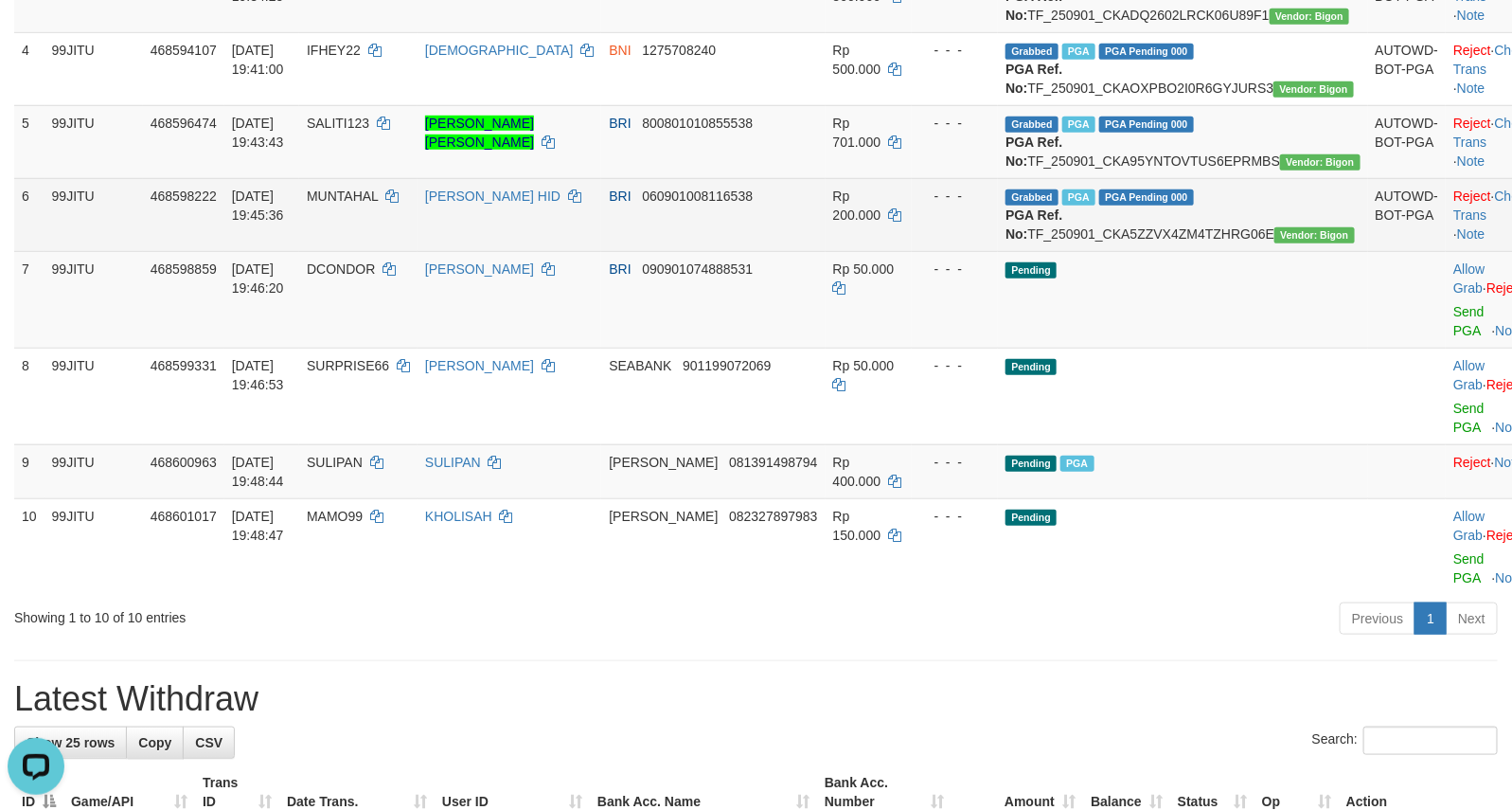
scroll to position [433, 0]
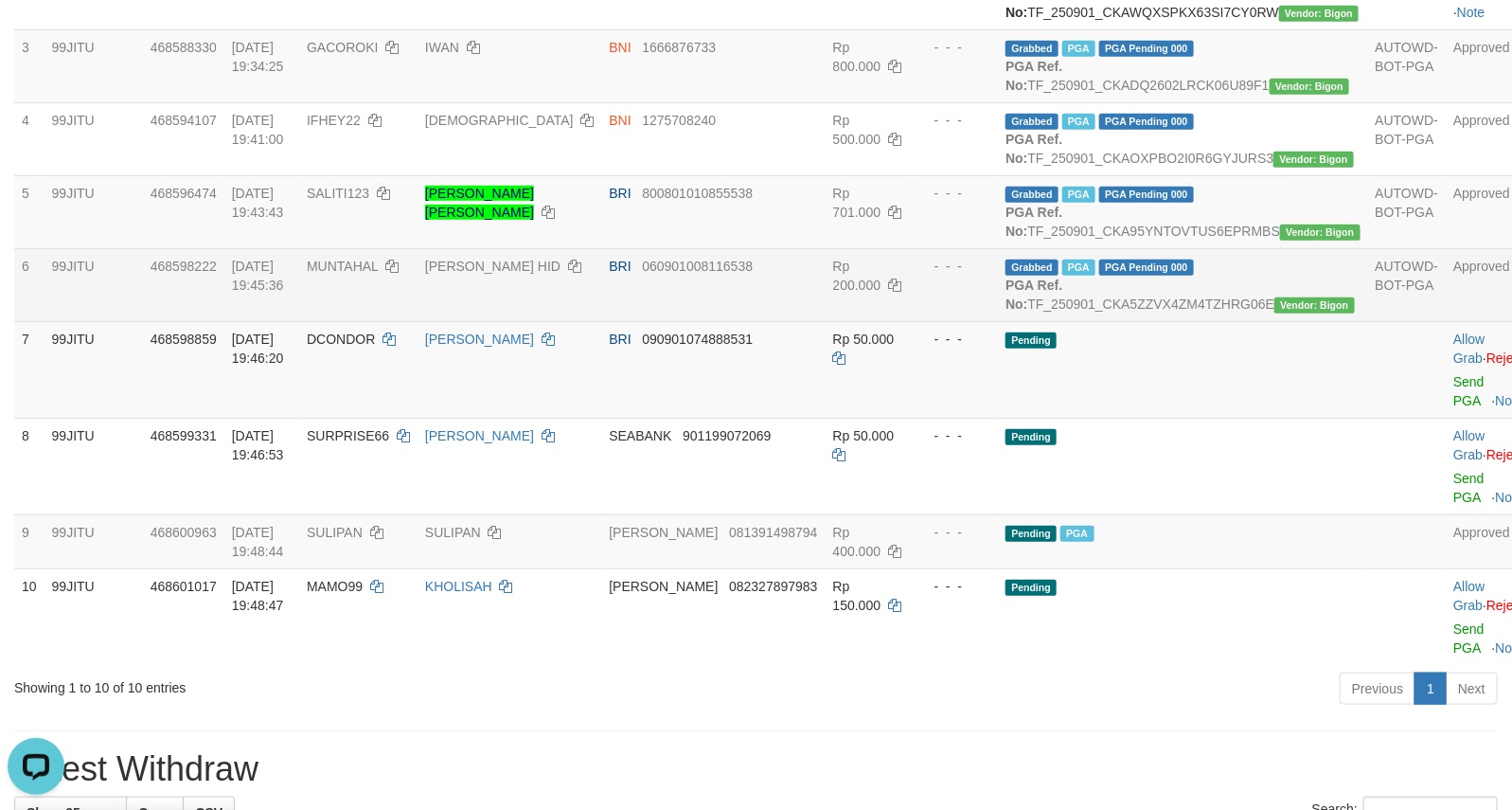
click at [519, 321] on td "[PERSON_NAME] HID" at bounding box center [510, 284] width 184 height 73
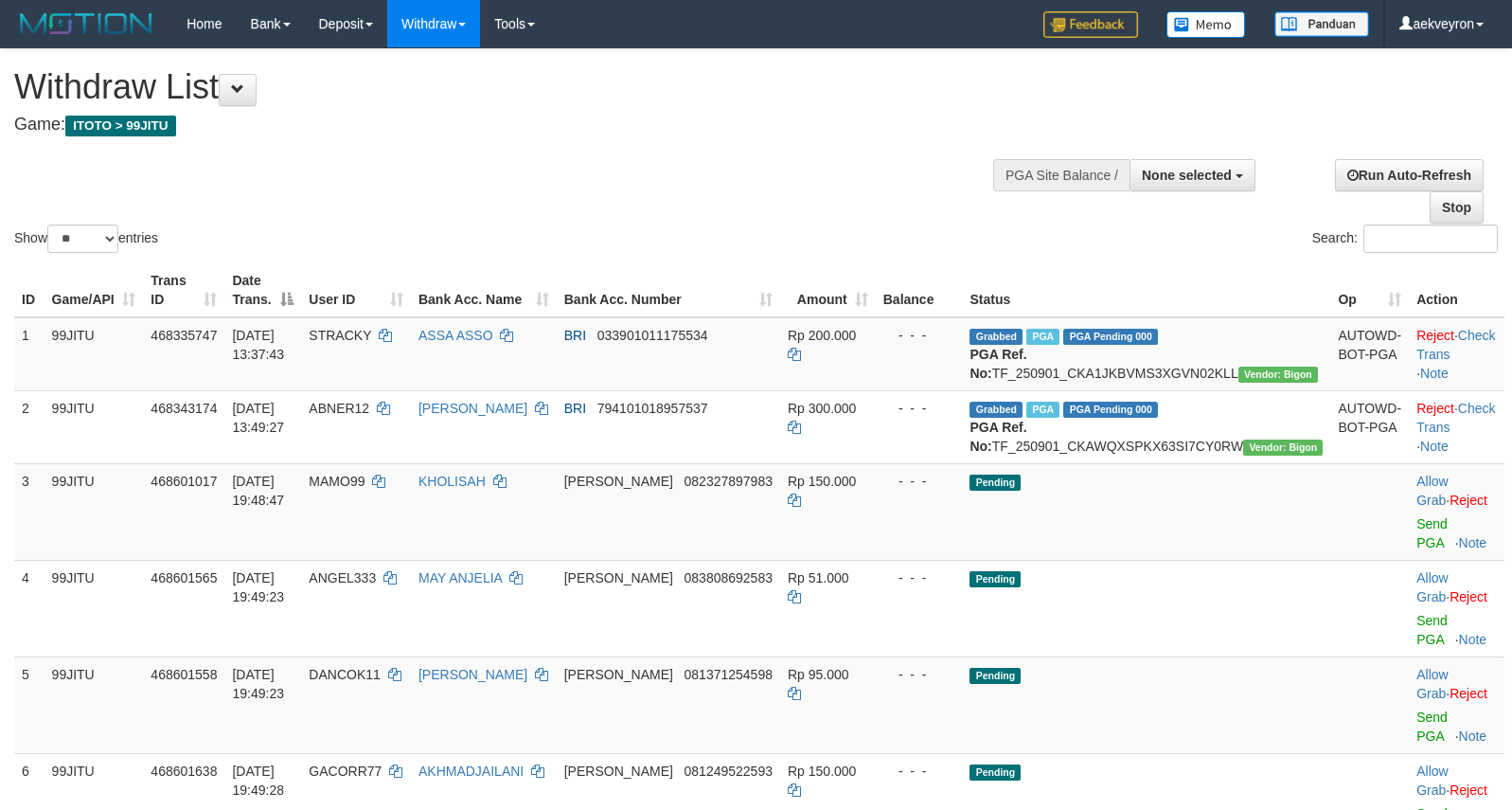
select select
select select "**"
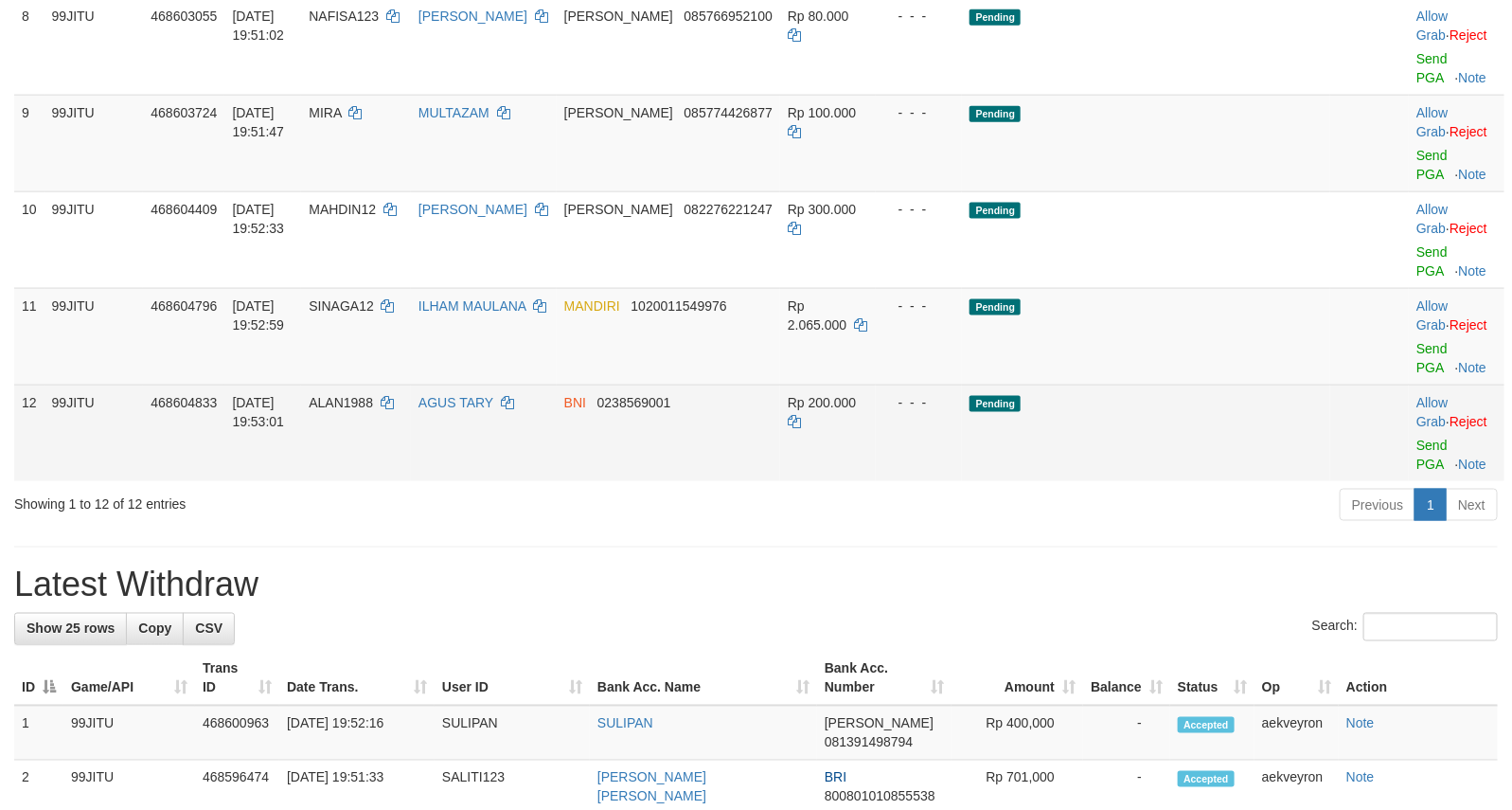
scroll to position [959, 0]
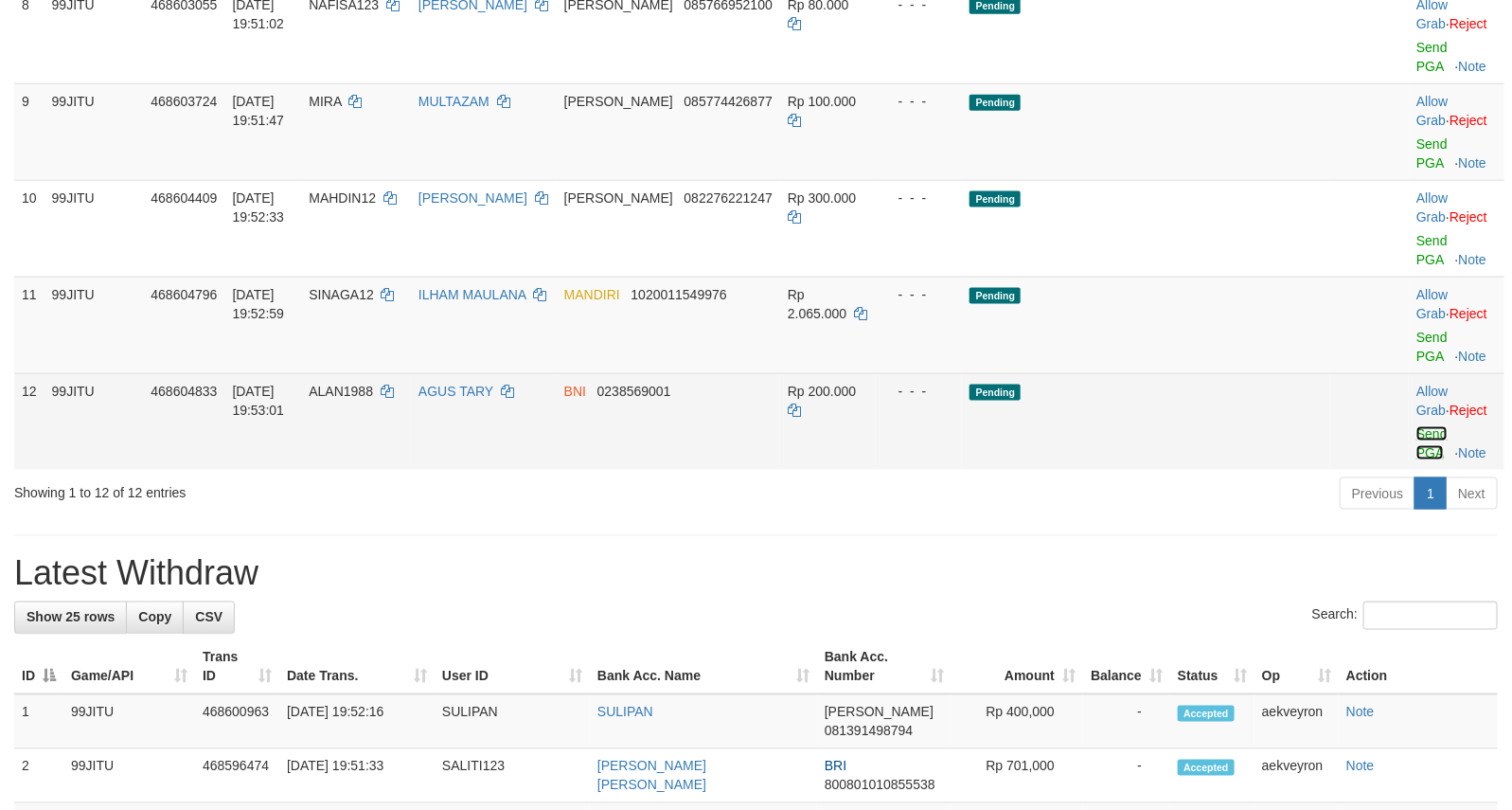
click at [1416, 460] on link "Send PGA" at bounding box center [1432, 444] width 32 height 34
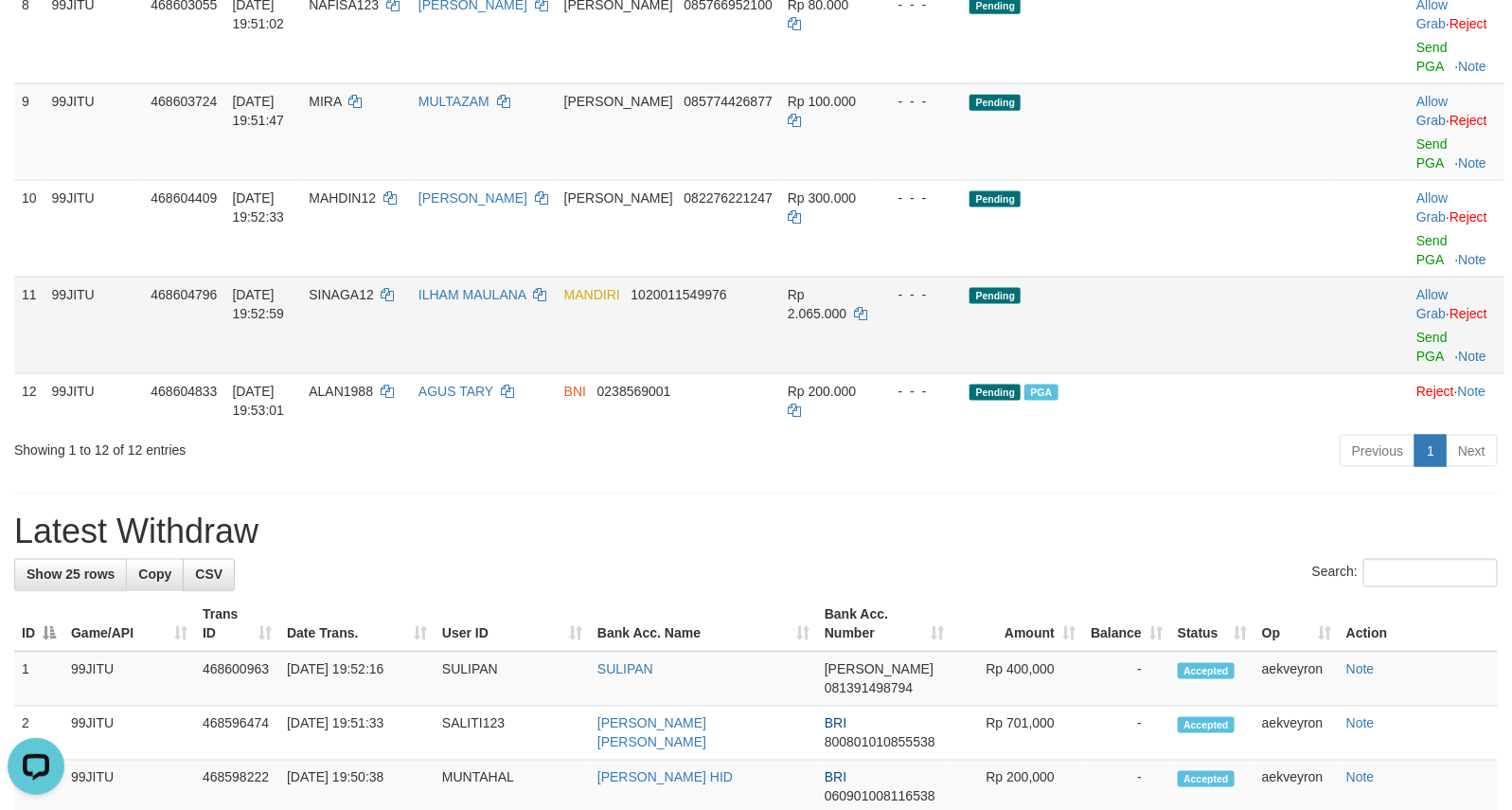
scroll to position [0, 0]
click at [1416, 363] on link "Send PGA" at bounding box center [1432, 347] width 32 height 34
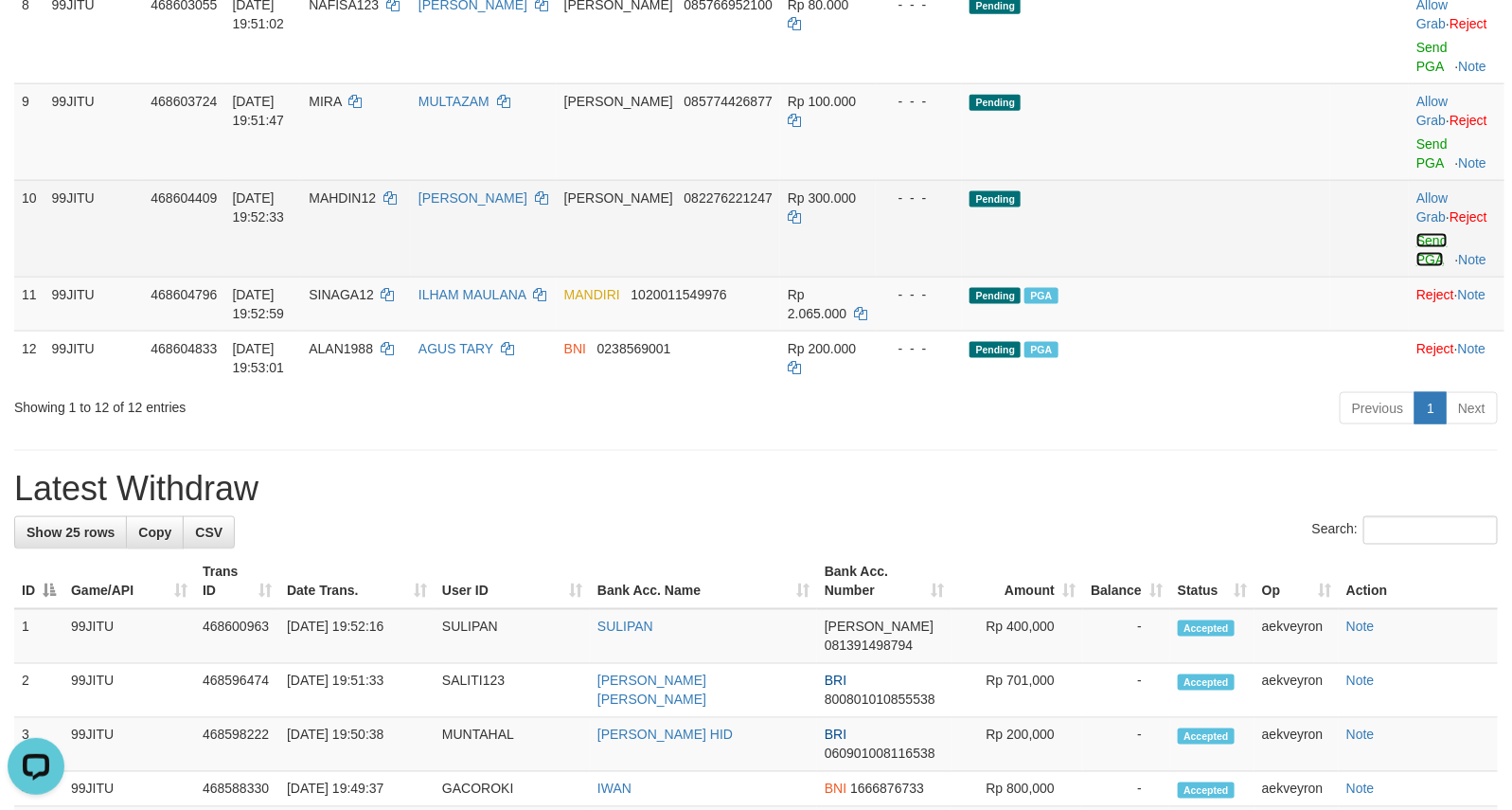
click at [1416, 267] on link "Send PGA" at bounding box center [1432, 251] width 32 height 34
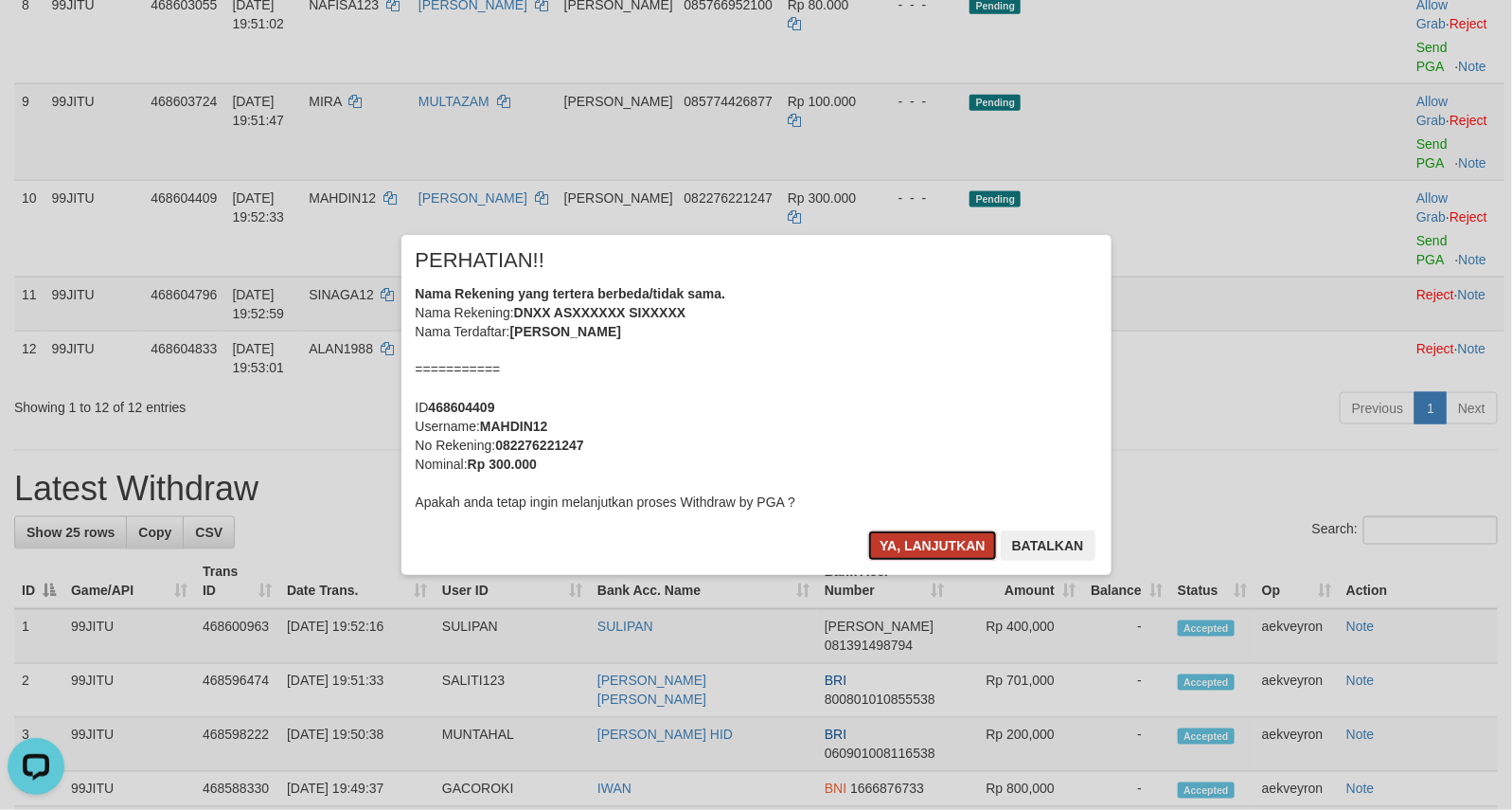
click at [947, 545] on button "Ya, lanjutkan" at bounding box center [932, 545] width 129 height 31
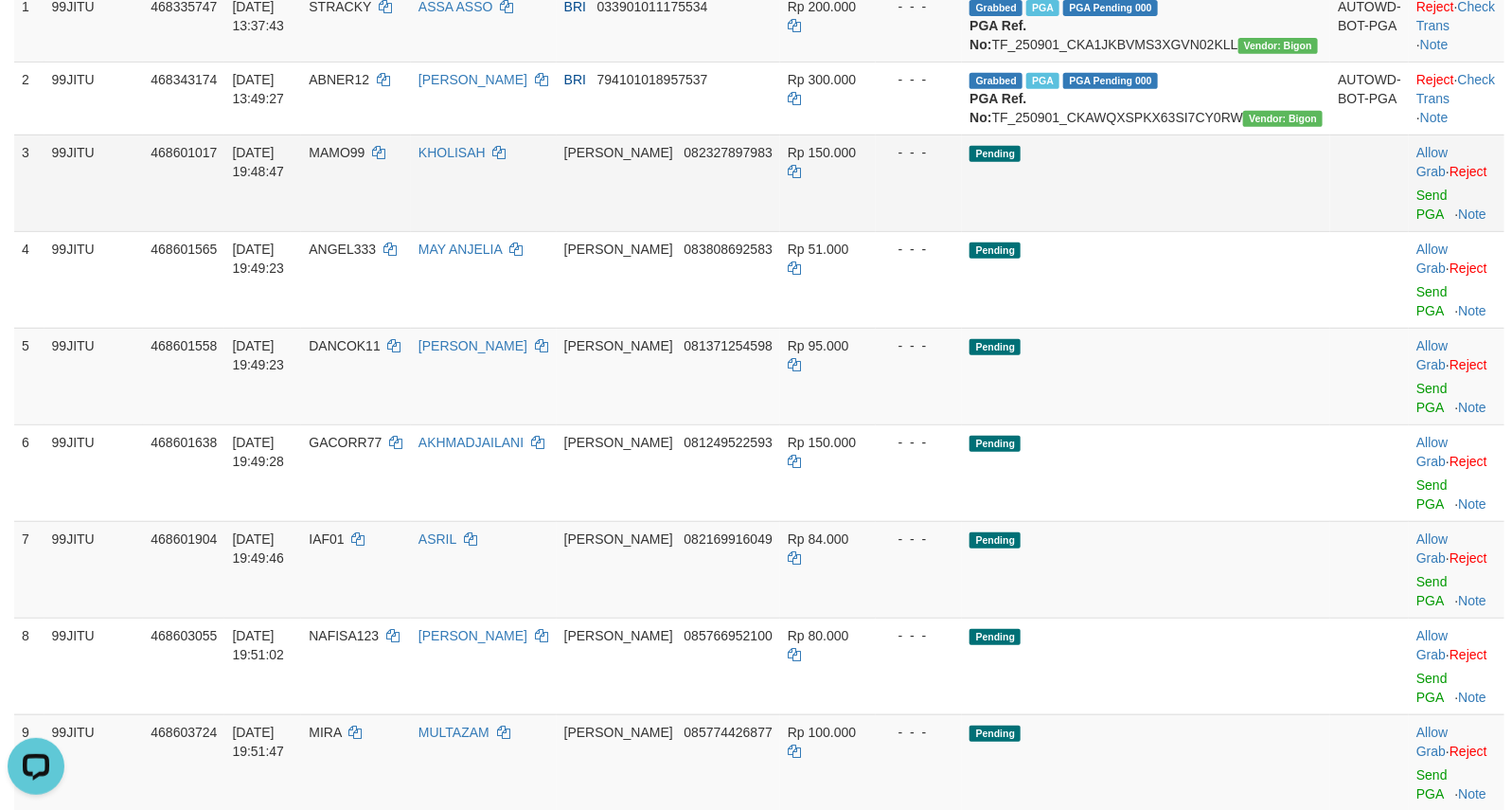
scroll to position [170, 0]
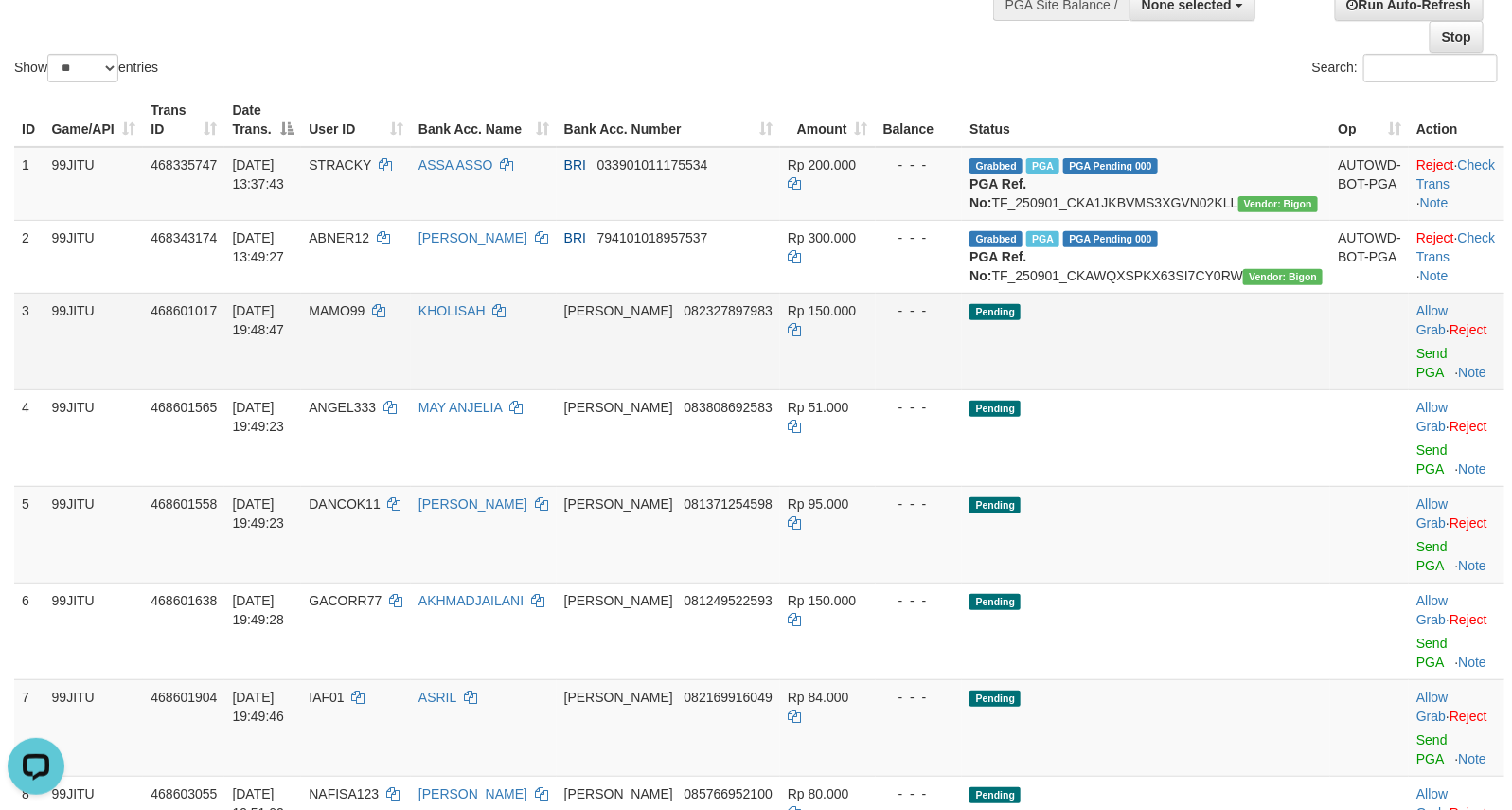
click at [1198, 388] on td "Pending" at bounding box center [1146, 340] width 368 height 97
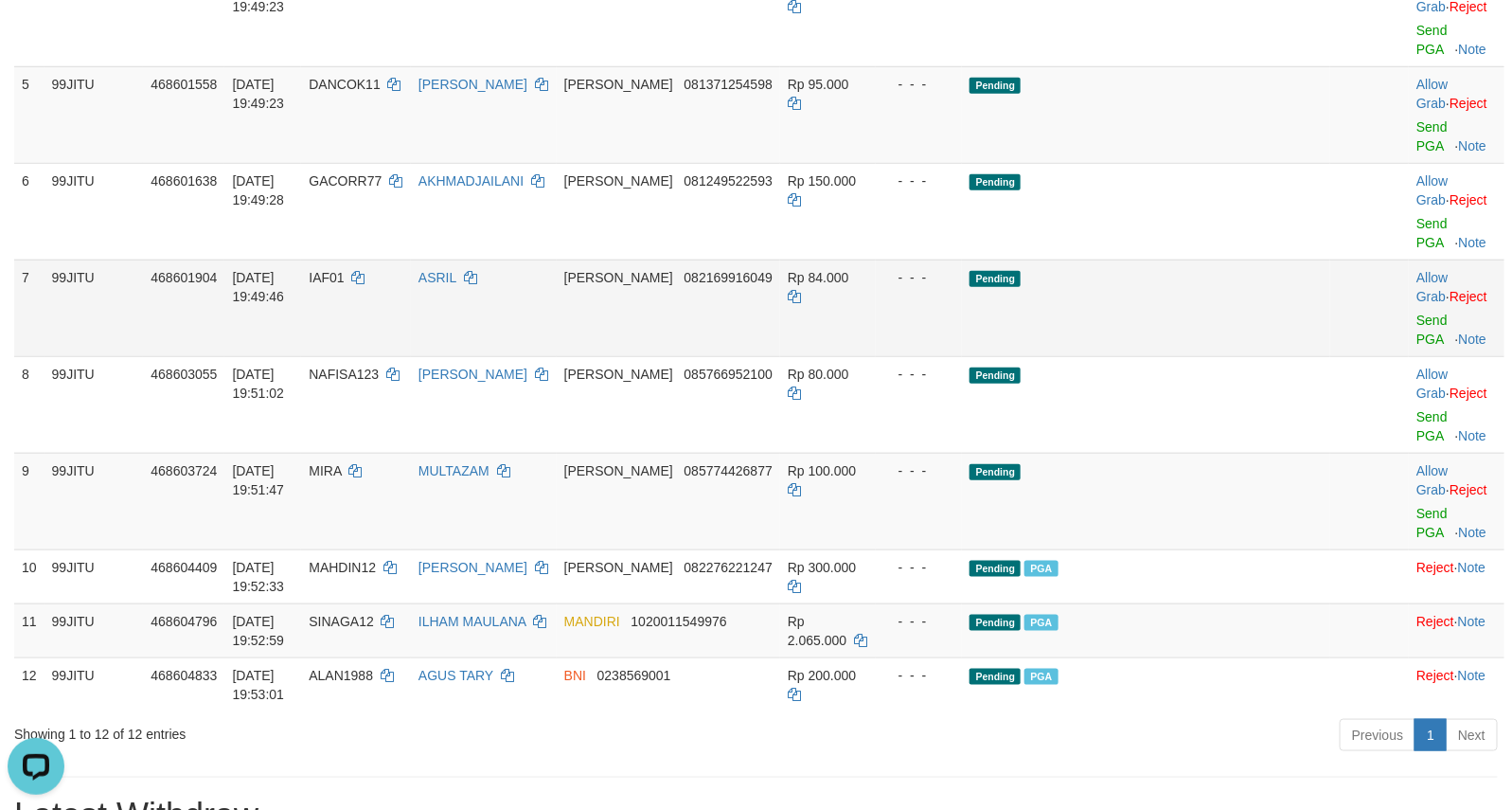
scroll to position [644, 0]
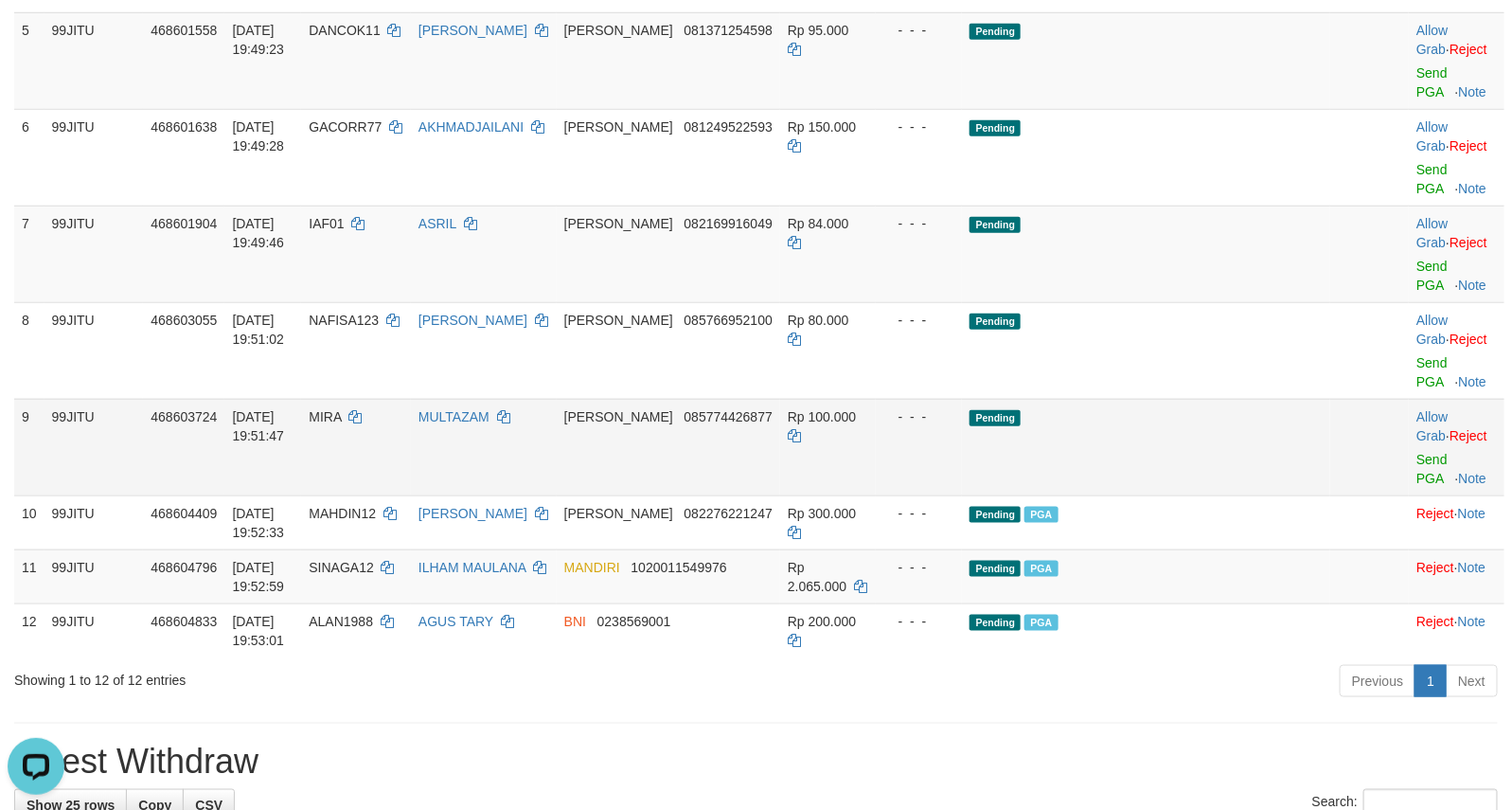
click at [1112, 488] on td "Pending" at bounding box center [1146, 447] width 368 height 97
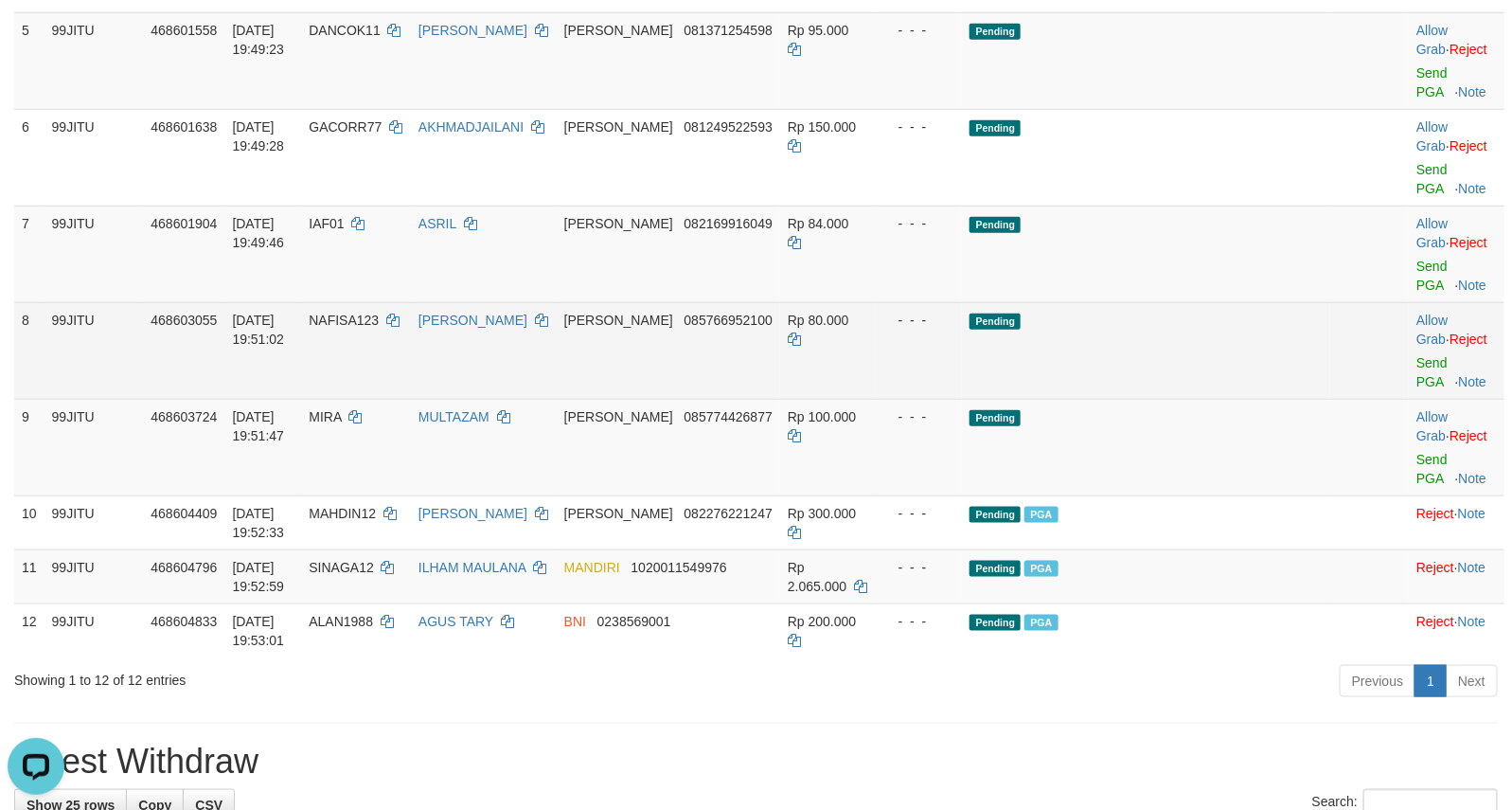
click at [1142, 399] on td "Pending" at bounding box center [1146, 350] width 368 height 97
click at [1129, 383] on td "Pending" at bounding box center [1146, 350] width 368 height 97
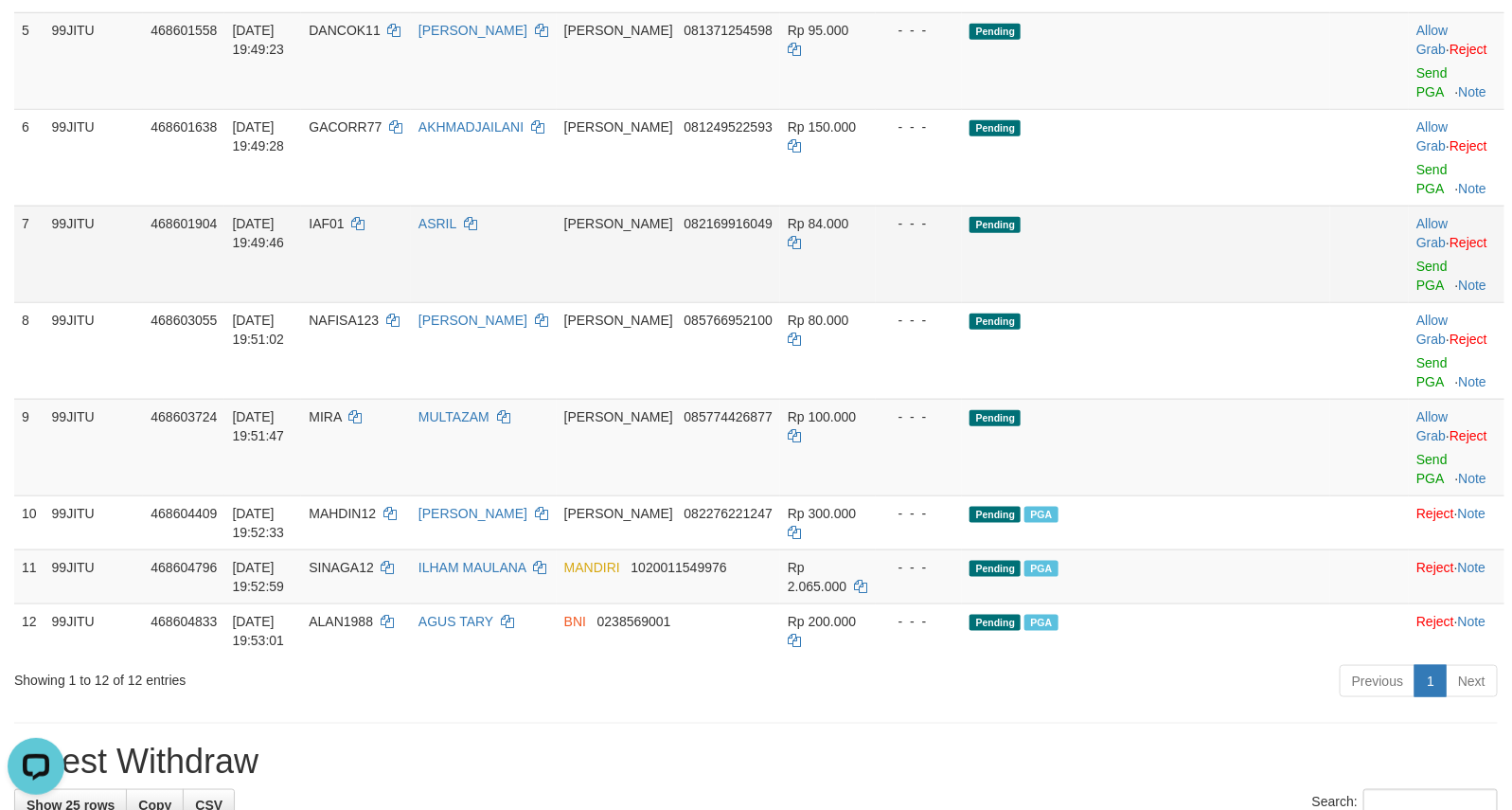
click at [1166, 302] on td "Pending" at bounding box center [1146, 253] width 368 height 97
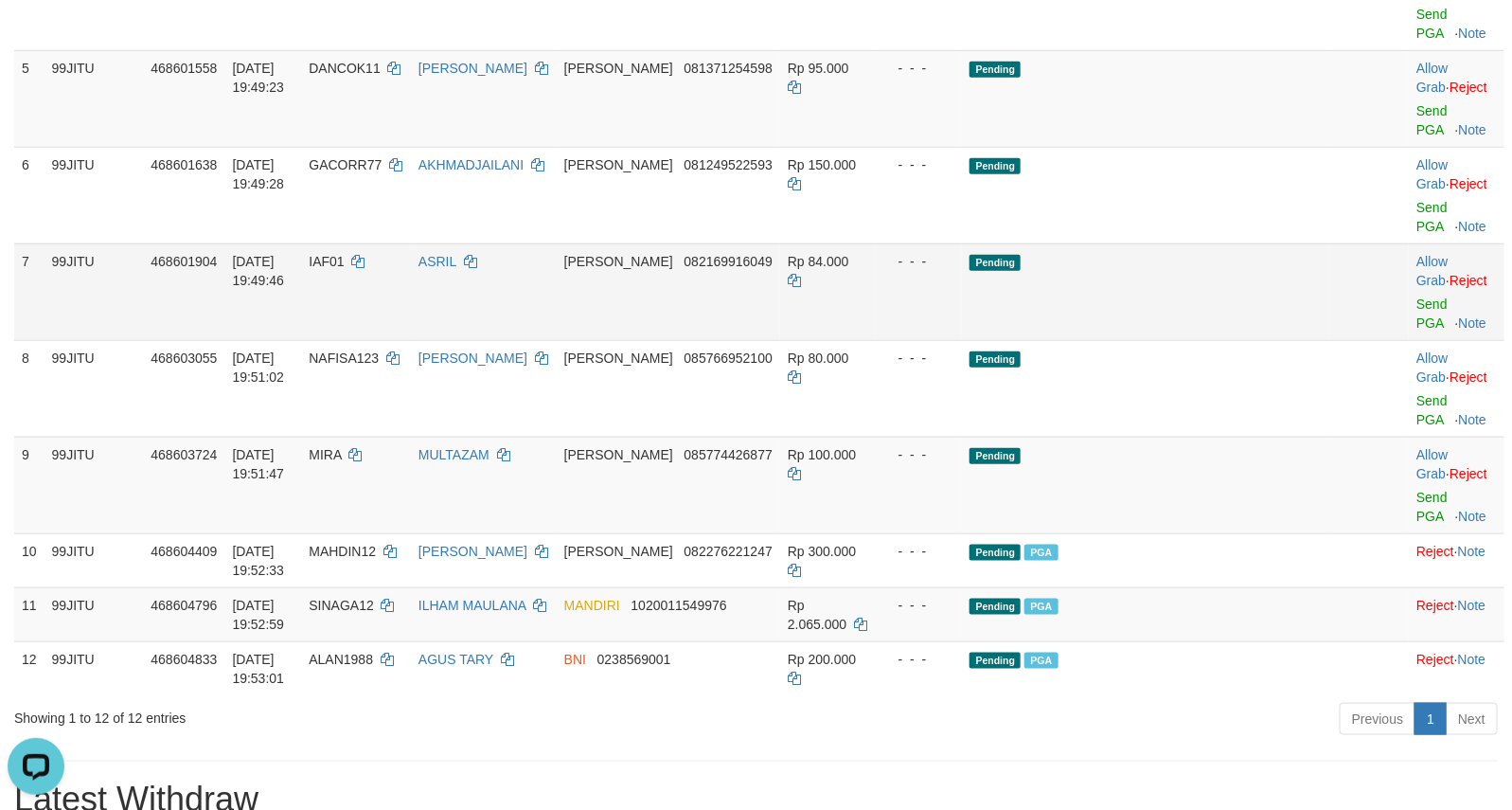
scroll to position [486, 0]
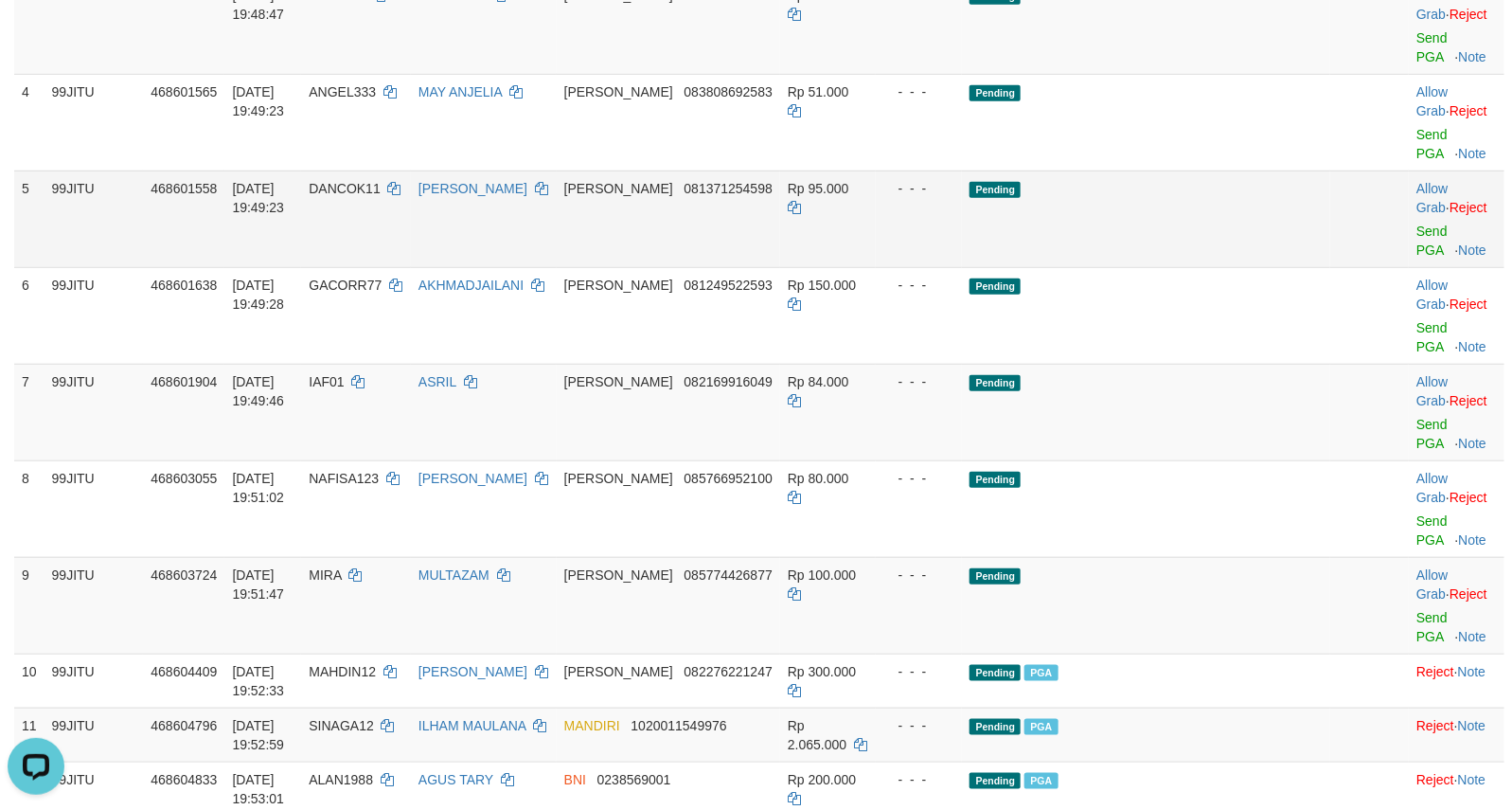
click at [1205, 267] on td "Pending" at bounding box center [1146, 218] width 368 height 97
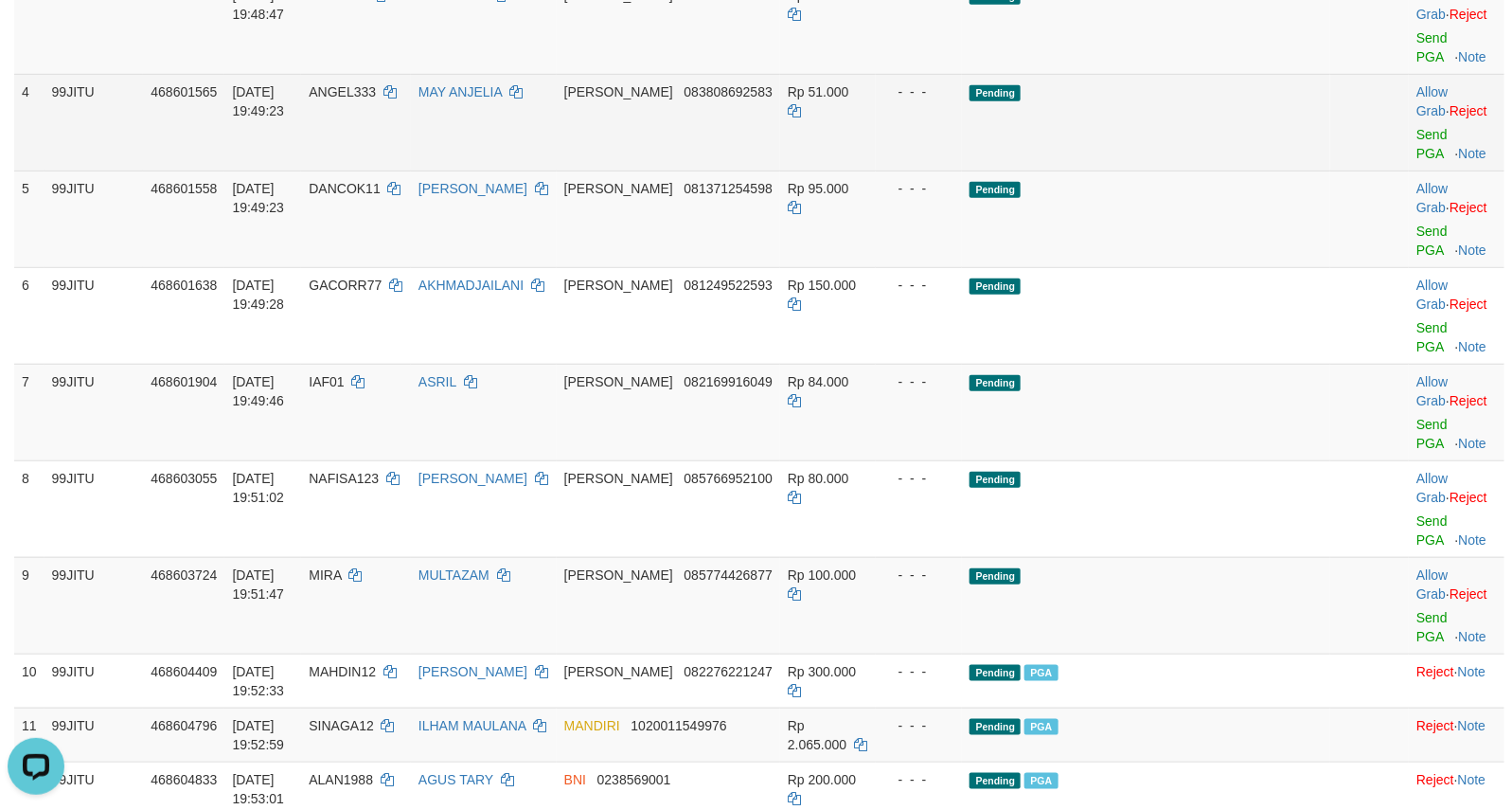
click at [1186, 170] on td "Pending" at bounding box center [1146, 121] width 368 height 97
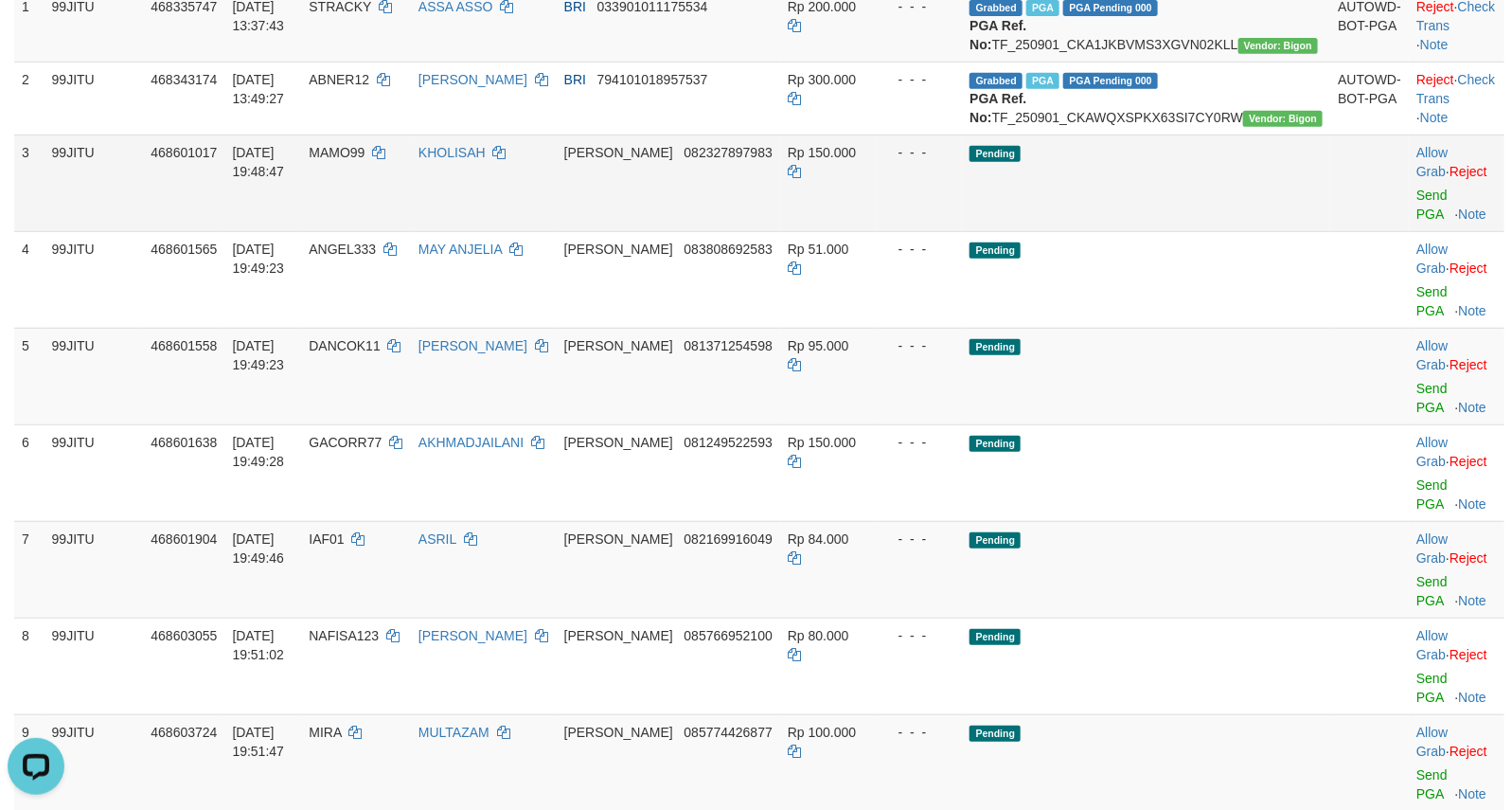
click at [1192, 231] on td "Pending" at bounding box center [1146, 183] width 368 height 97
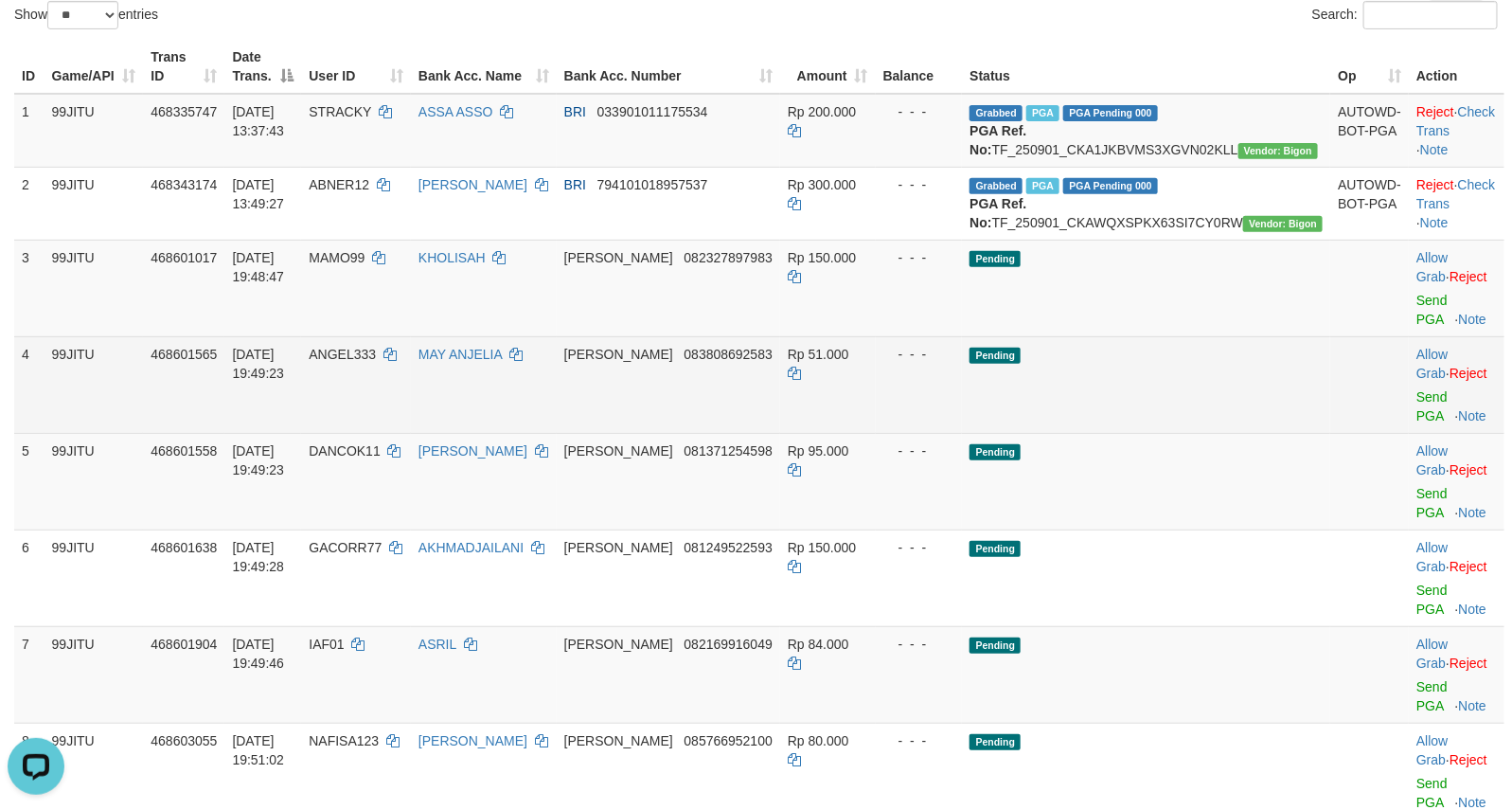
scroll to position [170, 0]
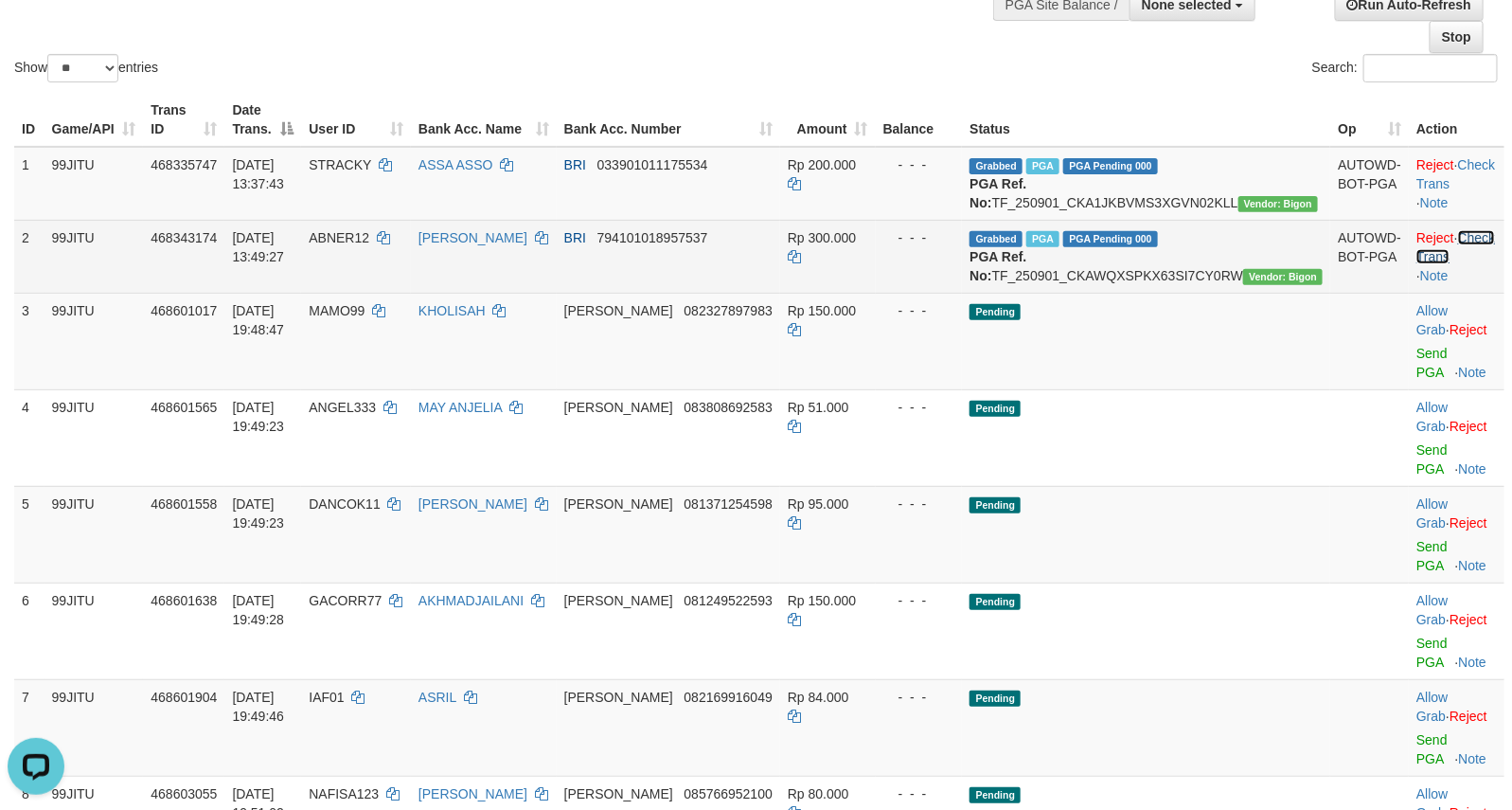
click at [1440, 258] on link "Check Trans" at bounding box center [1456, 248] width 78 height 34
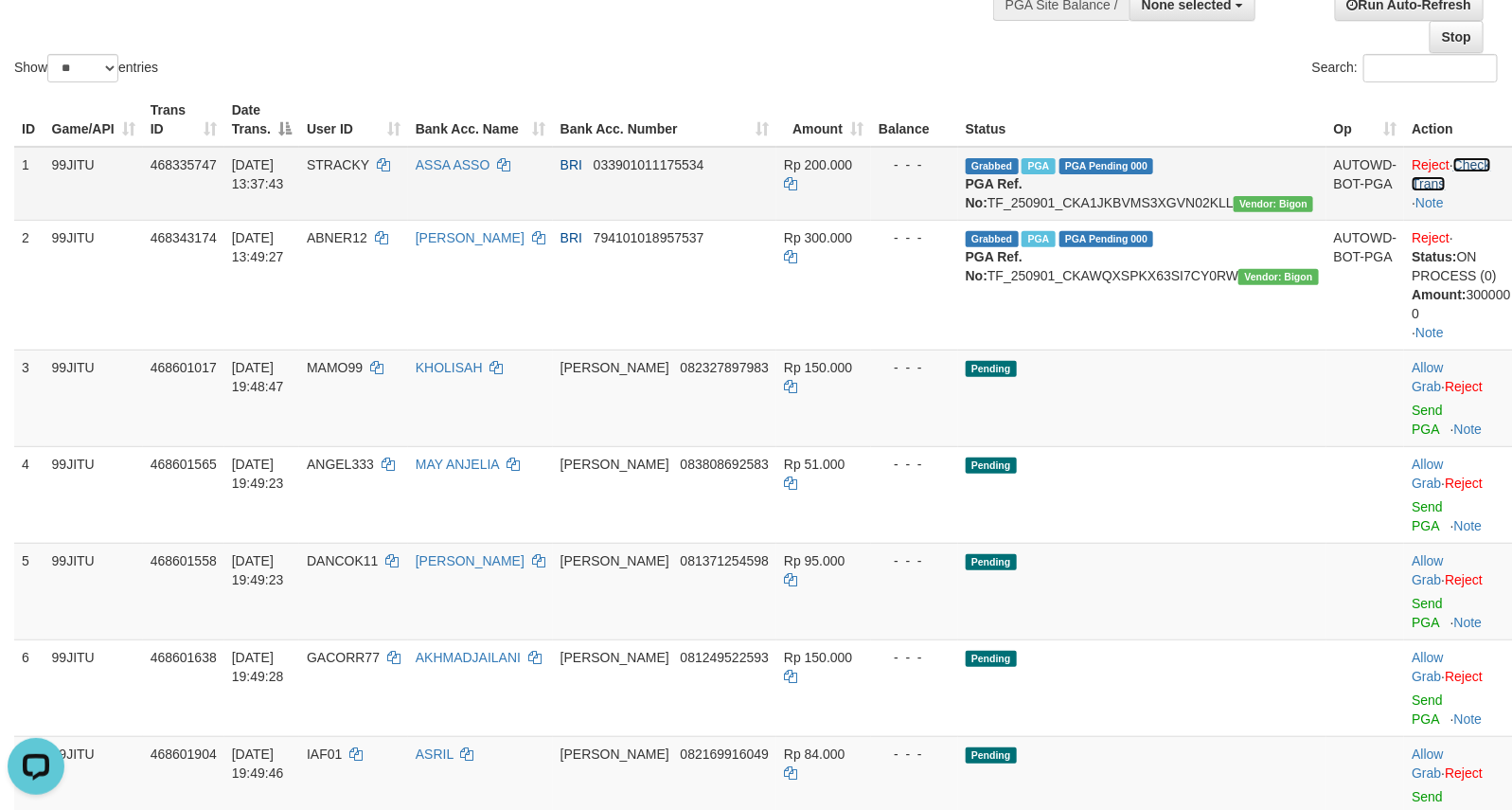
click at [1463, 170] on link "Check Trans" at bounding box center [1451, 174] width 78 height 34
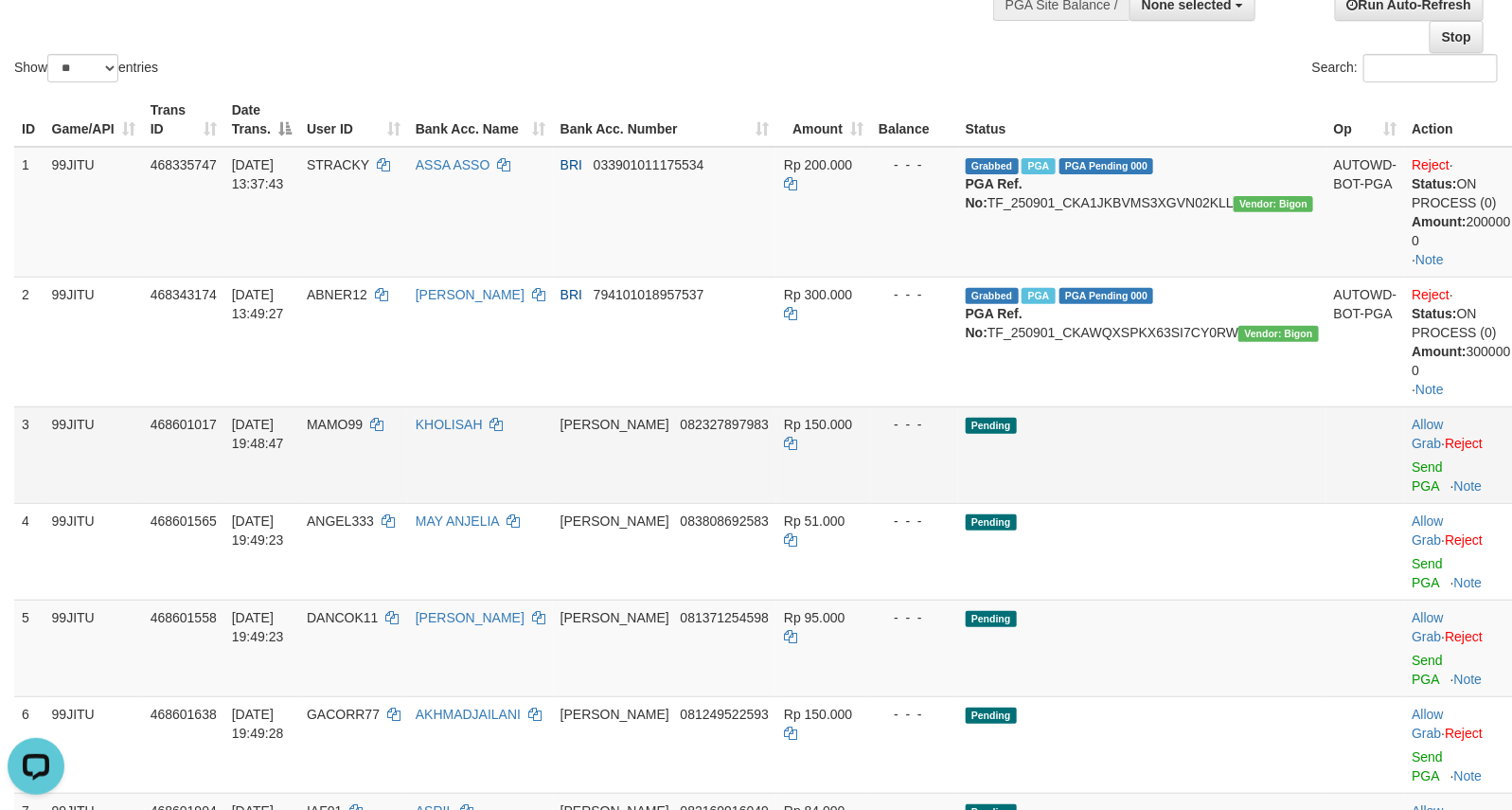
click at [1214, 440] on td "Pending" at bounding box center [1142, 454] width 368 height 97
click at [1212, 428] on td "Pending" at bounding box center [1142, 454] width 368 height 97
click at [1062, 471] on td "Pending" at bounding box center [1142, 454] width 368 height 97
click at [1046, 467] on td "Pending" at bounding box center [1142, 454] width 368 height 97
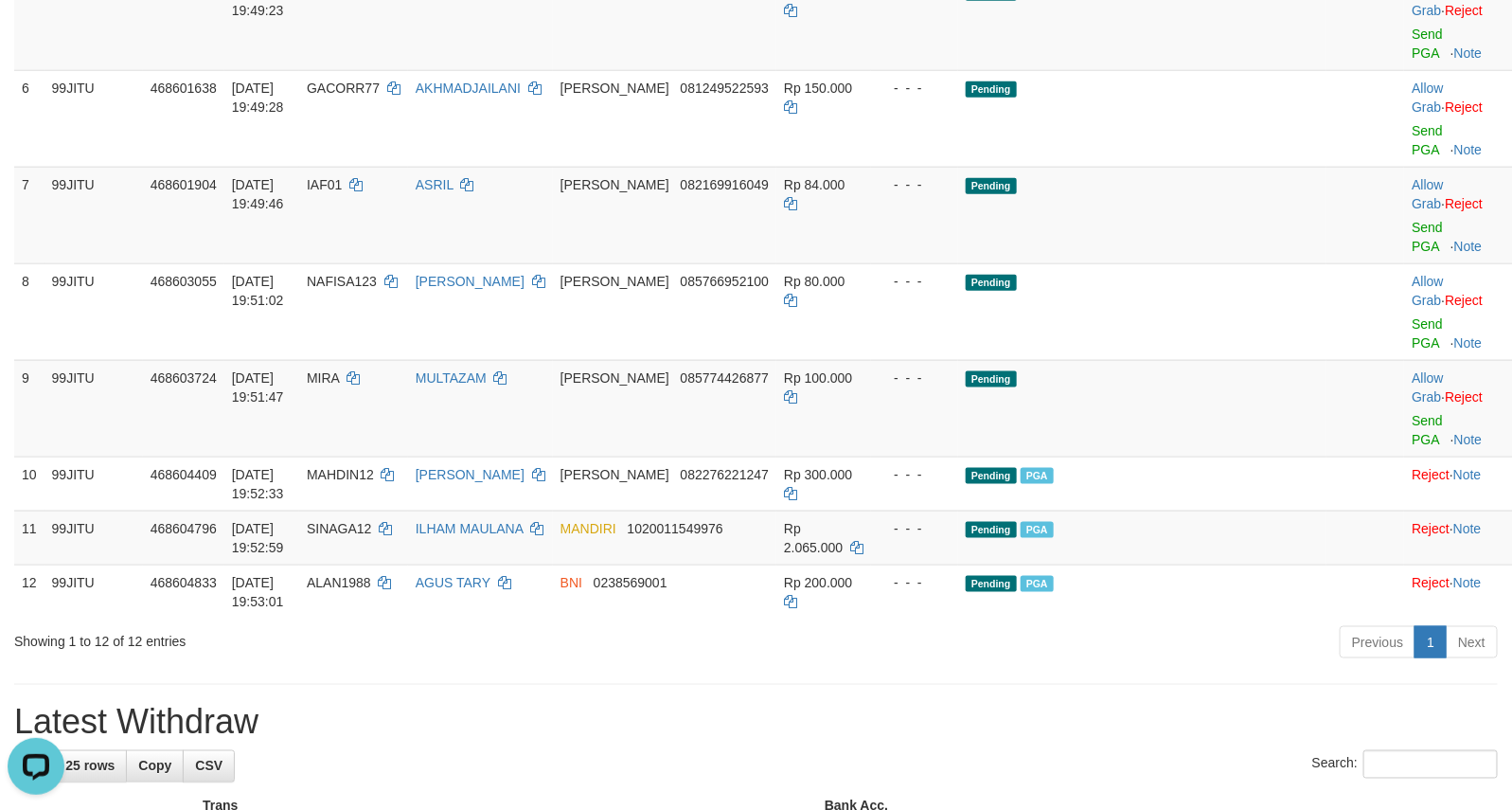
scroll to position [802, 0]
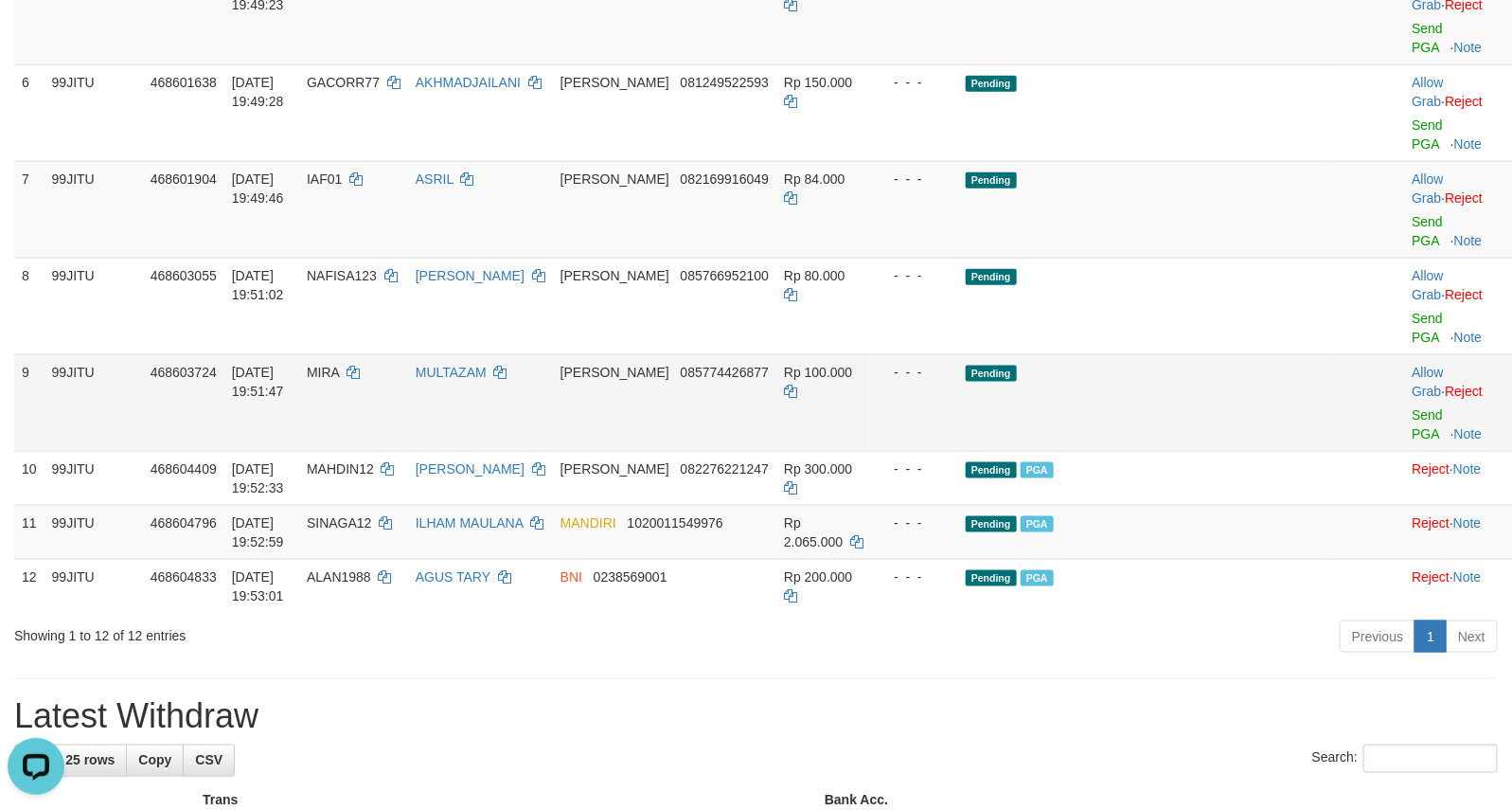
click at [1171, 447] on td "Pending" at bounding box center [1142, 402] width 368 height 97
click at [1062, 418] on td "Pending" at bounding box center [1142, 402] width 368 height 97
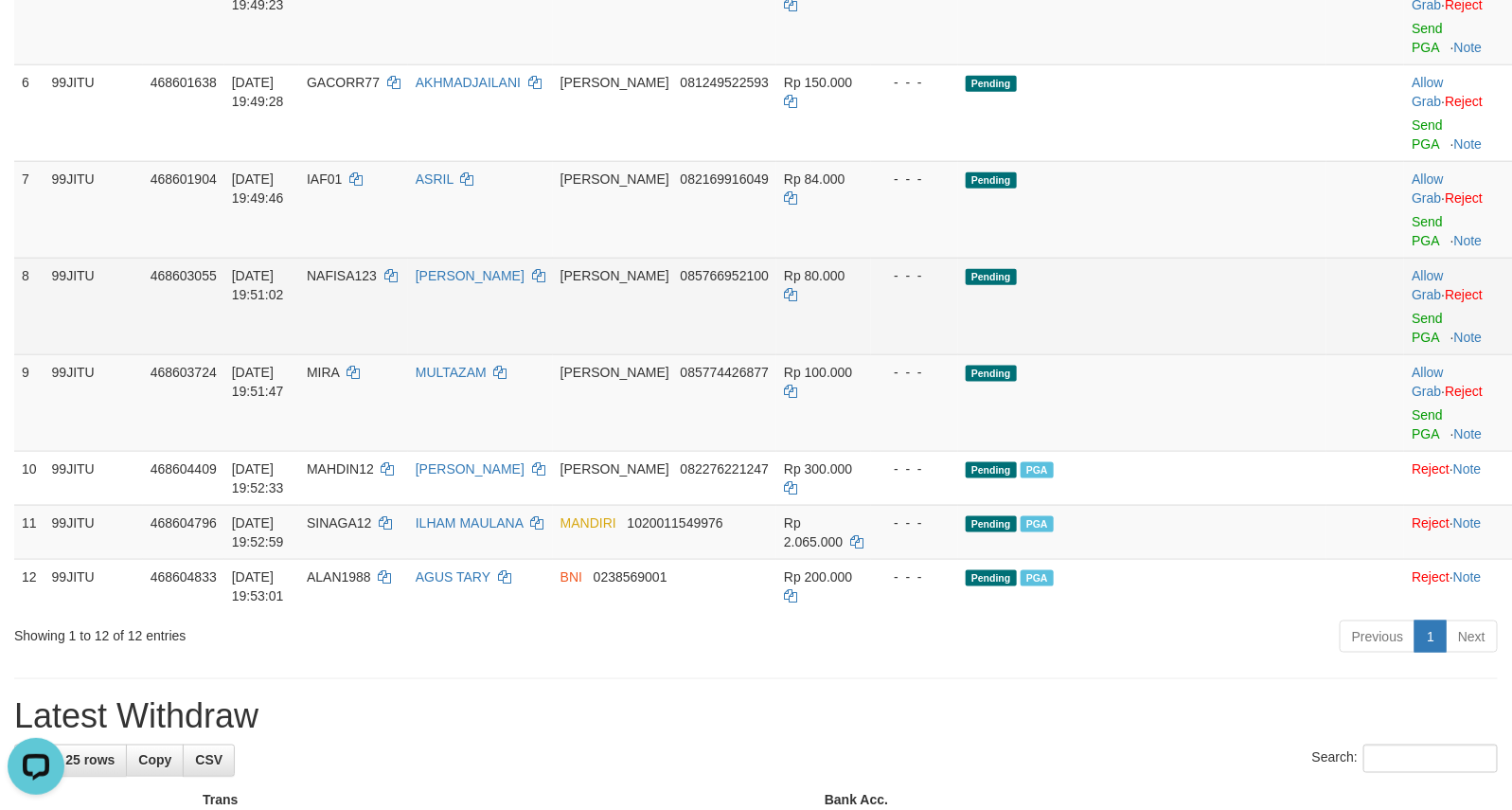
click at [1044, 334] on td "Pending" at bounding box center [1142, 305] width 368 height 97
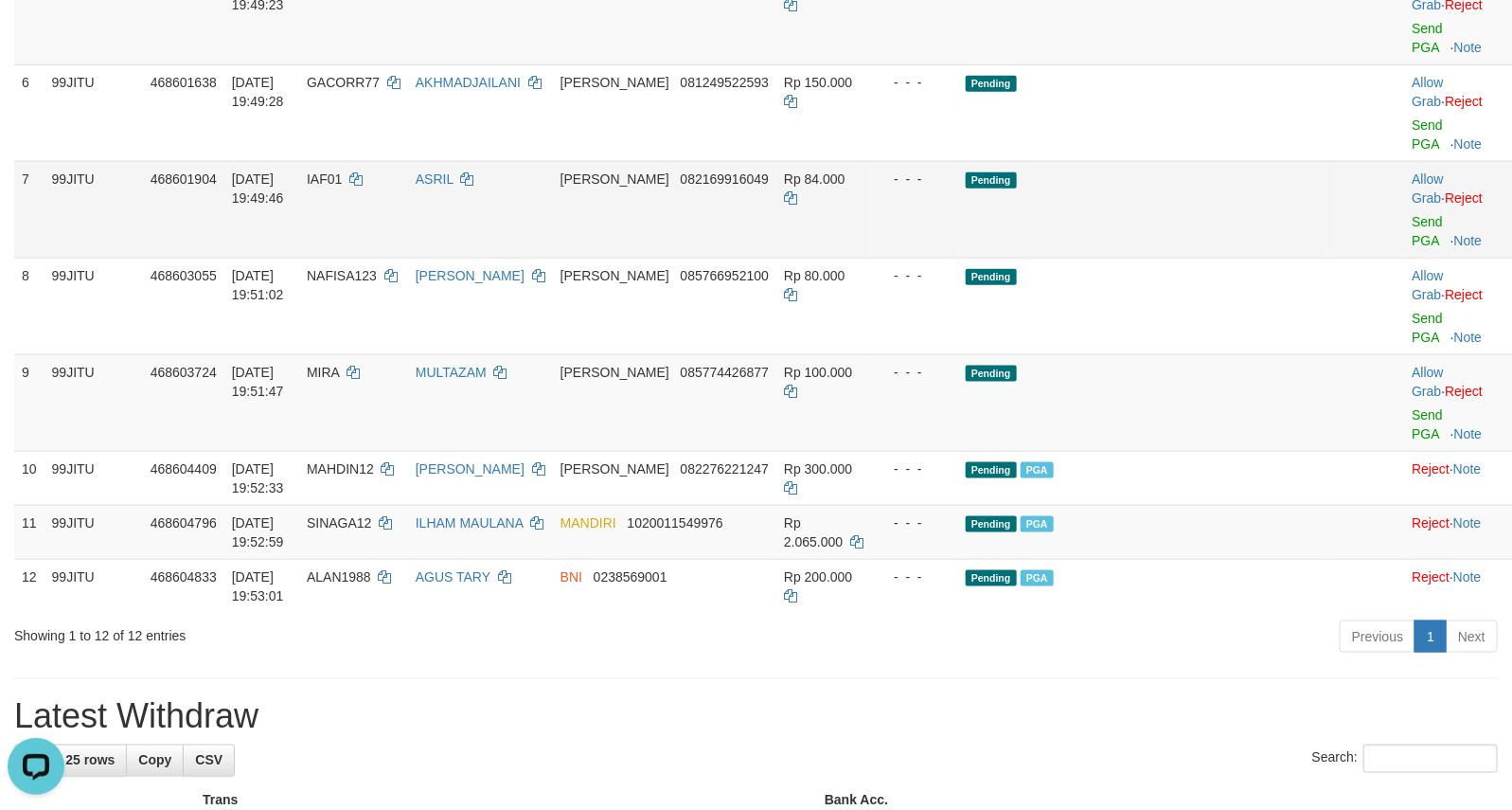
click at [1044, 216] on td "Pending" at bounding box center [1142, 208] width 368 height 97
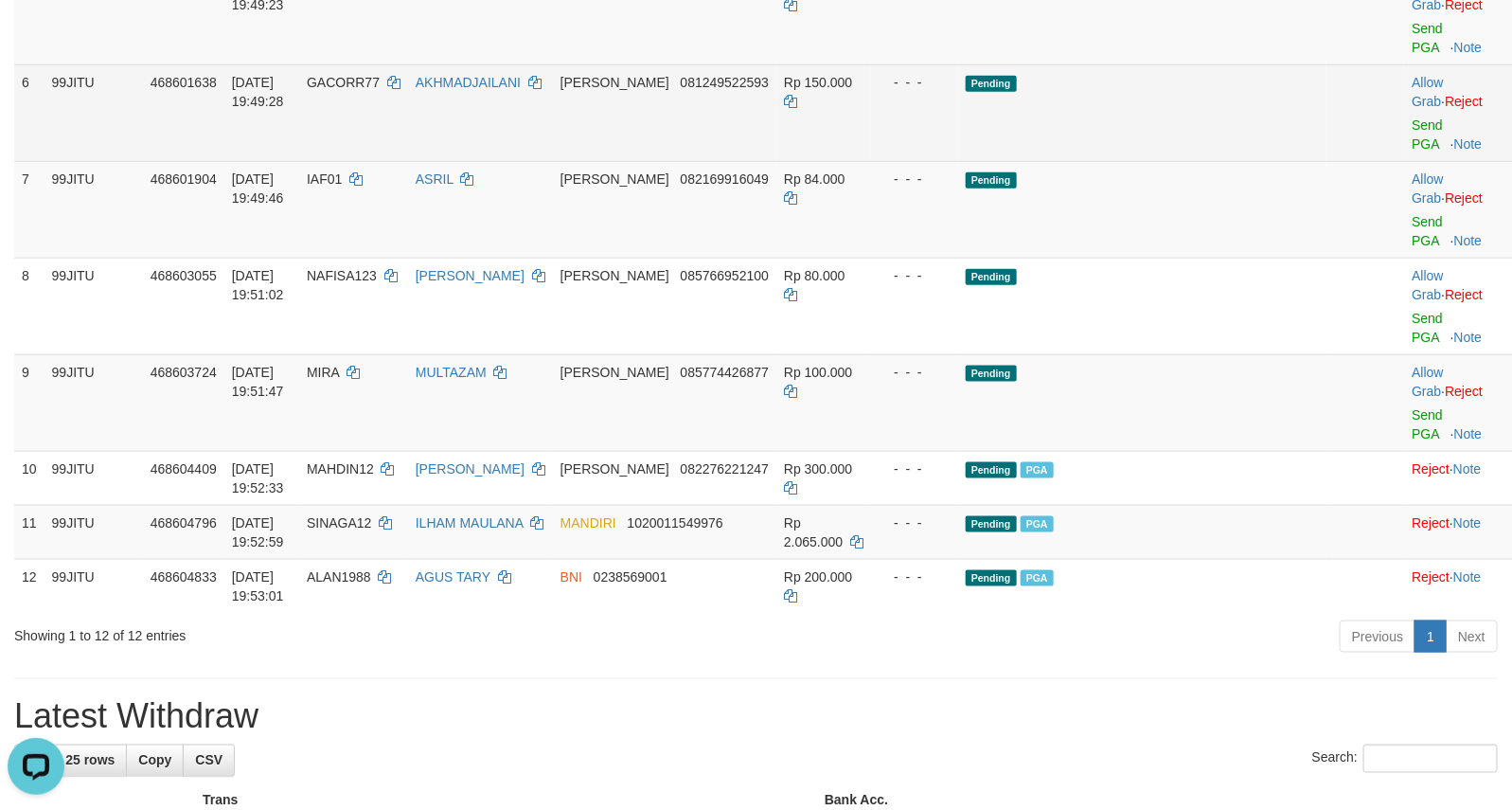
click at [1058, 141] on td "Pending" at bounding box center [1142, 112] width 368 height 97
click at [1054, 133] on td "Pending" at bounding box center [1142, 112] width 368 height 97
click at [1053, 121] on td "Pending" at bounding box center [1142, 112] width 368 height 97
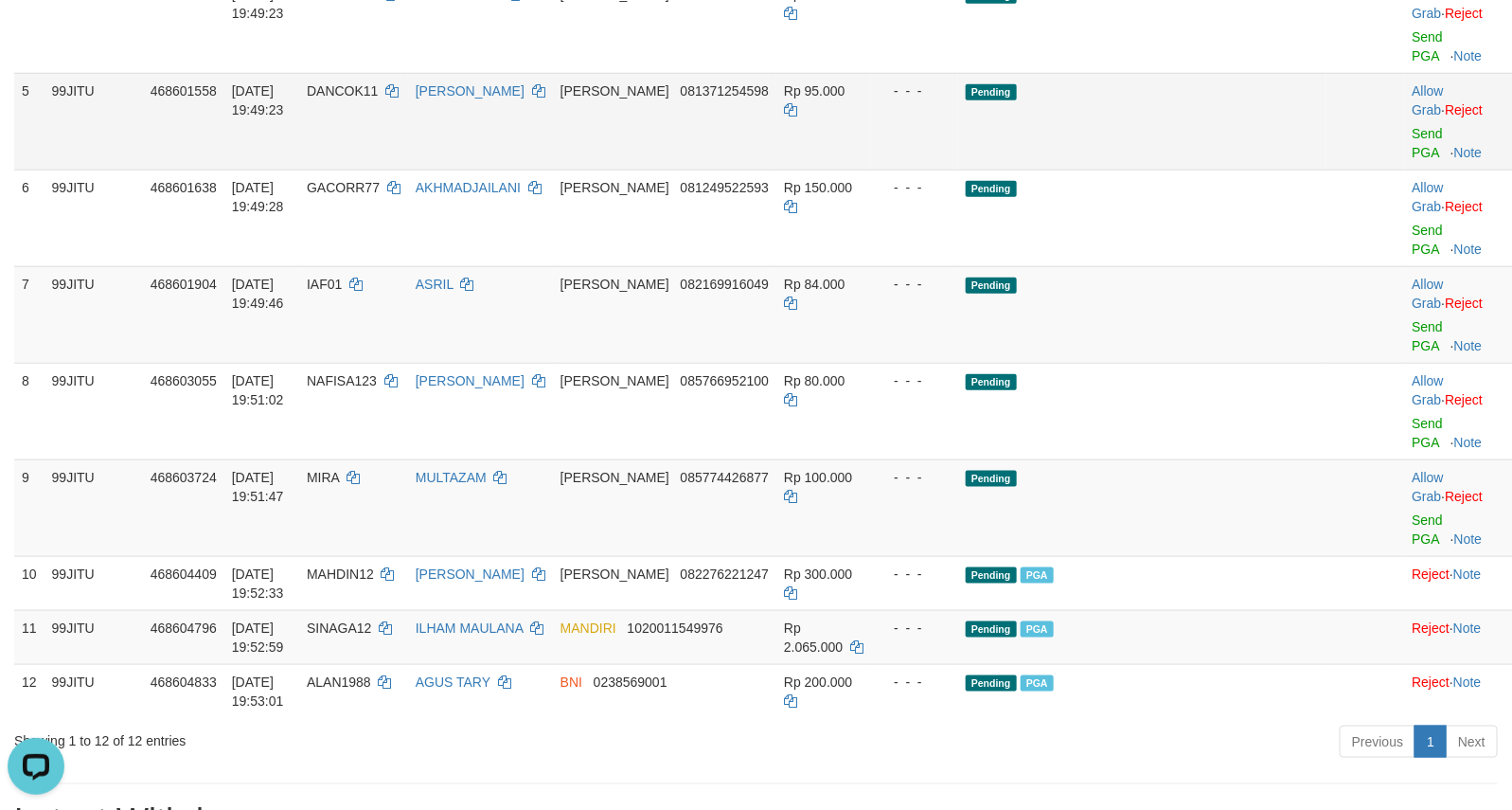
scroll to position [644, 0]
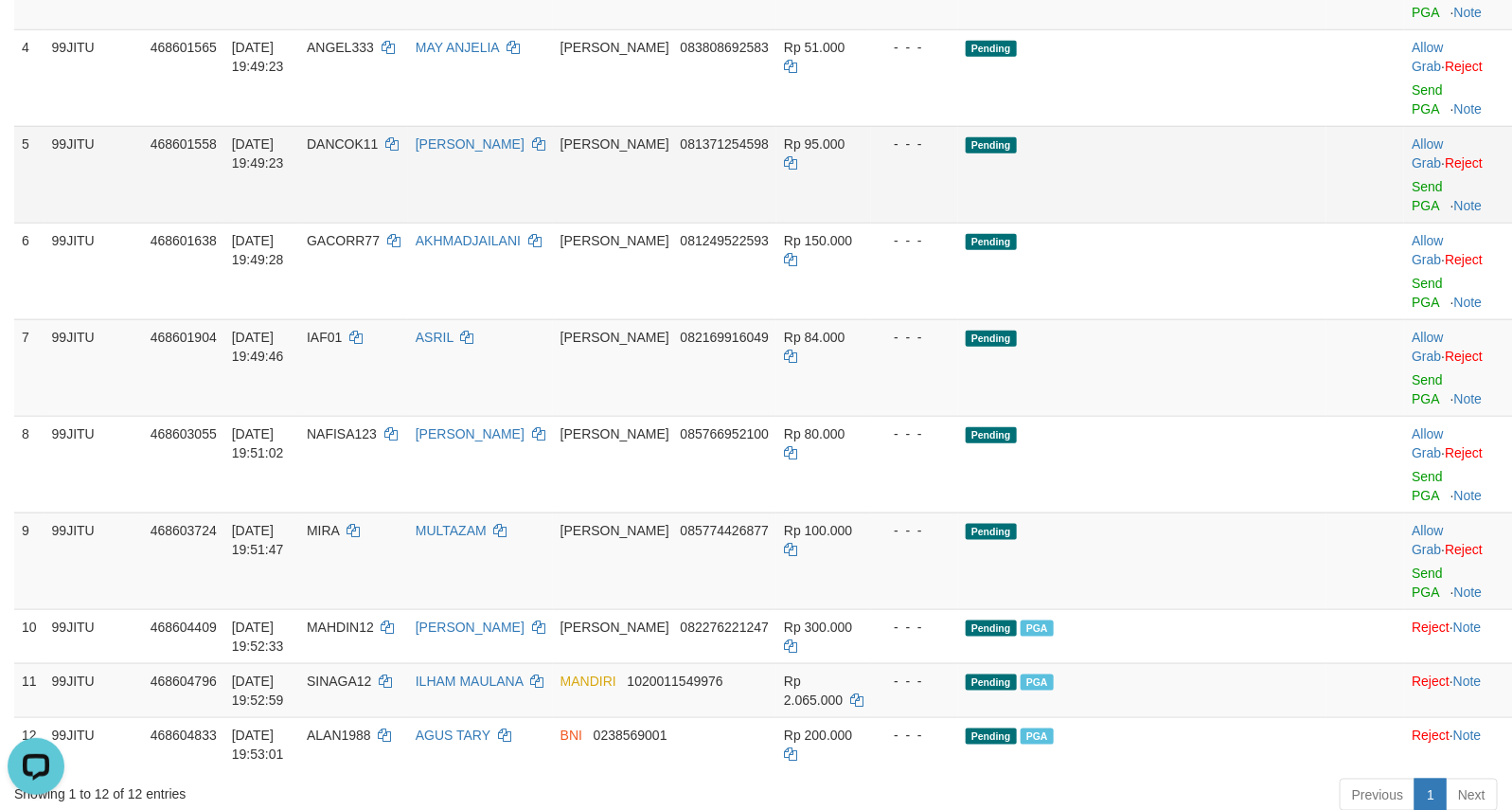
click at [1043, 181] on td "Pending" at bounding box center [1142, 174] width 368 height 97
click at [1065, 209] on td "Pending" at bounding box center [1142, 174] width 368 height 97
click at [1051, 186] on td "Pending" at bounding box center [1142, 174] width 368 height 97
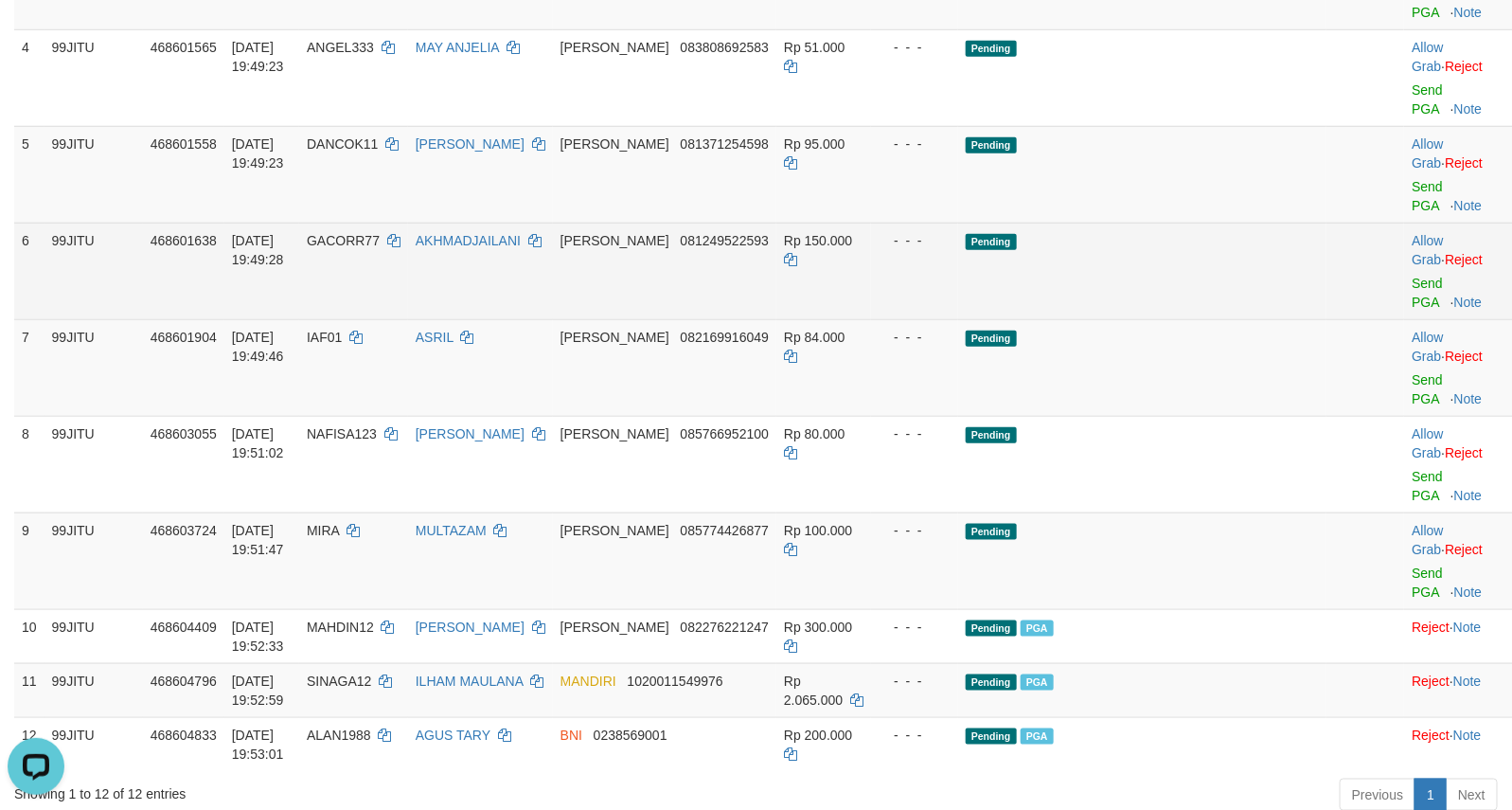
click at [1047, 275] on td "Pending" at bounding box center [1142, 271] width 368 height 97
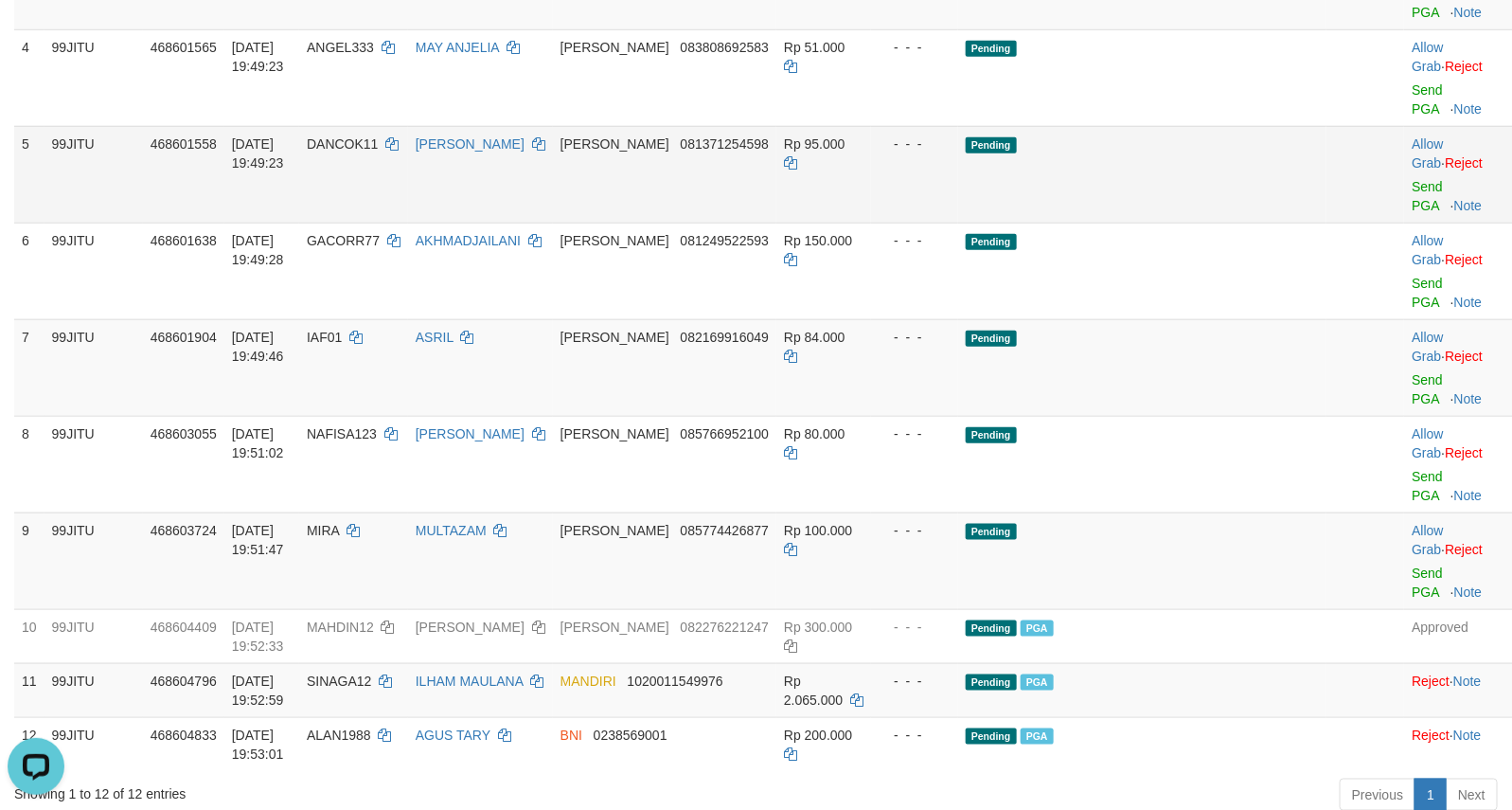
click at [1253, 172] on td "Pending" at bounding box center [1142, 174] width 368 height 97
click at [1326, 355] on td at bounding box center [1366, 367] width 78 height 97
click at [1290, 352] on tr "7 99JITU 468601904 01/09/2025 19:49:46 IAF01 ASRIL DANA 082169916049 Rp 84.000 …" at bounding box center [766, 367] width 1504 height 97
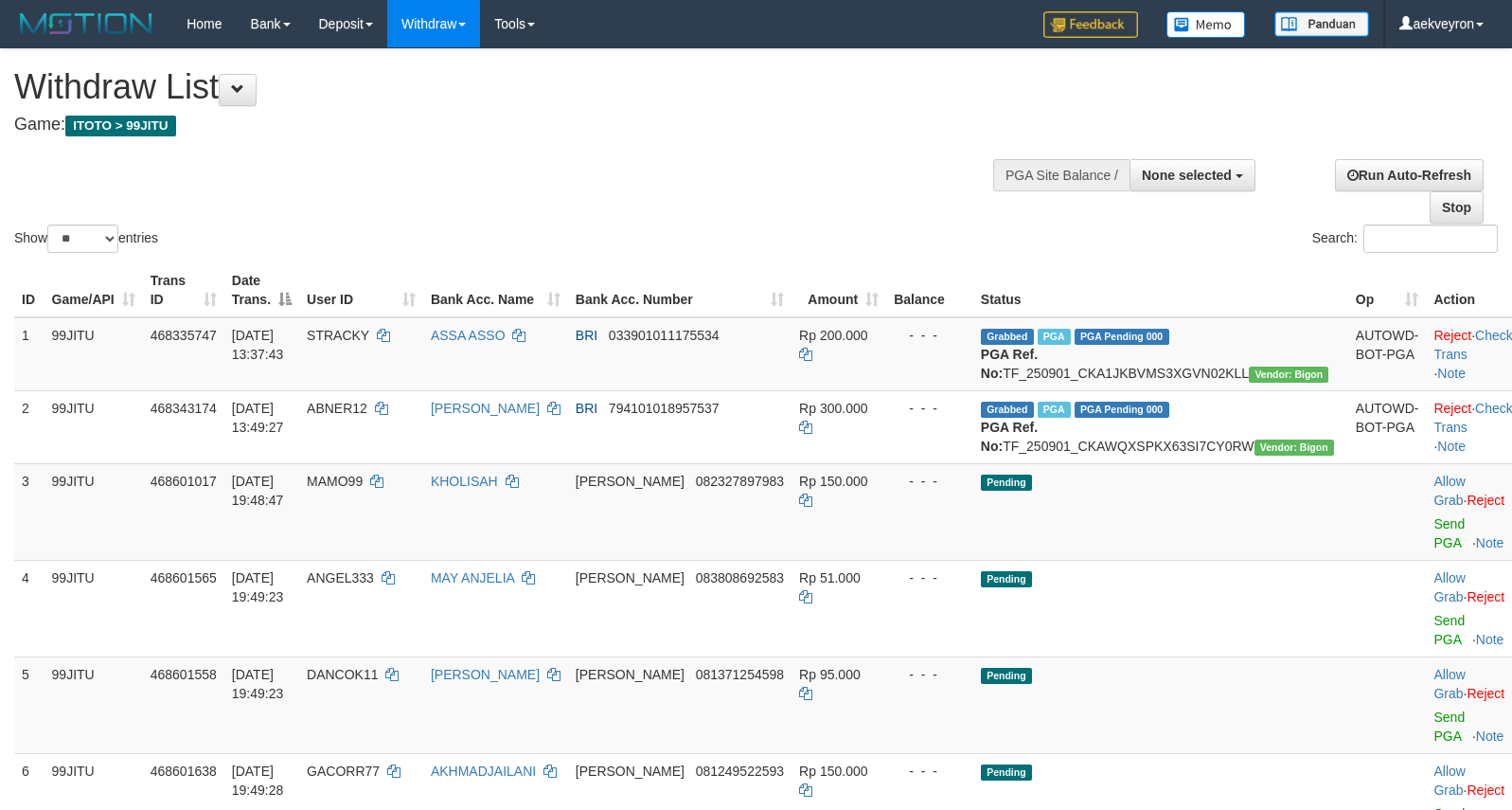
select select
select select "**"
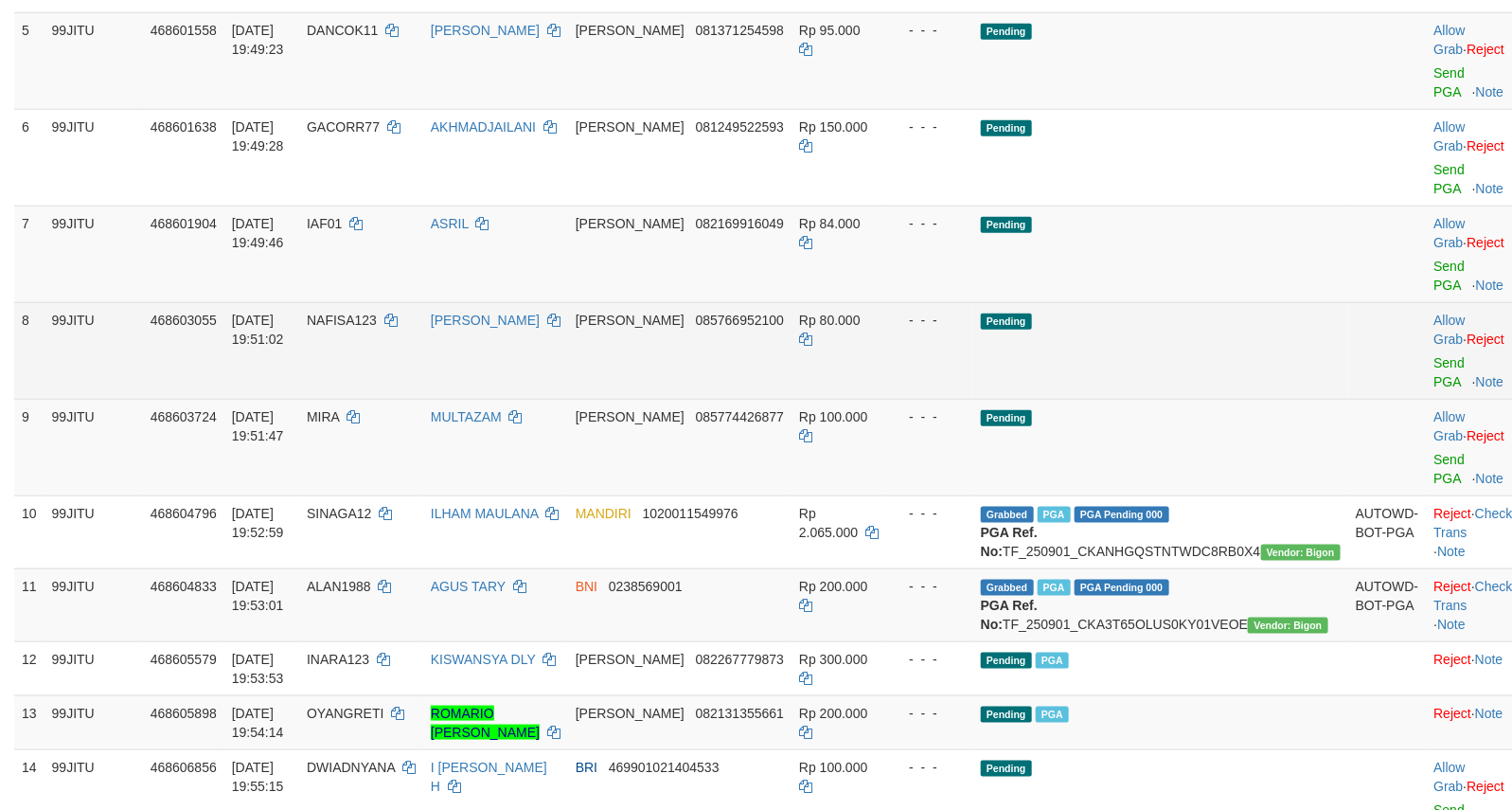
click at [1198, 302] on td "Pending" at bounding box center [1161, 253] width 375 height 97
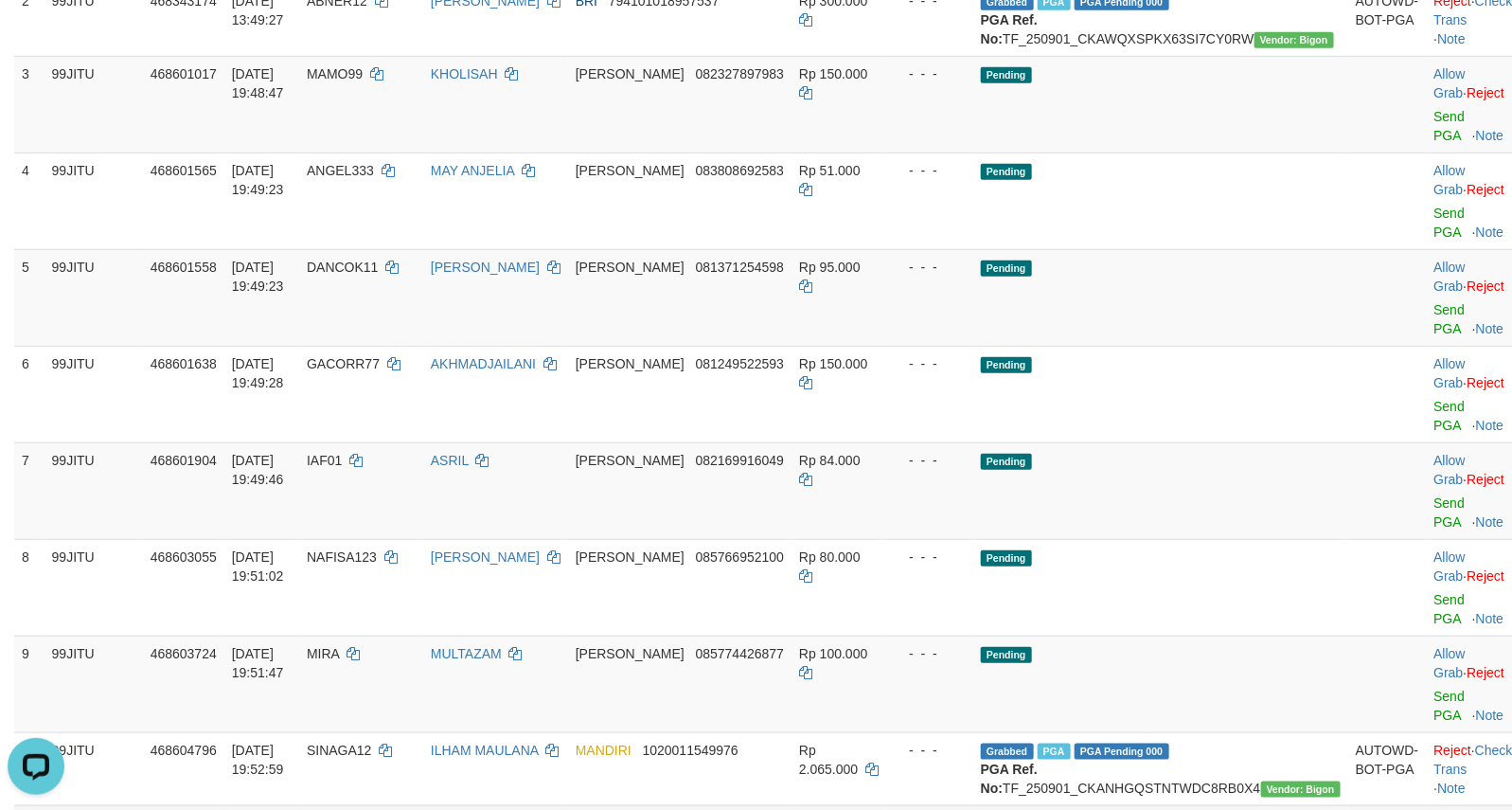
scroll to position [328, 0]
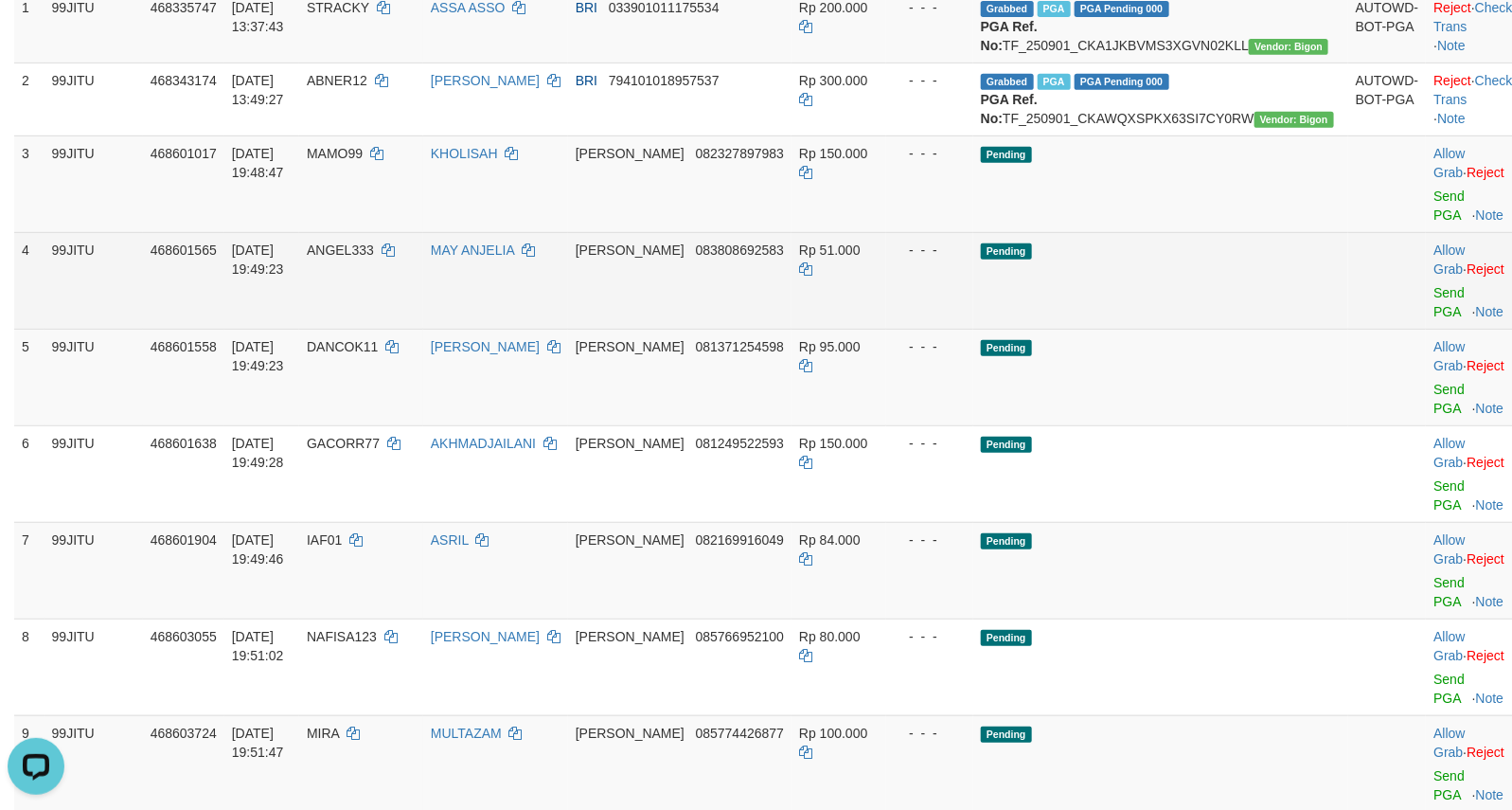
click at [1269, 329] on td "Pending" at bounding box center [1161, 280] width 375 height 97
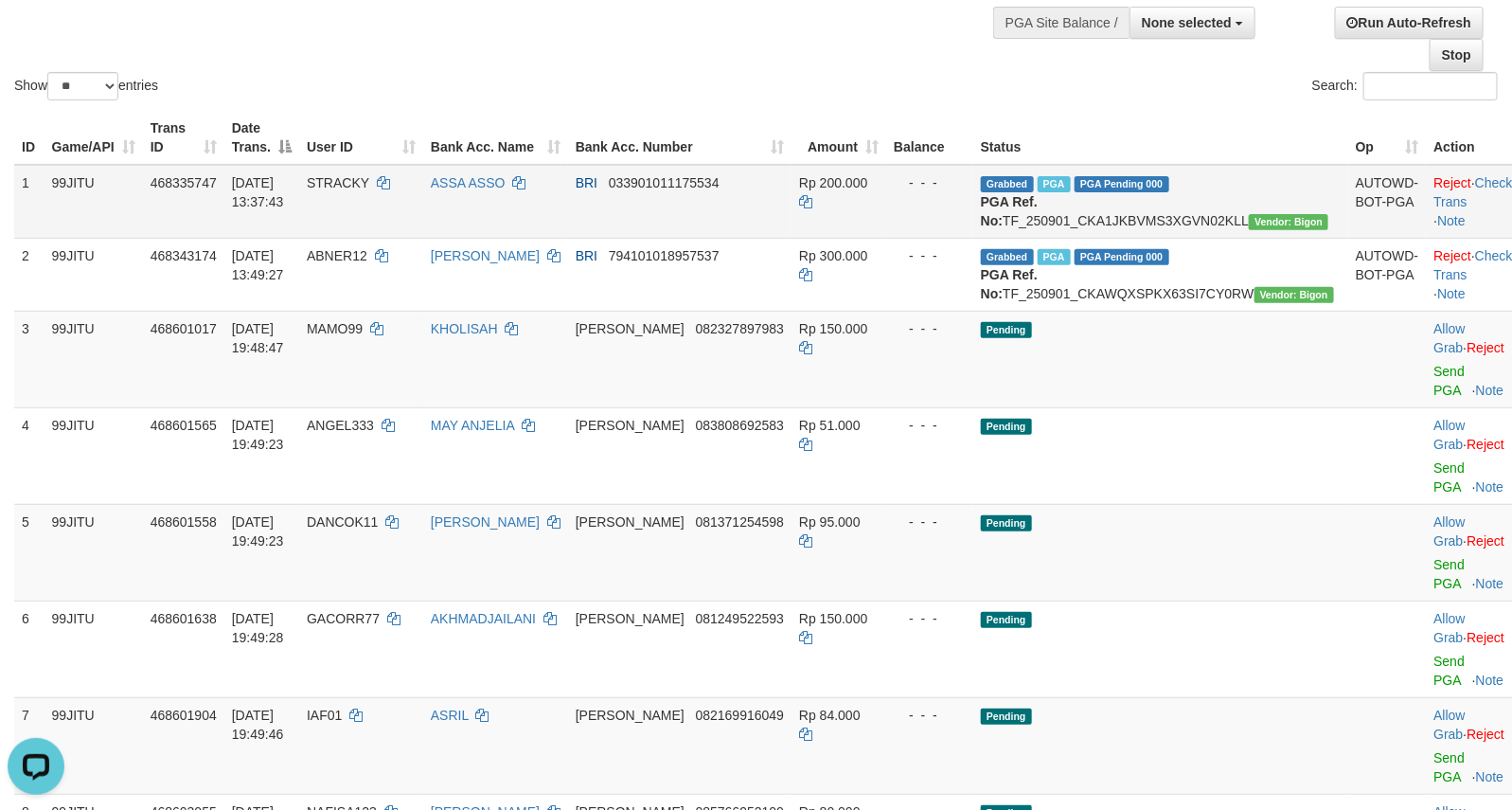
scroll to position [0, 0]
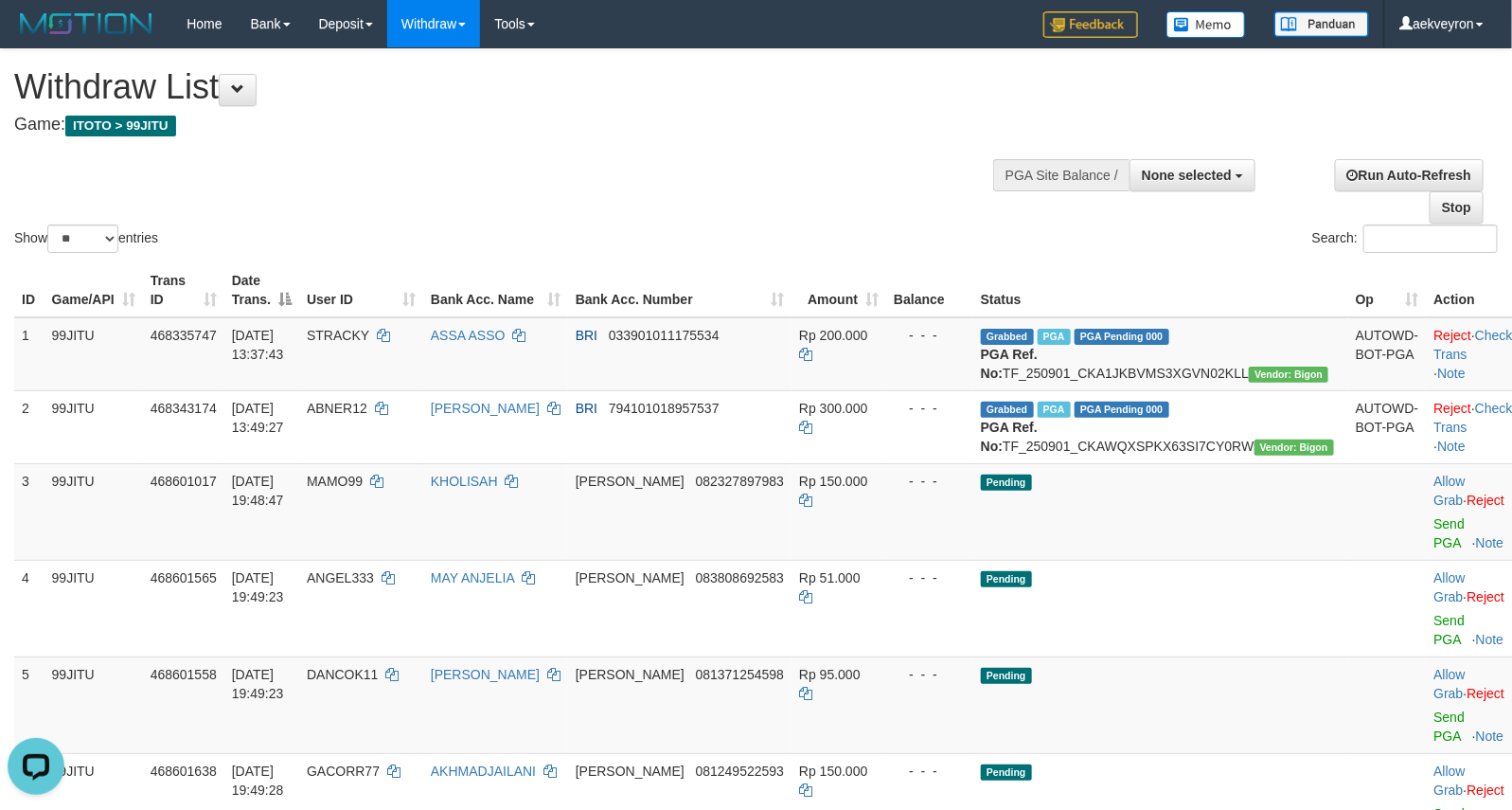
click at [1215, 192] on div at bounding box center [1149, 172] width 205 height 56
click at [1202, 180] on span "None selected" at bounding box center [1187, 175] width 90 height 15
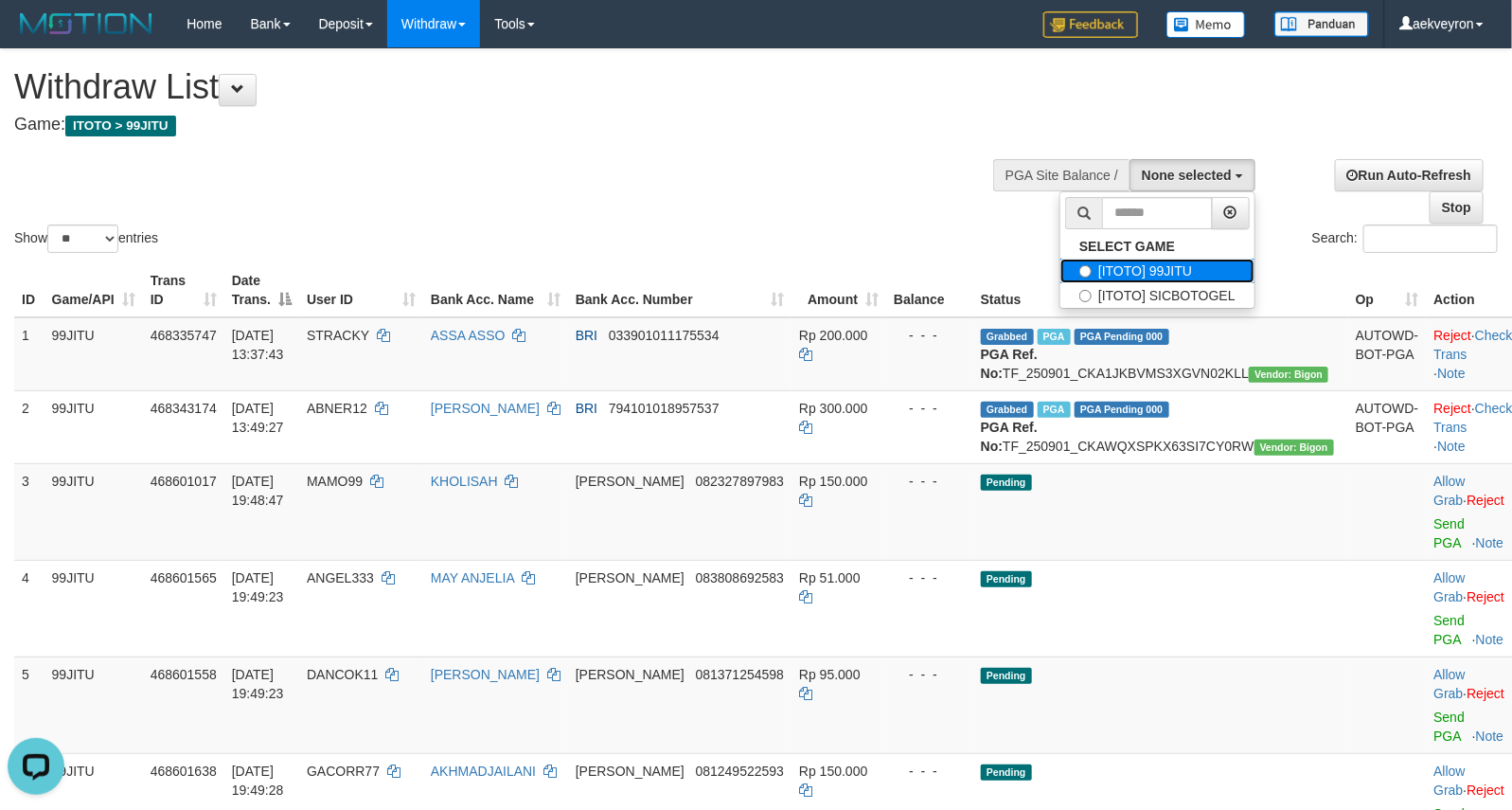
click at [1170, 275] on label "[ITOTO] 99JITU" at bounding box center [1157, 271] width 194 height 25
select select "***"
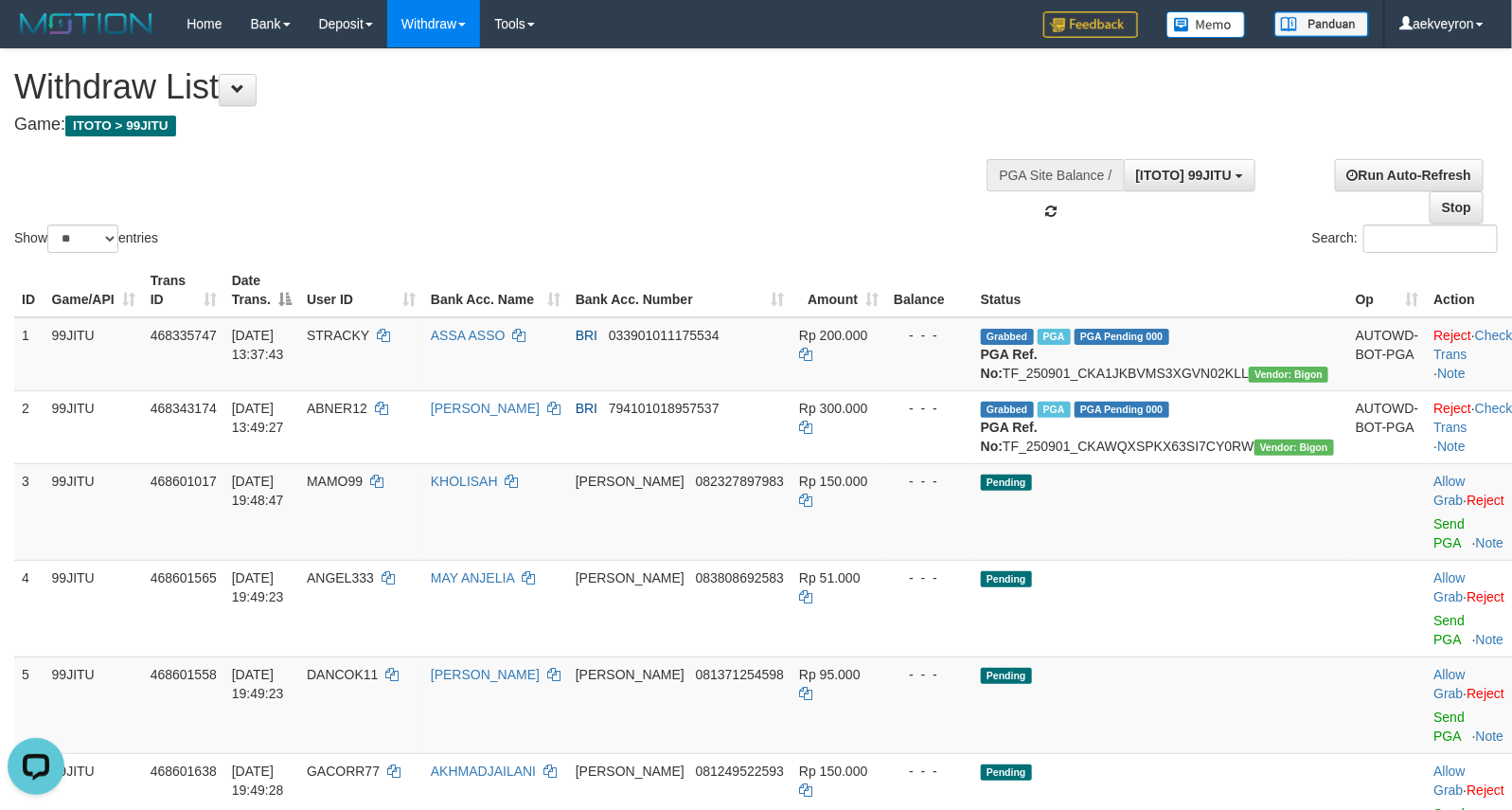
click at [812, 135] on div "**********" at bounding box center [509, 96] width 990 height 94
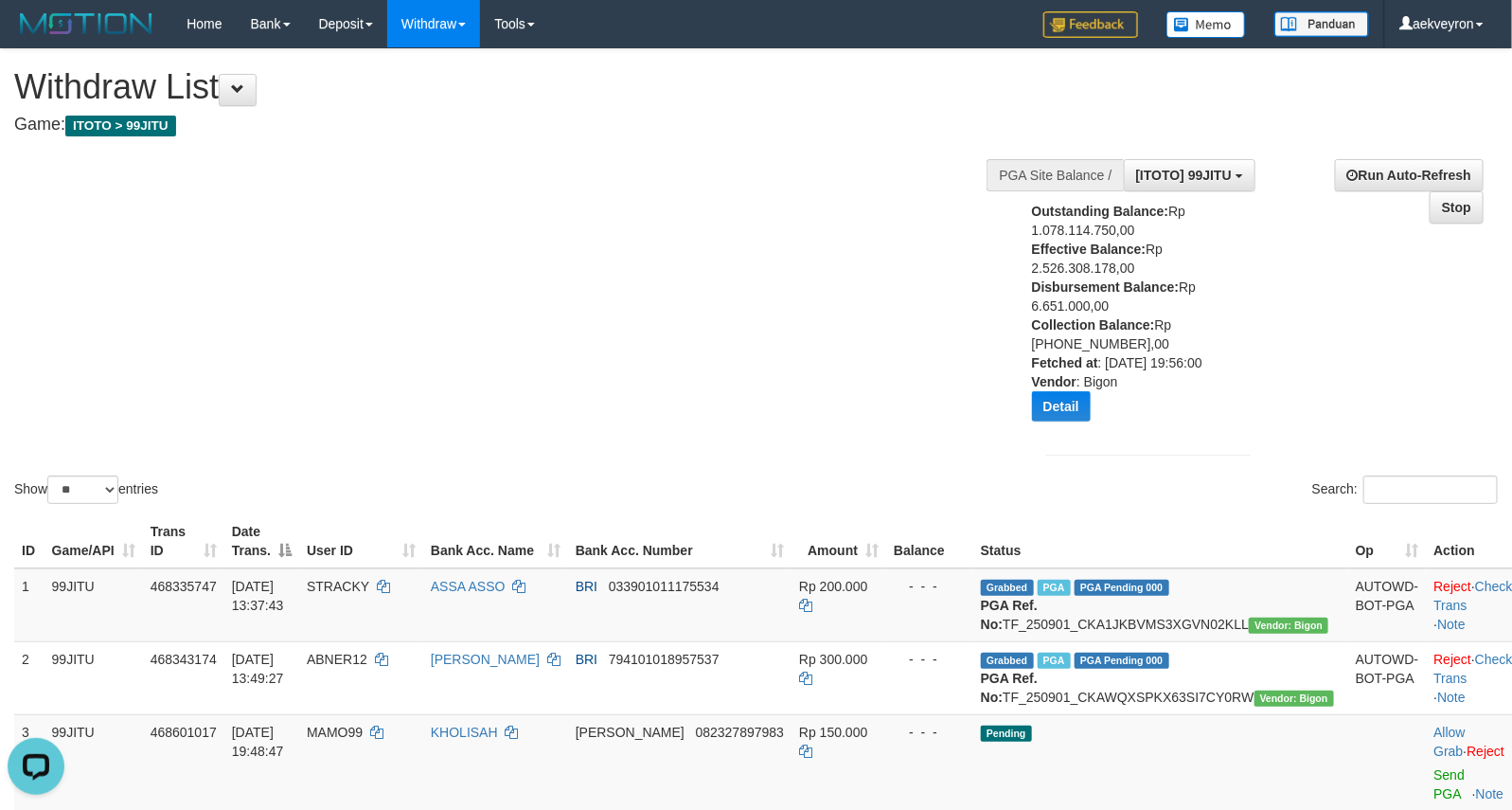
click at [753, 301] on div "Show ** ** ** *** entries Search:" at bounding box center [756, 277] width 1512 height 458
click at [1078, 300] on div "Outstanding Balance: Rp 1.078.114.750,00 Effective Balance: Rp 2.526.308.178,00…" at bounding box center [1129, 318] width 194 height 234
copy div "6.651.000,00"
click at [1068, 308] on div "Outstanding Balance: Rp 1.078.114.750,00 Effective Balance: Rp 2.526.308.178,00…" at bounding box center [1129, 318] width 194 height 234
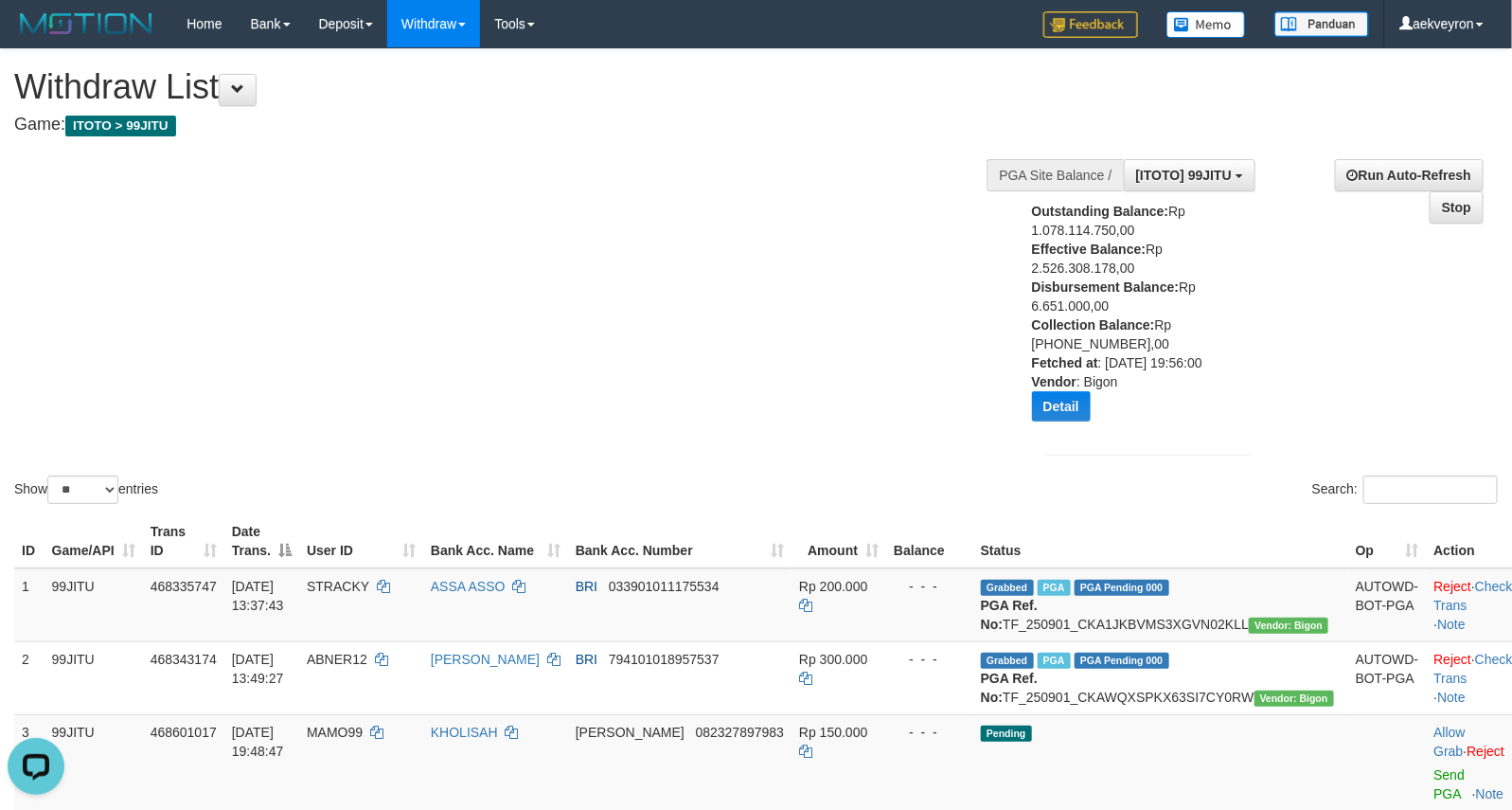
click at [1068, 308] on div "Outstanding Balance: Rp 1.078.114.750,00 Effective Balance: Rp 2.526.308.178,00…" at bounding box center [1129, 318] width 194 height 234
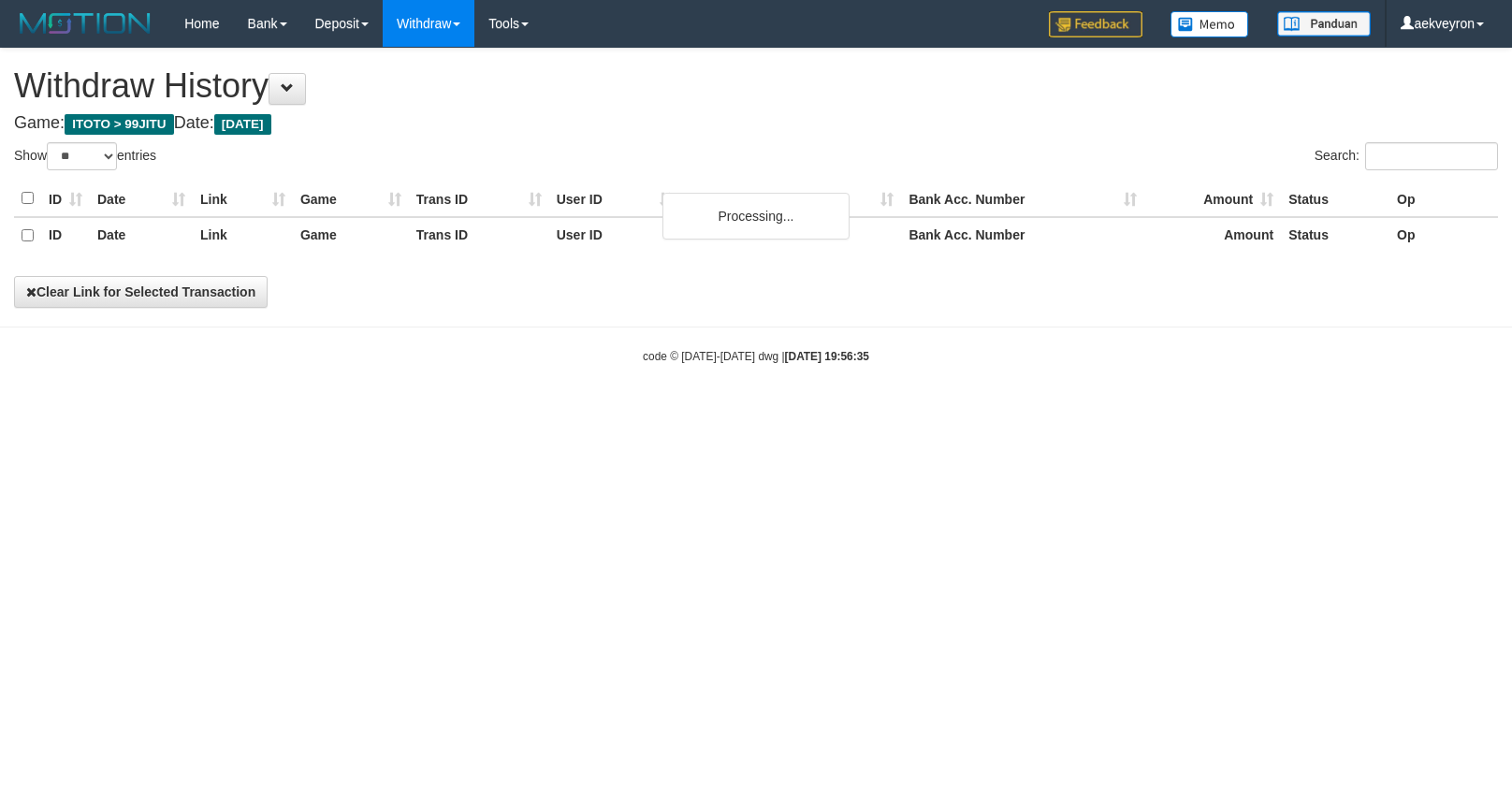
select select "**"
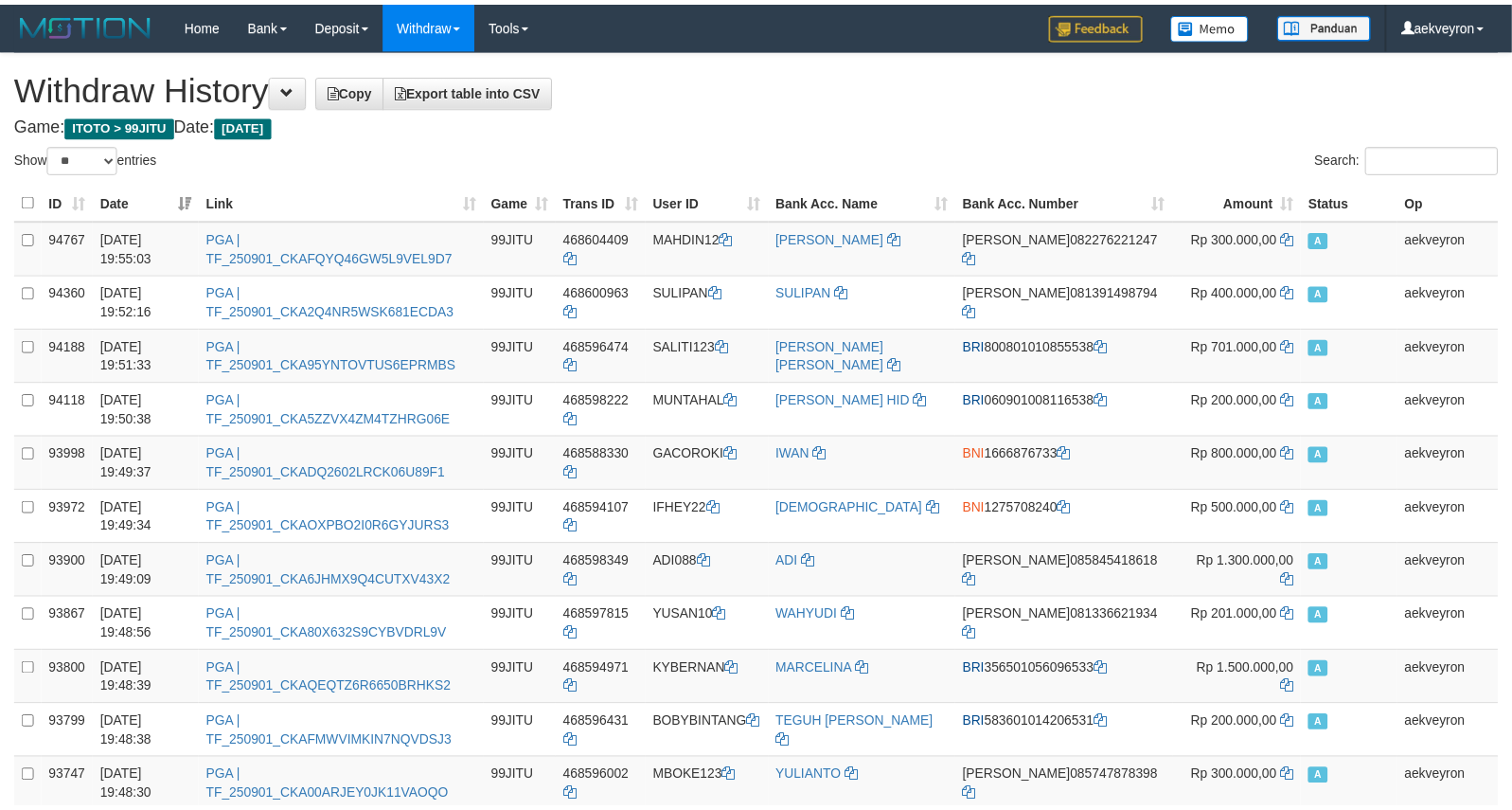
scroll to position [2396, 0]
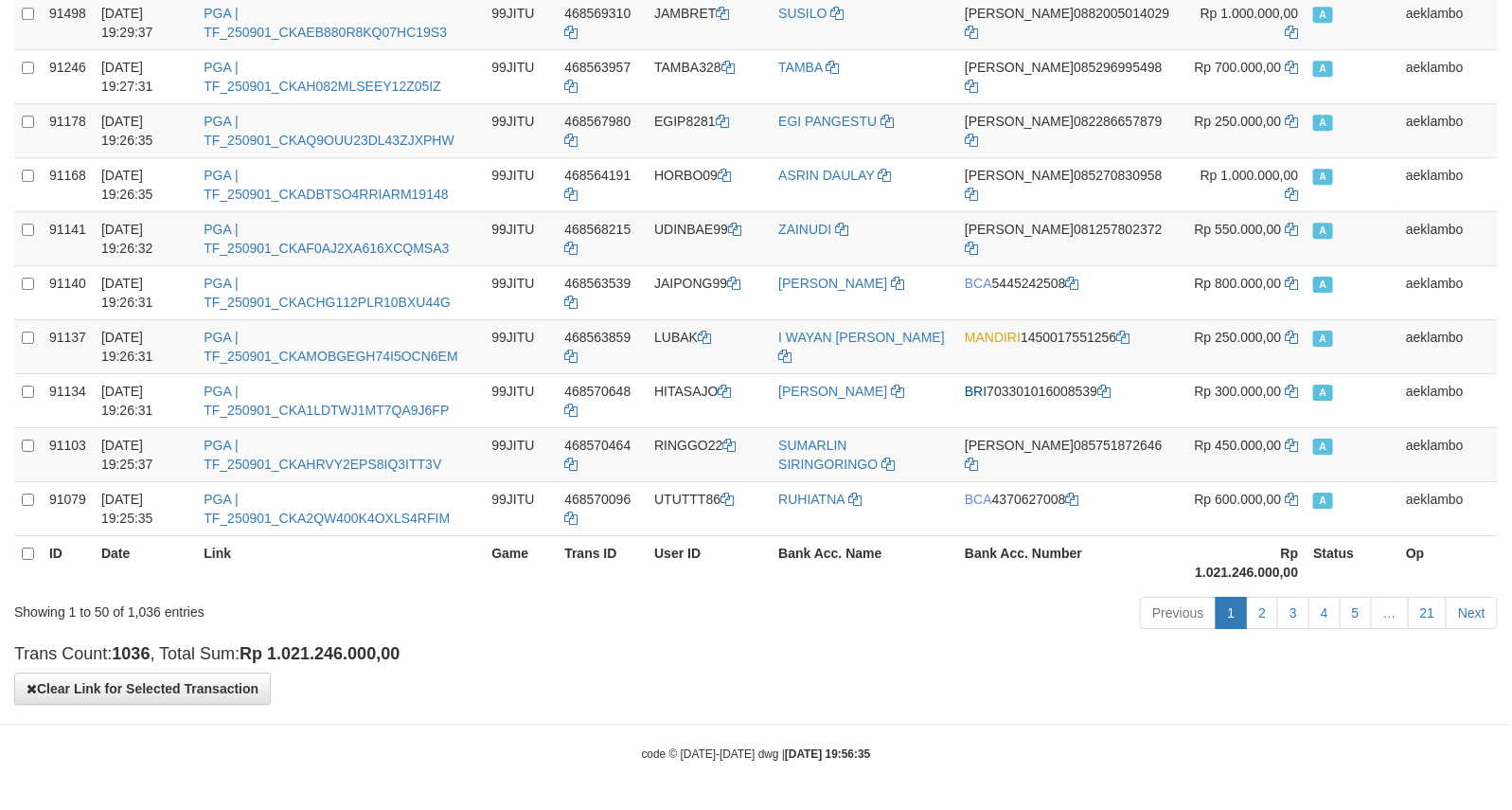
click at [1194, 570] on strong "Rp 1.021.246.000,00" at bounding box center [1246, 562] width 103 height 34
copy strong "1.021.246.000,00"
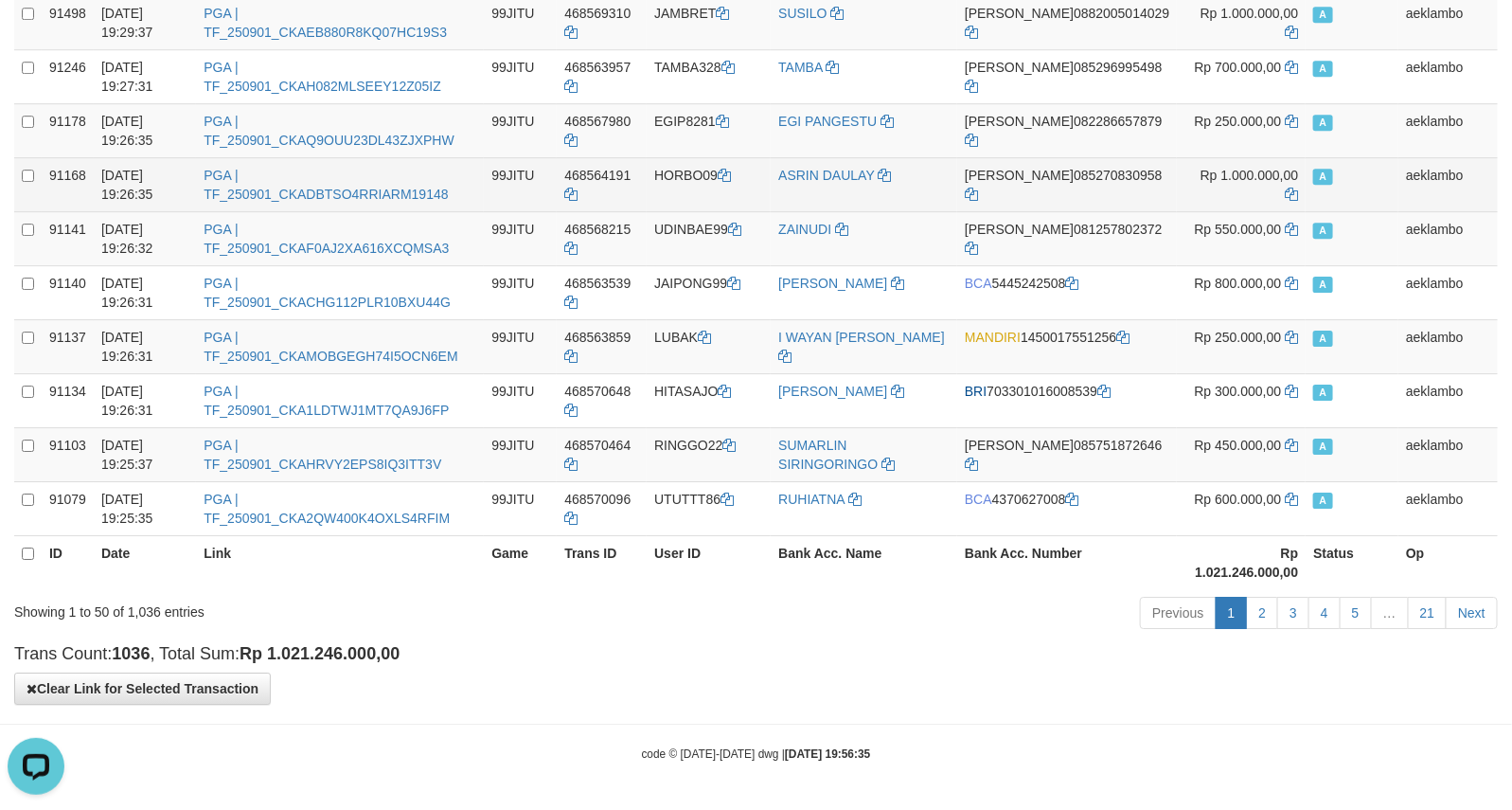
click at [1340, 162] on td "A" at bounding box center [1351, 184] width 93 height 54
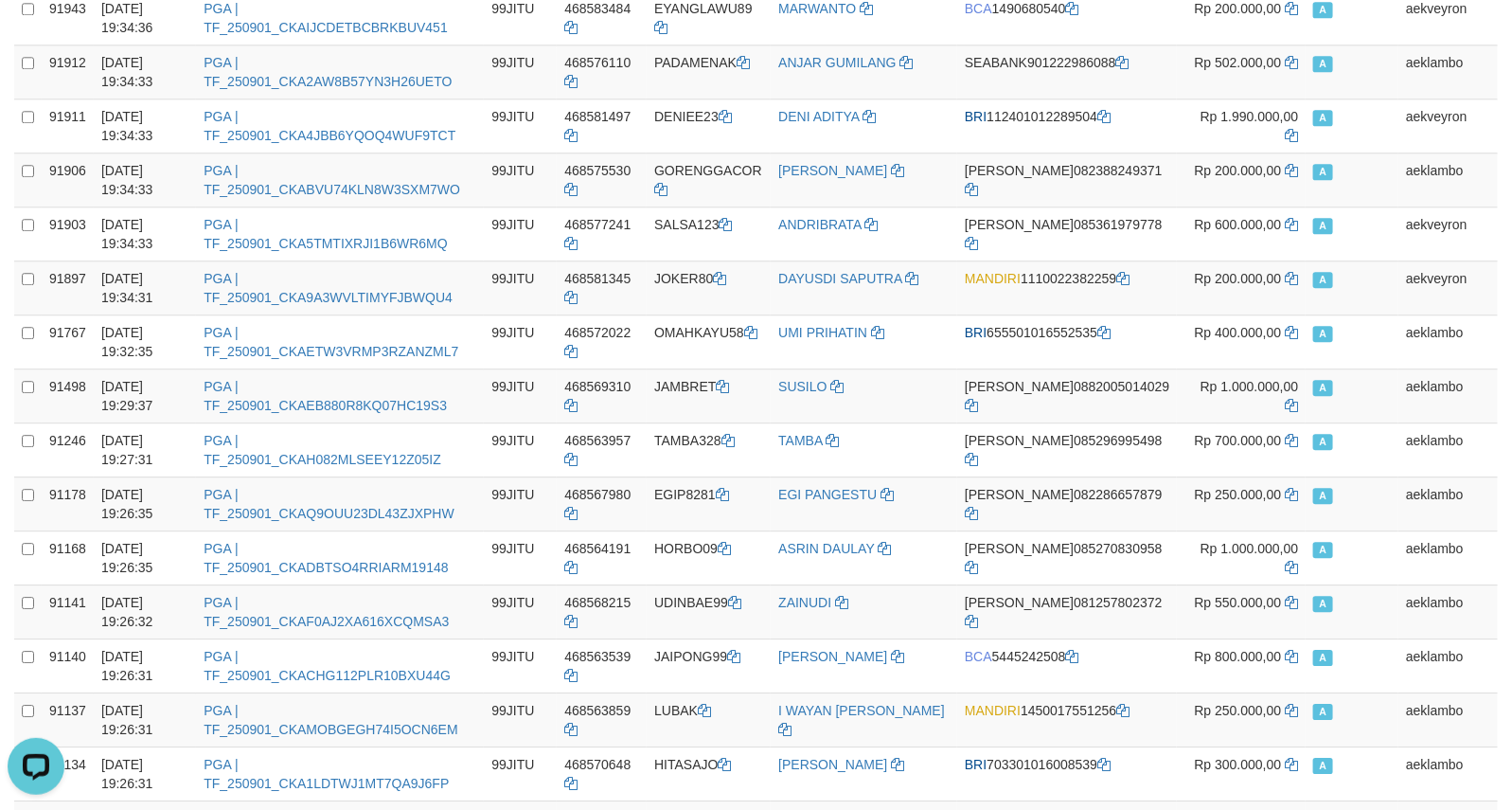
scroll to position [1763, 0]
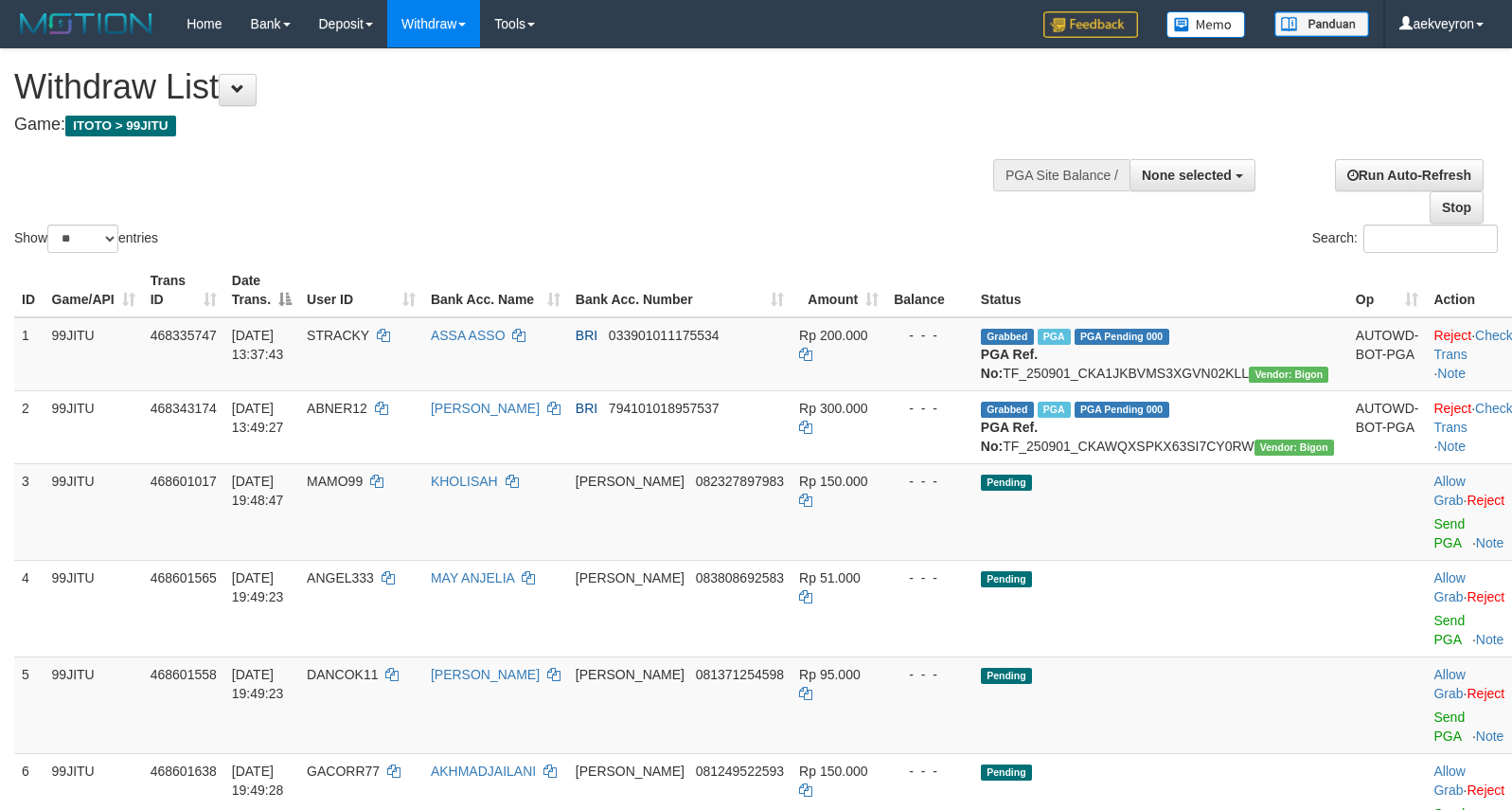
select select
select select "**"
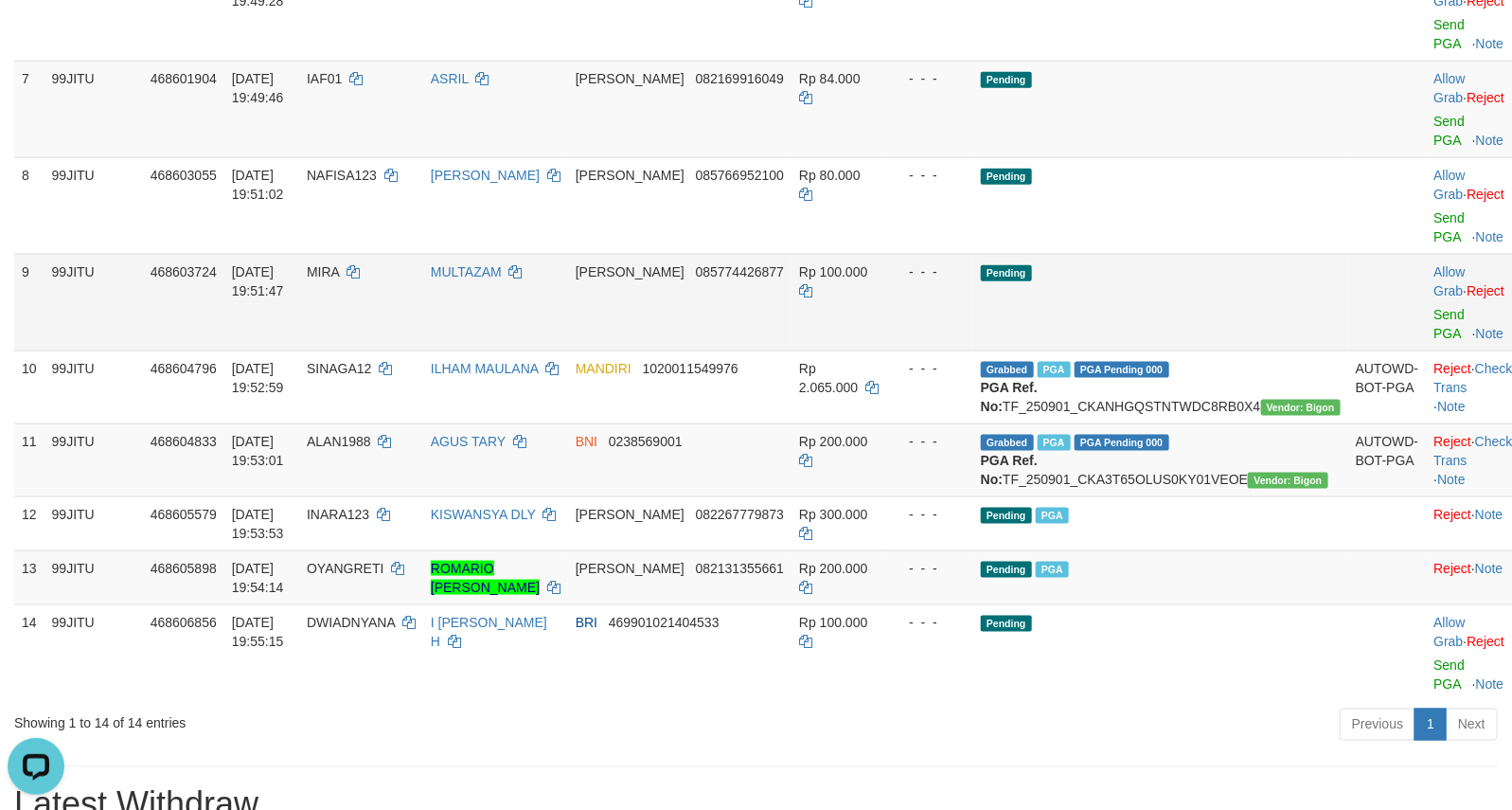
click at [1156, 350] on td "Pending" at bounding box center [1161, 301] width 375 height 97
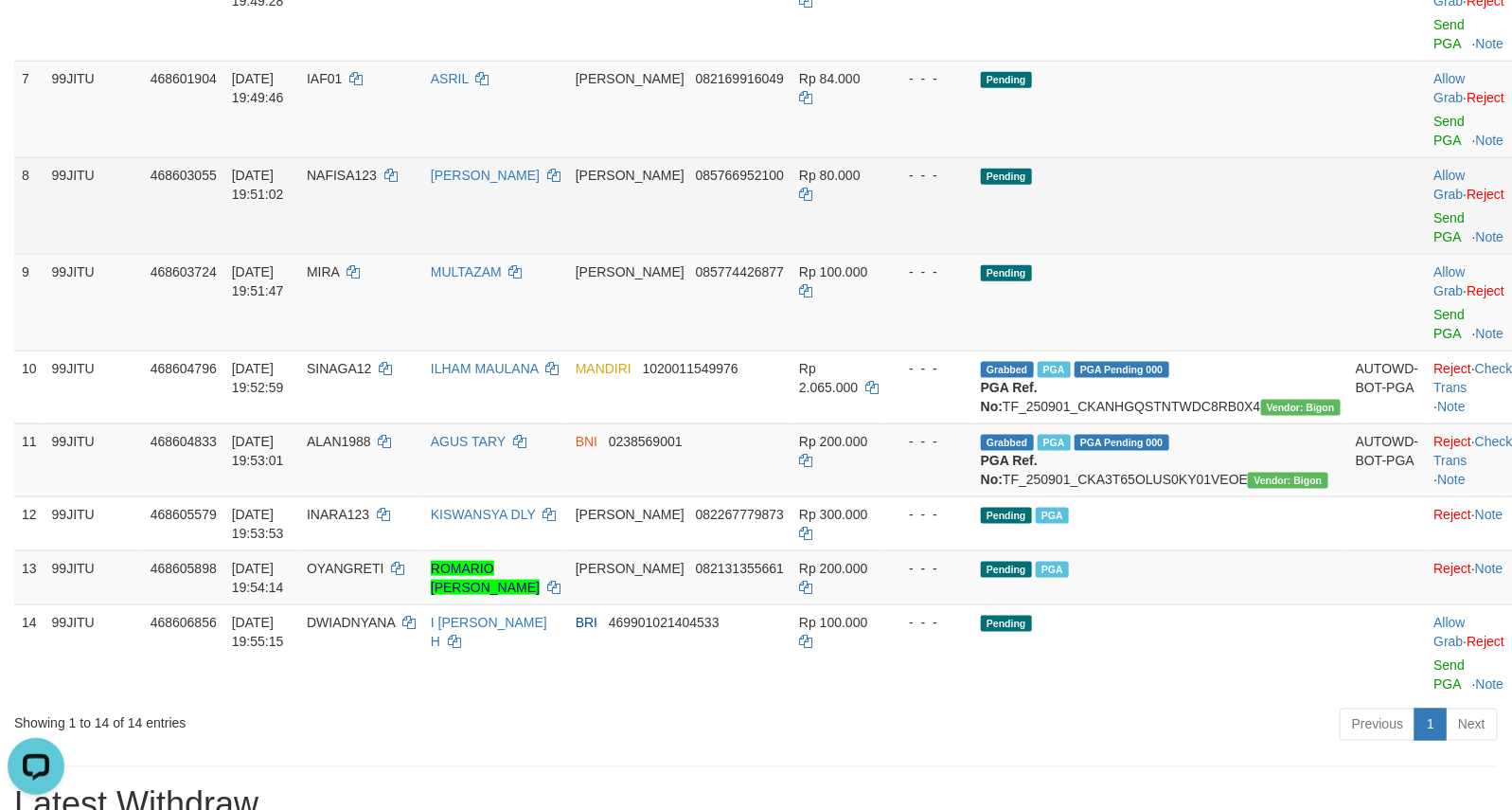
click at [1162, 241] on td "Pending" at bounding box center [1161, 205] width 375 height 97
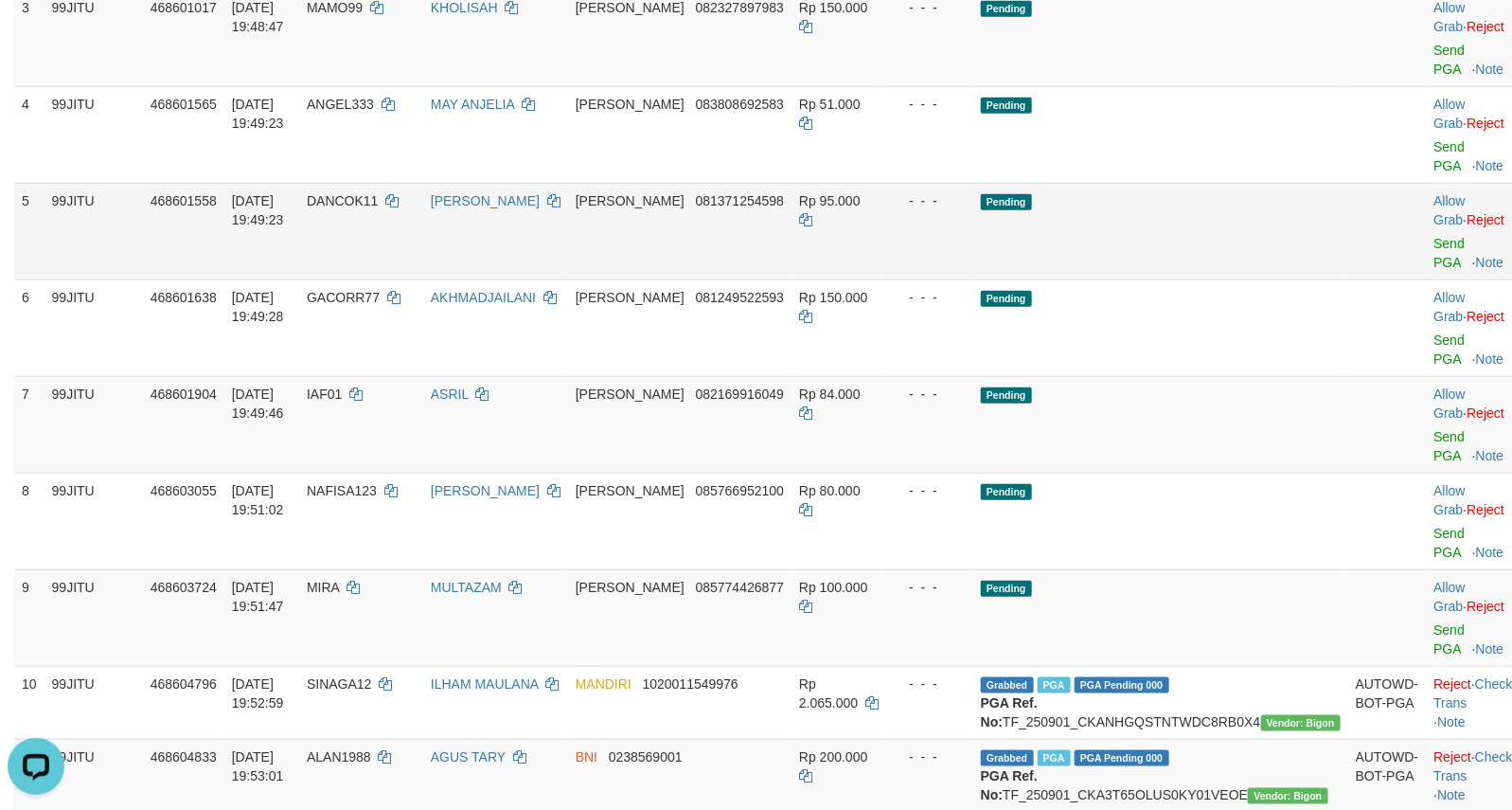
click at [1213, 279] on td "Pending" at bounding box center [1161, 230] width 375 height 97
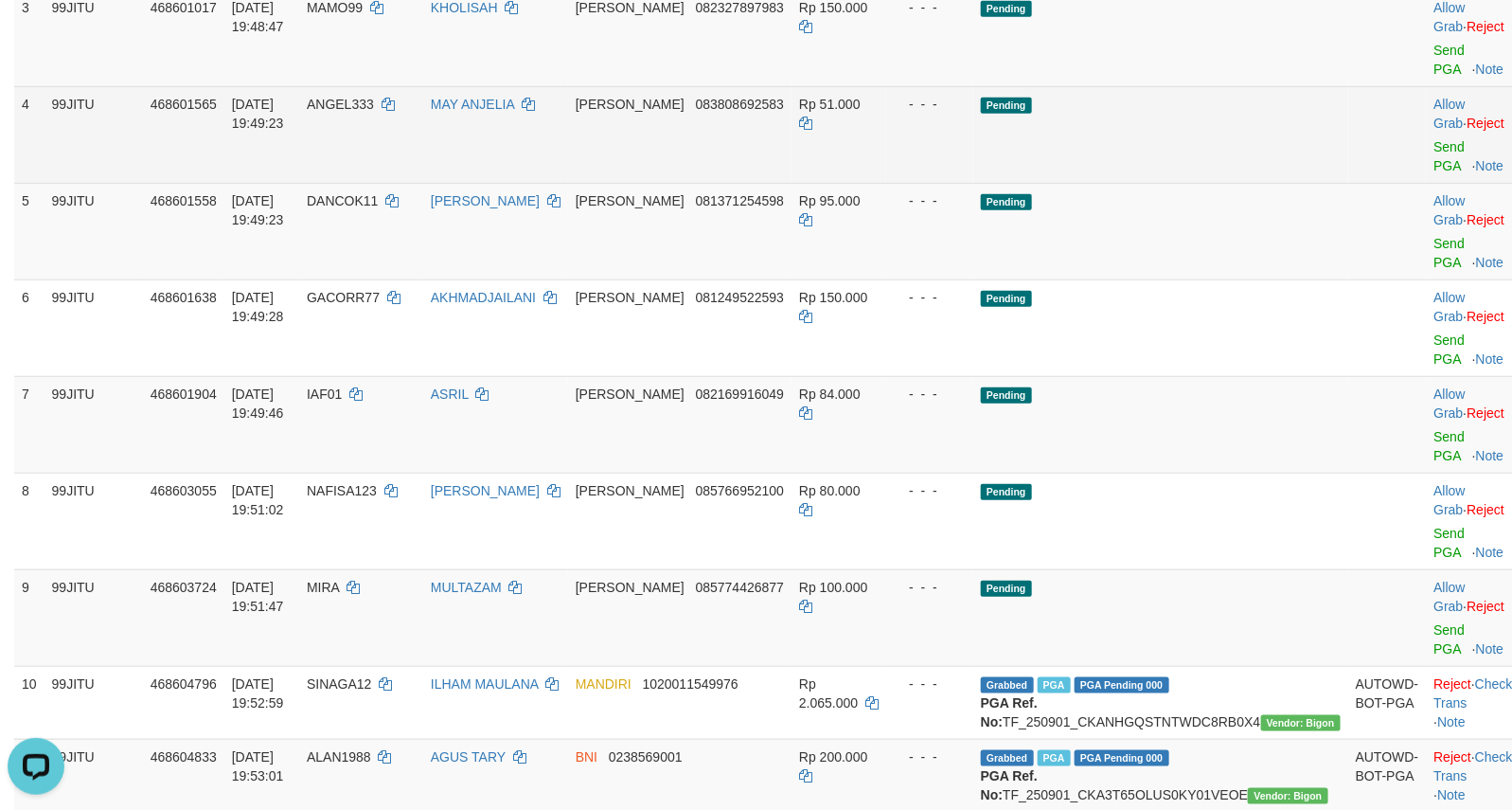
click at [1190, 161] on td "Pending" at bounding box center [1161, 134] width 375 height 97
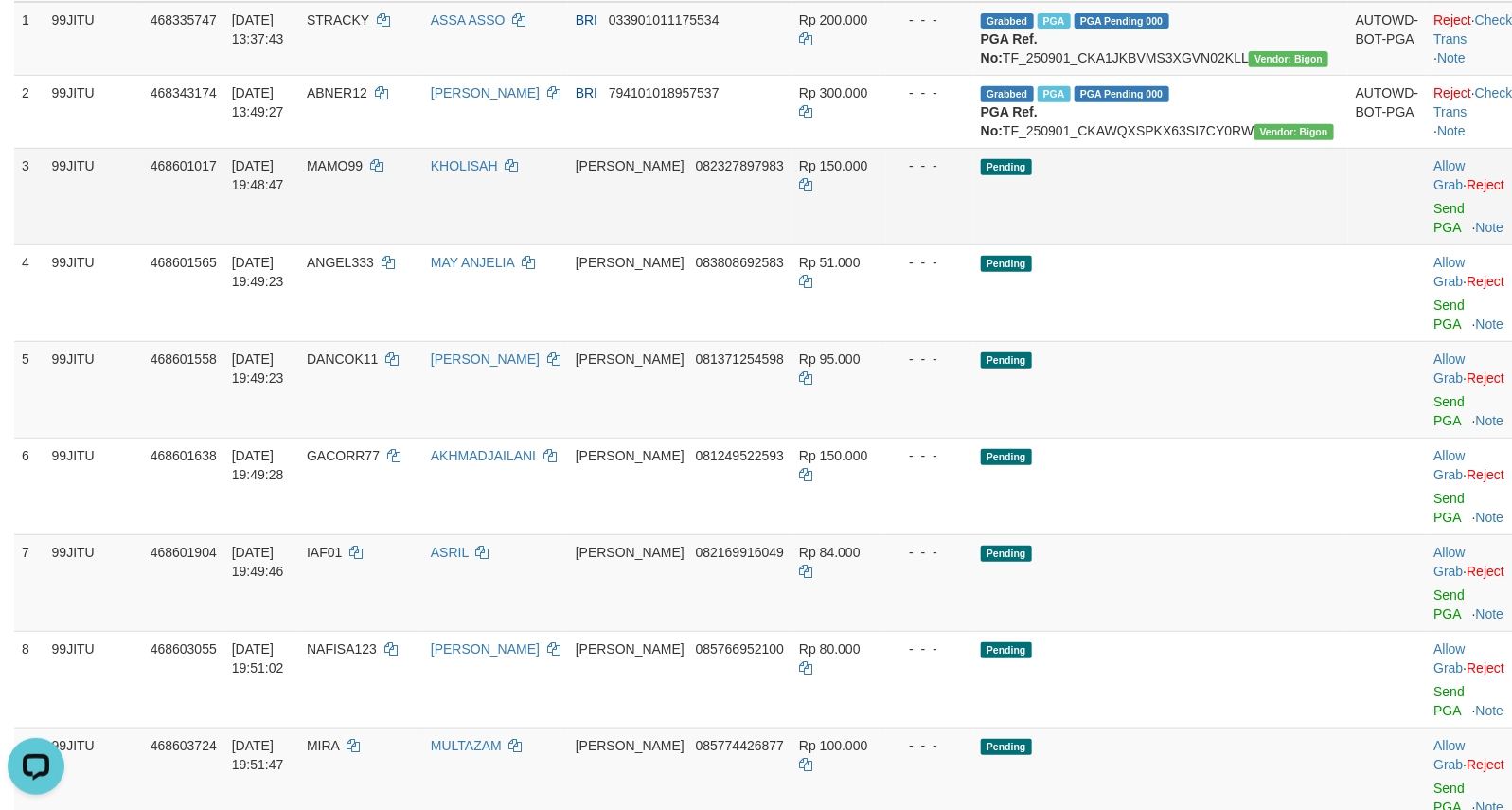
click at [1179, 230] on td "Pending" at bounding box center [1161, 195] width 375 height 97
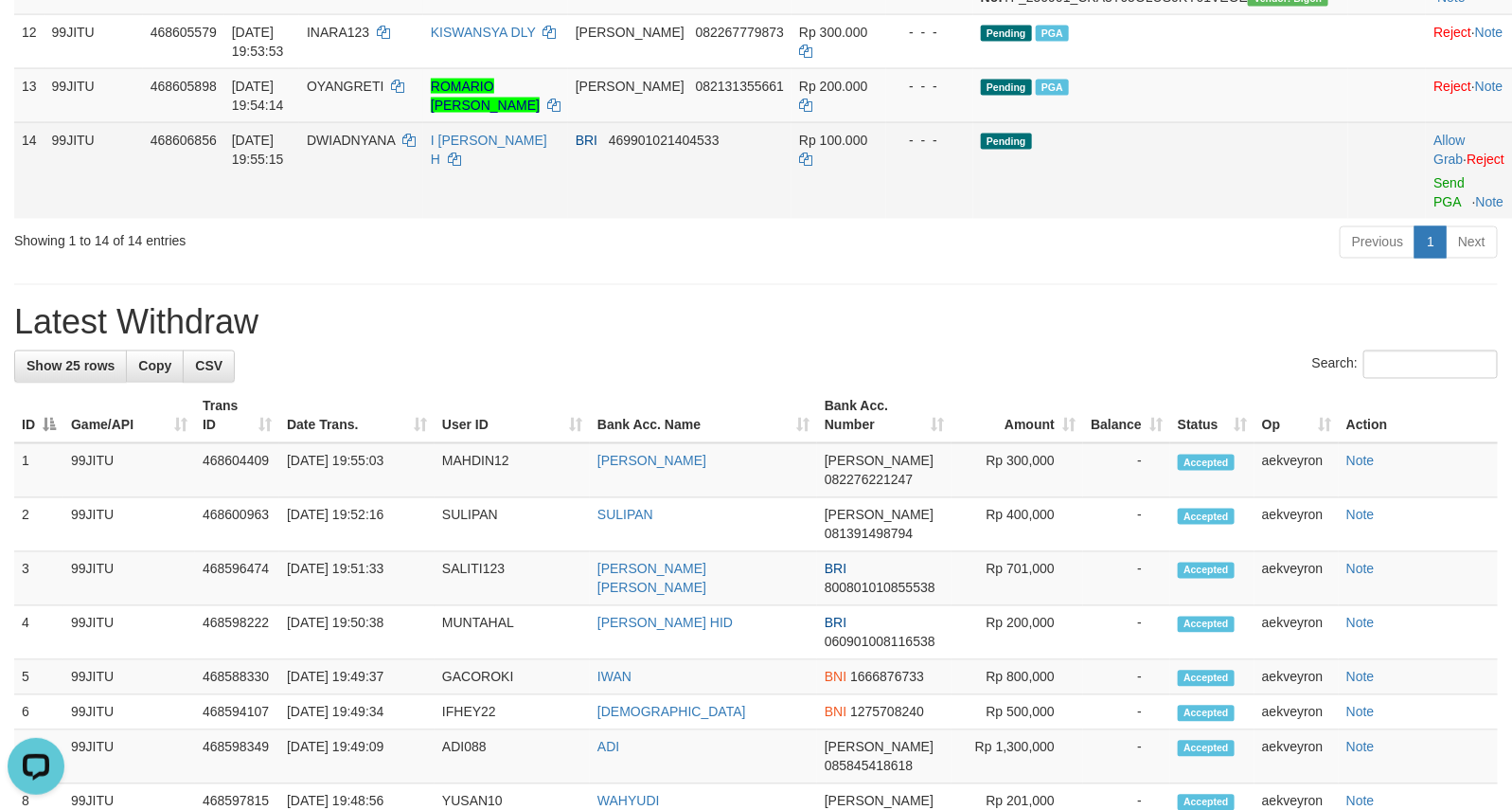
scroll to position [1056, 0]
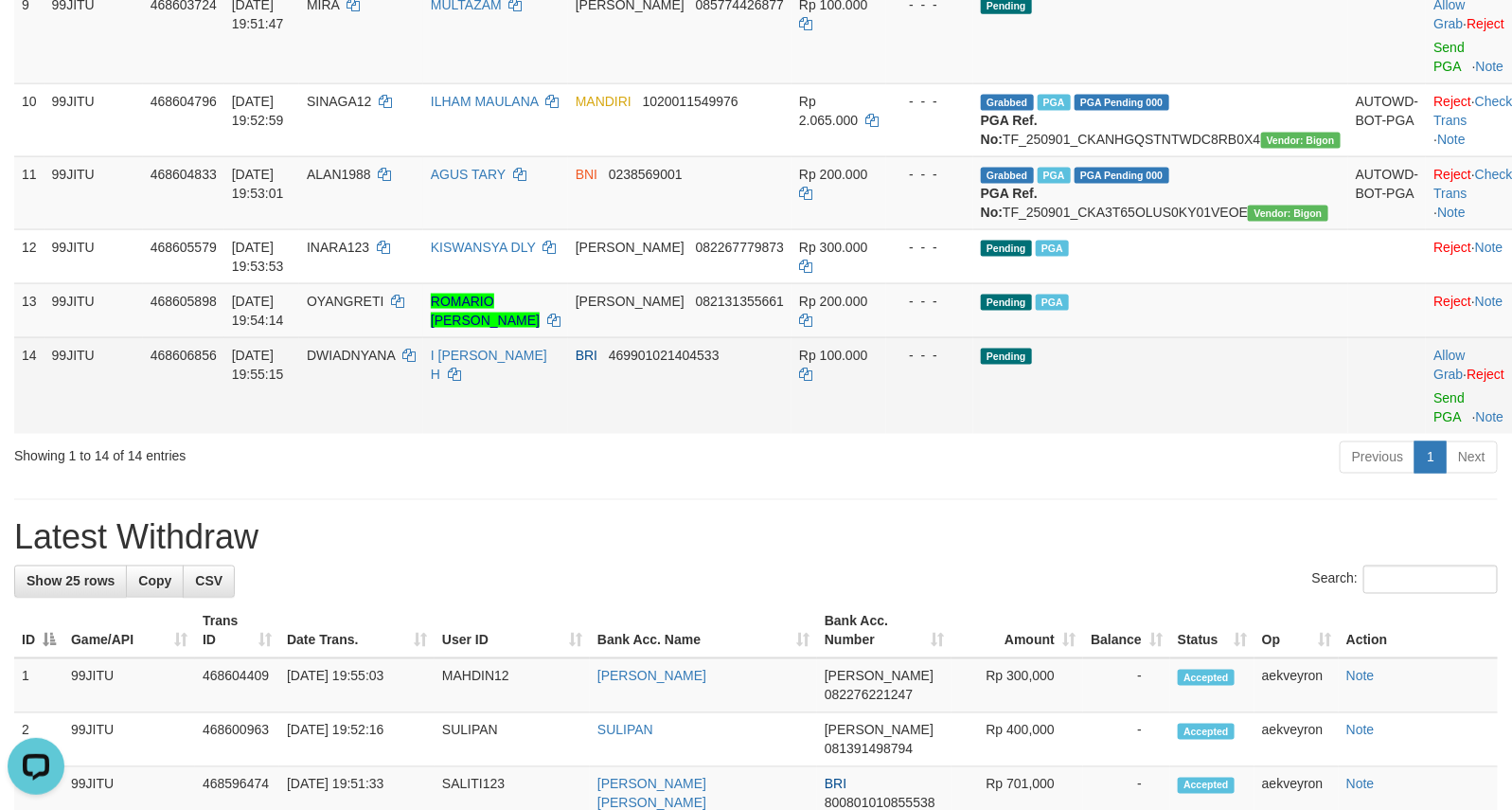
click at [1101, 433] on td "Pending" at bounding box center [1161, 384] width 375 height 97
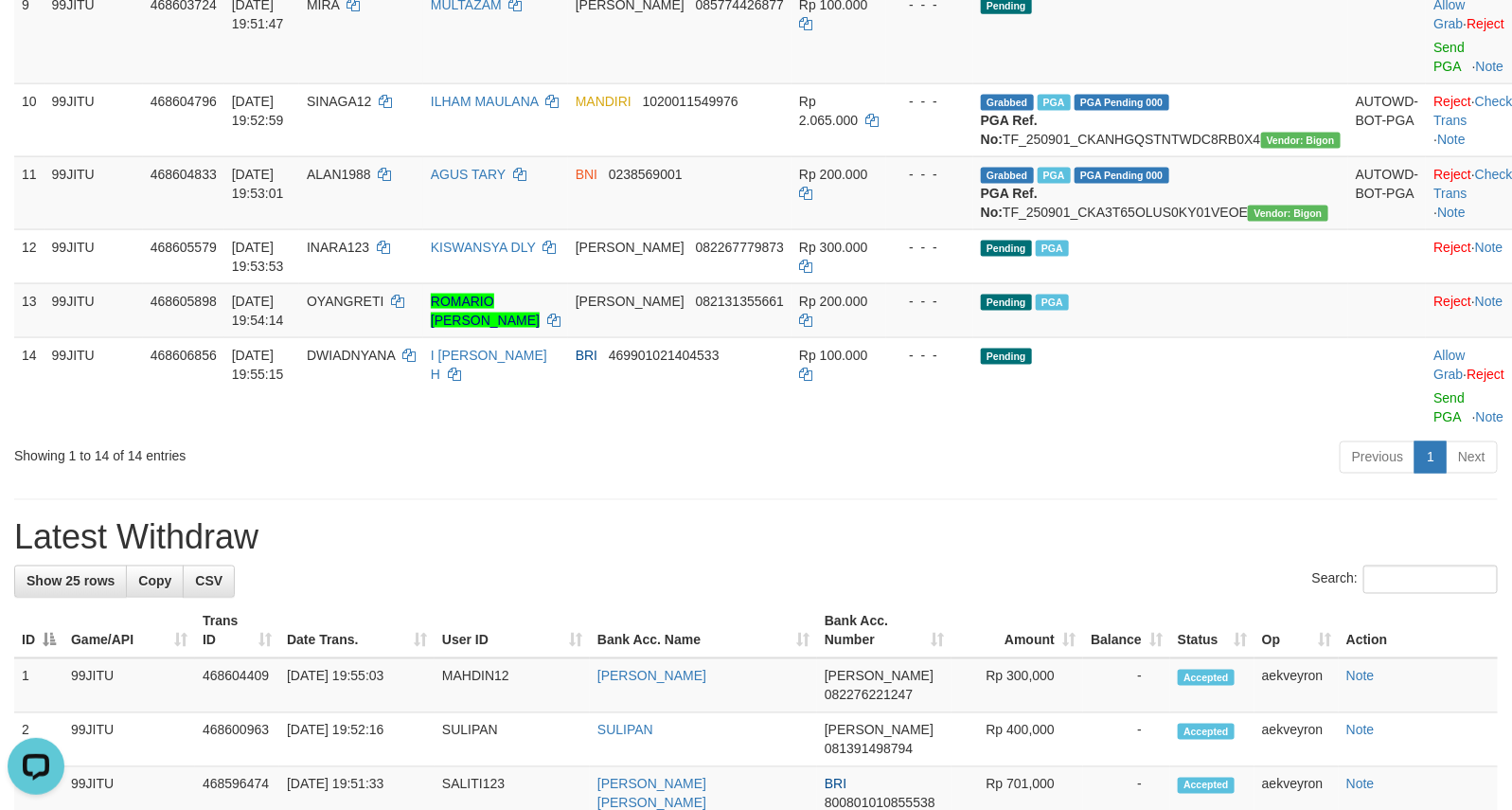
click at [680, 480] on div "Previous 1 Next" at bounding box center [1070, 459] width 854 height 41
click at [670, 557] on h1 "Latest Withdraw" at bounding box center [756, 538] width 1483 height 38
click at [750, 658] on th "Bank Acc. Name" at bounding box center [704, 631] width 228 height 54
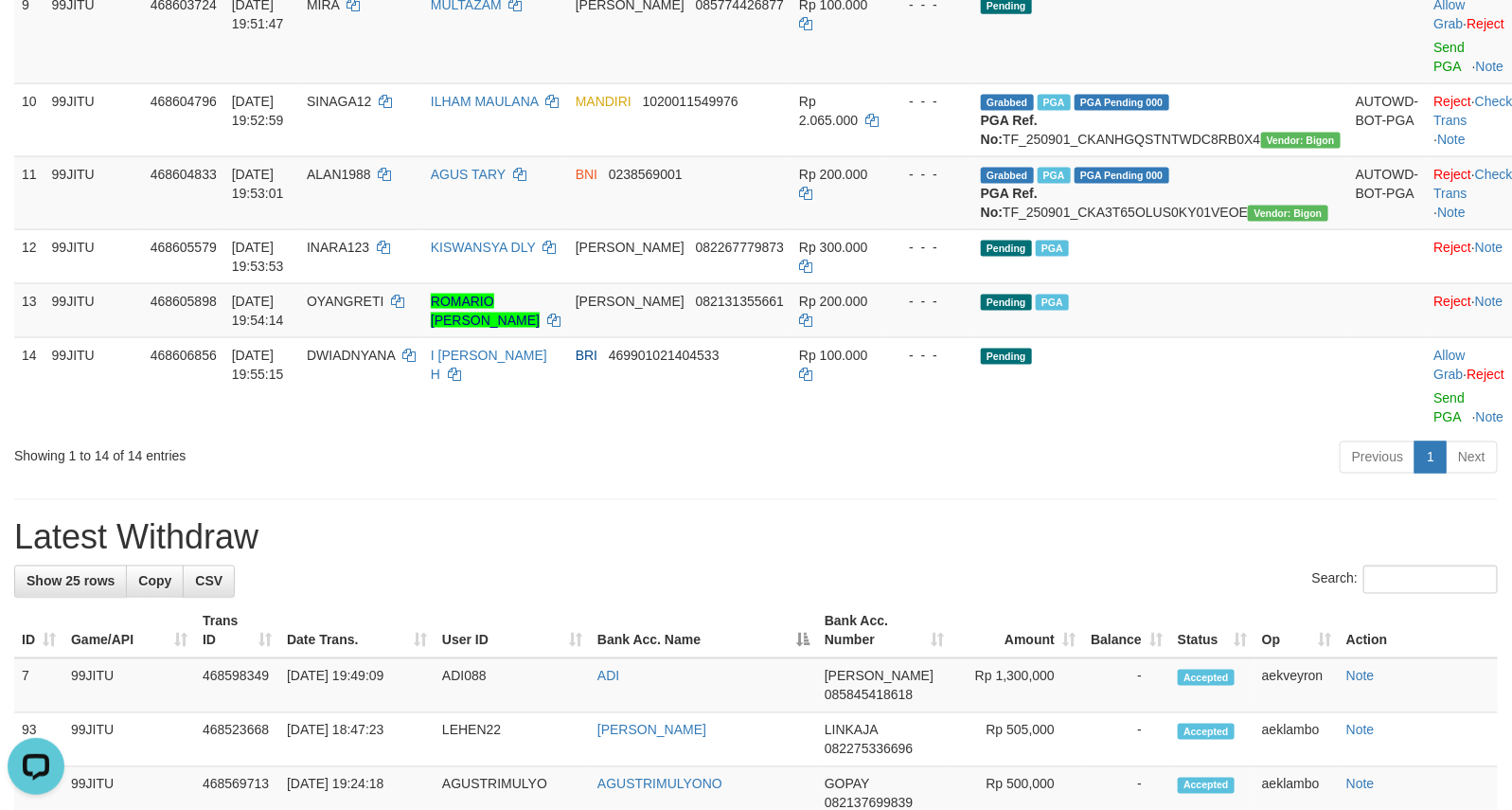
click at [750, 658] on th "Bank Acc. Name" at bounding box center [704, 631] width 228 height 54
click at [735, 595] on div "**********" at bounding box center [756, 516] width 1512 height 3046
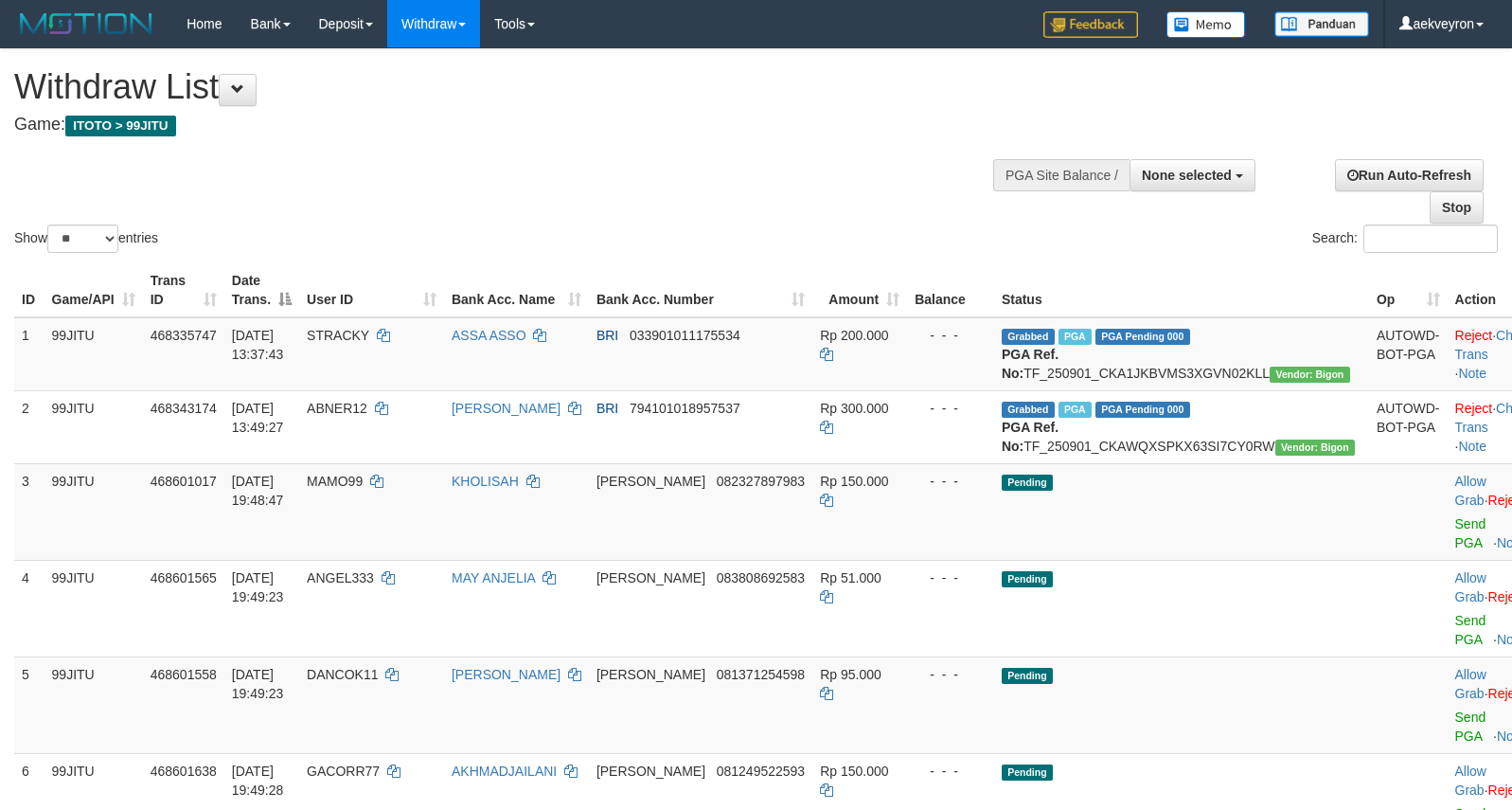
select select
select select "**"
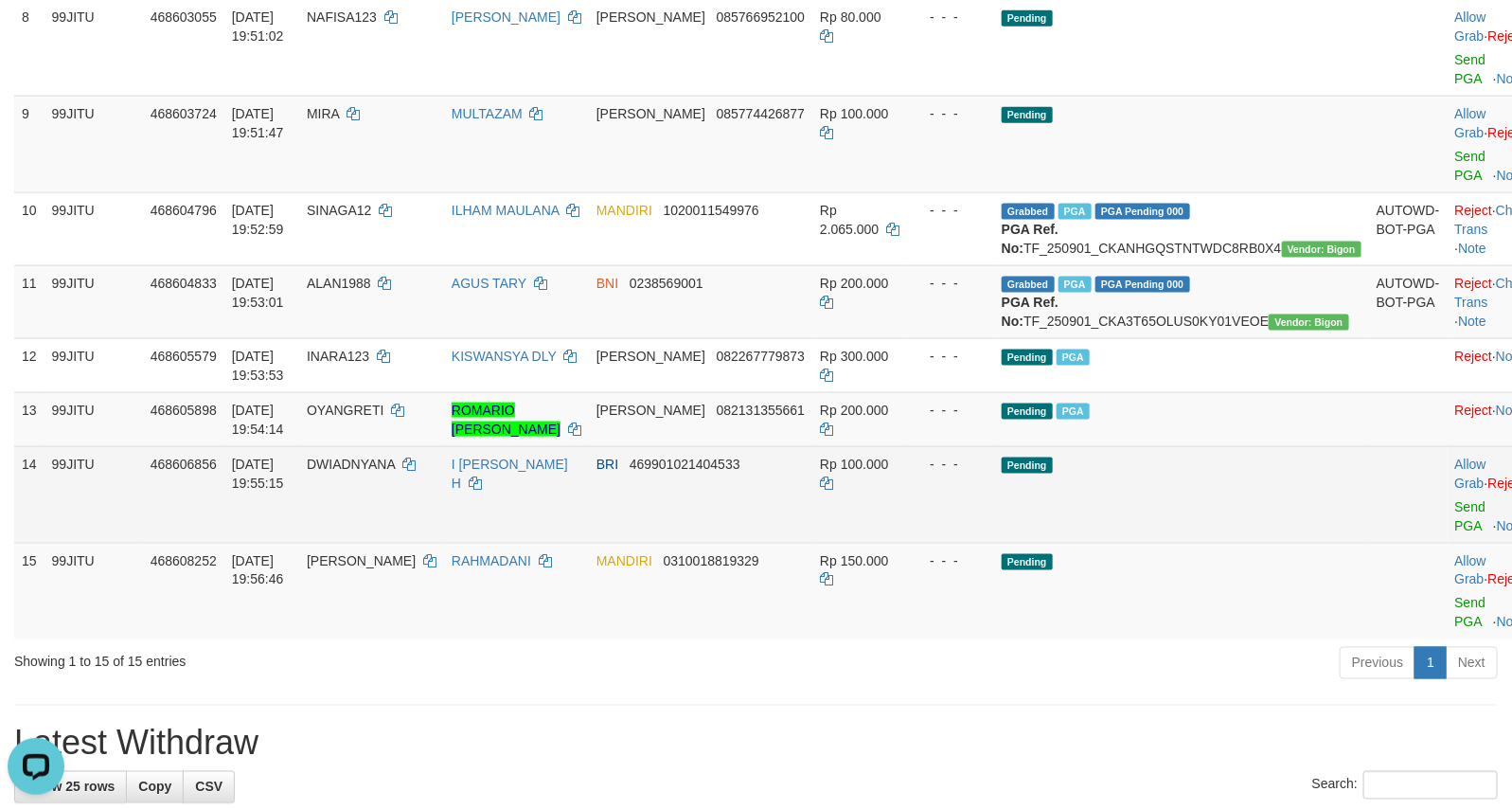
click at [1170, 542] on td "Pending" at bounding box center [1182, 493] width 375 height 97
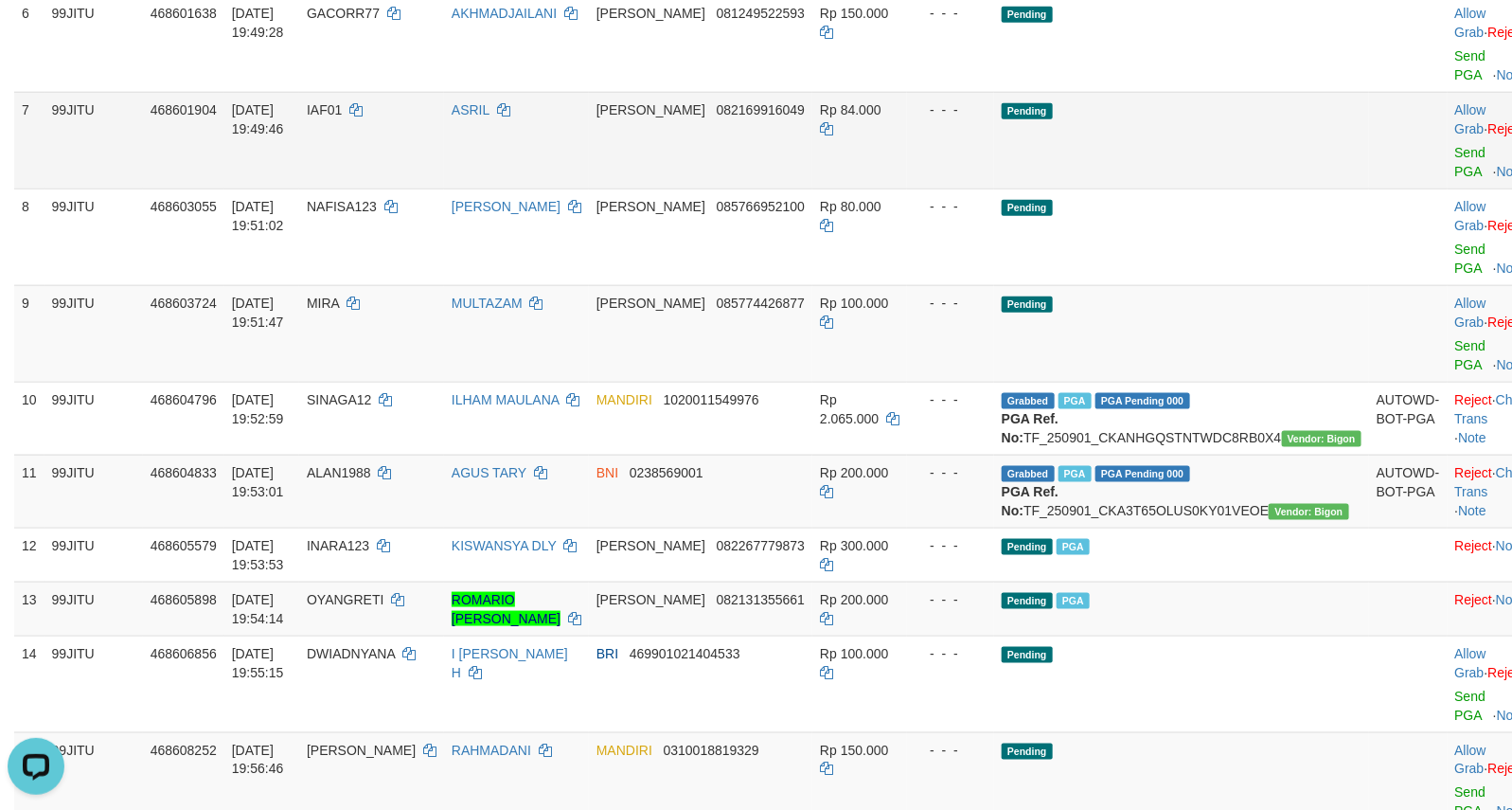
scroll to position [630, 0]
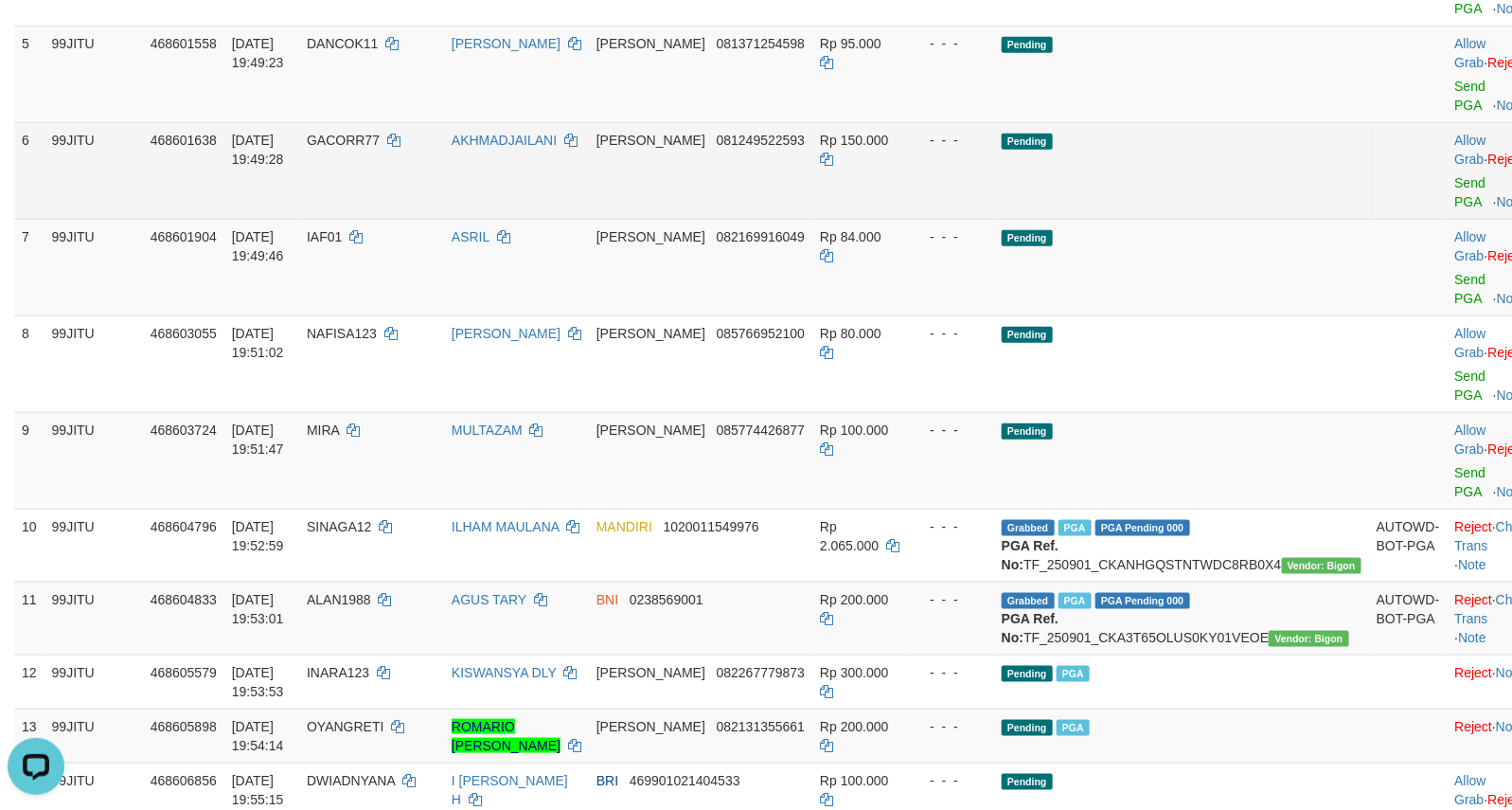
click td "Pending"
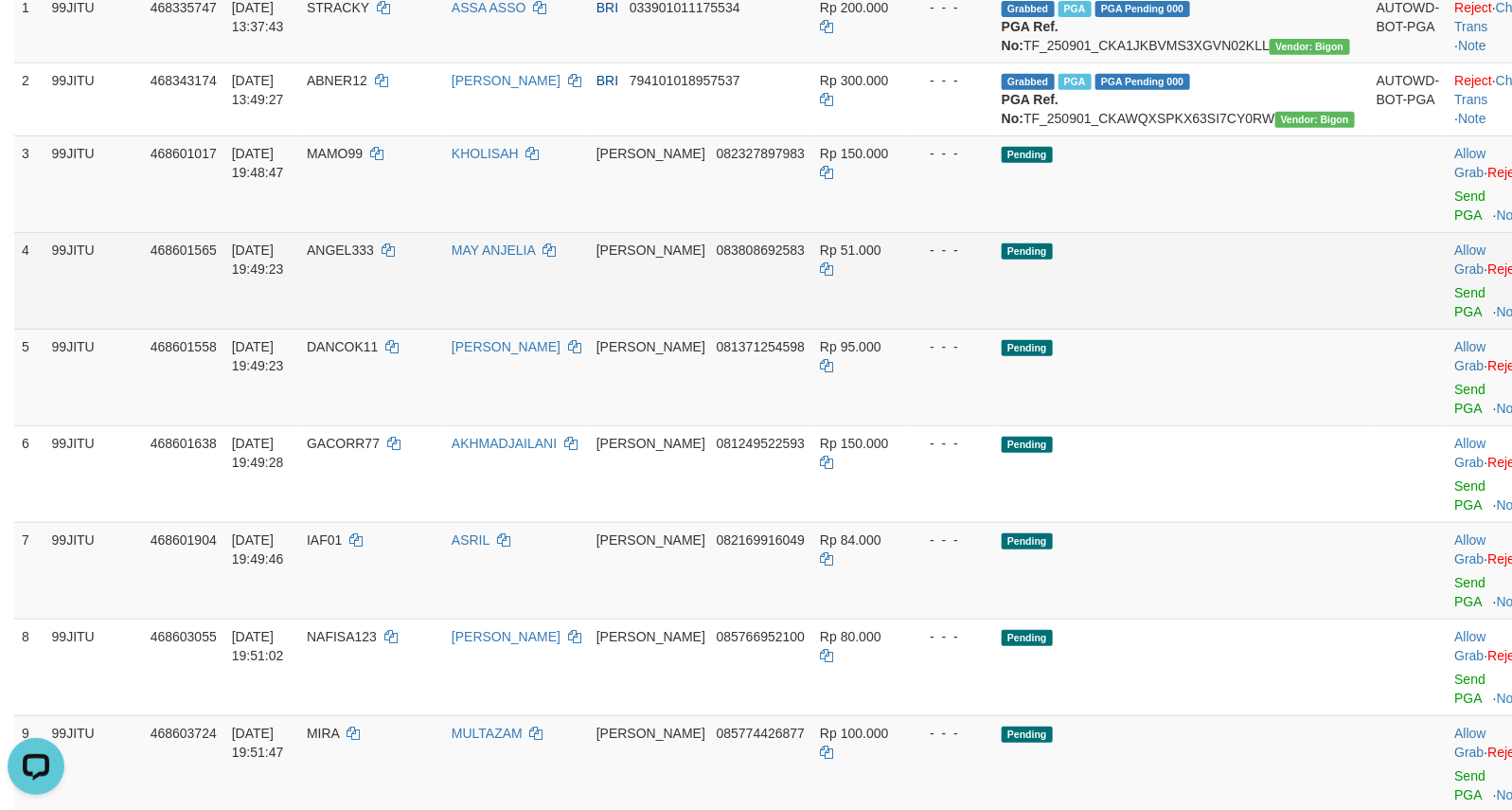
scroll to position [316, 0]
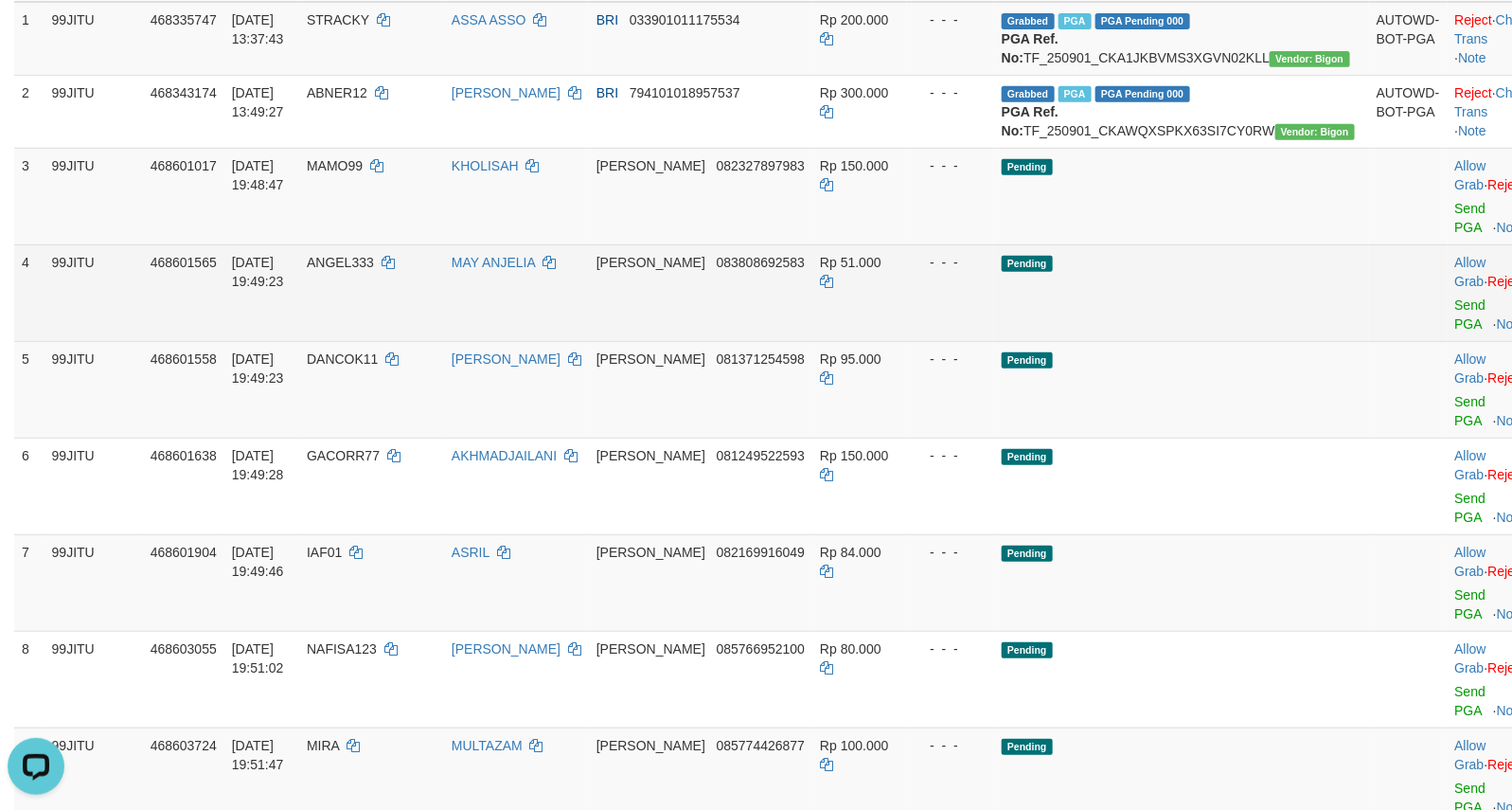
click td "Pending"
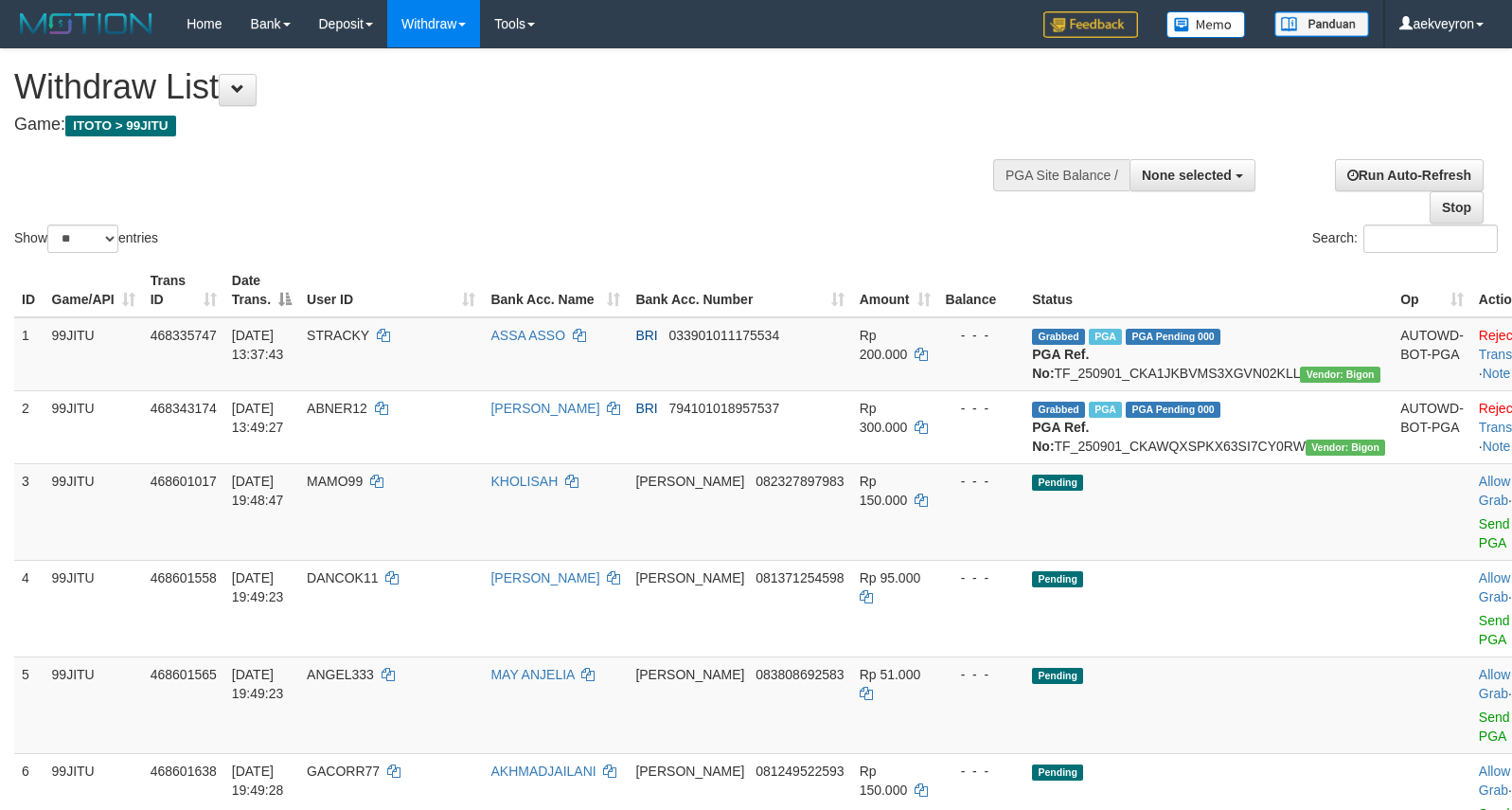
select select
select select "**"
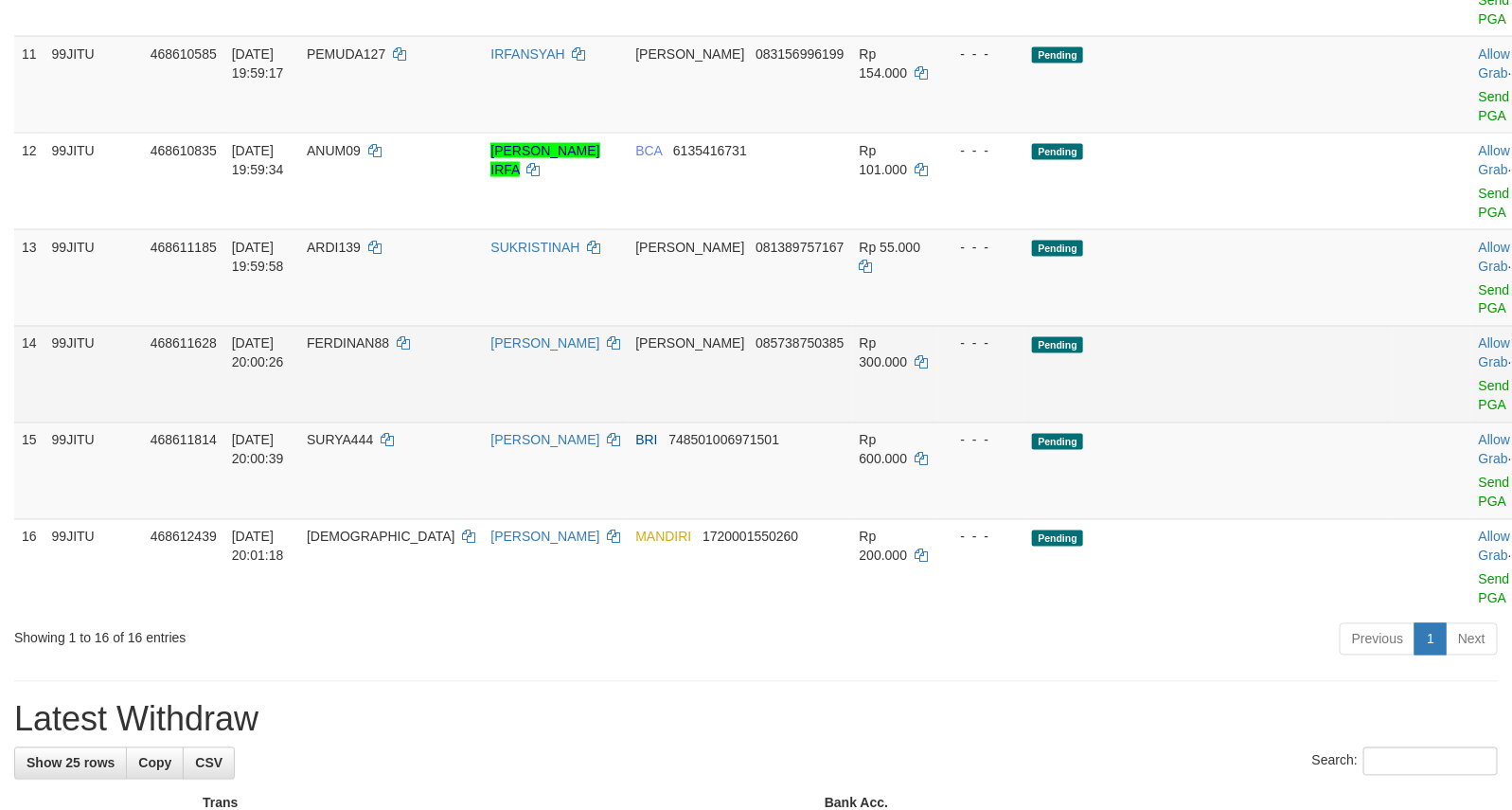
scroll to position [1381, 0]
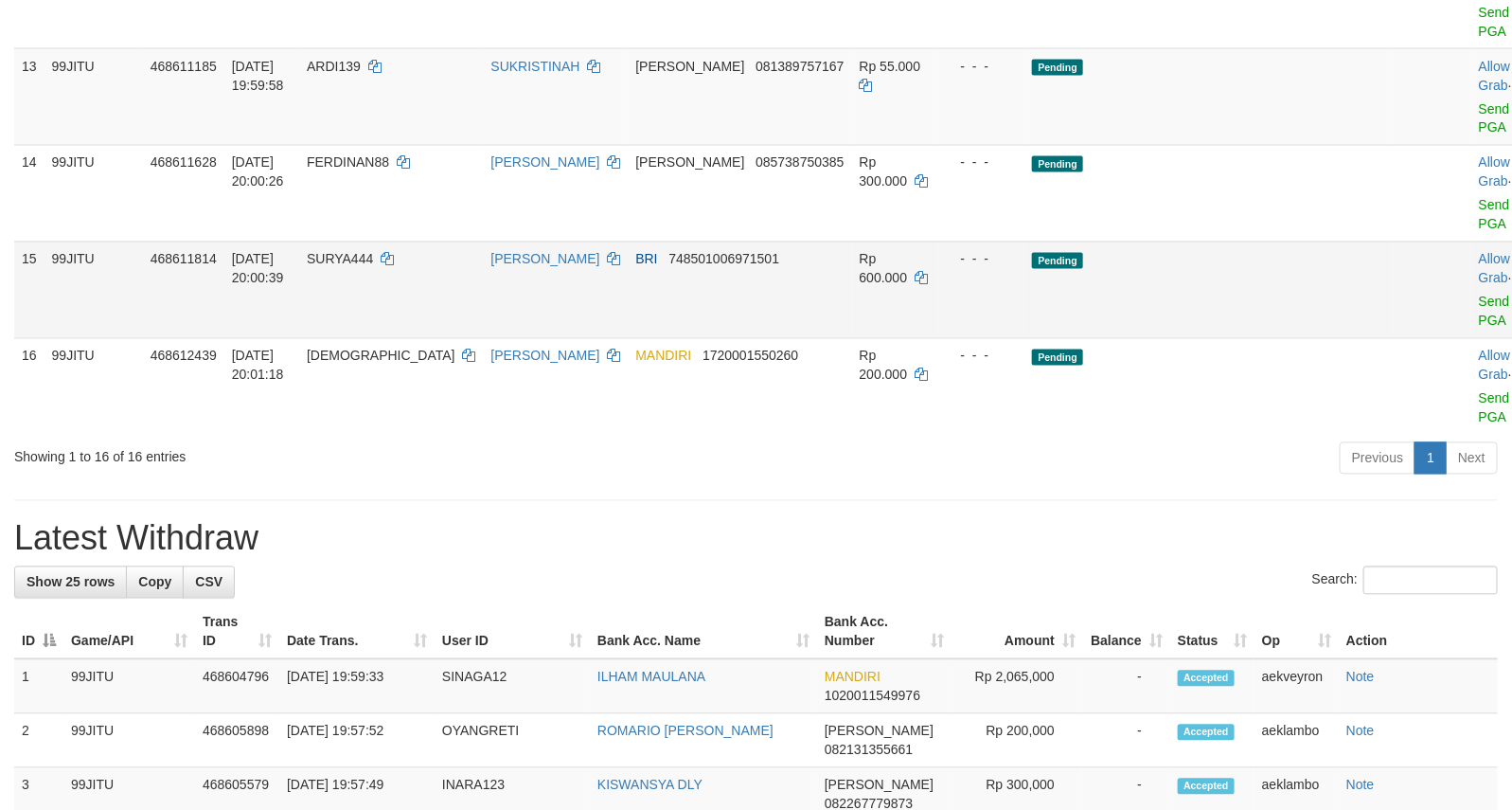
click at [1246, 317] on td "Pending" at bounding box center [1208, 289] width 368 height 97
click at [1479, 329] on link "Send PGA" at bounding box center [1494, 312] width 32 height 34
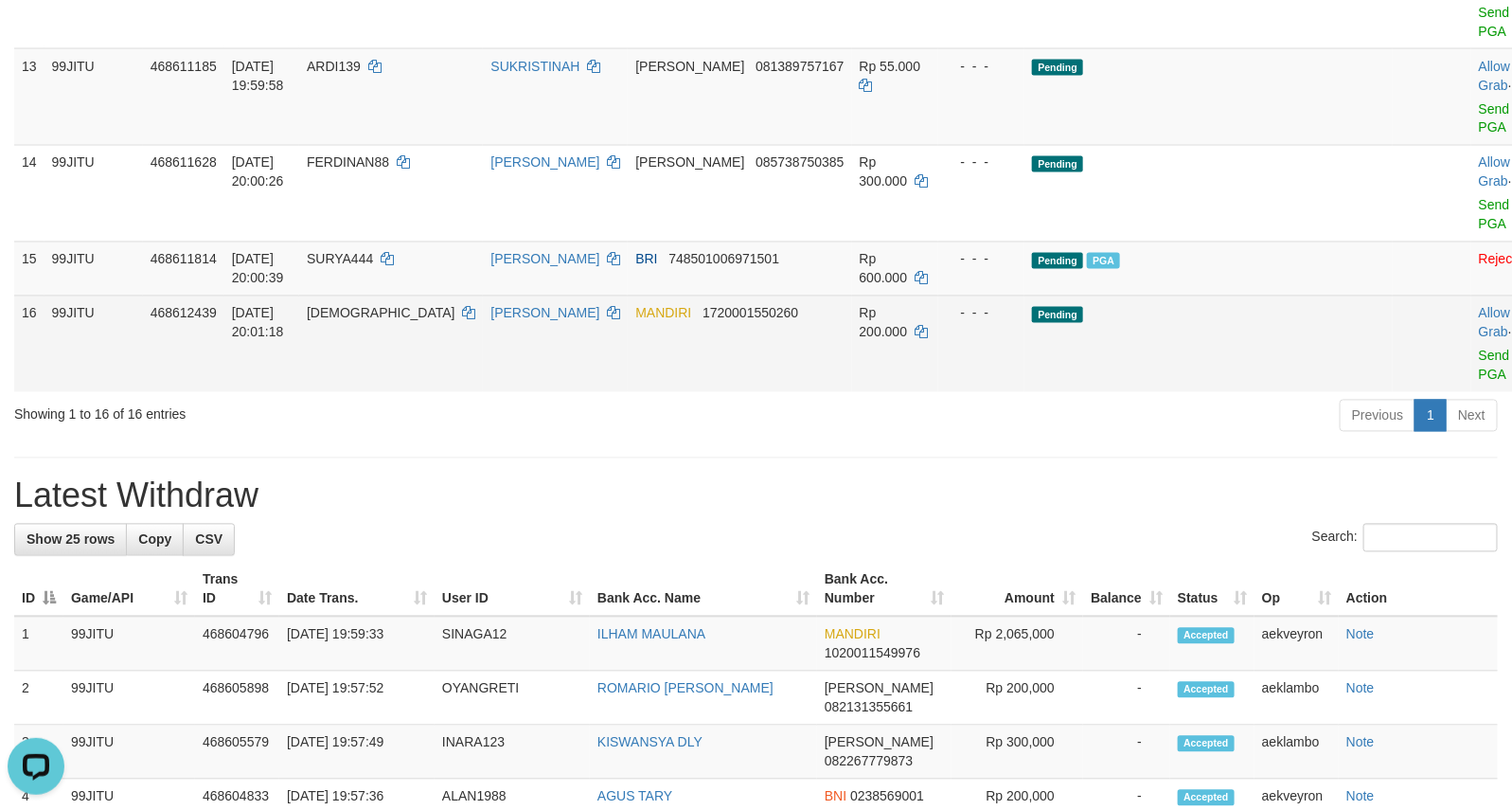
scroll to position [0, 0]
click at [1479, 383] on link "Send PGA" at bounding box center [1494, 365] width 32 height 34
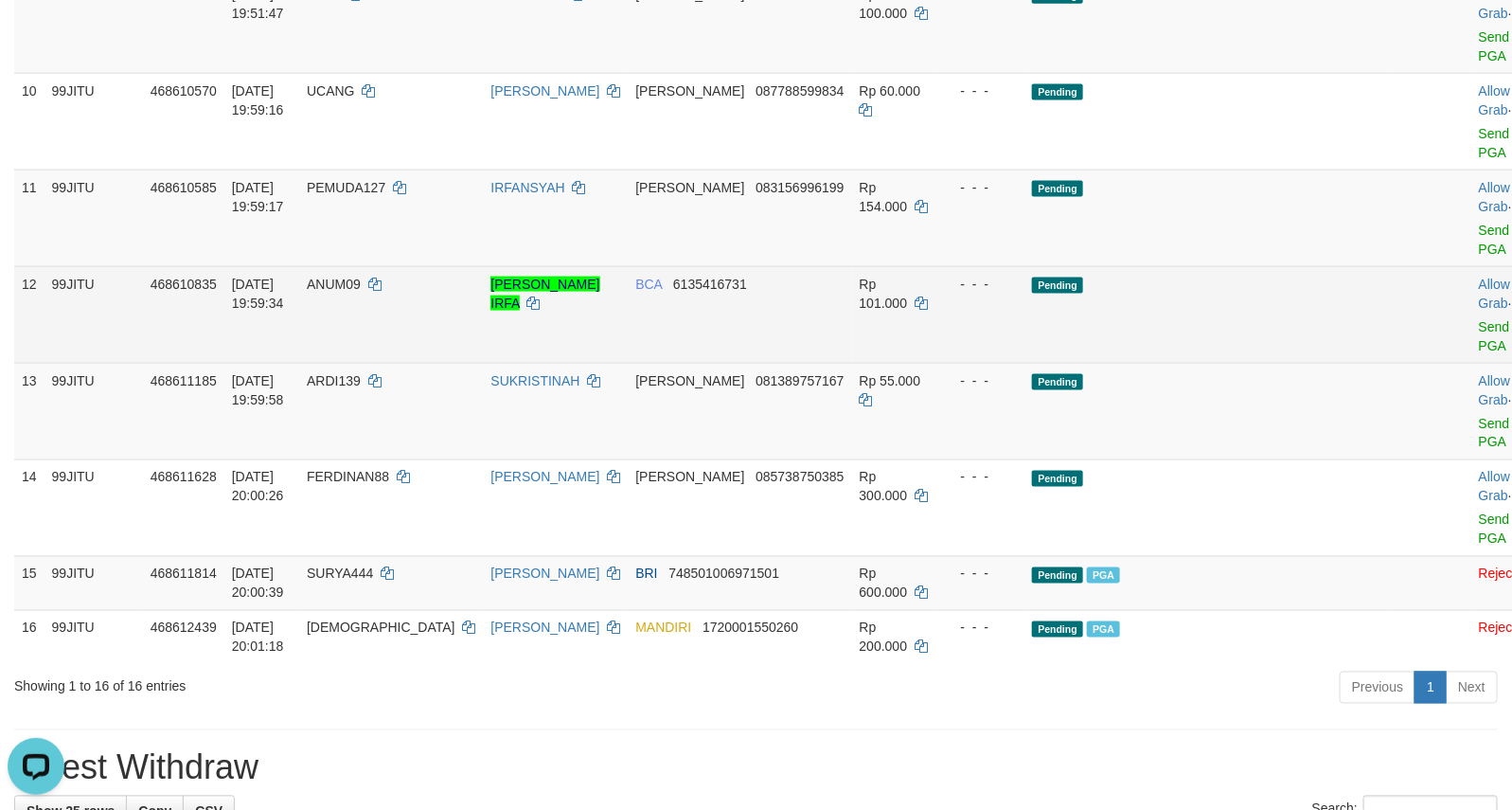
click at [1275, 362] on td "Pending" at bounding box center [1208, 314] width 368 height 97
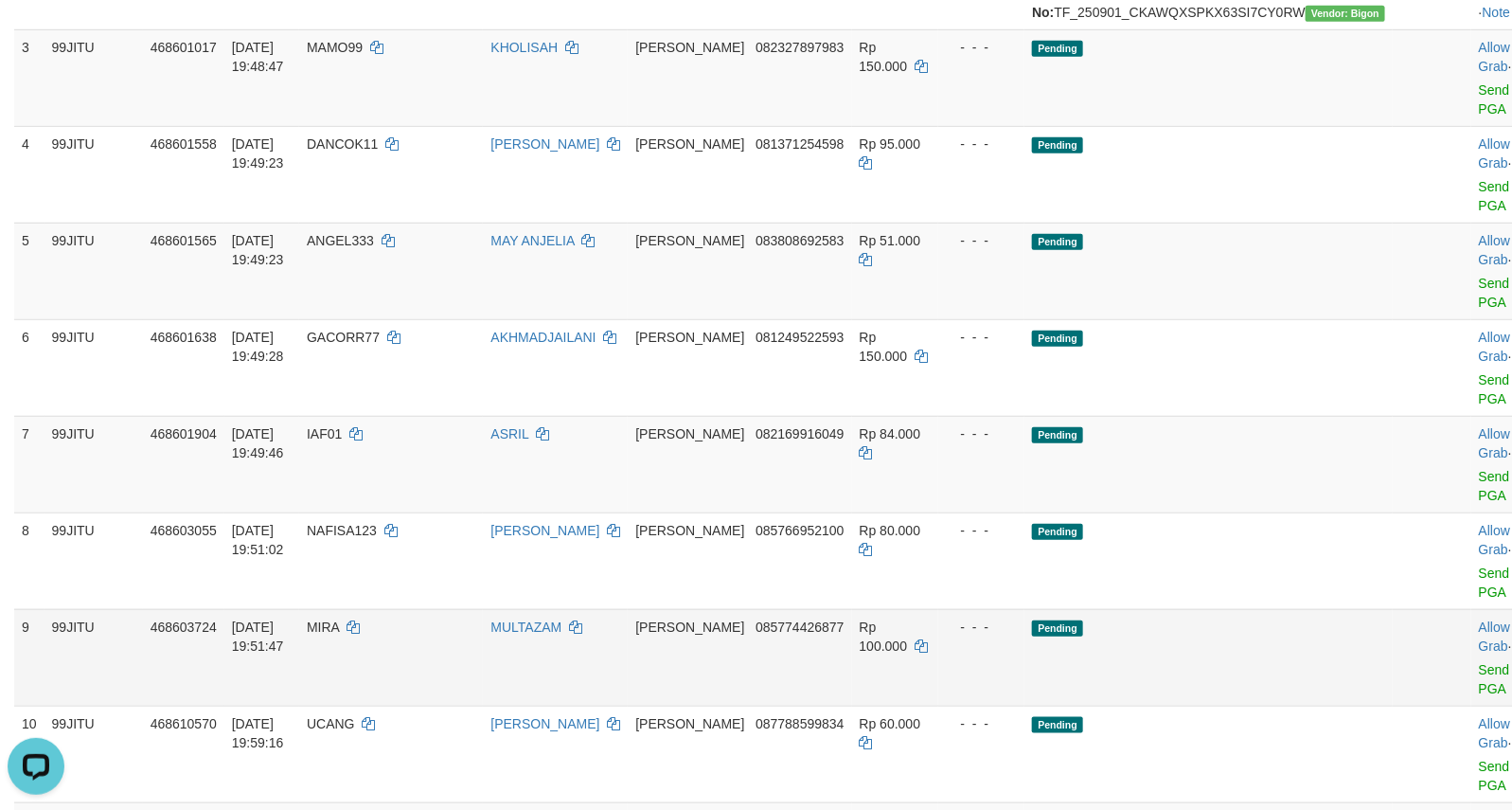
scroll to position [120, 0]
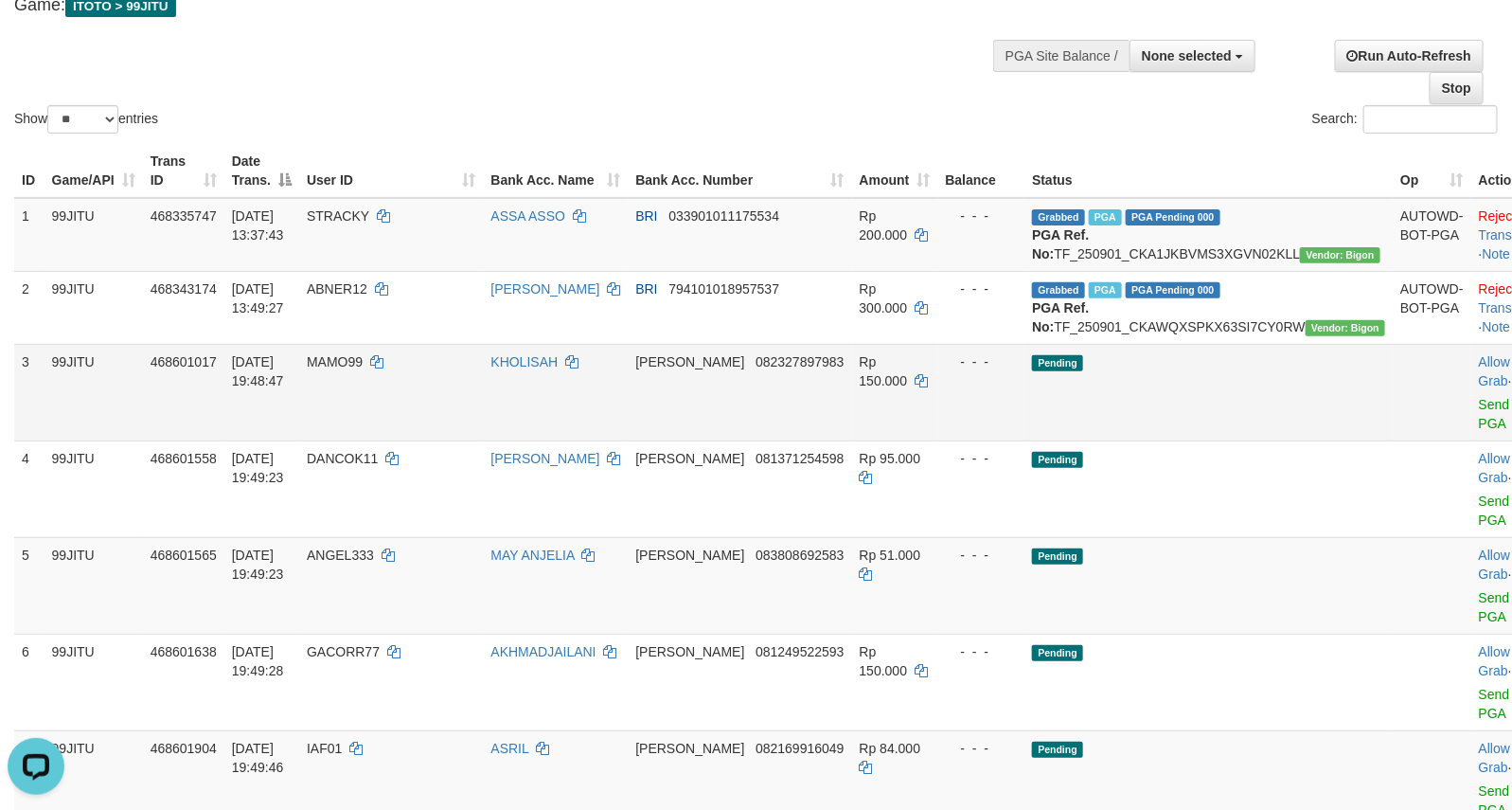
click at [1210, 438] on td "Pending" at bounding box center [1208, 391] width 368 height 97
click at [1200, 440] on td "Pending" at bounding box center [1208, 391] width 368 height 97
drag, startPoint x: 1150, startPoint y: 117, endPoint x: 1192, endPoint y: 61, distance: 70.0
click at [1151, 117] on div "Search:" at bounding box center [1134, 121] width 728 height 33
click at [1193, 56] on span "None selected" at bounding box center [1187, 55] width 90 height 15
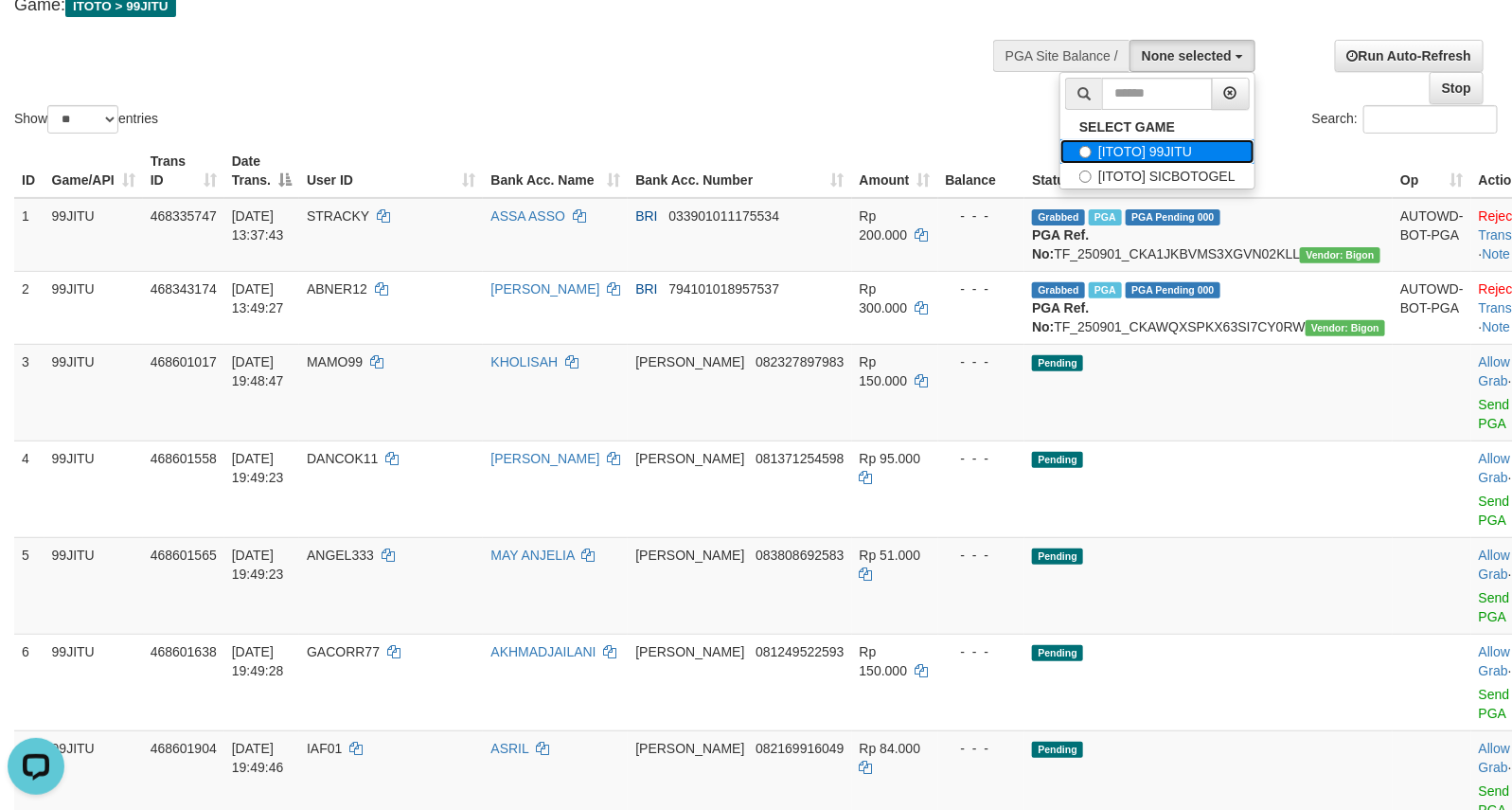
click at [1131, 159] on label "[ITOTO] 99JITU" at bounding box center [1157, 152] width 194 height 25
select select "***"
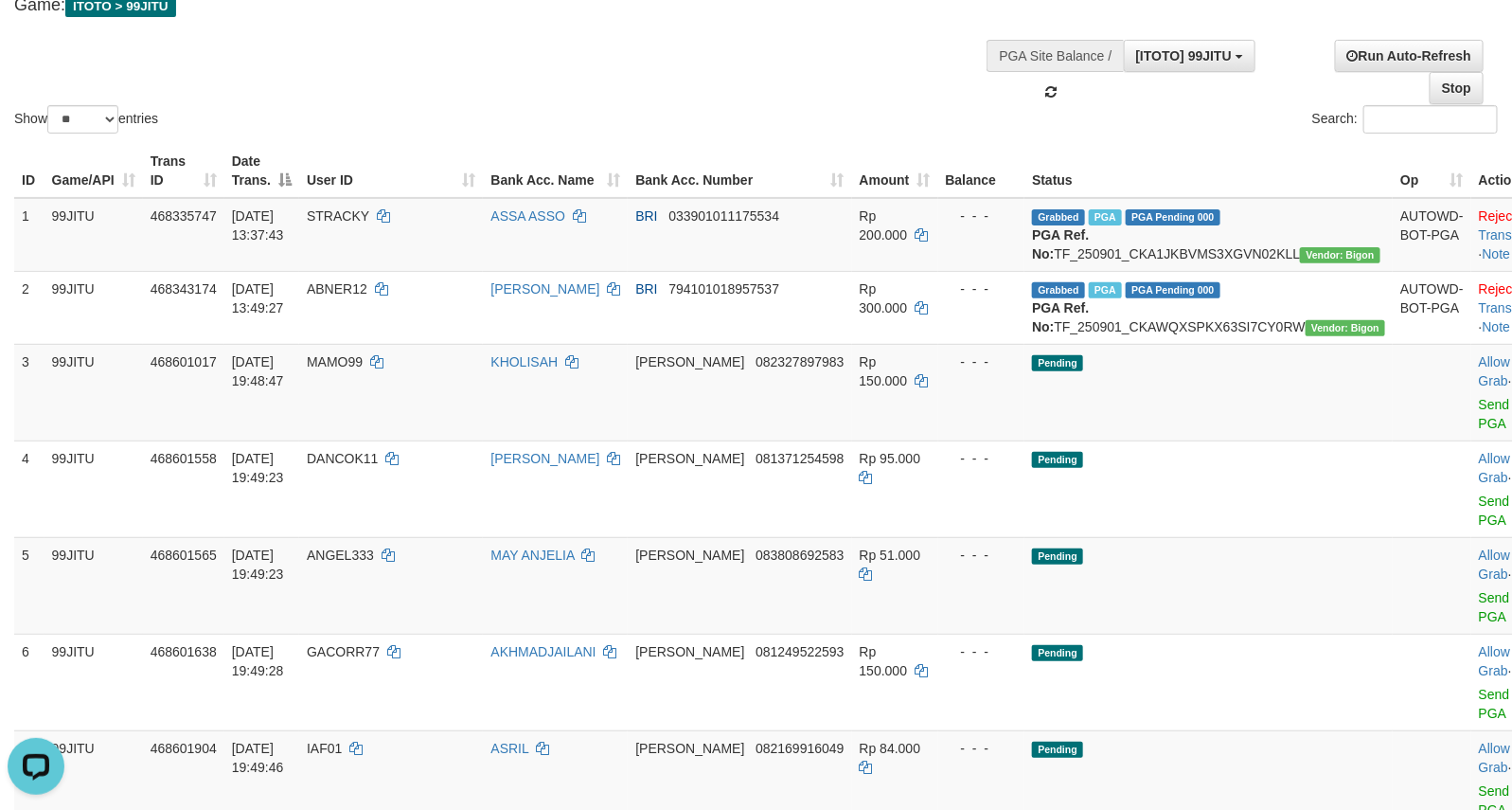
click at [805, 97] on div "Show ** ** ** *** entries Search:" at bounding box center [756, 33] width 1512 height 208
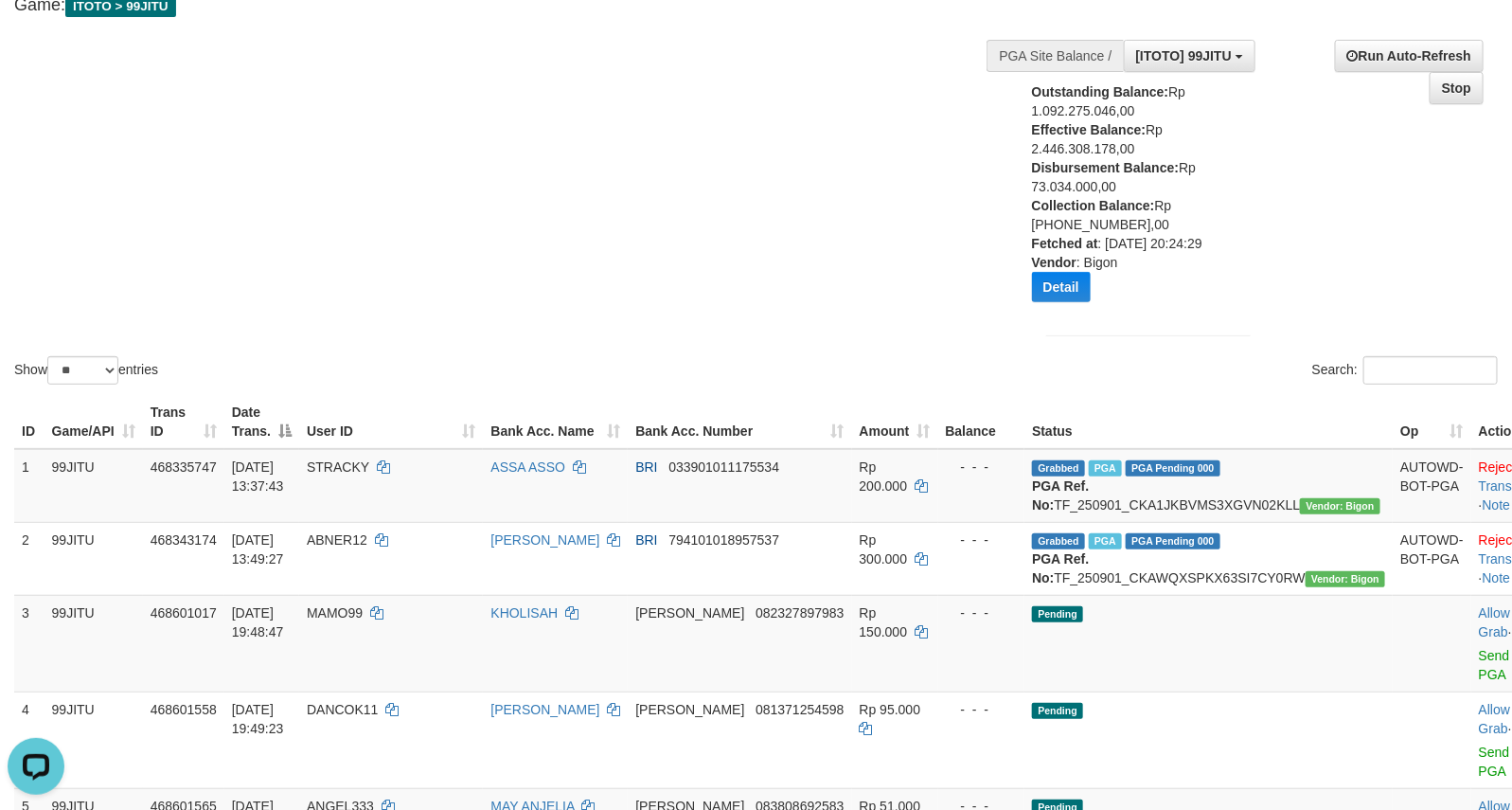
click at [791, 92] on div "Show ** ** ** *** entries Search:" at bounding box center [756, 159] width 1512 height 458
click at [589, 298] on div "Show ** ** ** *** entries Search:" at bounding box center [756, 159] width 1512 height 458
click at [753, 265] on div "Show ** ** ** *** entries Search:" at bounding box center [756, 159] width 1512 height 458
click at [753, 262] on div "Show ** ** ** *** entries Search:" at bounding box center [756, 159] width 1512 height 458
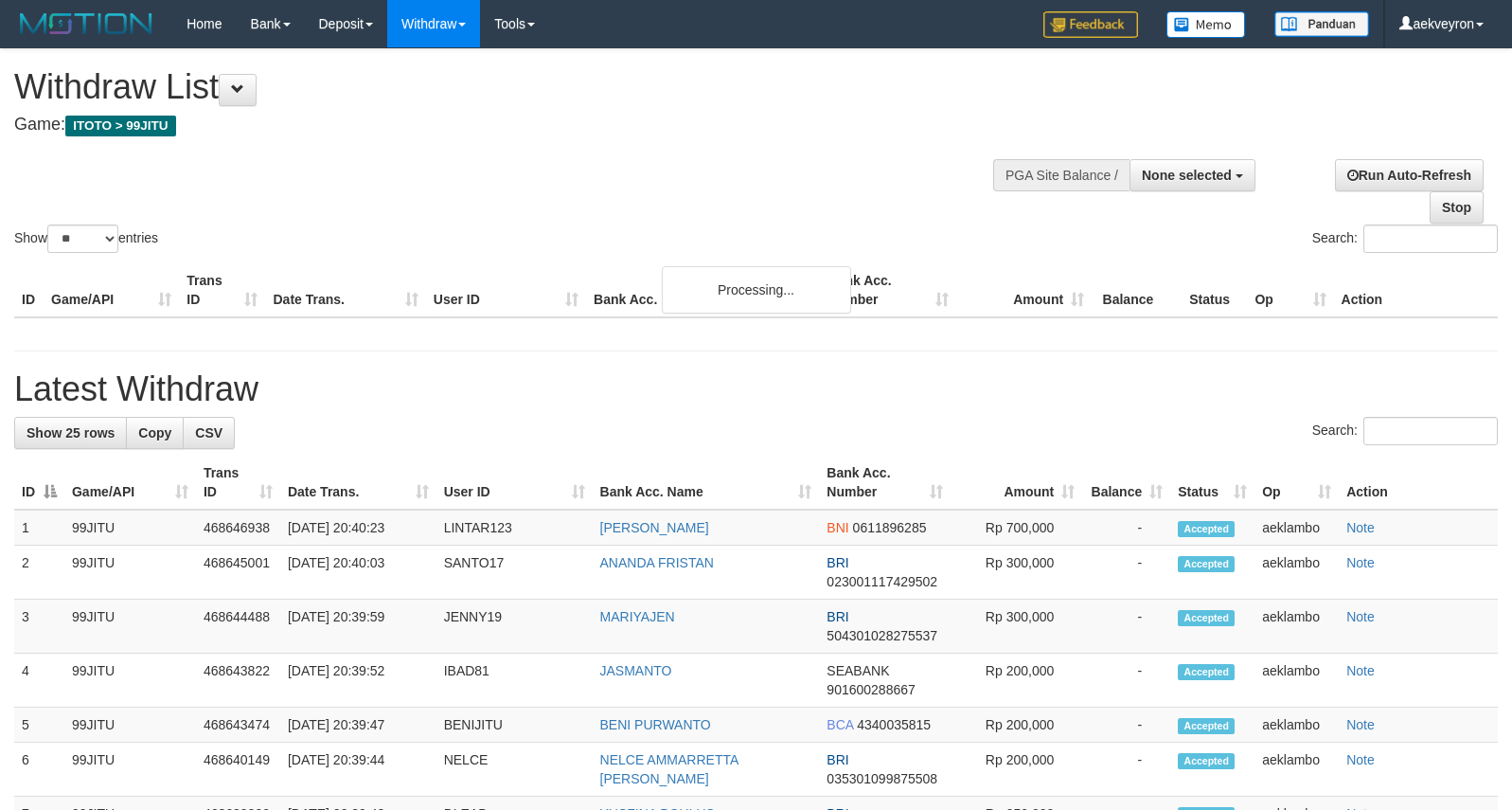
select select
select select "**"
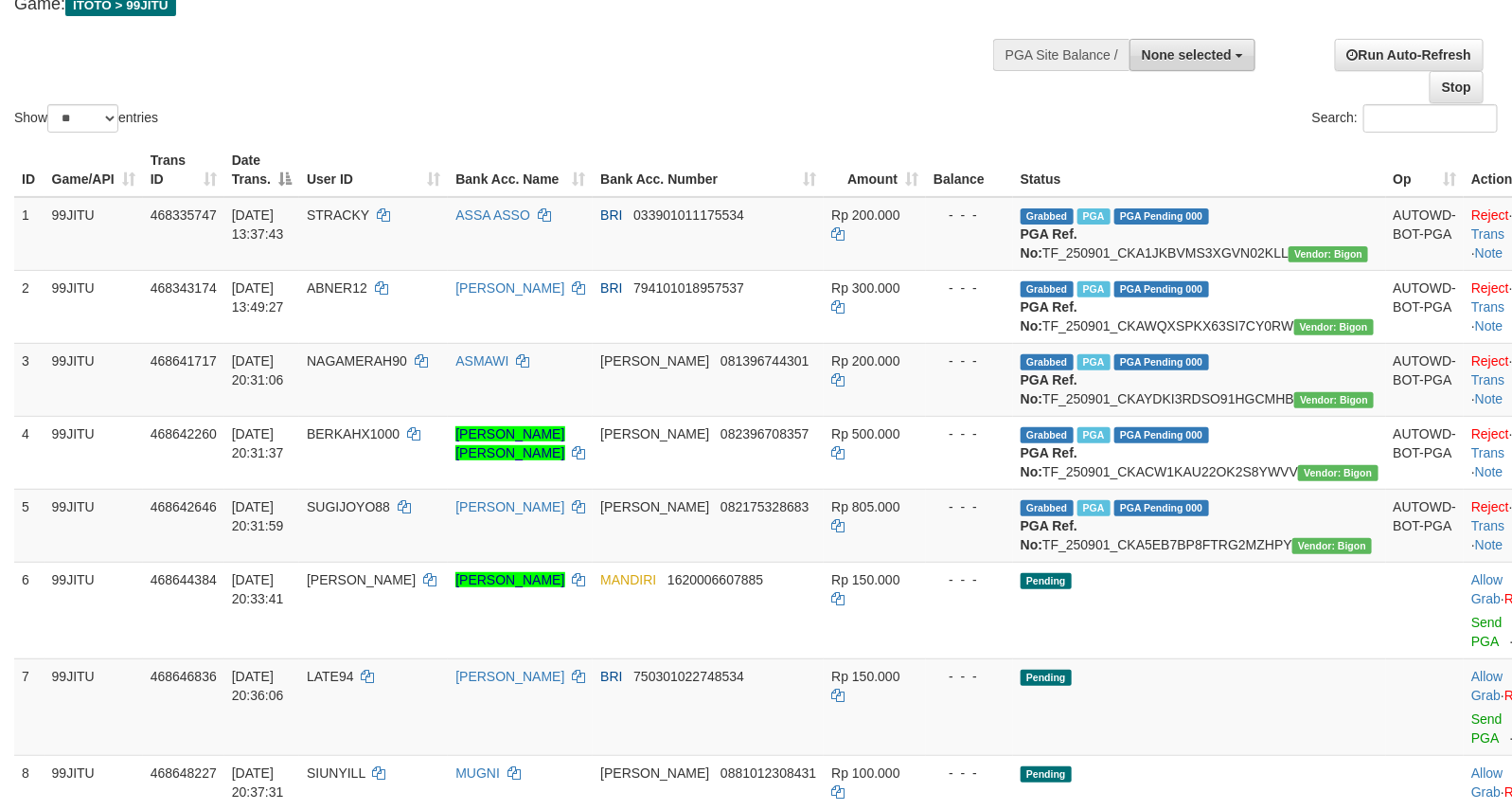
click at [1192, 53] on span "None selected" at bounding box center [1187, 55] width 90 height 15
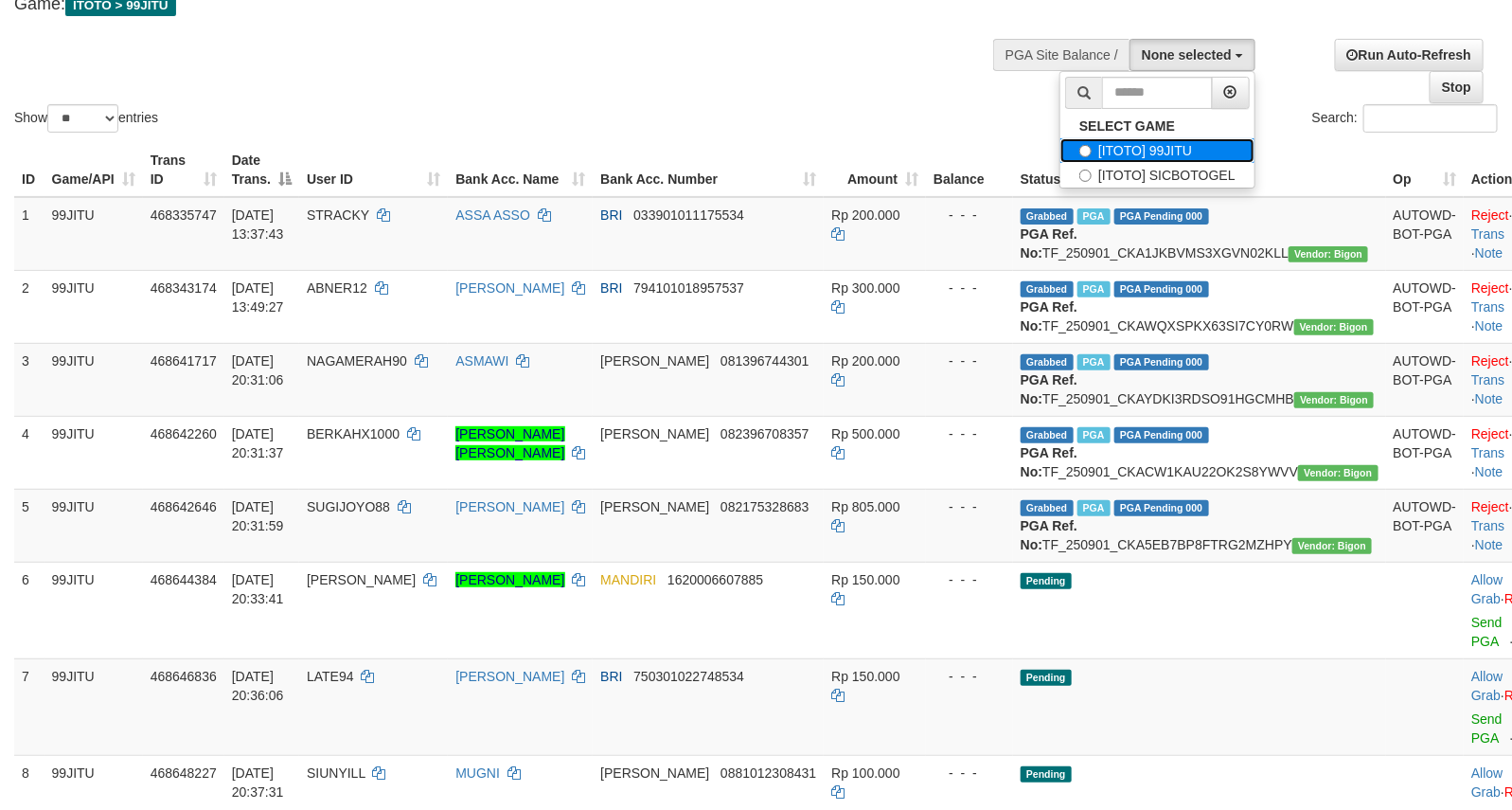
click at [1153, 151] on label "[ITOTO] 99JITU" at bounding box center [1157, 151] width 194 height 25
select select "***"
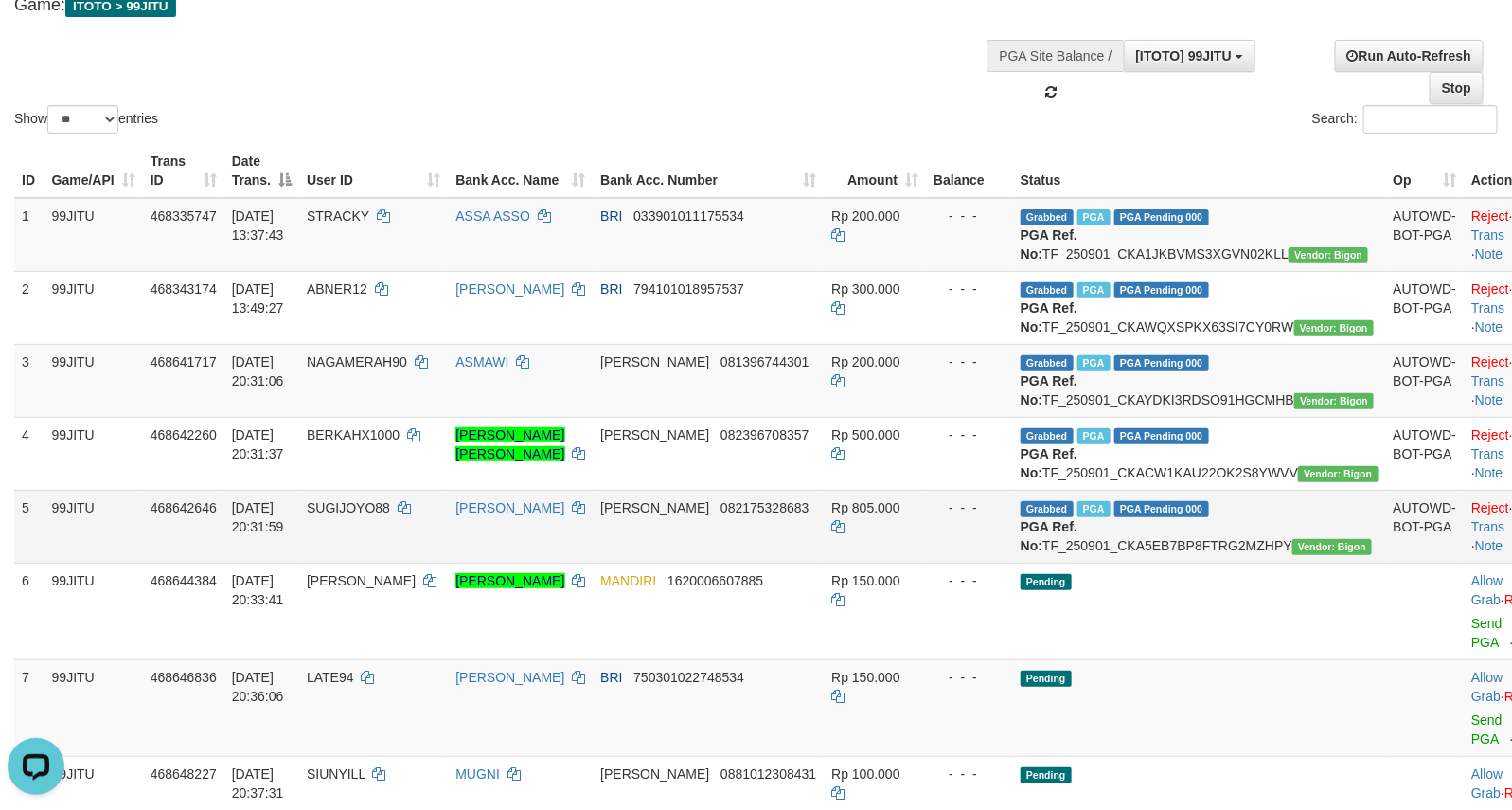
scroll to position [0, 0]
click at [1464, 562] on td "Reject · Check Trans · Note" at bounding box center [1511, 526] width 94 height 73
click at [1472, 534] on link "Check Trans" at bounding box center [1511, 517] width 78 height 34
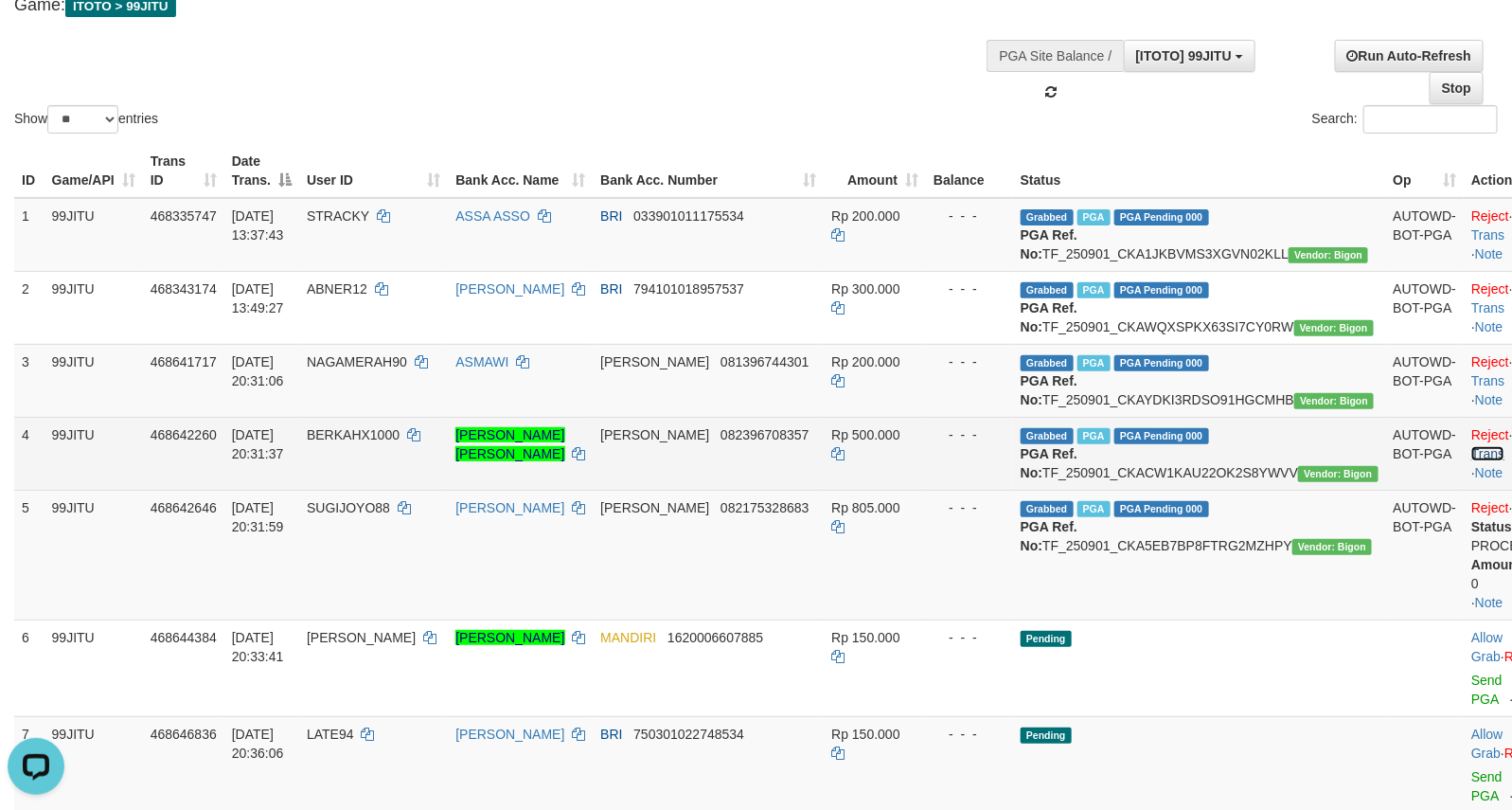
click at [1472, 461] on link "Check Trans" at bounding box center [1511, 445] width 78 height 34
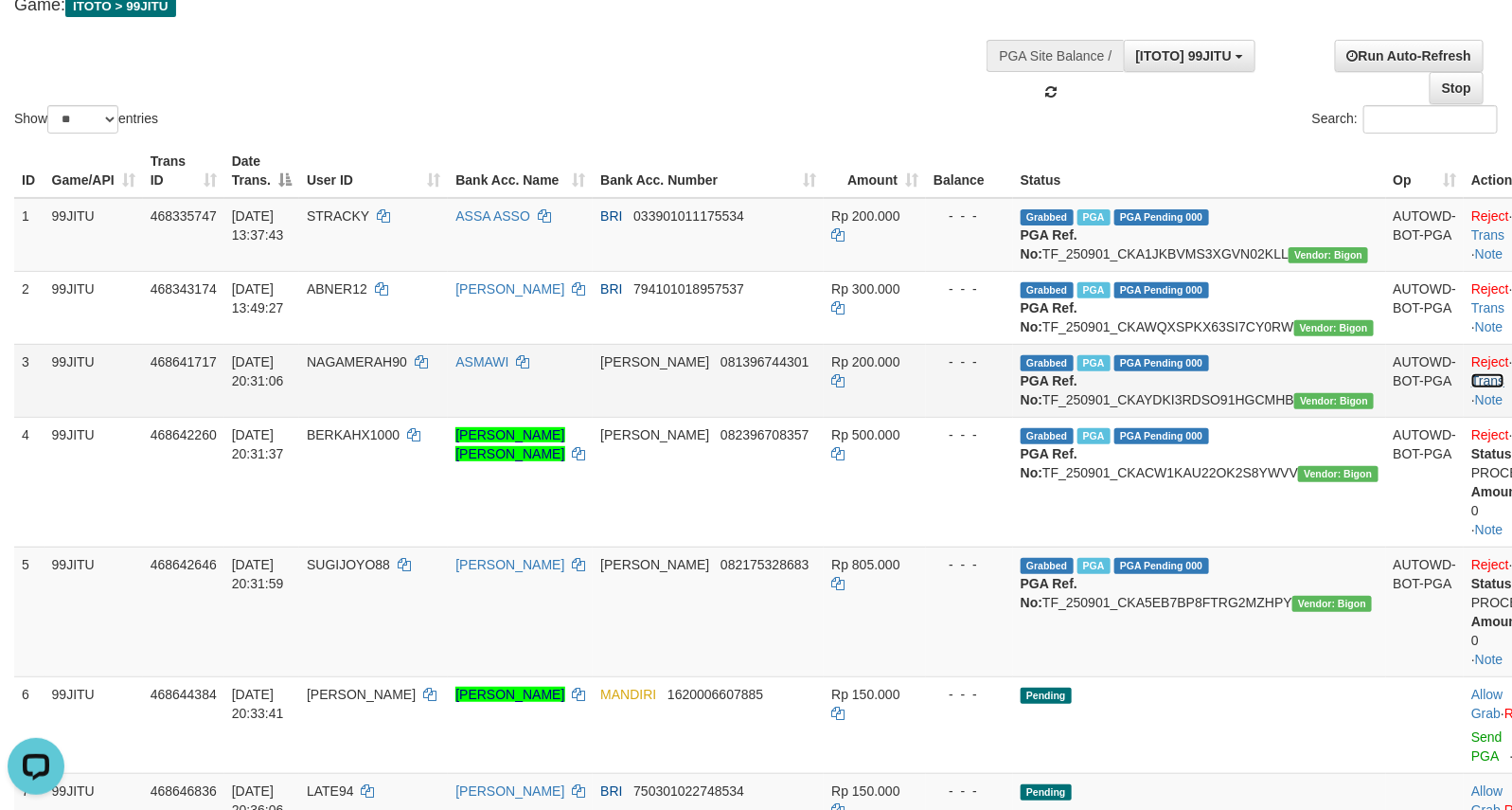
click at [1472, 388] on link "Check Trans" at bounding box center [1511, 371] width 78 height 34
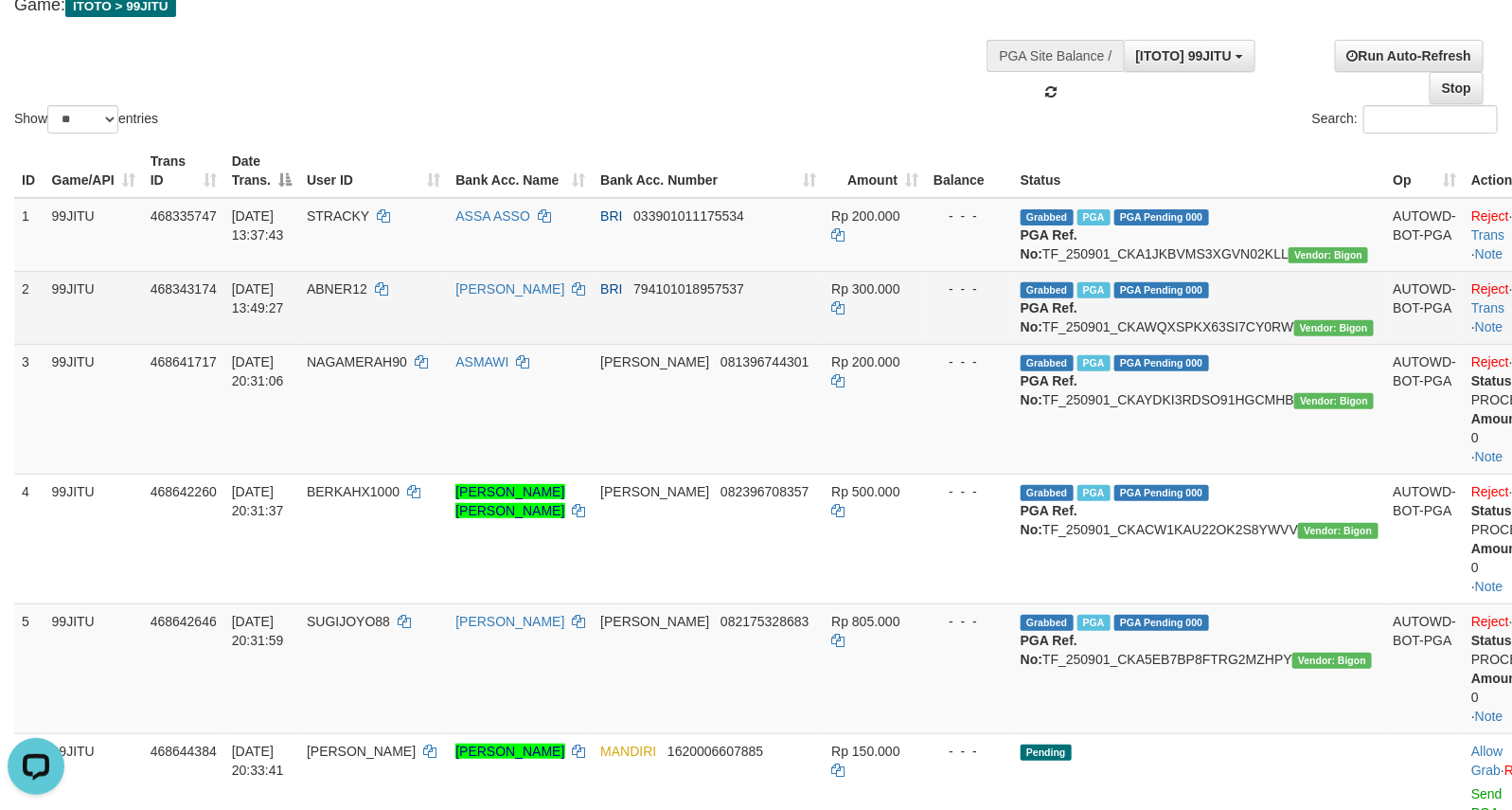
click at [1464, 298] on td "Reject · Check Trans · Note" at bounding box center [1521, 307] width 114 height 73
click at [1472, 303] on link "Check Trans" at bounding box center [1511, 298] width 78 height 34
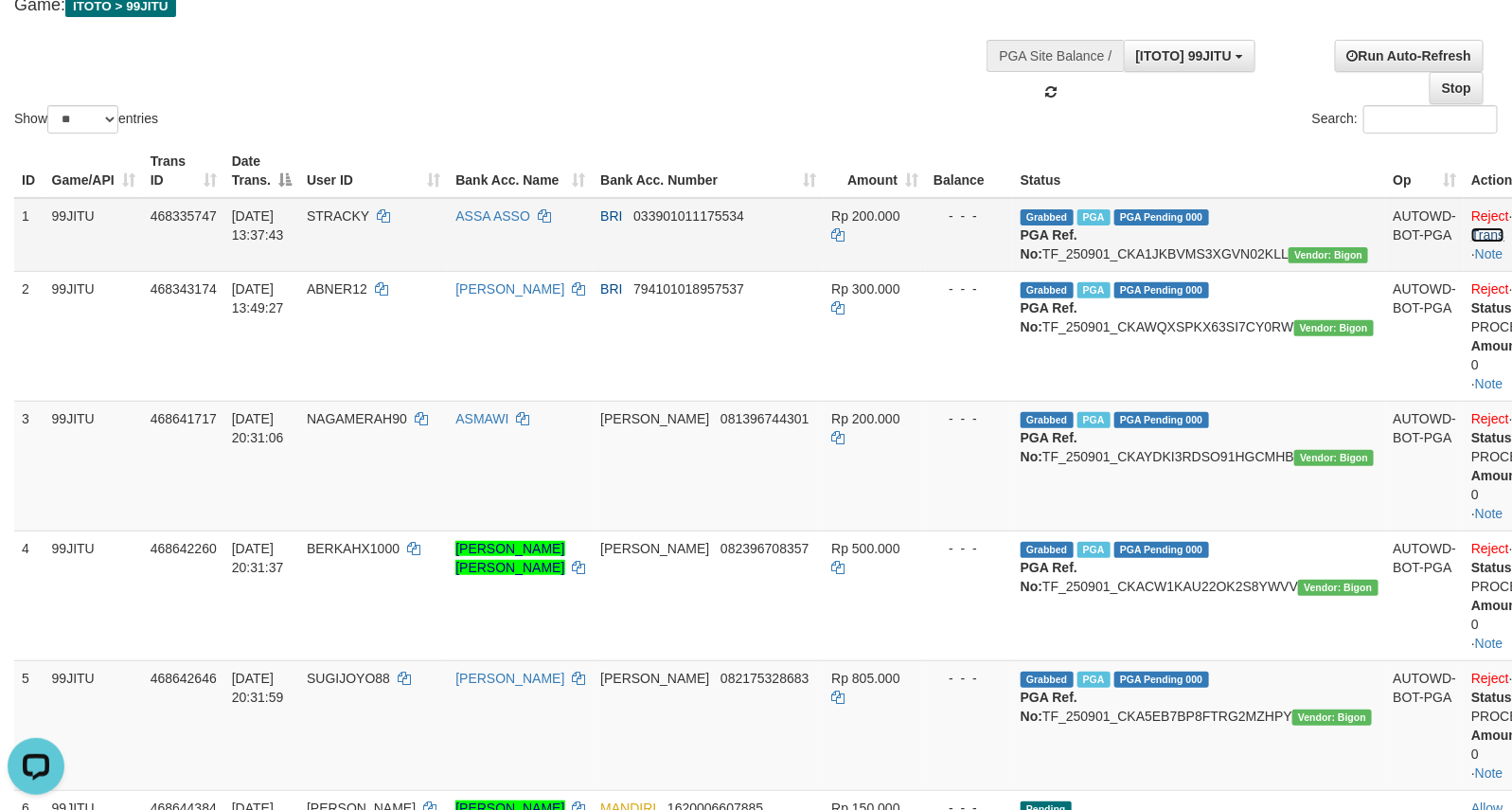
click at [1472, 210] on link "Check Trans" at bounding box center [1511, 226] width 78 height 34
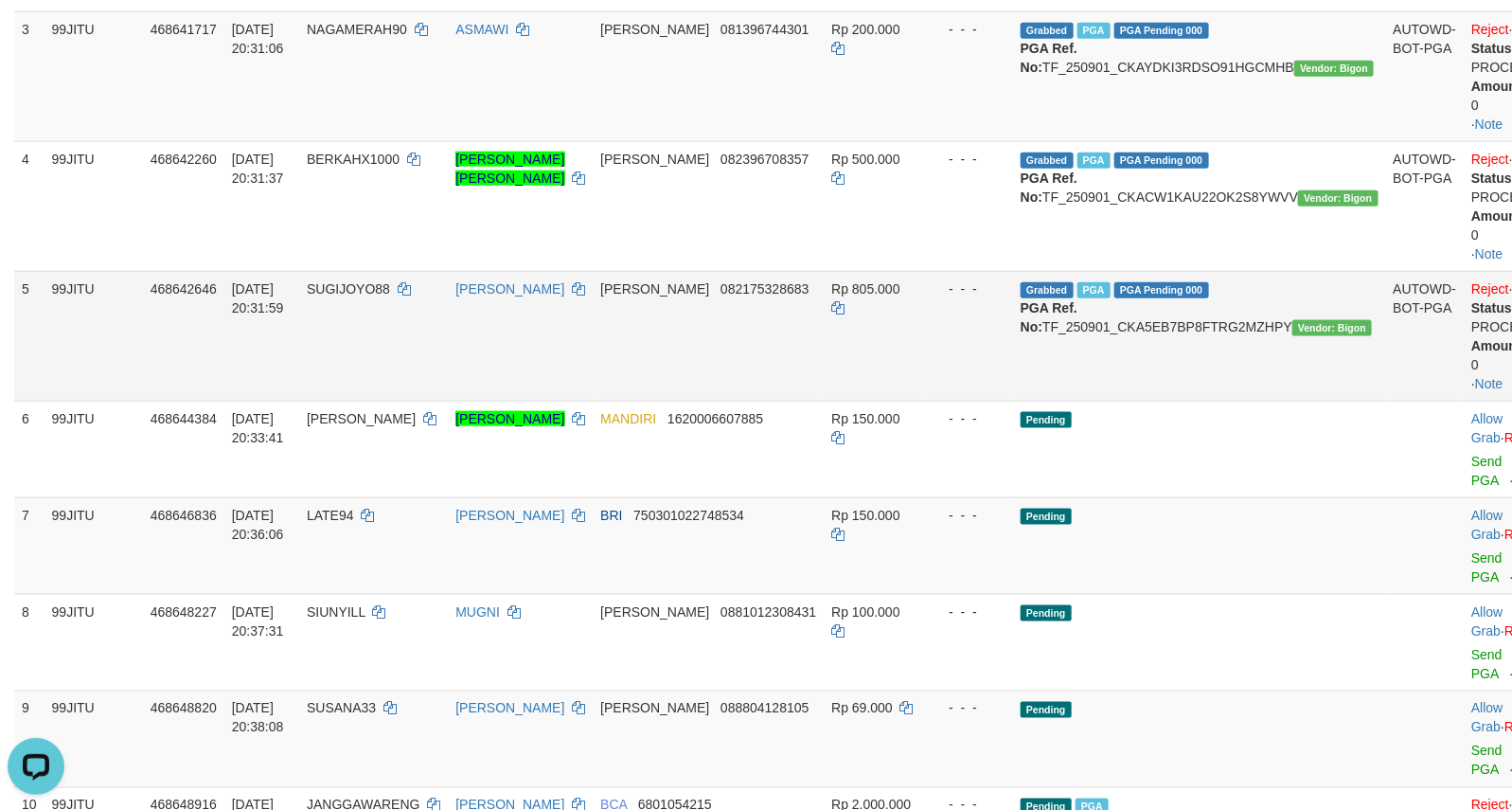
scroll to position [863, 0]
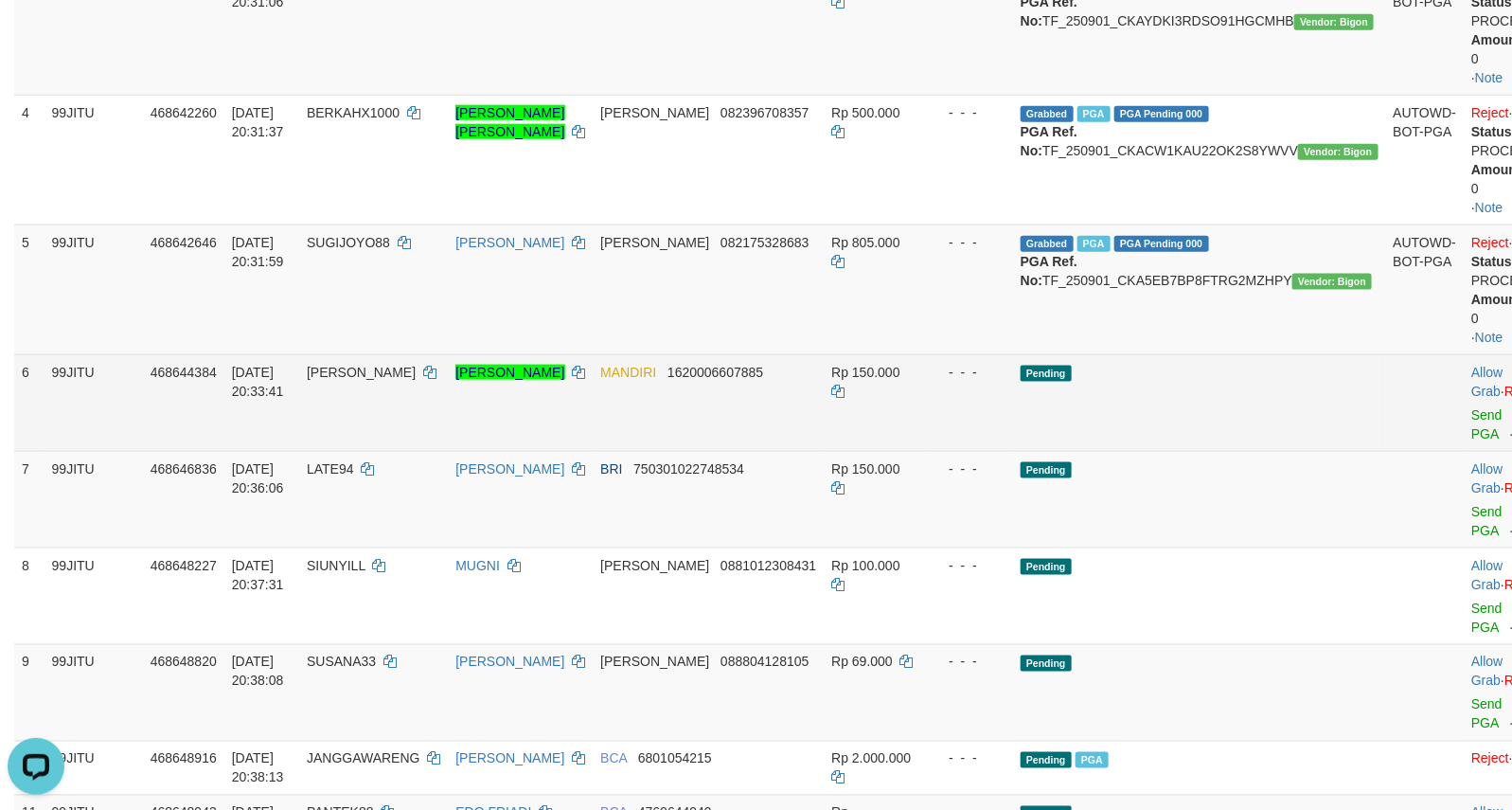
click at [1194, 432] on td "Pending" at bounding box center [1199, 402] width 373 height 97
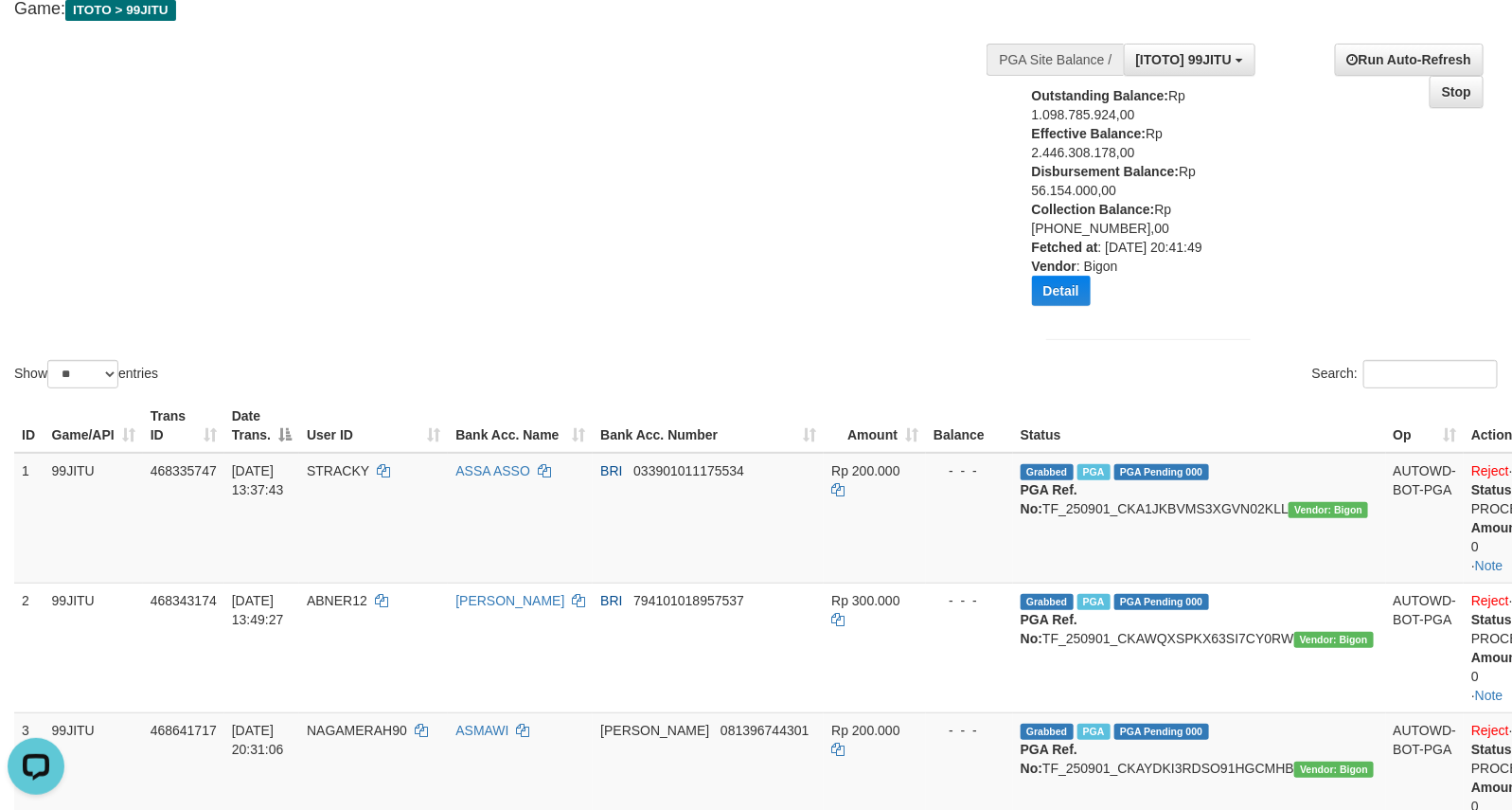
scroll to position [0, 0]
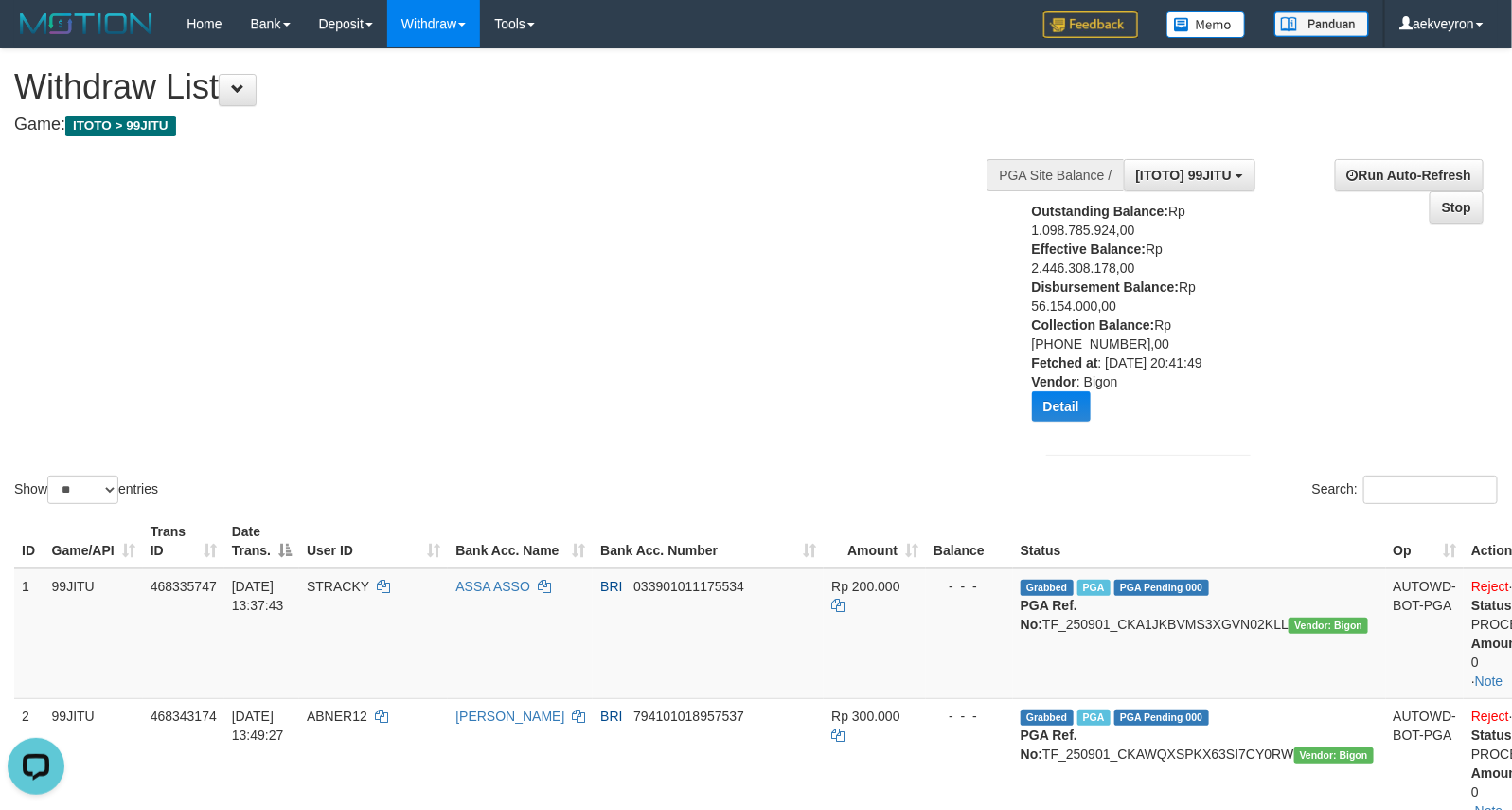
click at [1280, 325] on div "**********" at bounding box center [1264, 309] width 494 height 330
click at [784, 161] on div "Show ** ** ** *** entries Search:" at bounding box center [756, 277] width 1512 height 458
click at [828, 248] on div "Show ** ** ** *** entries Search:" at bounding box center [756, 277] width 1512 height 458
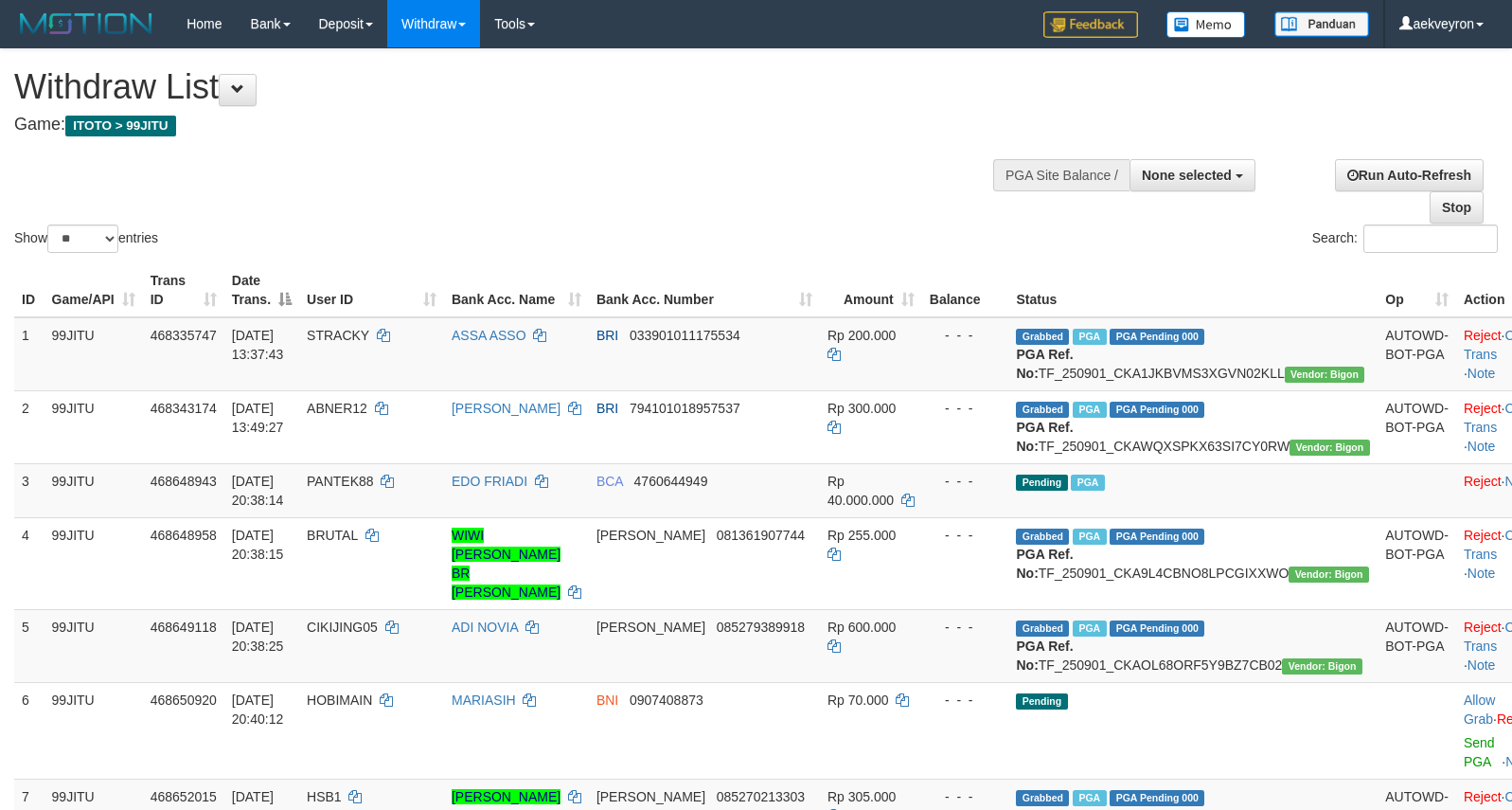
select select
select select "**"
click at [1204, 181] on span "None selected" at bounding box center [1187, 175] width 90 height 15
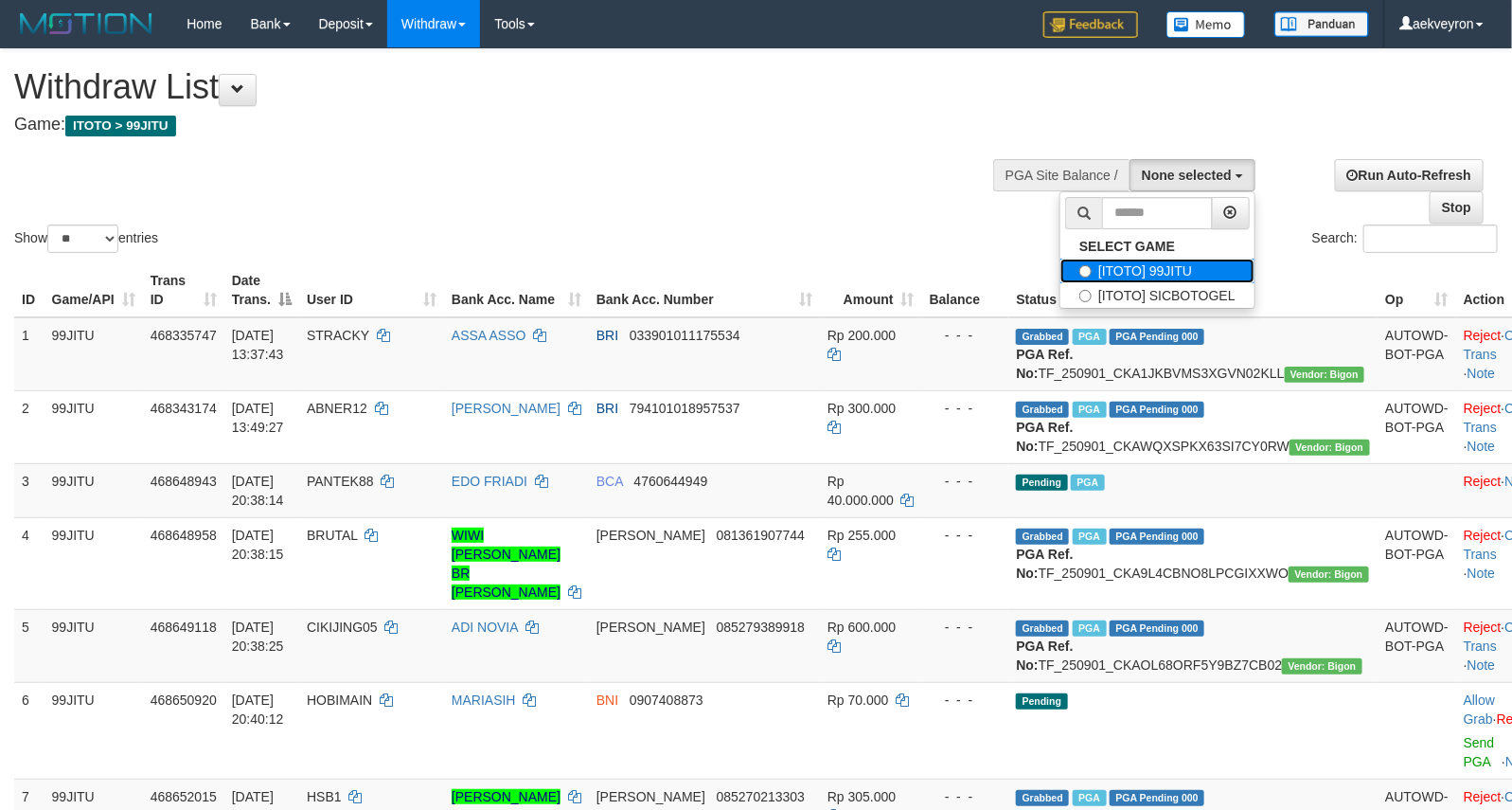
click at [1157, 266] on label "[ITOTO] 99JITU" at bounding box center [1157, 271] width 194 height 25
select select "***"
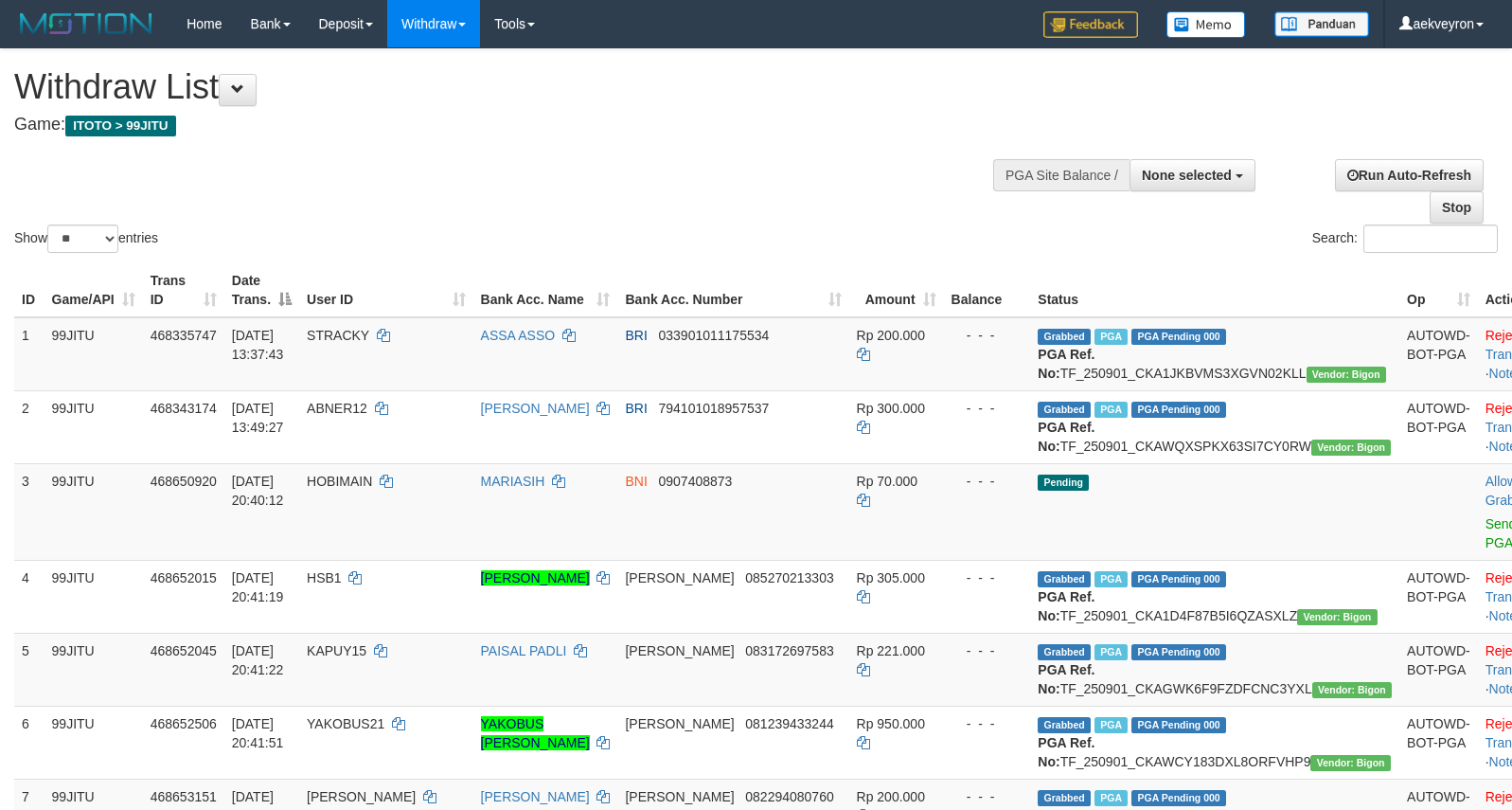
select select
select select "**"
click at [1177, 187] on button "None selected" at bounding box center [1193, 175] width 126 height 33
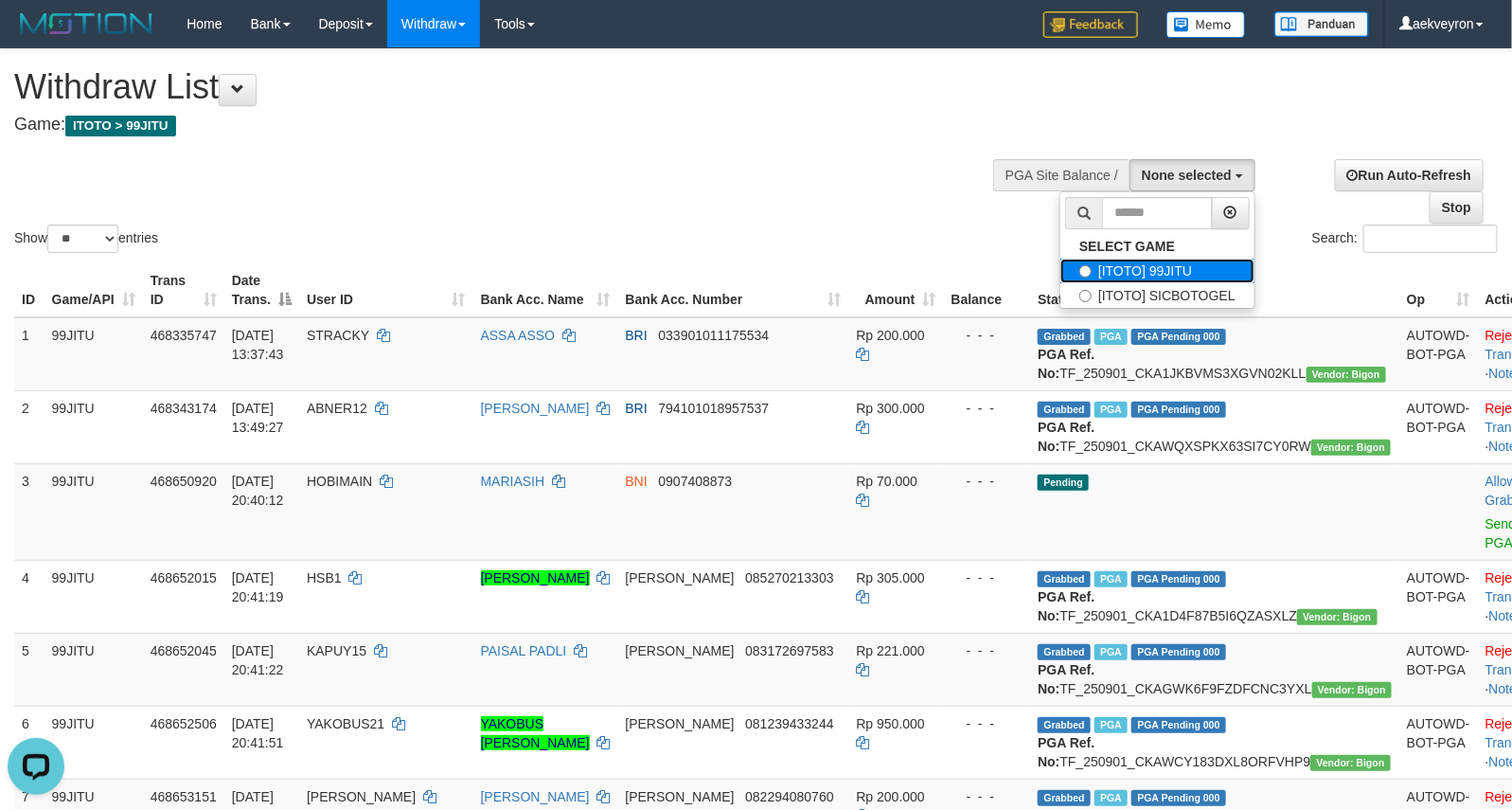
click at [1167, 266] on label "[ITOTO] 99JITU" at bounding box center [1157, 271] width 194 height 25
select select "***"
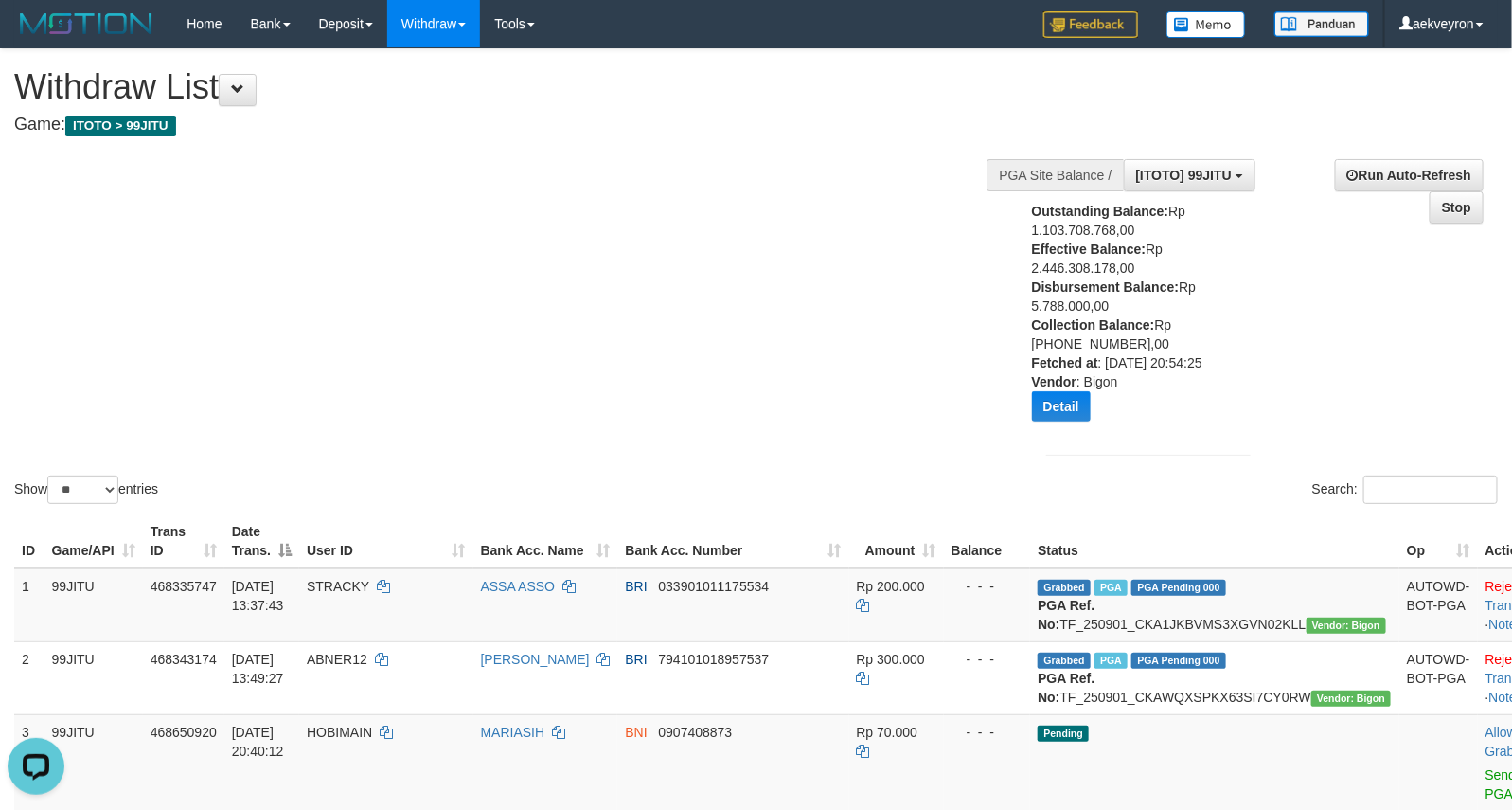
click at [1063, 304] on div "Outstanding Balance: Rp 1.103.708.768,00 Effective Balance: Rp 2.446.308.178,00…" at bounding box center [1129, 318] width 194 height 234
copy div "5.788.000,00"
click at [1156, 405] on div "Outstanding Balance: Rp 1.103.708.768,00 Effective Balance: Rp 2.446.308.178,00…" at bounding box center [1129, 318] width 194 height 234
click at [719, 333] on div "Show ** ** ** *** entries Search:" at bounding box center [756, 277] width 1512 height 458
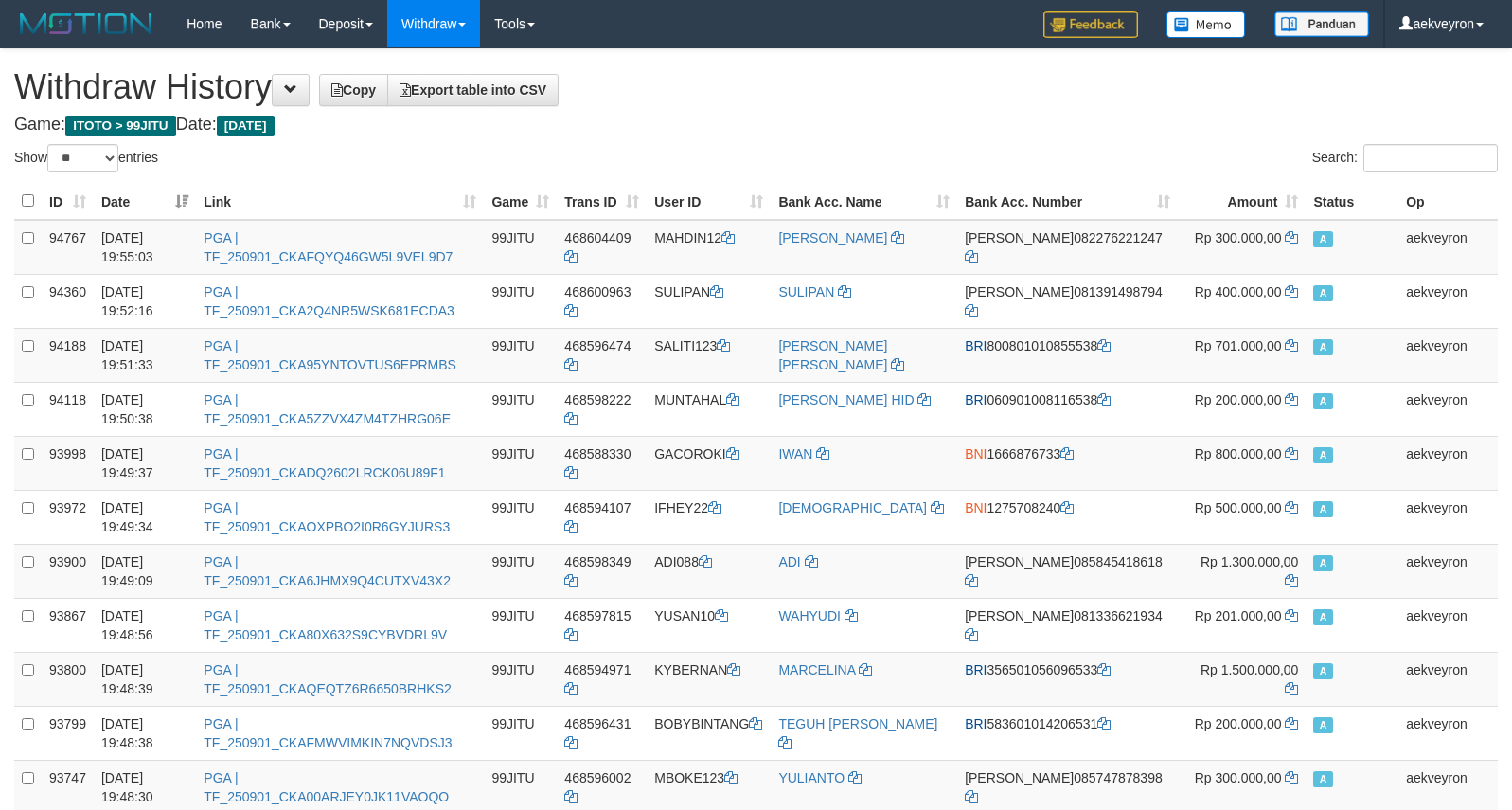
select select "**"
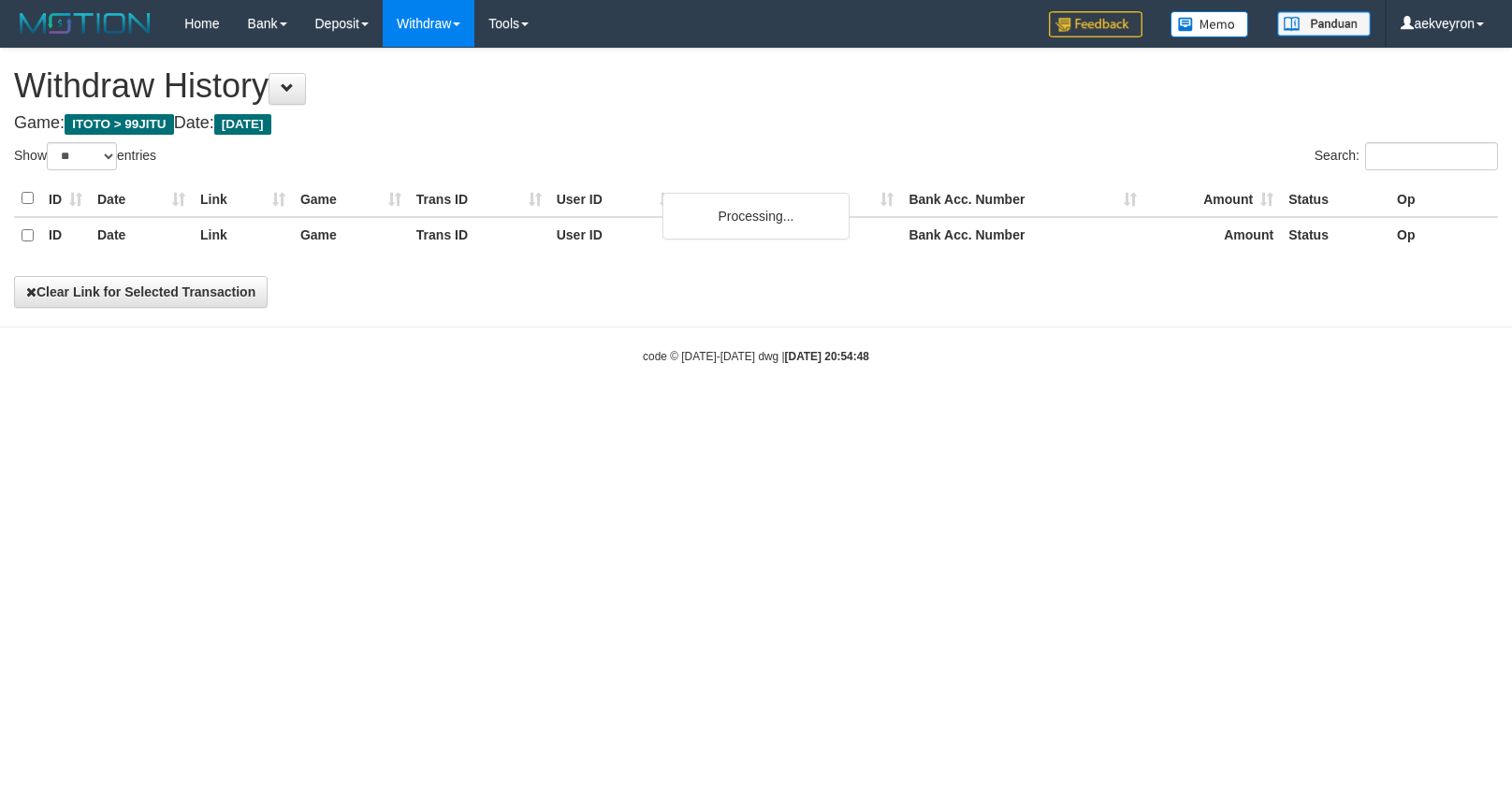
select select "**"
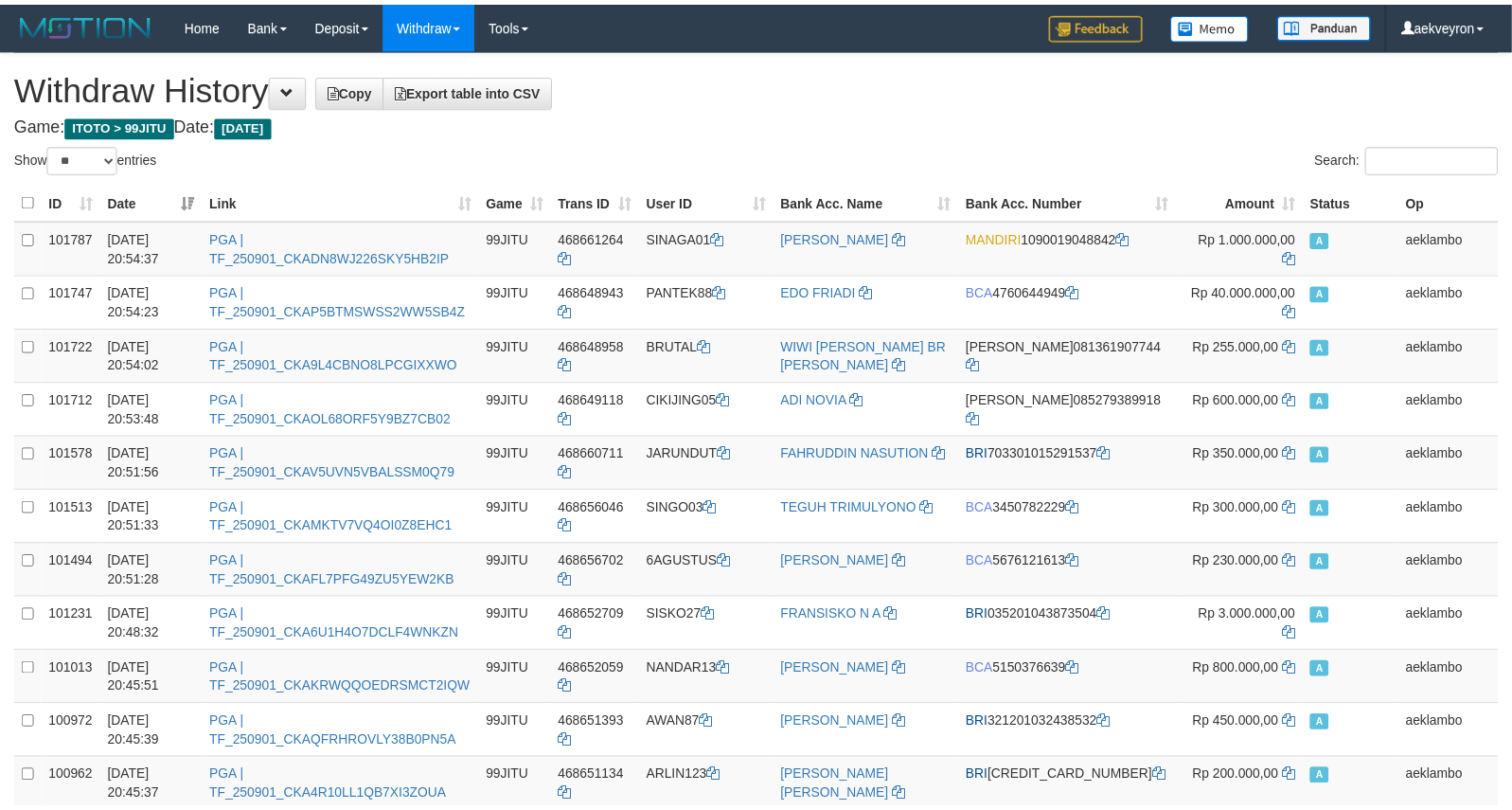
scroll to position [2396, 0]
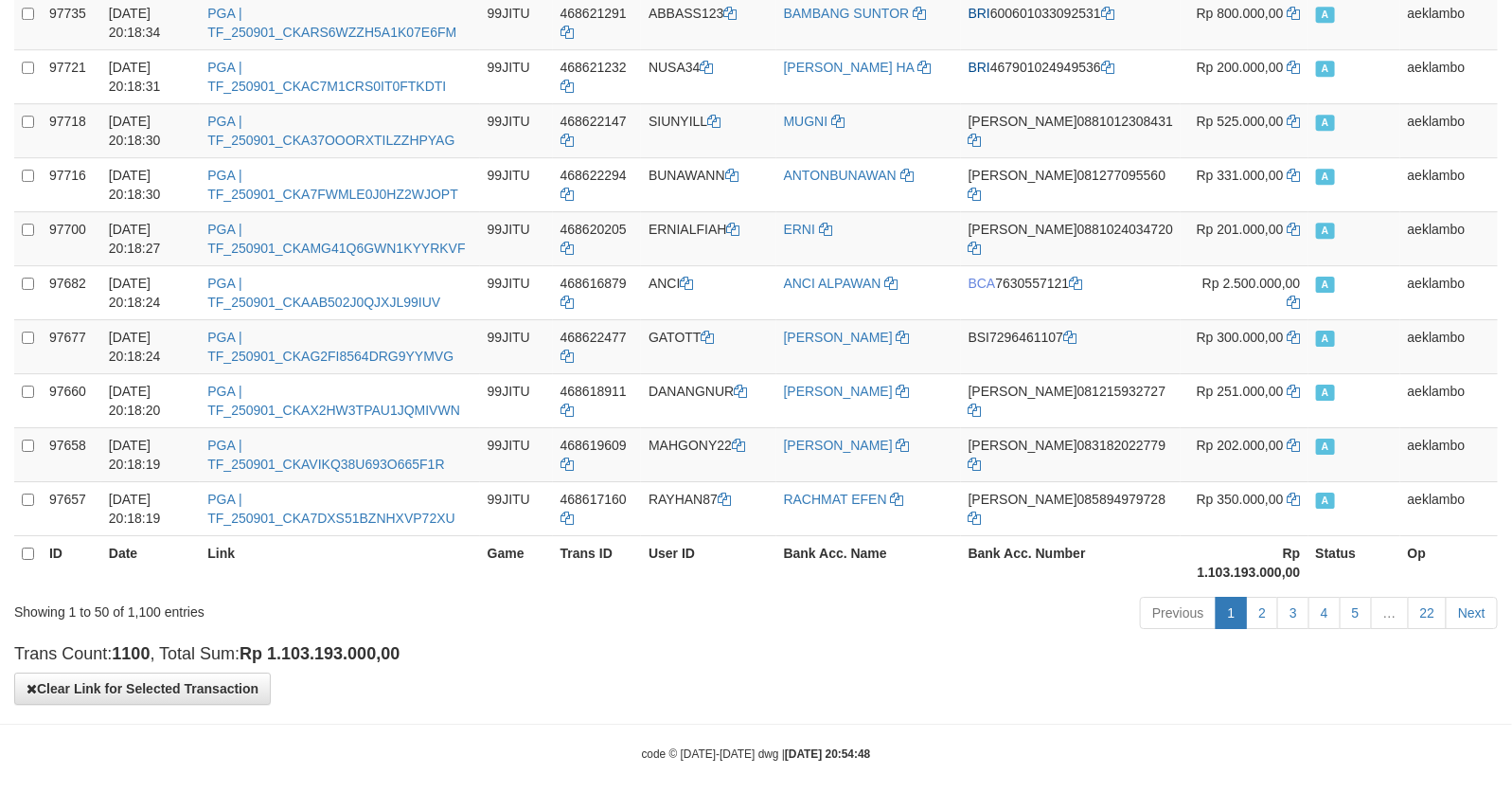
click at [1207, 565] on strong "Rp 1.103.193.000,00" at bounding box center [1249, 562] width 103 height 34
copy strong "1.103.193.000,00"
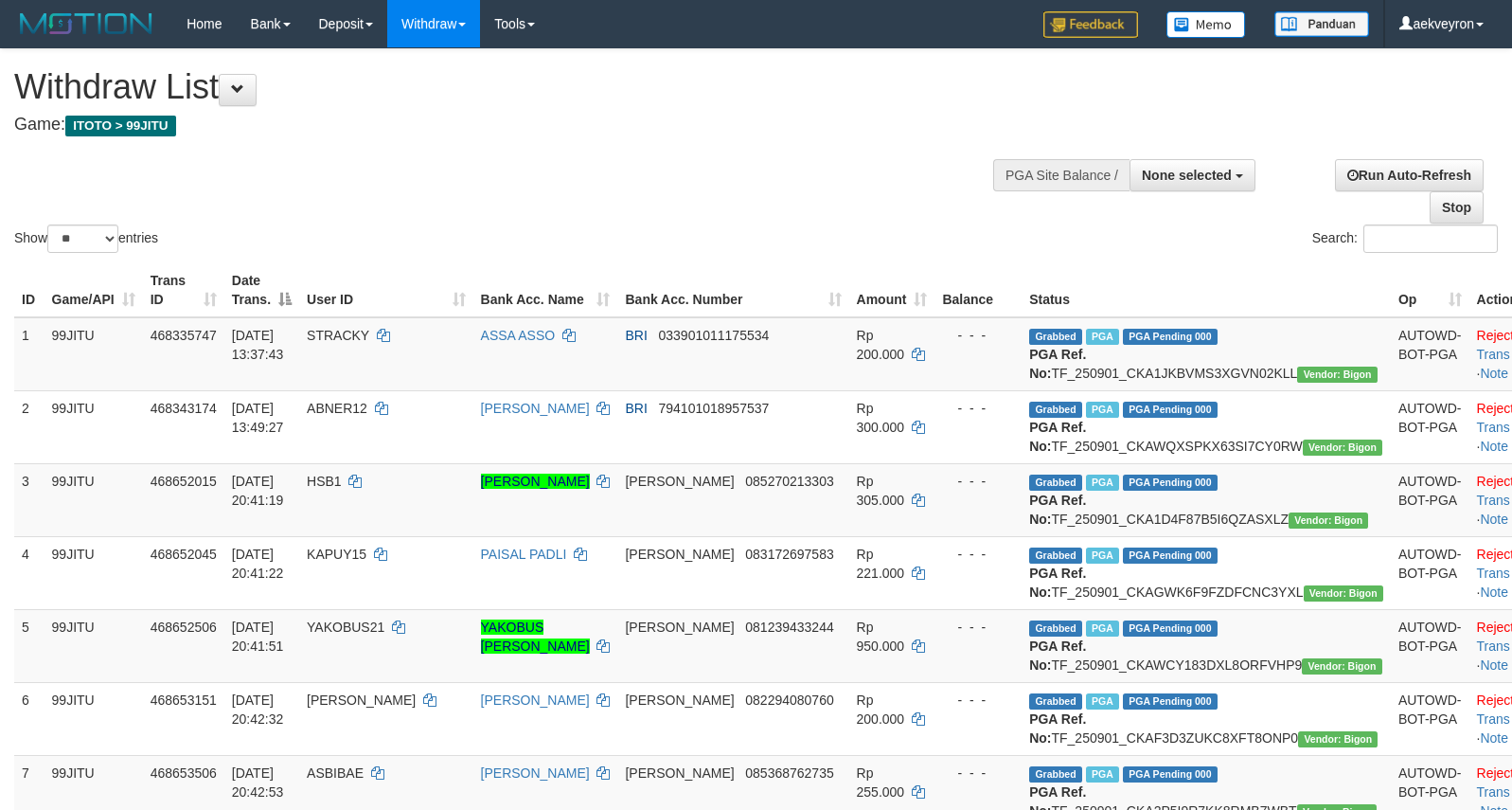
select select
select select "**"
click at [523, 101] on h1 "Withdraw List" at bounding box center [502, 87] width 975 height 38
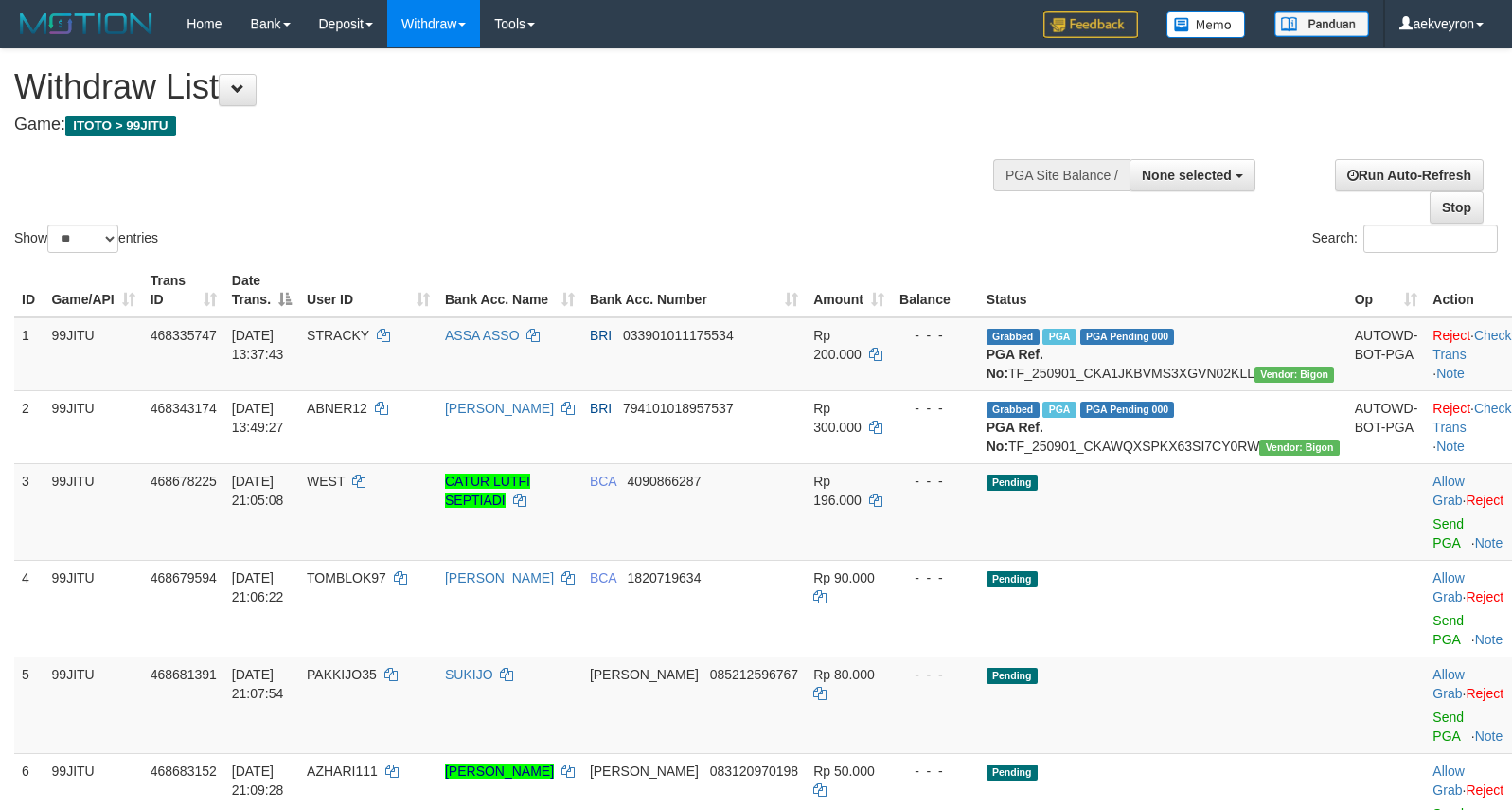
select select
select select "**"
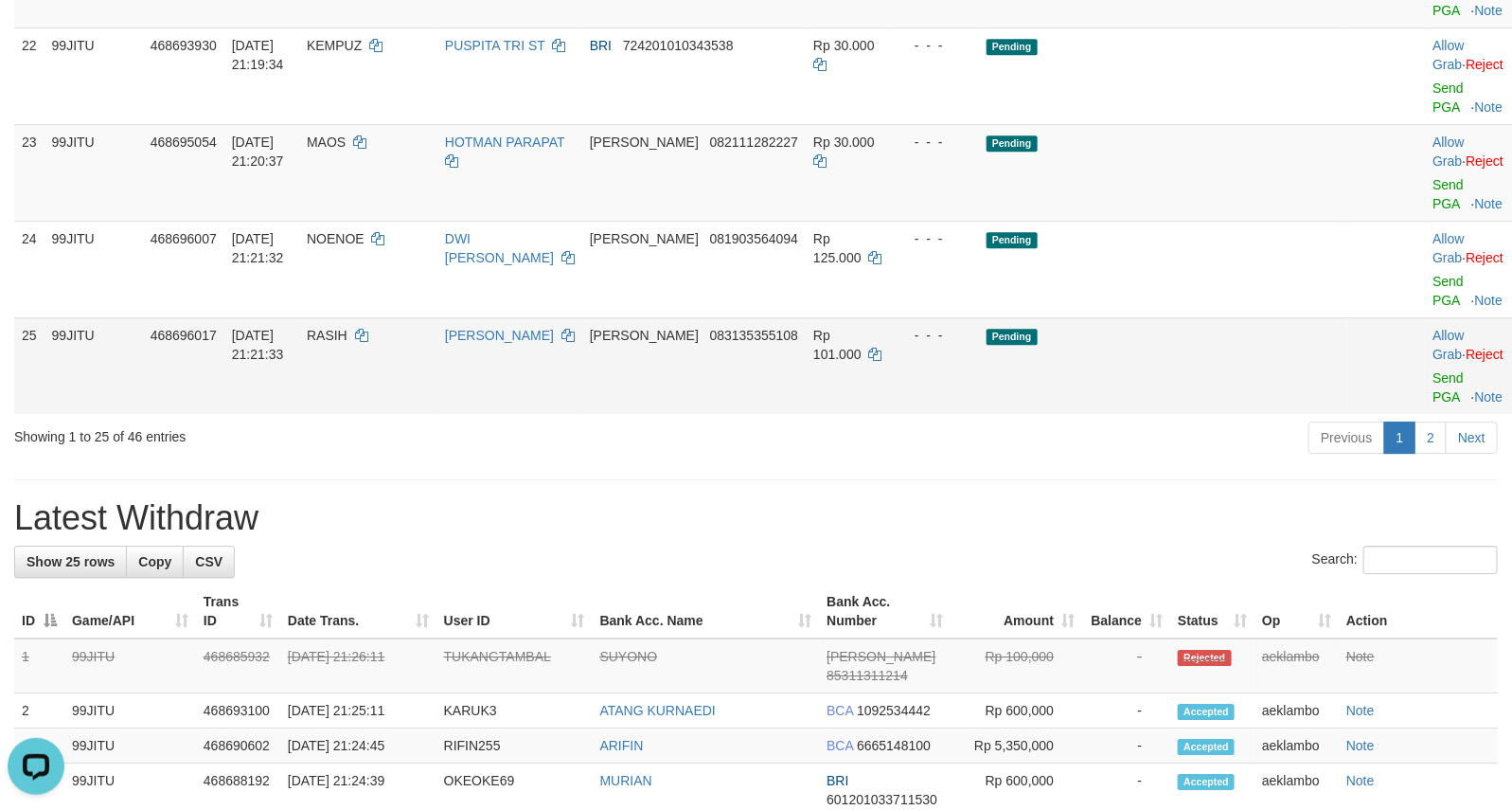
scroll to position [2209, 0]
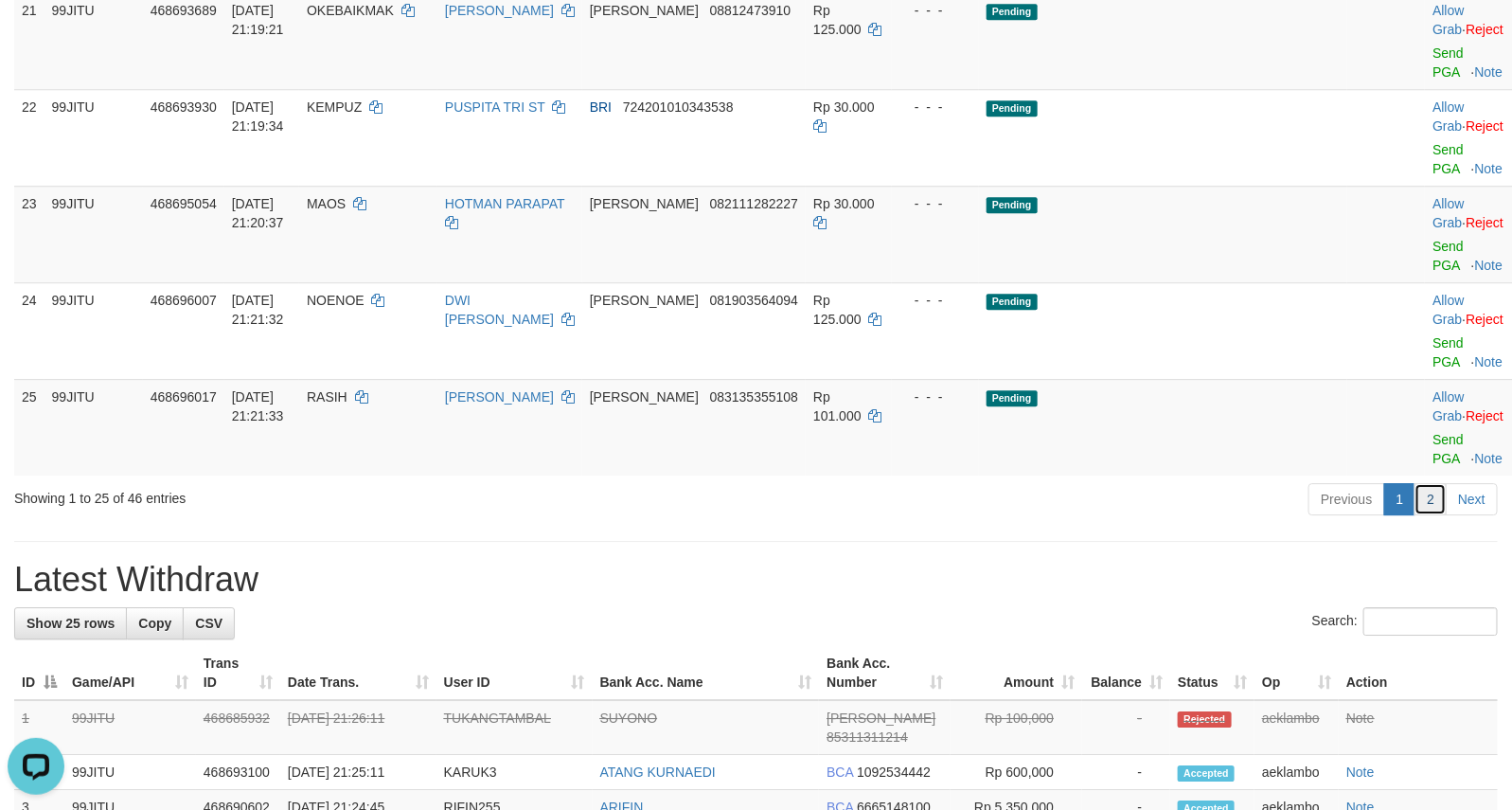
click at [1435, 515] on link "2" at bounding box center [1431, 499] width 33 height 33
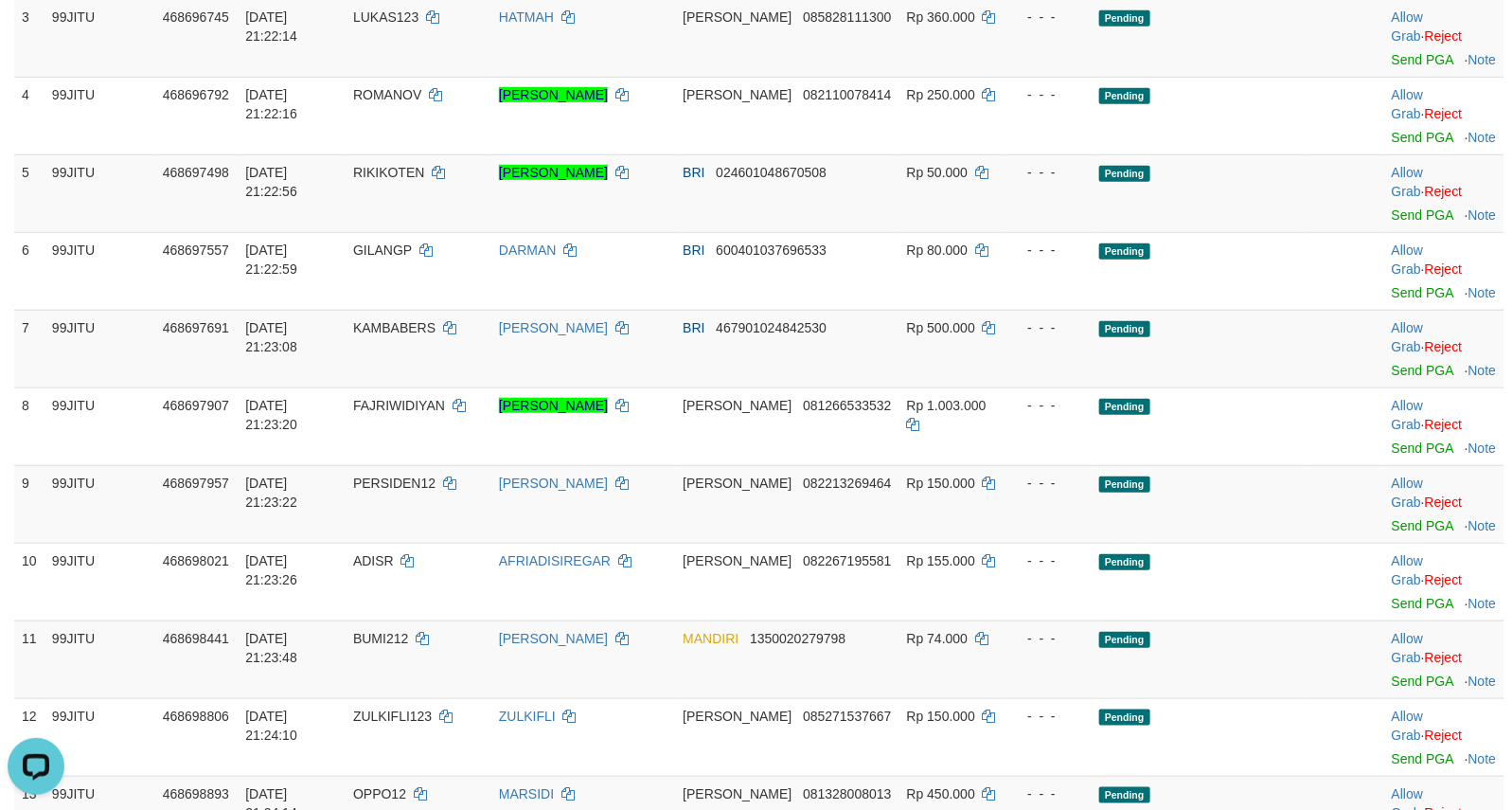
scroll to position [316, 0]
